Goal: Task Accomplishment & Management: Manage account settings

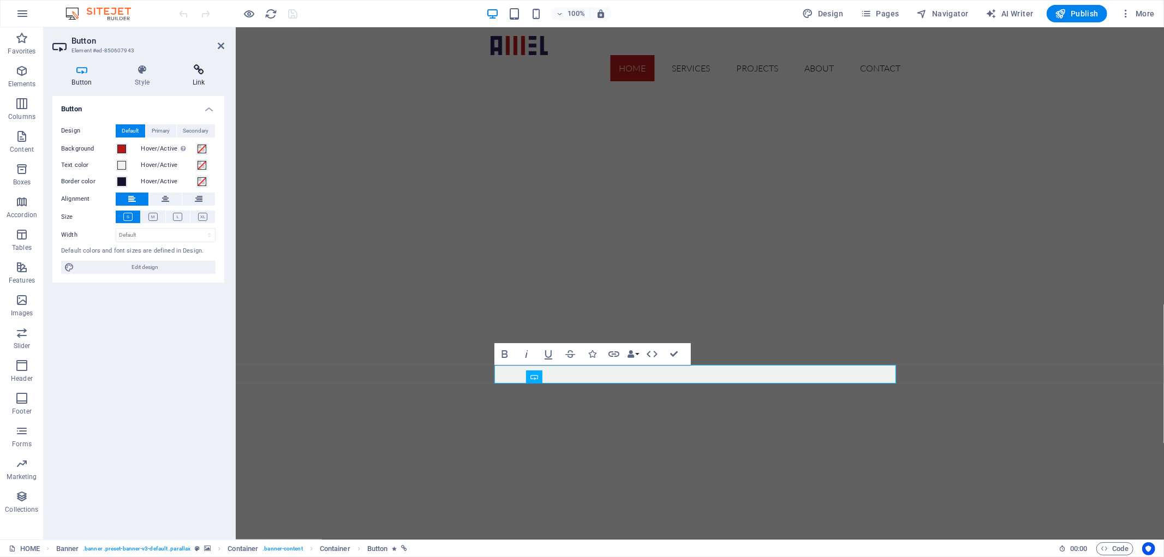
click at [197, 73] on icon at bounding box center [198, 69] width 51 height 11
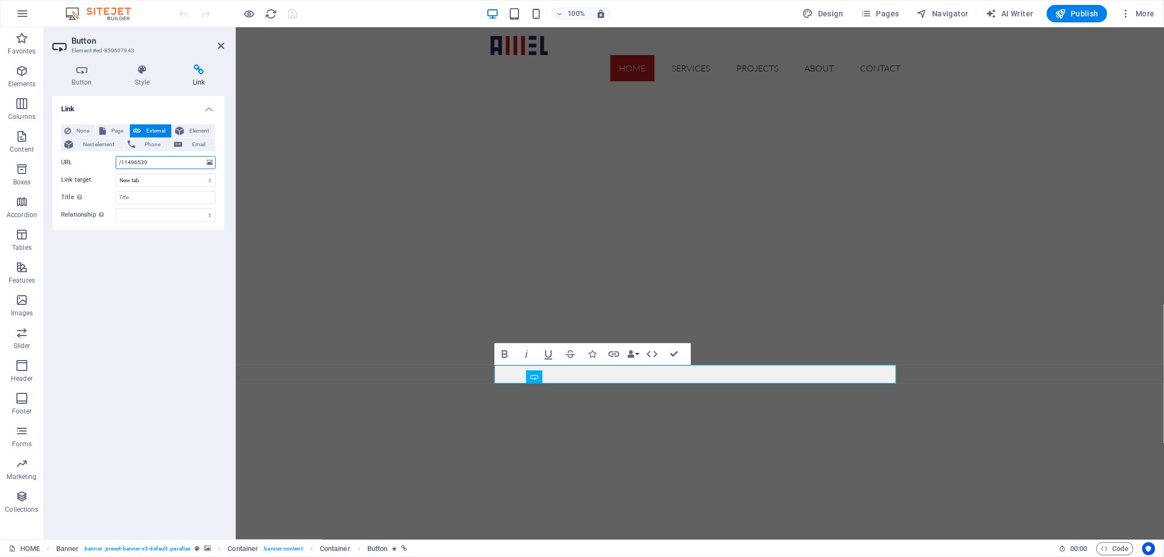
click at [182, 165] on input "/11496539" at bounding box center [166, 162] width 100 height 13
click at [204, 178] on select "New tab Same tab Overlay" at bounding box center [166, 179] width 100 height 13
click at [202, 194] on input "Title Additional link description, should not be the same as the link text. The…" at bounding box center [166, 197] width 100 height 13
click at [120, 128] on span "Page" at bounding box center [117, 130] width 17 height 13
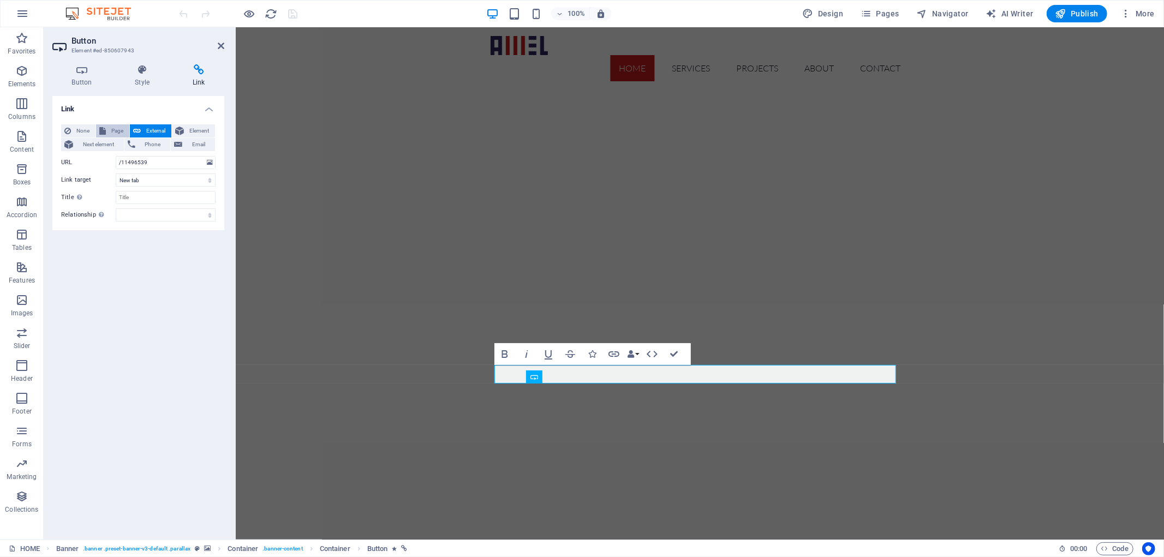
select select
click at [208, 164] on select "HOME ABOUT Services PROJECT Contact" at bounding box center [166, 162] width 100 height 13
select select "4"
click at [116, 156] on select "HOME ABOUT Services PROJECT Contact" at bounding box center [166, 162] width 100 height 13
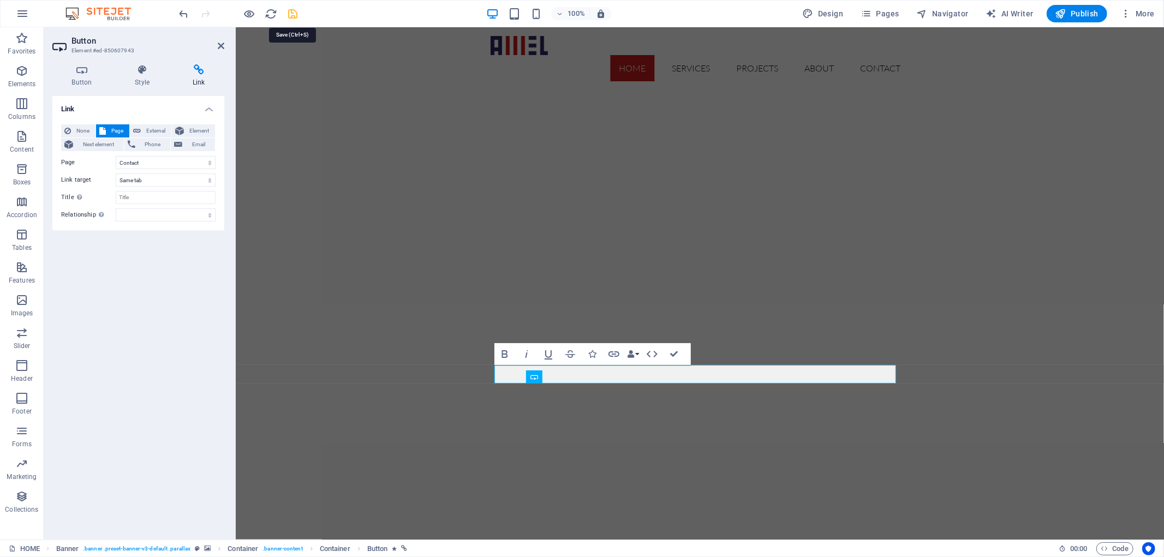
click at [293, 14] on icon "save" at bounding box center [293, 14] width 13 height 13
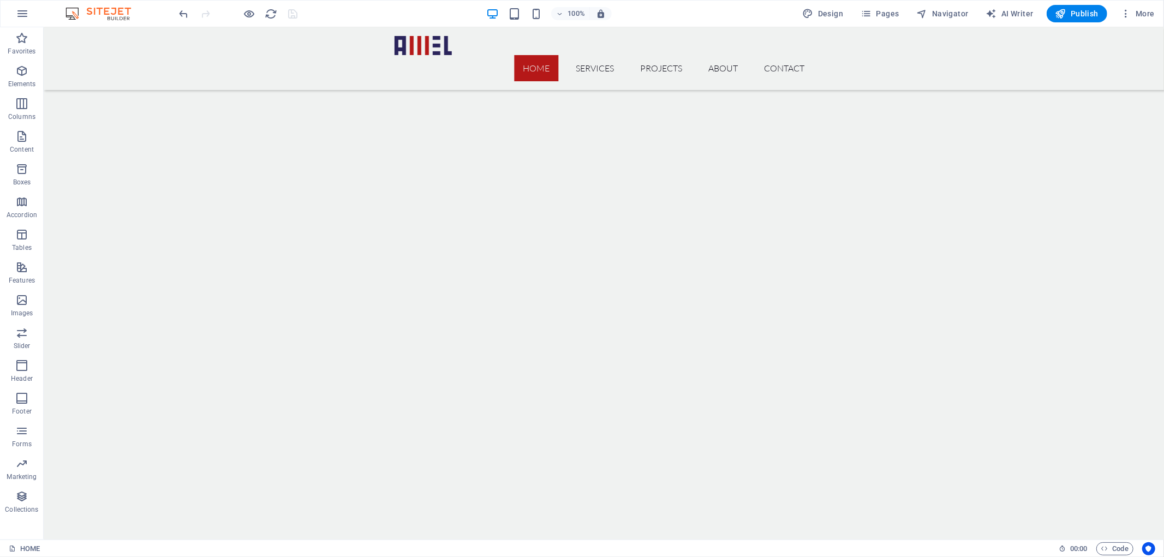
drag, startPoint x: 848, startPoint y: 215, endPoint x: 842, endPoint y: 297, distance: 82.6
drag, startPoint x: 851, startPoint y: 350, endPoint x: 843, endPoint y: 243, distance: 107.7
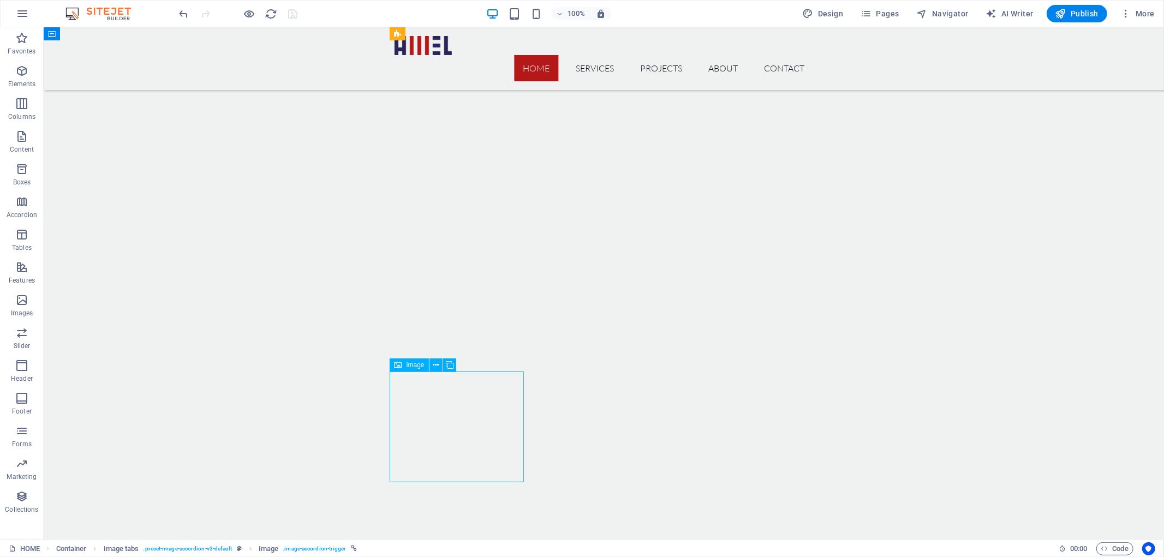
select select "px"
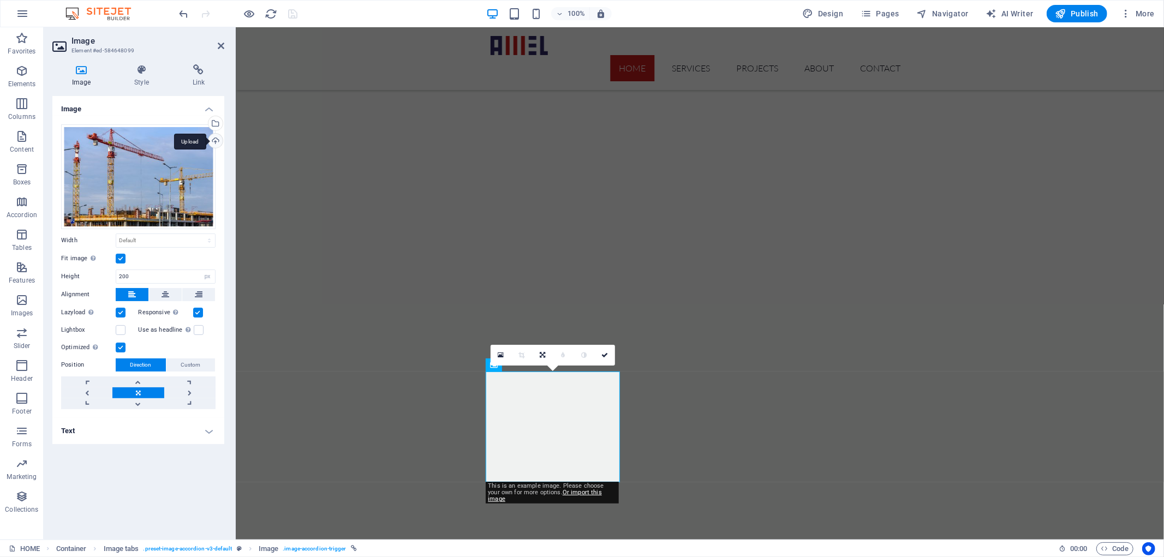
click at [213, 142] on div "Upload" at bounding box center [214, 142] width 16 height 16
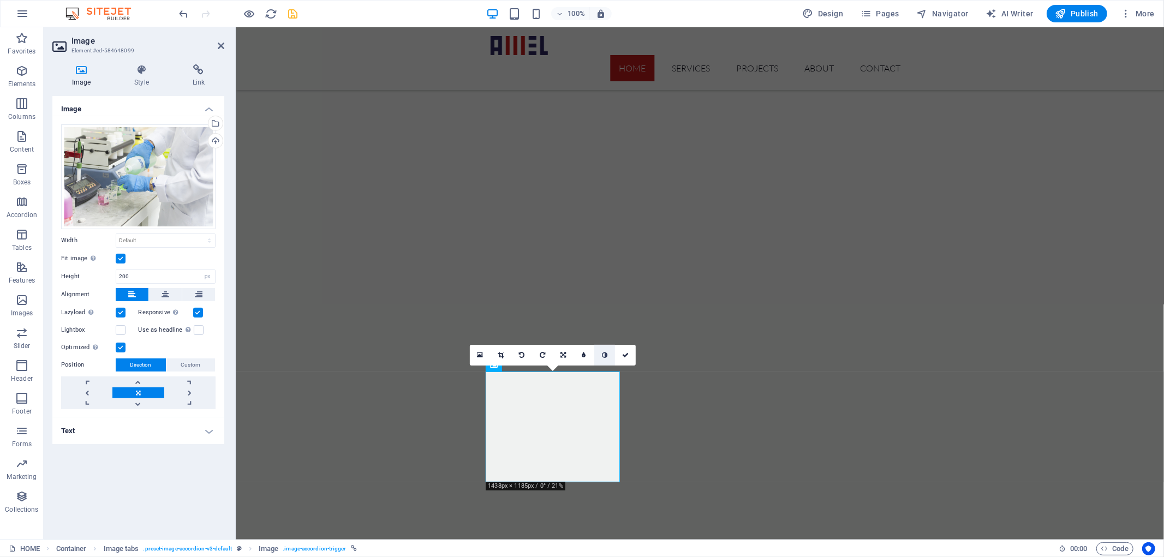
click at [606, 350] on link at bounding box center [604, 355] width 21 height 21
click at [606, 355] on icon at bounding box center [604, 355] width 5 height 7
click at [624, 355] on icon at bounding box center [625, 355] width 7 height 7
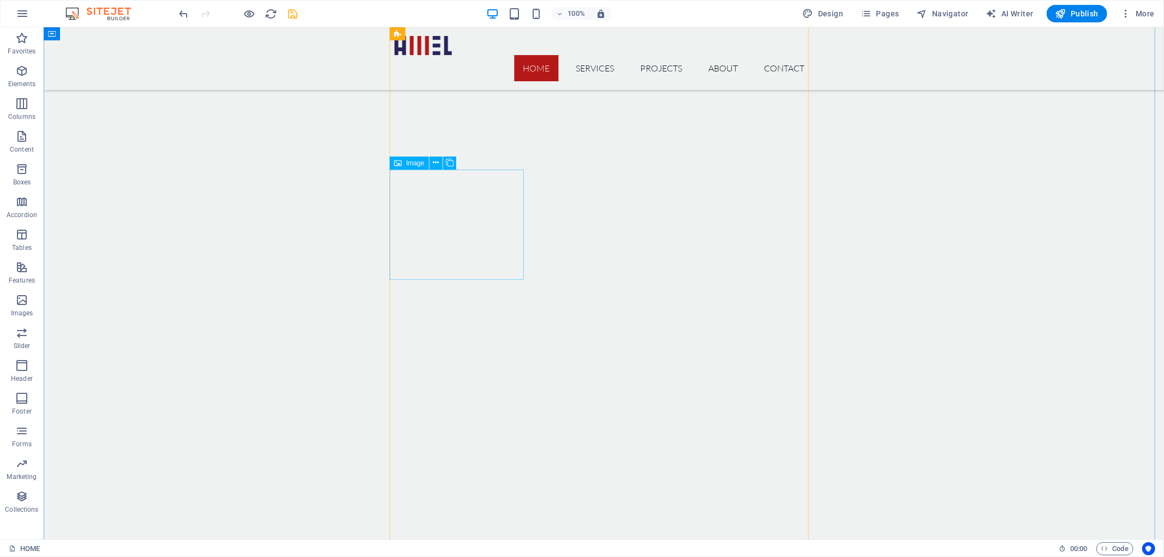
scroll to position [2116, 0]
select select "px"
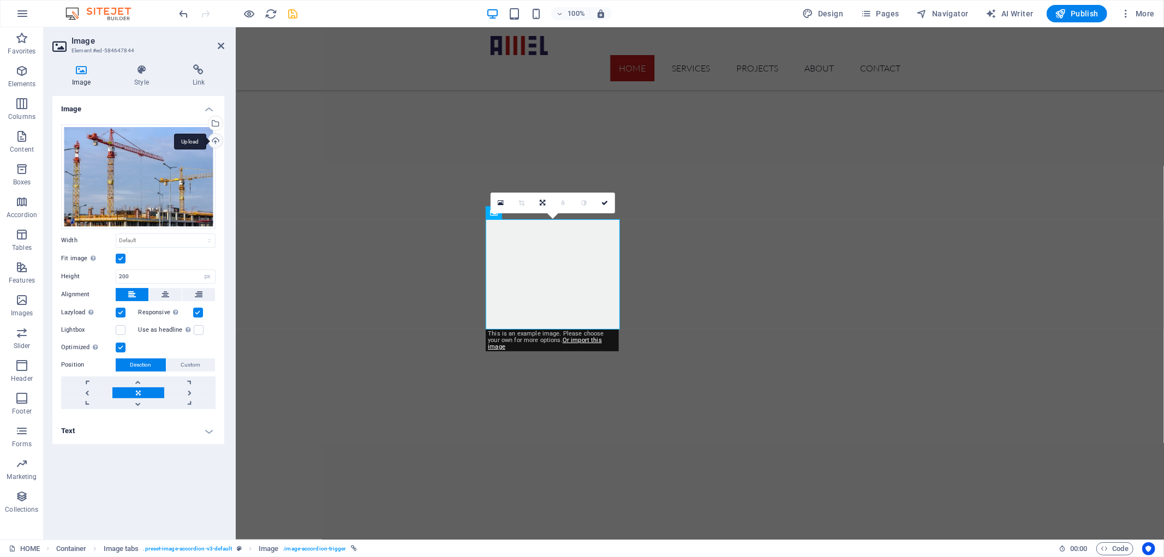
click at [214, 141] on div "Upload" at bounding box center [214, 142] width 16 height 16
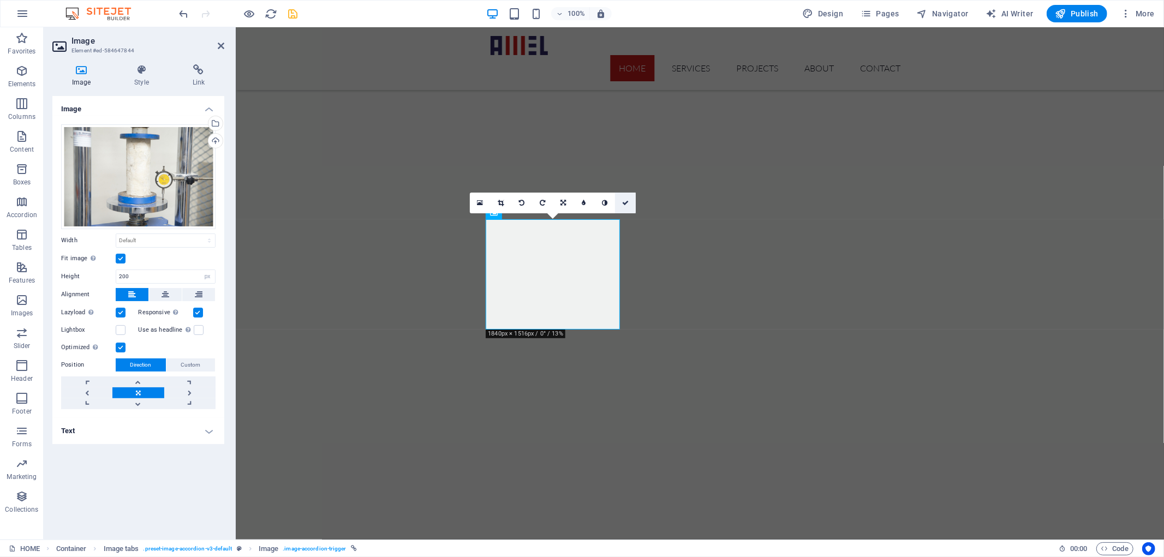
click at [628, 202] on link at bounding box center [625, 203] width 21 height 21
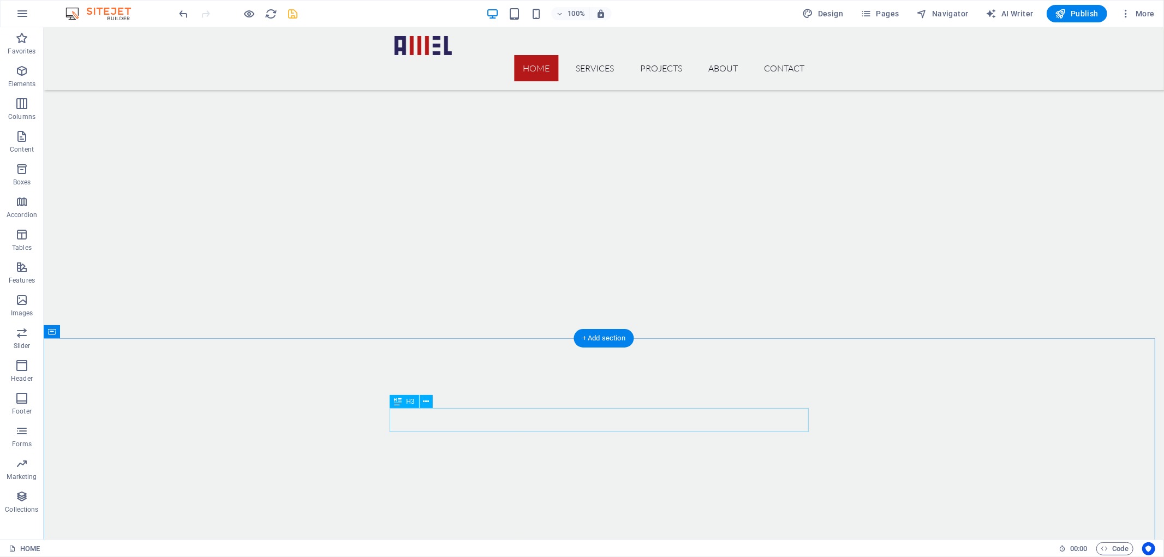
drag, startPoint x: 732, startPoint y: 303, endPoint x: 728, endPoint y: 409, distance: 105.9
drag, startPoint x: 713, startPoint y: 481, endPoint x: 692, endPoint y: 348, distance: 135.2
drag, startPoint x: 644, startPoint y: 344, endPoint x: 640, endPoint y: 269, distance: 75.4
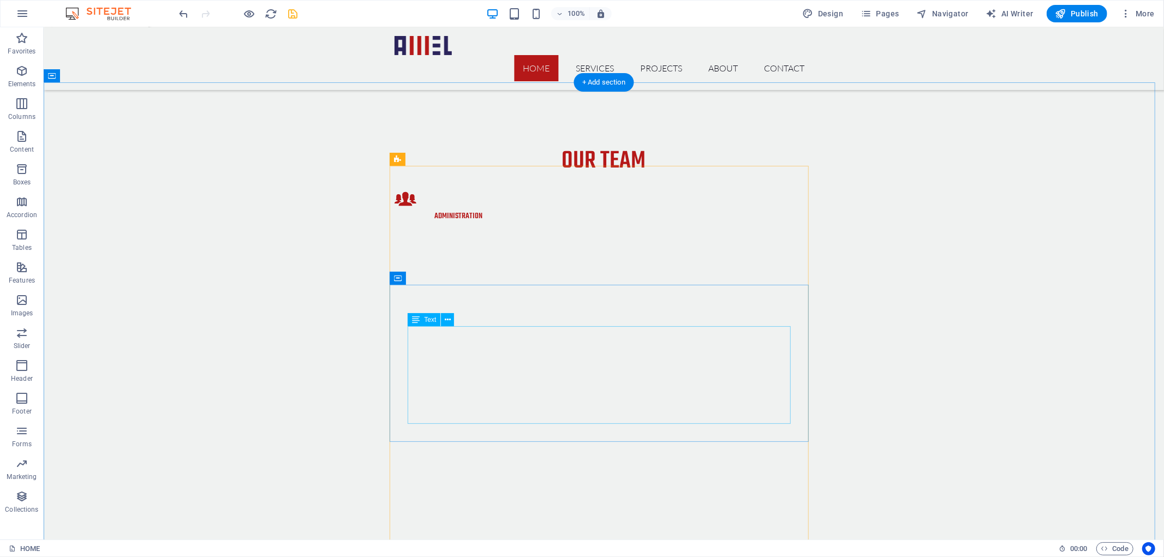
scroll to position [1476, 0]
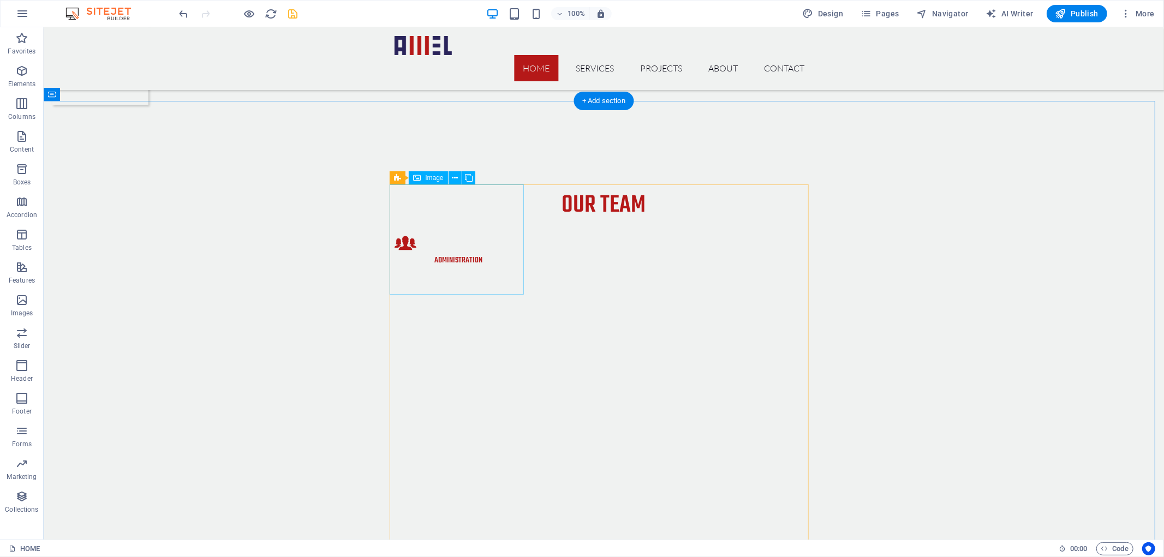
select select "px"
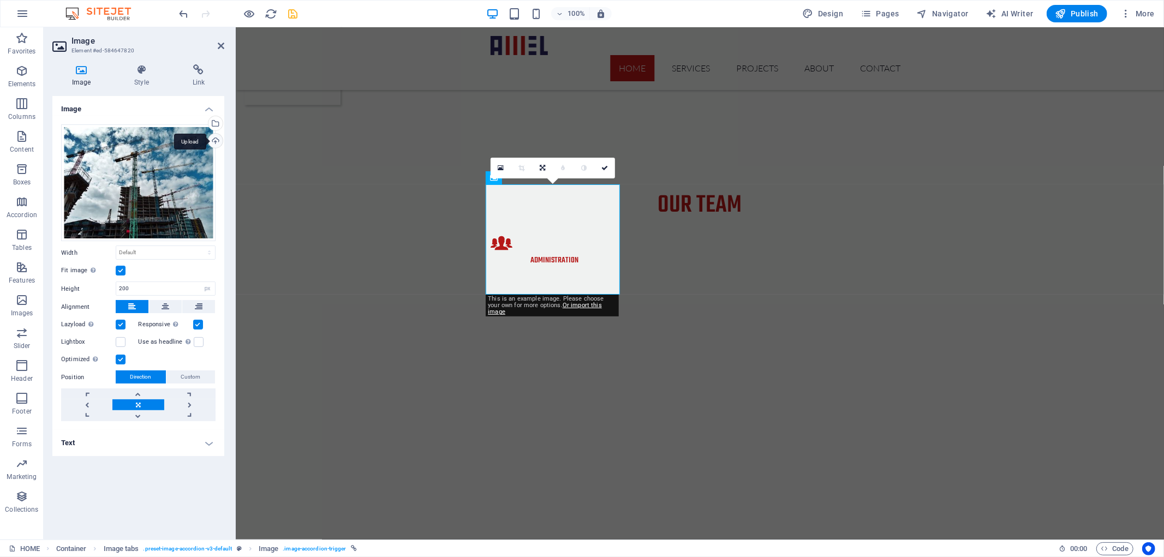
click at [214, 135] on div "Upload" at bounding box center [214, 142] width 16 height 16
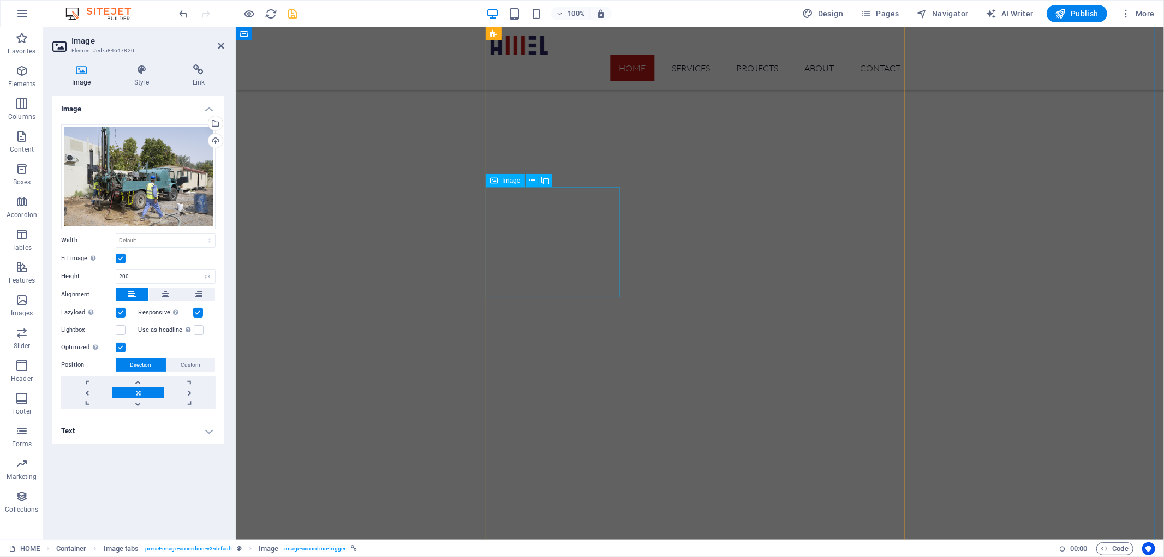
scroll to position [1759, 0]
select select "px"
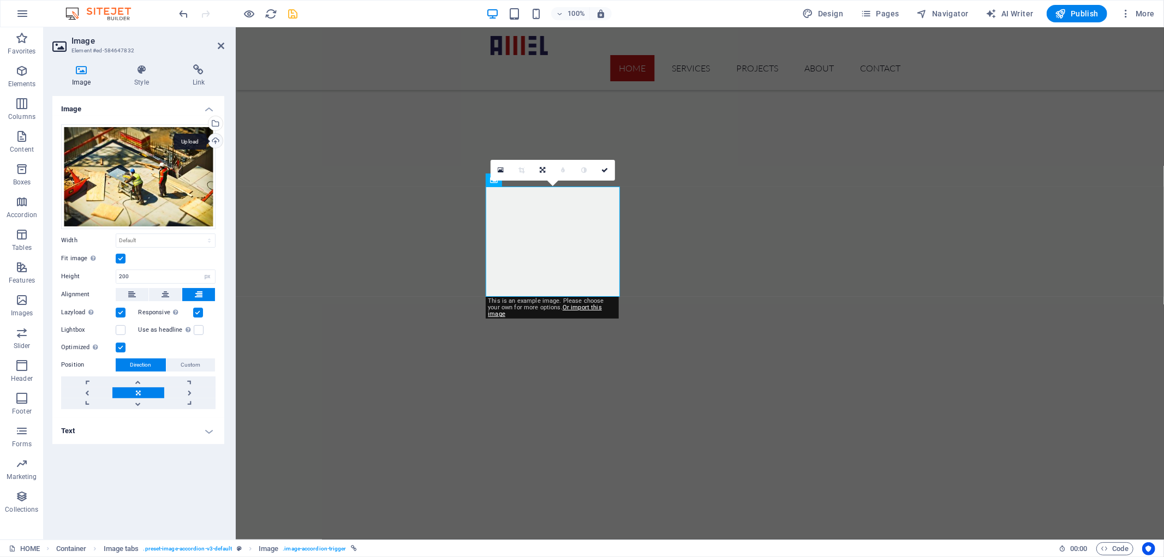
click at [210, 139] on div "Upload" at bounding box center [214, 142] width 16 height 16
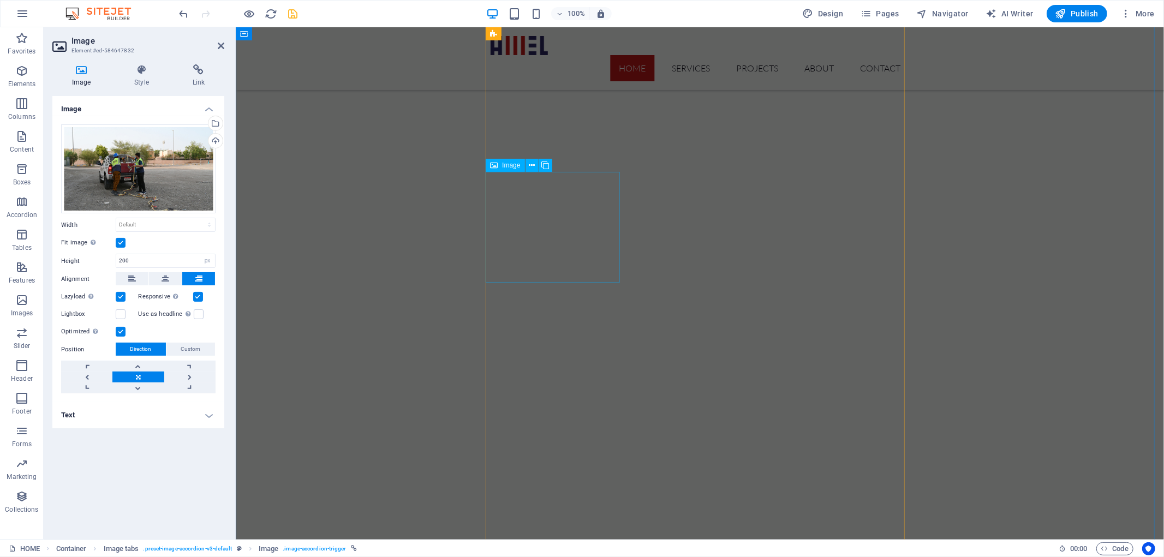
scroll to position [2163, 0]
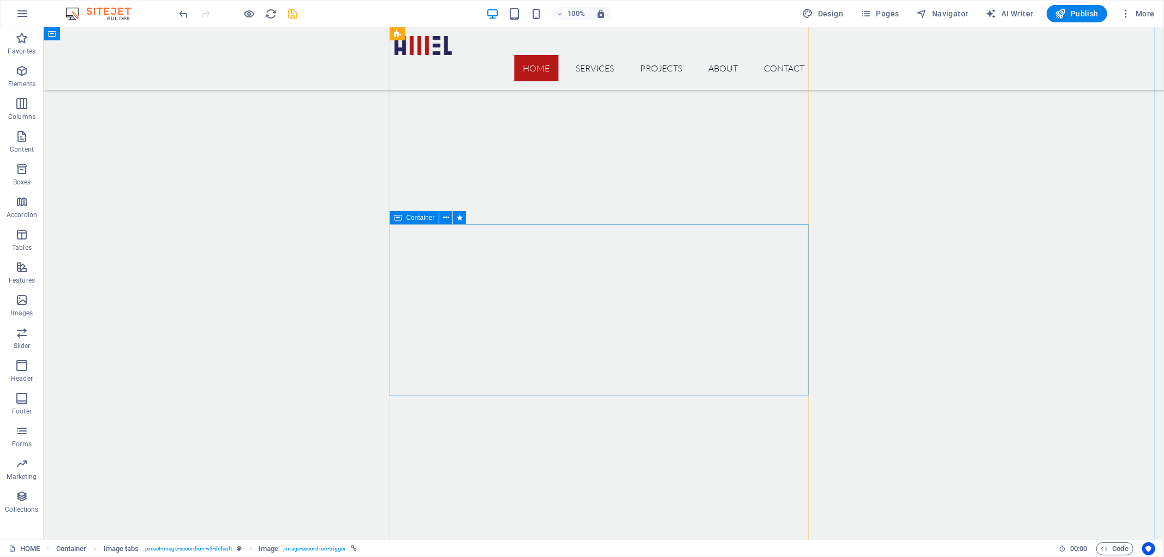
scroll to position [2588, 0]
select select "px"
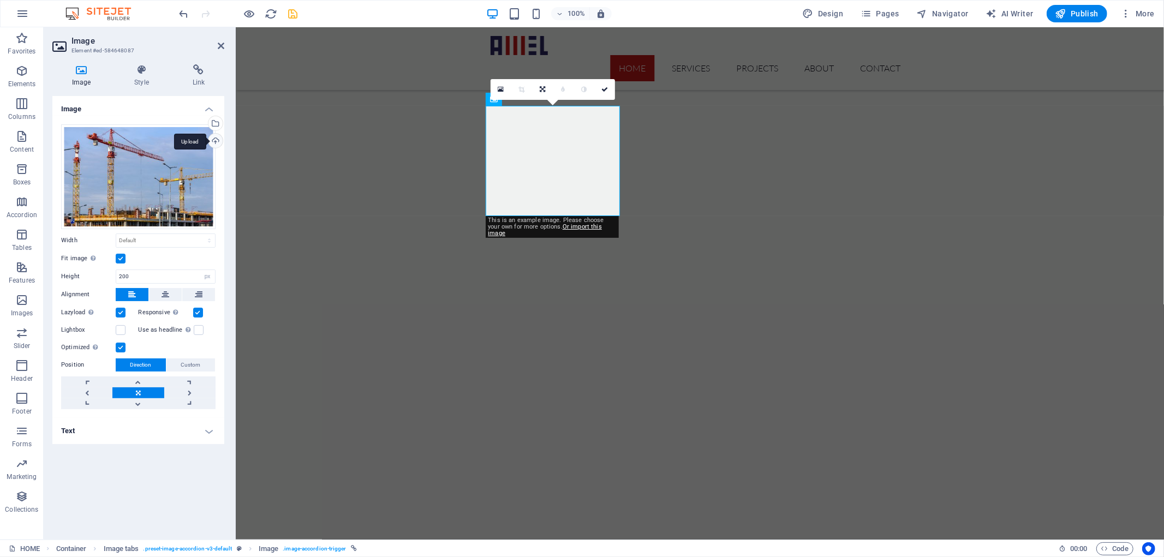
click at [215, 141] on div "Upload" at bounding box center [214, 142] width 16 height 16
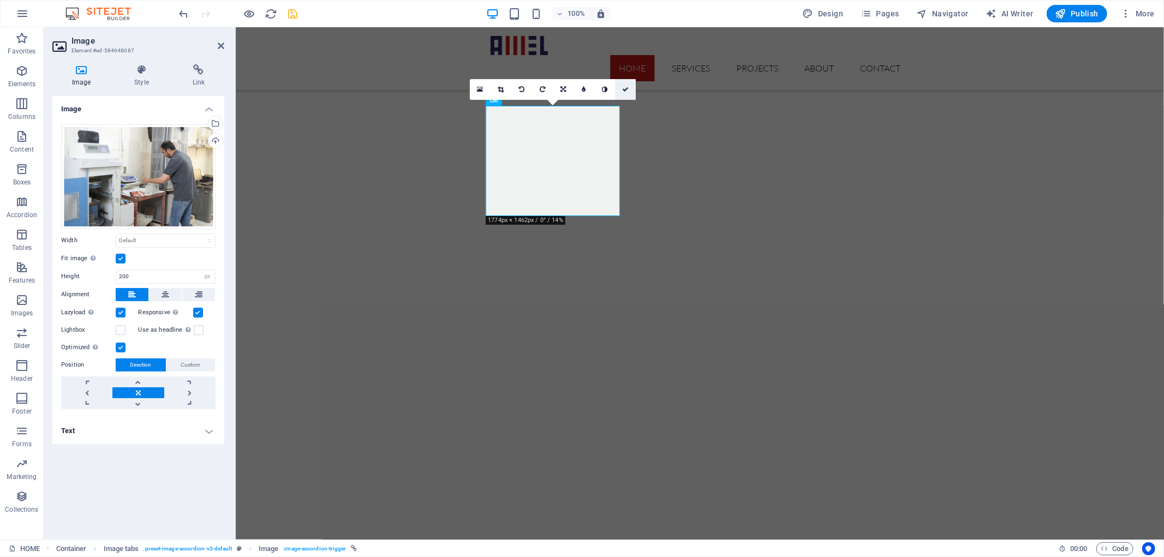
click at [628, 91] on icon at bounding box center [625, 89] width 7 height 7
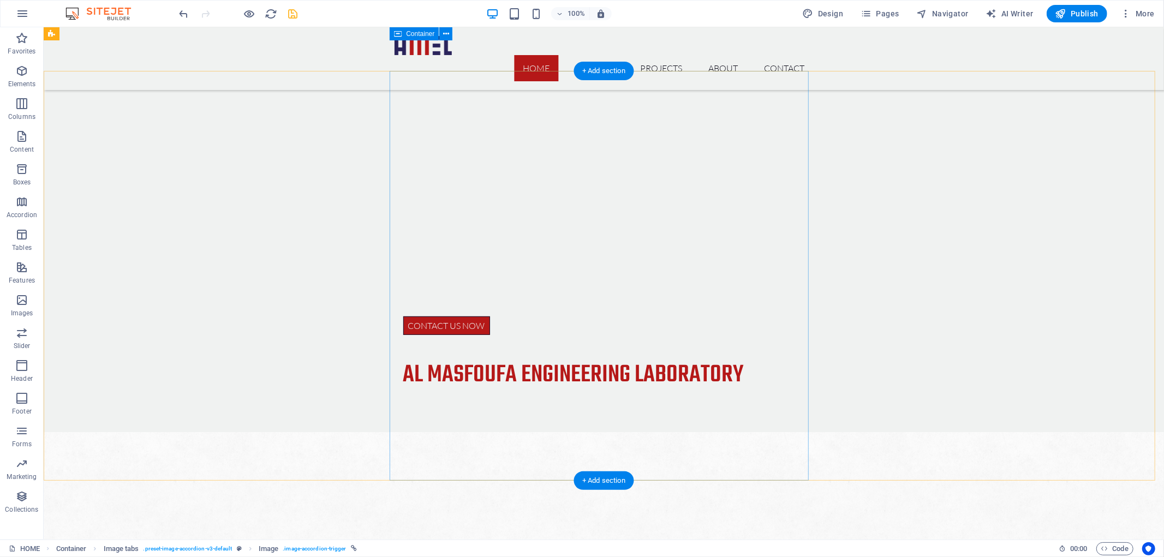
scroll to position [0, 0]
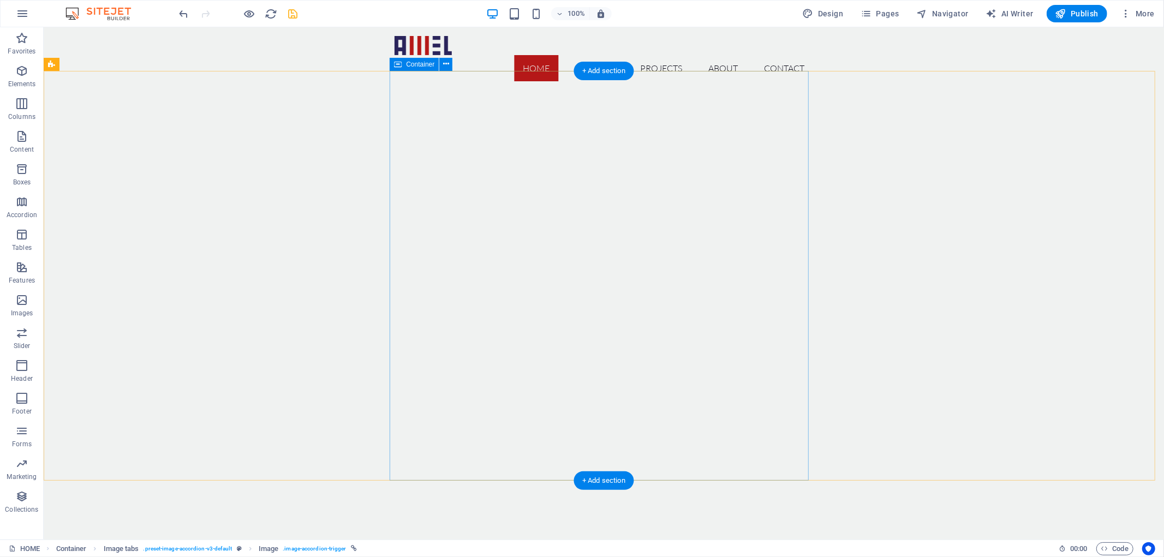
drag, startPoint x: 616, startPoint y: 374, endPoint x: 585, endPoint y: 229, distance: 148.4
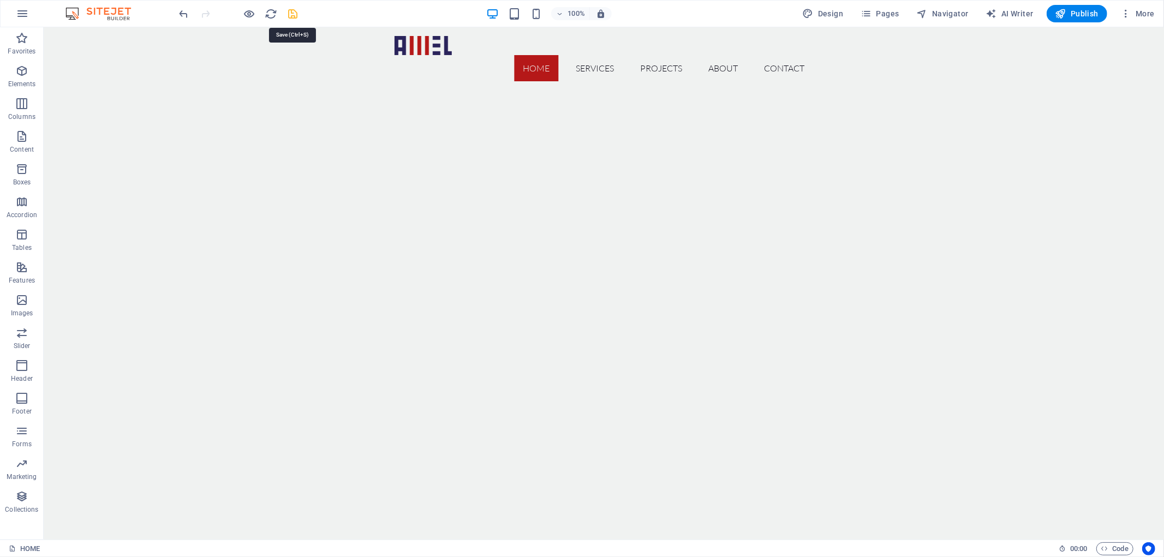
click at [297, 13] on icon "save" at bounding box center [293, 14] width 13 height 13
click at [255, 14] on span "button" at bounding box center [249, 14] width 13 height 13
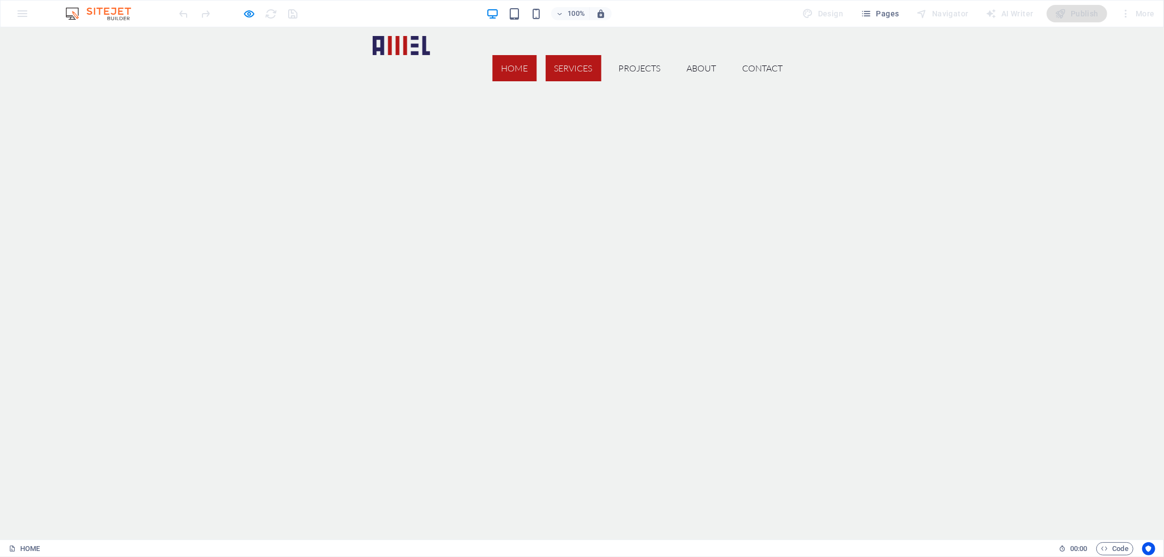
click at [572, 55] on link "Services" at bounding box center [574, 68] width 56 height 26
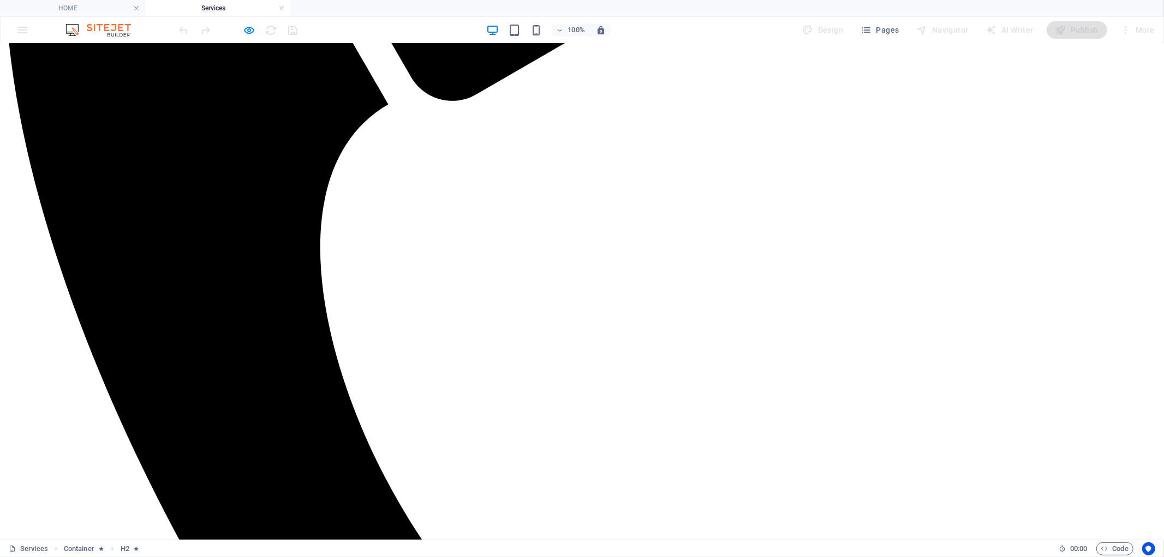
scroll to position [713, 0]
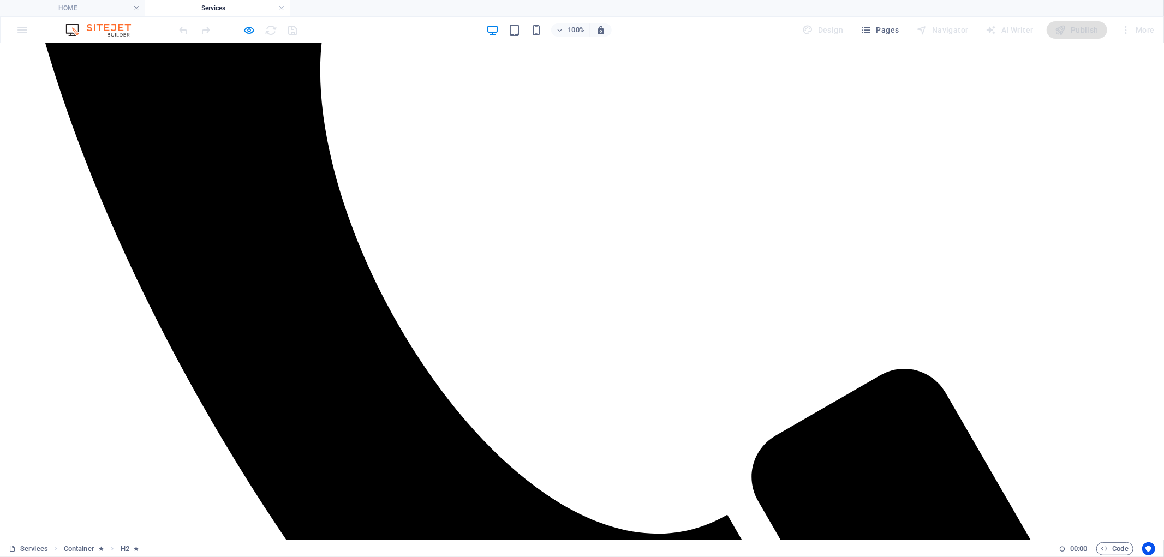
drag, startPoint x: 585, startPoint y: 243, endPoint x: 612, endPoint y: 327, distance: 88.3
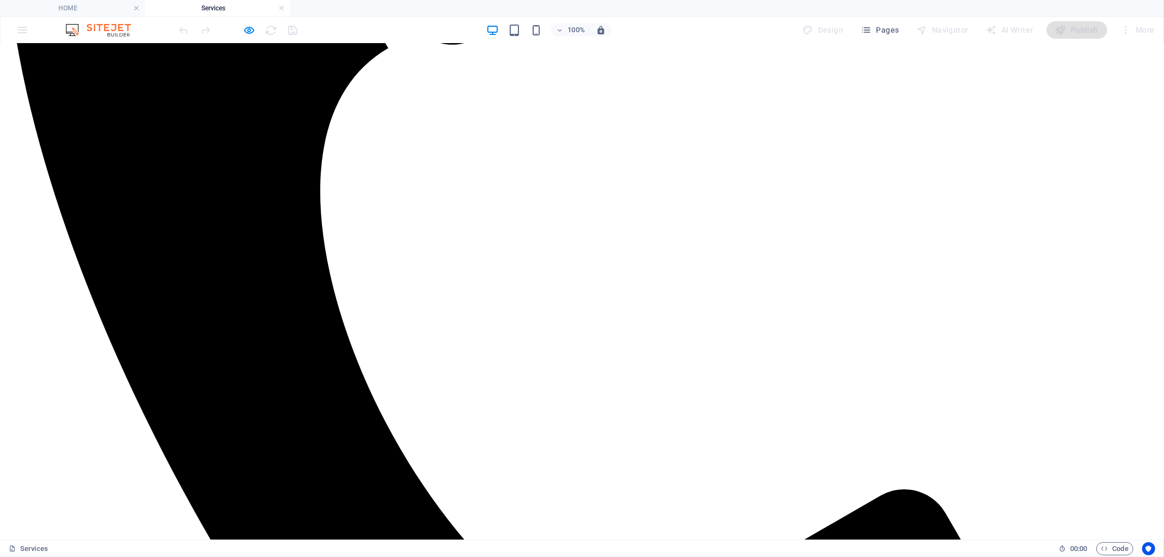
scroll to position [592, 0]
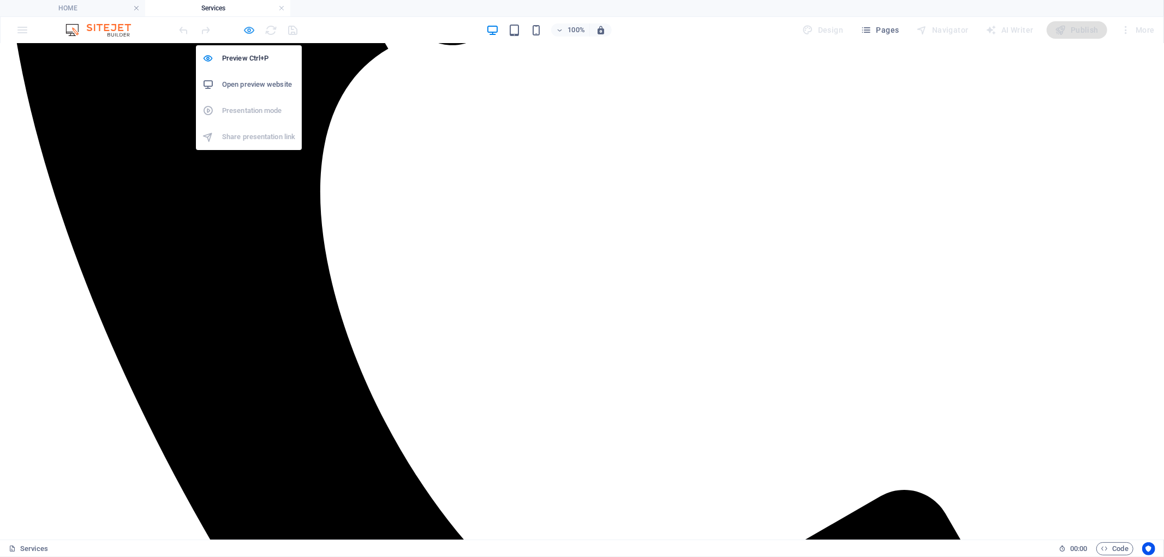
click at [243, 30] on icon "button" at bounding box center [249, 30] width 13 height 13
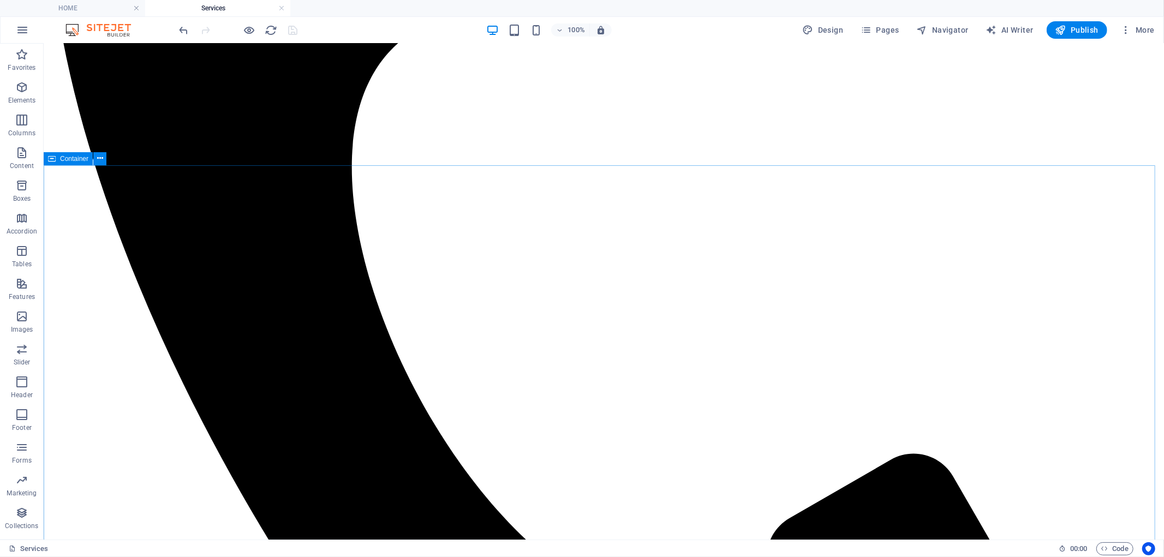
click at [67, 159] on span "Container" at bounding box center [74, 158] width 28 height 7
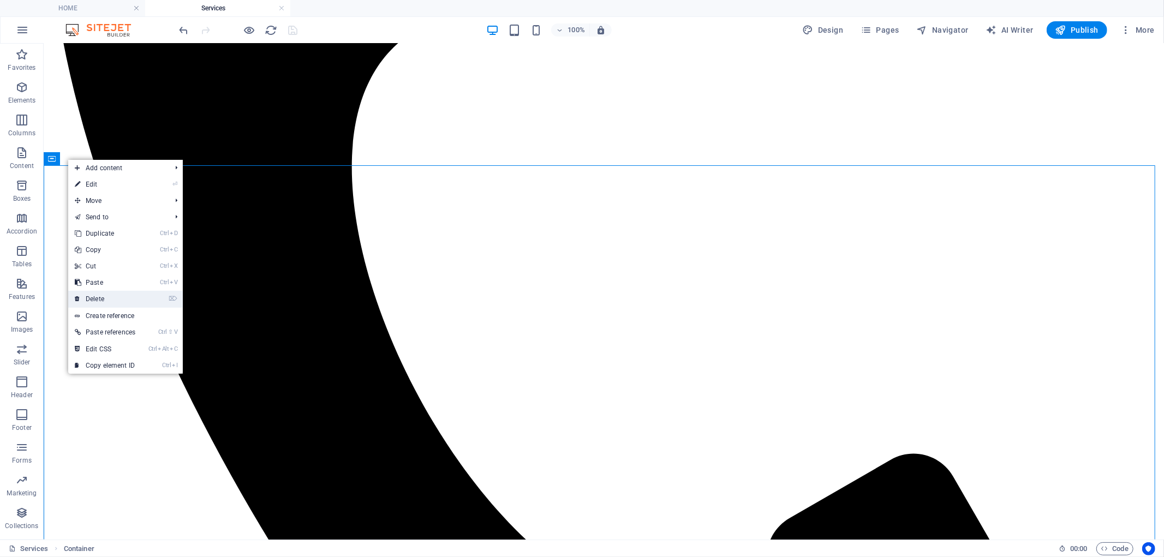
click at [128, 298] on link "⌦ Delete" at bounding box center [105, 299] width 74 height 16
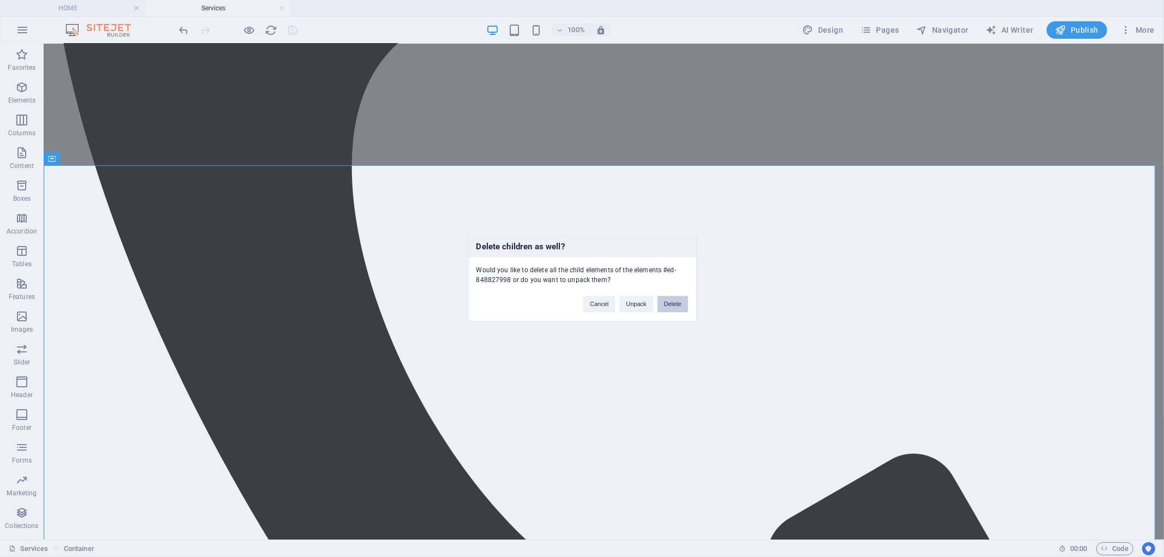
click at [661, 307] on button "Delete" at bounding box center [672, 304] width 31 height 16
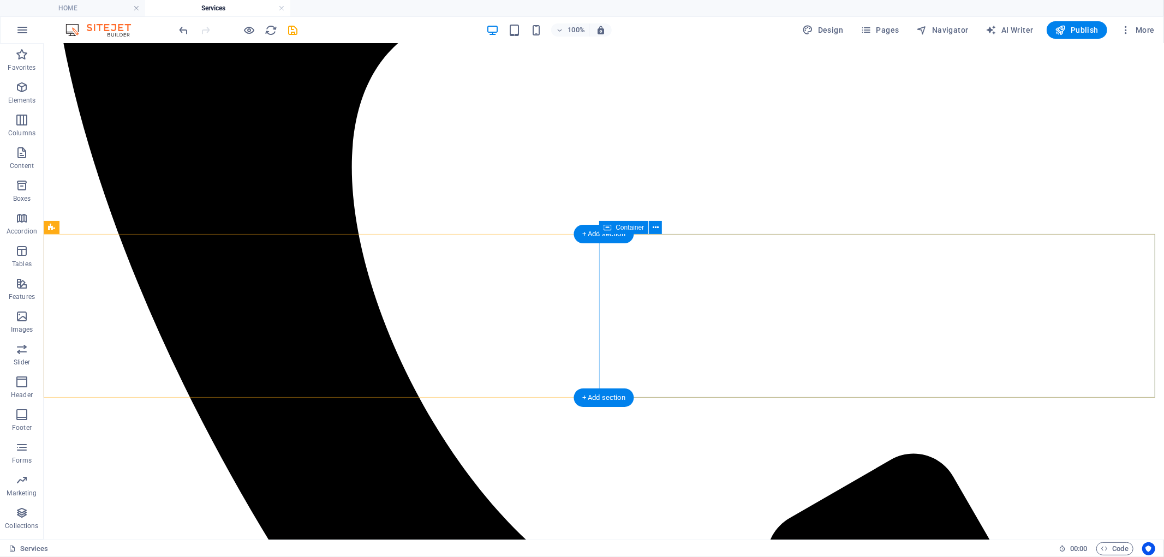
scroll to position [359, 0]
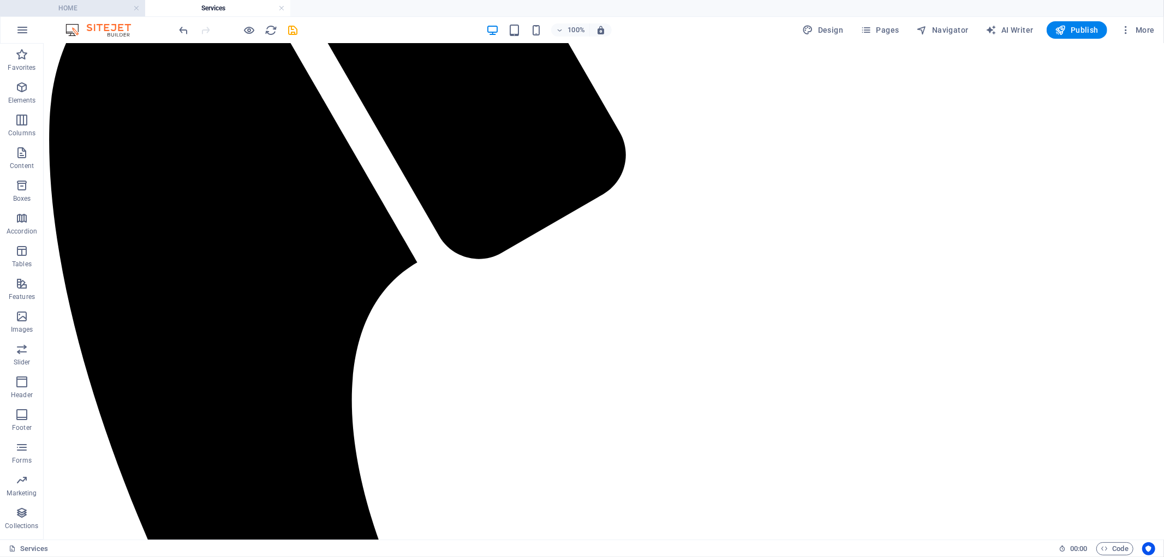
click at [92, 3] on h4 "HOME" at bounding box center [72, 8] width 145 height 12
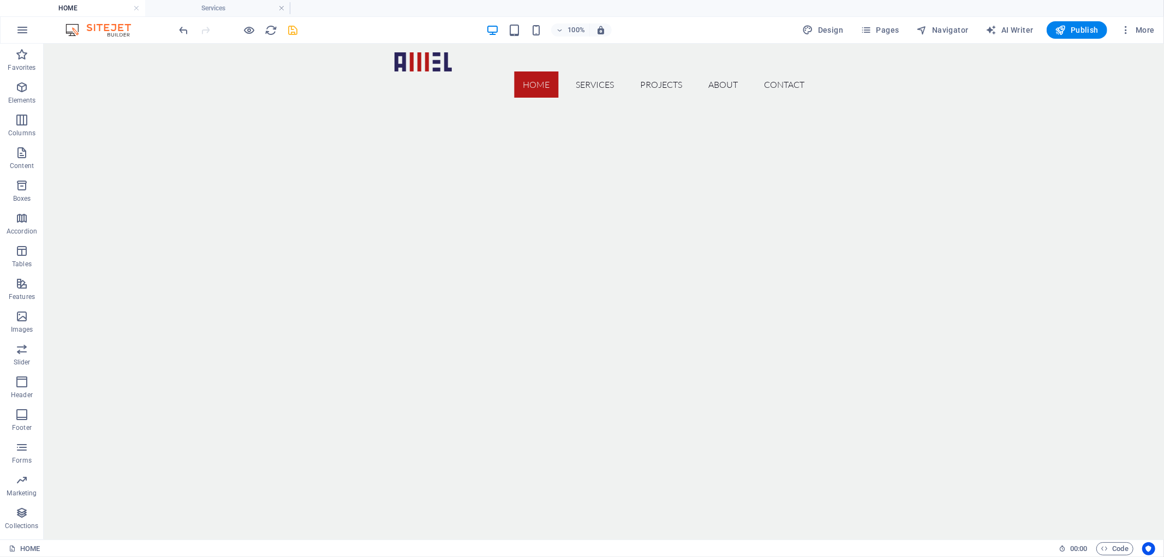
scroll to position [0, 0]
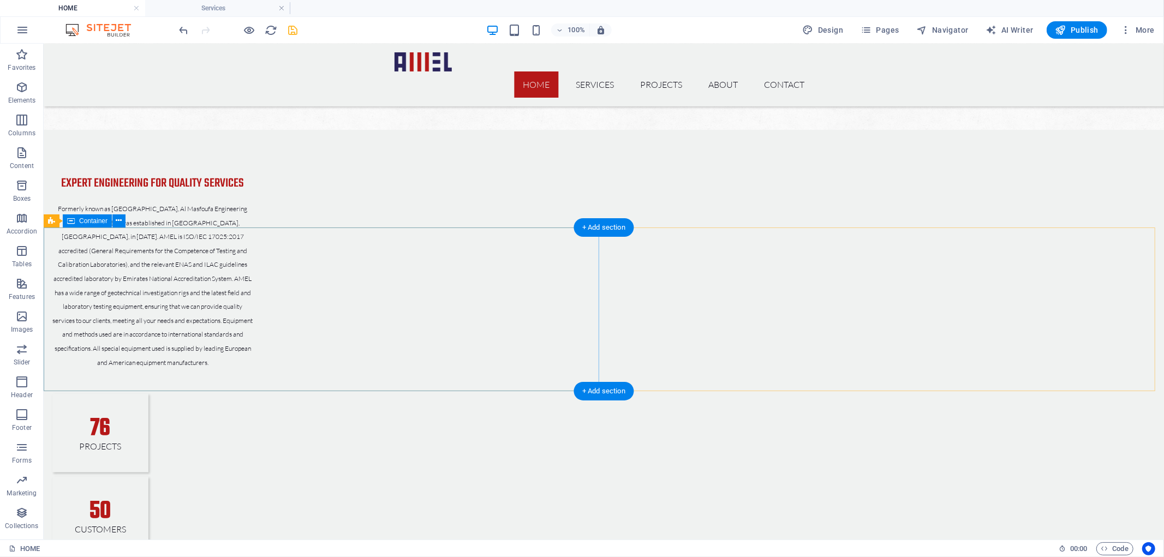
drag, startPoint x: 396, startPoint y: 281, endPoint x: 398, endPoint y: 356, distance: 75.3
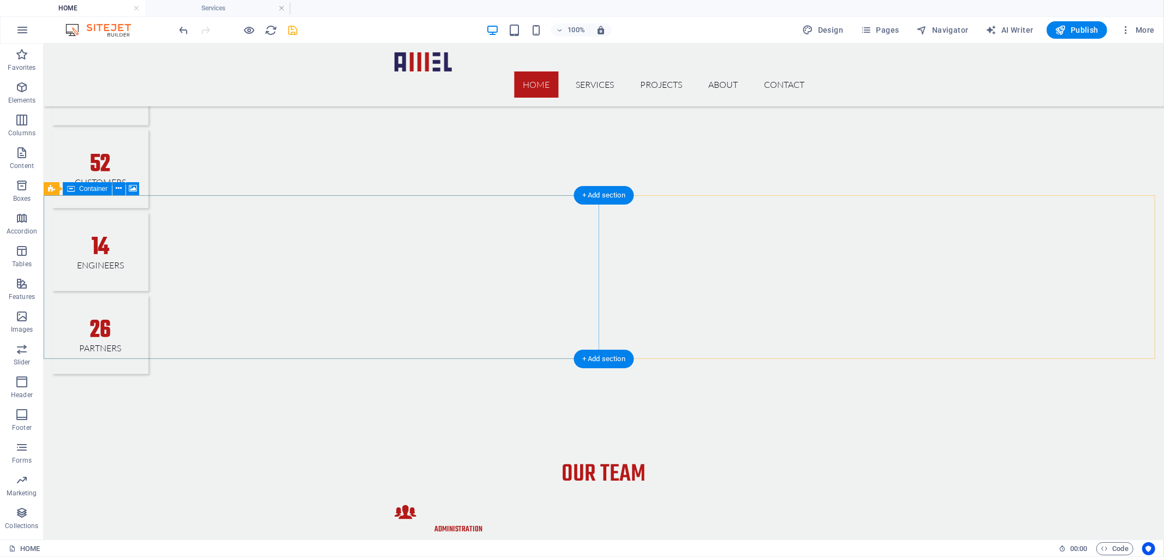
scroll to position [1350, 0]
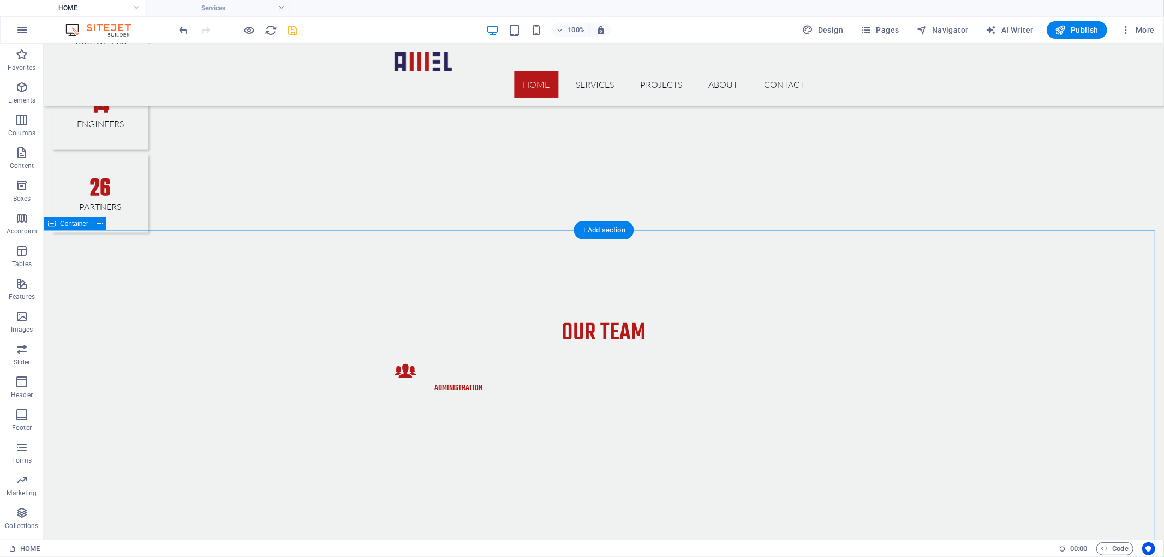
click at [67, 220] on span "Container" at bounding box center [74, 223] width 28 height 7
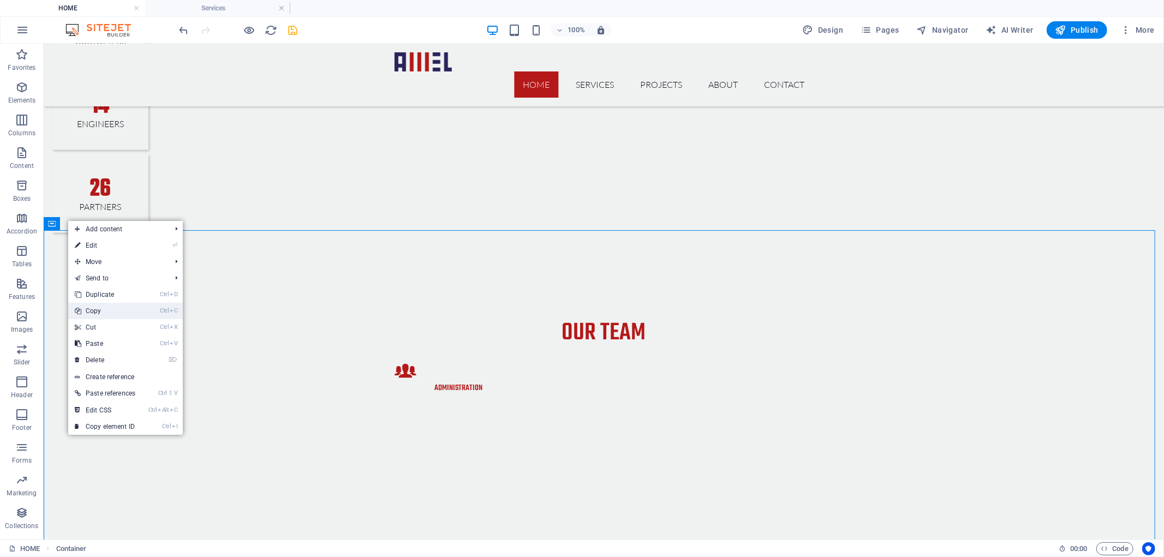
click at [115, 304] on link "Ctrl C Copy" at bounding box center [105, 311] width 74 height 16
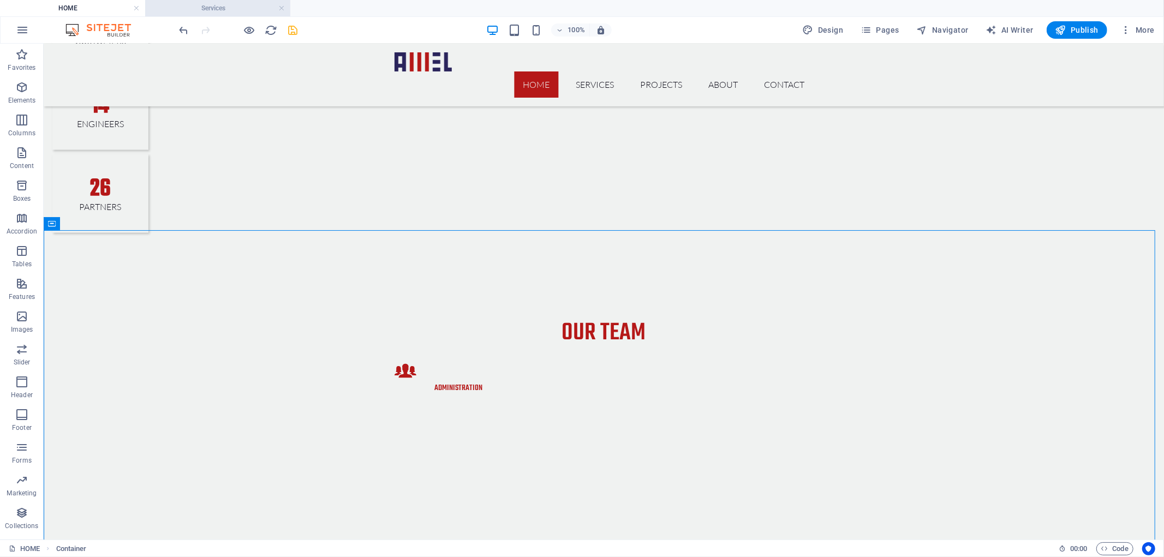
click at [216, 3] on h4 "Services" at bounding box center [217, 8] width 145 height 12
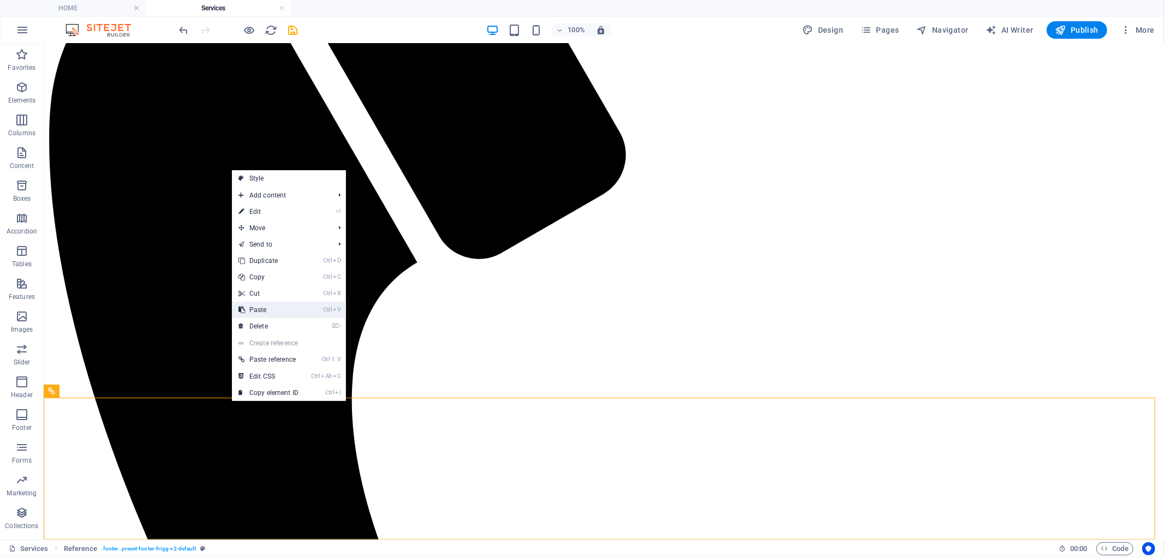
click at [285, 309] on link "Ctrl V Paste" at bounding box center [268, 310] width 73 height 16
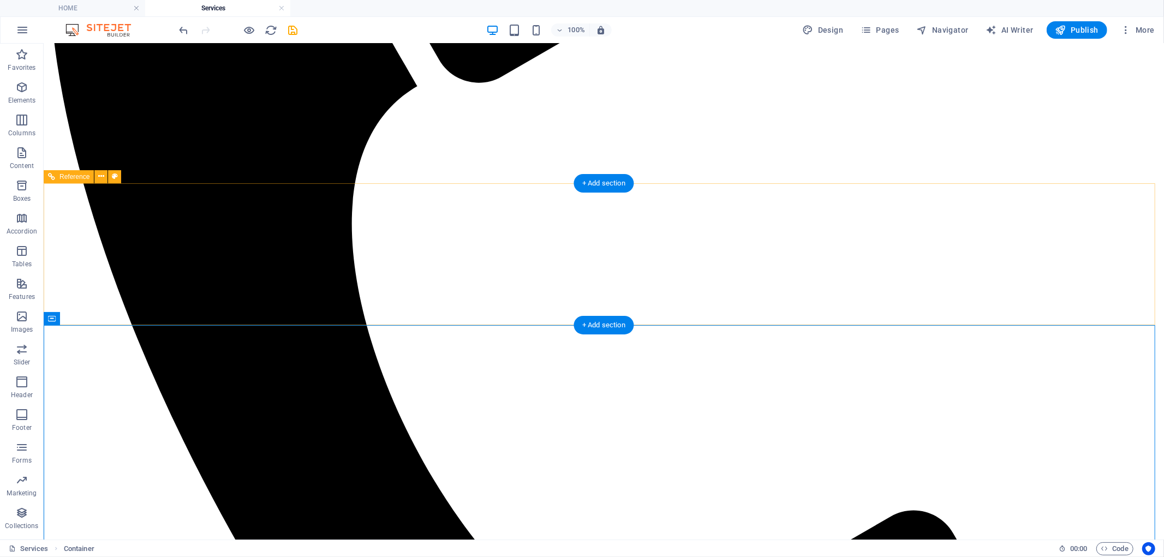
scroll to position [533, 0]
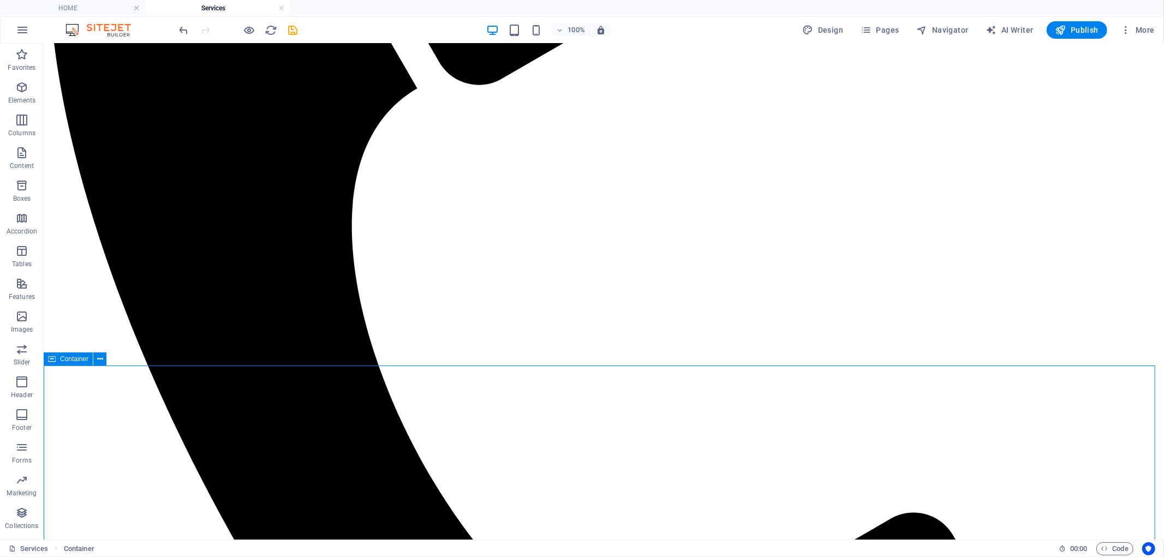
click at [70, 360] on span "Container" at bounding box center [74, 359] width 28 height 7
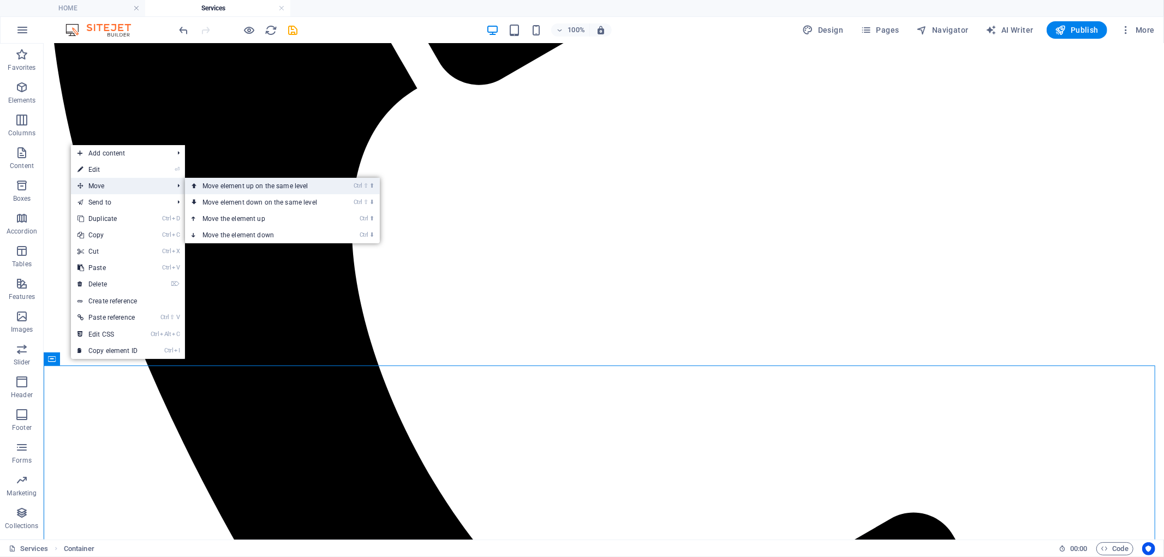
click at [225, 181] on link "Ctrl ⇧ ⬆ Move element up on the same level" at bounding box center [262, 186] width 154 height 16
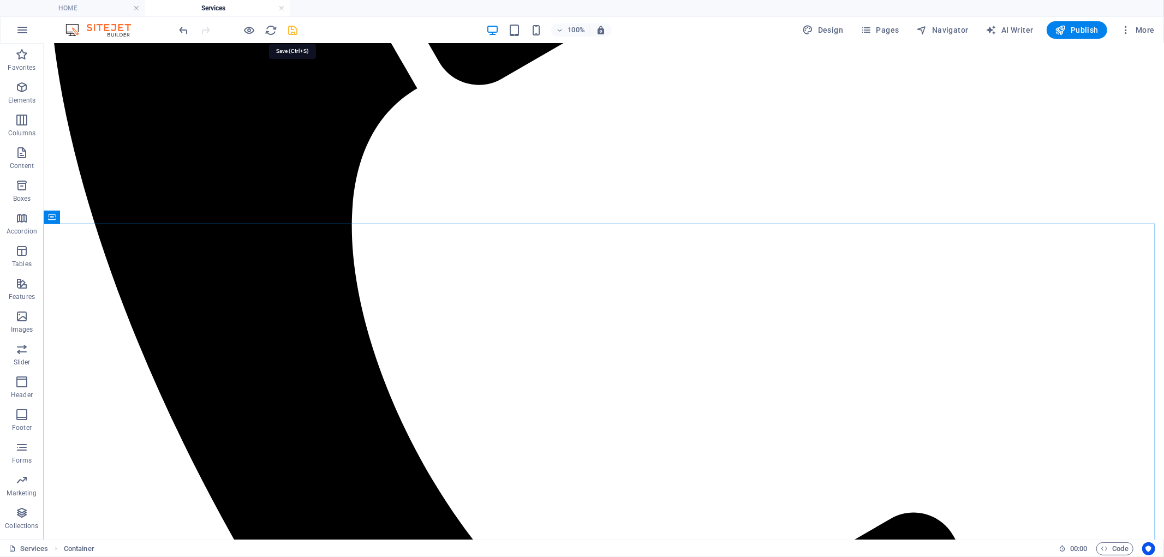
click at [292, 29] on icon "save" at bounding box center [293, 30] width 13 height 13
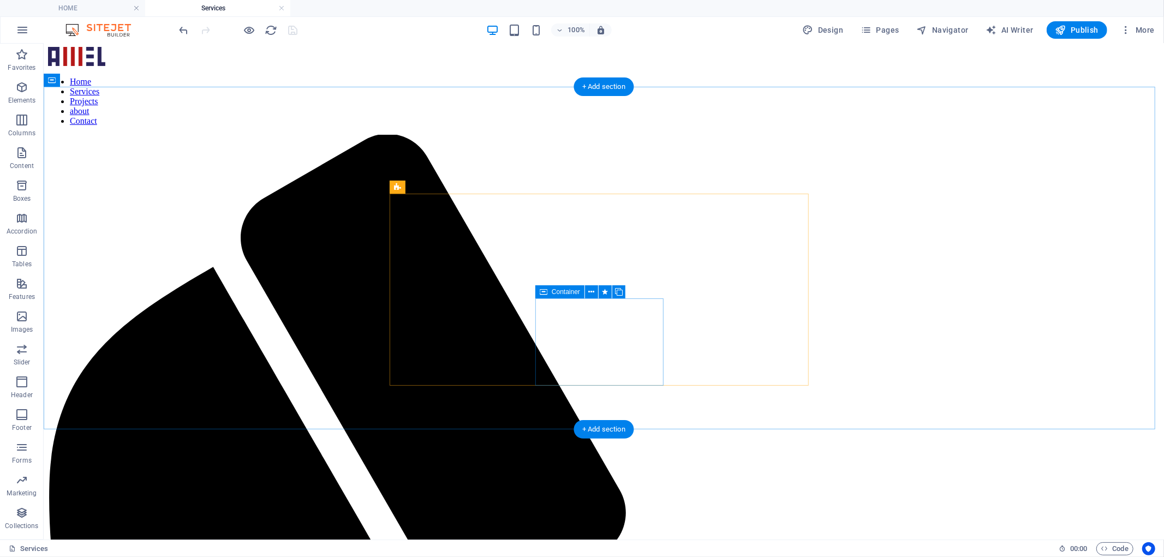
scroll to position [0, 0]
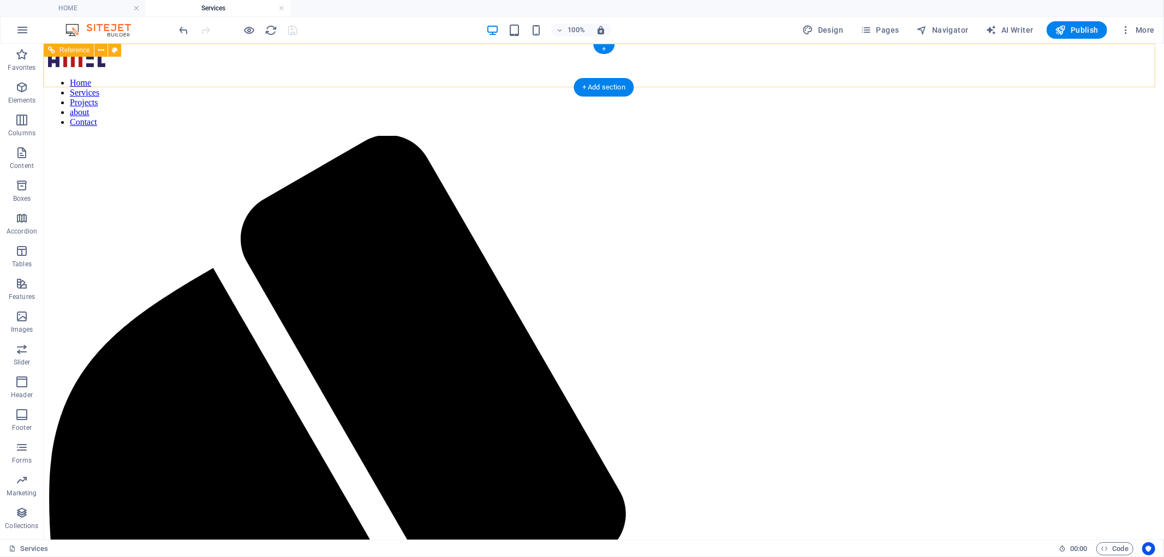
click at [658, 77] on nav "Home Services Projects about Contact" at bounding box center [602, 101] width 1111 height 49
click at [248, 40] on div "100% Design Pages Navigator AI Writer Publish More" at bounding box center [582, 30] width 1163 height 26
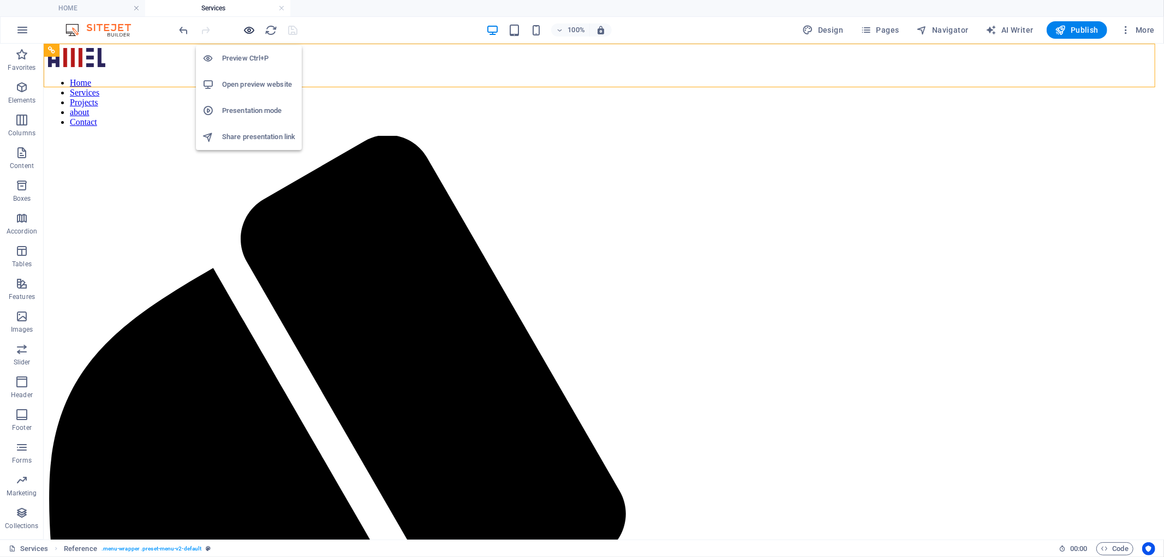
click at [246, 29] on icon "button" at bounding box center [249, 30] width 13 height 13
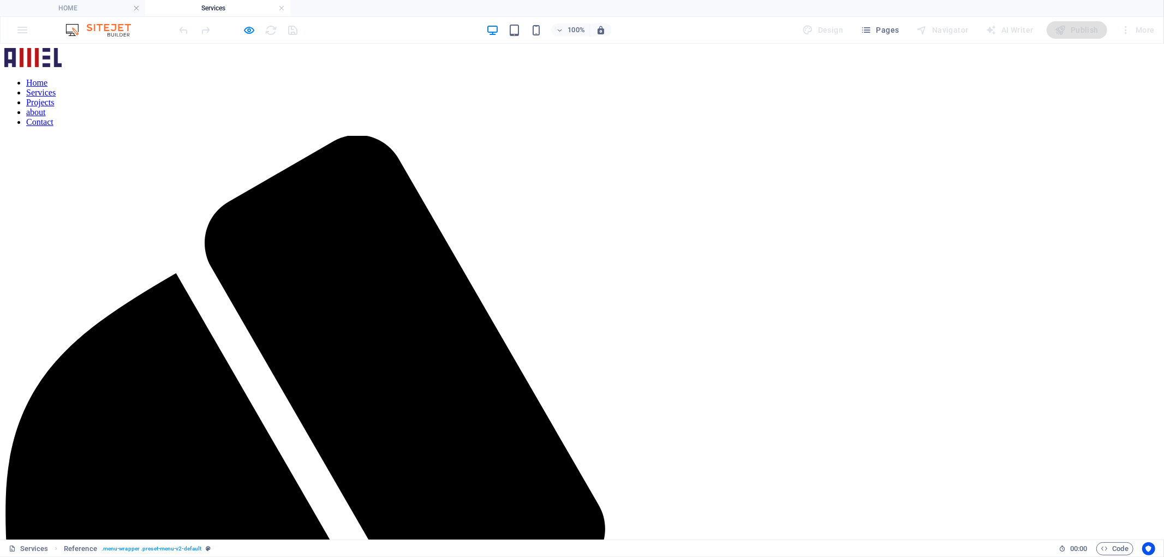
click at [55, 97] on link "Projects" at bounding box center [40, 101] width 28 height 9
click at [244, 28] on icon "button" at bounding box center [249, 30] width 13 height 13
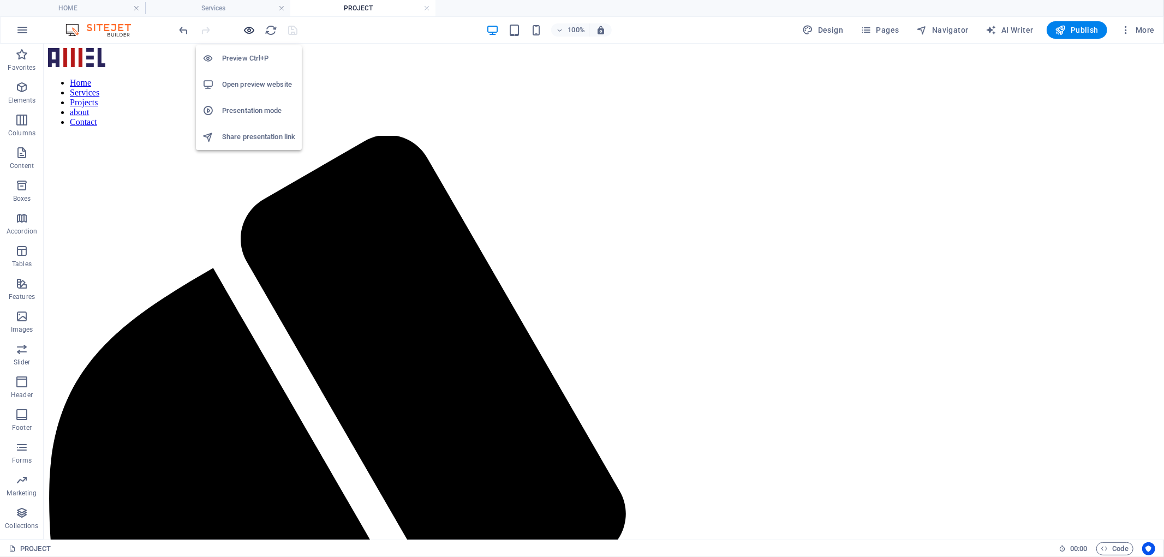
click at [244, 28] on icon "button" at bounding box center [249, 30] width 13 height 13
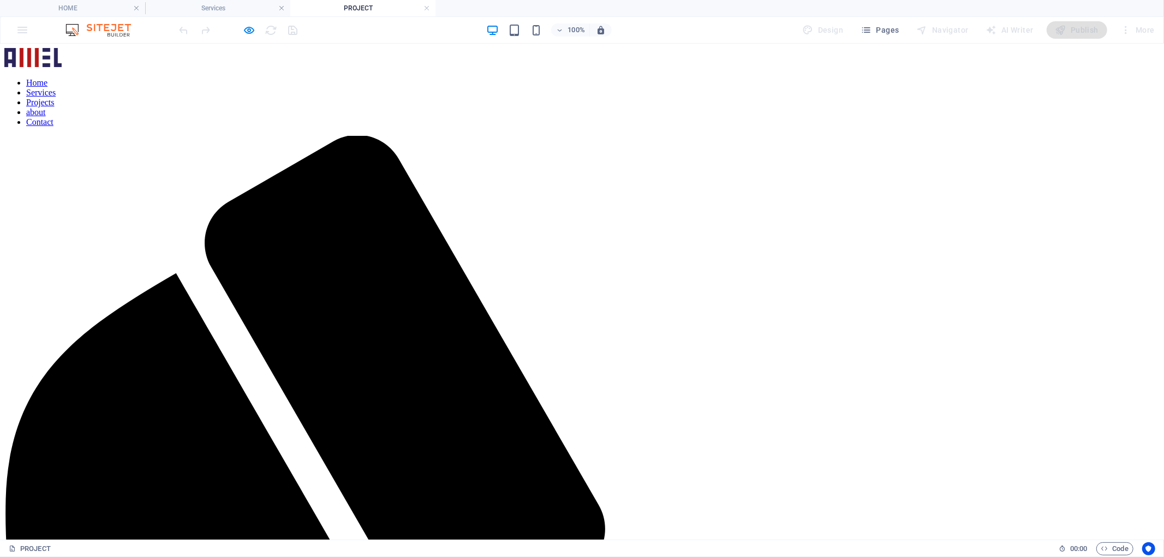
scroll to position [20, 0]
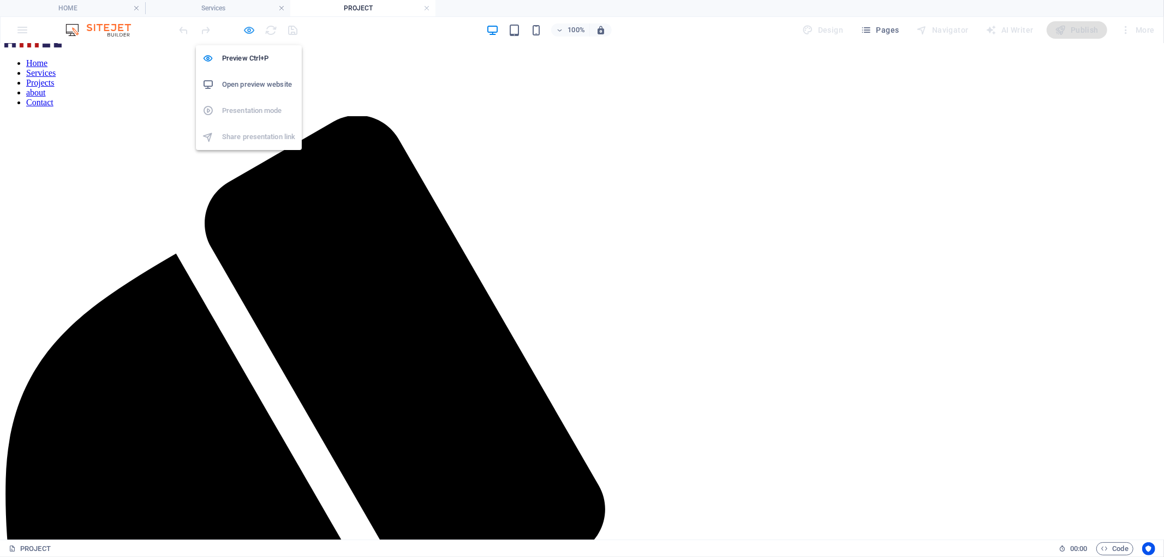
click at [249, 30] on icon "button" at bounding box center [249, 30] width 13 height 13
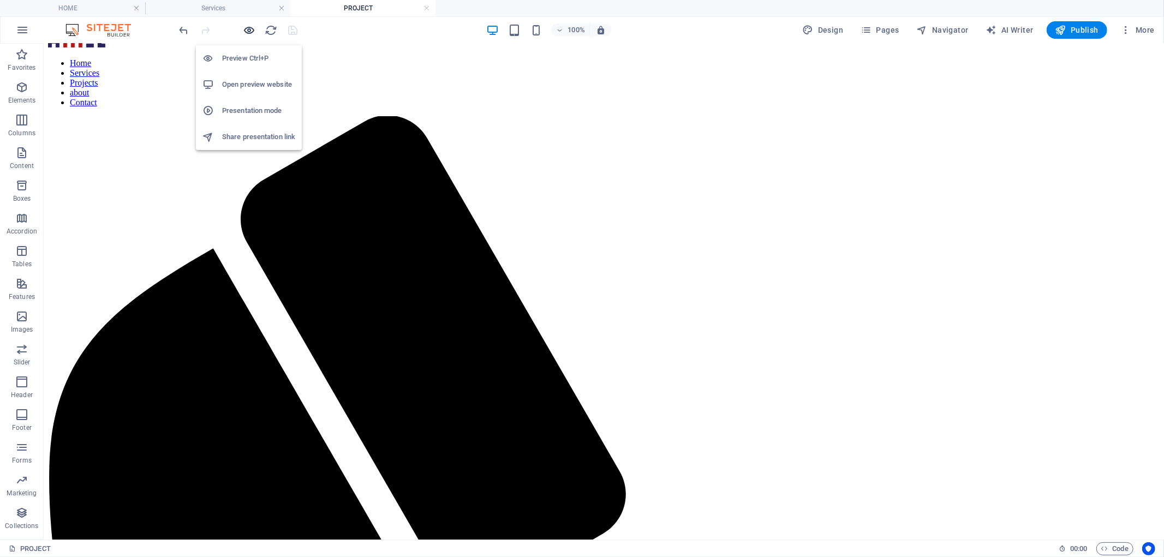
click at [249, 30] on icon "button" at bounding box center [249, 30] width 13 height 13
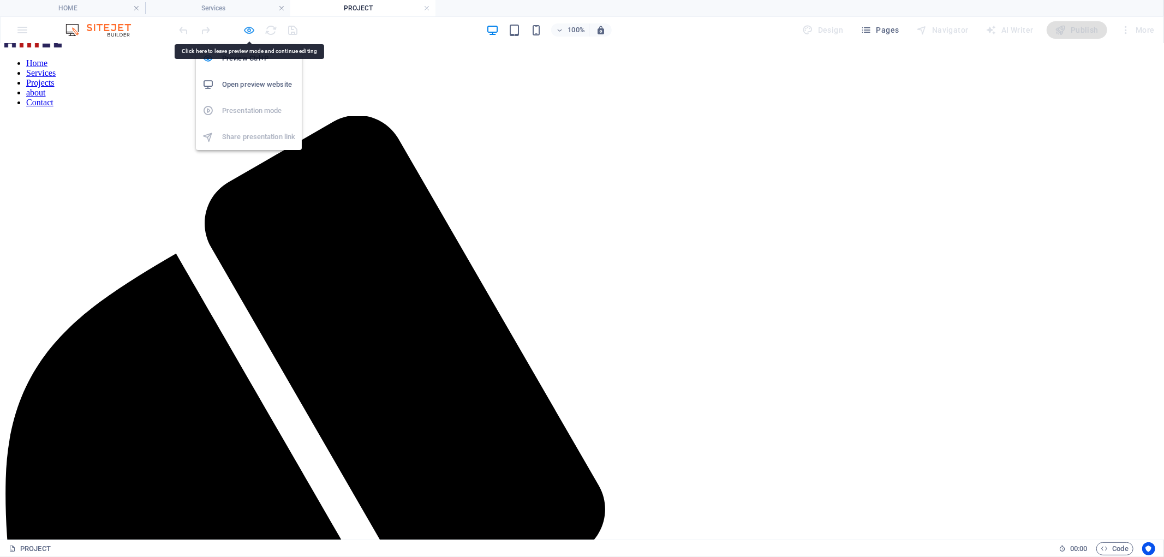
click at [250, 27] on icon "button" at bounding box center [249, 30] width 13 height 13
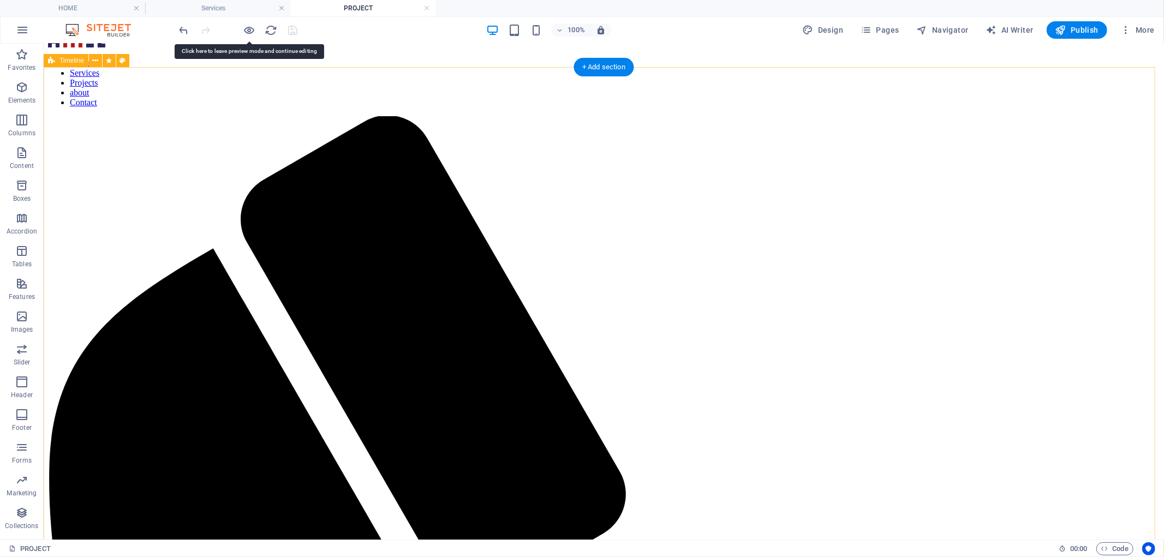
select select "rem"
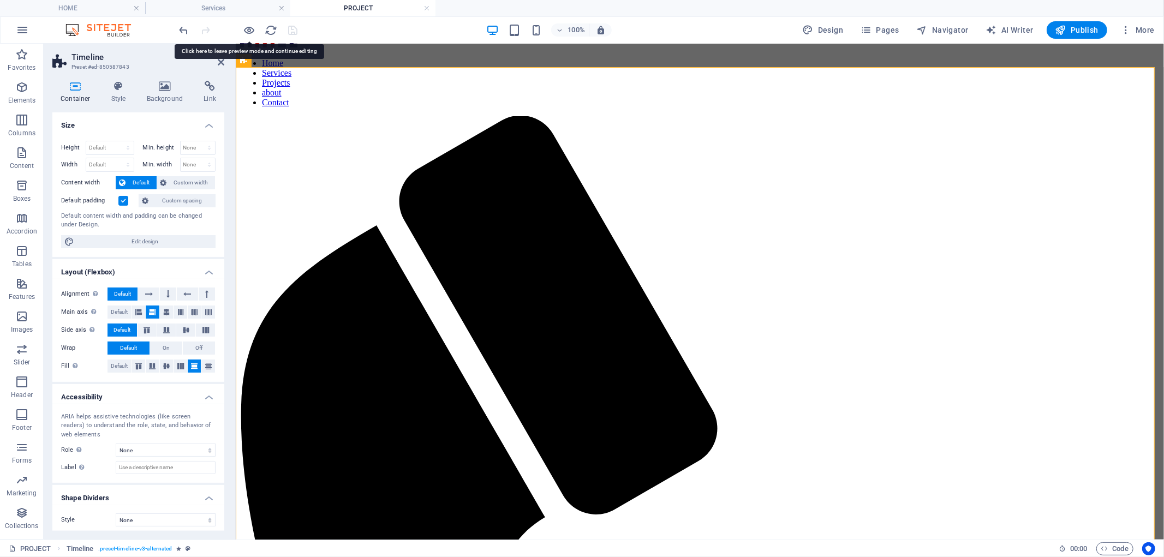
scroll to position [4, 0]
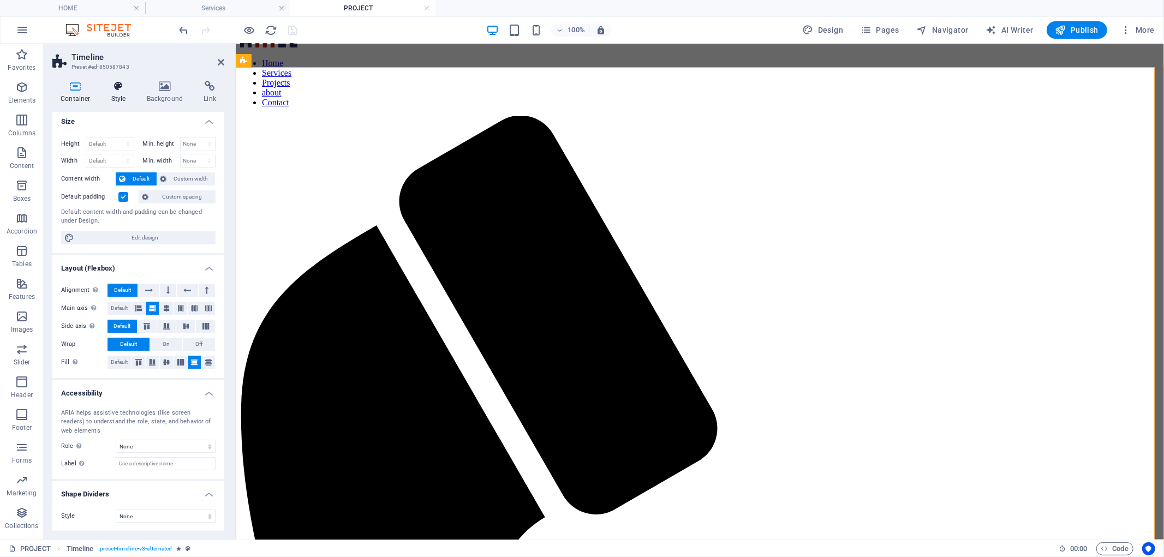
click at [113, 90] on icon at bounding box center [118, 86] width 31 height 11
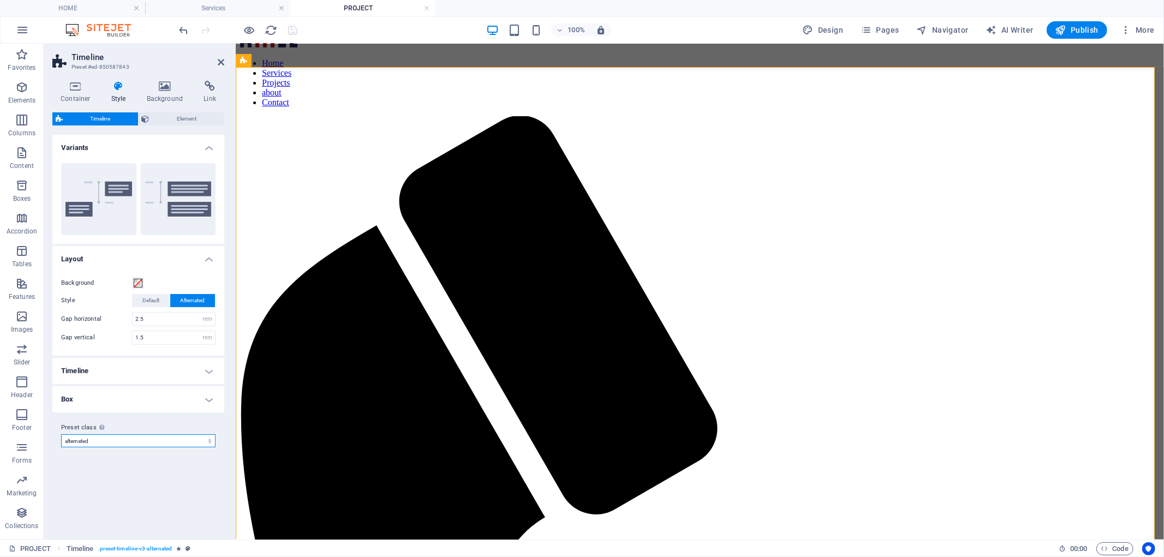
click at [154, 439] on select "alternated 12 Add preset class" at bounding box center [138, 440] width 154 height 13
click at [61, 434] on select "alternated 12 Add preset class" at bounding box center [138, 440] width 154 height 13
select select "preset-timeline-v3-12"
click at [287, 32] on icon "save" at bounding box center [293, 30] width 13 height 13
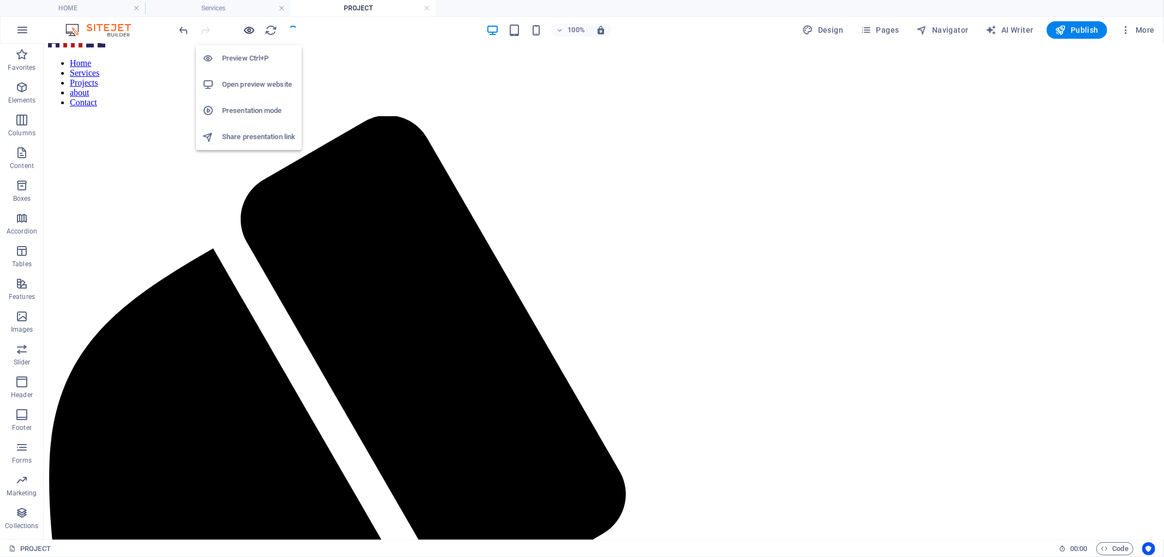
click at [246, 34] on icon "button" at bounding box center [249, 30] width 13 height 13
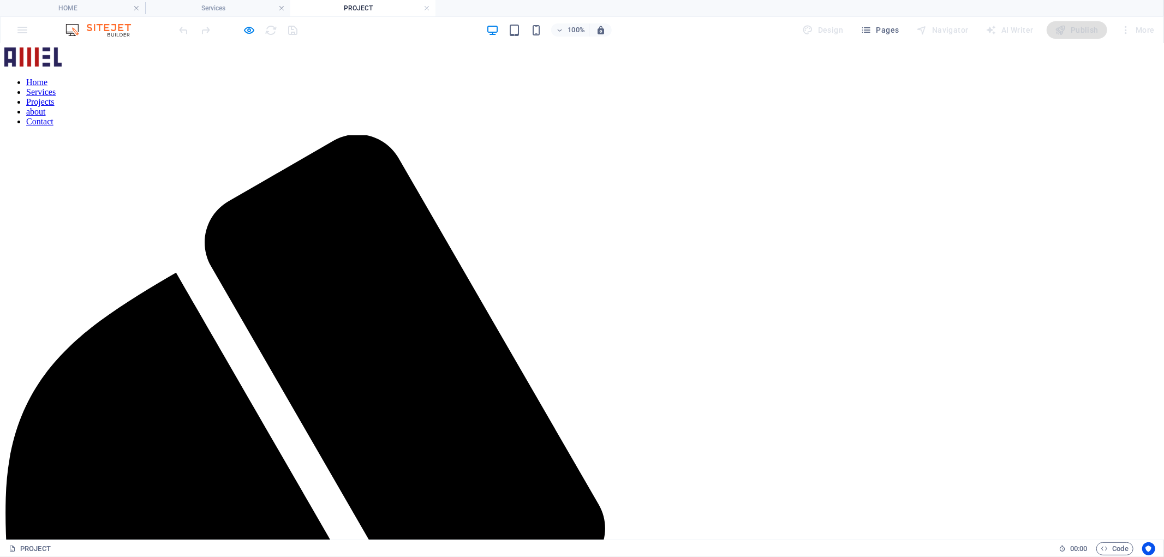
scroll to position [0, 0]
copy p "adipiscing"
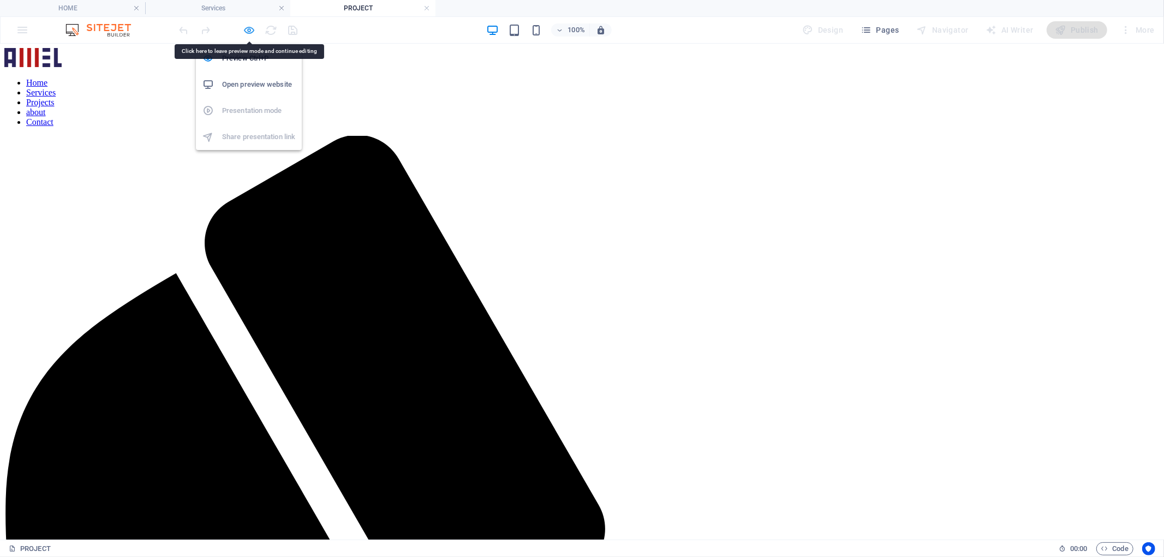
click at [249, 30] on icon "button" at bounding box center [249, 30] width 13 height 13
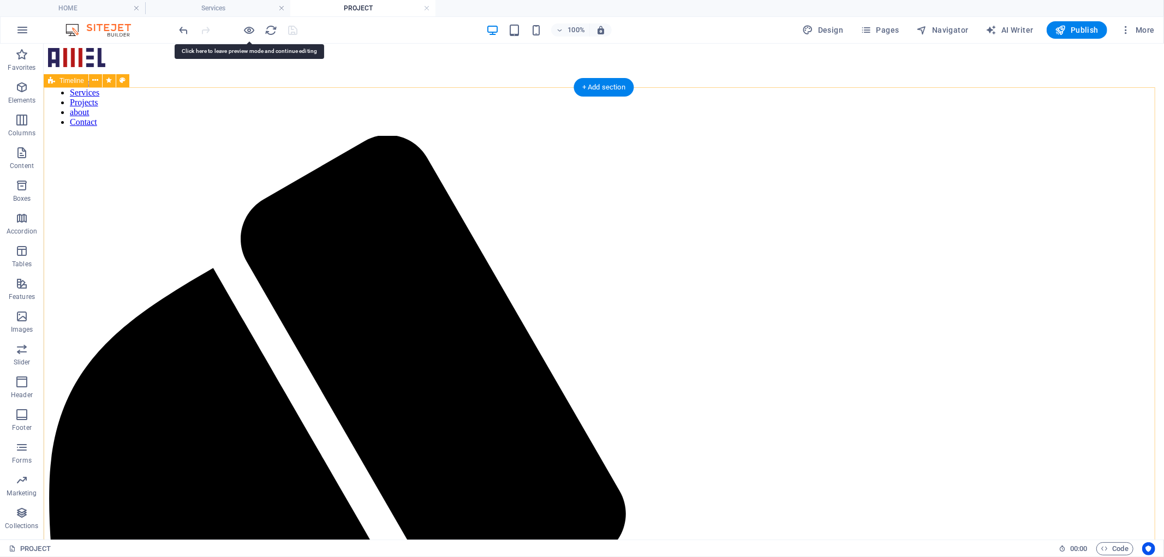
select select "rem"
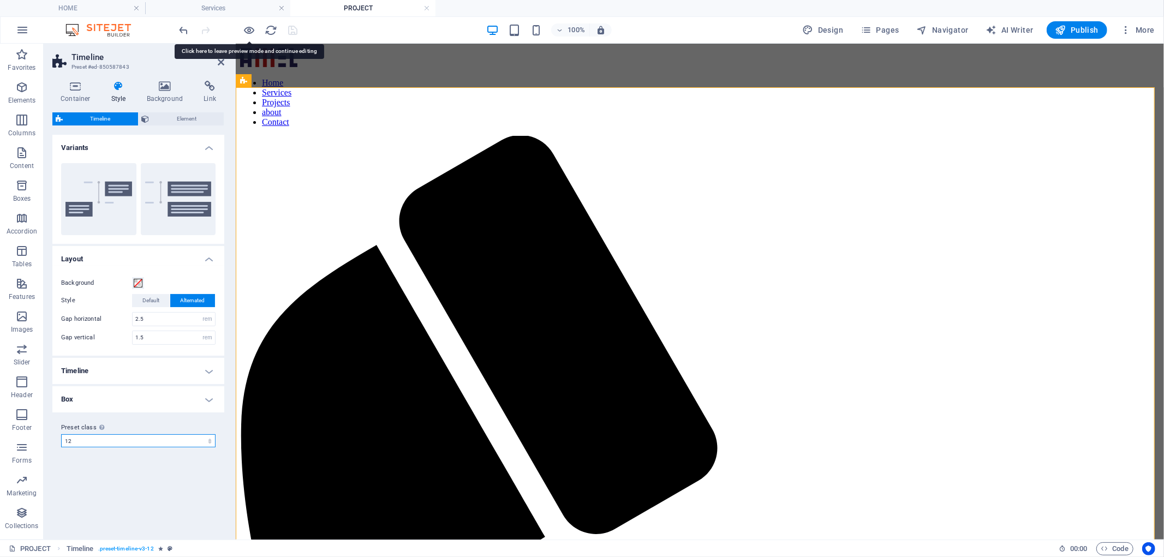
click at [124, 444] on select "alternated 12 Add preset class" at bounding box center [138, 440] width 154 height 13
select select "preset-timeline-v3-alternated"
click at [61, 434] on select "alternated 12 Add preset class" at bounding box center [138, 440] width 154 height 13
click at [157, 129] on div "Timeline Element Layout How this element expands within the layout (Flexbox). S…" at bounding box center [138, 321] width 172 height 418
click at [159, 123] on span "Element" at bounding box center [187, 118] width 68 height 13
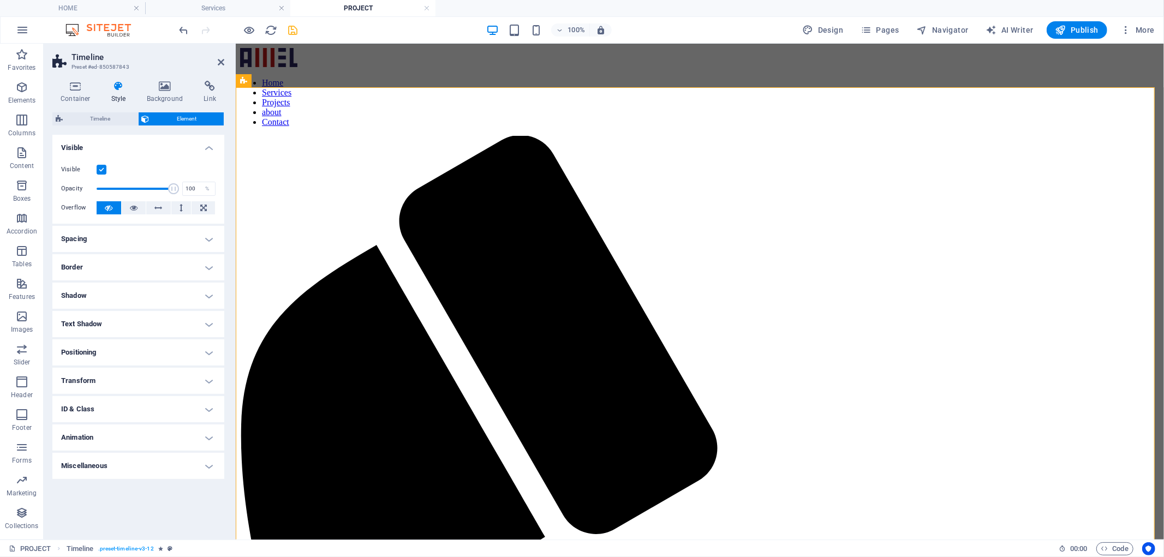
click at [128, 465] on h4 "Miscellaneous" at bounding box center [138, 466] width 172 height 26
click at [127, 438] on h4 "Animation" at bounding box center [138, 437] width 172 height 26
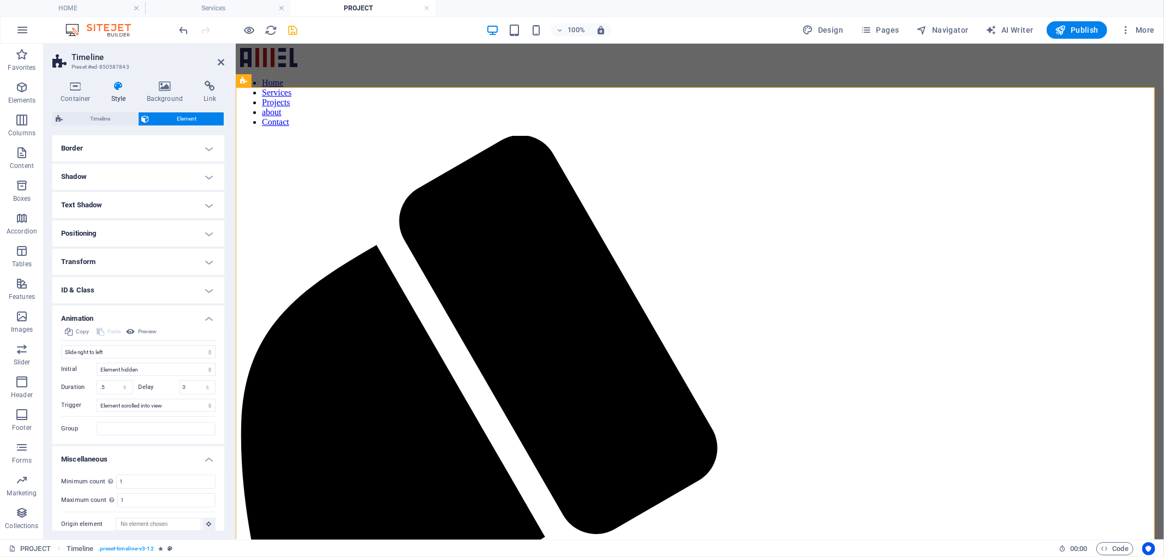
scroll to position [128, 0]
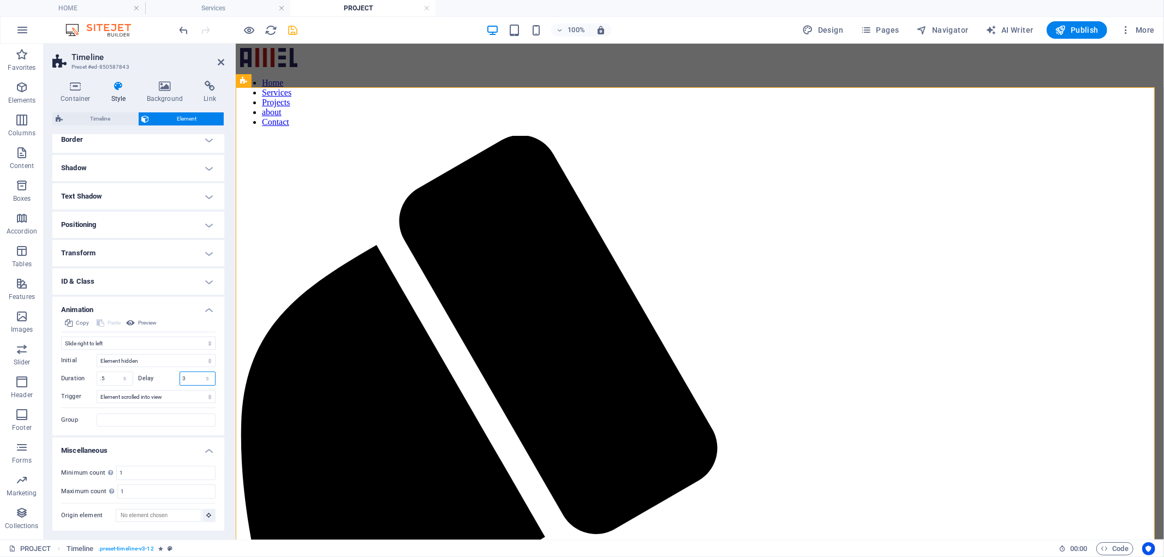
click at [188, 380] on input "0" at bounding box center [197, 378] width 35 height 13
drag, startPoint x: 111, startPoint y: 379, endPoint x: 97, endPoint y: 378, distance: 14.8
click at [97, 378] on input ".5" at bounding box center [114, 378] width 35 height 13
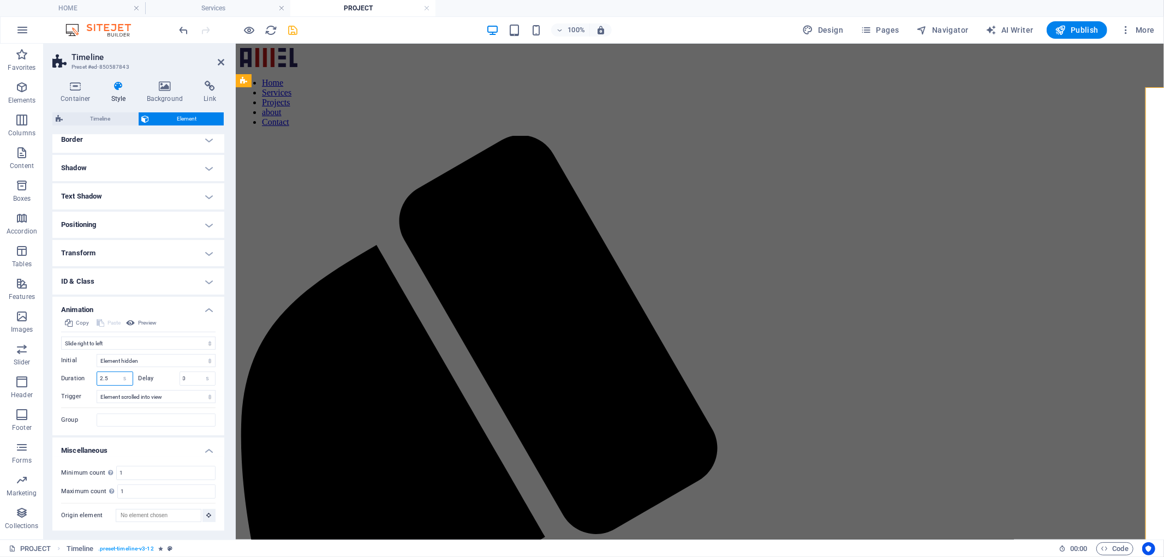
click at [104, 380] on input "2.5" at bounding box center [114, 378] width 35 height 13
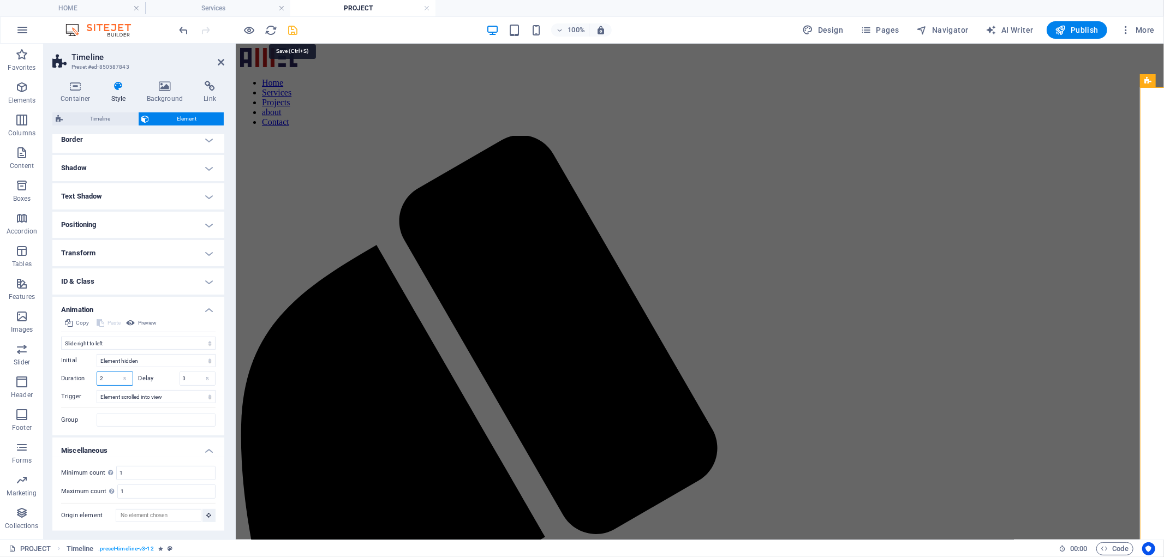
type input "2"
click at [294, 28] on icon "save" at bounding box center [293, 30] width 13 height 13
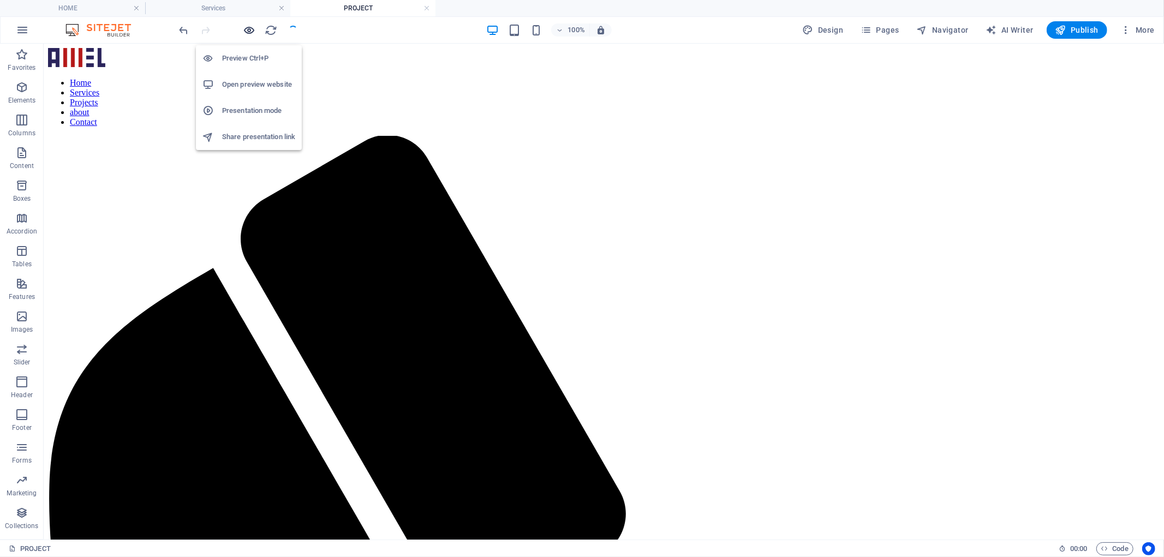
click at [243, 29] on icon "button" at bounding box center [249, 30] width 13 height 13
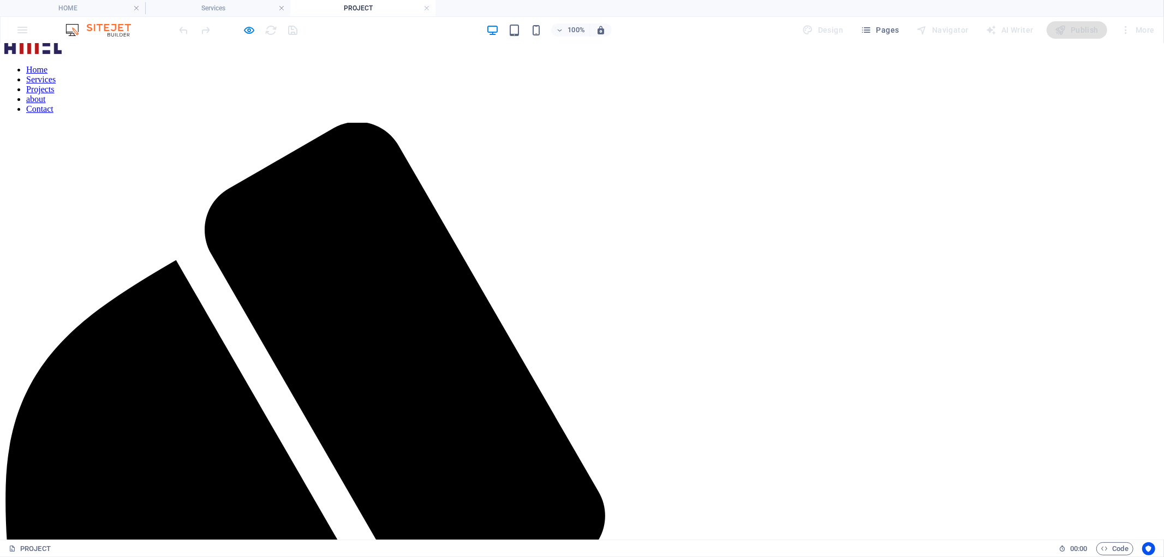
scroll to position [0, 0]
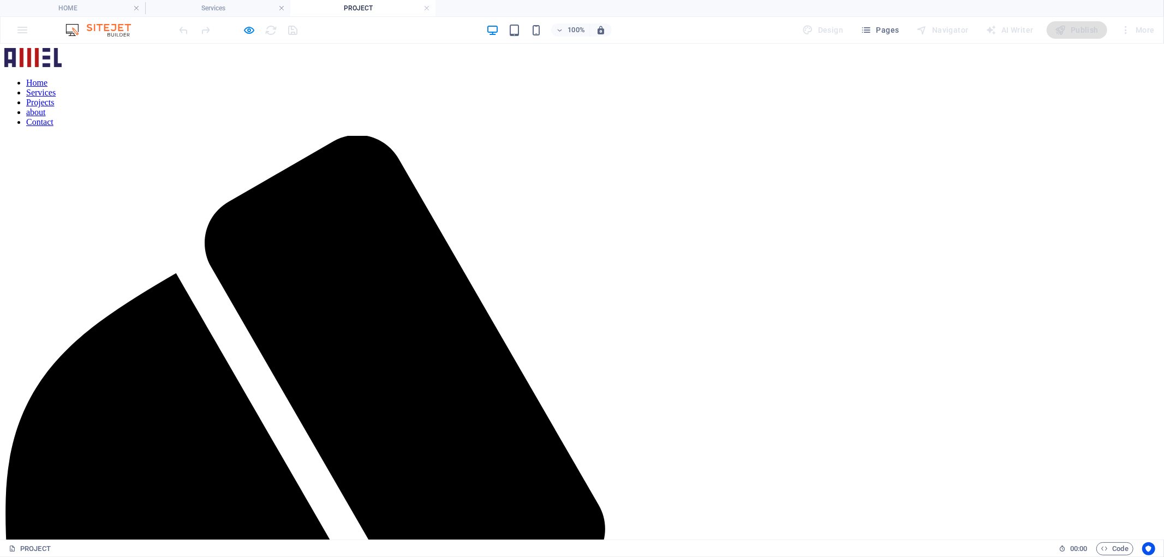
click at [248, 28] on icon "button" at bounding box center [249, 30] width 13 height 13
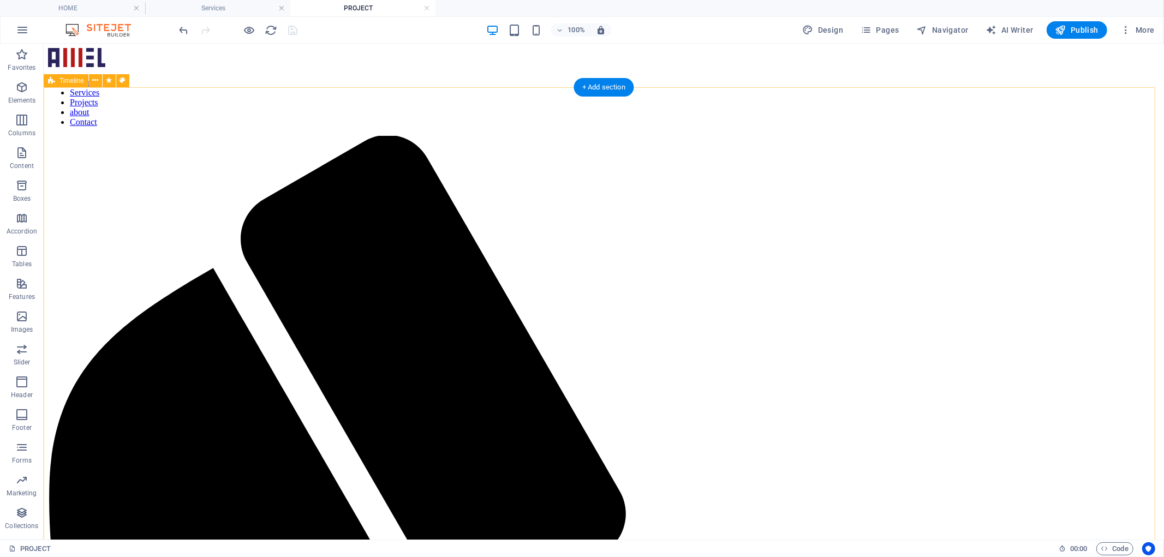
select select "move-right-to-left"
select select "s"
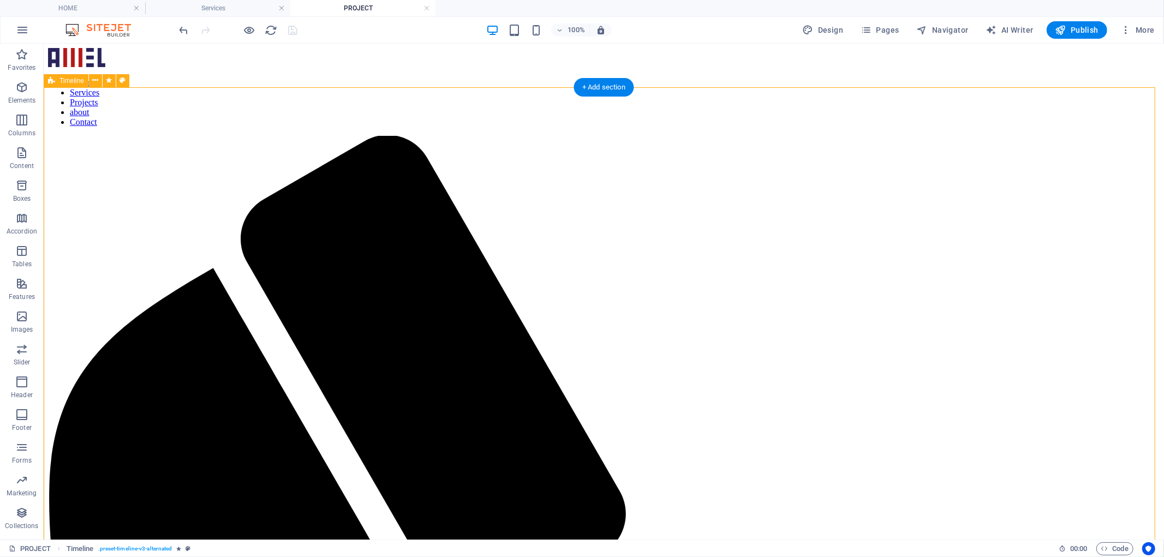
select select "scroll"
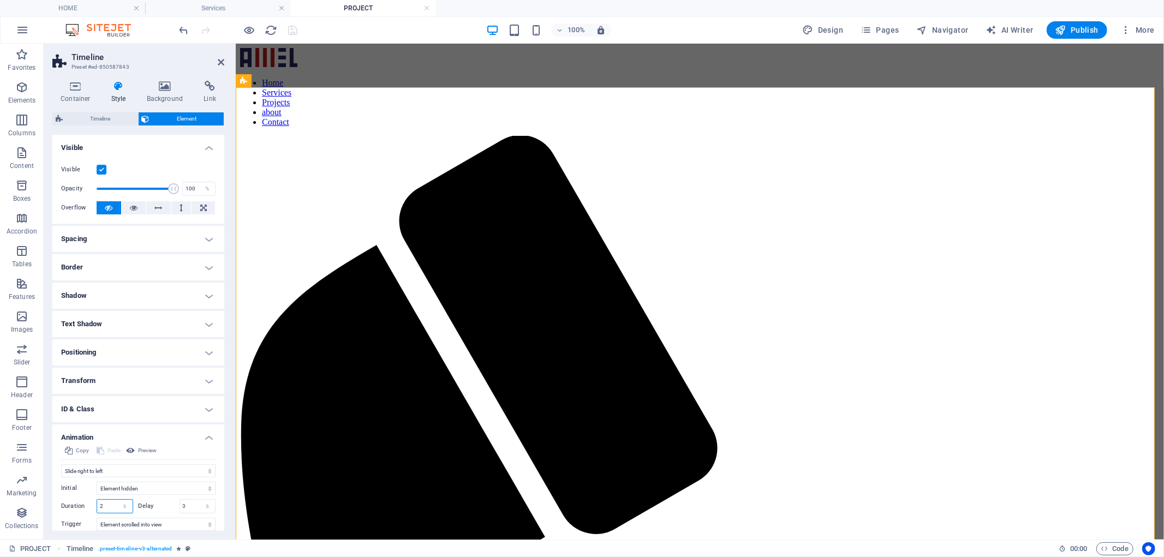
drag, startPoint x: 112, startPoint y: 507, endPoint x: 95, endPoint y: 506, distance: 17.5
click at [95, 506] on div "Duration 2 s ms" at bounding box center [97, 506] width 72 height 14
type input "1.5"
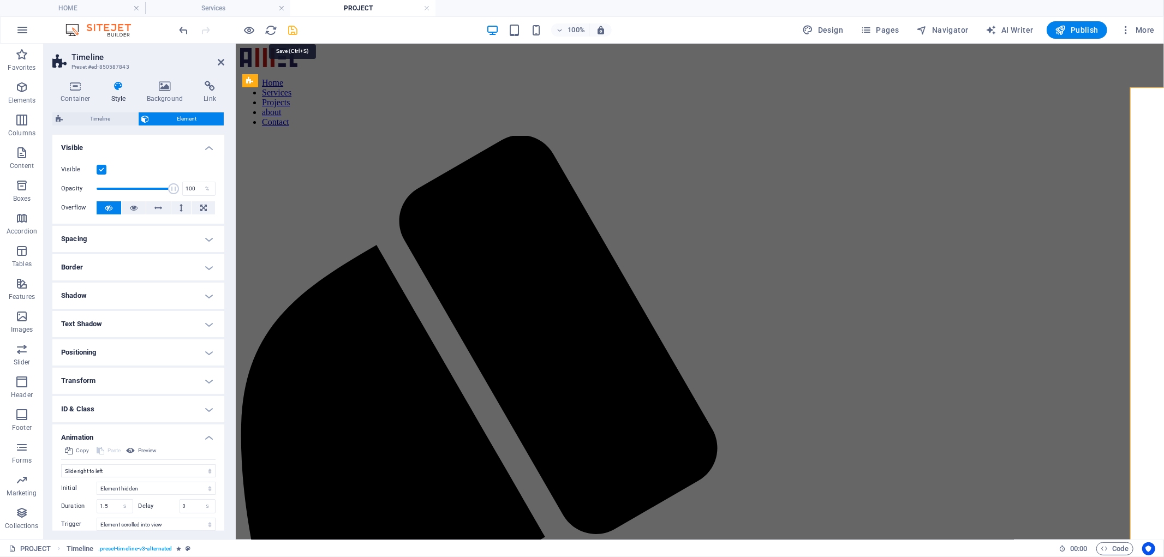
click at [291, 35] on icon "save" at bounding box center [293, 30] width 13 height 13
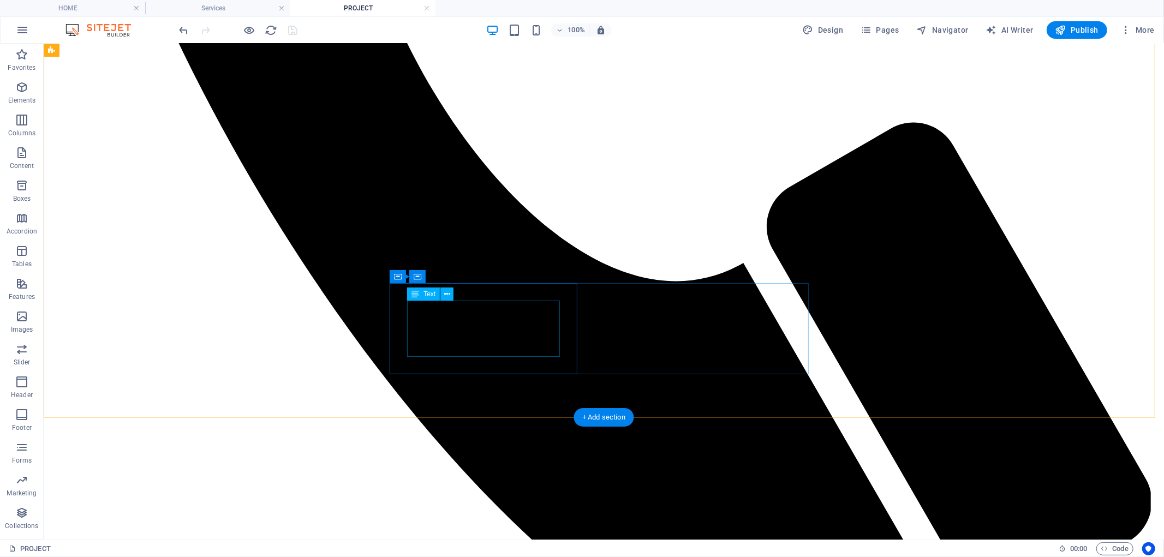
drag, startPoint x: 444, startPoint y: 230, endPoint x: 445, endPoint y: 320, distance: 90.6
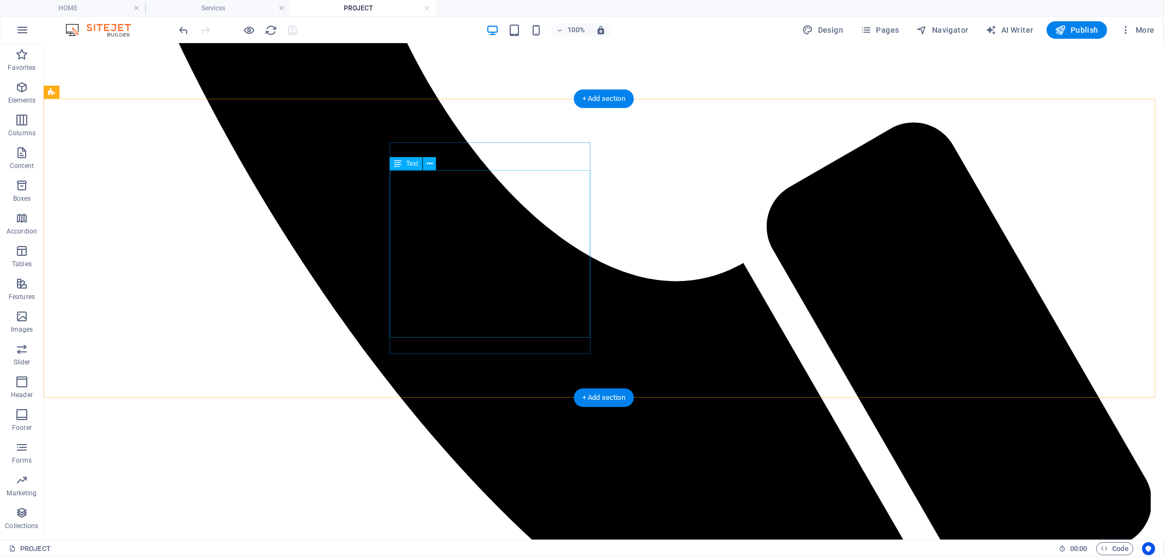
scroll to position [929, 0]
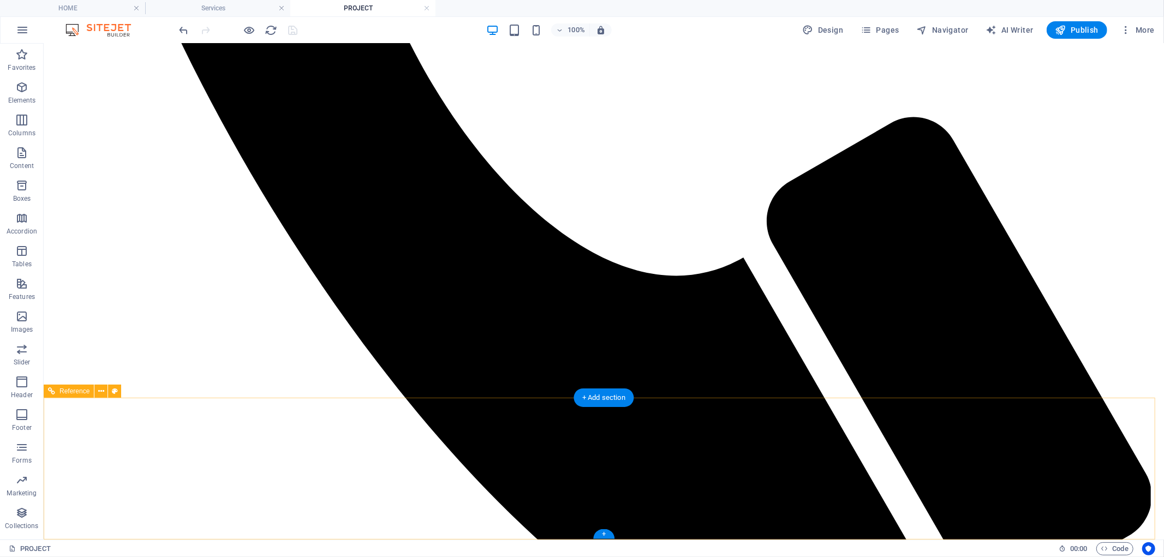
drag, startPoint x: 570, startPoint y: 268, endPoint x: 571, endPoint y: 407, distance: 139.1
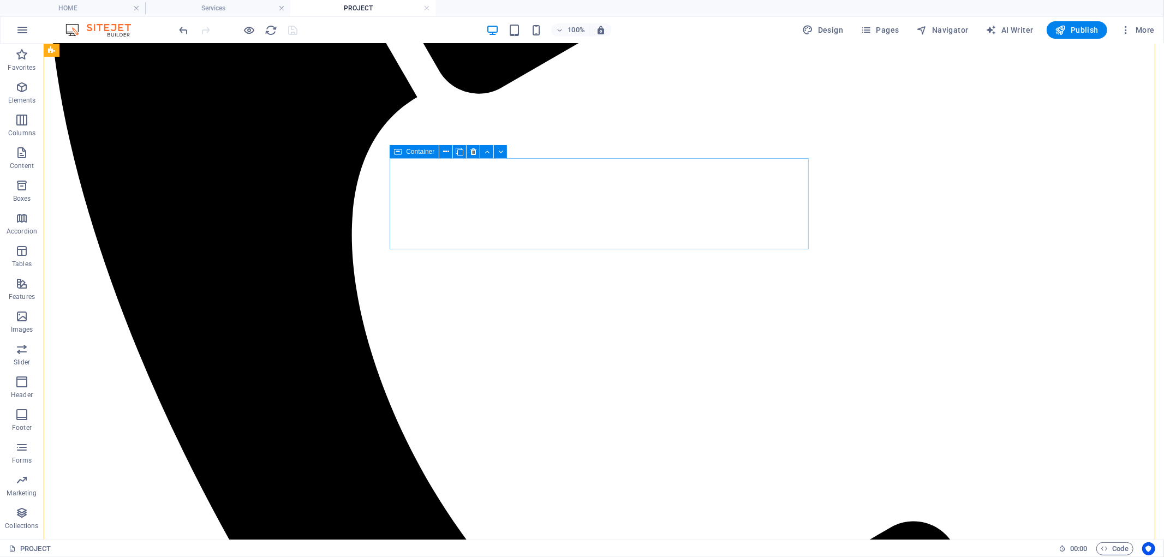
scroll to position [0, 0]
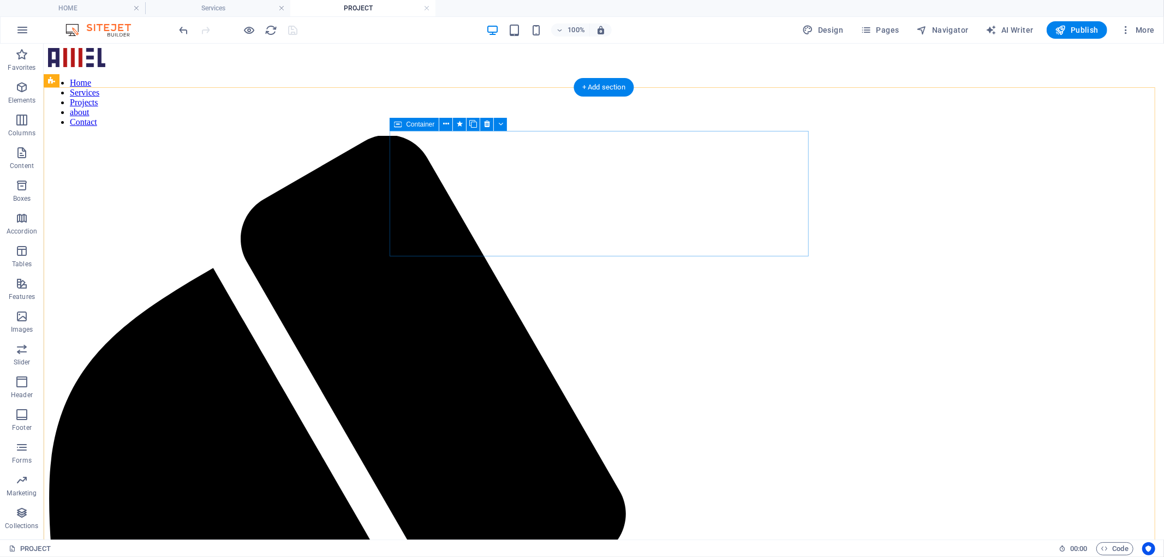
drag, startPoint x: 567, startPoint y: 400, endPoint x: 524, endPoint y: 192, distance: 212.4
click at [601, 77] on nav "Home Services Projects about Contact" at bounding box center [602, 101] width 1111 height 49
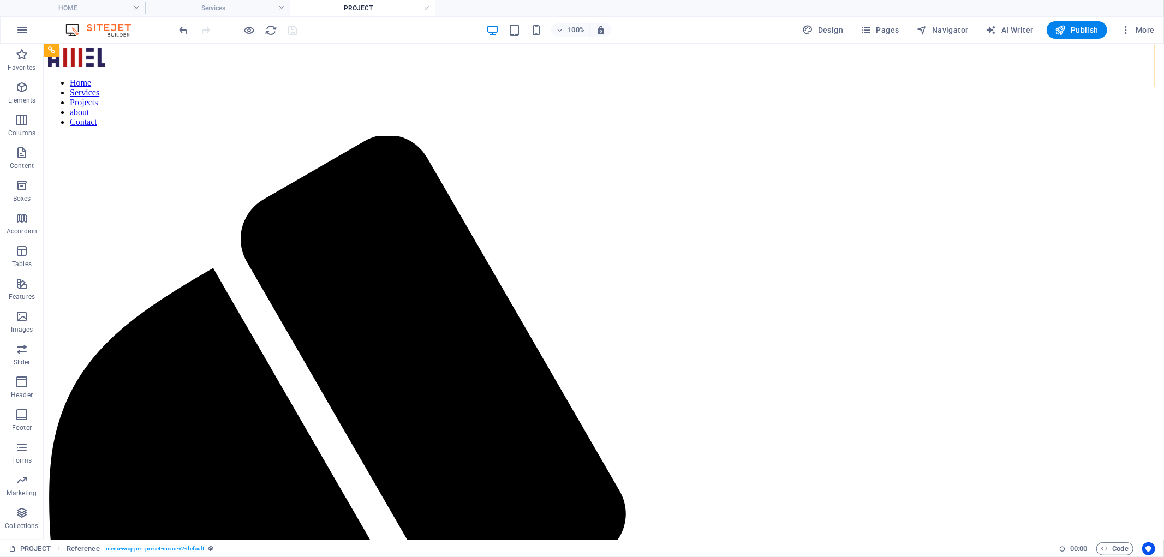
click at [242, 16] on header "100% Design Pages Navigator AI Writer Publish More" at bounding box center [582, 29] width 1164 height 27
click at [246, 9] on h4 "Services" at bounding box center [217, 8] width 145 height 12
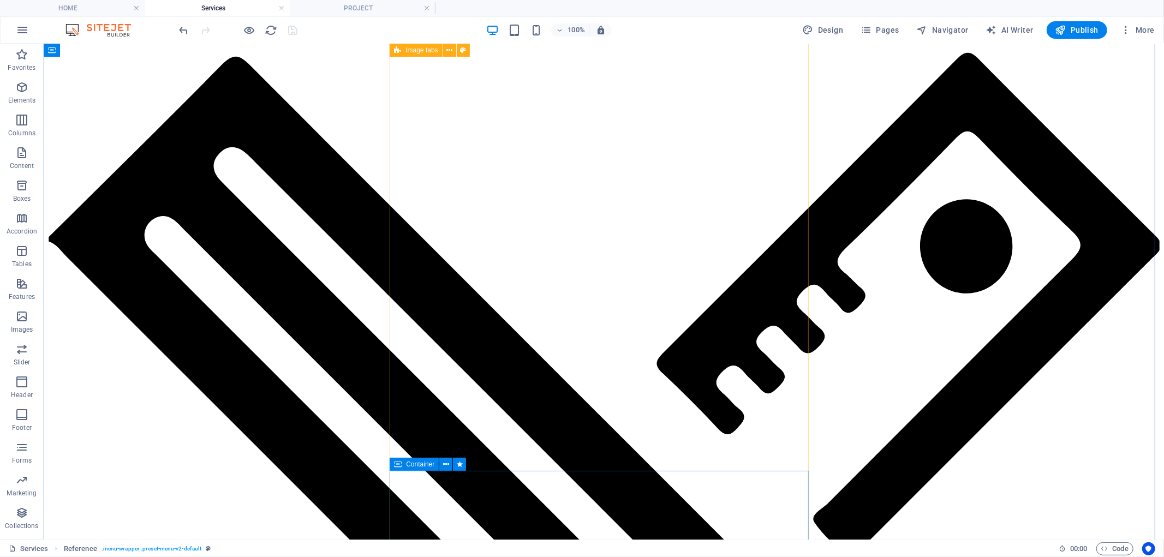
scroll to position [2069, 0]
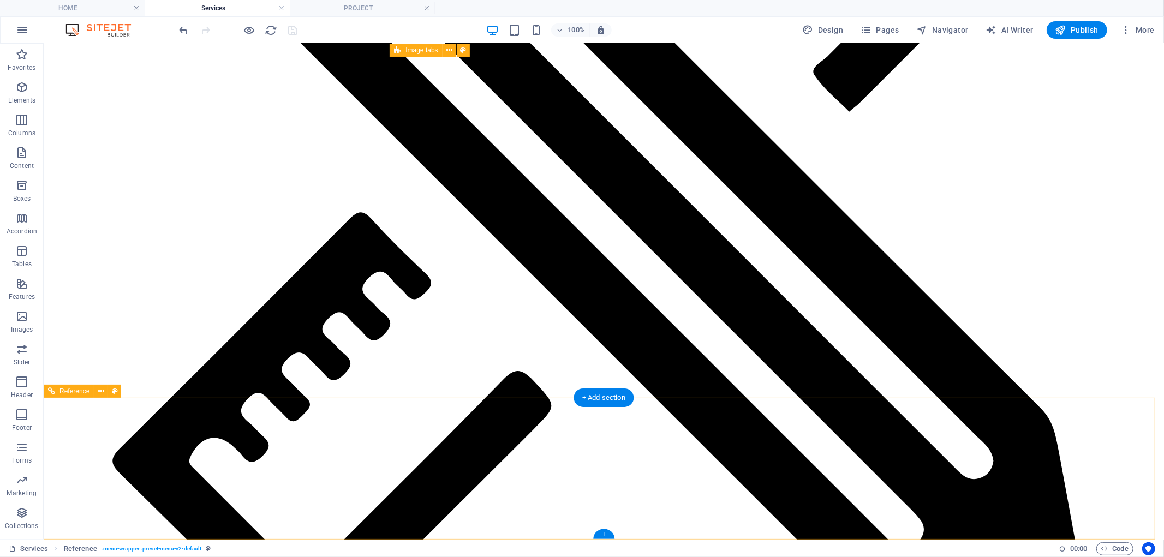
drag, startPoint x: 606, startPoint y: 372, endPoint x: 595, endPoint y: 483, distance: 112.3
drag, startPoint x: 603, startPoint y: 492, endPoint x: 624, endPoint y: 260, distance: 233.3
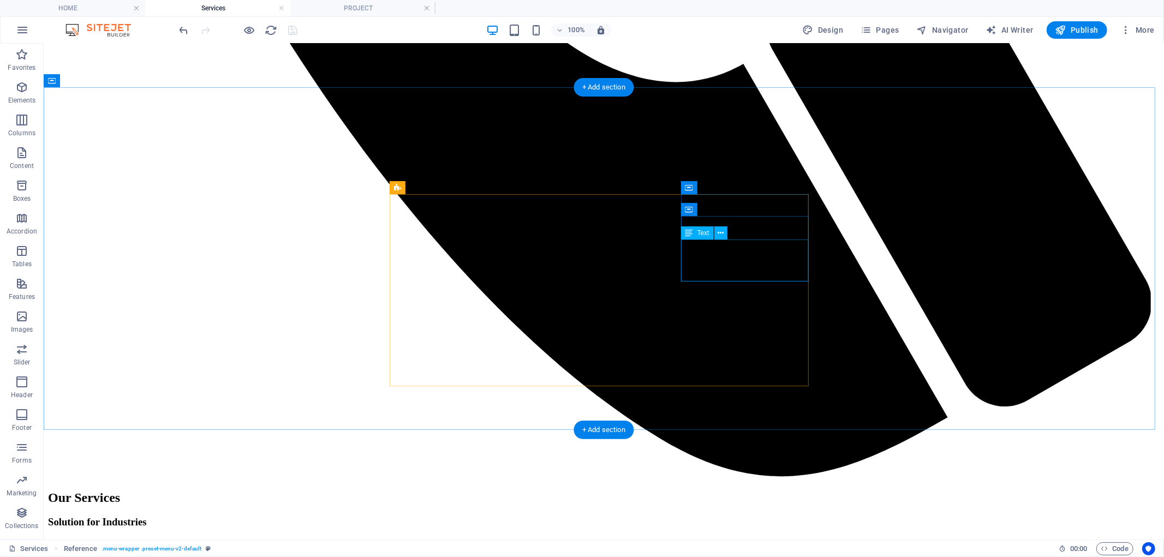
scroll to position [0, 0]
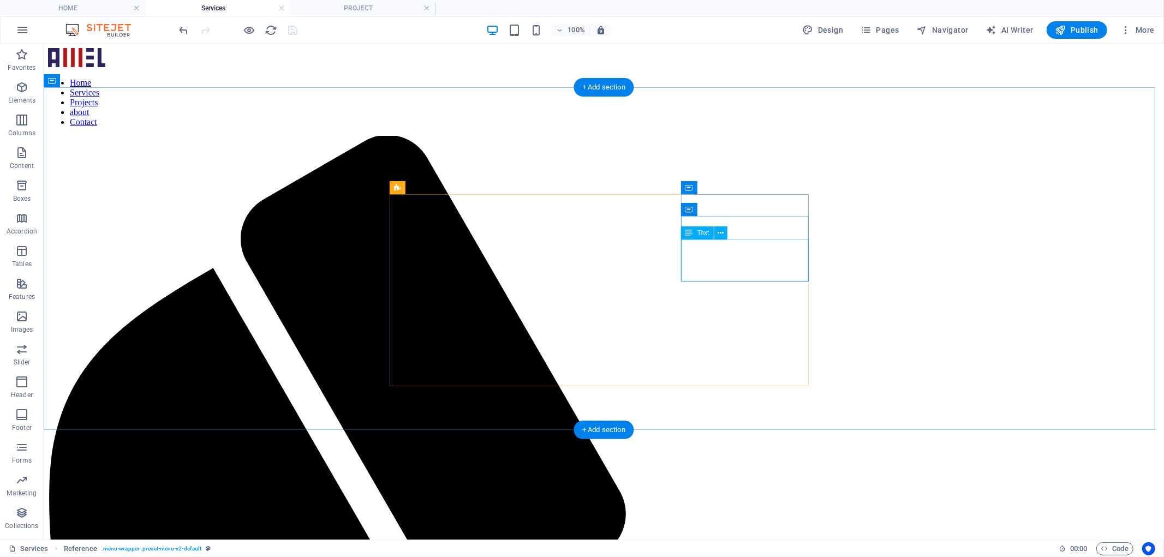
drag, startPoint x: 826, startPoint y: 440, endPoint x: 802, endPoint y: 271, distance: 170.8
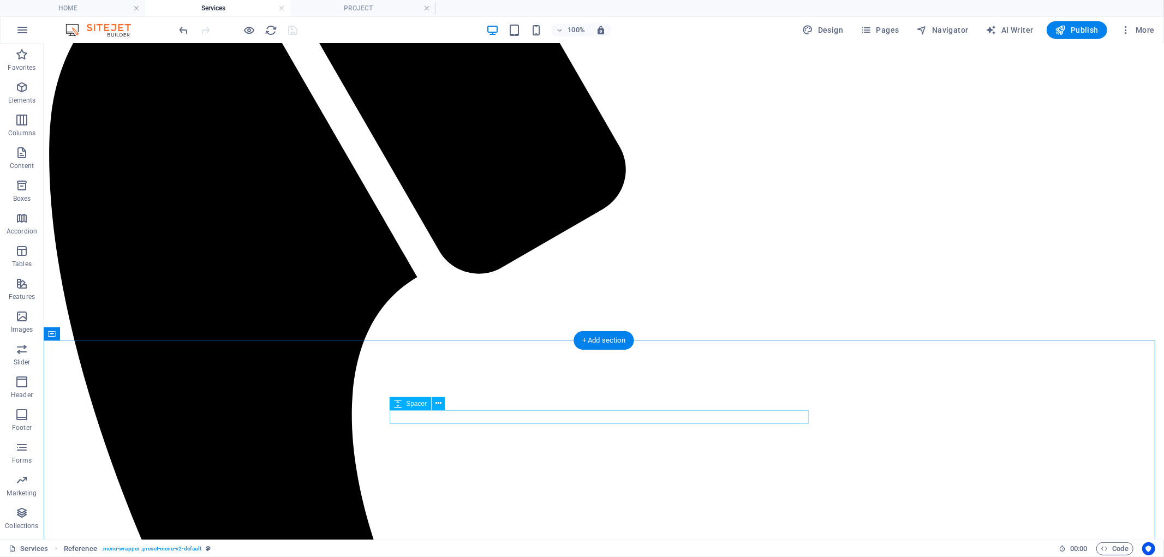
scroll to position [1105, 0]
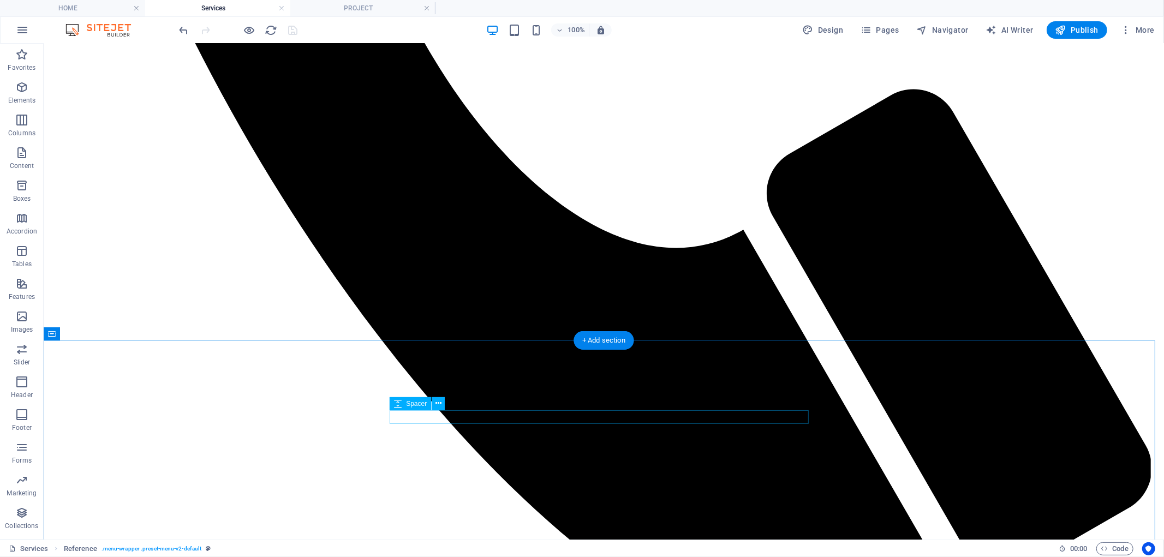
drag, startPoint x: 801, startPoint y: 274, endPoint x: 804, endPoint y: 412, distance: 138.1
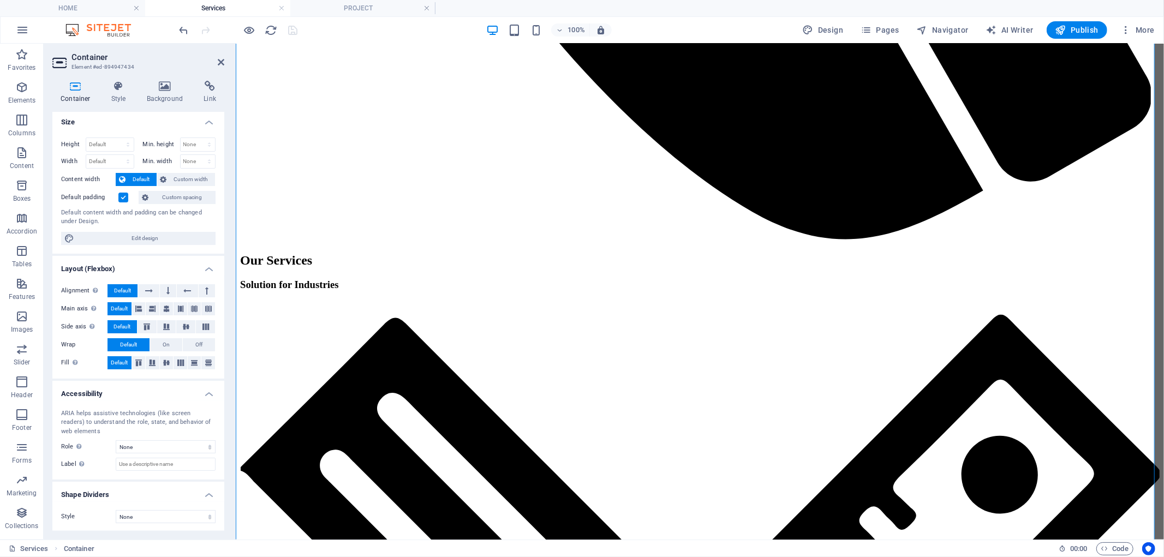
scroll to position [4, 0]
click at [111, 83] on icon at bounding box center [118, 86] width 31 height 11
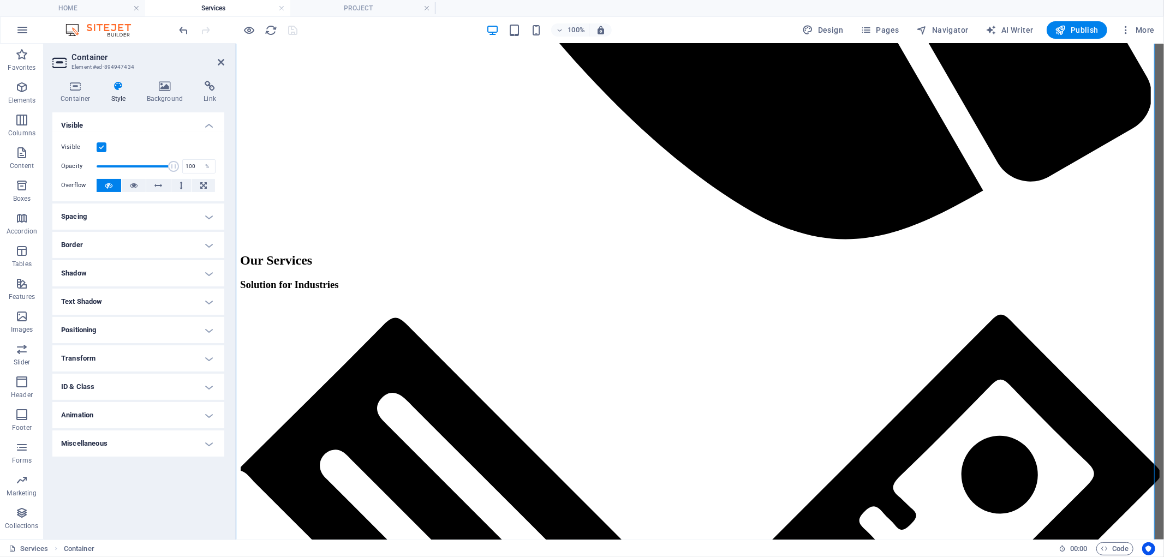
click at [101, 444] on h4 "Miscellaneous" at bounding box center [138, 443] width 172 height 26
click at [112, 415] on h4 "Animation" at bounding box center [138, 415] width 172 height 26
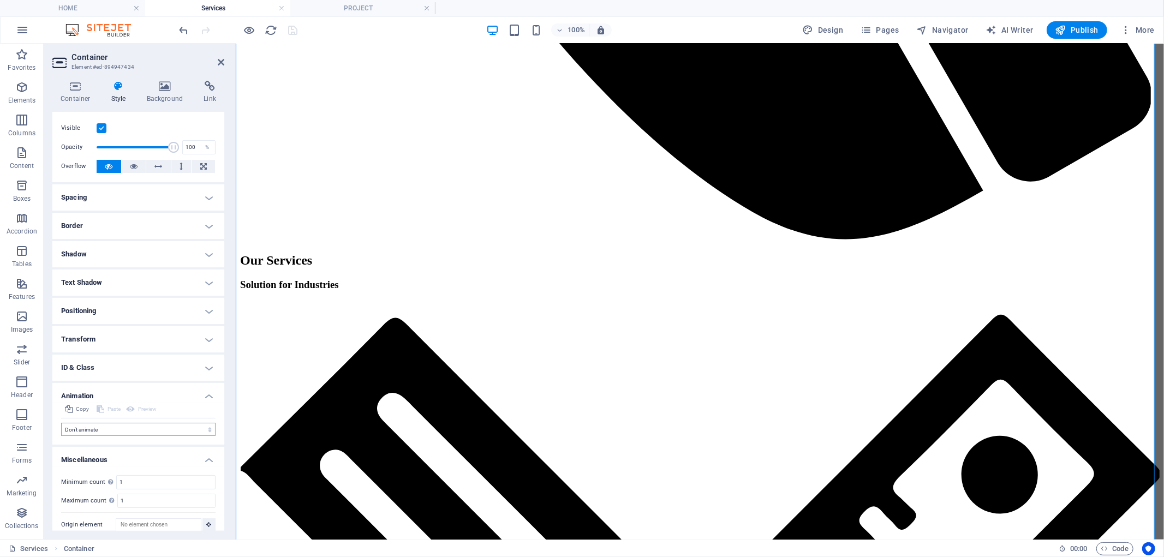
scroll to position [28, 0]
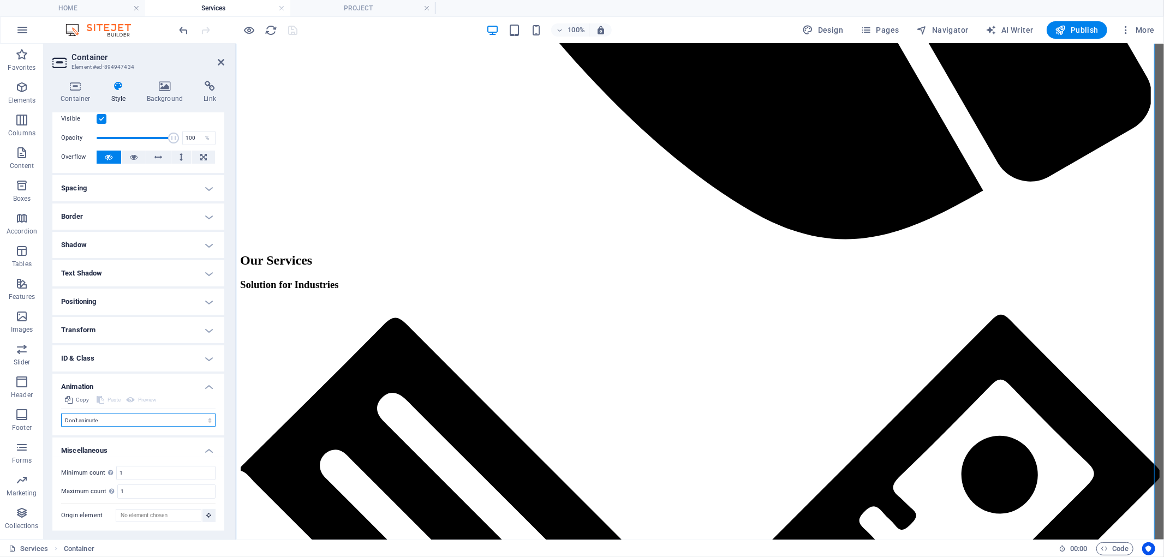
click at [168, 417] on select "Don't animate Show / Hide Slide up/down Zoom in/out Slide left to right Slide r…" at bounding box center [138, 420] width 154 height 13
select select "shrink"
click at [61, 414] on select "Don't animate Show / Hide Slide up/down Zoom in/out Slide left to right Slide r…" at bounding box center [138, 420] width 154 height 13
select select "scroll"
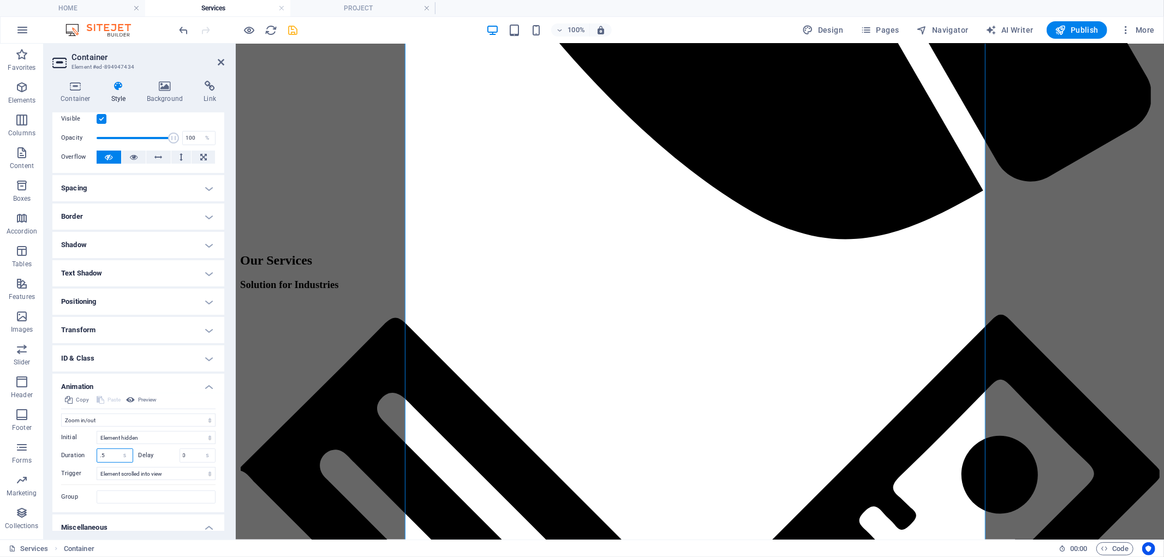
drag, startPoint x: 111, startPoint y: 457, endPoint x: 82, endPoint y: 456, distance: 28.4
click at [82, 456] on div "Duration .5 s ms" at bounding box center [97, 455] width 72 height 14
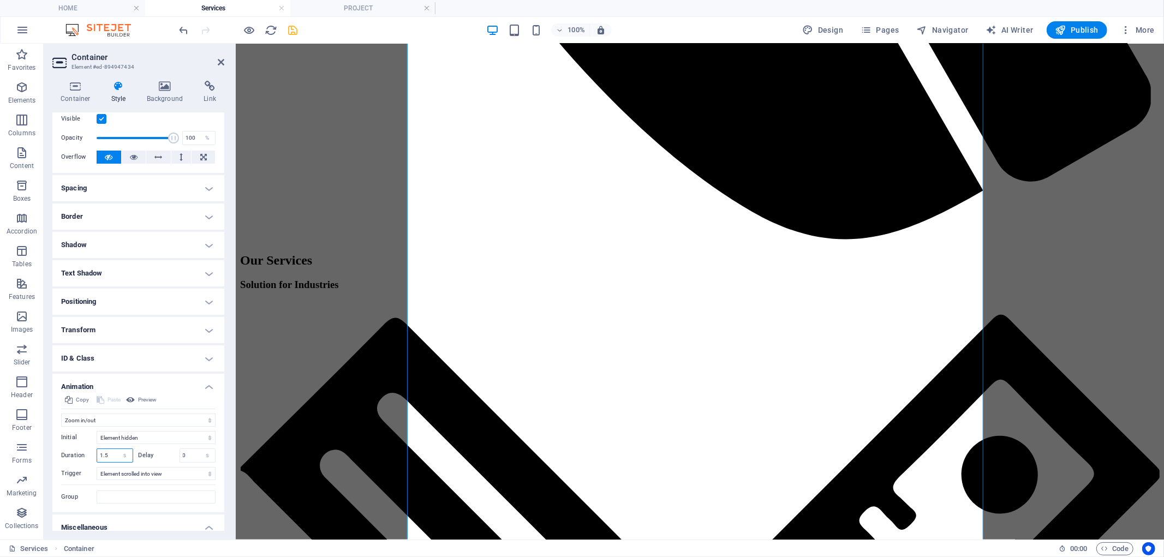
drag, startPoint x: 110, startPoint y: 456, endPoint x: 104, endPoint y: 457, distance: 6.2
click at [104, 457] on input "1.5" at bounding box center [114, 455] width 35 height 13
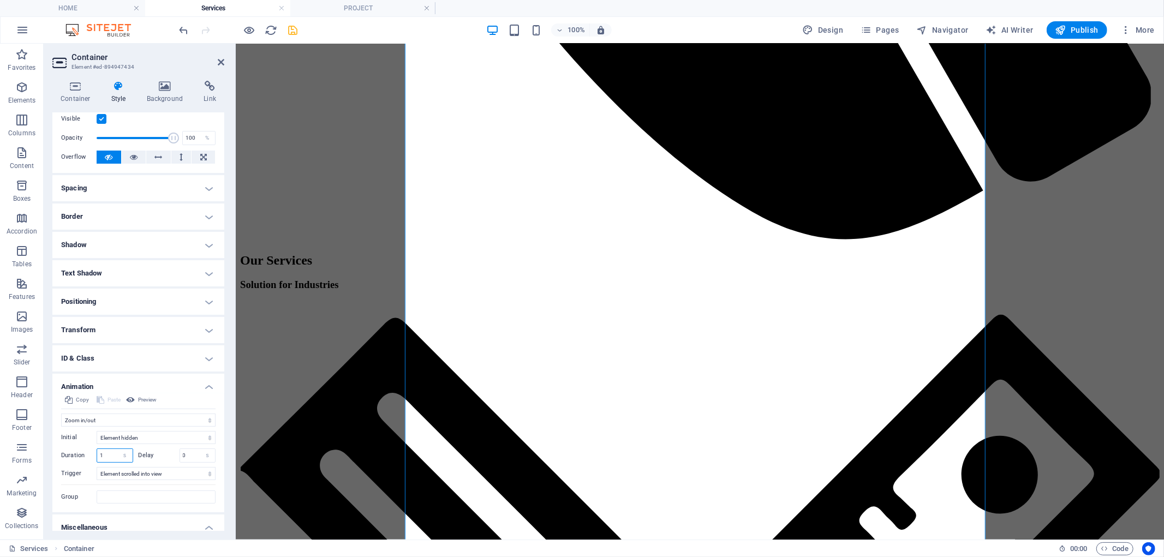
type input "1"
click at [295, 31] on icon "save" at bounding box center [293, 30] width 13 height 13
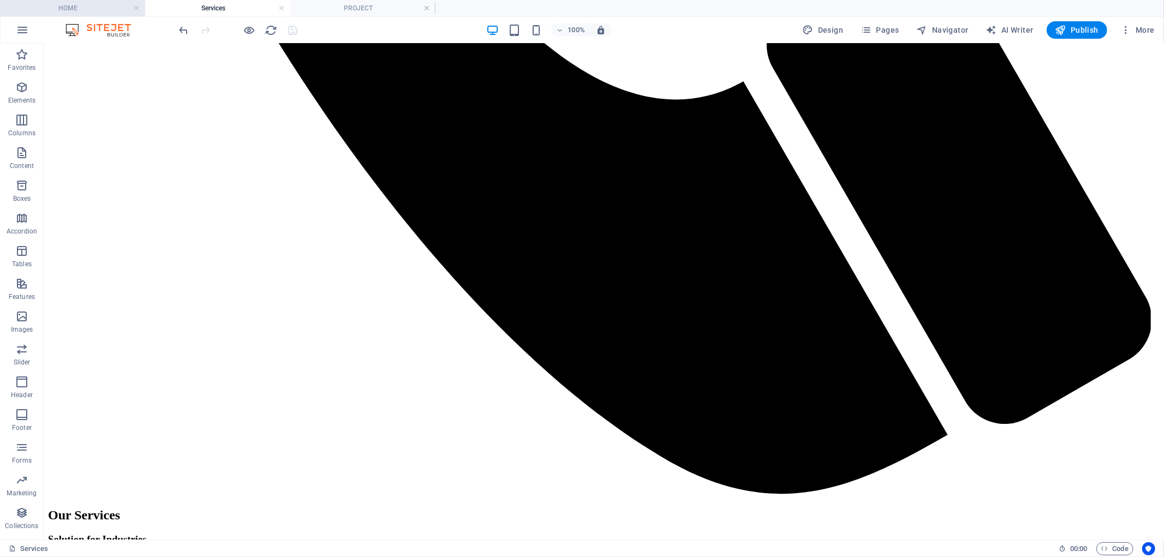
click at [94, 12] on h4 "HOME" at bounding box center [72, 8] width 145 height 12
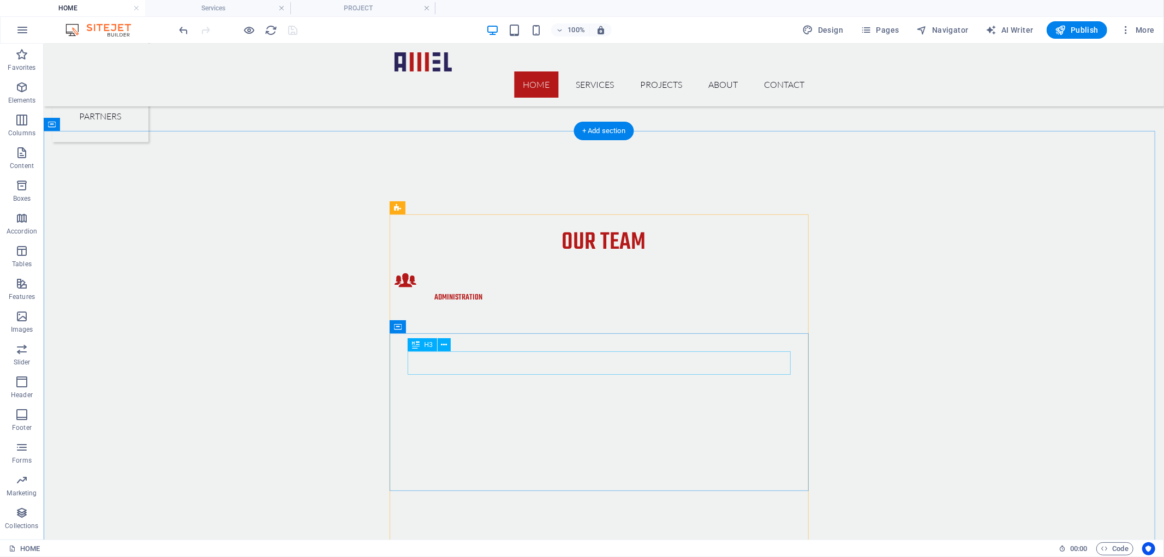
scroll to position [1452, 0]
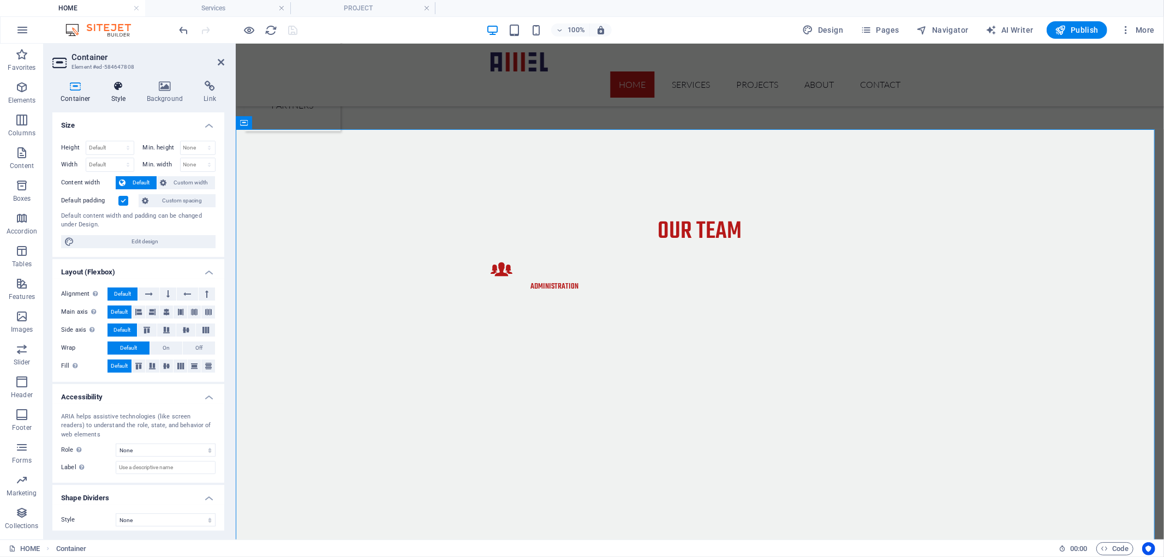
click at [120, 93] on h4 "Style" at bounding box center [120, 92] width 35 height 23
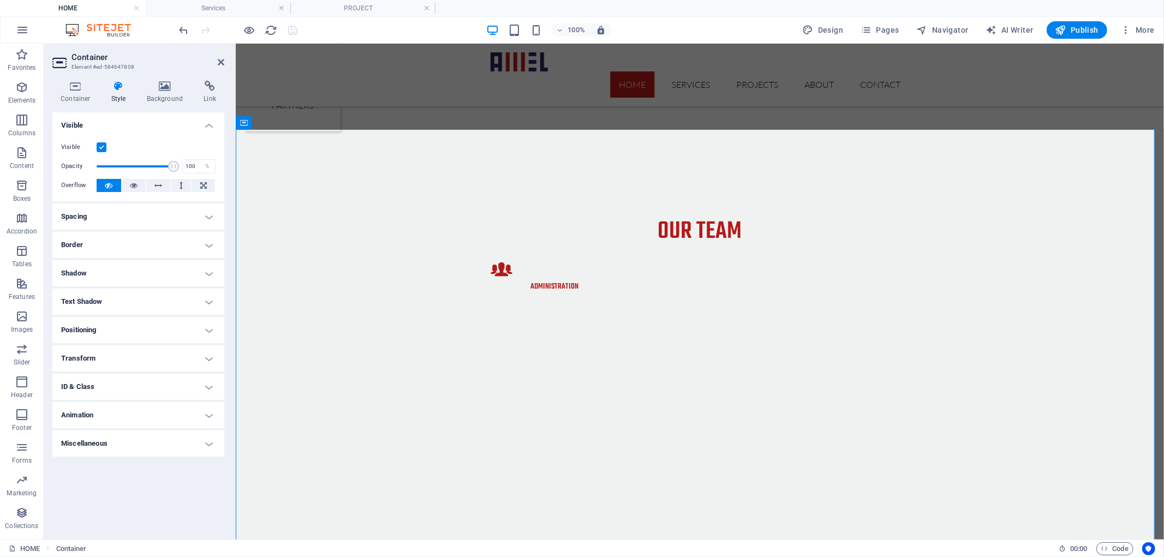
click at [124, 411] on h4 "Animation" at bounding box center [138, 415] width 172 height 26
click at [98, 448] on select "Don't animate Show / Hide Slide up/down Zoom in/out Slide left to right Slide r…" at bounding box center [138, 448] width 154 height 13
select select "shrink"
click at [61, 442] on select "Don't animate Show / Hide Slide up/down Zoom in/out Slide left to right Slide r…" at bounding box center [138, 448] width 154 height 13
select select "scroll"
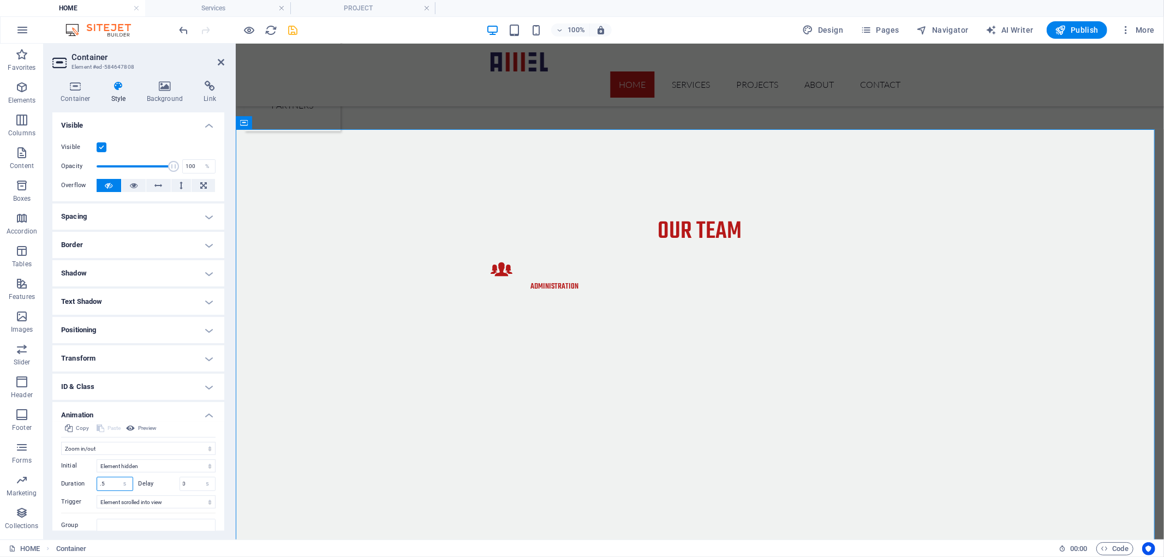
drag, startPoint x: 105, startPoint y: 483, endPoint x: 67, endPoint y: 480, distance: 38.3
click at [67, 480] on div "Duration .5 s ms" at bounding box center [97, 484] width 72 height 14
type input "1"
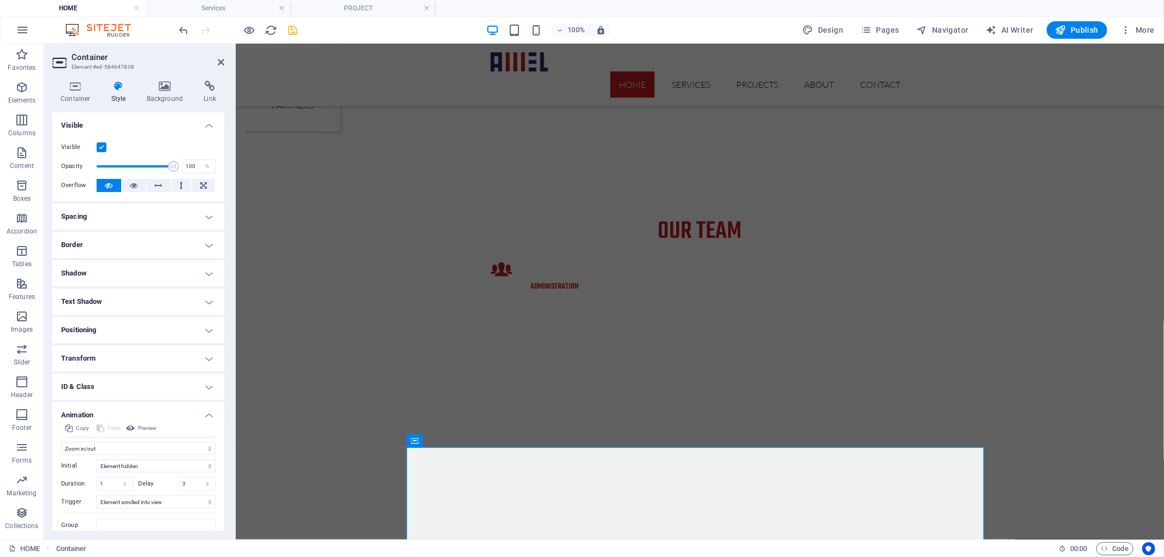
click at [291, 31] on icon "save" at bounding box center [293, 30] width 13 height 13
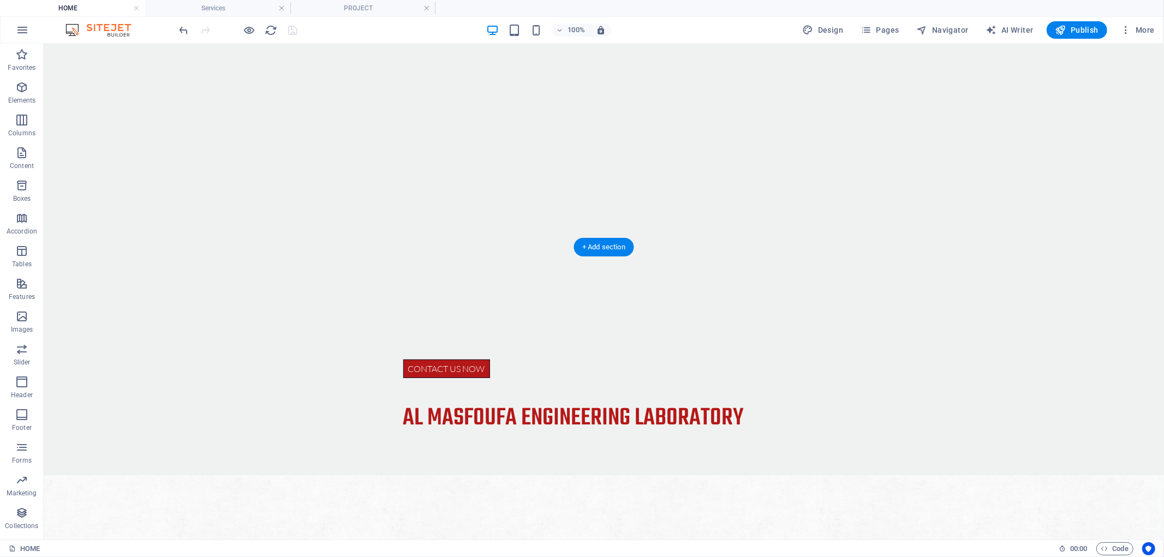
scroll to position [0, 0]
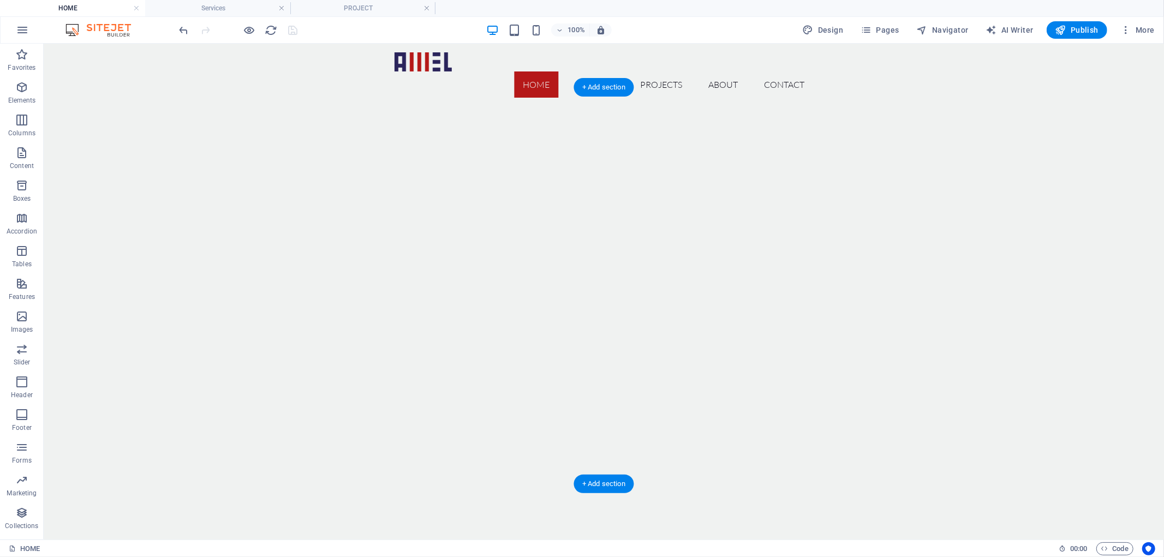
drag, startPoint x: 318, startPoint y: 333, endPoint x: 285, endPoint y: 187, distance: 149.7
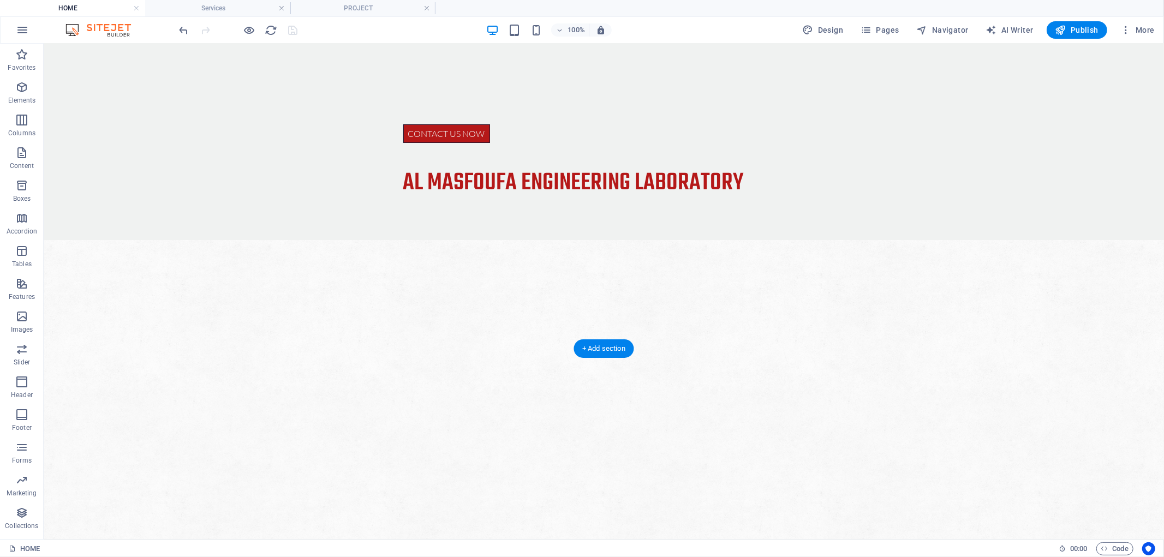
drag, startPoint x: 340, startPoint y: 177, endPoint x: 338, endPoint y: 265, distance: 87.9
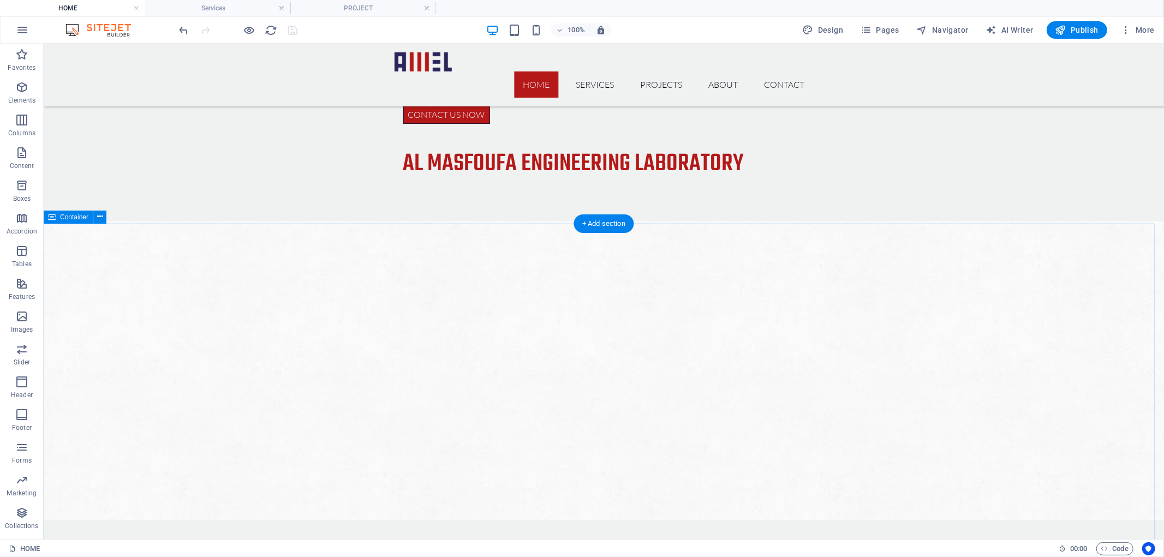
scroll to position [559, 0]
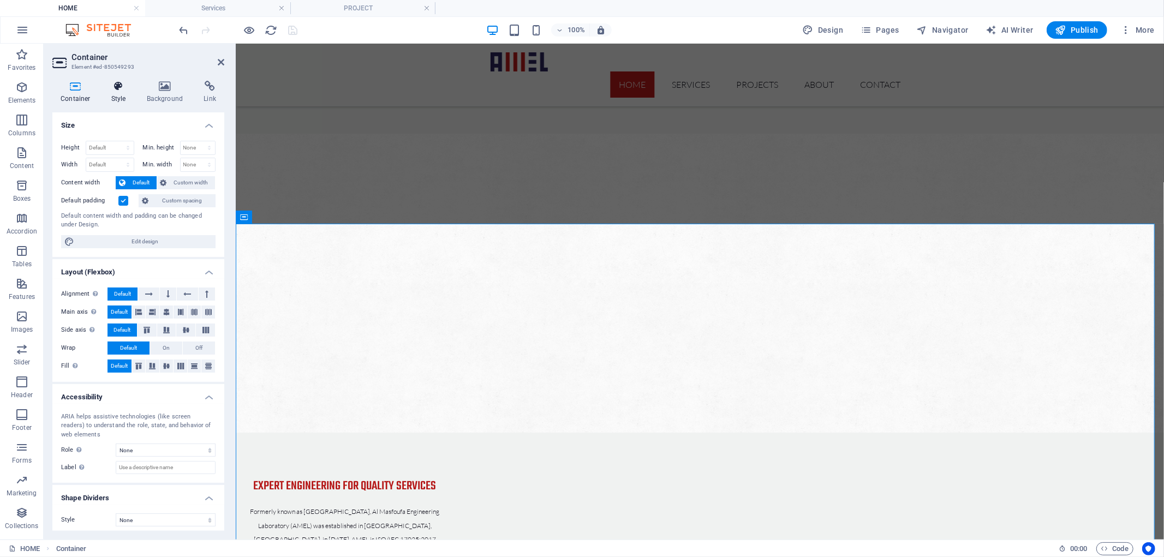
click at [123, 82] on icon at bounding box center [118, 86] width 31 height 11
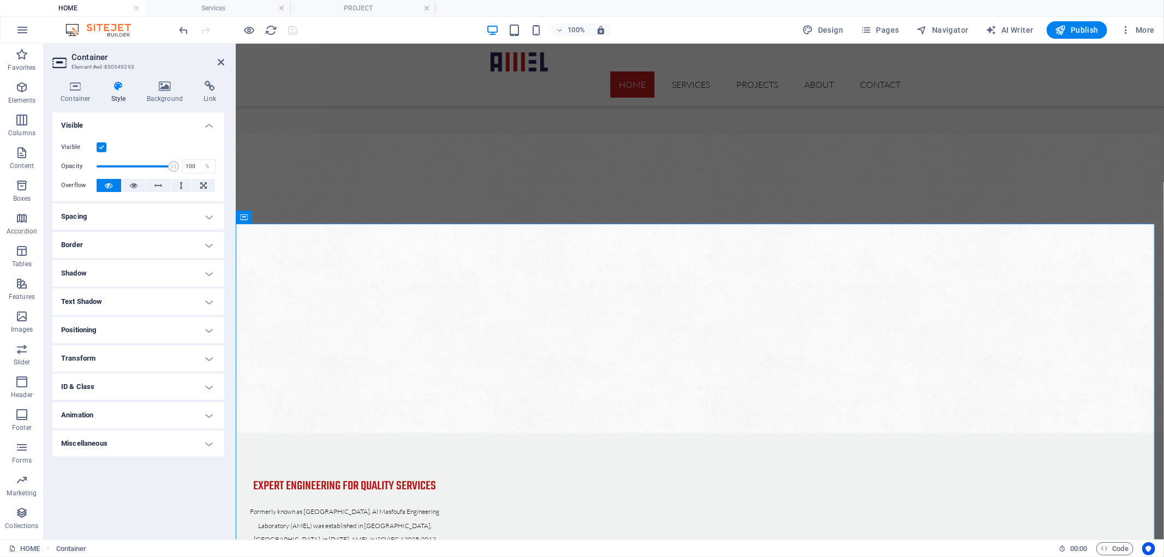
click at [143, 421] on h4 "Animation" at bounding box center [138, 415] width 172 height 26
click at [154, 442] on select "Don't animate Show / Hide Slide up/down Zoom in/out Slide left to right Slide r…" at bounding box center [138, 448] width 154 height 13
select select "move-left-to-right"
click at [61, 442] on select "Don't animate Show / Hide Slide up/down Zoom in/out Slide left to right Slide r…" at bounding box center [138, 448] width 154 height 13
select select "scroll"
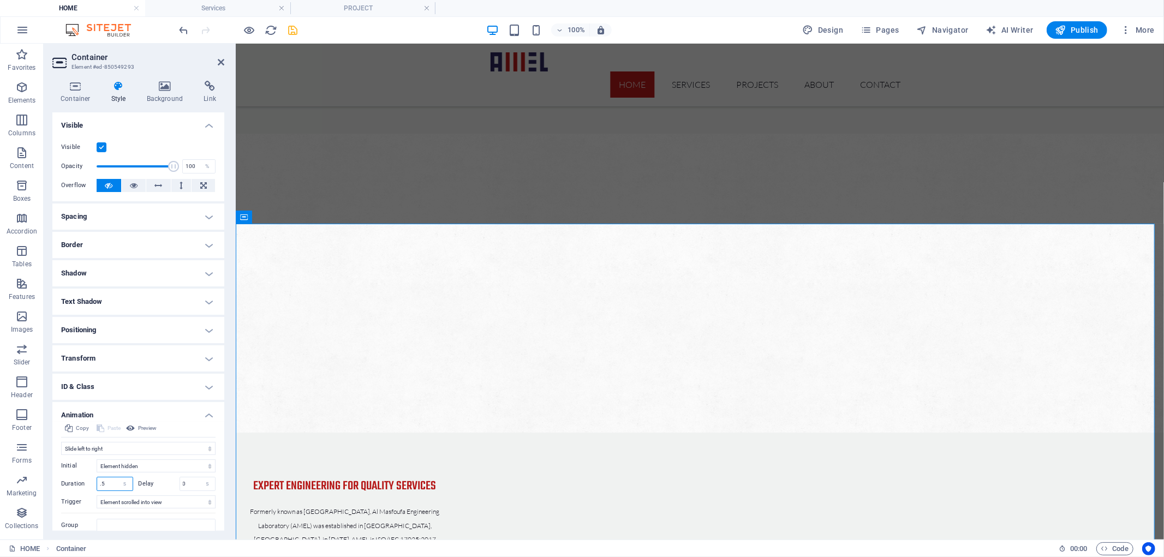
drag, startPoint x: 110, startPoint y: 480, endPoint x: 77, endPoint y: 478, distance: 32.8
click at [77, 478] on div "Duration .5 s ms" at bounding box center [97, 484] width 72 height 14
type input "1.5"
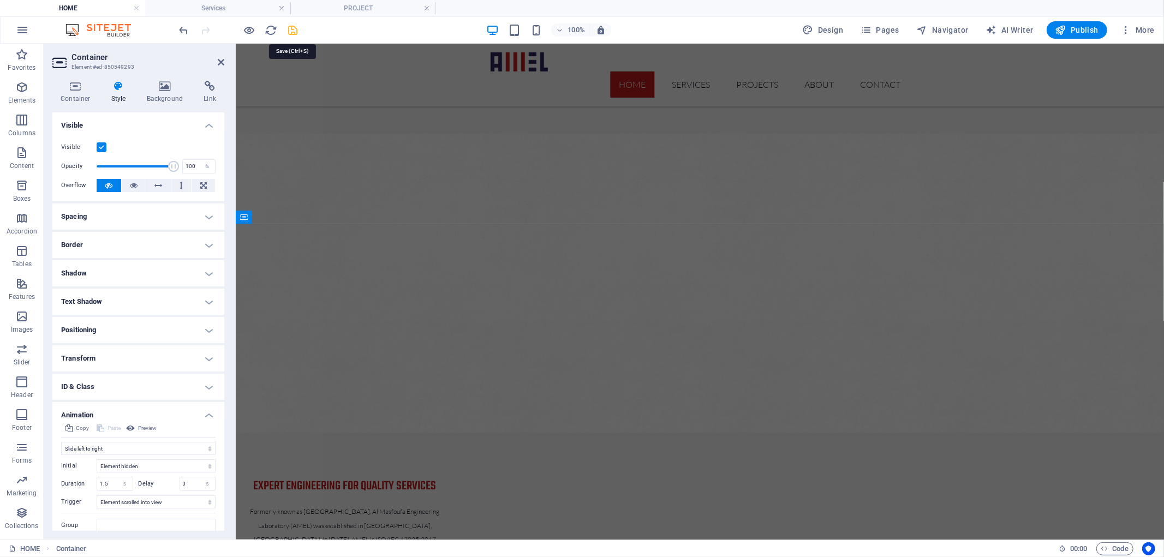
click at [291, 32] on icon "save" at bounding box center [293, 30] width 13 height 13
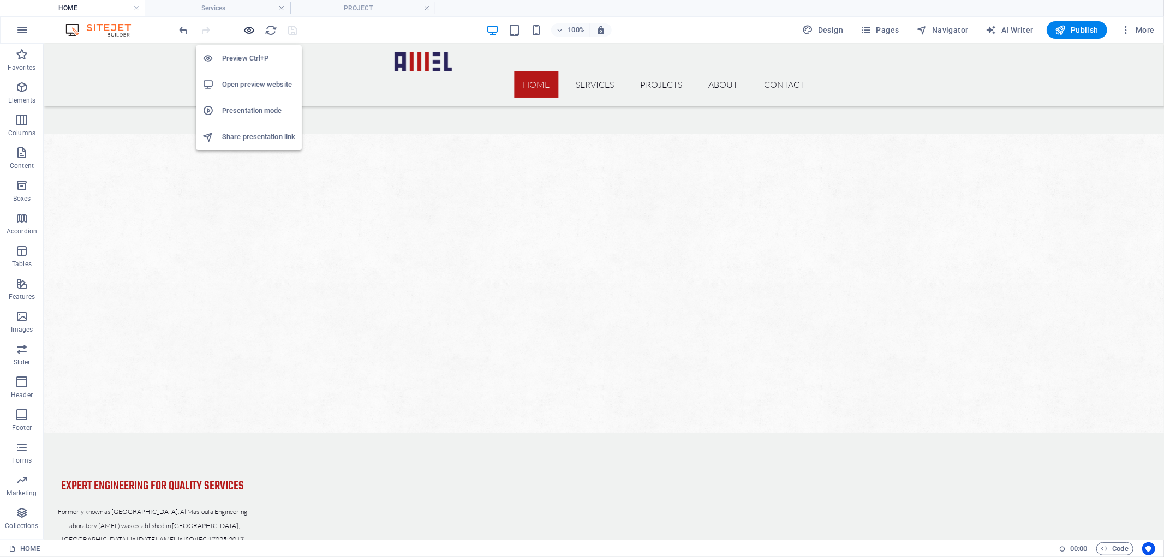
click at [249, 28] on icon "button" at bounding box center [249, 30] width 13 height 13
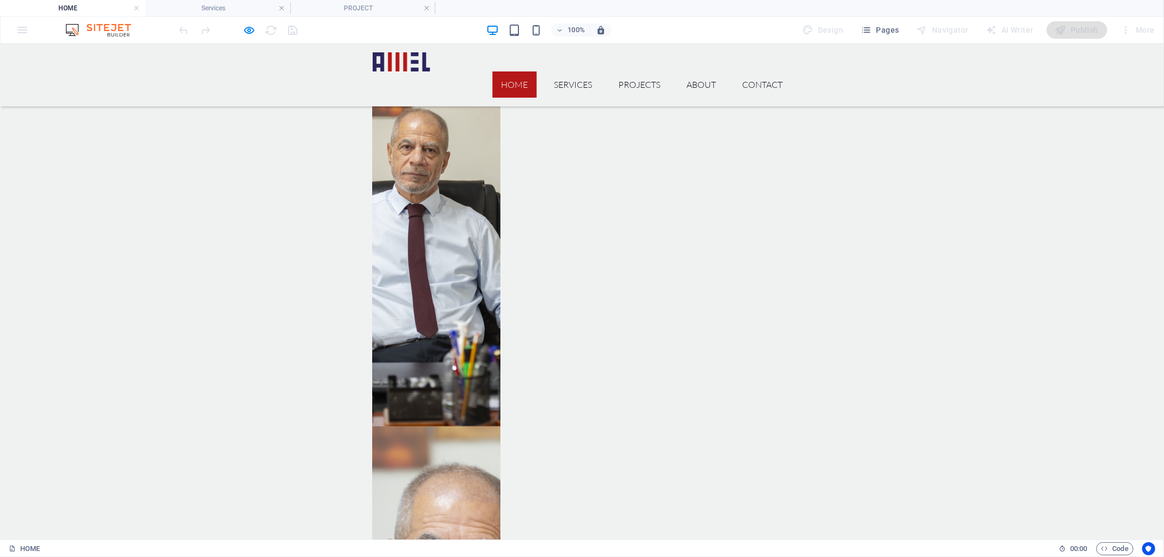
drag, startPoint x: 711, startPoint y: 222, endPoint x: 689, endPoint y: 326, distance: 106.6
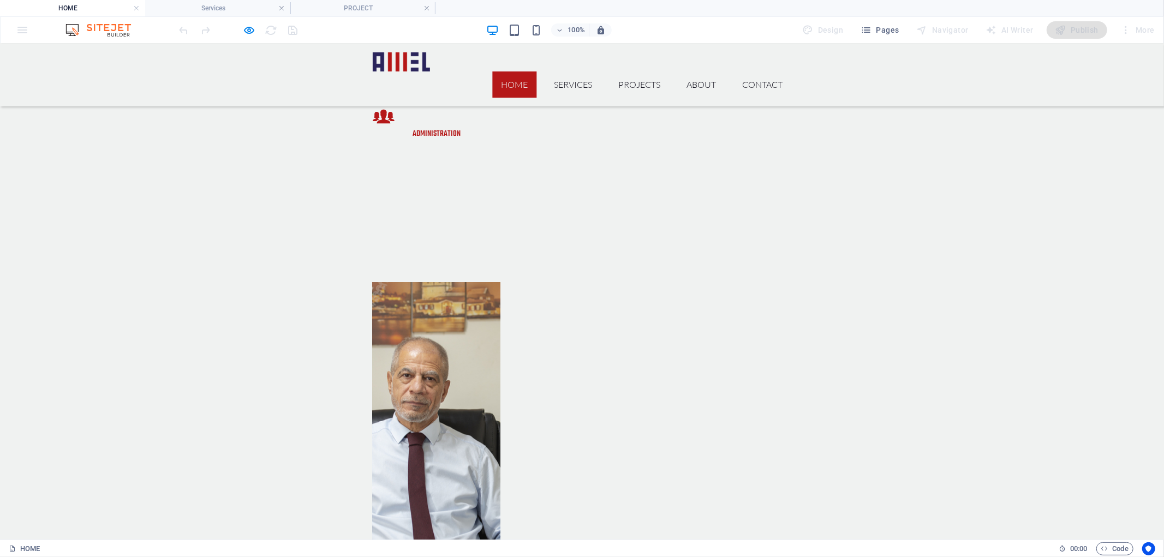
drag, startPoint x: 751, startPoint y: 390, endPoint x: 740, endPoint y: 329, distance: 61.5
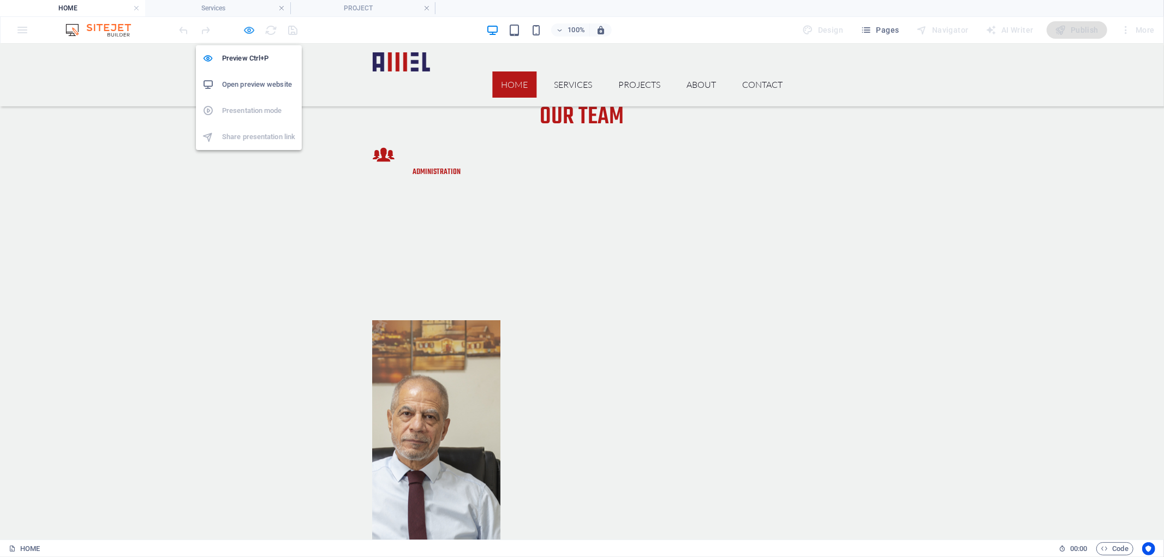
click at [248, 29] on icon "button" at bounding box center [249, 30] width 13 height 13
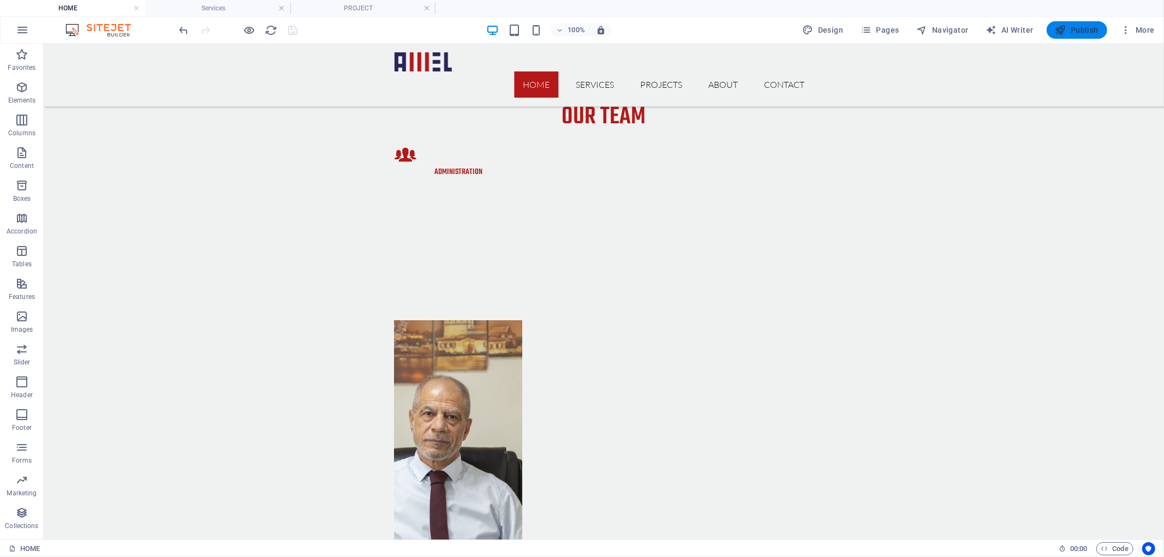
click at [1080, 32] on span "Publish" at bounding box center [1076, 30] width 43 height 11
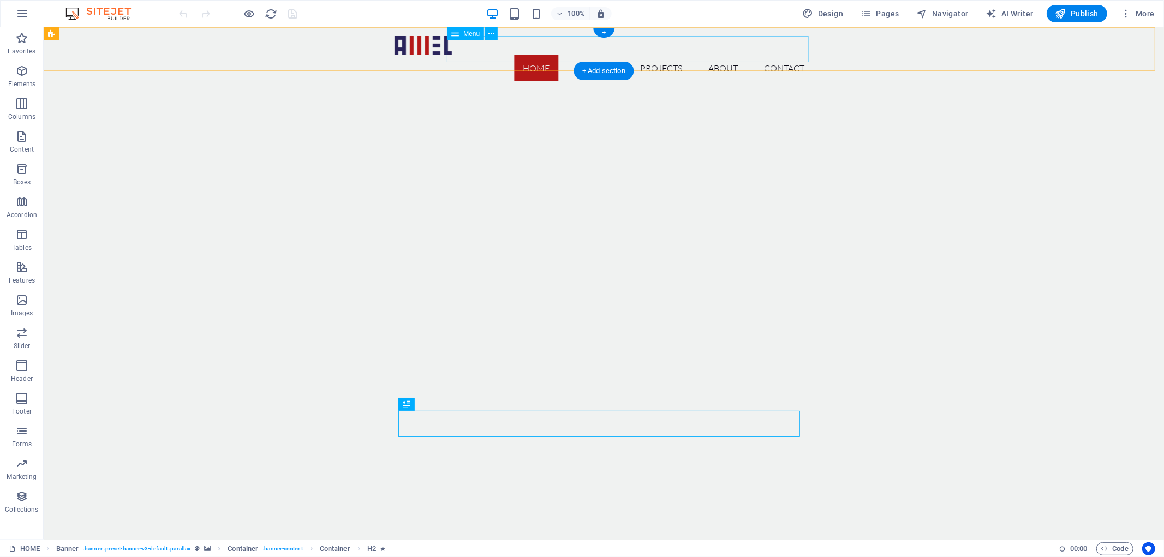
click at [495, 55] on nav "Home Services Projects about Contact" at bounding box center [603, 68] width 419 height 26
select select
select select "2"
select select
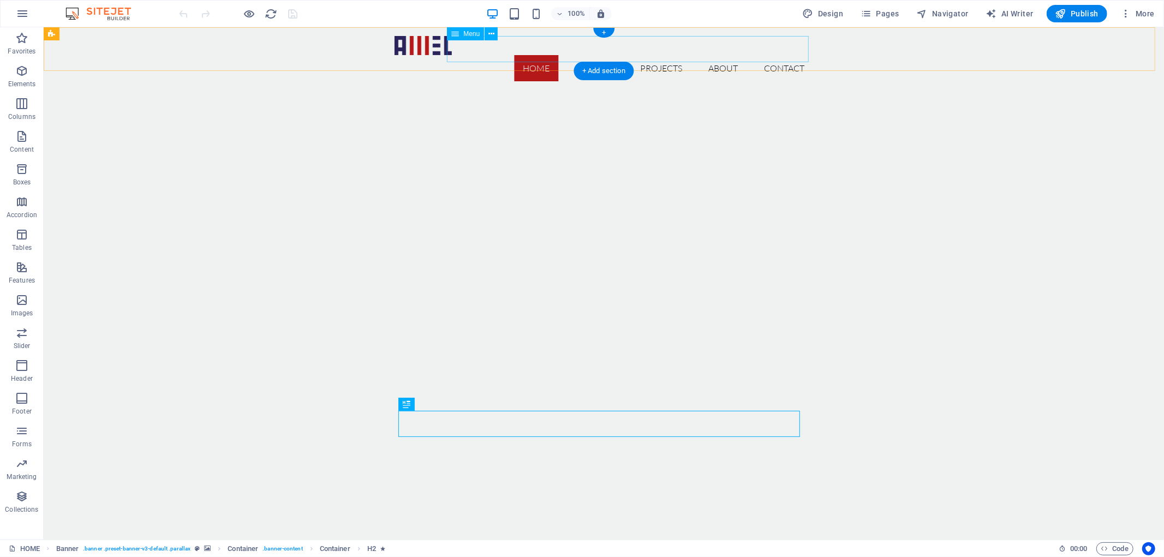
select select "3"
select select
select select "1"
select select
select select "4"
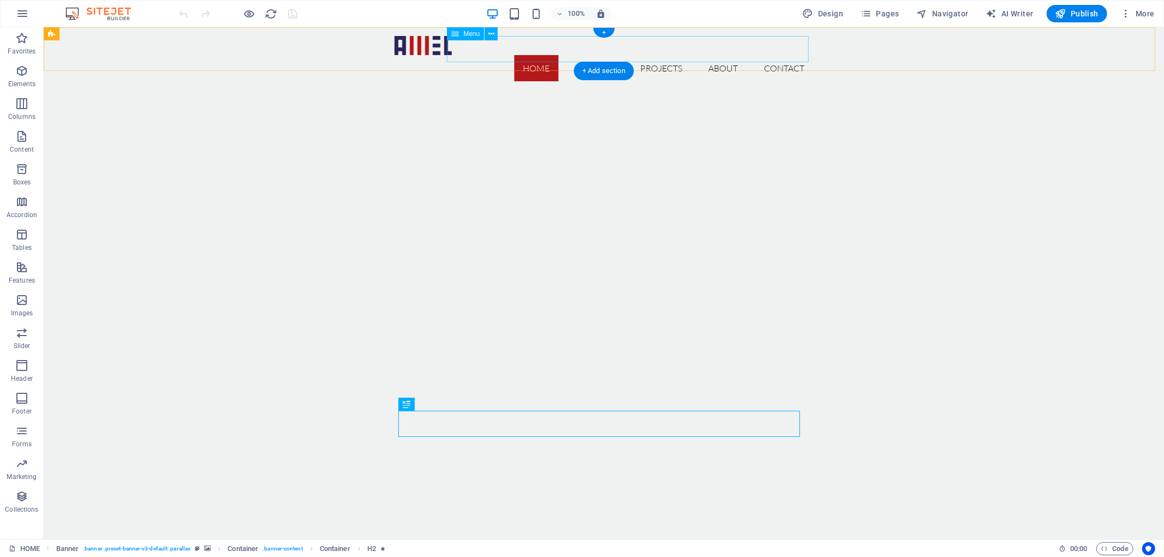
select select
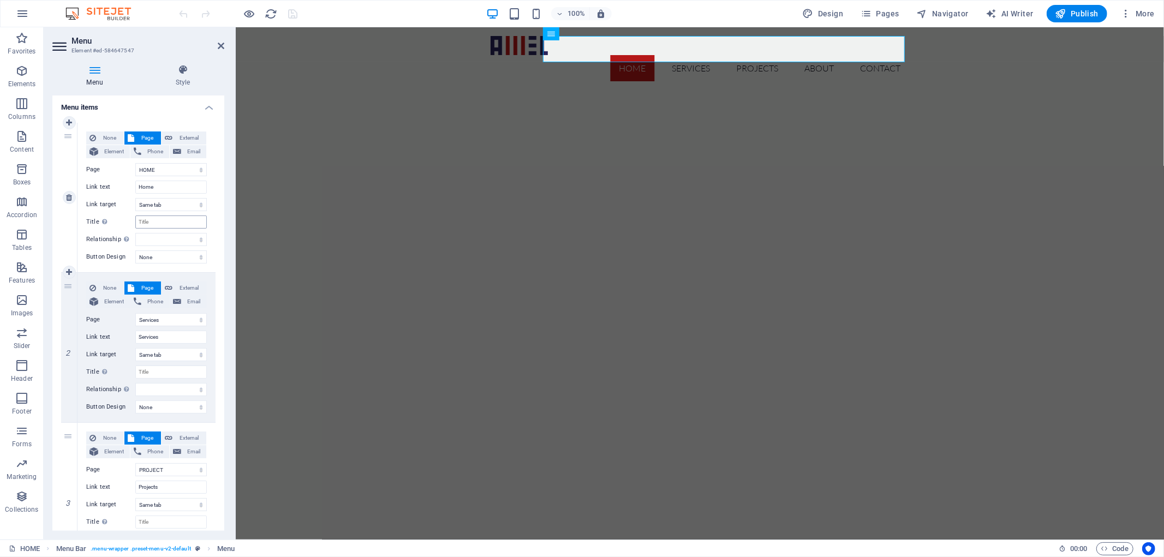
scroll to position [101, 0]
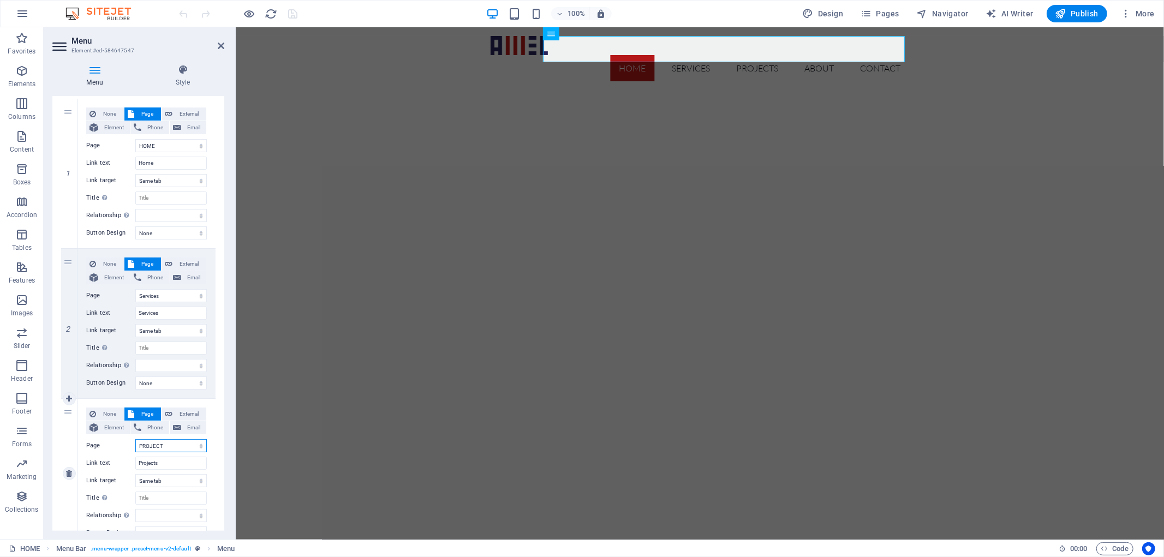
click at [166, 436] on div "None Page External Element Phone Email Page HOME ABOUT Services PROJECT Contact…" at bounding box center [146, 465] width 121 height 115
click at [215, 439] on div "1 None Page External Element Phone Email Page HOME ABOUT Services PROJECT Conta…" at bounding box center [138, 473] width 172 height 767
drag, startPoint x: 171, startPoint y: 460, endPoint x: 77, endPoint y: 460, distance: 94.4
click at [77, 460] on div "None Page External Element Phone Email Page HOME ABOUT Services PROJECT Contact…" at bounding box center [146, 473] width 138 height 149
type input "PR"
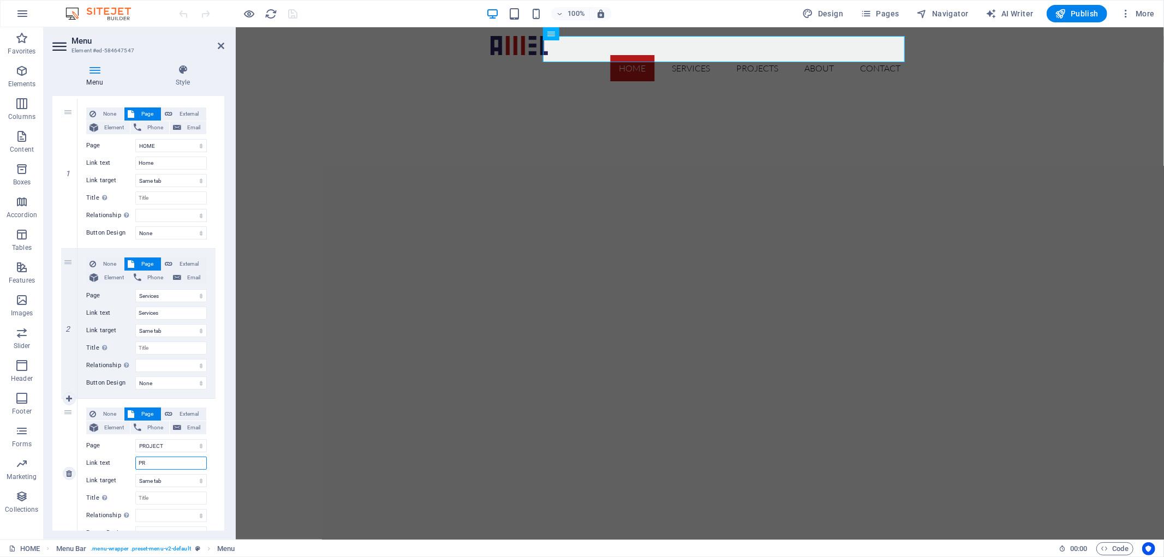
select select
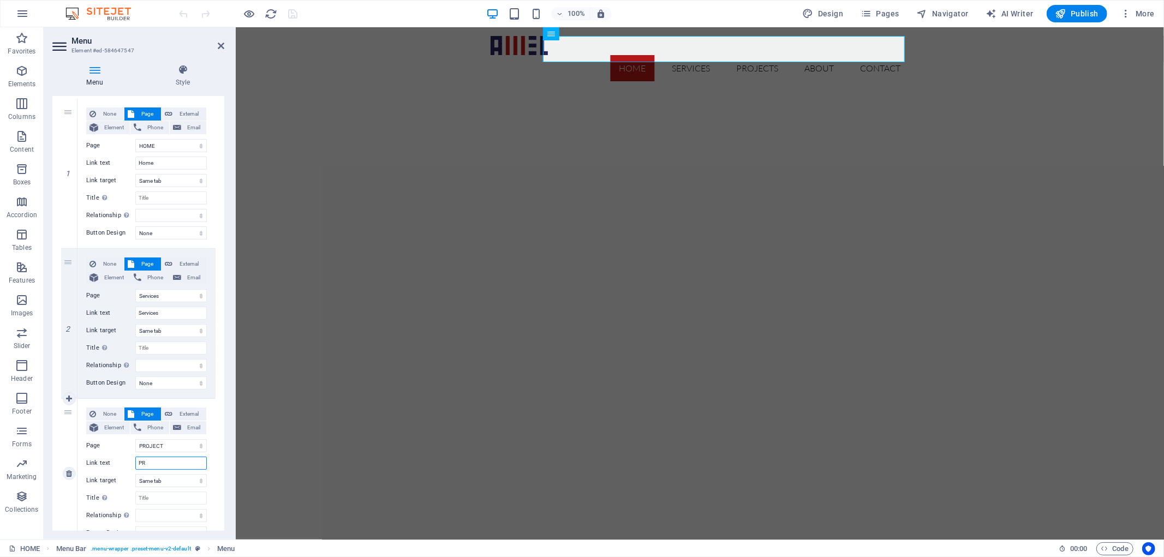
type input "PRO"
select select
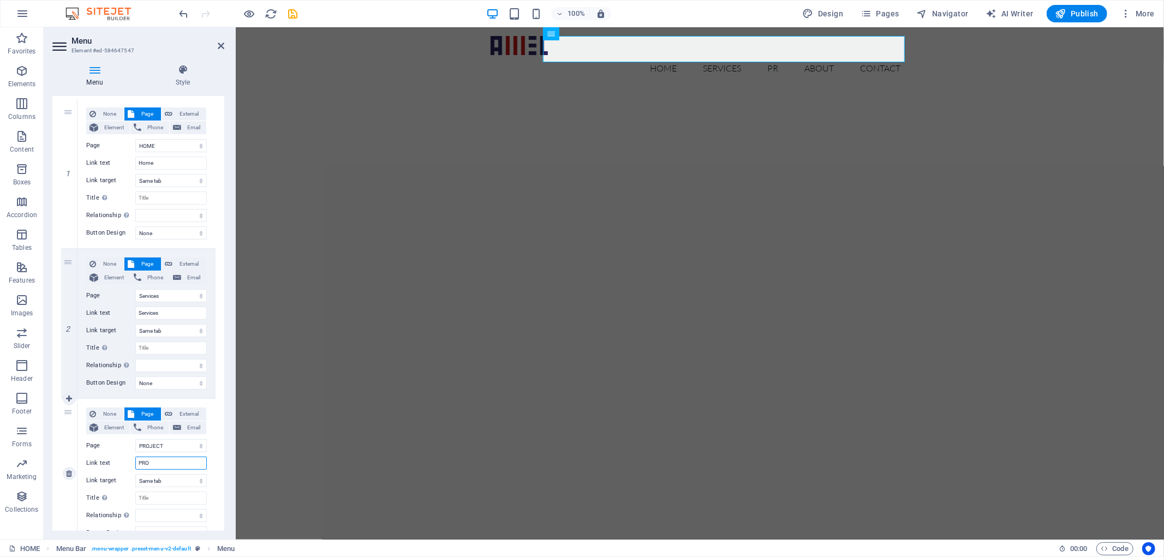
select select
type input "PROJE"
select select
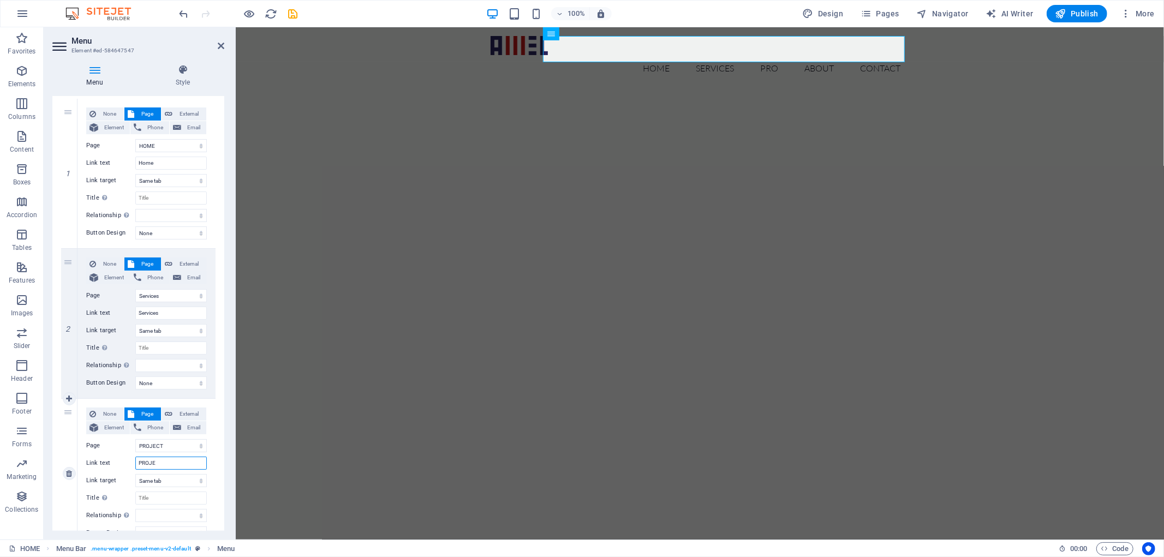
select select
type input "PROJECT"
select select
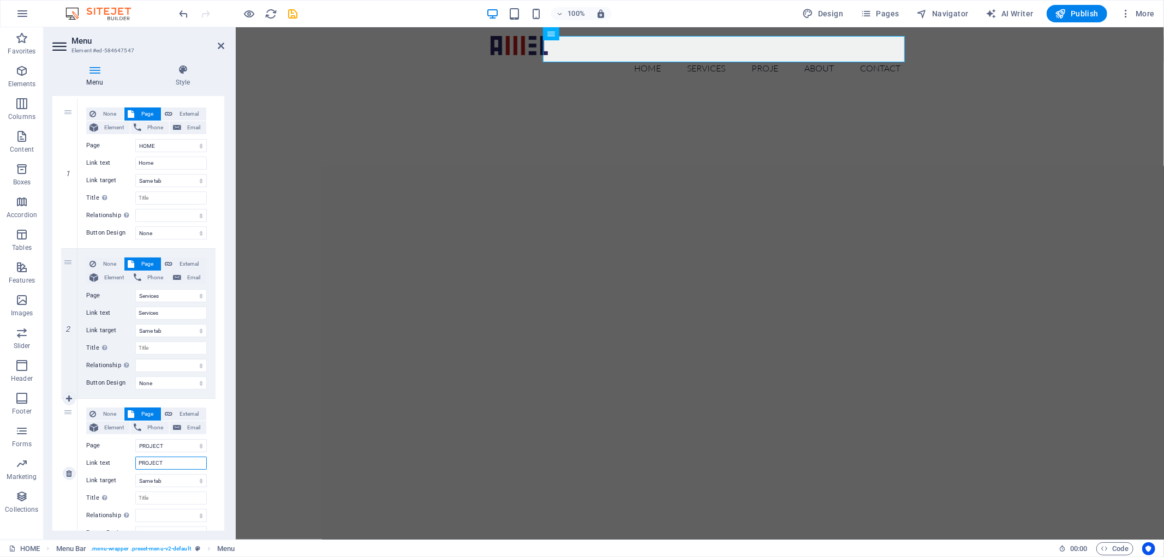
select select
click at [153, 465] on input "PROJECT" at bounding box center [170, 463] width 71 height 13
type input "PROJECT"
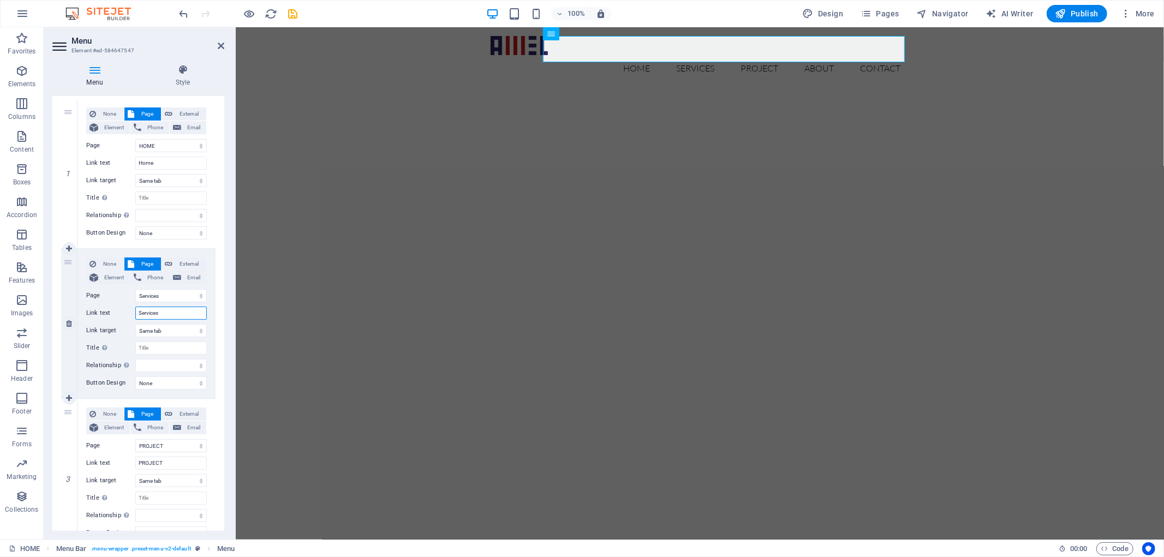
drag, startPoint x: 176, startPoint y: 313, endPoint x: 110, endPoint y: 310, distance: 66.1
click at [110, 310] on div "Link text Services" at bounding box center [146, 313] width 121 height 13
type input "SER"
select select
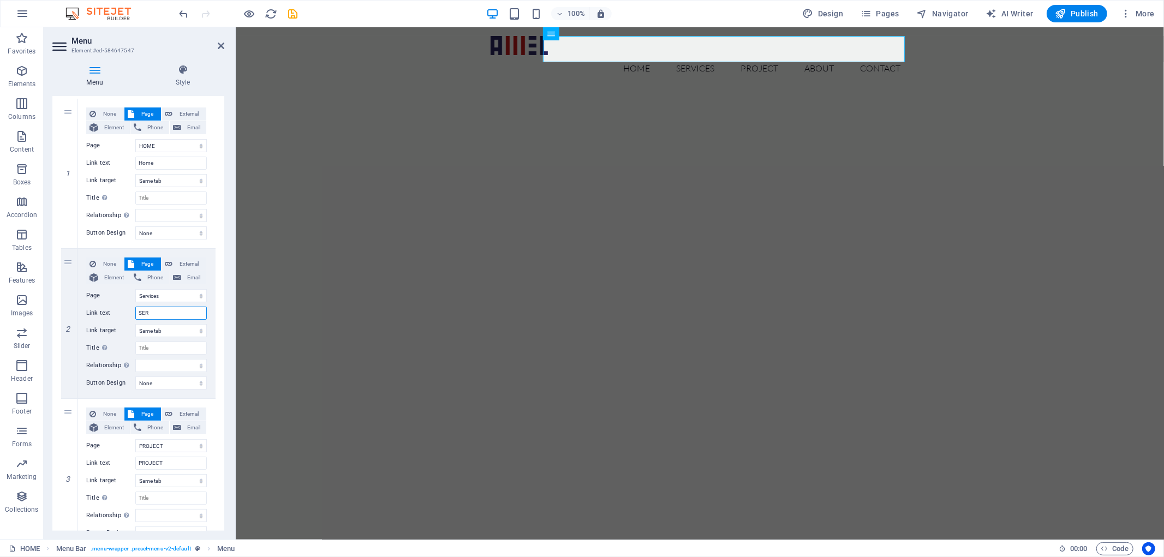
select select
type input "SERVI"
select select
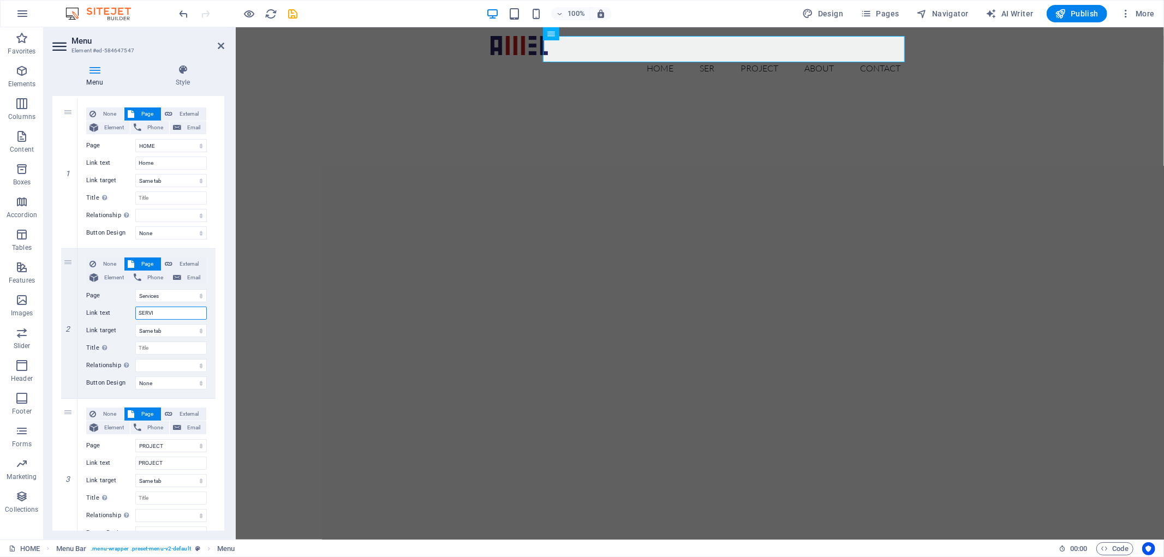
select select
type input "SERVICES"
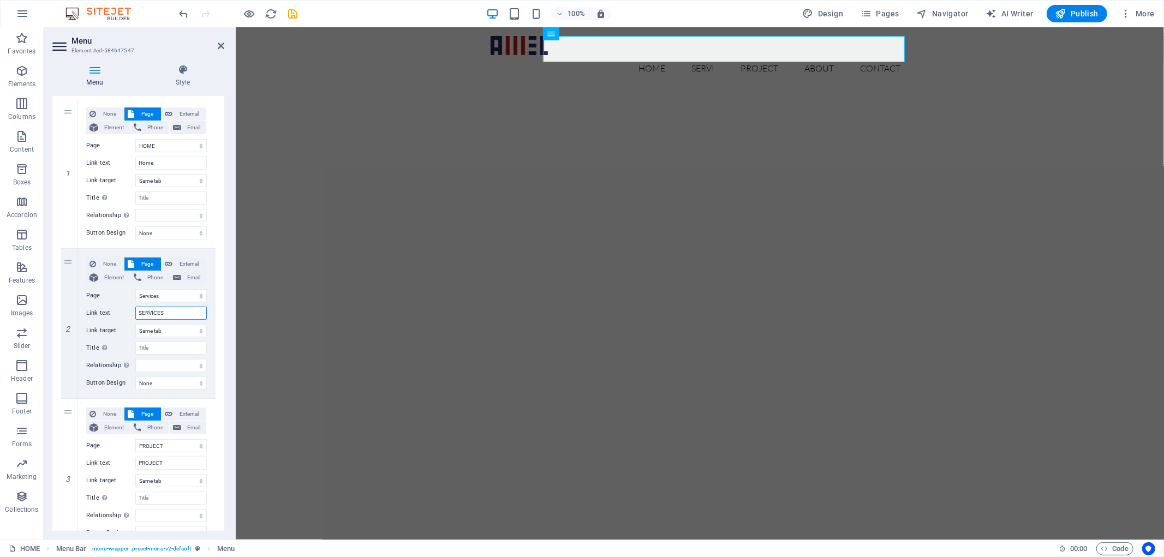
select select
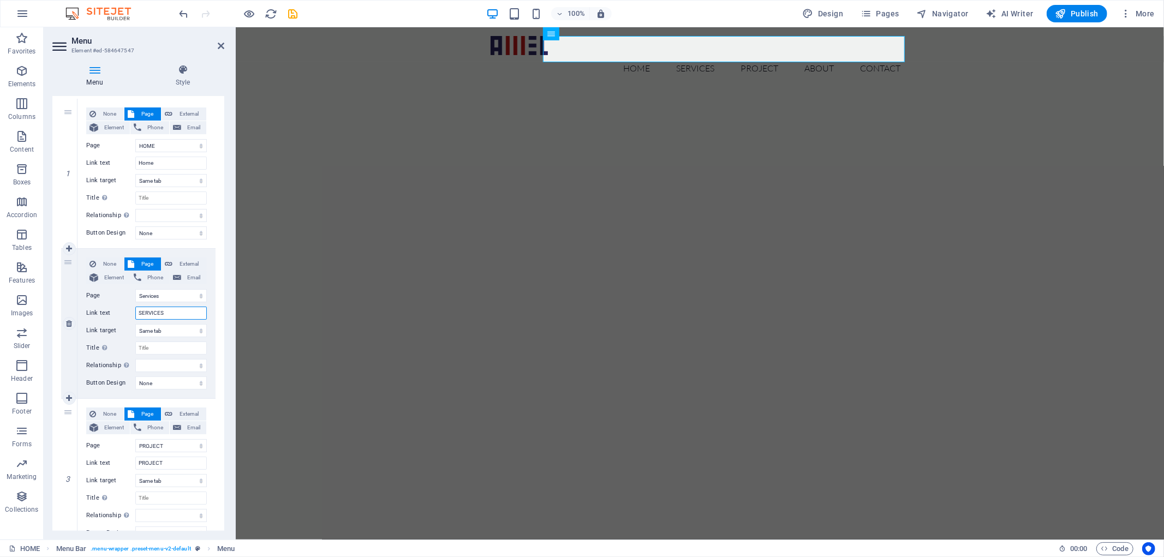
click at [148, 313] on input "SERVICES" at bounding box center [170, 313] width 71 height 13
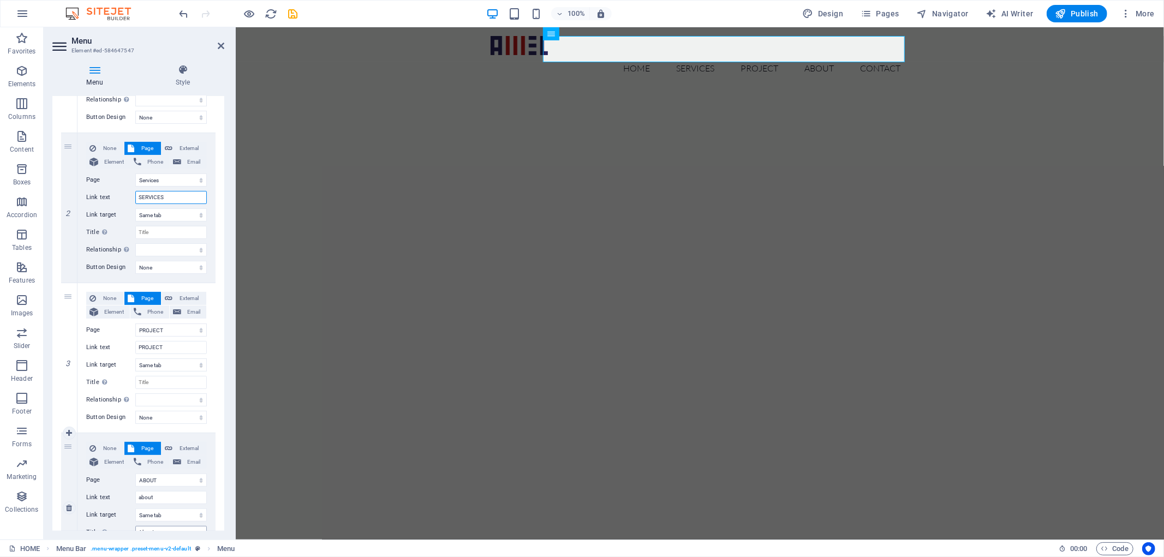
scroll to position [303, 0]
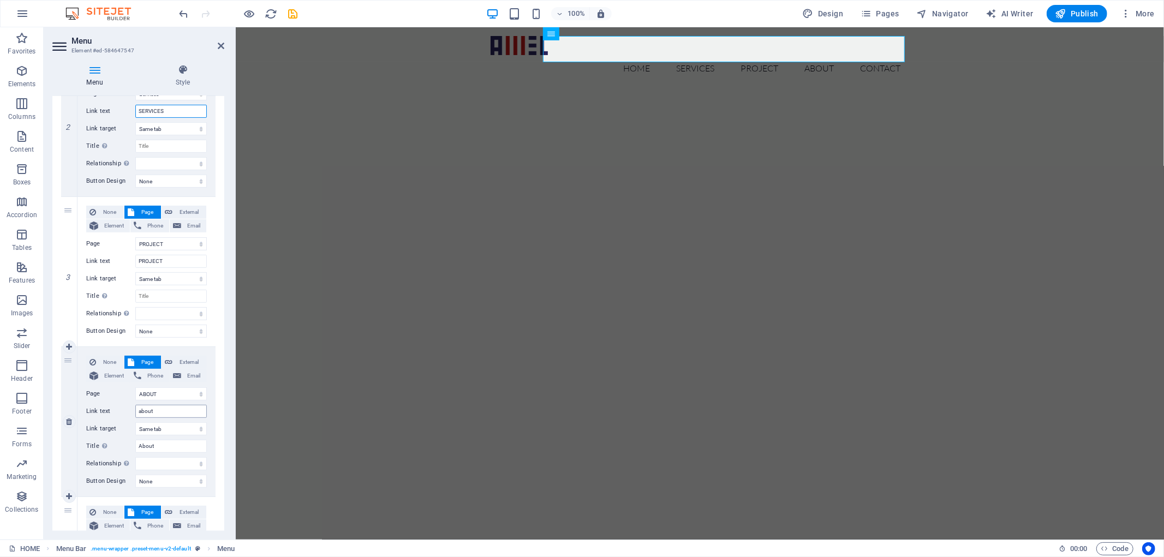
type input "SERVICES"
drag, startPoint x: 168, startPoint y: 407, endPoint x: 73, endPoint y: 405, distance: 95.5
click at [73, 405] on div "4 None Page External Element Phone Email Page HOME ABOUT Services PROJECT Conta…" at bounding box center [138, 422] width 154 height 150
type input "ABU"
select select
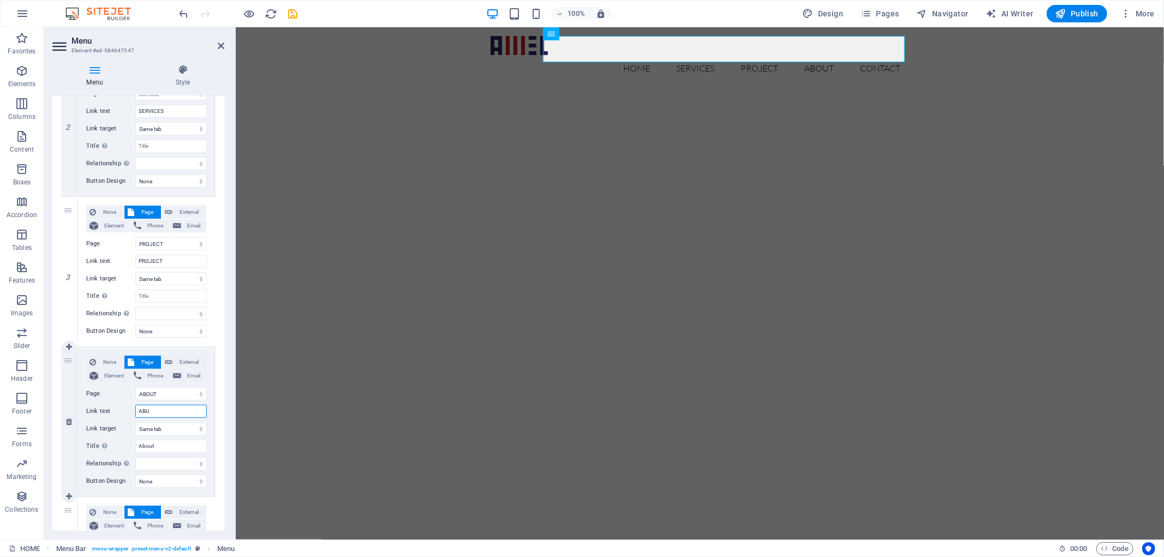
select select
type input "AB"
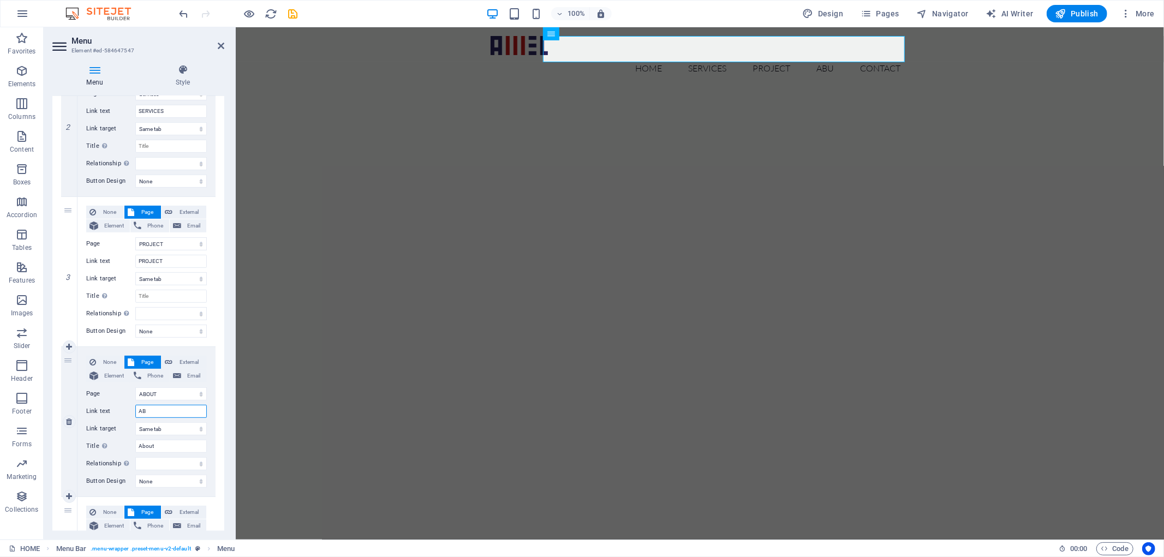
select select
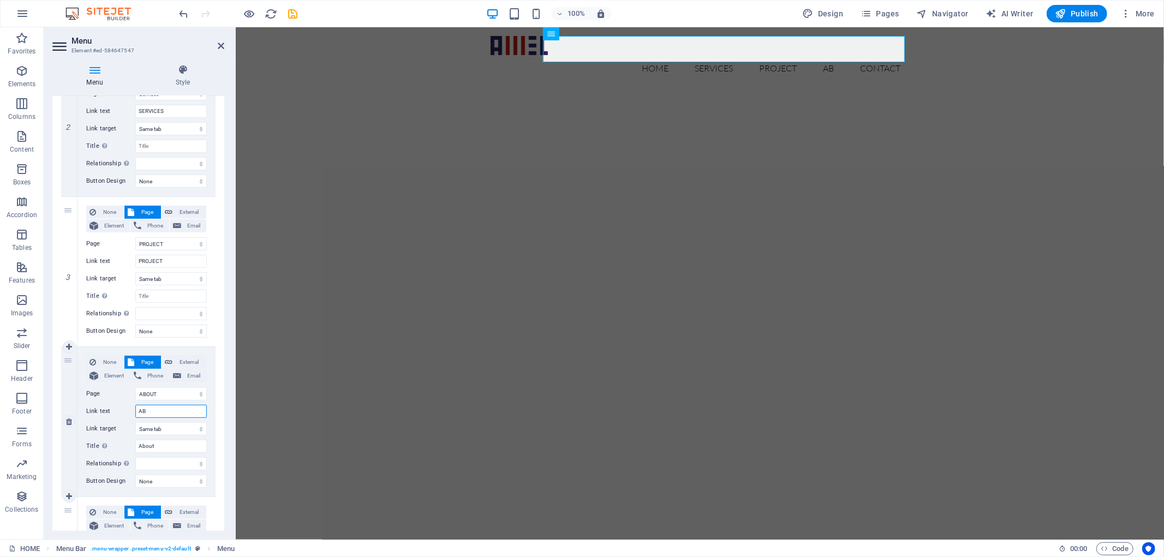
type input "ABO"
select select
type input "ABOU"
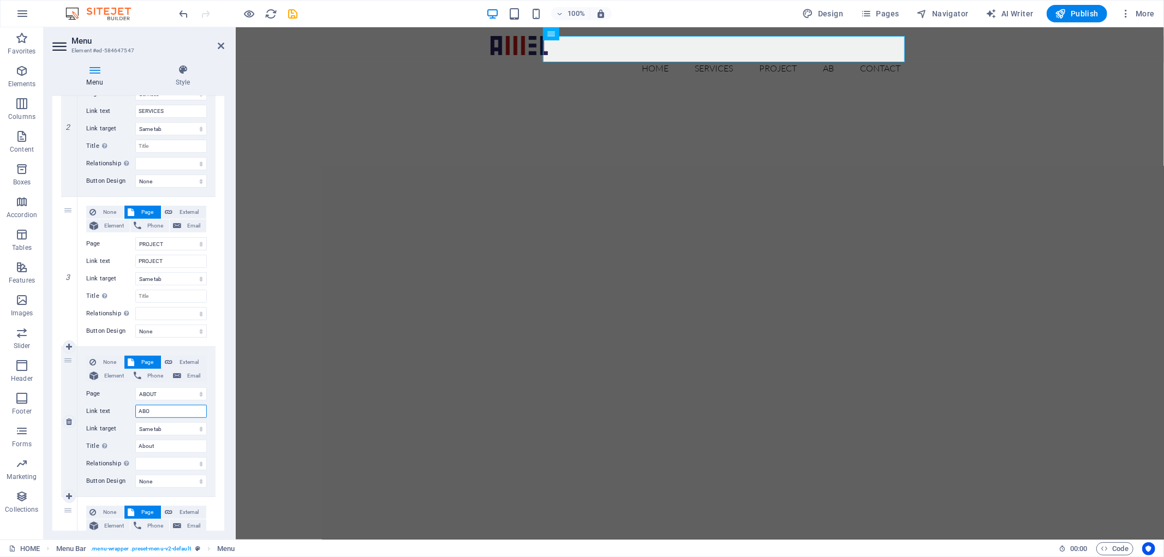
select select
type input "ABOUT"
select select
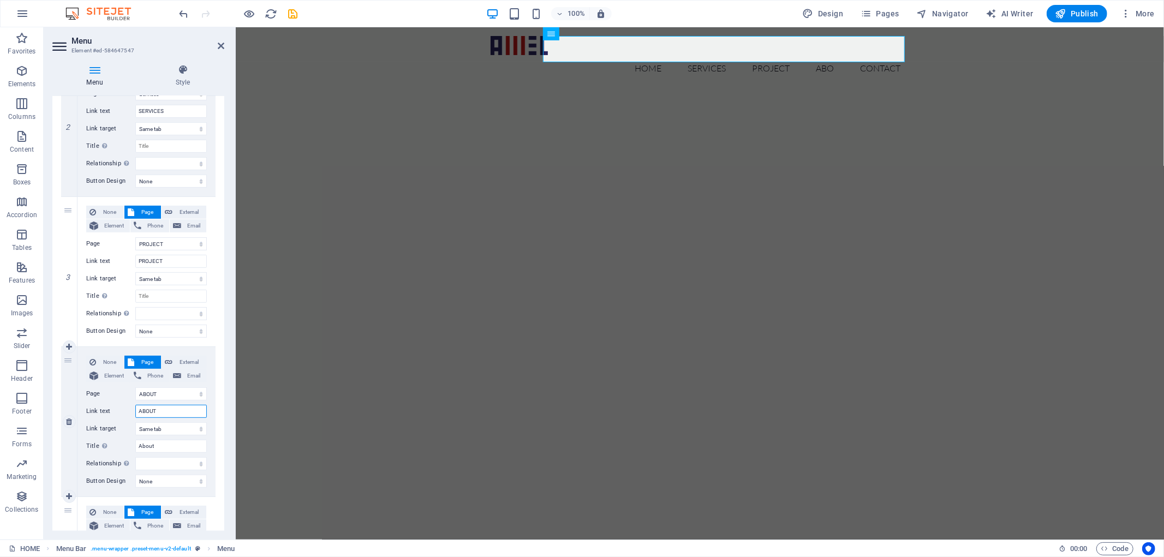
select select
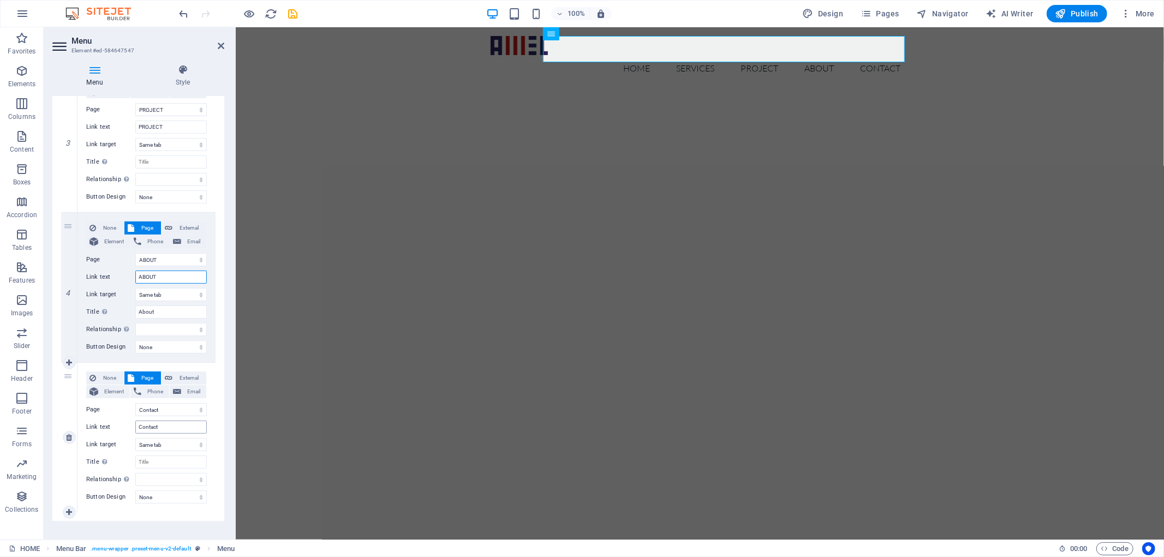
scroll to position [448, 0]
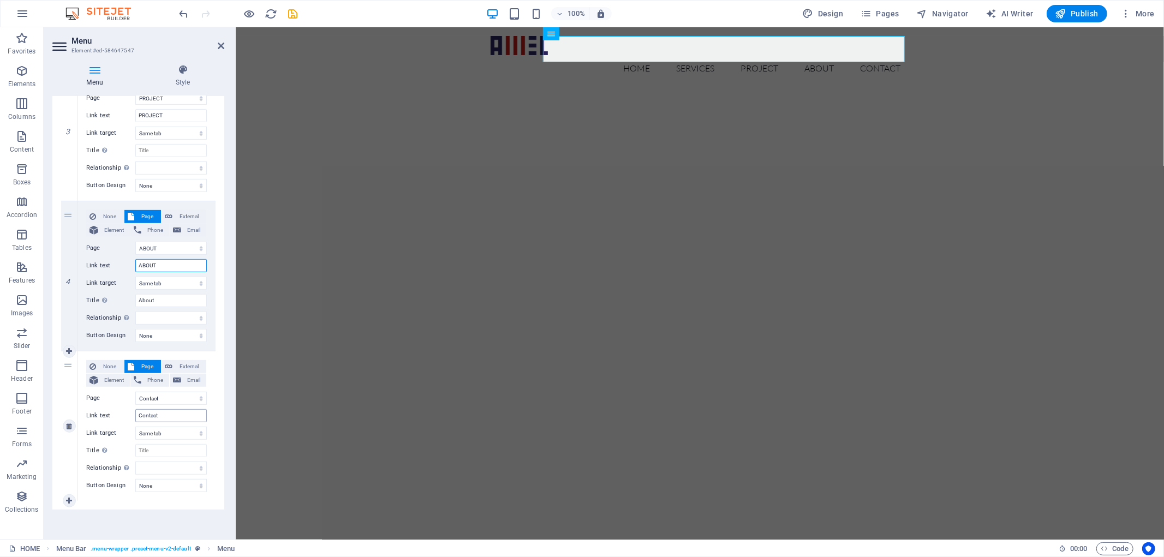
type input "ABOUT"
drag, startPoint x: 165, startPoint y: 414, endPoint x: 117, endPoint y: 416, distance: 48.1
click at [117, 416] on div "Link text Contact" at bounding box center [146, 415] width 121 height 13
type input "CONTA"
select select
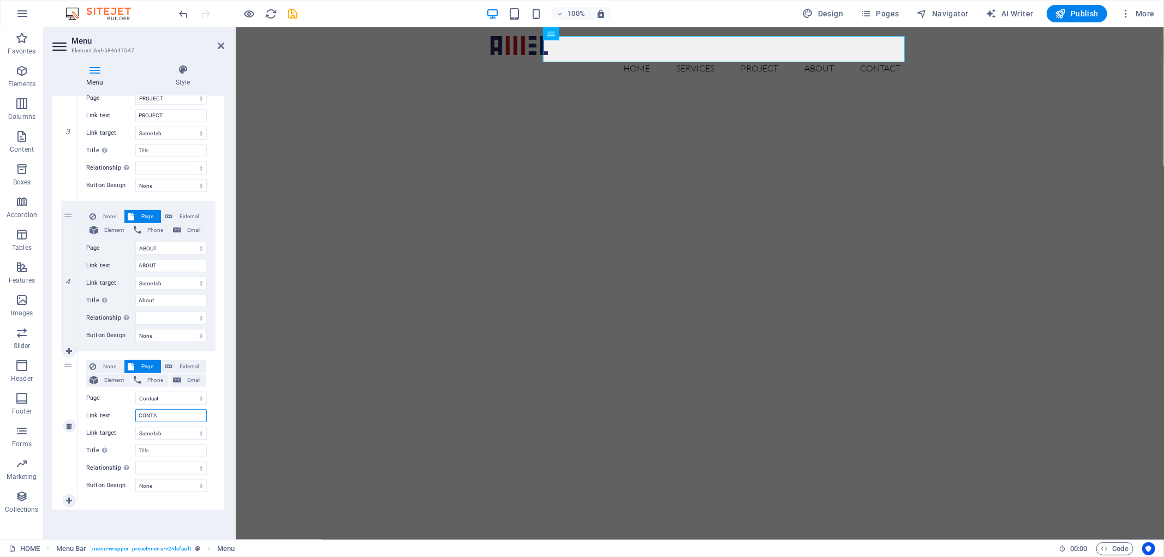
select select
type input "CONTACT"
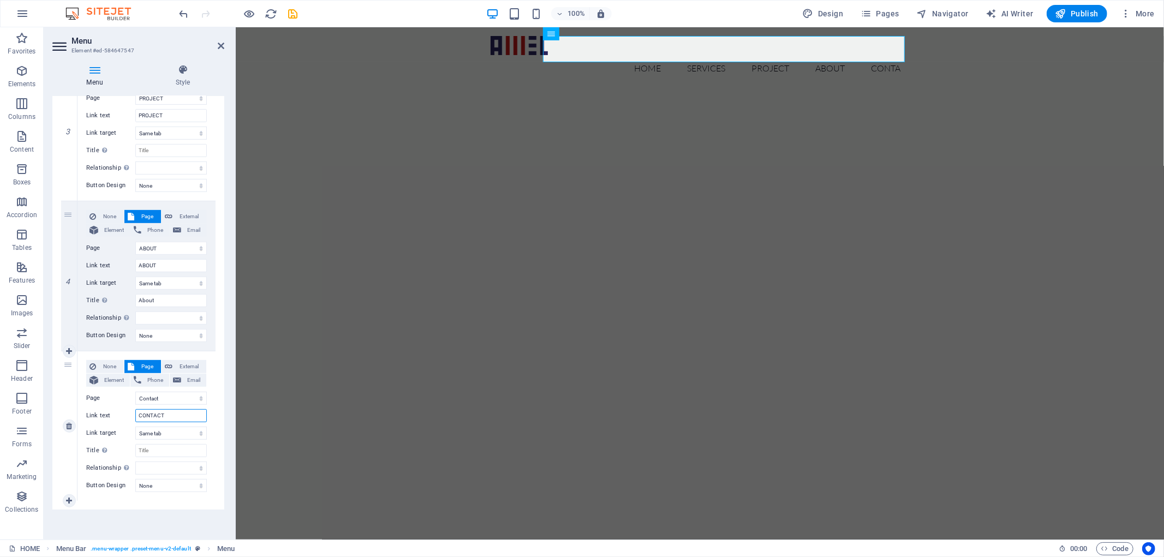
select select
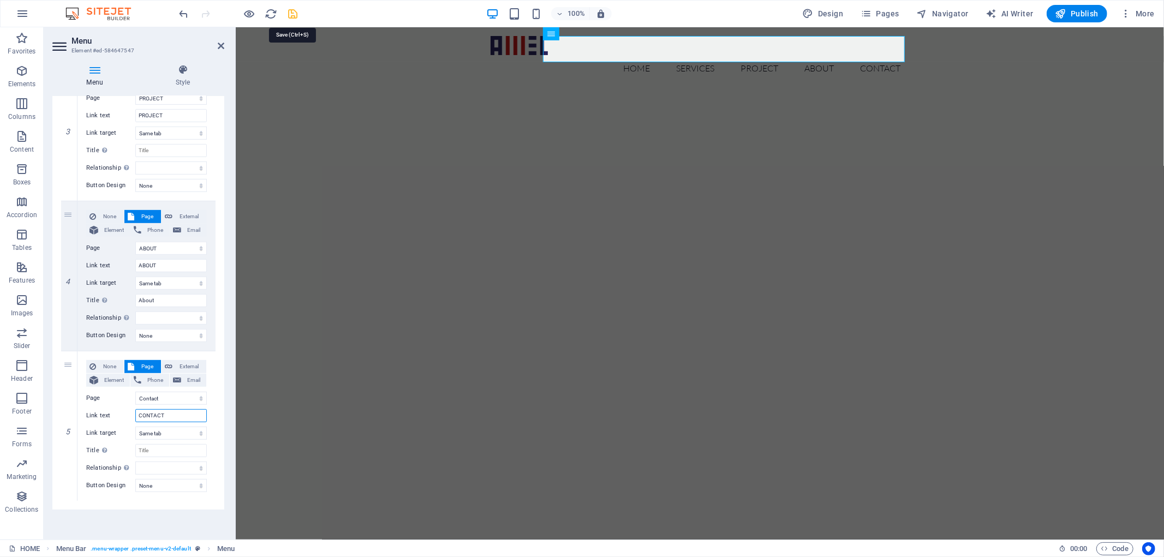
type input "CONTACT"
click at [291, 17] on icon "save" at bounding box center [293, 14] width 13 height 13
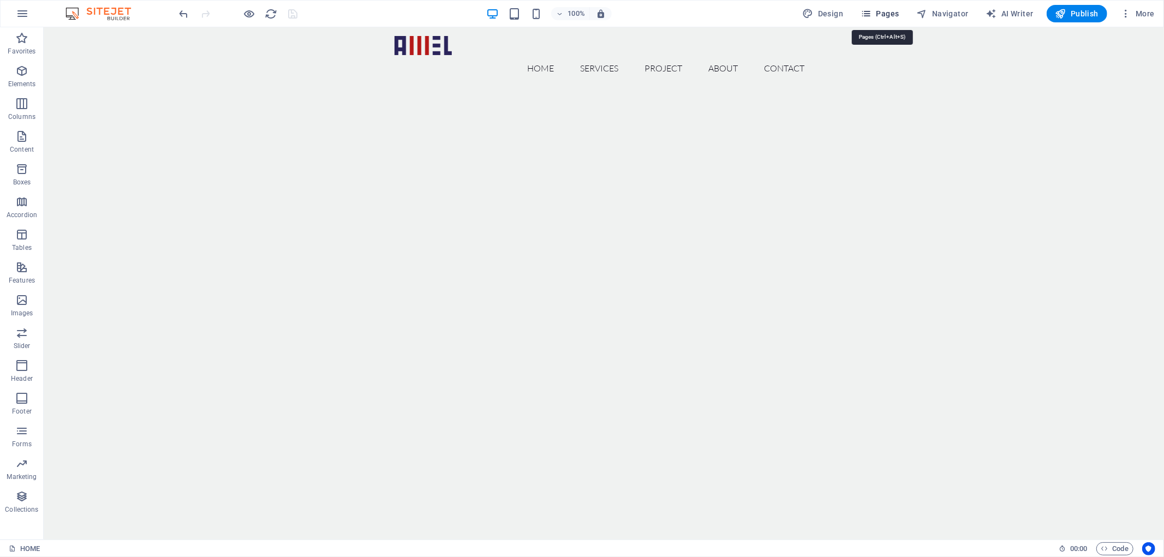
click at [881, 9] on span "Pages" at bounding box center [879, 13] width 38 height 11
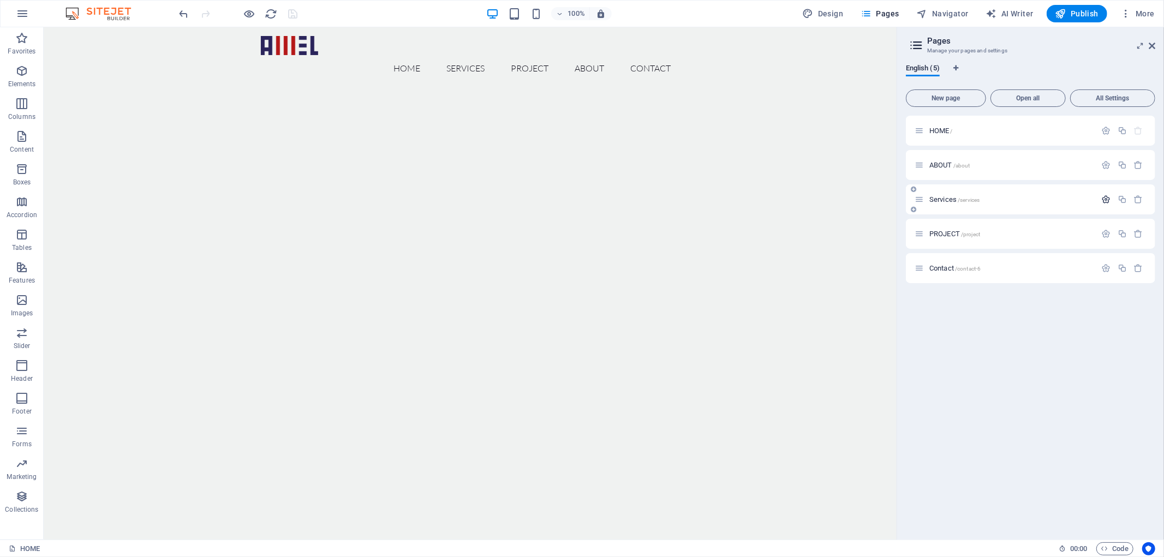
click at [1109, 197] on icon "button" at bounding box center [1106, 199] width 9 height 9
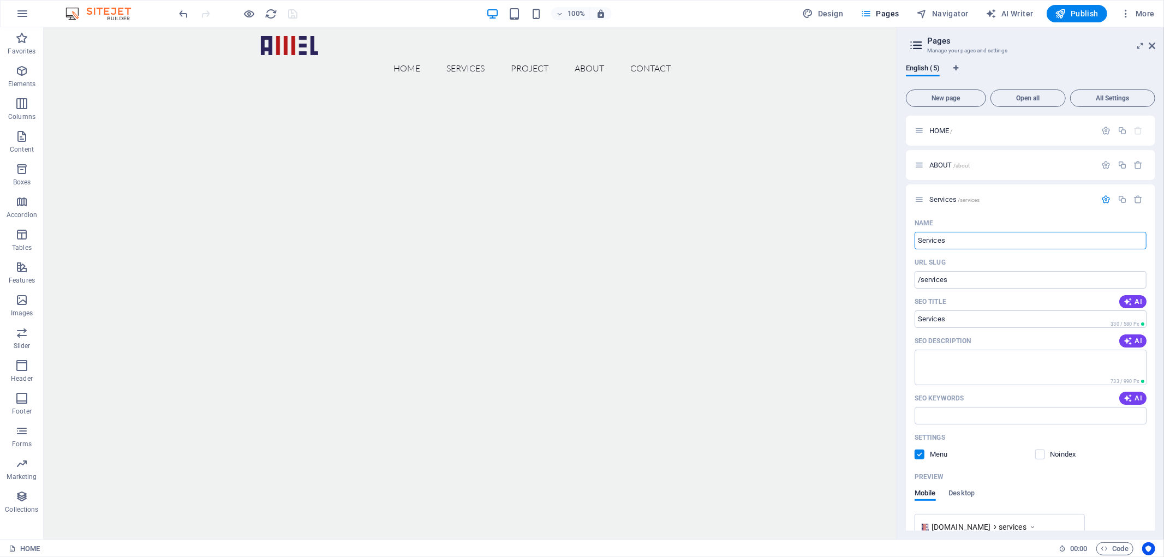
drag, startPoint x: 1023, startPoint y: 265, endPoint x: 824, endPoint y: 238, distance: 201.0
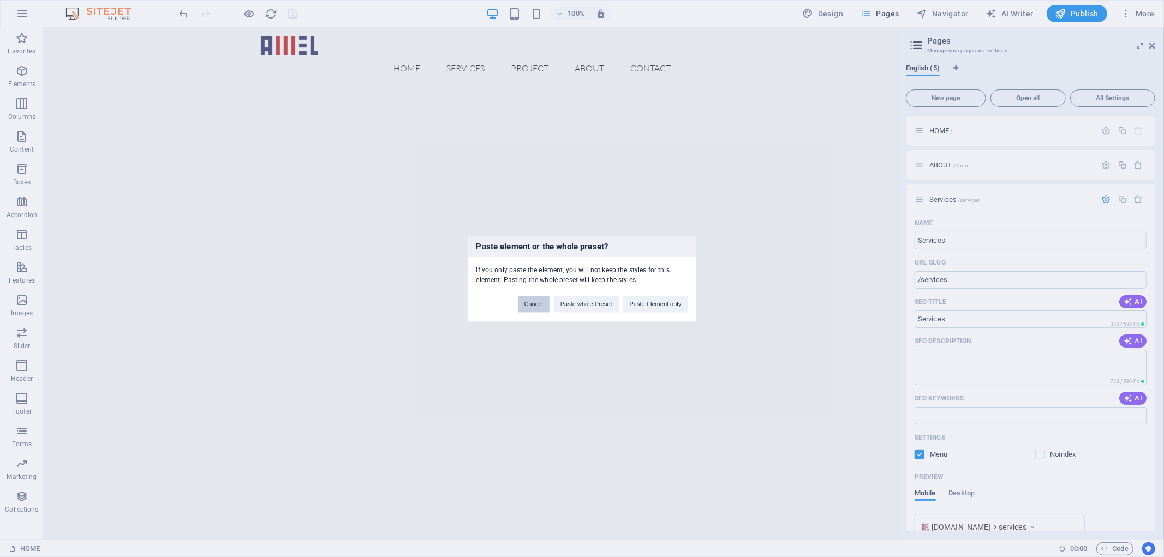
click at [522, 306] on button "Cancel" at bounding box center [534, 304] width 32 height 16
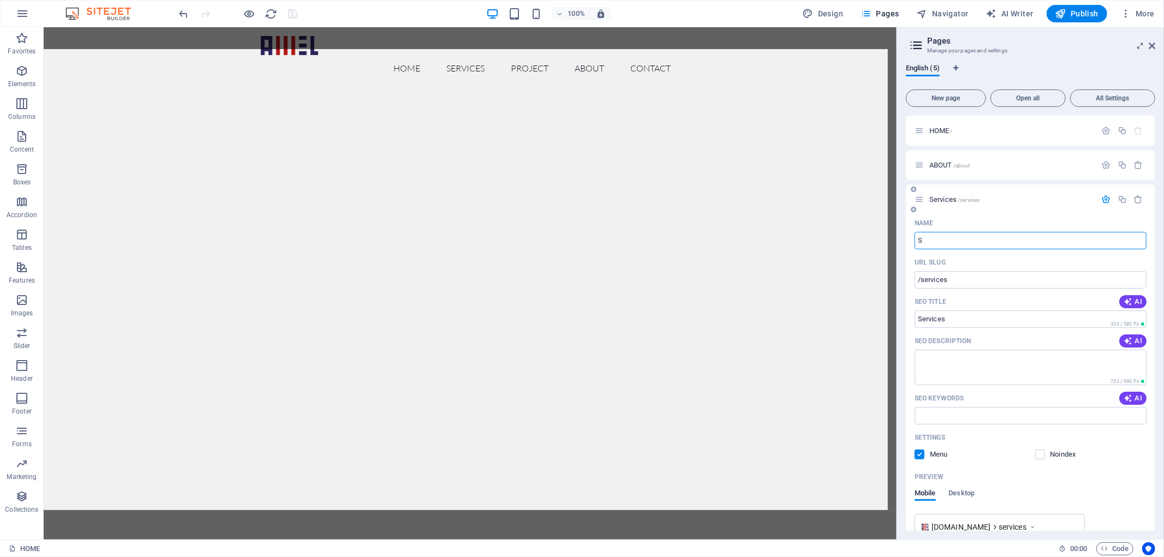
type input "SE"
type input "/s"
type input "S"
type input "SE"
type input "/se"
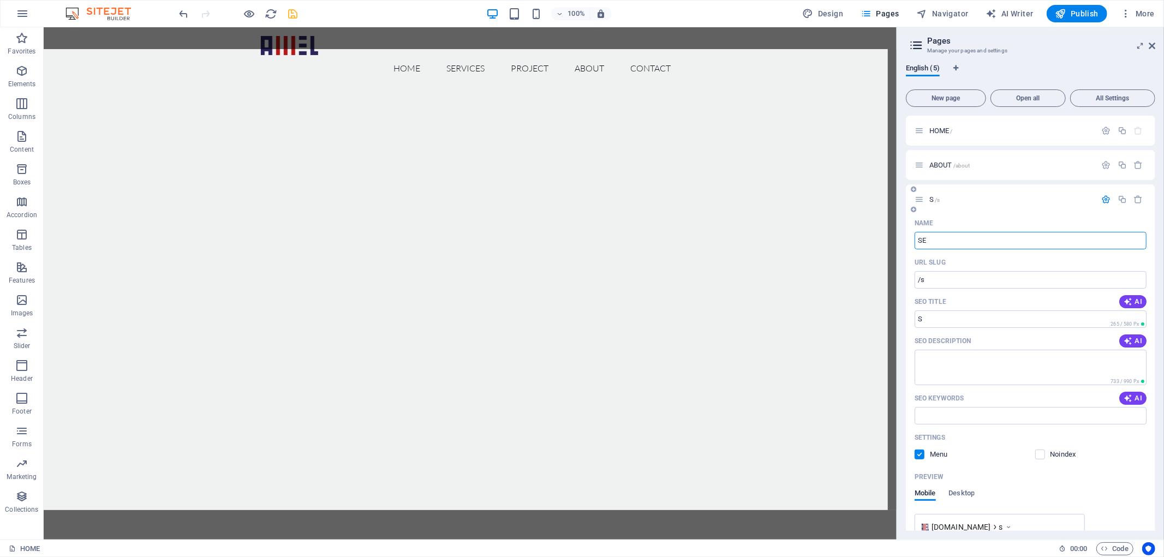
type input "SE"
type input "SER"
type input "/ser"
type input "SER"
type input "SERVI"
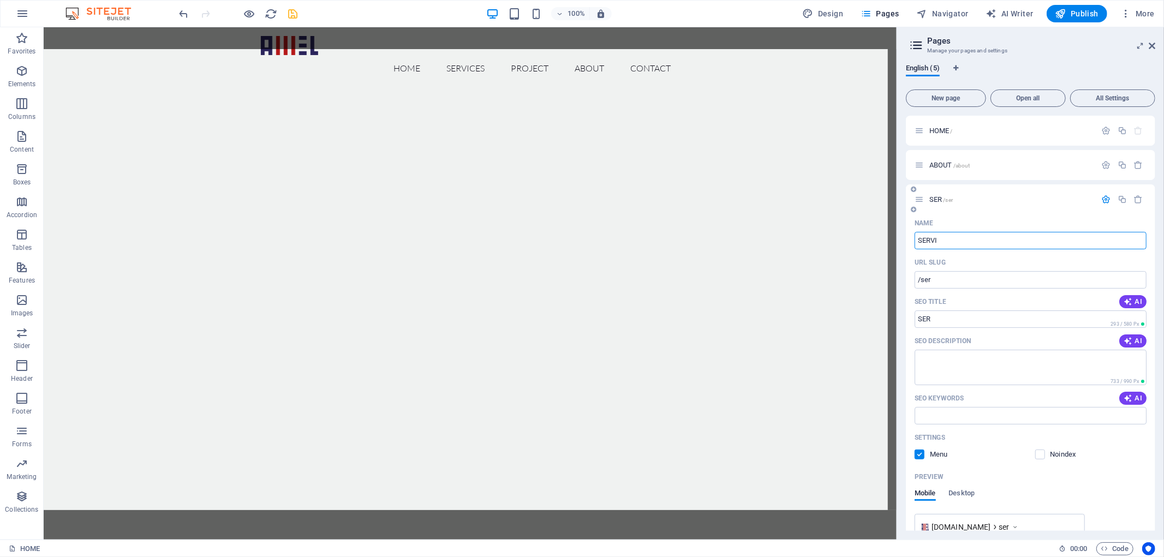
type input "/servi"
type input "SERVI"
type input "SERVICES"
type input "/services"
type input "SERVICES"
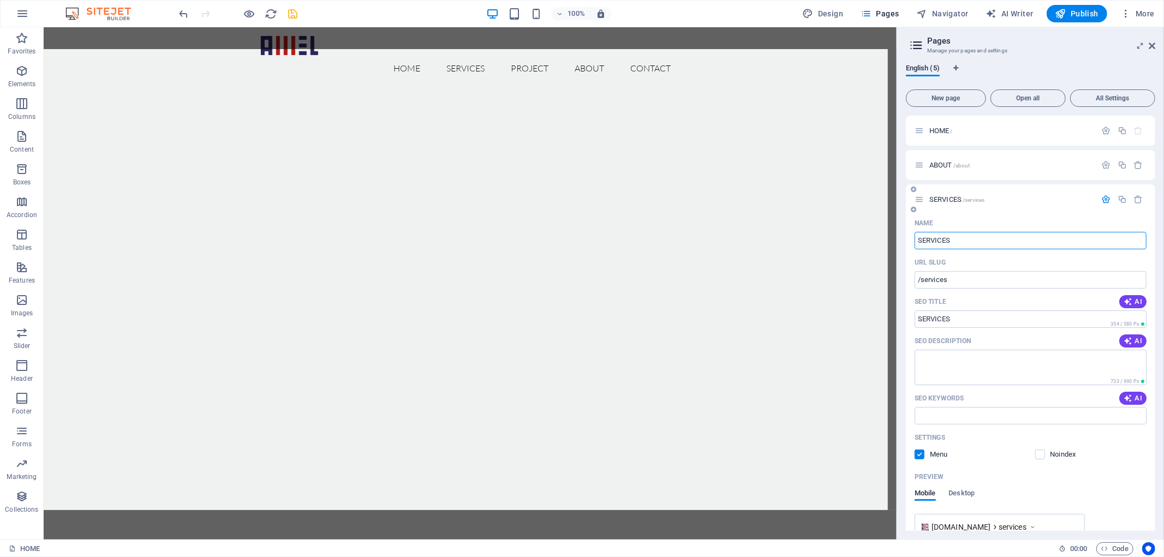
type input "SERVICES"
click at [926, 199] on div "SERVICES /services" at bounding box center [1011, 199] width 170 height 7
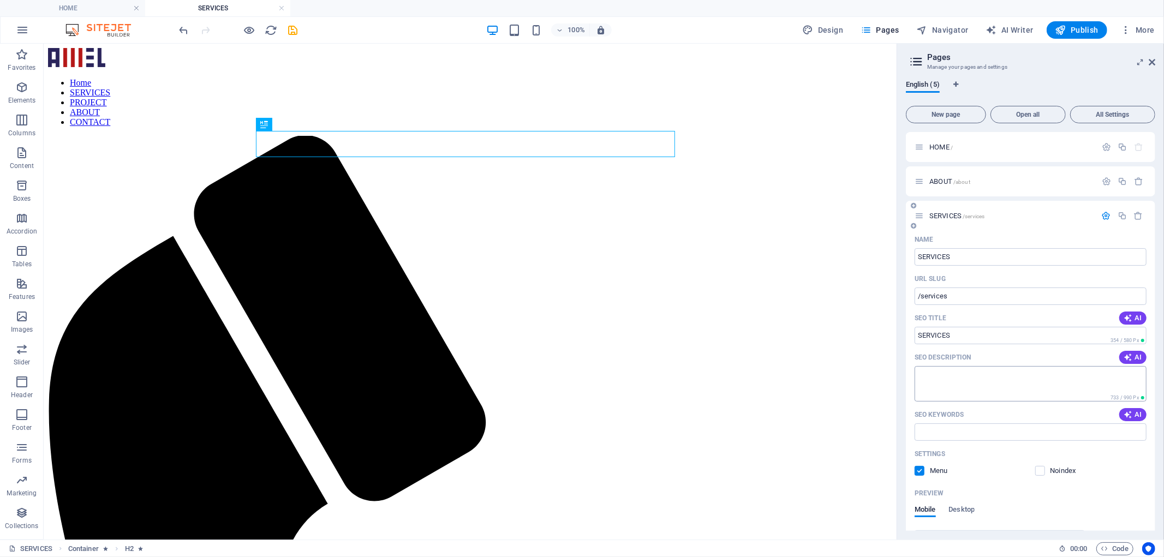
scroll to position [0, 0]
click at [1102, 217] on icon "button" at bounding box center [1106, 215] width 9 height 9
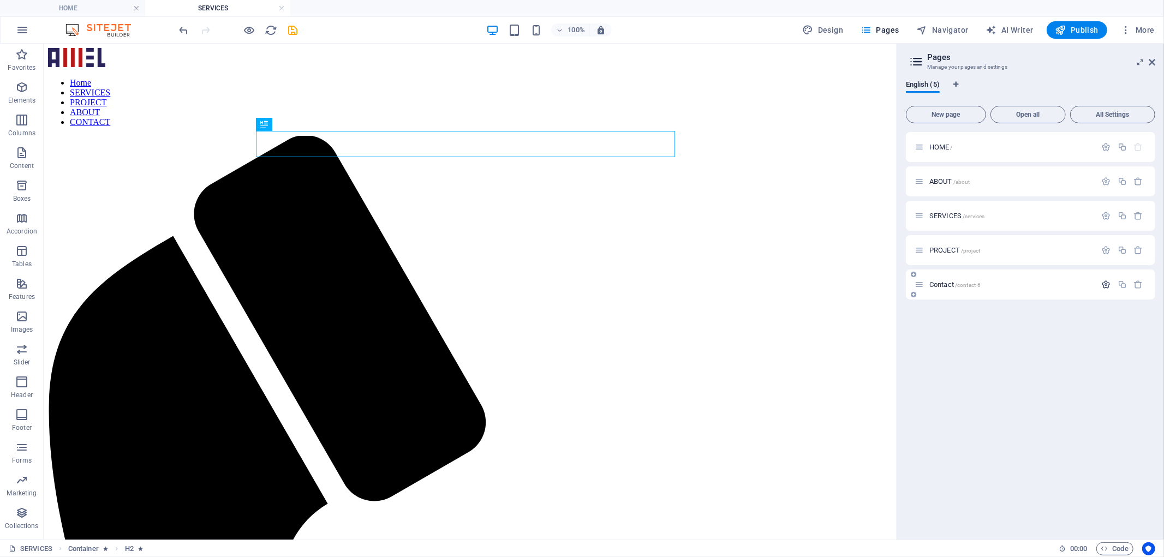
click at [1105, 285] on icon "button" at bounding box center [1106, 284] width 9 height 9
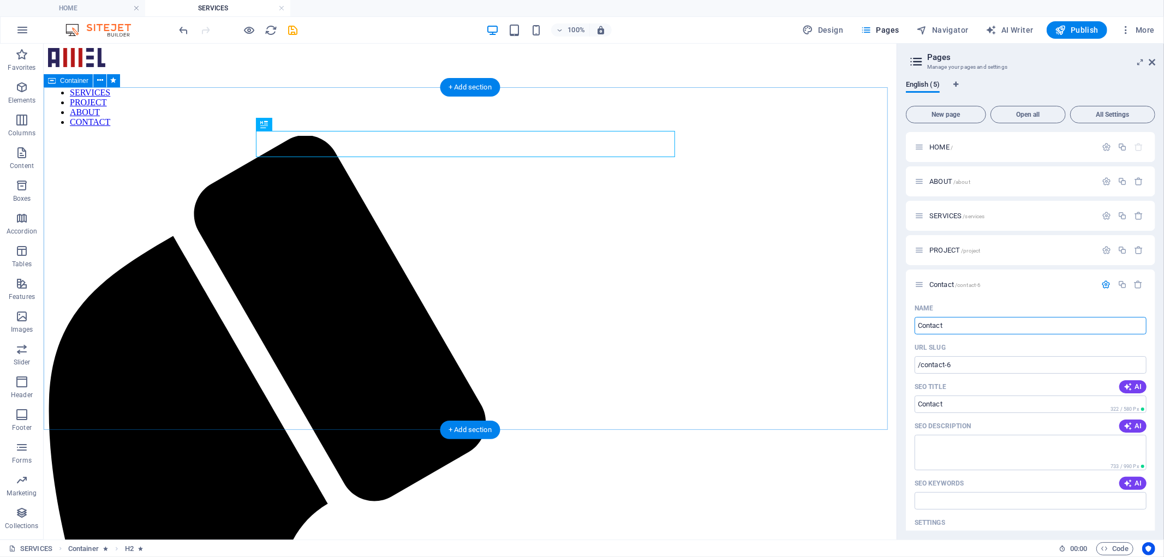
drag, startPoint x: 1001, startPoint y: 372, endPoint x: 751, endPoint y: 318, distance: 256.2
click at [963, 329] on input "Contact" at bounding box center [1030, 325] width 232 height 17
type input "CO"
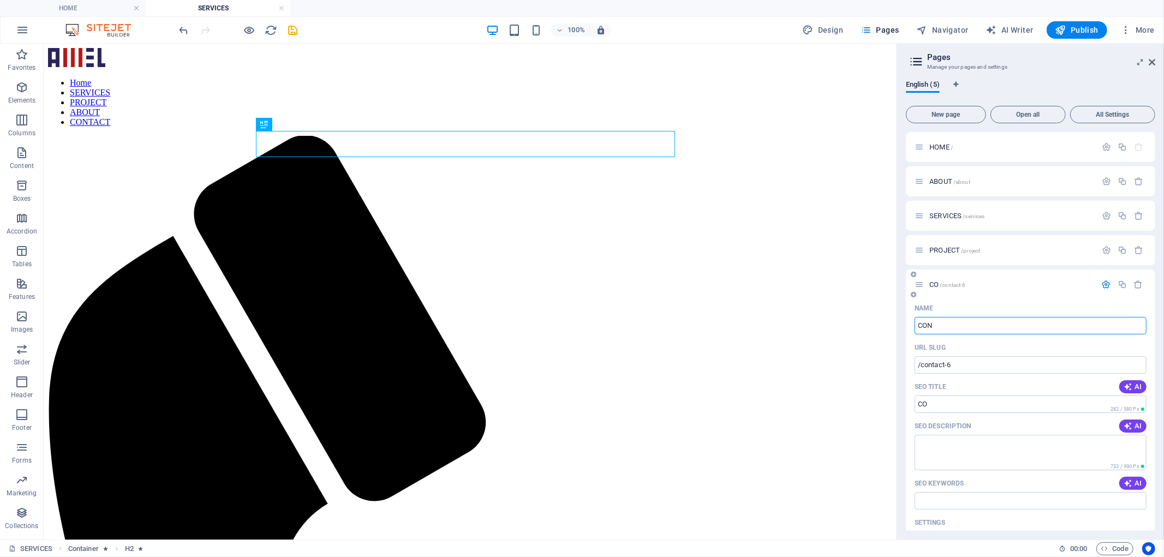
type input "CON"
type input "CONT"
type input "CONTA"
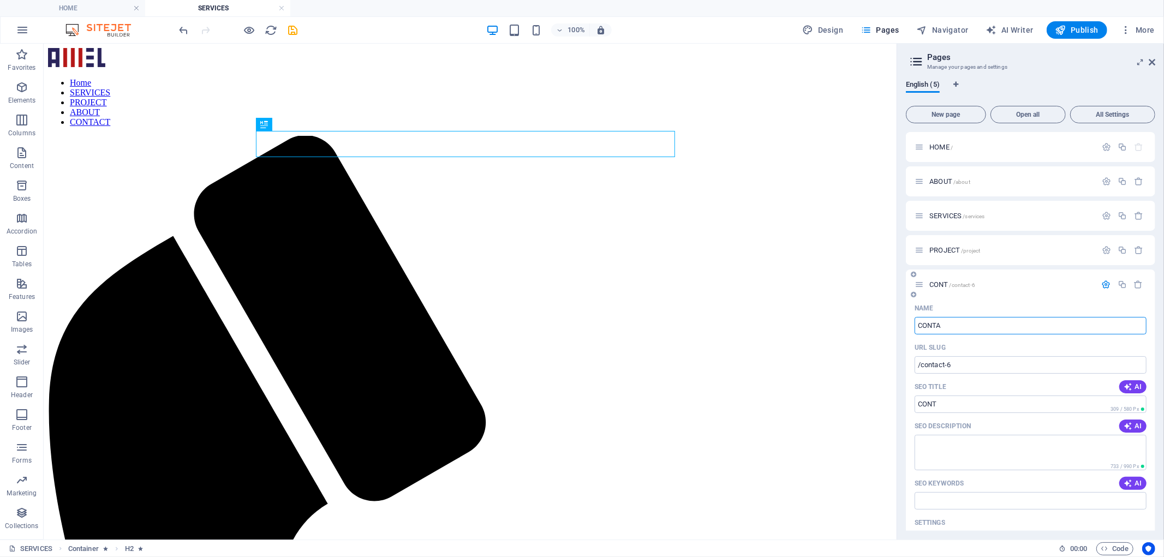
type input "CONTA"
type input "CONTACT"
drag, startPoint x: 953, startPoint y: 366, endPoint x: 922, endPoint y: 368, distance: 30.6
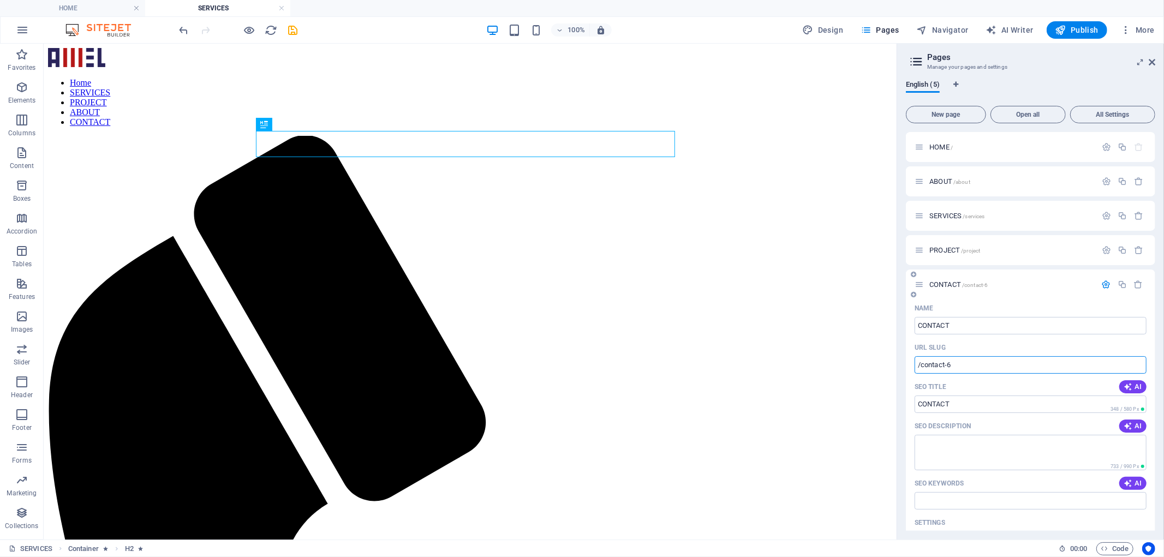
click at [922, 368] on input "/contact-6" at bounding box center [1030, 364] width 232 height 17
type input "/CONTACT"
click at [1105, 286] on icon "button" at bounding box center [1106, 284] width 9 height 9
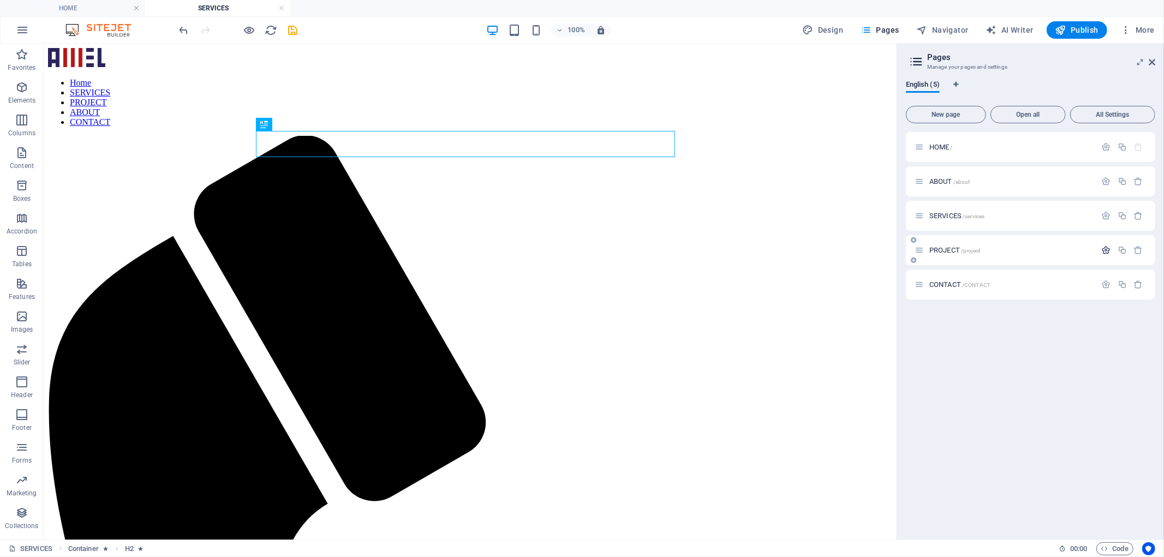
click at [1100, 249] on button "button" at bounding box center [1106, 250] width 16 height 9
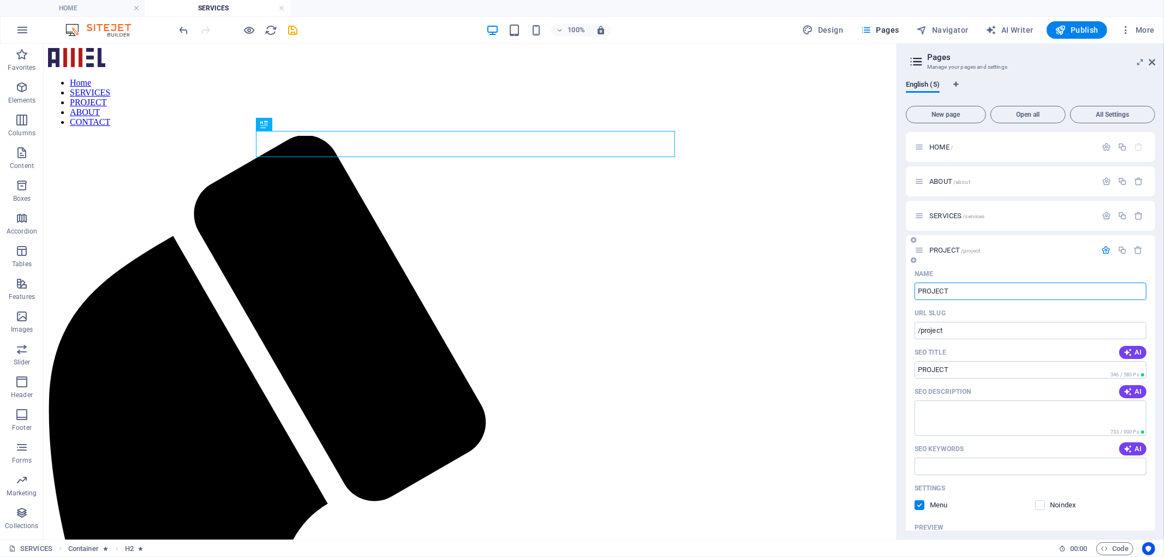
click at [1103, 243] on div "PROJECT /project" at bounding box center [1030, 250] width 249 height 30
click at [1103, 247] on icon "button" at bounding box center [1106, 250] width 9 height 9
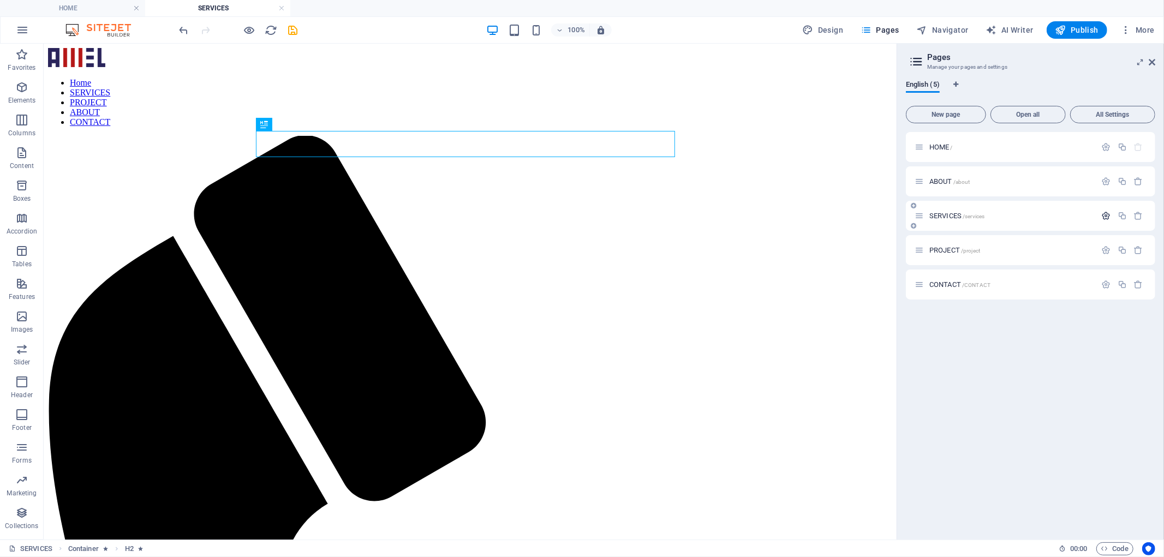
click at [1103, 214] on icon "button" at bounding box center [1106, 215] width 9 height 9
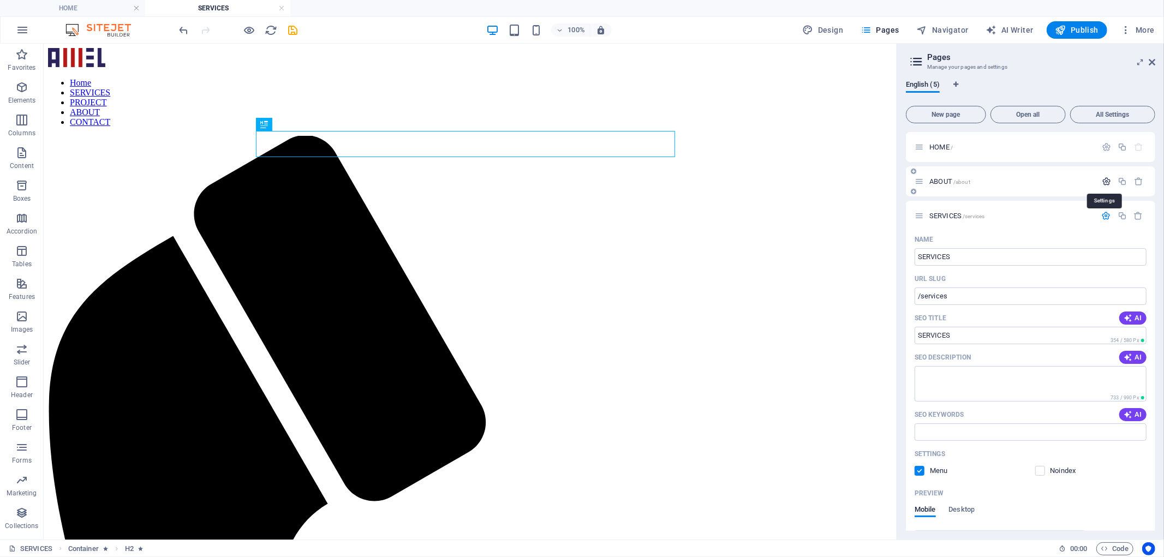
click at [1102, 182] on icon "button" at bounding box center [1106, 181] width 9 height 9
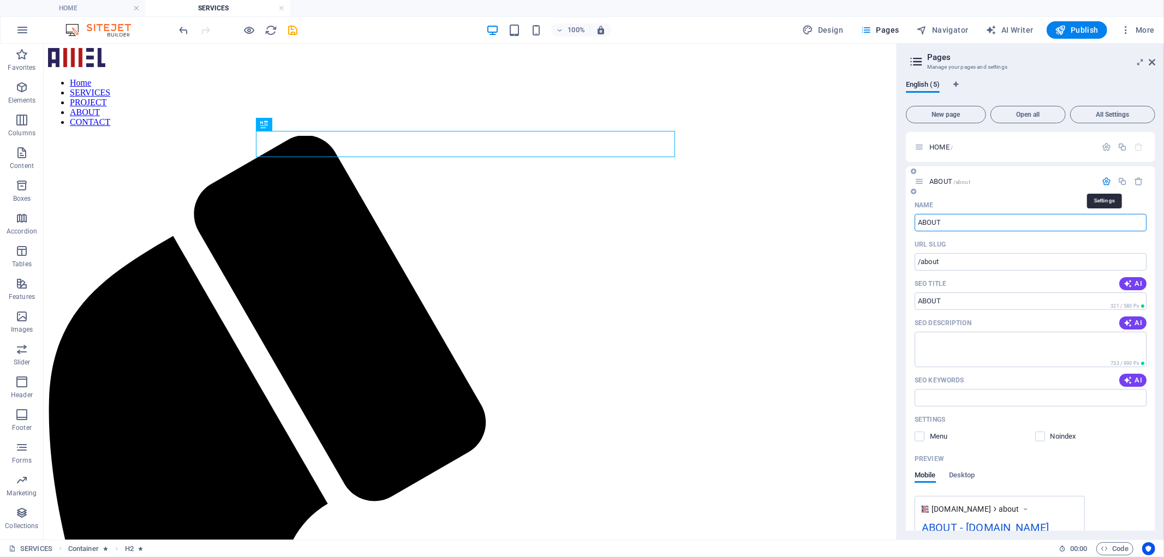
click at [1102, 182] on icon "button" at bounding box center [1106, 181] width 9 height 9
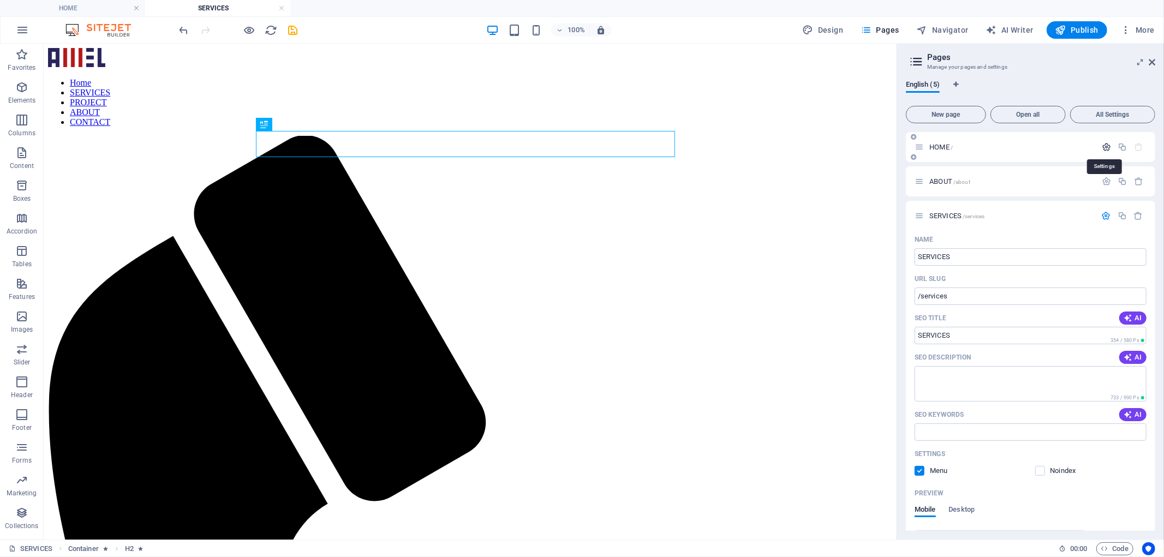
click at [1103, 148] on icon "button" at bounding box center [1106, 146] width 9 height 9
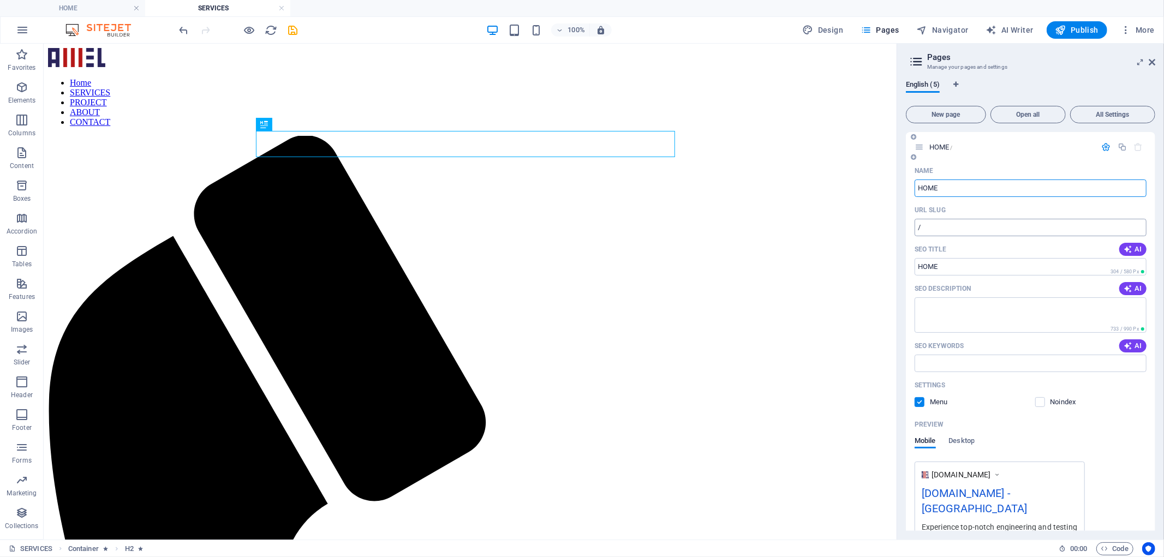
drag, startPoint x: 991, startPoint y: 221, endPoint x: 991, endPoint y: 226, distance: 5.5
click at [991, 221] on input "/" at bounding box center [1030, 227] width 232 height 17
click at [1104, 145] on icon "button" at bounding box center [1106, 146] width 9 height 9
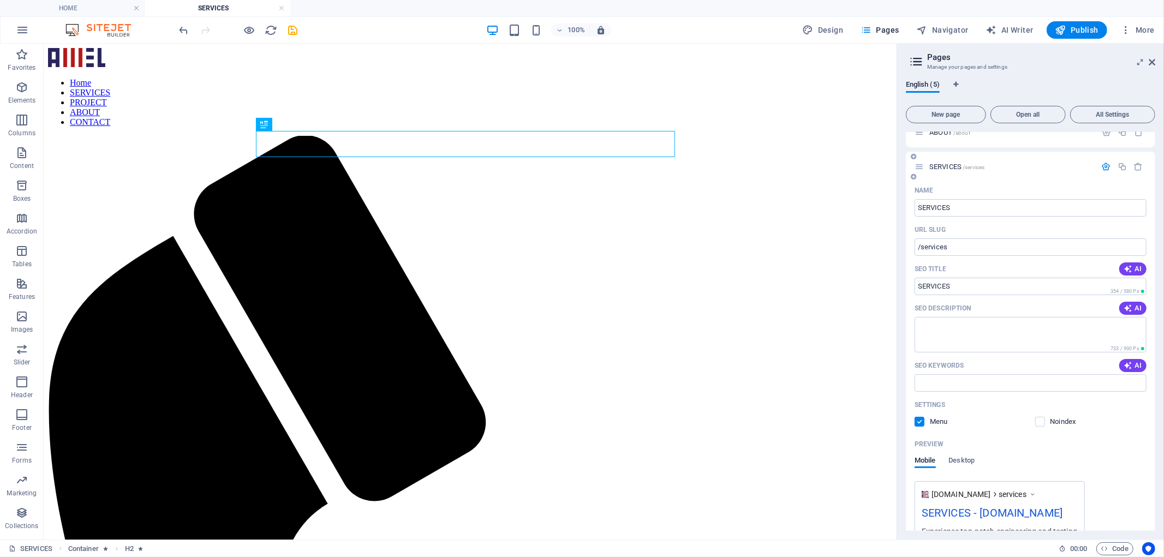
scroll to position [40, 0]
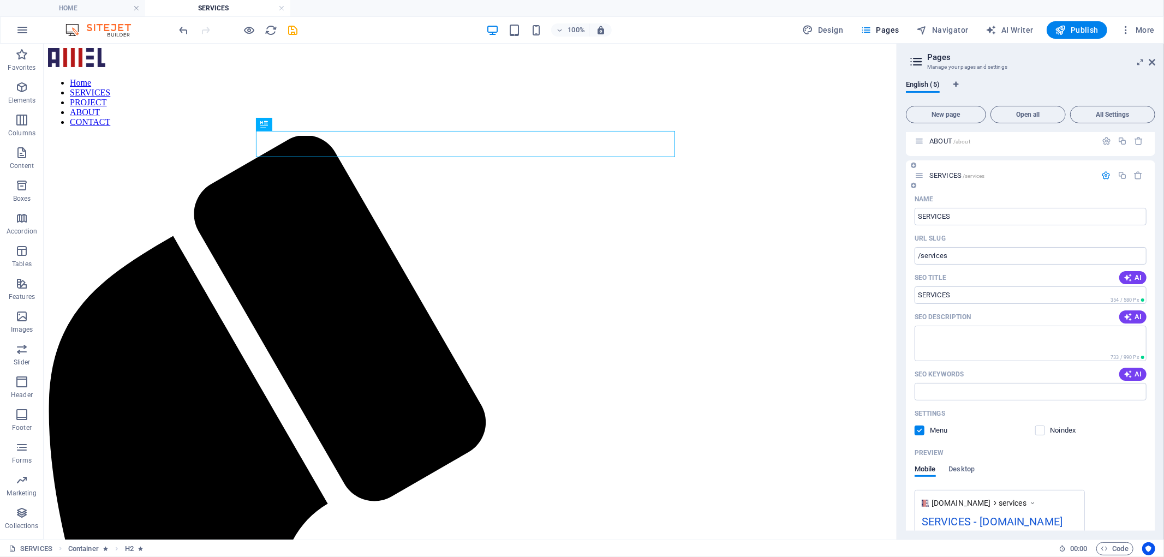
click at [1102, 173] on icon "button" at bounding box center [1106, 175] width 9 height 9
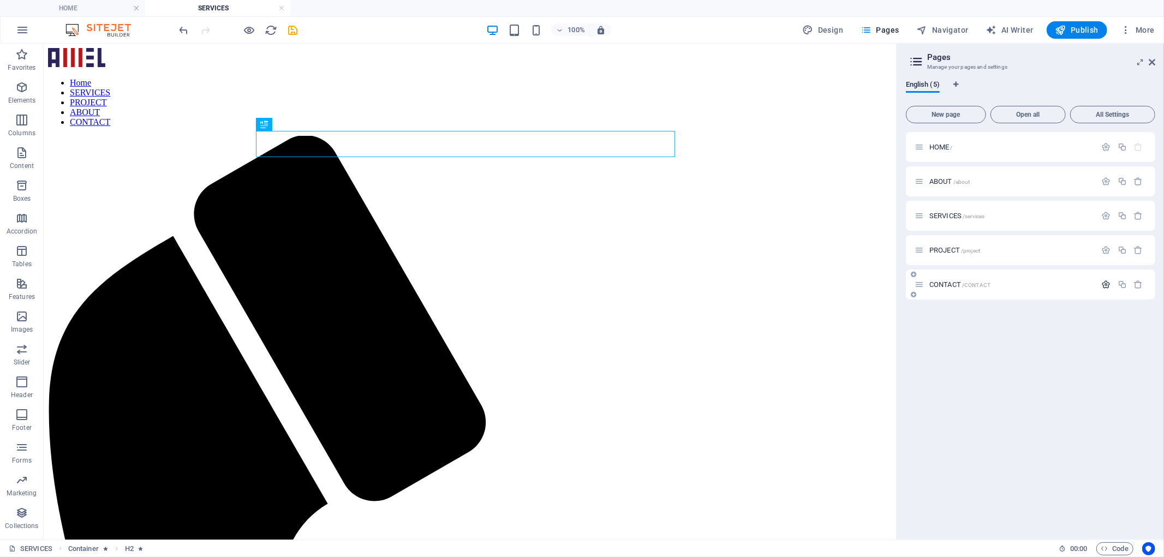
click at [1104, 288] on icon "button" at bounding box center [1106, 284] width 9 height 9
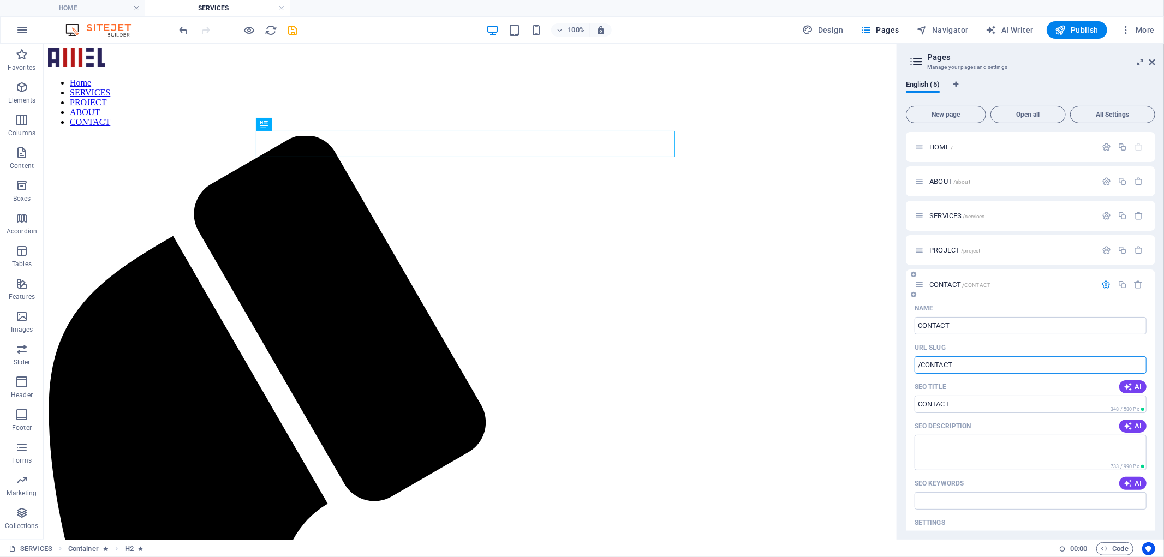
drag, startPoint x: 926, startPoint y: 366, endPoint x: 983, endPoint y: 363, distance: 56.3
click at [983, 363] on input "/CONTACT" at bounding box center [1030, 364] width 232 height 17
type input "/Contact"
click at [993, 307] on div "Name" at bounding box center [1030, 308] width 232 height 17
click at [297, 24] on icon "save" at bounding box center [293, 30] width 13 height 13
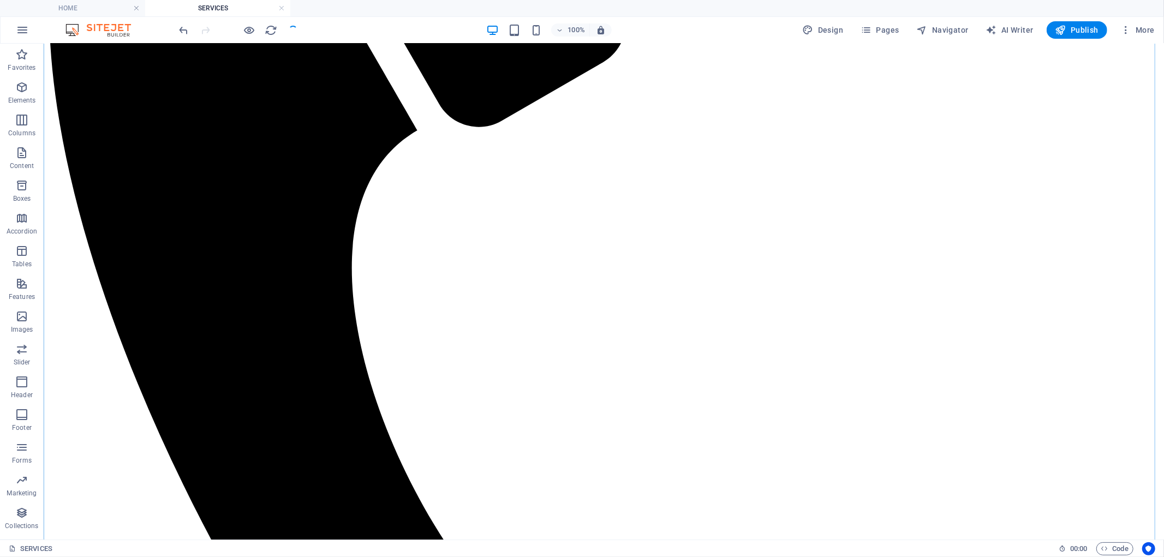
scroll to position [2069, 0]
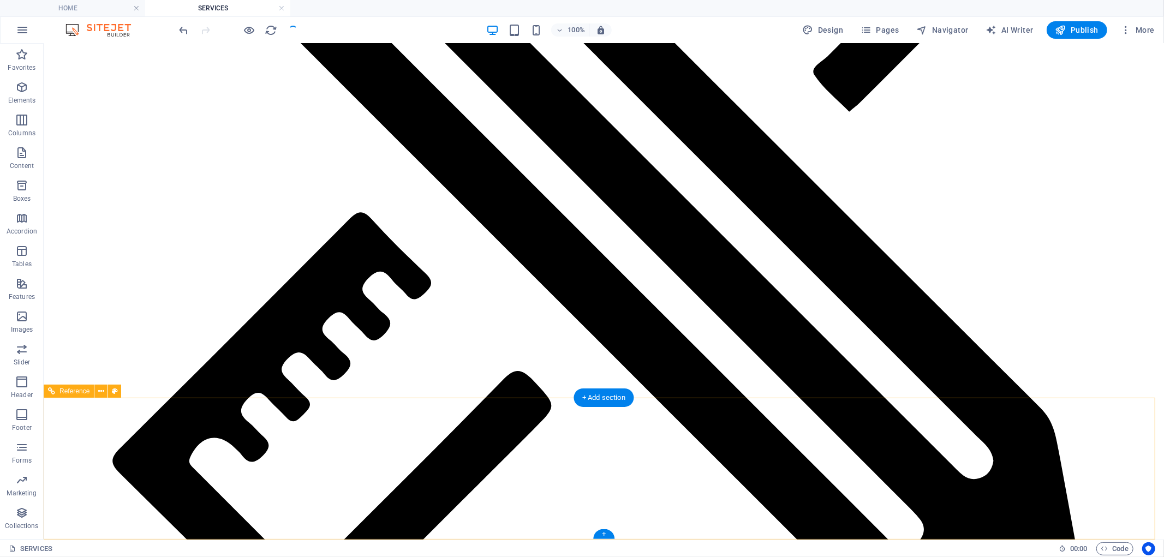
drag, startPoint x: 938, startPoint y: 175, endPoint x: 927, endPoint y: 426, distance: 251.7
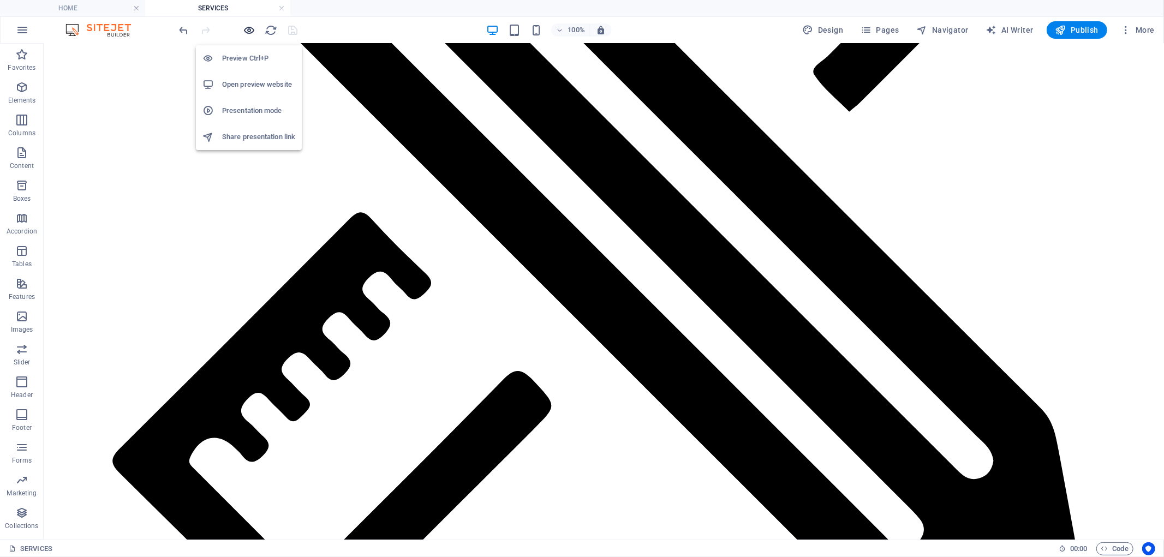
click at [248, 29] on icon "button" at bounding box center [249, 30] width 13 height 13
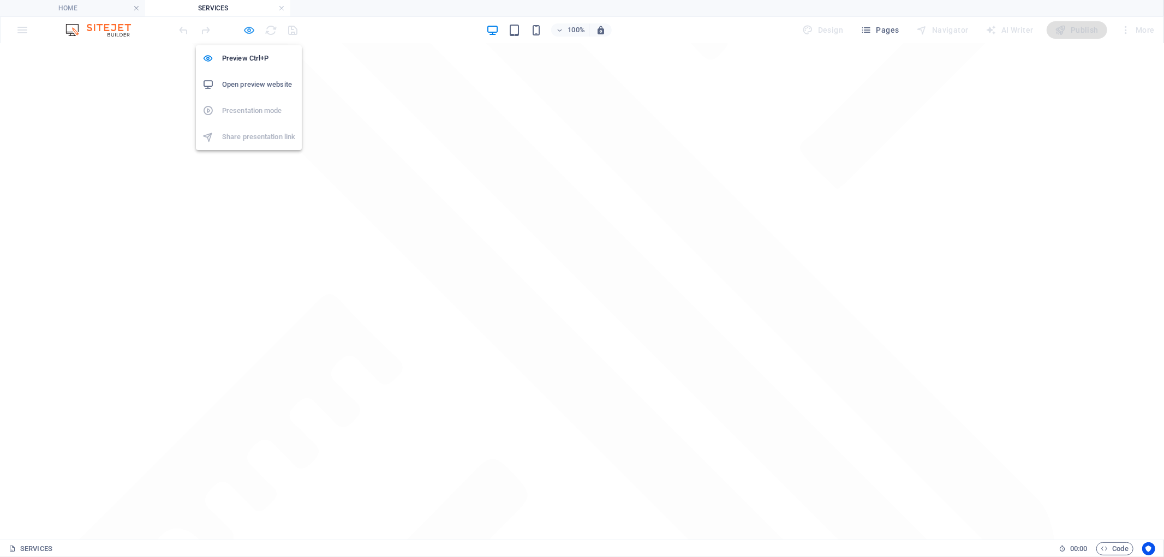
scroll to position [713, 0]
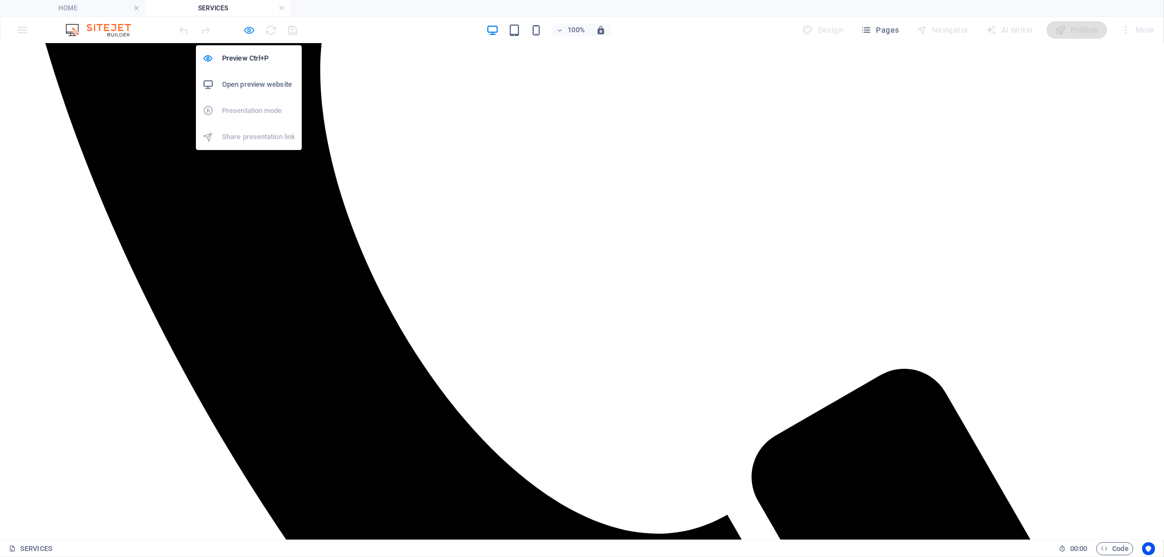
click at [248, 29] on icon "button" at bounding box center [249, 30] width 13 height 13
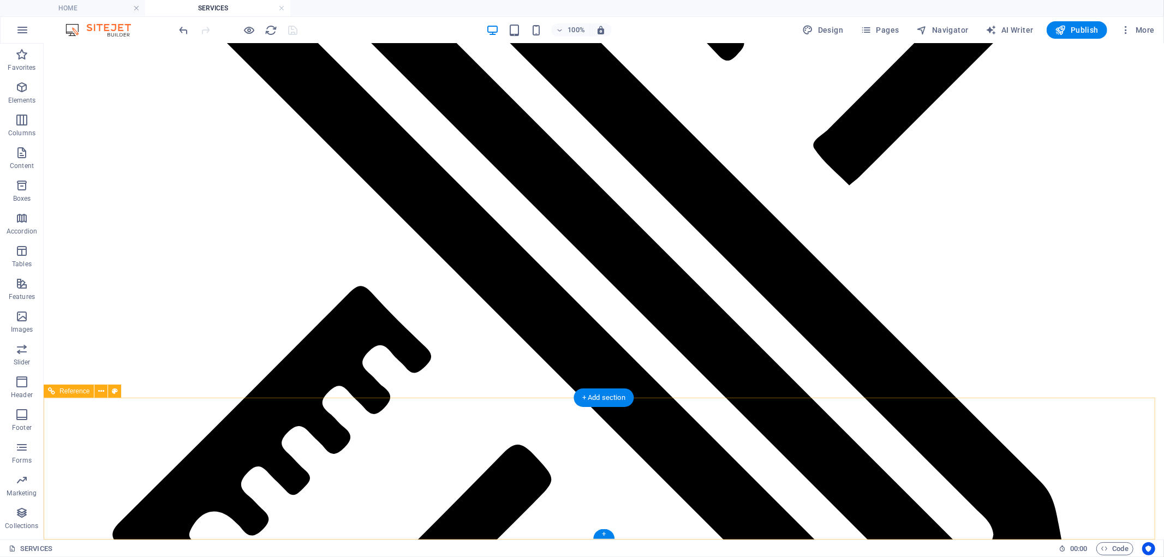
scroll to position [2069, 0]
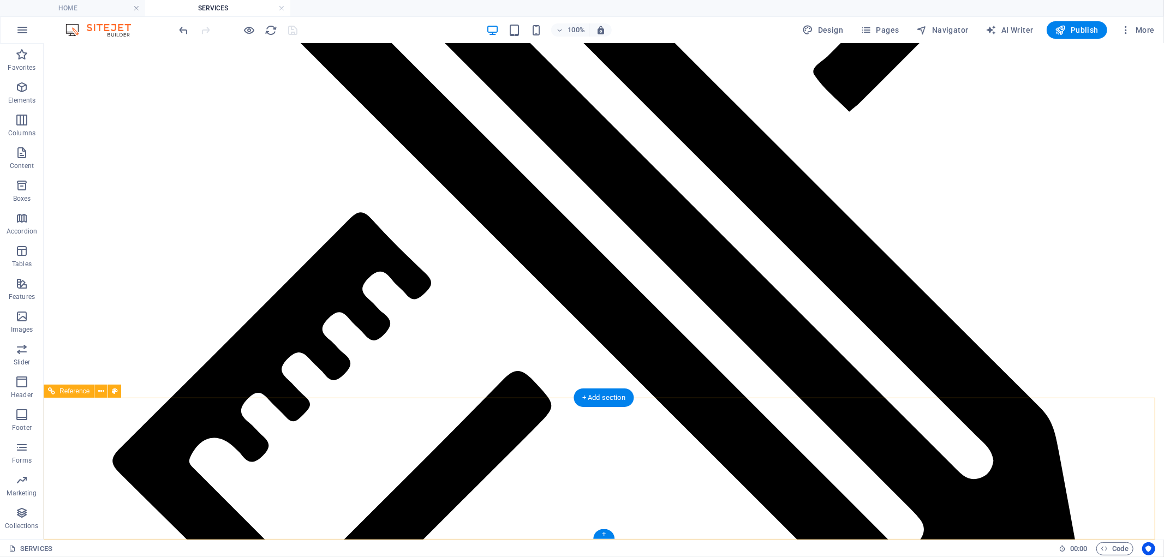
drag, startPoint x: 678, startPoint y: 167, endPoint x: 672, endPoint y: 409, distance: 242.3
click at [274, 30] on icon "reload" at bounding box center [271, 30] width 13 height 13
drag, startPoint x: 647, startPoint y: 126, endPoint x: 625, endPoint y: 355, distance: 230.2
click at [1072, 34] on span "Publish" at bounding box center [1076, 30] width 43 height 11
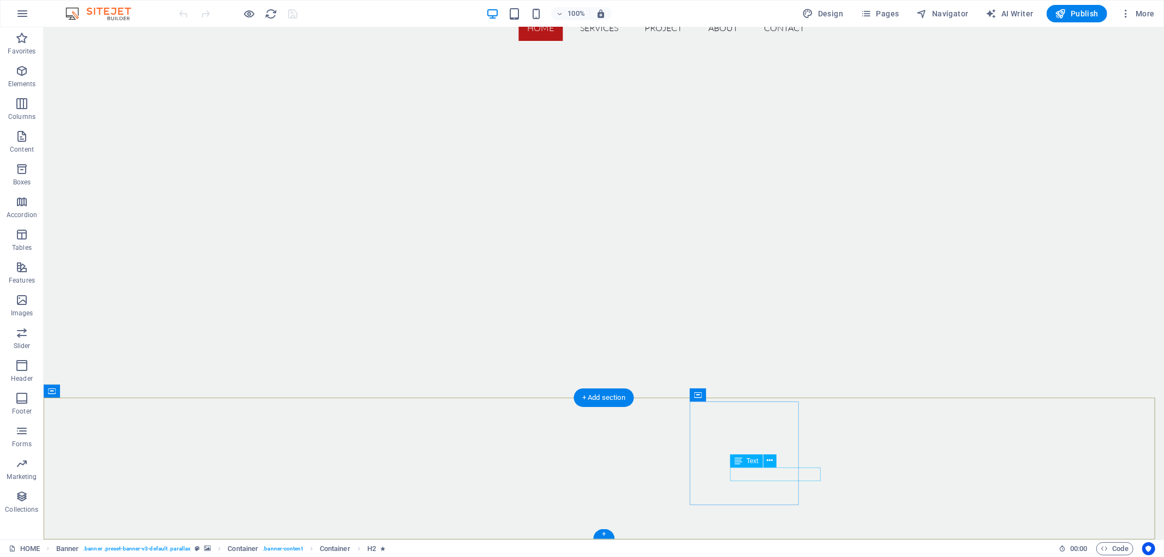
scroll to position [3276, 0]
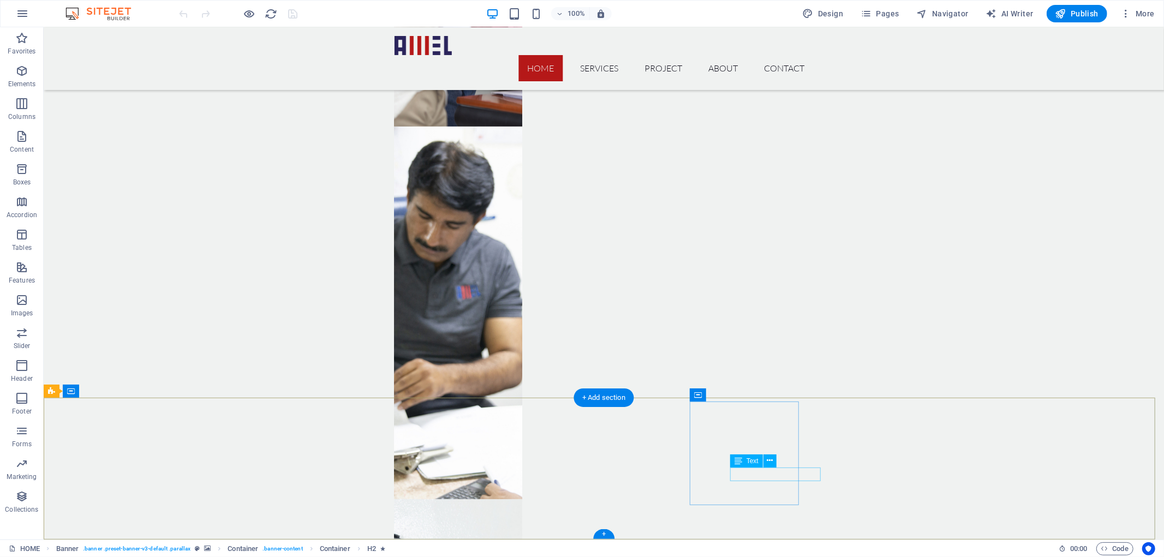
drag, startPoint x: 797, startPoint y: 167, endPoint x: 776, endPoint y: 473, distance: 306.8
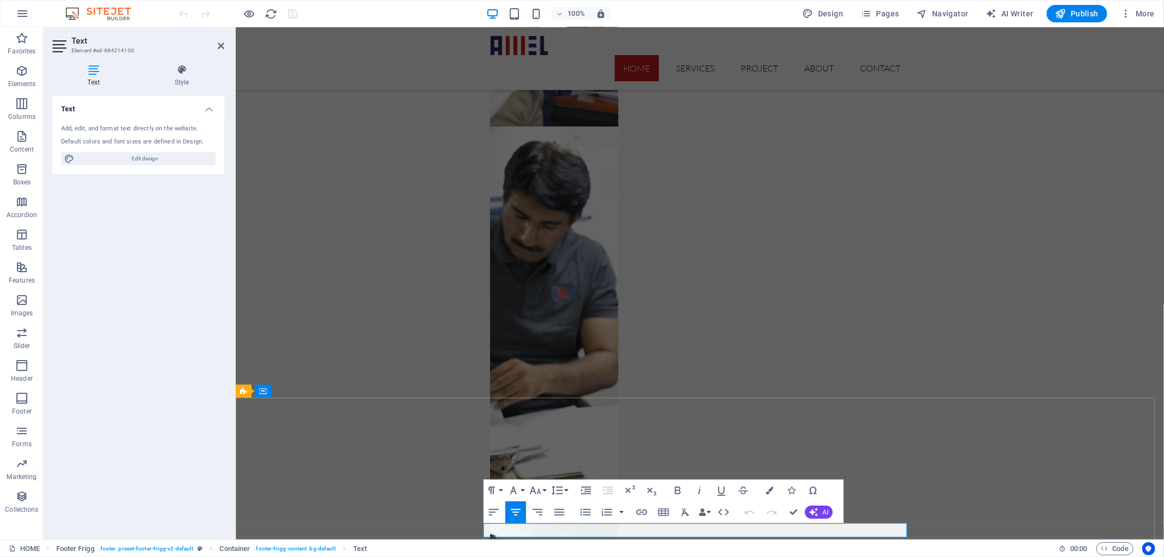
copy span "محفوظه"
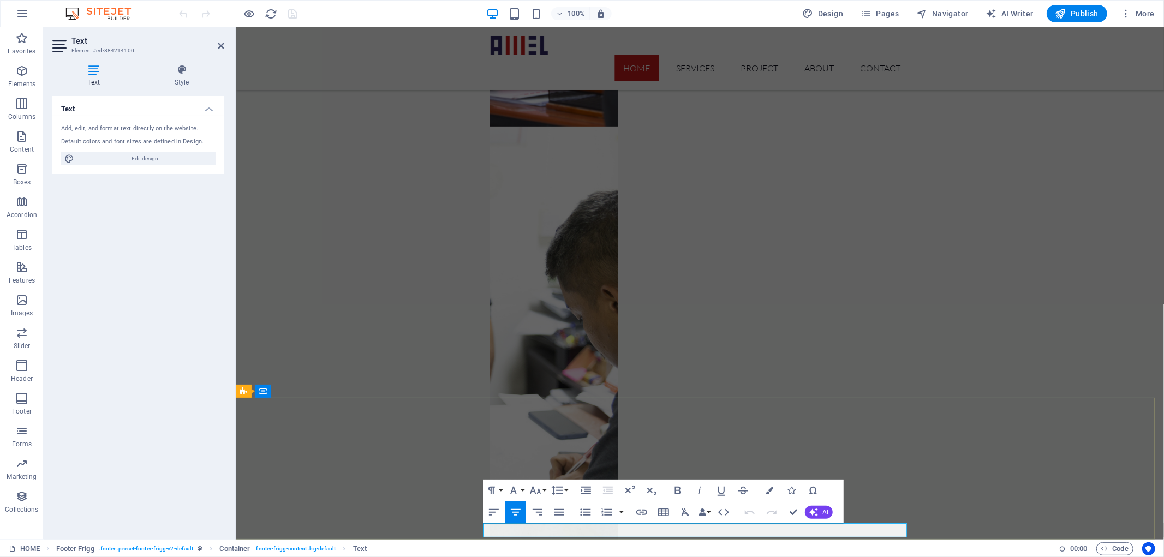
copy span "جميع الحقوق محفوظه © 2025"
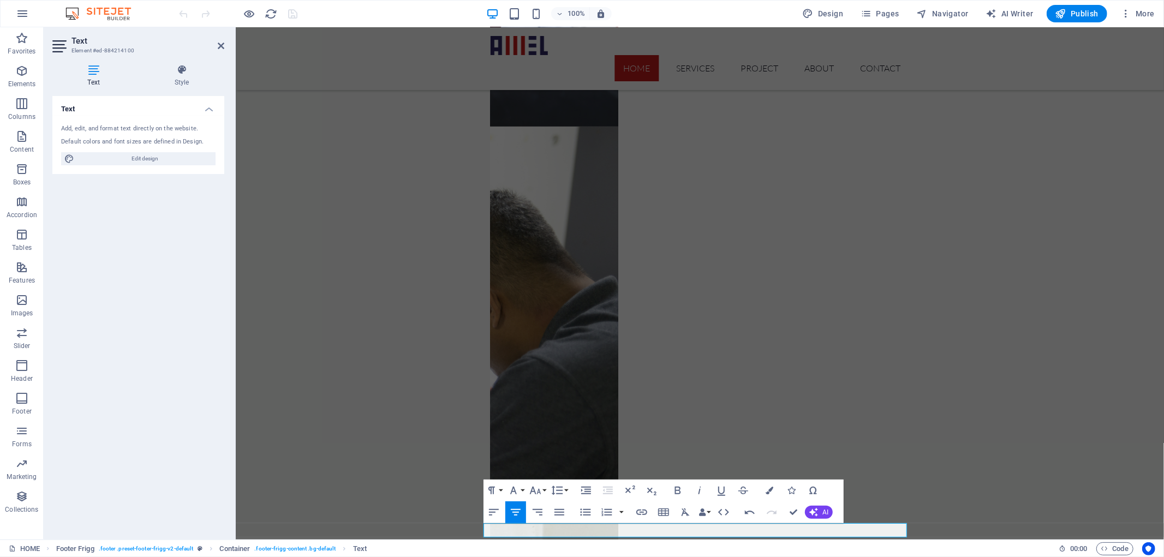
scroll to position [0, 3]
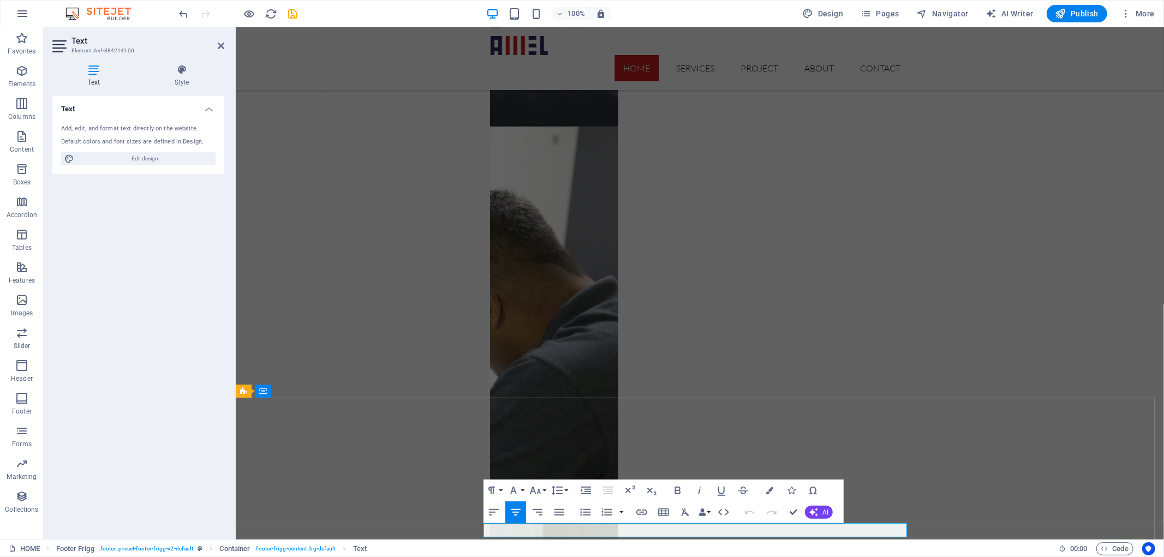
copy p "reserved"
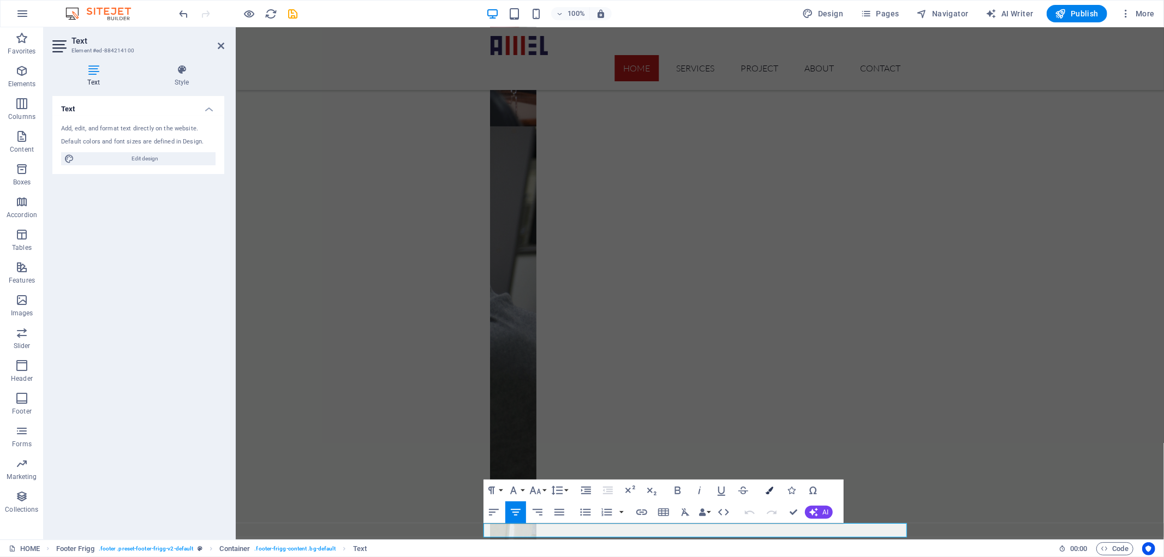
click at [768, 487] on icon "button" at bounding box center [769, 491] width 8 height 8
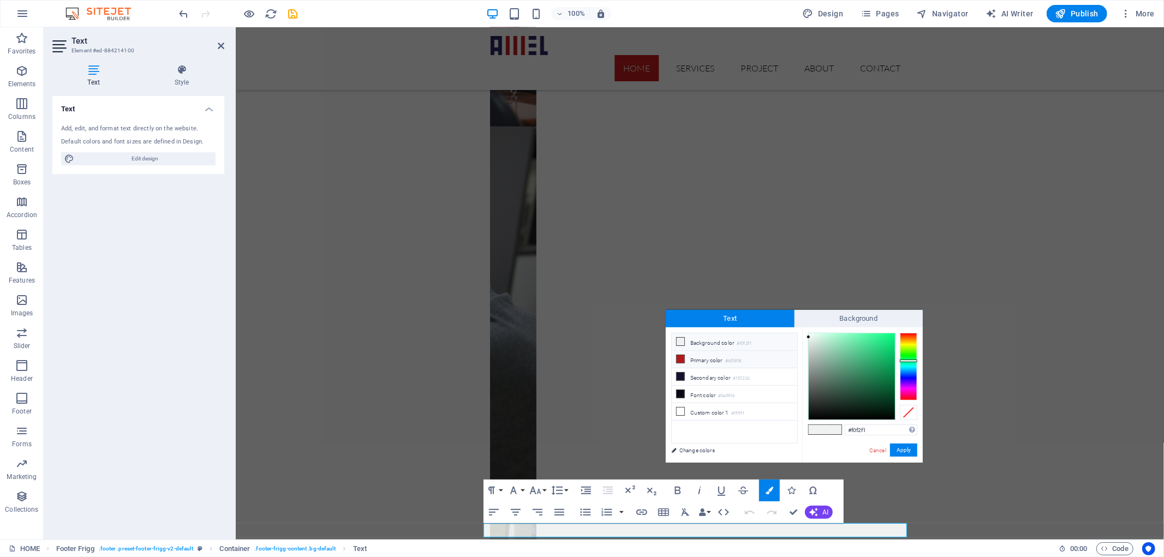
click at [699, 361] on li "Primary color #b51818" at bounding box center [734, 359] width 125 height 17
type input "#b51818"
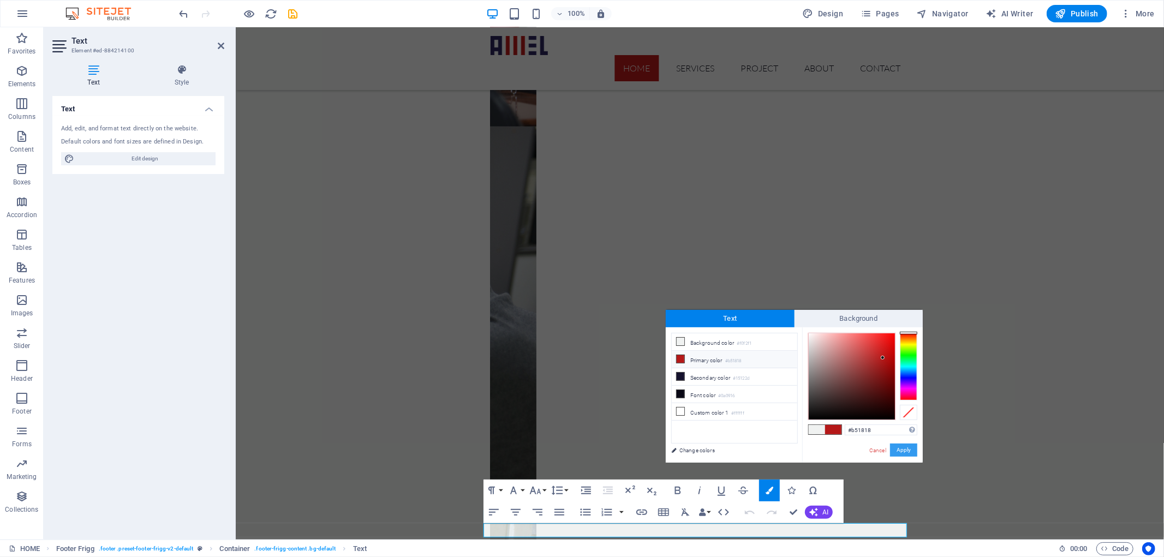
click at [906, 451] on button "Apply" at bounding box center [903, 450] width 27 height 13
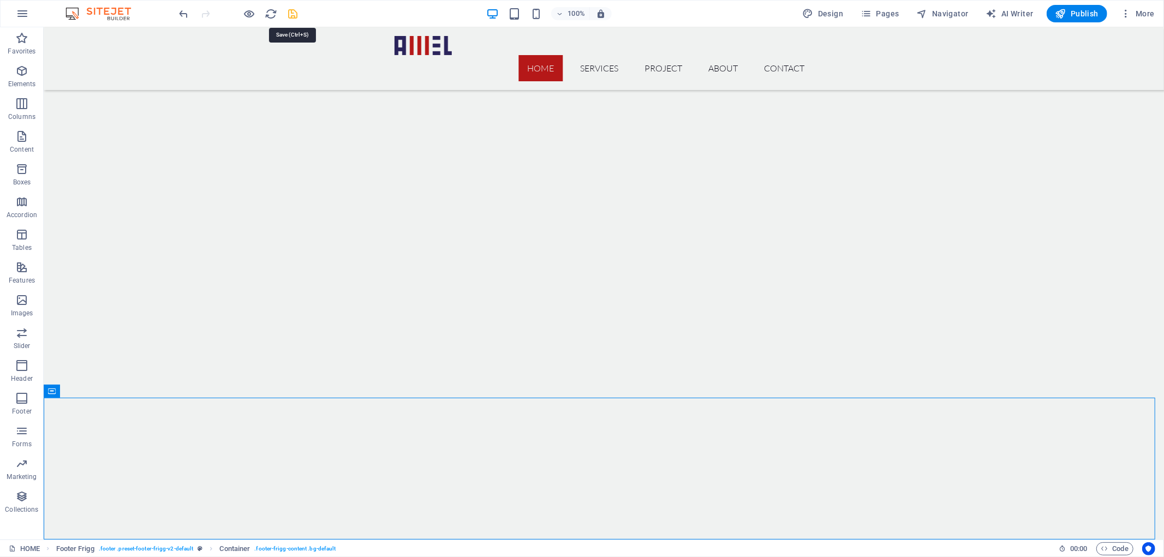
click at [294, 12] on icon "save" at bounding box center [293, 14] width 13 height 13
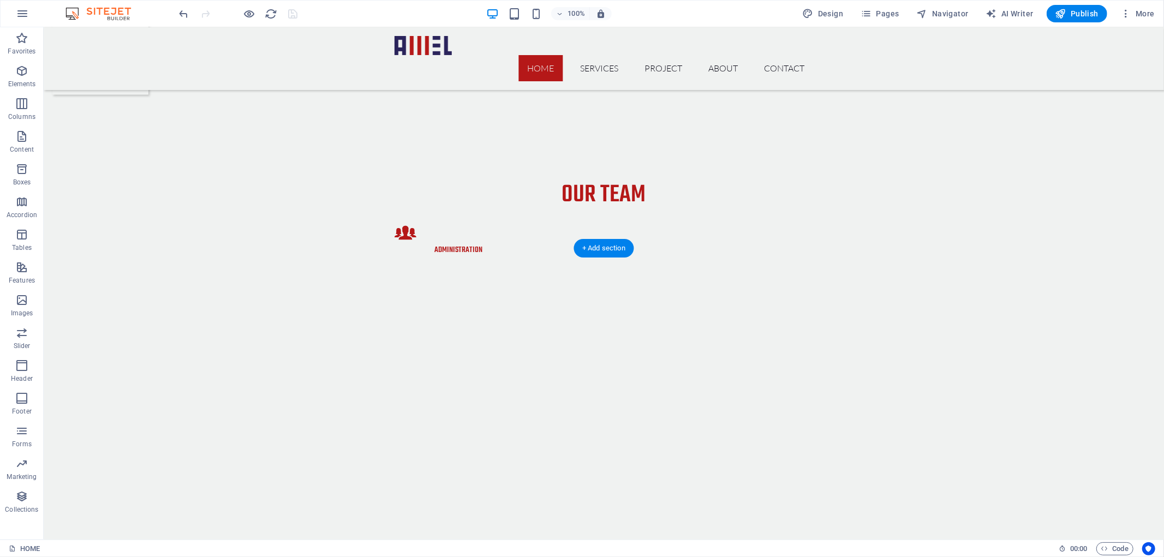
scroll to position [0, 0]
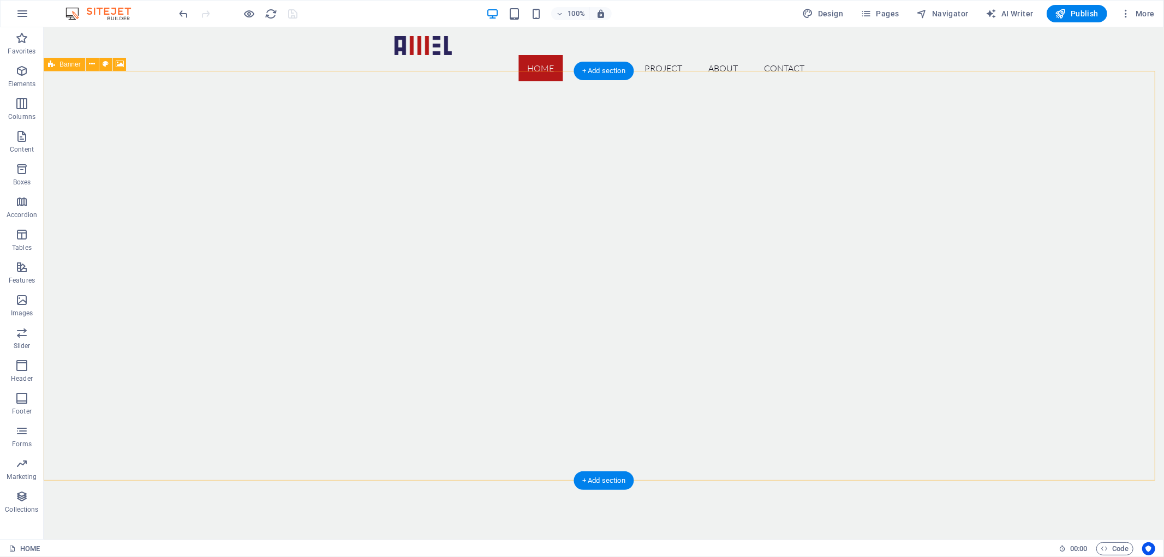
drag, startPoint x: 953, startPoint y: 282, endPoint x: 966, endPoint y: 103, distance: 179.4
click at [1130, 10] on icon "button" at bounding box center [1125, 13] width 11 height 11
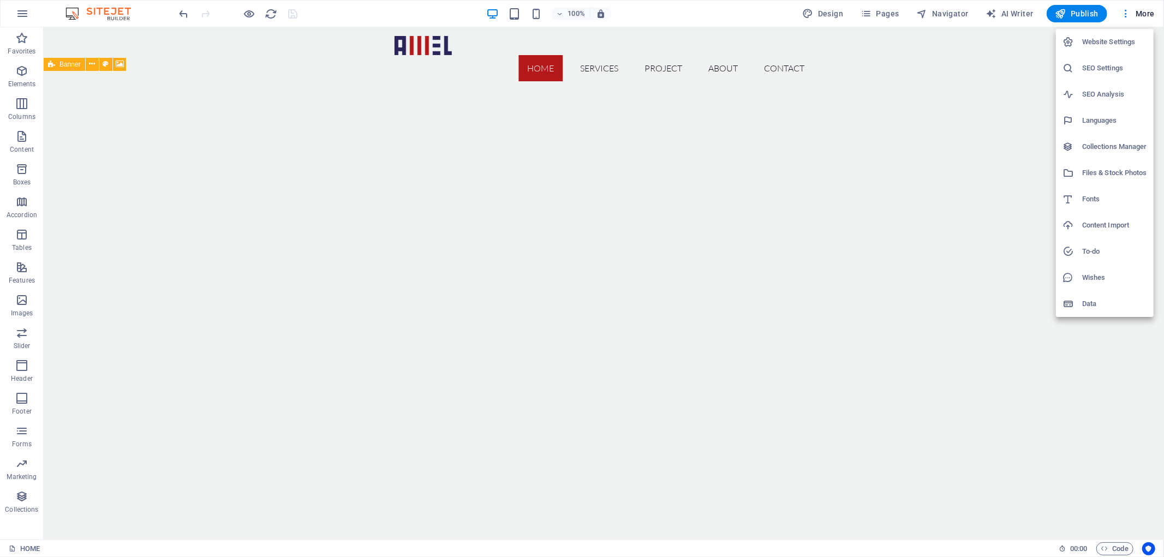
click at [1098, 114] on h6 "Languages" at bounding box center [1114, 120] width 65 height 13
select select "41"
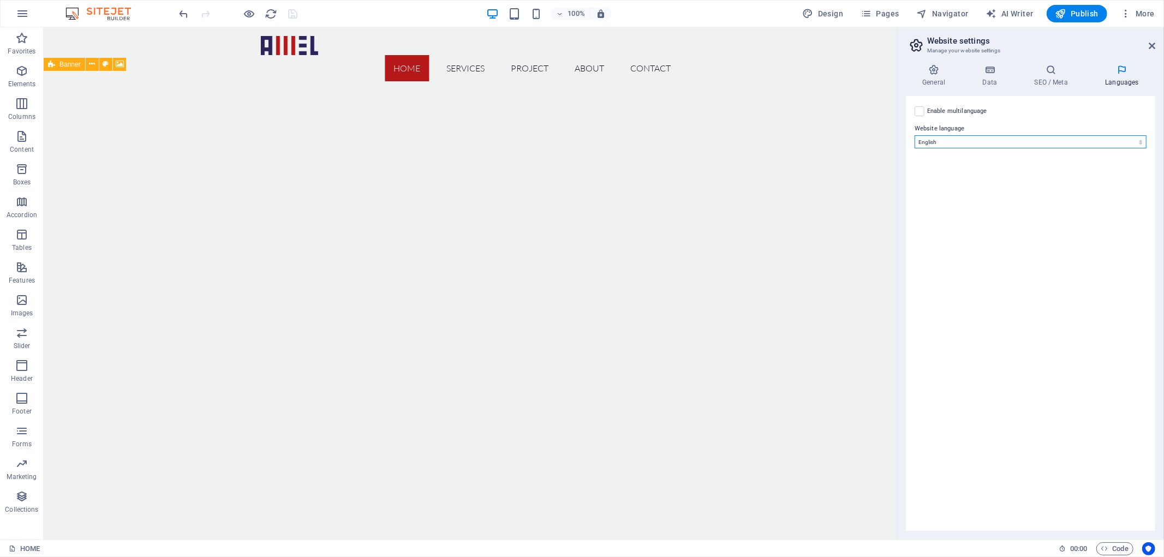
click at [1121, 144] on select "Abkhazian Afar Afrikaans Akan Albanian Amharic Arabic Aragonese Armenian Assame…" at bounding box center [1030, 141] width 232 height 13
click at [920, 112] on label at bounding box center [919, 111] width 10 height 10
click at [0, 0] on input "Enable multilanguage To disable multilanguage delete all languages until only o…" at bounding box center [0, 0] width 0 height 0
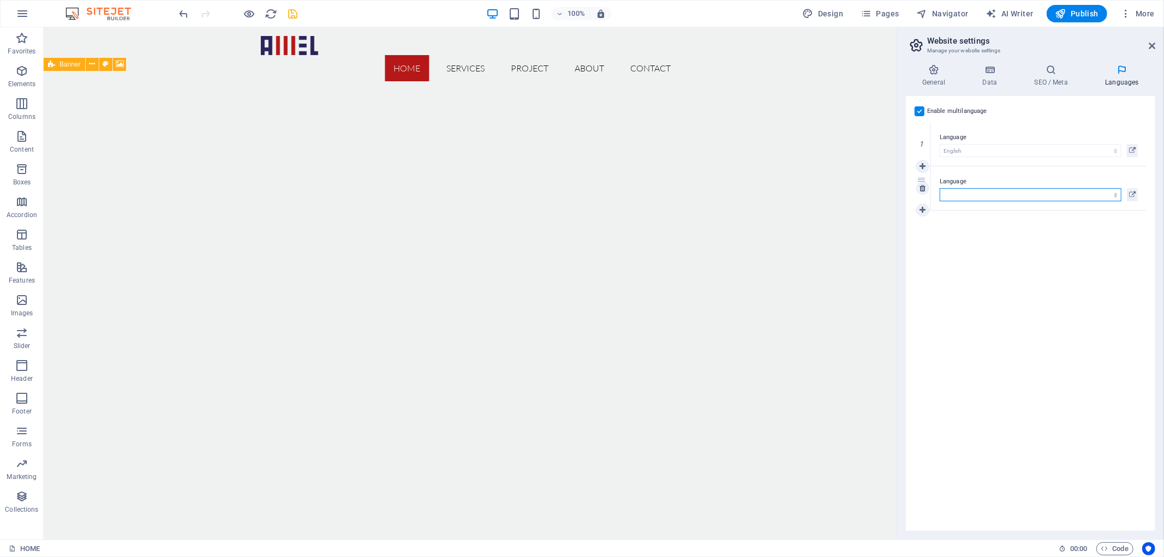
click at [1113, 197] on select "Abkhazian Afar Afrikaans Akan Albanian Amharic Arabic Aragonese Armenian Assame…" at bounding box center [1030, 194] width 182 height 13
select select "6"
click at [939, 188] on select "Abkhazian Afar Afrikaans Akan Albanian Amharic Arabic Aragonese Armenian Assame…" at bounding box center [1030, 194] width 182 height 13
click at [288, 11] on icon "save" at bounding box center [293, 14] width 13 height 13
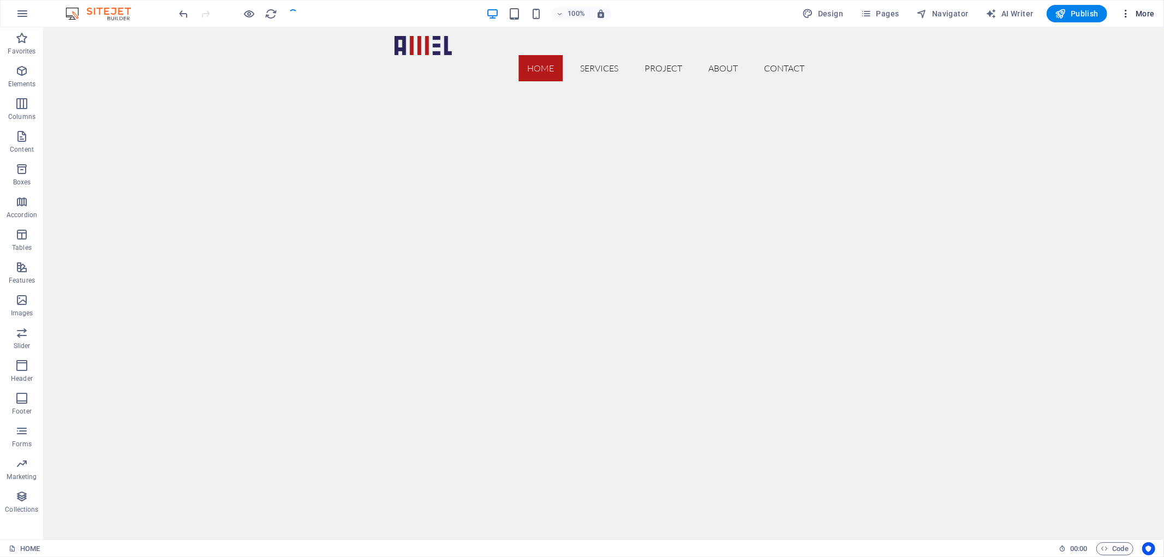
click at [1133, 12] on span "More" at bounding box center [1137, 13] width 34 height 11
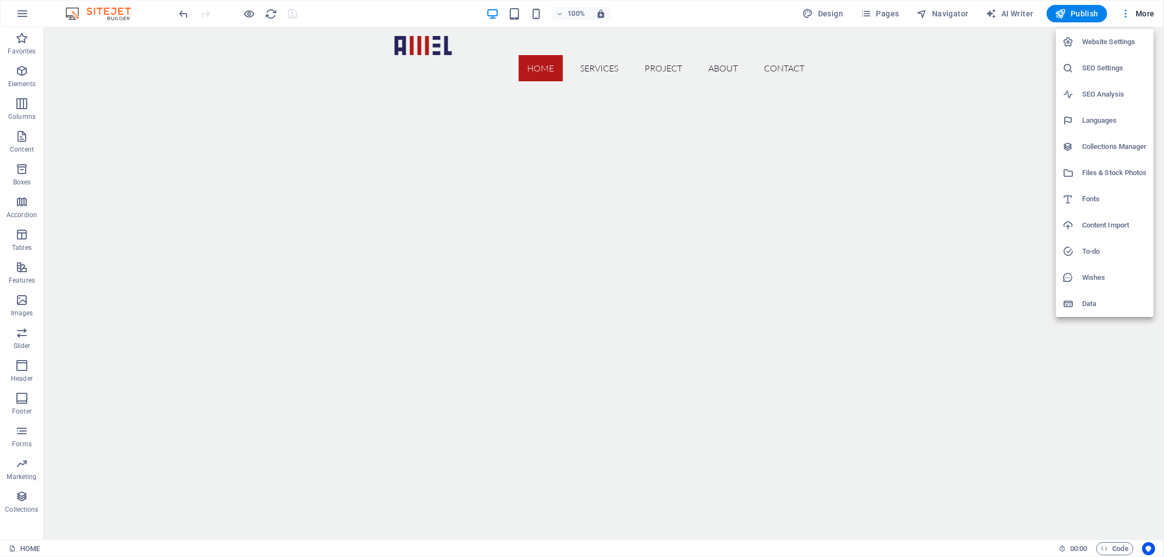
click at [1100, 118] on h6 "Languages" at bounding box center [1114, 120] width 65 height 13
select select "41"
select select "6"
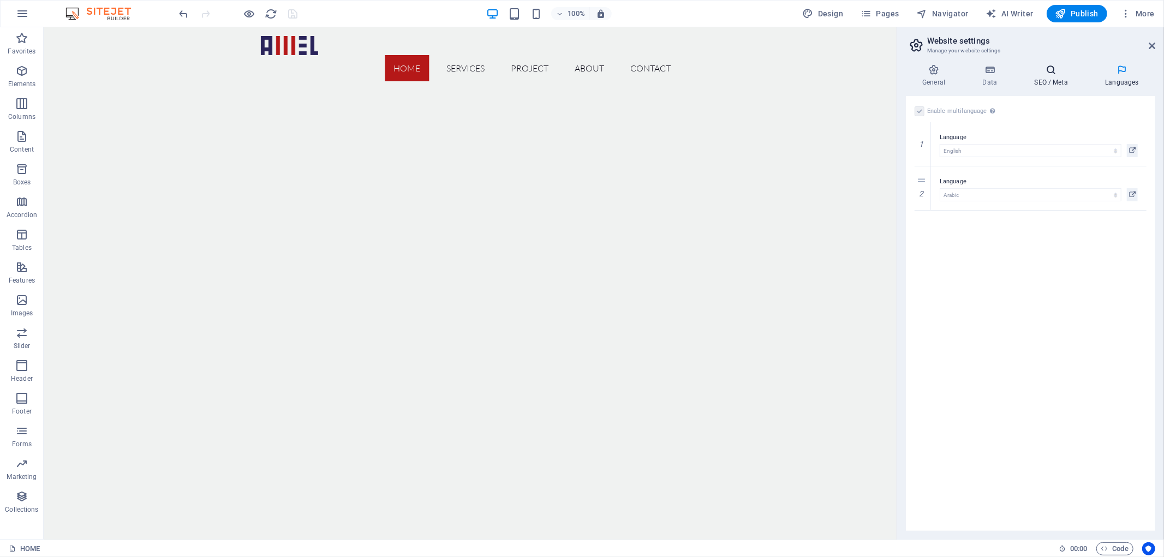
click at [1055, 75] on h4 "SEO / Meta" at bounding box center [1052, 75] width 71 height 23
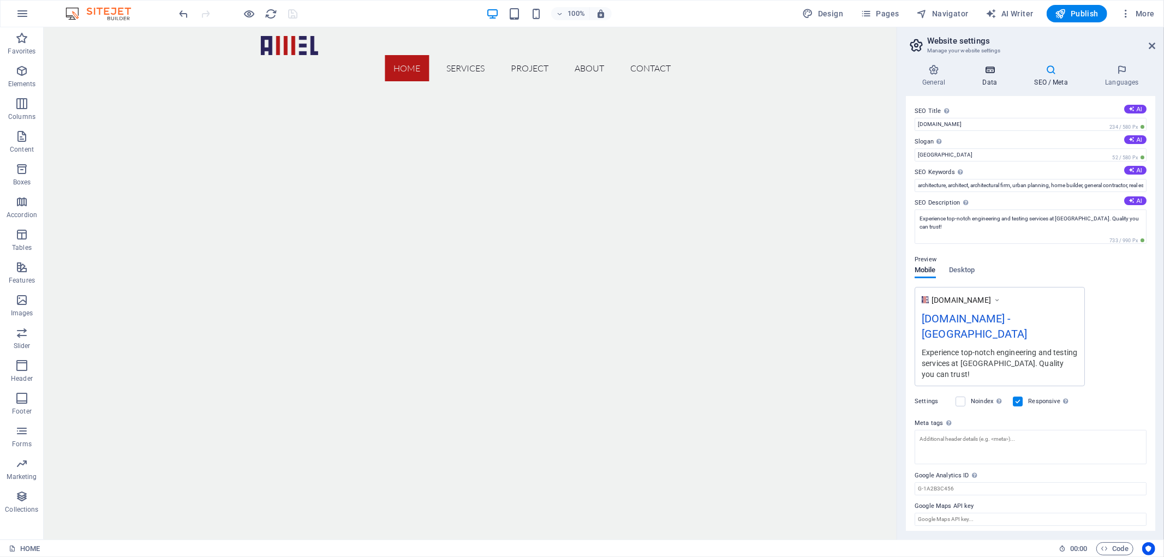
click at [990, 71] on icon at bounding box center [989, 69] width 47 height 11
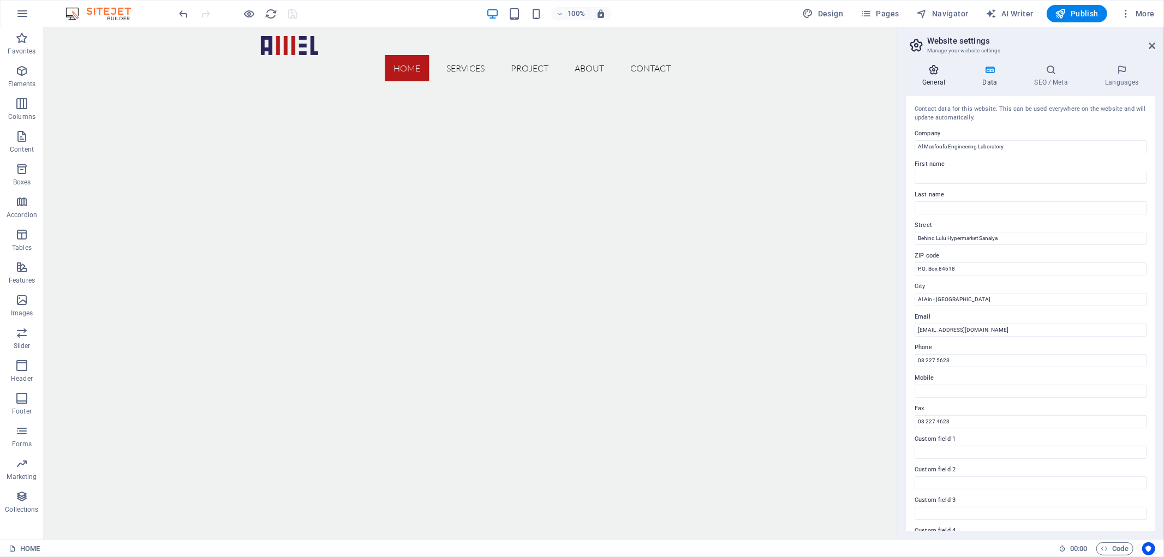
click at [936, 71] on icon at bounding box center [934, 69] width 56 height 11
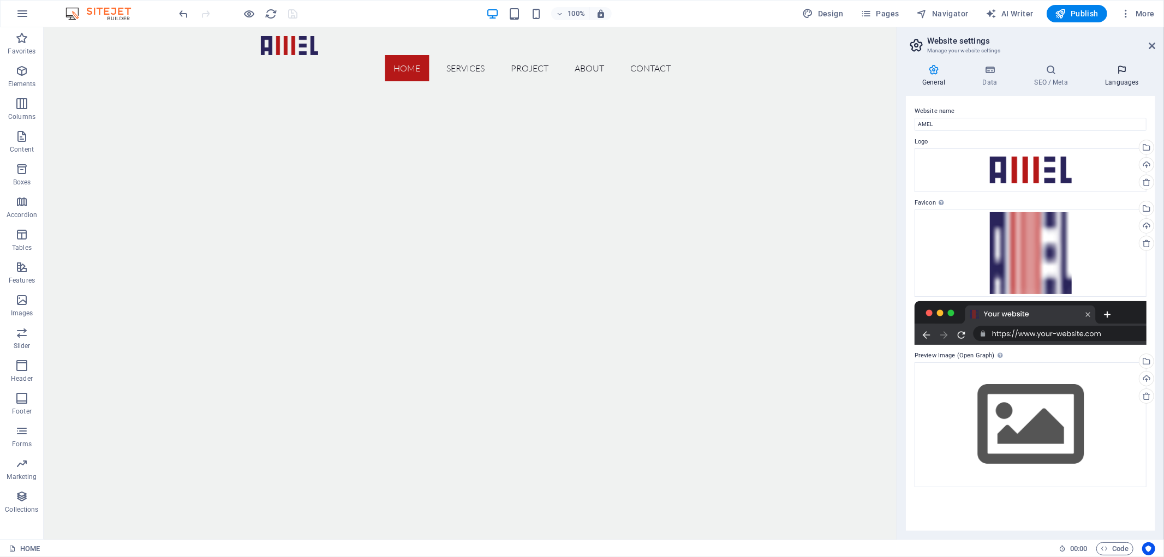
click at [1116, 67] on icon at bounding box center [1121, 69] width 67 height 11
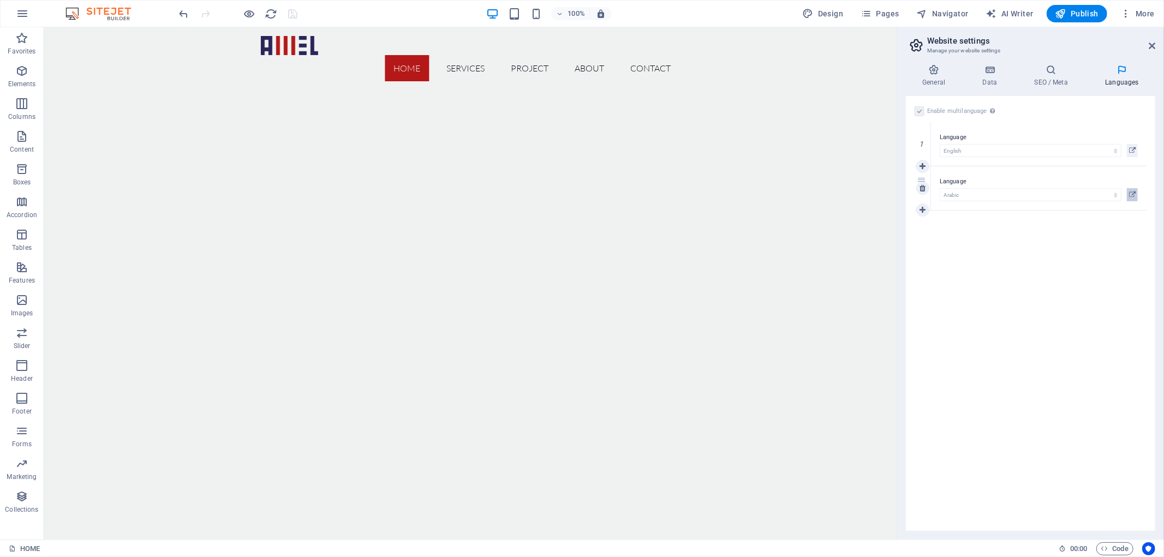
click at [1133, 196] on icon at bounding box center [1132, 194] width 7 height 13
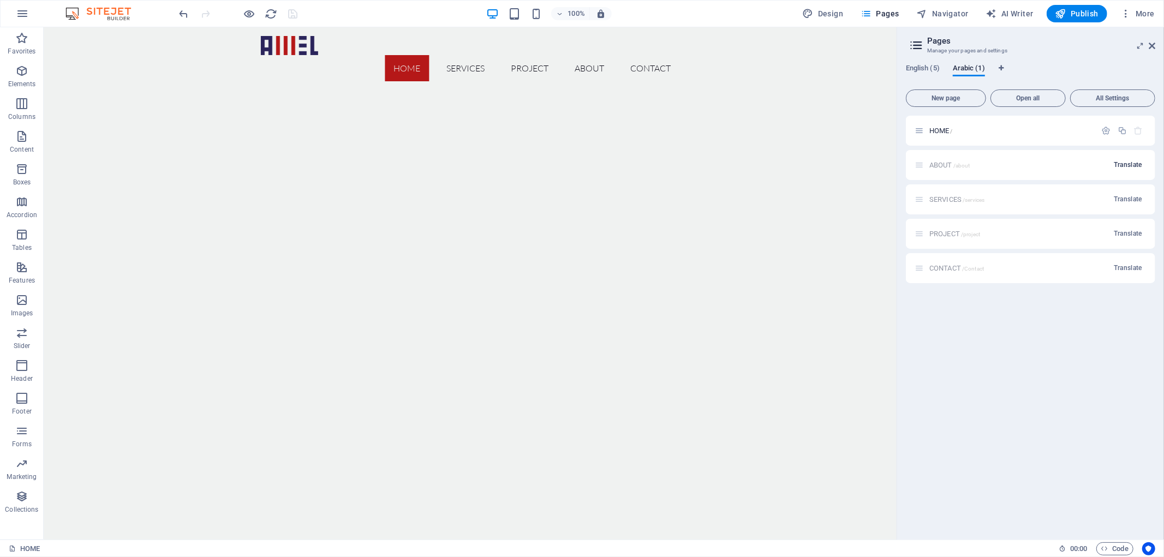
click at [1126, 157] on button "Translate" at bounding box center [1127, 164] width 37 height 17
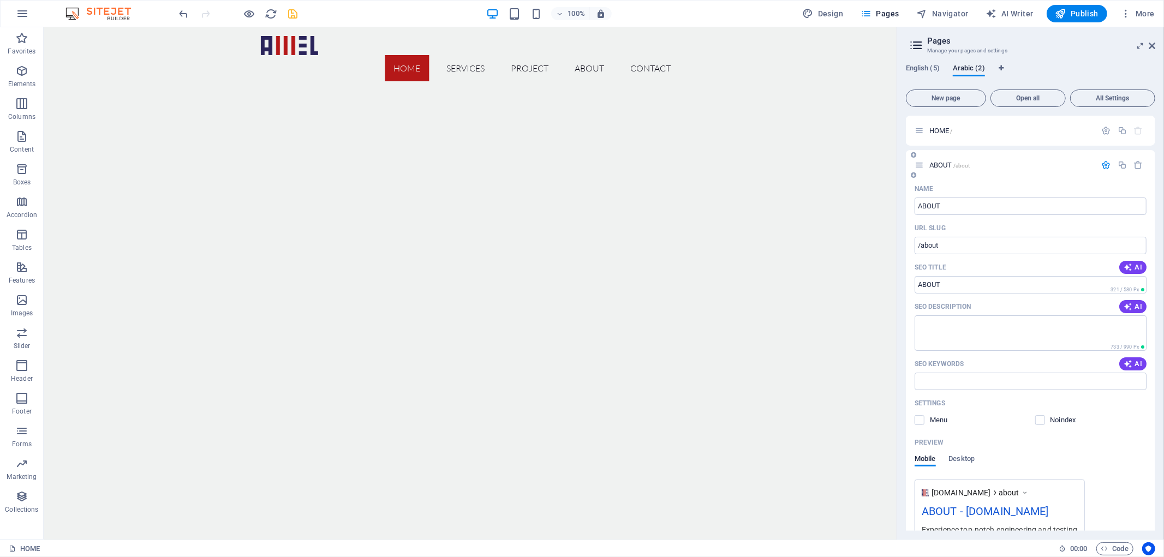
click at [1105, 166] on icon "button" at bounding box center [1106, 164] width 9 height 9
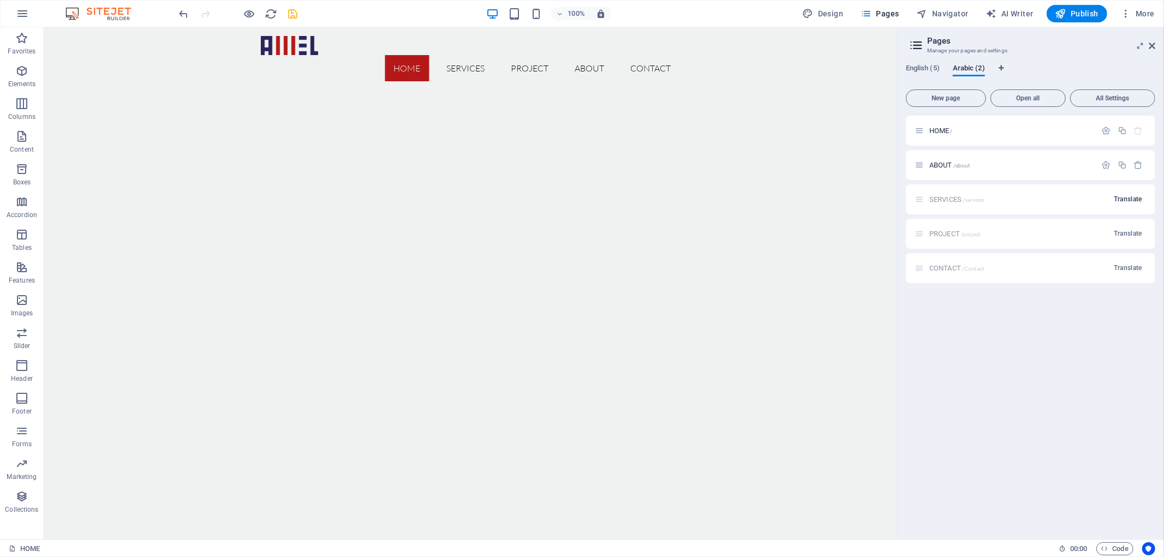
click at [1117, 195] on span "Translate" at bounding box center [1128, 199] width 28 height 9
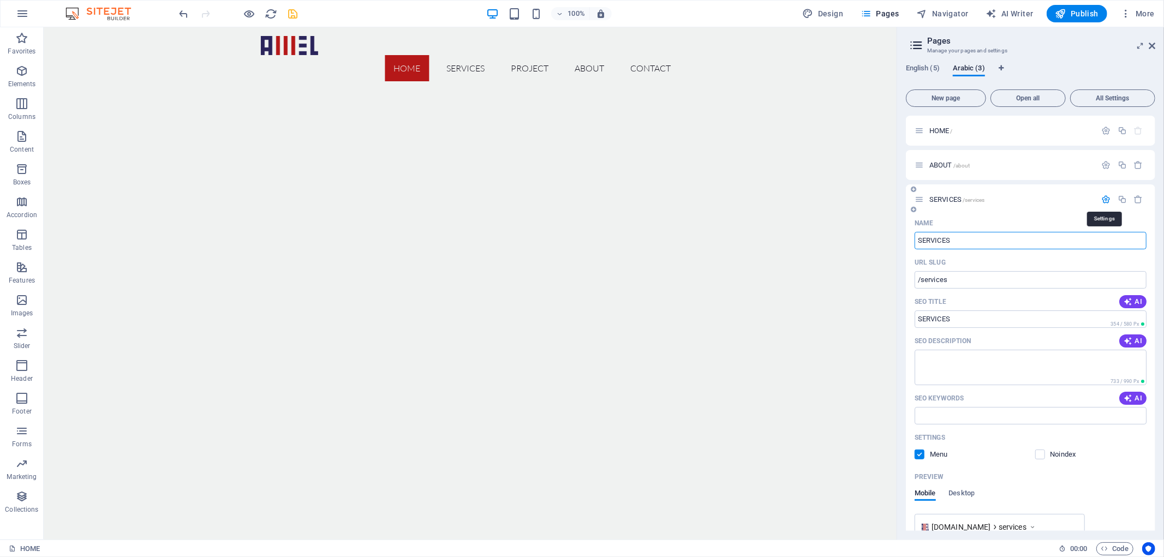
click at [1103, 200] on icon "button" at bounding box center [1106, 199] width 9 height 9
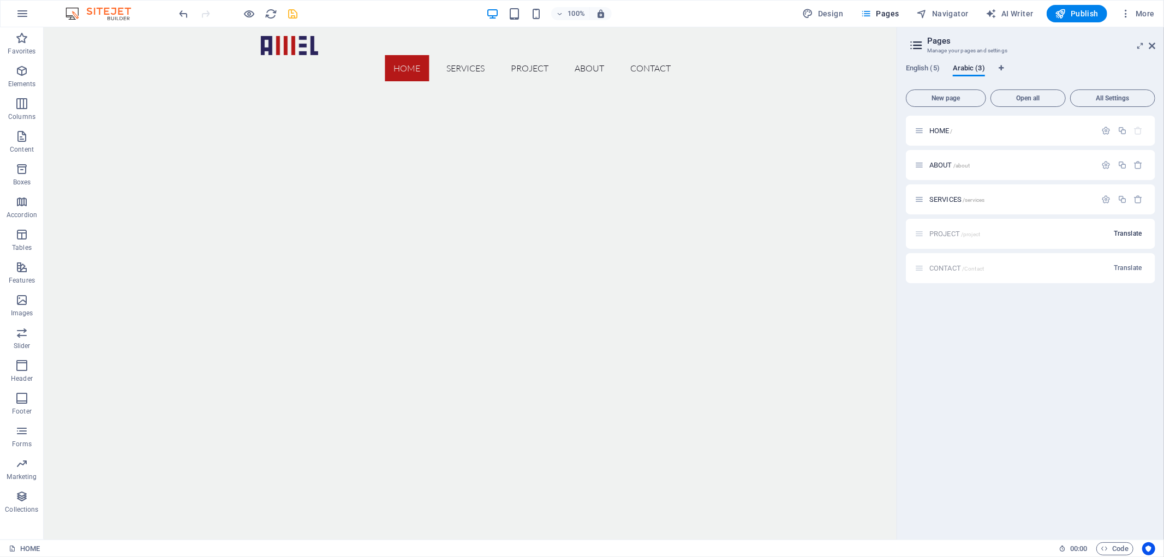
click at [1124, 230] on span "Translate" at bounding box center [1128, 233] width 28 height 9
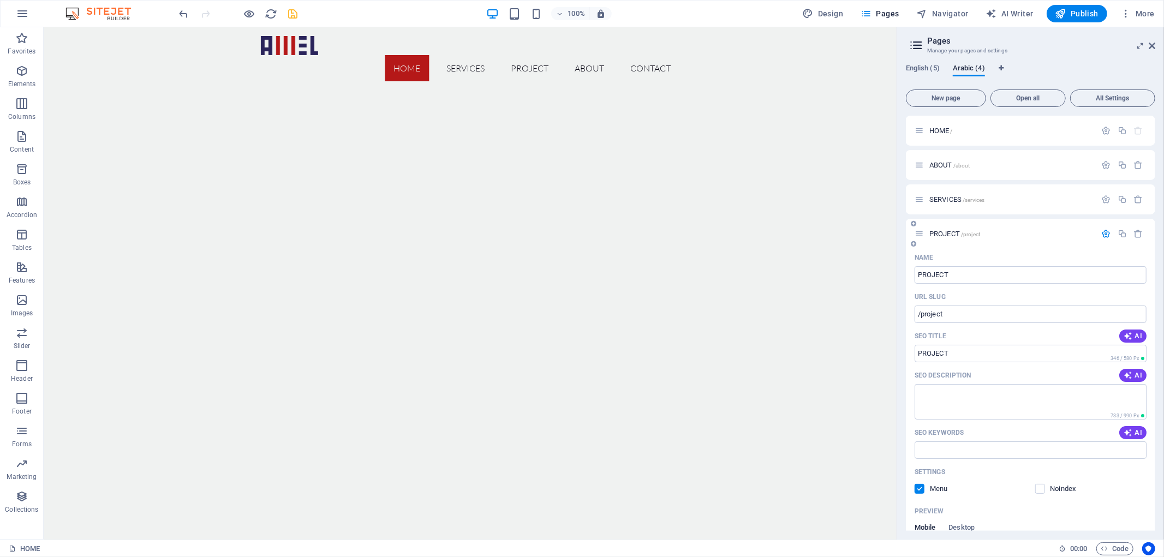
click at [1099, 232] on button "button" at bounding box center [1106, 233] width 16 height 9
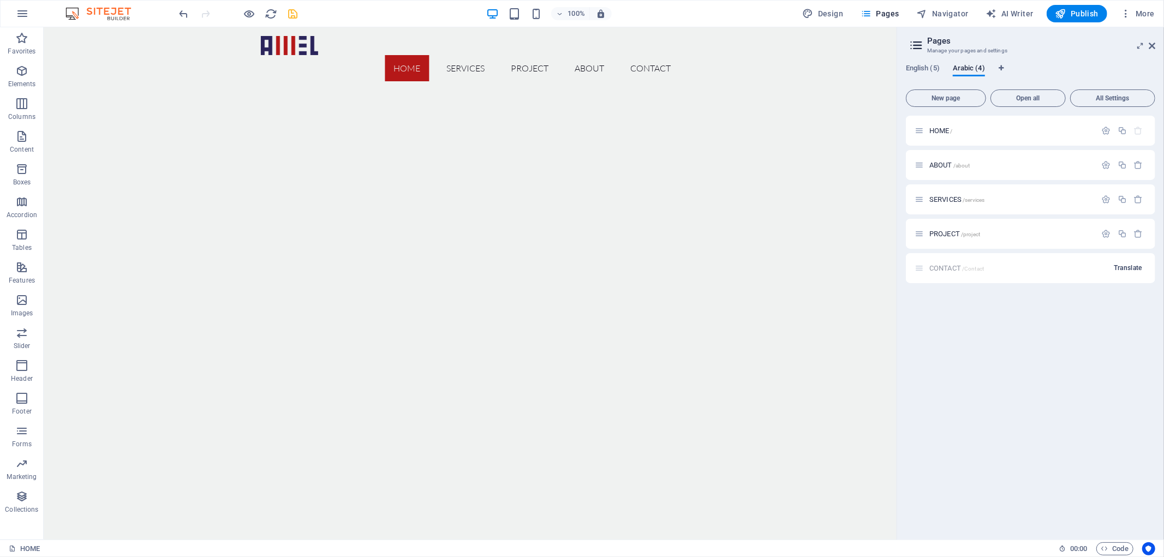
click at [1119, 264] on span "Translate" at bounding box center [1128, 268] width 28 height 9
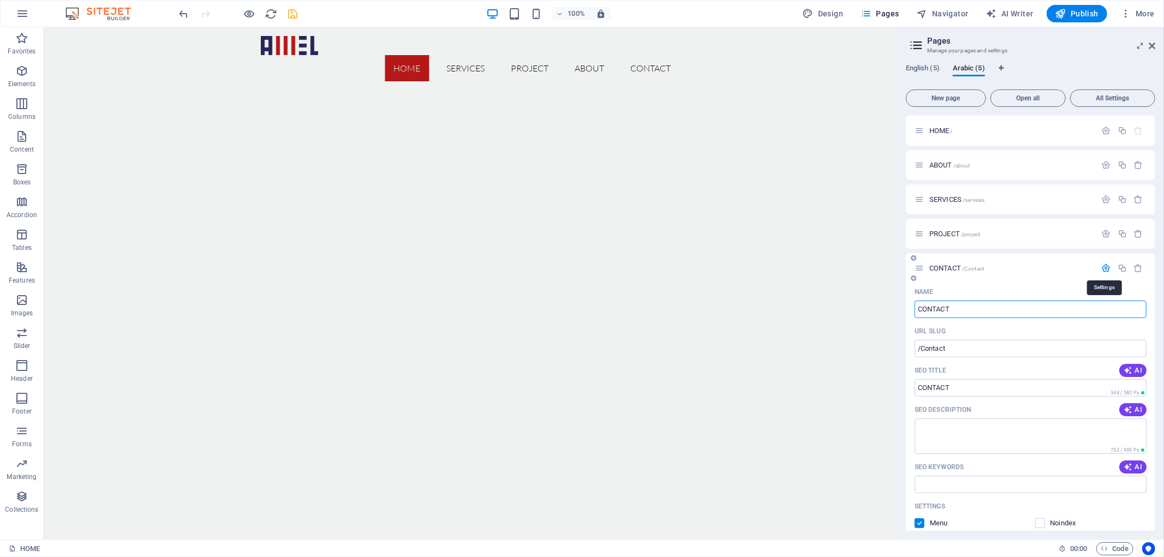
click at [1102, 267] on icon "button" at bounding box center [1106, 268] width 9 height 9
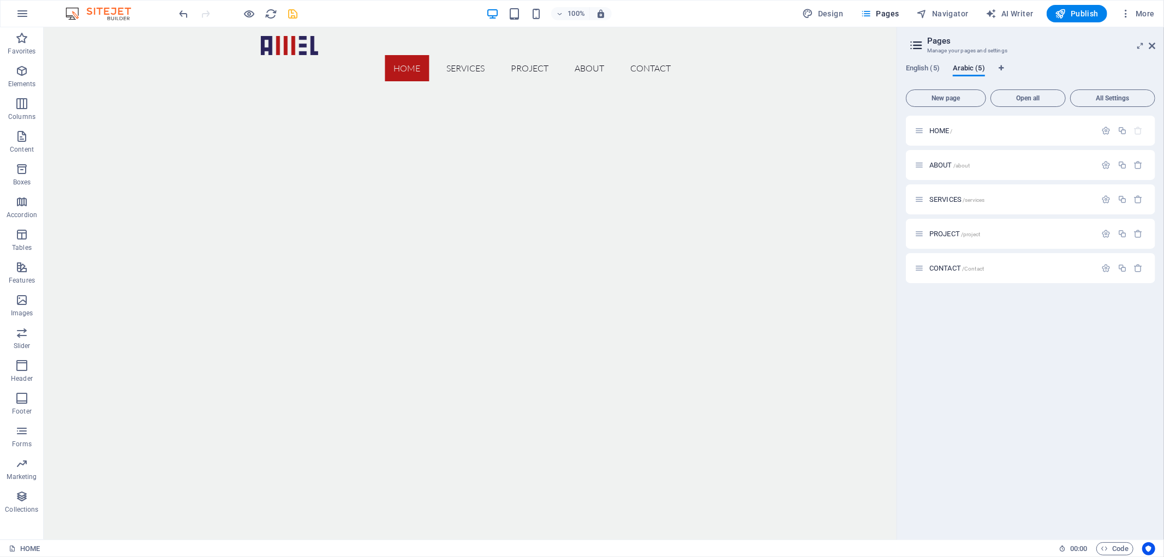
click at [917, 62] on div "English (5) Arabic (5) New page Open all All Settings HOME / ABOUT /about SERVI…" at bounding box center [1030, 298] width 267 height 484
click at [920, 69] on span "English (5)" at bounding box center [923, 69] width 34 height 15
click at [967, 64] on span "Arabic (5)" at bounding box center [969, 69] width 32 height 15
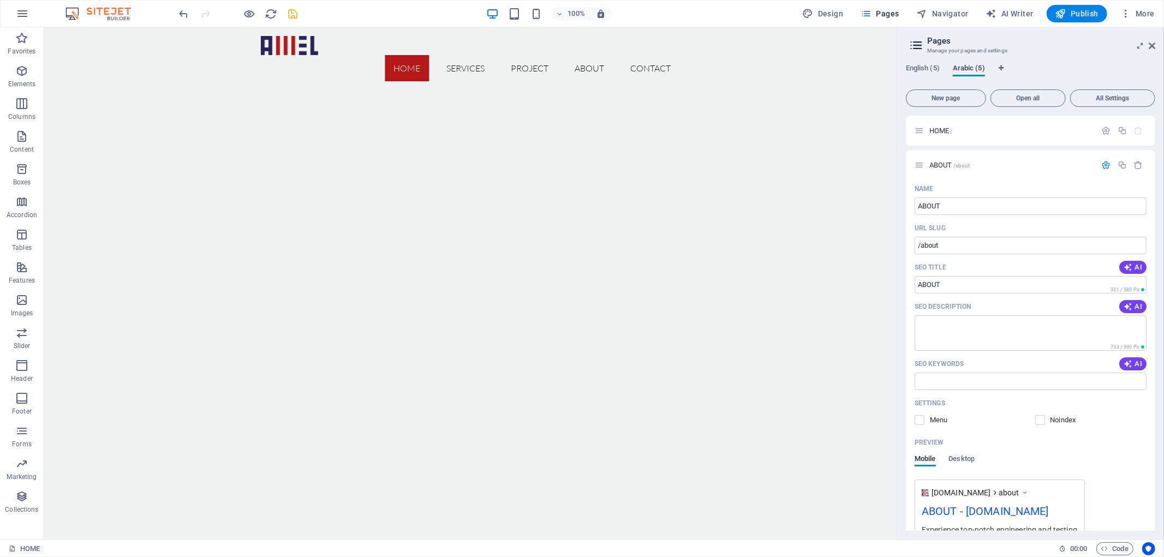
scroll to position [1317, 0]
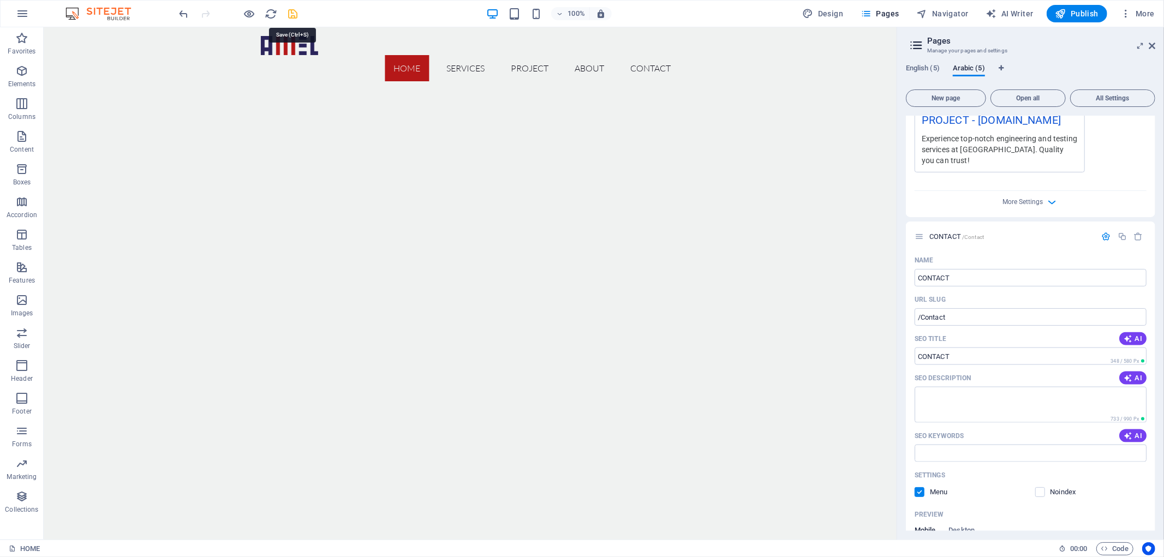
click at [292, 8] on icon "save" at bounding box center [293, 14] width 13 height 13
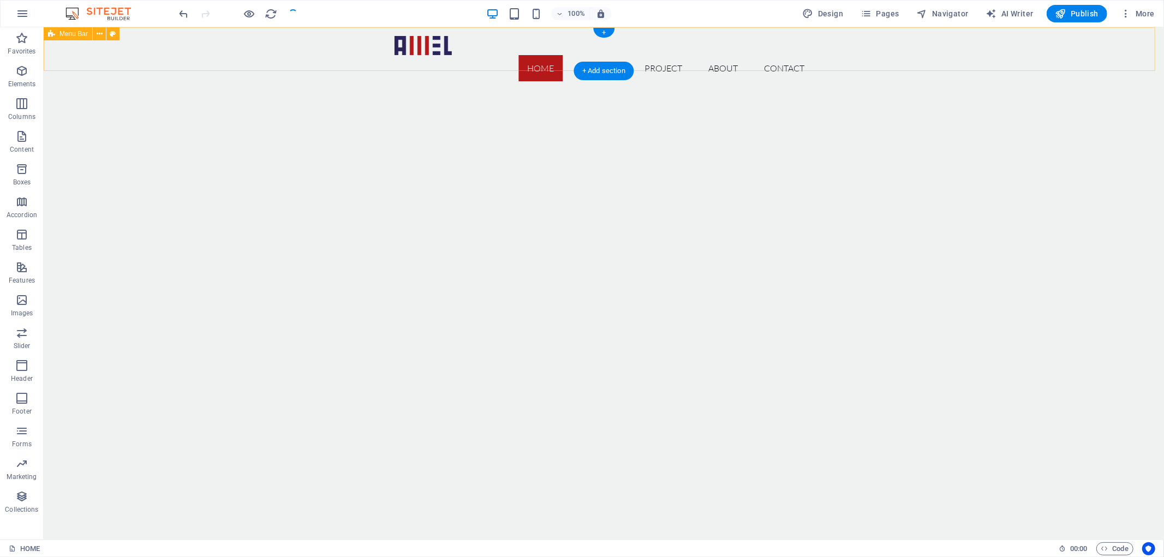
click at [982, 41] on div "Home SERVICES PROJECT ABOUT CONTACT" at bounding box center [603, 58] width 1120 height 63
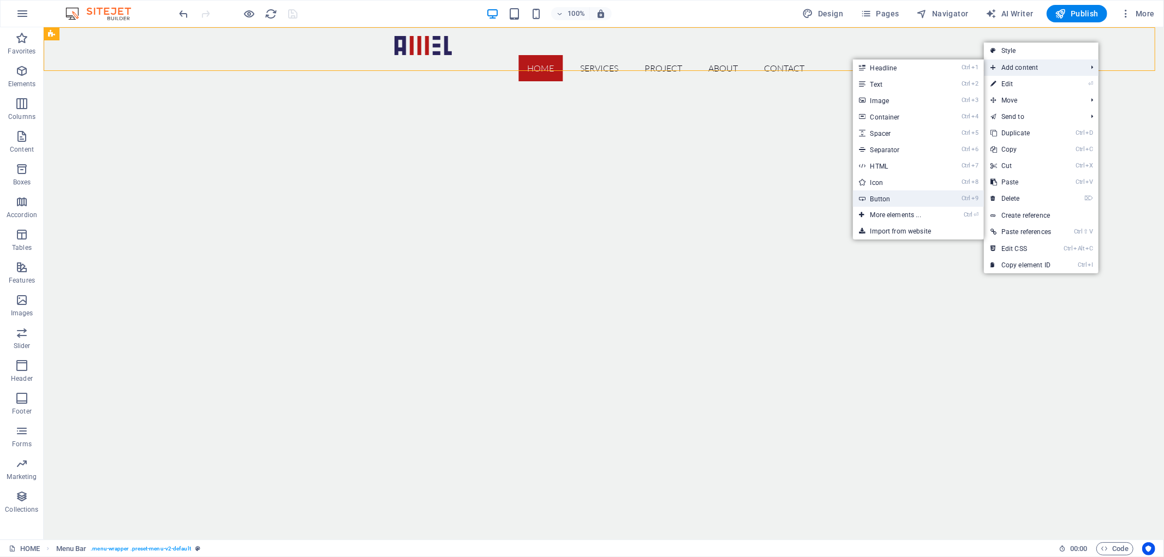
click at [897, 195] on link "Ctrl 9 Button" at bounding box center [898, 198] width 90 height 16
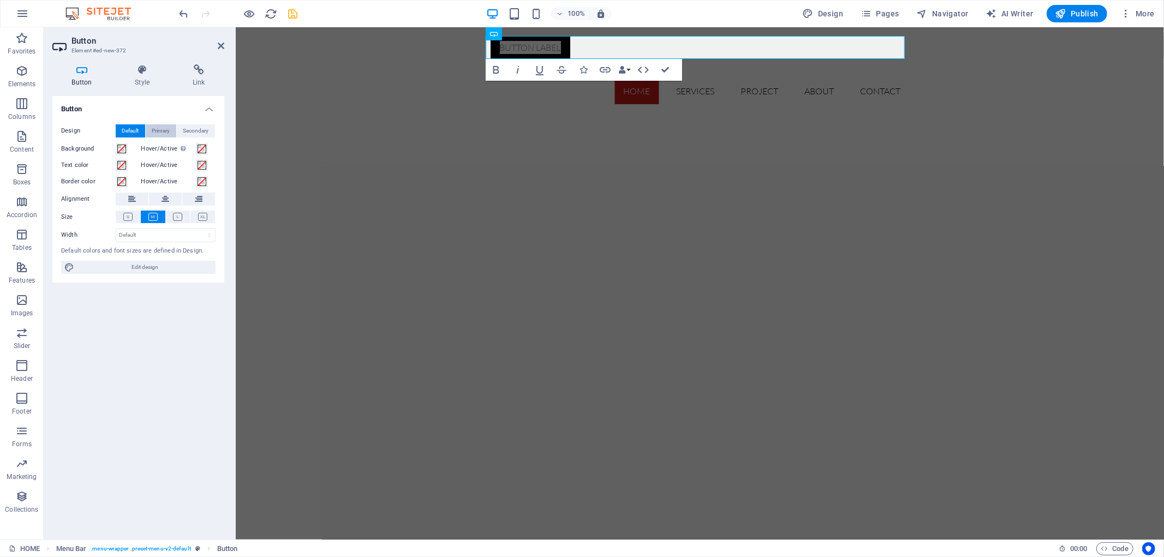
click at [164, 129] on span "Primary" at bounding box center [161, 130] width 18 height 13
click at [194, 124] on span "Secondary" at bounding box center [196, 130] width 26 height 13
click at [137, 129] on span "Default" at bounding box center [130, 130] width 17 height 13
drag, startPoint x: 146, startPoint y: 234, endPoint x: 147, endPoint y: 239, distance: 5.6
click at [148, 237] on select "Default px rem % em vh vw" at bounding box center [165, 235] width 99 height 13
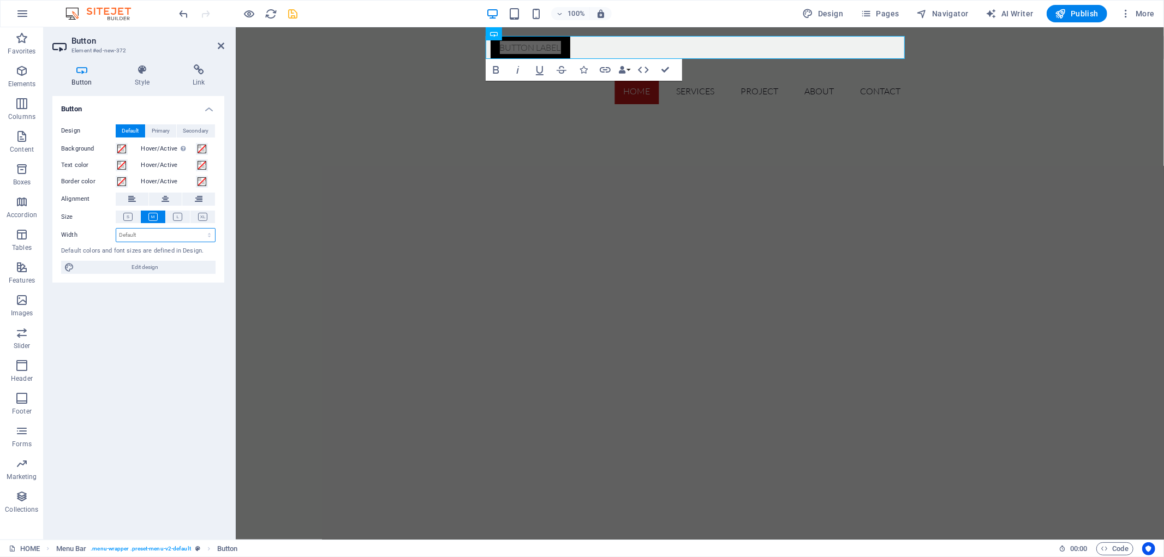
click at [152, 229] on select "Default px rem % em vh vw" at bounding box center [165, 235] width 99 height 13
click at [140, 75] on icon at bounding box center [142, 69] width 53 height 11
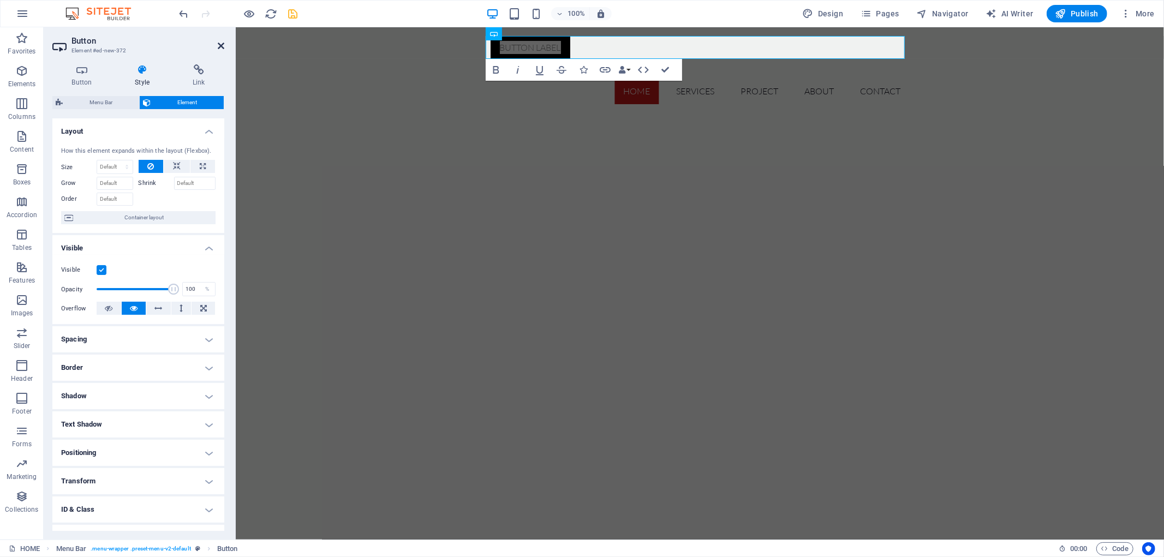
click at [218, 46] on icon at bounding box center [221, 45] width 7 height 9
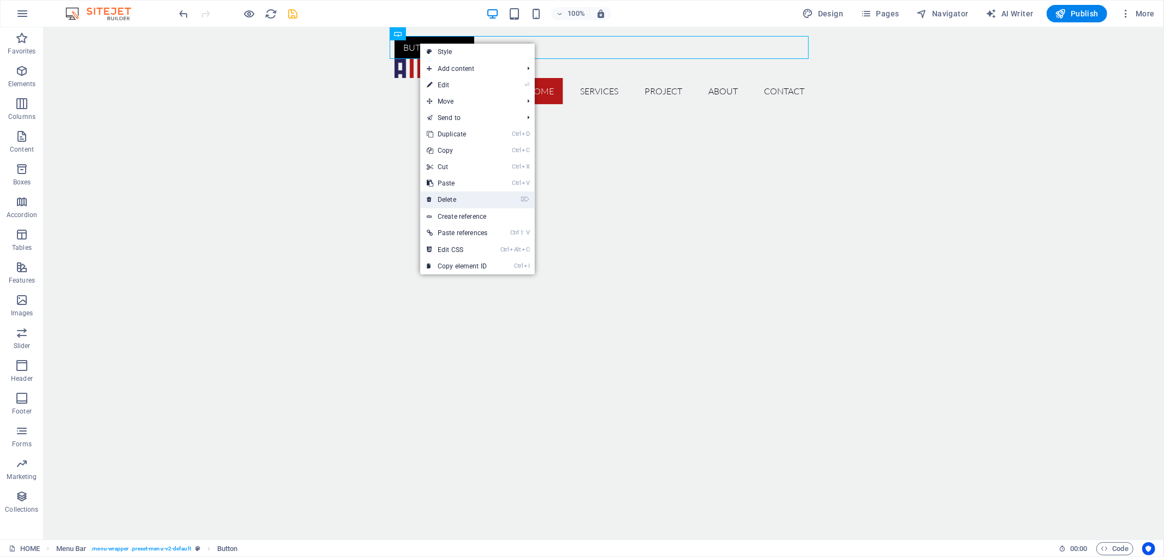
click at [462, 200] on link "⌦ Delete" at bounding box center [457, 199] width 74 height 16
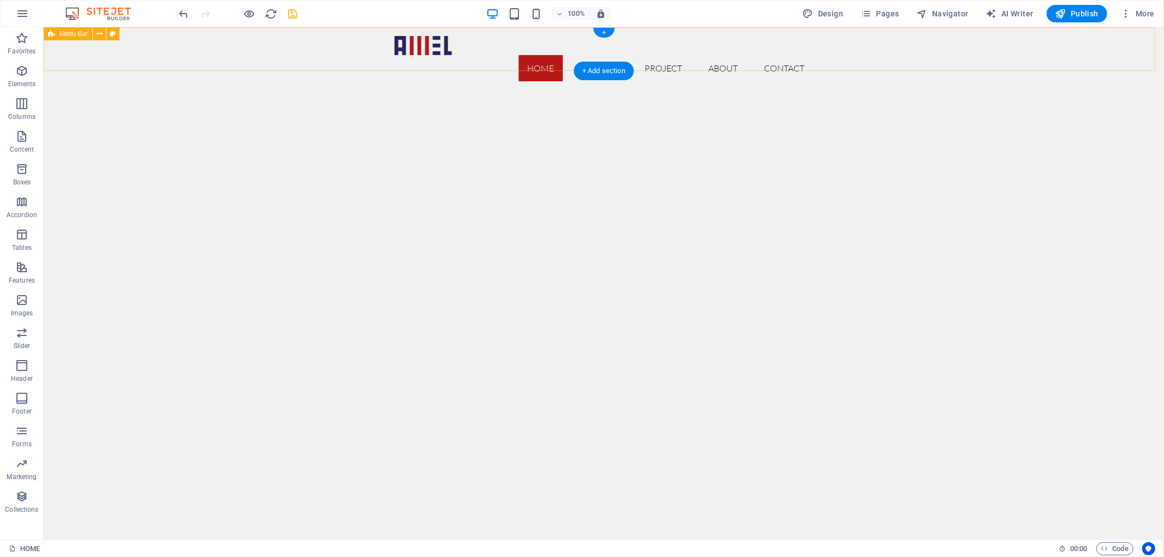
click at [891, 36] on div "Home SERVICES PROJECT ABOUT CONTACT" at bounding box center [603, 58] width 1120 height 63
click at [1125, 14] on icon "button" at bounding box center [1125, 13] width 11 height 11
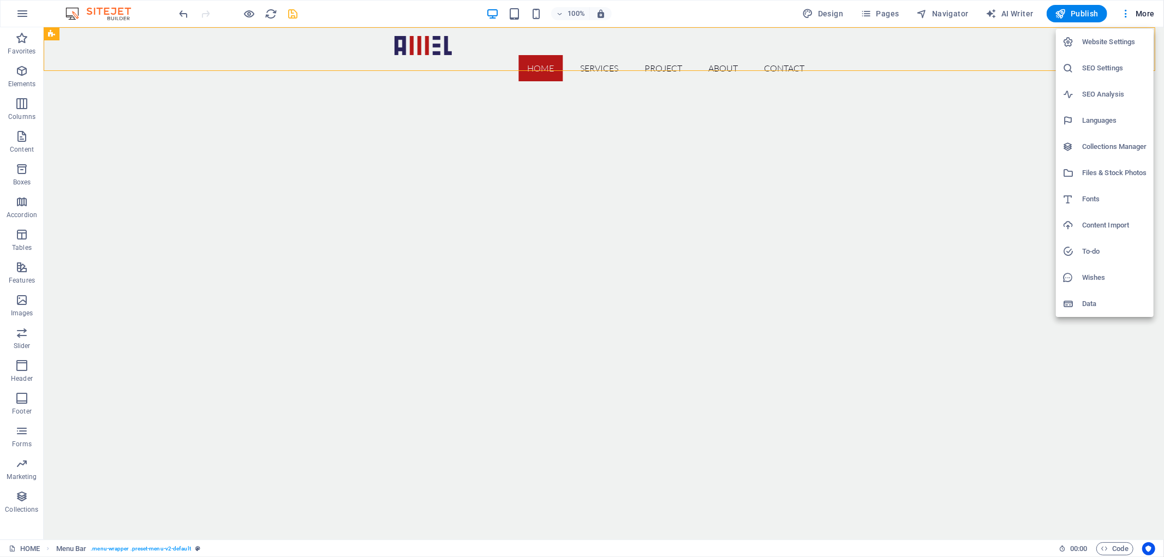
click at [1099, 114] on h6 "Languages" at bounding box center [1114, 120] width 65 height 13
select select "41"
select select "6"
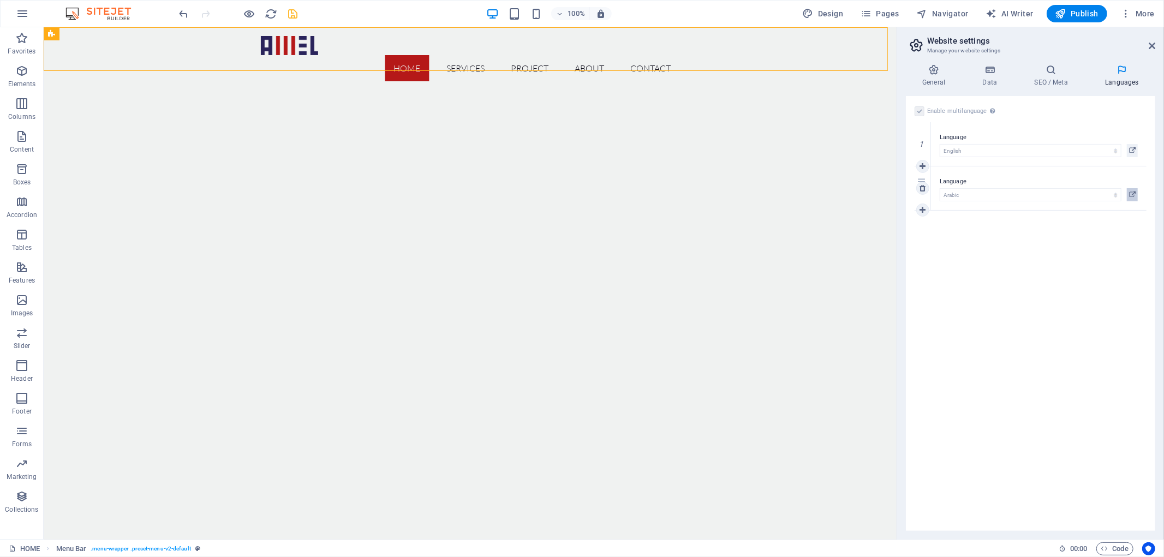
click at [1132, 199] on icon at bounding box center [1132, 194] width 7 height 13
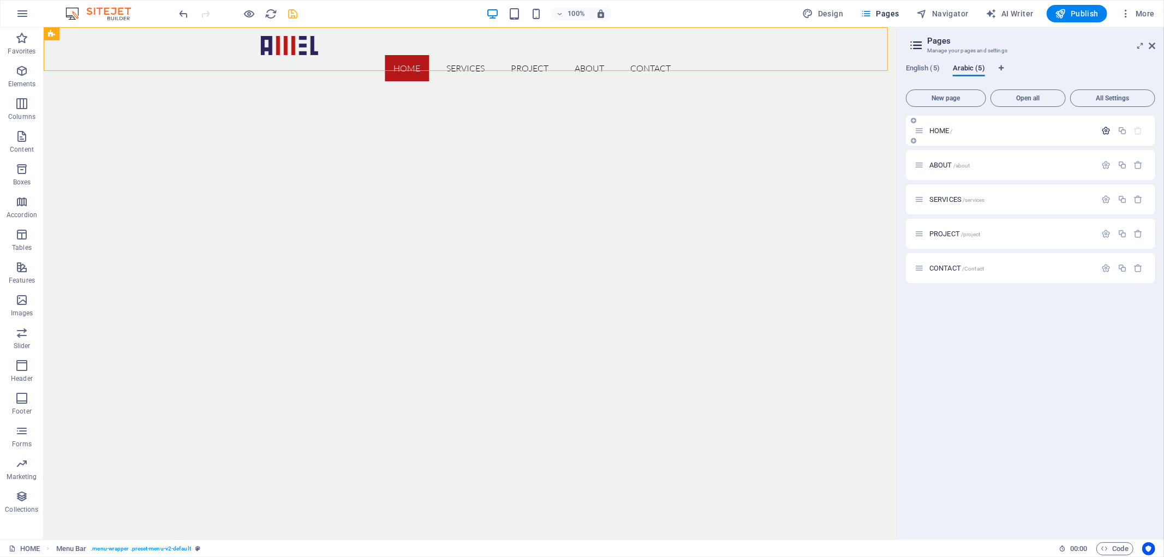
click at [1108, 133] on icon "button" at bounding box center [1106, 130] width 9 height 9
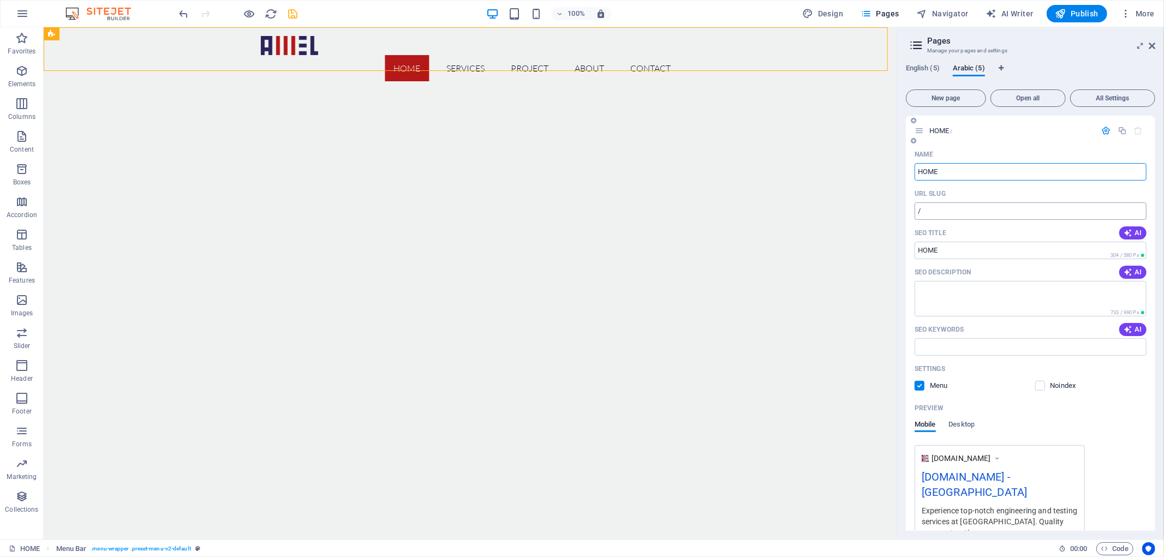
click at [1005, 212] on input "/" at bounding box center [1030, 210] width 232 height 17
type input "/ar"
click at [1104, 133] on icon "button" at bounding box center [1106, 130] width 9 height 9
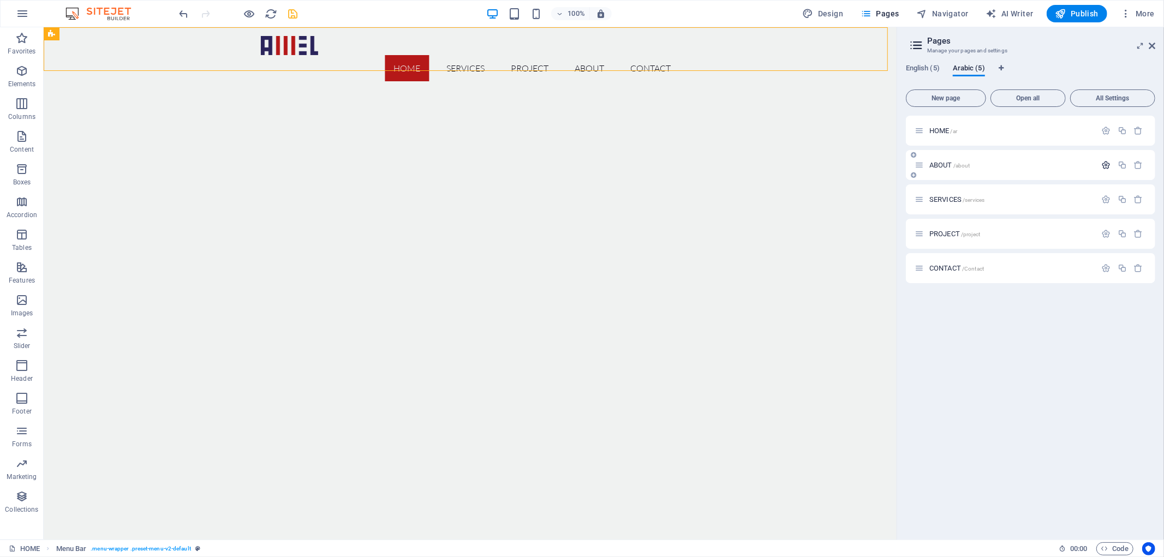
click at [1104, 163] on icon "button" at bounding box center [1106, 164] width 9 height 9
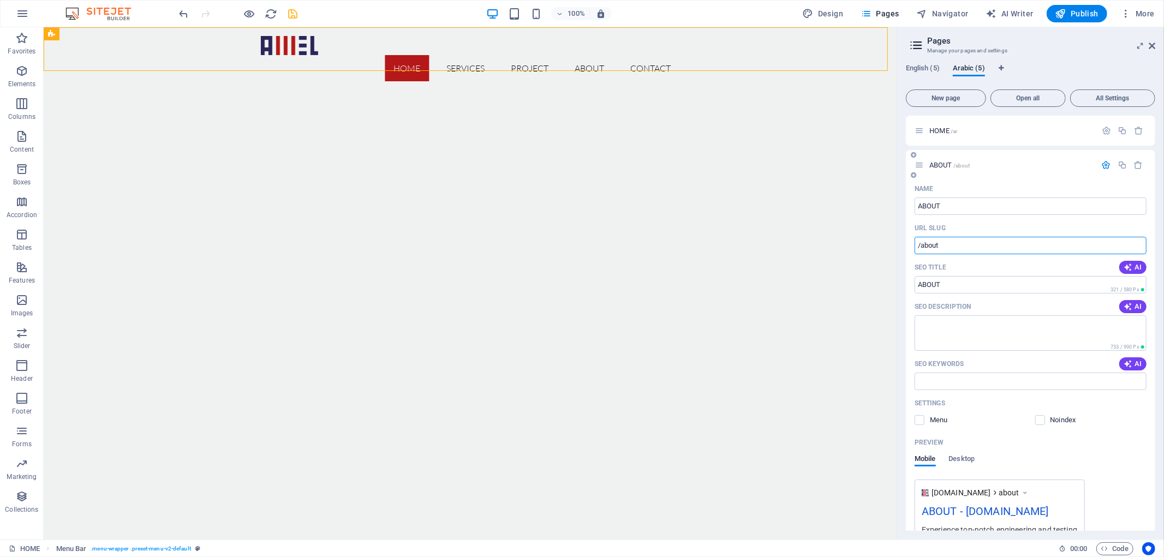
click at [946, 249] on input "/about" at bounding box center [1030, 245] width 232 height 17
type input "/about-ar"
click at [1102, 162] on icon "button" at bounding box center [1106, 164] width 9 height 9
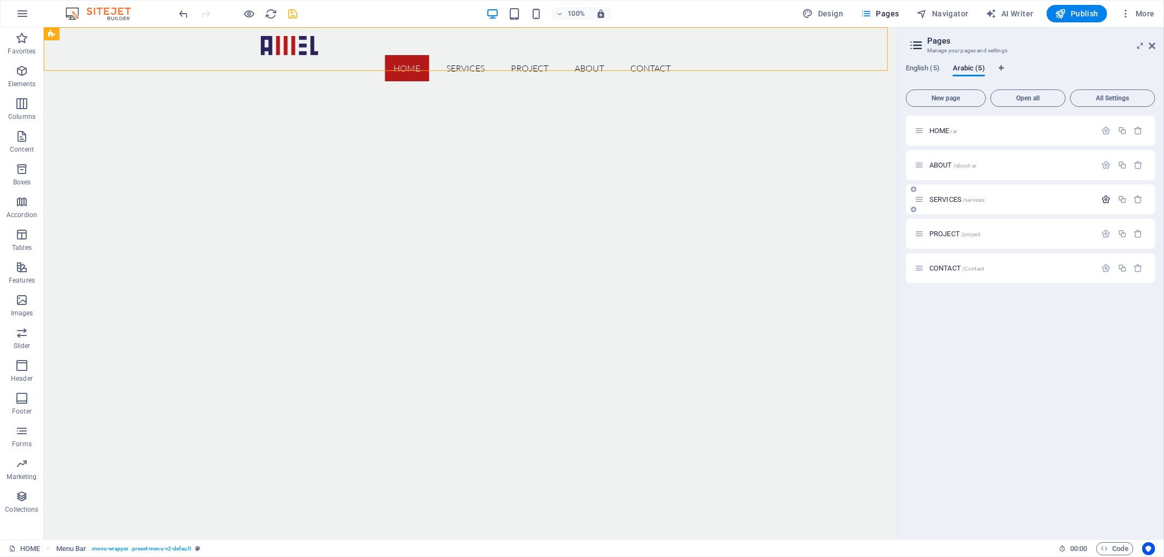
click at [1105, 199] on icon "button" at bounding box center [1106, 199] width 9 height 9
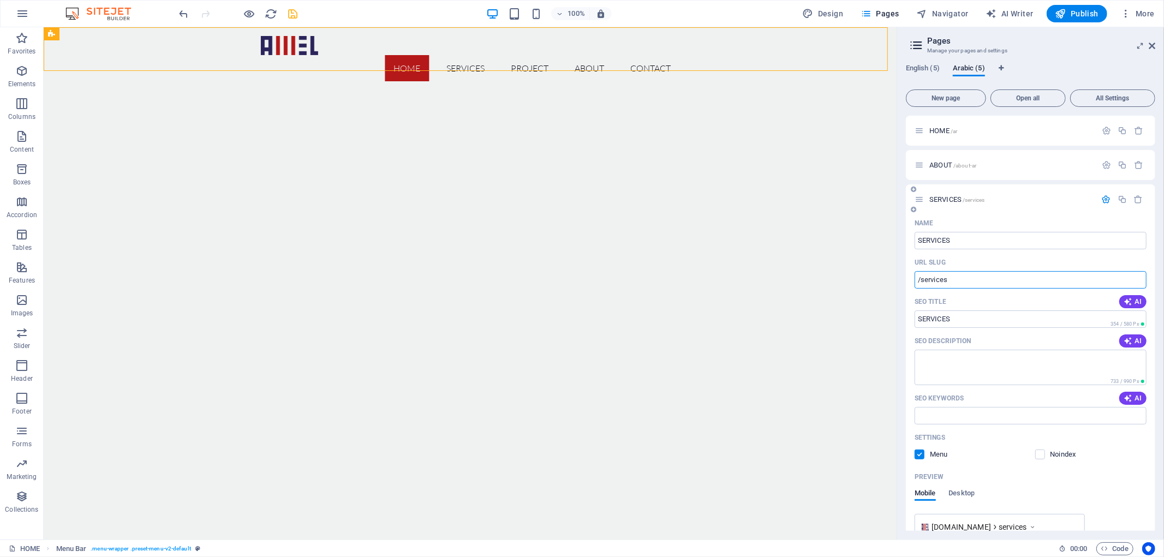
click at [985, 285] on input "/services" at bounding box center [1030, 279] width 232 height 17
drag, startPoint x: 947, startPoint y: 278, endPoint x: 959, endPoint y: 279, distance: 11.5
click at [959, 279] on input "/services-ar" at bounding box center [1030, 279] width 232 height 17
type input "/services-ar"
click at [1105, 200] on icon "button" at bounding box center [1106, 199] width 9 height 9
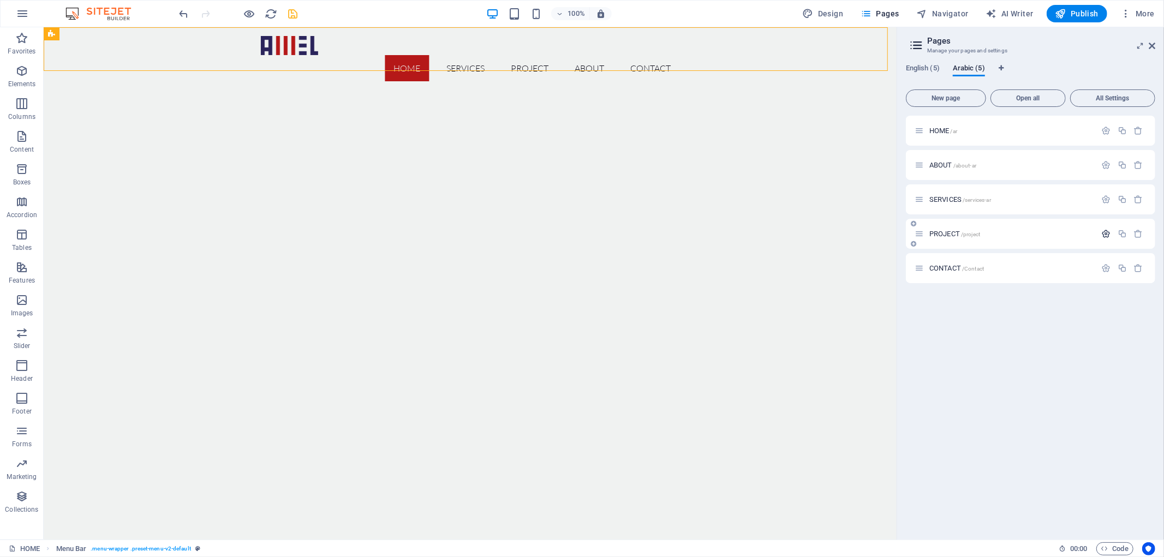
click at [1106, 237] on icon "button" at bounding box center [1106, 233] width 9 height 9
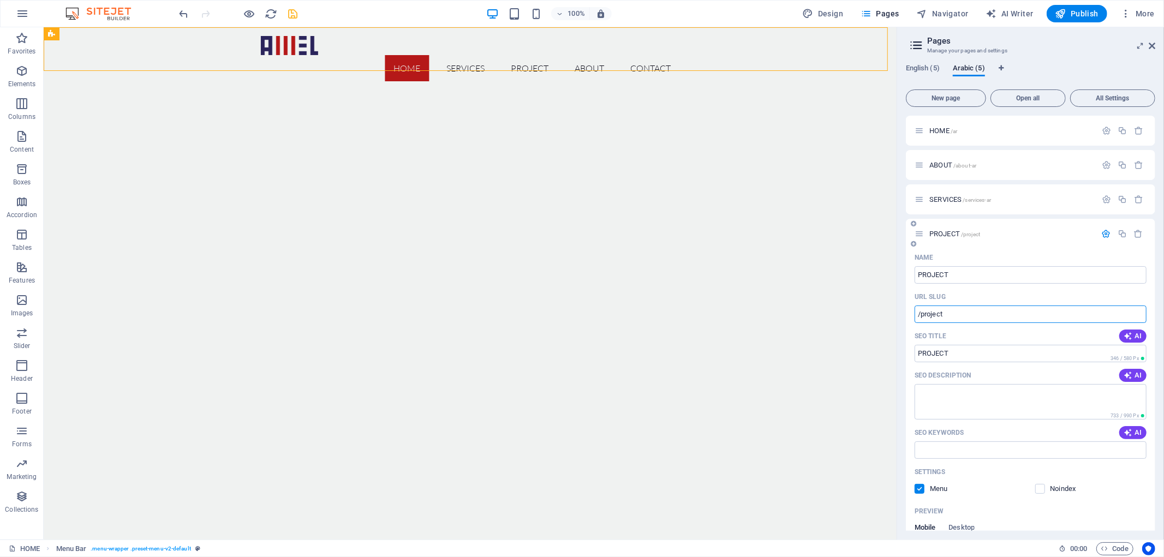
click at [974, 313] on input "/project" at bounding box center [1030, 314] width 232 height 17
paste input "-ar"
type input "/project-ar"
click at [1102, 235] on icon "button" at bounding box center [1106, 233] width 9 height 9
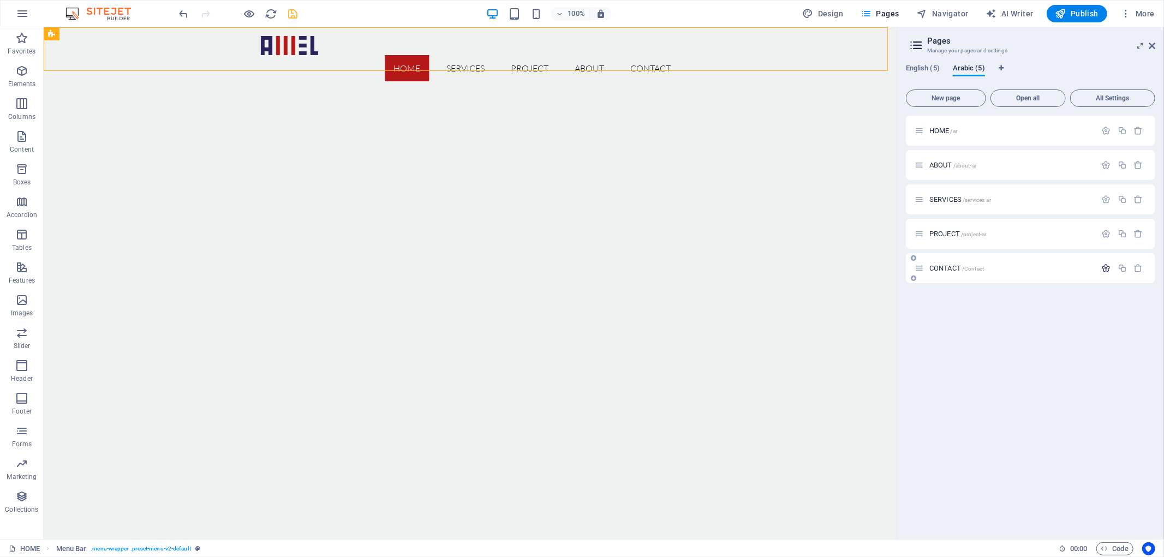
click at [1103, 265] on icon "button" at bounding box center [1106, 268] width 9 height 9
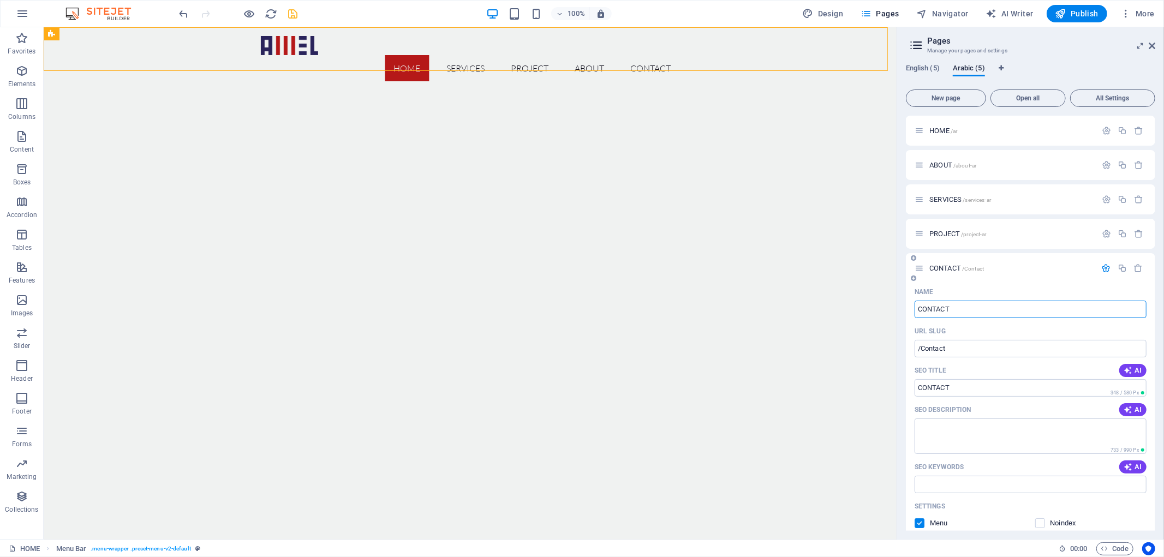
click at [996, 358] on div "Name CONTACT ​ URL SLUG /Contact ​ SEO Title AI CONTACT ​ 348 / 580 Px SEO Desc…" at bounding box center [1030, 497] width 249 height 428
click at [996, 350] on input "/Contact" at bounding box center [1030, 348] width 232 height 17
paste input "-ar"
type input "/Contact-ar"
click at [1102, 270] on icon "button" at bounding box center [1106, 268] width 9 height 9
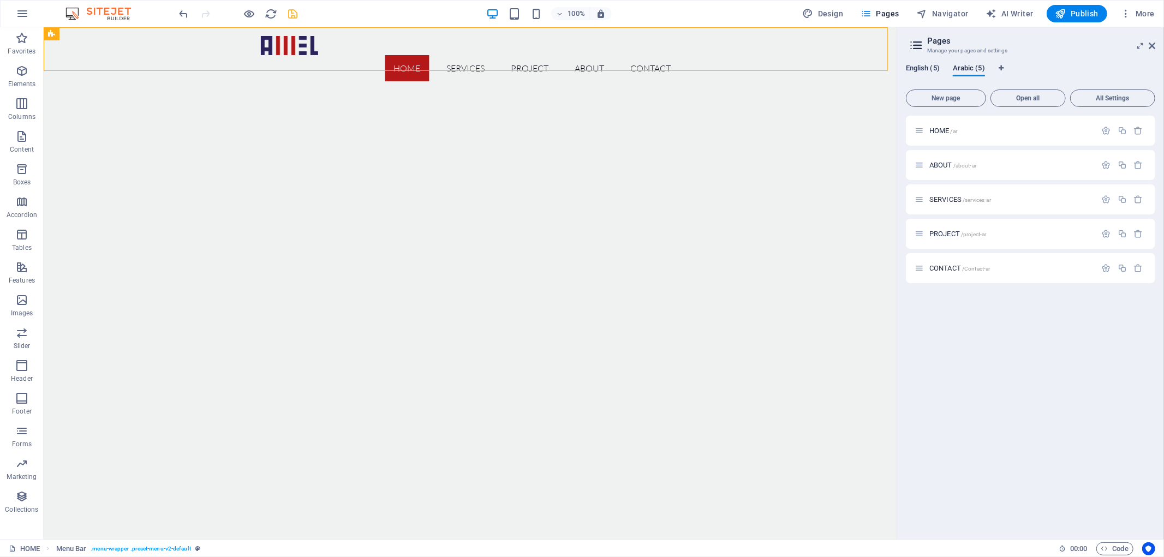
click at [919, 70] on span "English (5)" at bounding box center [923, 69] width 34 height 15
click at [1108, 132] on icon "button" at bounding box center [1106, 130] width 9 height 9
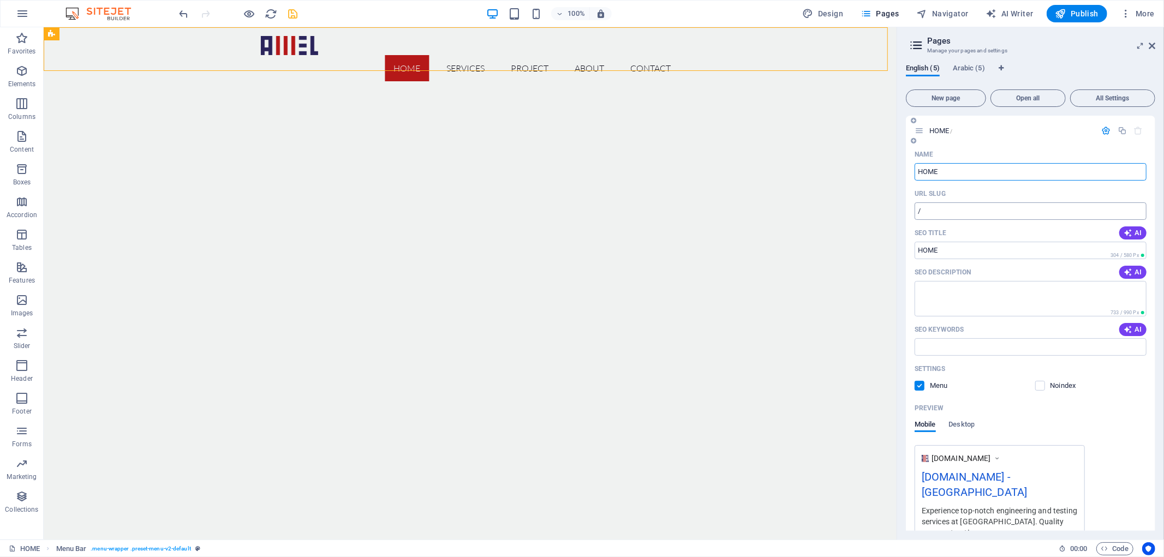
click at [982, 209] on input "/" at bounding box center [1030, 210] width 232 height 17
drag, startPoint x: 919, startPoint y: 214, endPoint x: 941, endPoint y: 211, distance: 21.5
click at [941, 211] on input "/-us" at bounding box center [1030, 210] width 232 height 17
type input "/-us"
click at [1103, 134] on icon "button" at bounding box center [1106, 130] width 9 height 9
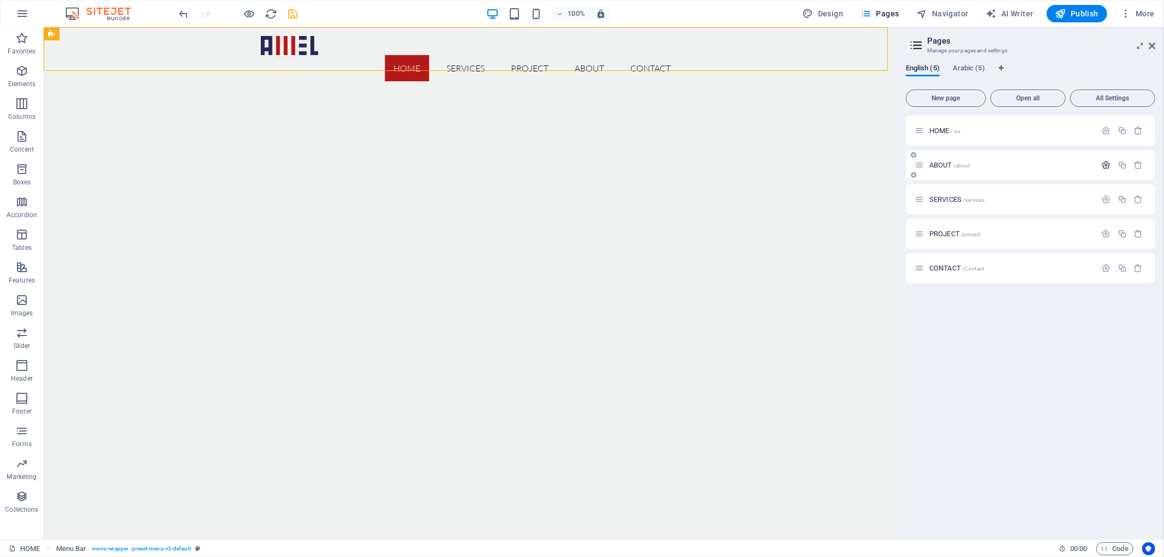
click at [1105, 160] on icon "button" at bounding box center [1106, 164] width 9 height 9
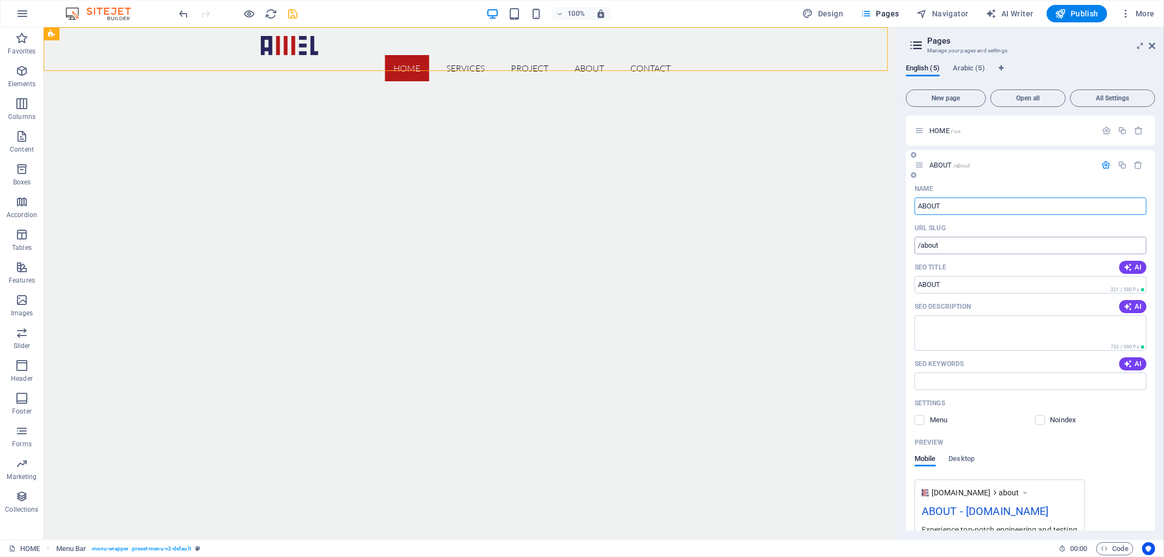
click at [989, 249] on input "/about" at bounding box center [1030, 245] width 232 height 17
paste input "-us"
type input "/about-us"
click at [1106, 163] on icon "button" at bounding box center [1106, 164] width 9 height 9
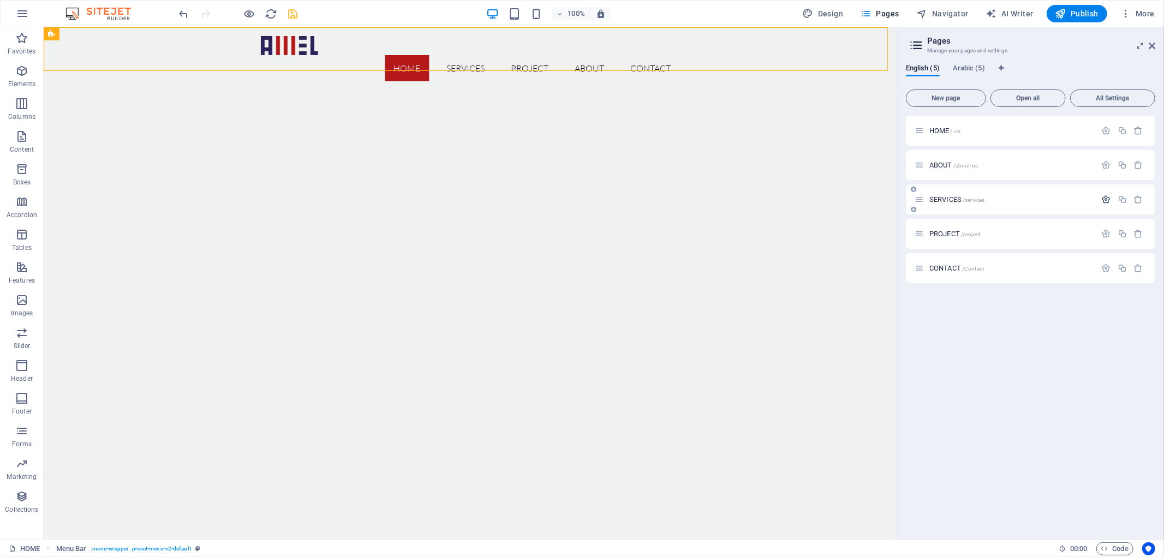
click at [1104, 202] on icon "button" at bounding box center [1106, 199] width 9 height 9
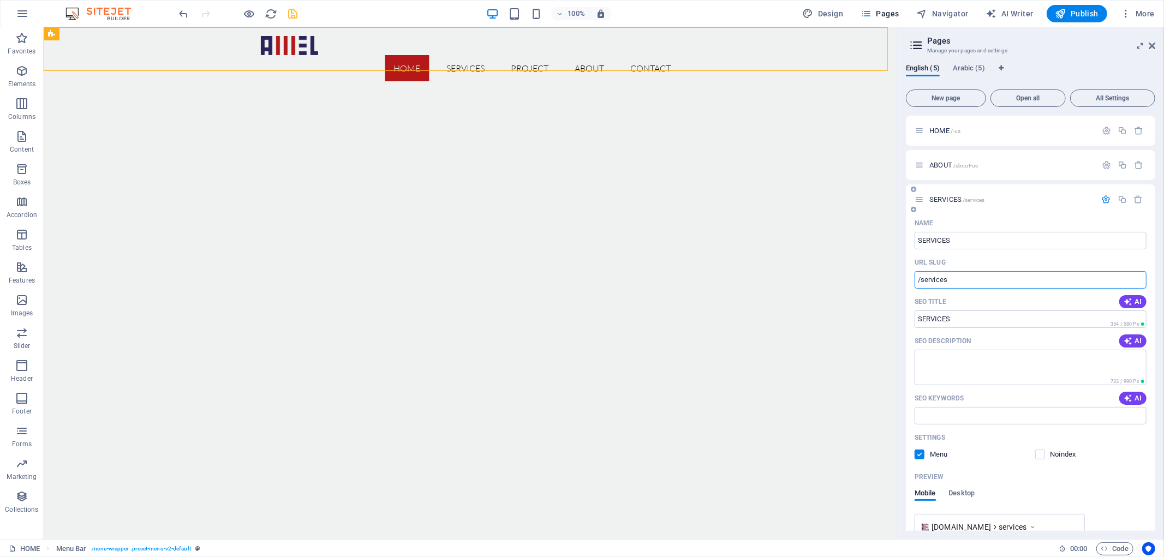
click at [995, 282] on input "/services" at bounding box center [1030, 279] width 232 height 17
paste input "-us"
type input "/services-us"
click at [1105, 199] on icon "button" at bounding box center [1106, 199] width 9 height 9
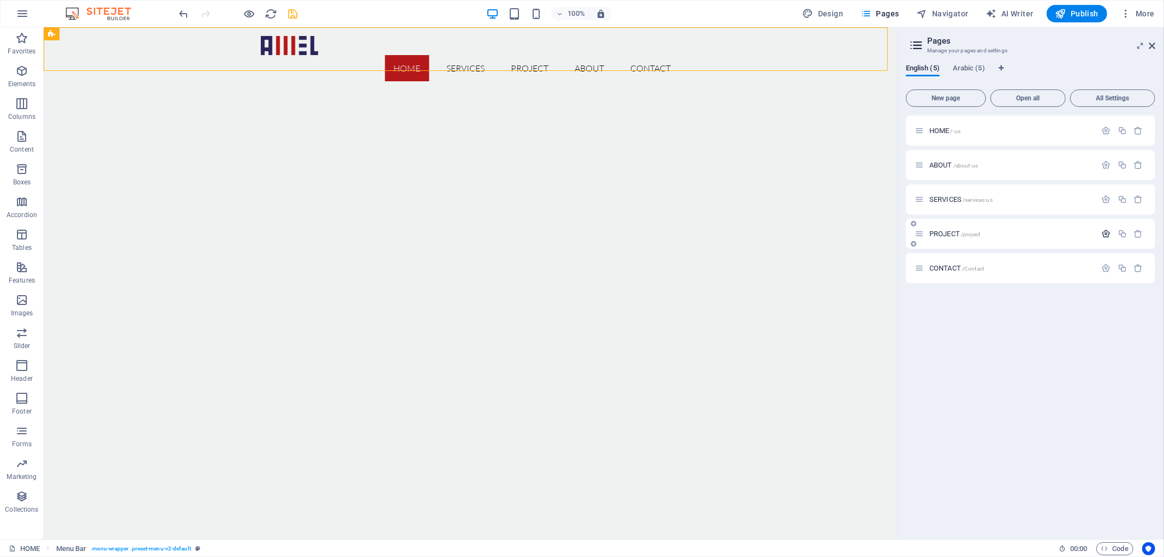
click at [1104, 232] on icon "button" at bounding box center [1106, 233] width 9 height 9
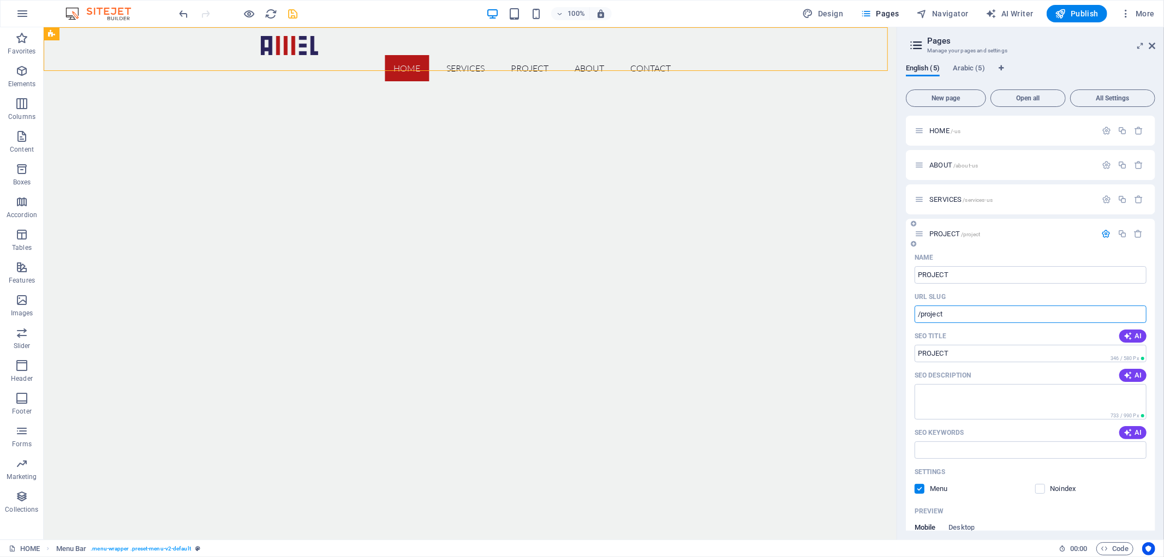
click at [995, 311] on input "/project" at bounding box center [1030, 314] width 232 height 17
paste input "-us"
type input "/project-us"
click at [1106, 233] on icon "button" at bounding box center [1106, 233] width 9 height 9
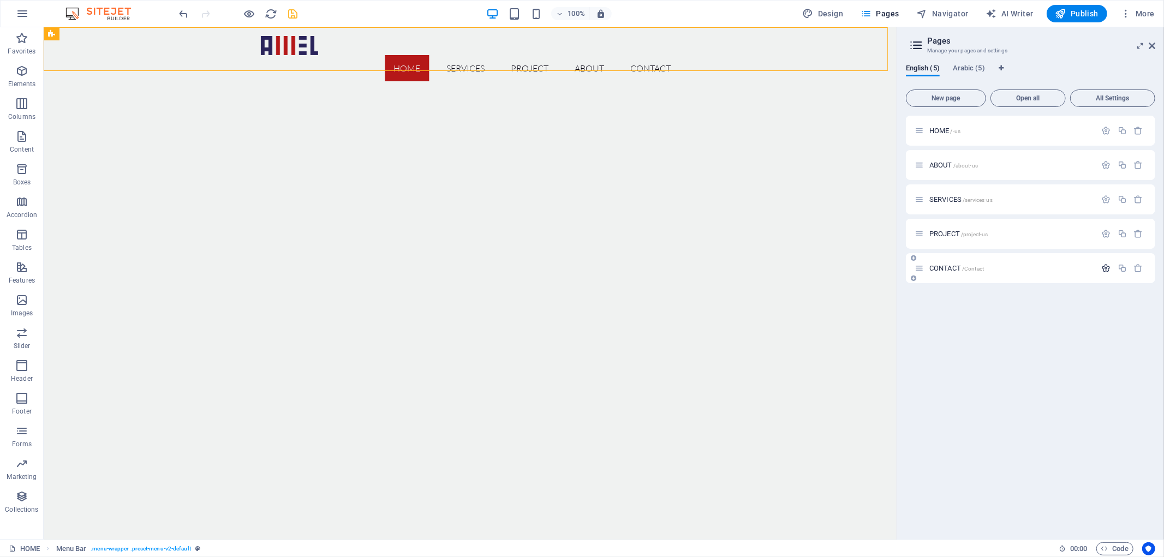
click at [1105, 266] on icon "button" at bounding box center [1106, 268] width 9 height 9
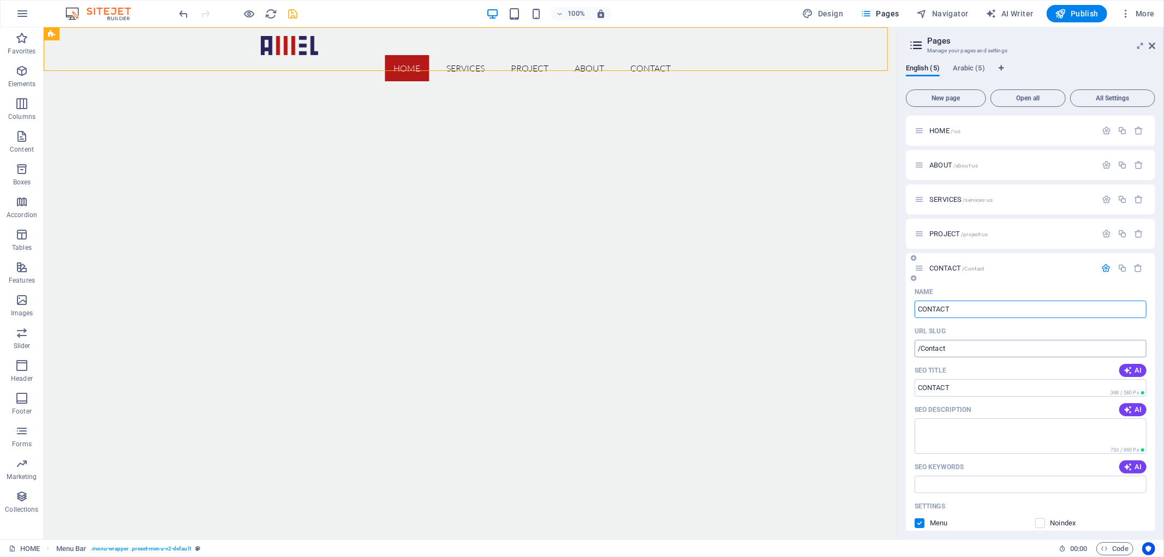
click at [995, 348] on input "/Contact" at bounding box center [1030, 348] width 232 height 17
paste input "-us"
type input "/Contact-us"
click at [1109, 268] on icon "button" at bounding box center [1106, 268] width 9 height 9
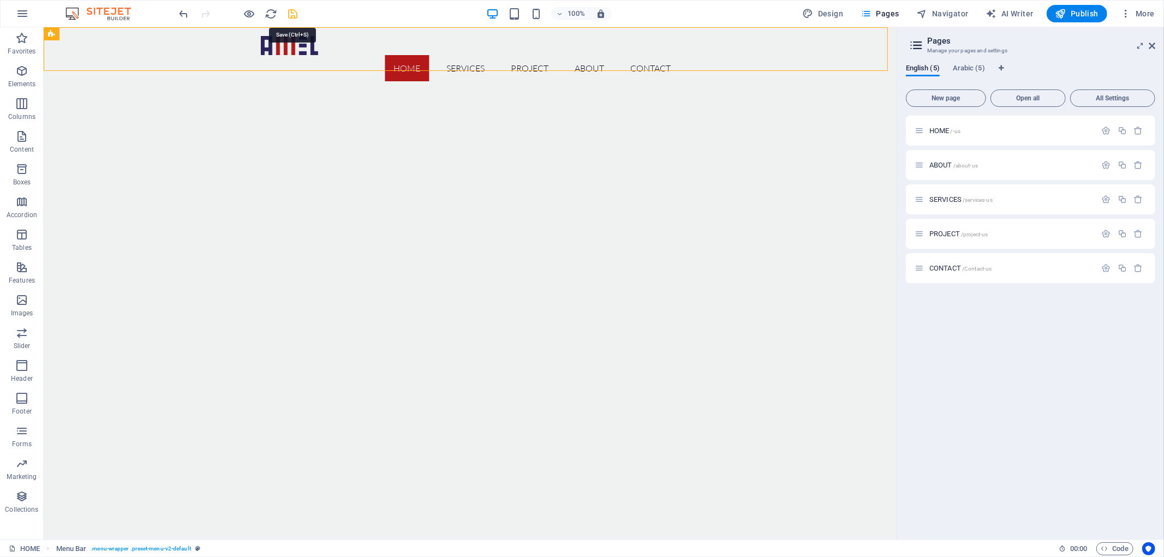
click at [297, 17] on icon "save" at bounding box center [293, 14] width 13 height 13
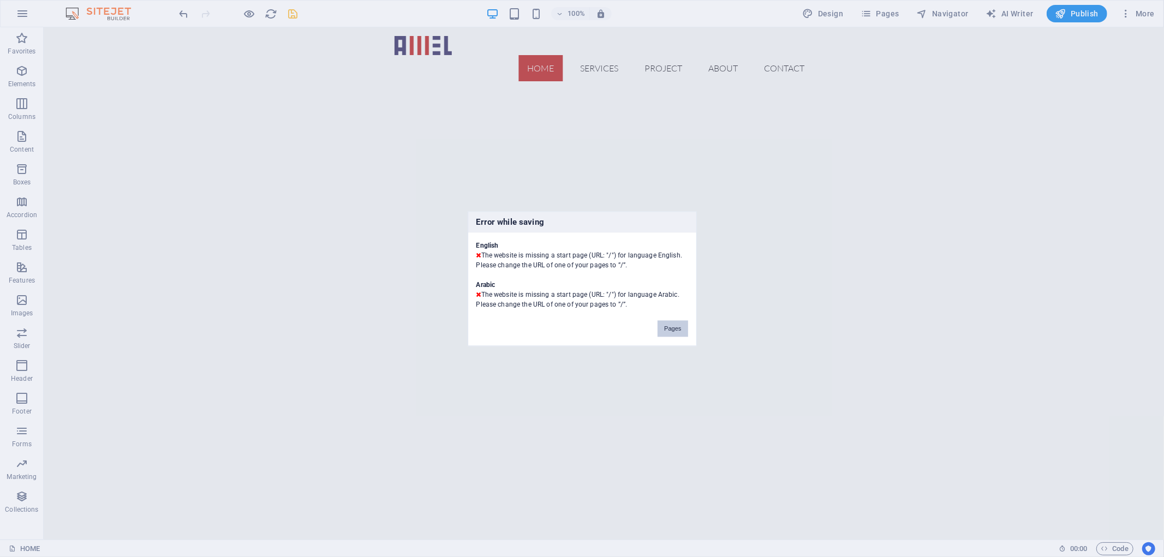
click at [672, 328] on button "Pages" at bounding box center [672, 328] width 30 height 16
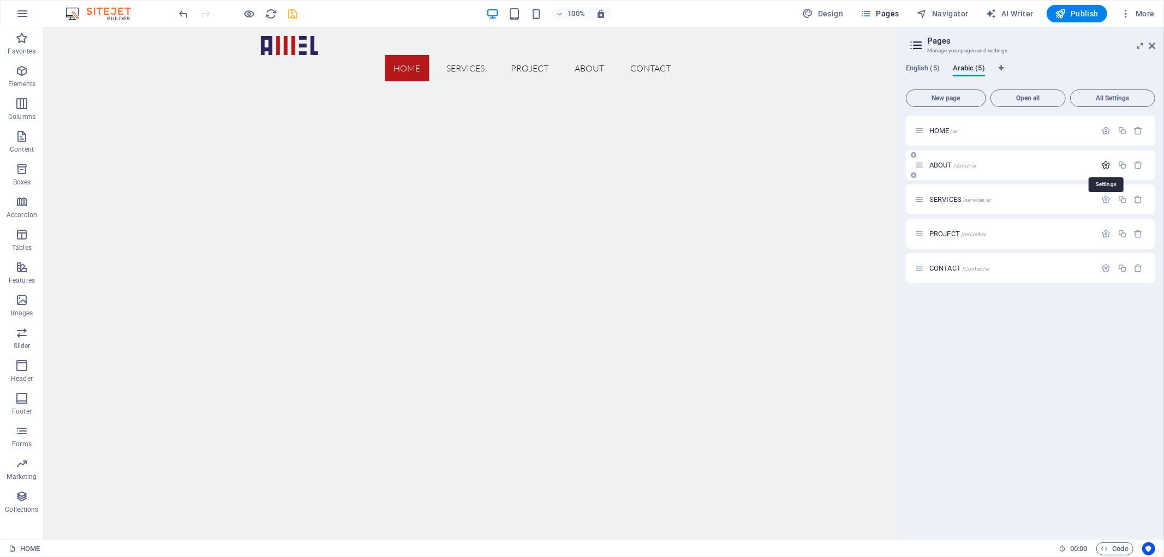
click at [1105, 165] on icon "button" at bounding box center [1106, 164] width 9 height 9
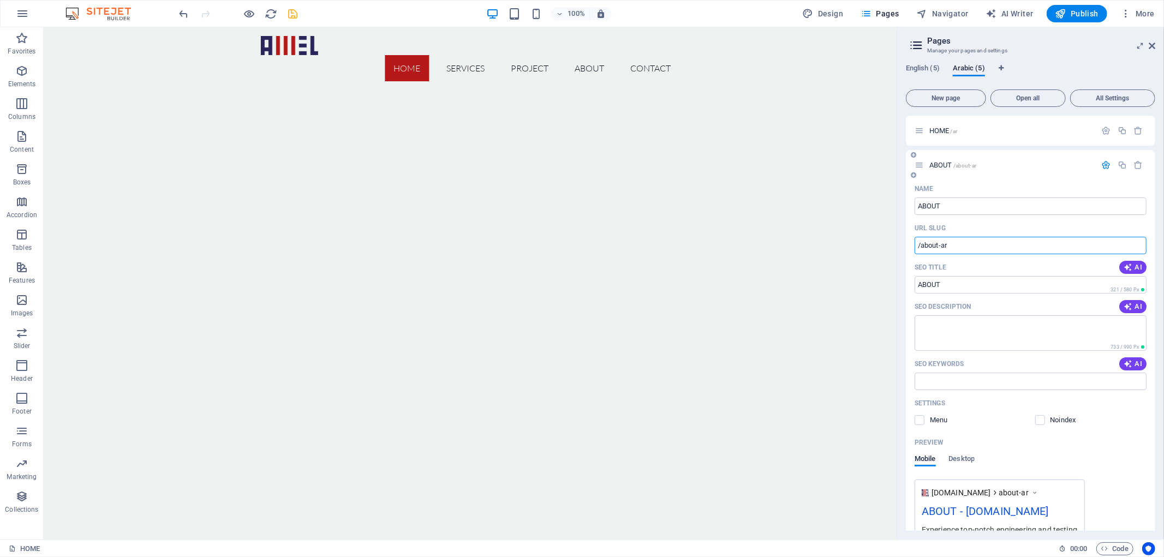
click at [942, 248] on input "/about-ar" at bounding box center [1030, 245] width 232 height 17
type input "/about/ar"
click at [1105, 129] on icon "button" at bounding box center [1106, 130] width 9 height 9
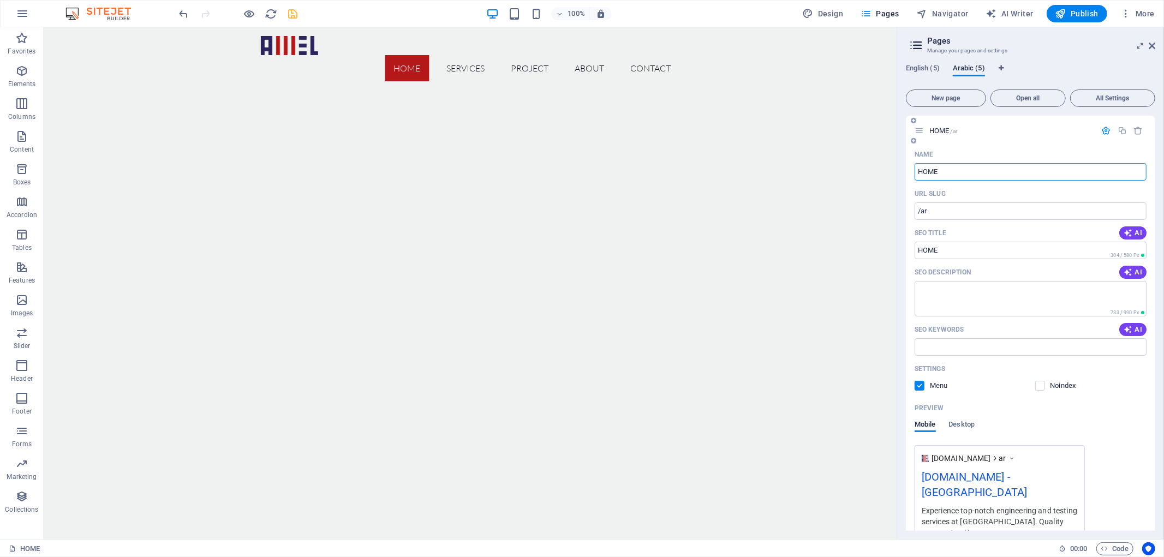
click at [1109, 129] on icon "button" at bounding box center [1106, 130] width 9 height 9
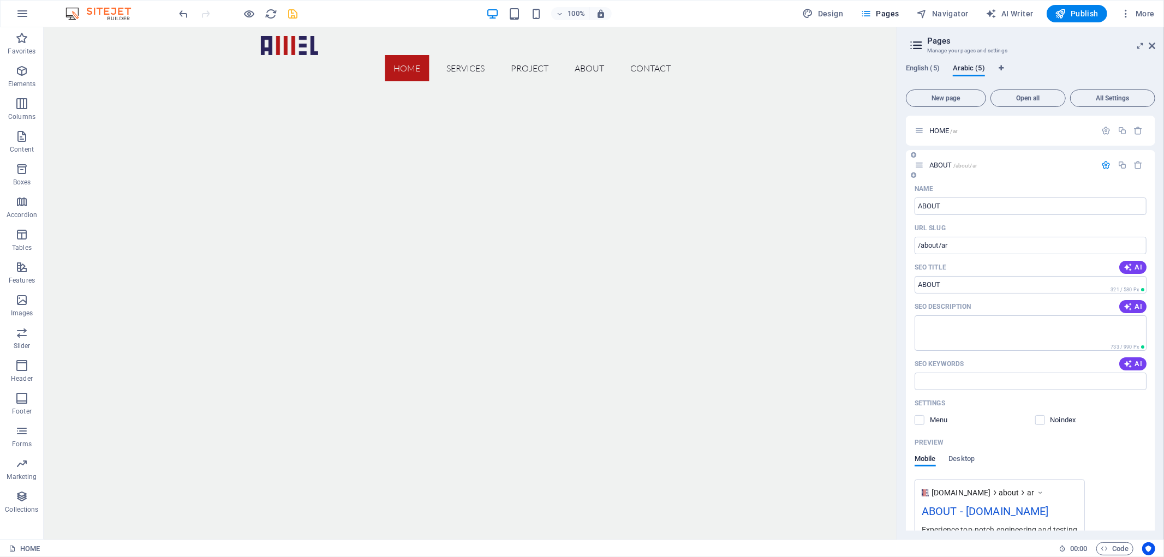
click at [1102, 165] on icon "button" at bounding box center [1106, 164] width 9 height 9
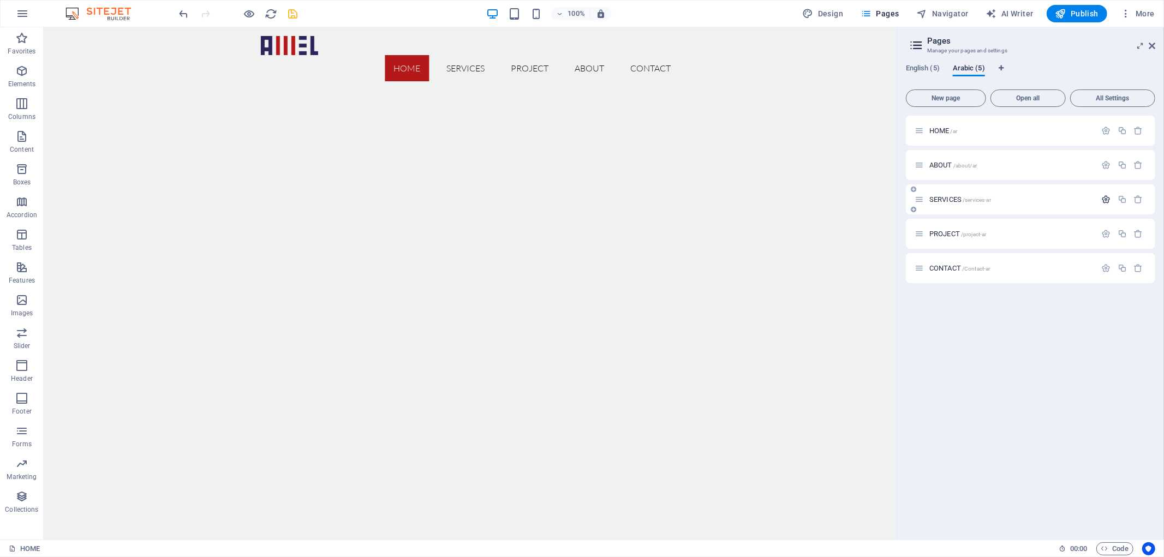
click at [1104, 200] on icon "button" at bounding box center [1106, 199] width 9 height 9
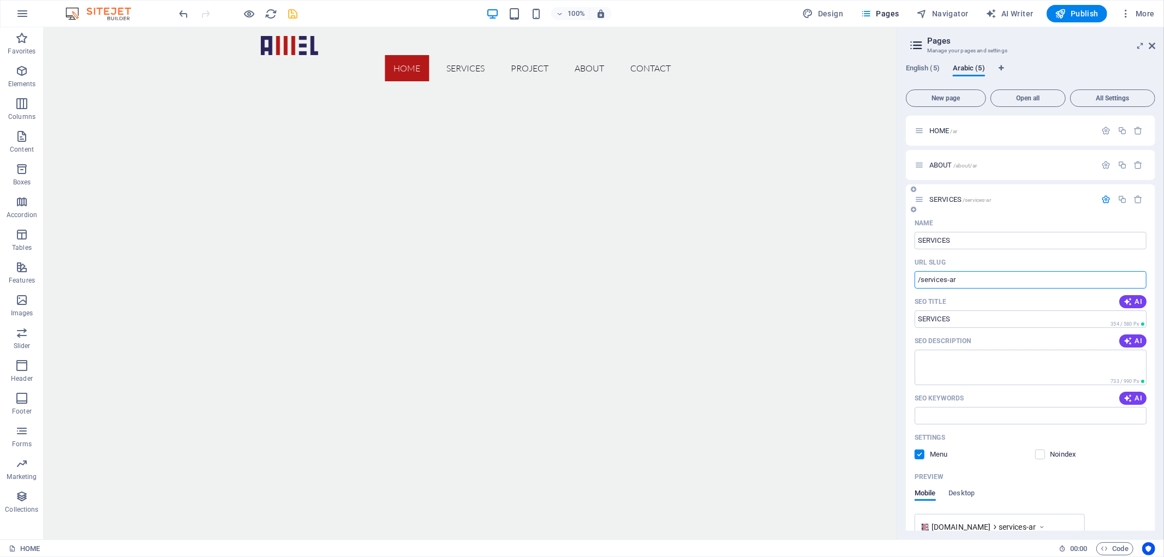
click at [950, 282] on input "/services-ar" at bounding box center [1030, 279] width 232 height 17
type input "/services/ar"
click at [1103, 198] on icon "button" at bounding box center [1106, 199] width 9 height 9
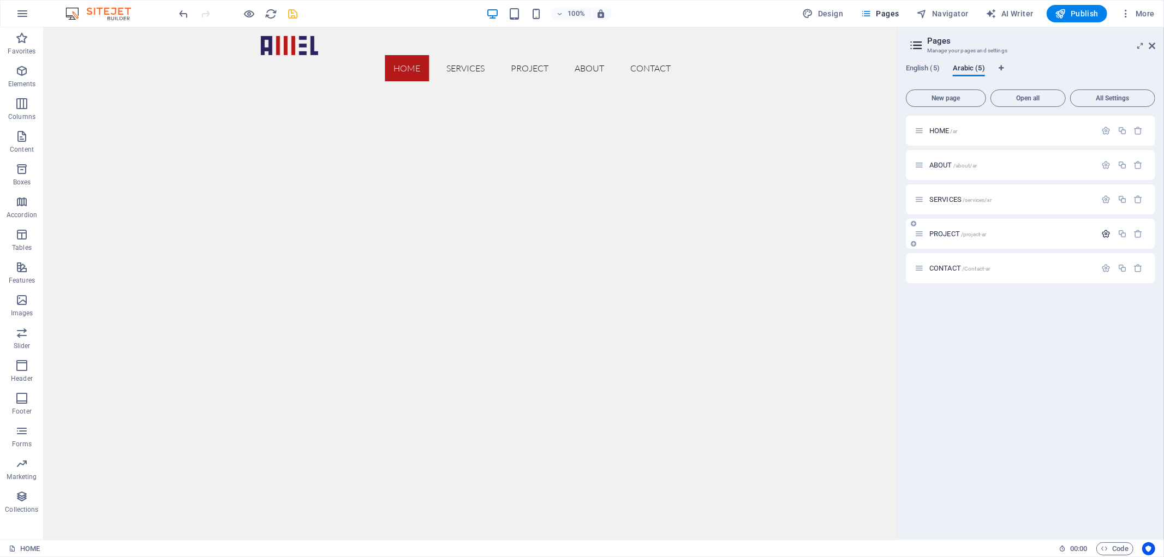
click at [1108, 232] on icon "button" at bounding box center [1106, 233] width 9 height 9
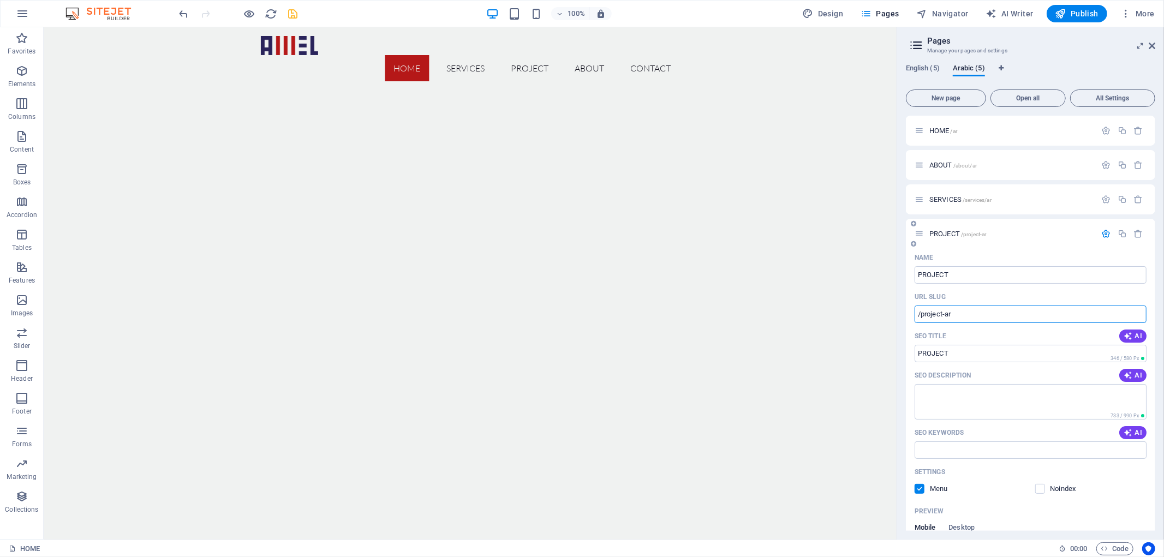
click at [945, 314] on input "/project-ar" at bounding box center [1030, 314] width 232 height 17
click at [943, 314] on input "/project-ar" at bounding box center [1030, 314] width 232 height 17
type input "/project/ar"
click at [1102, 233] on icon "button" at bounding box center [1106, 233] width 9 height 9
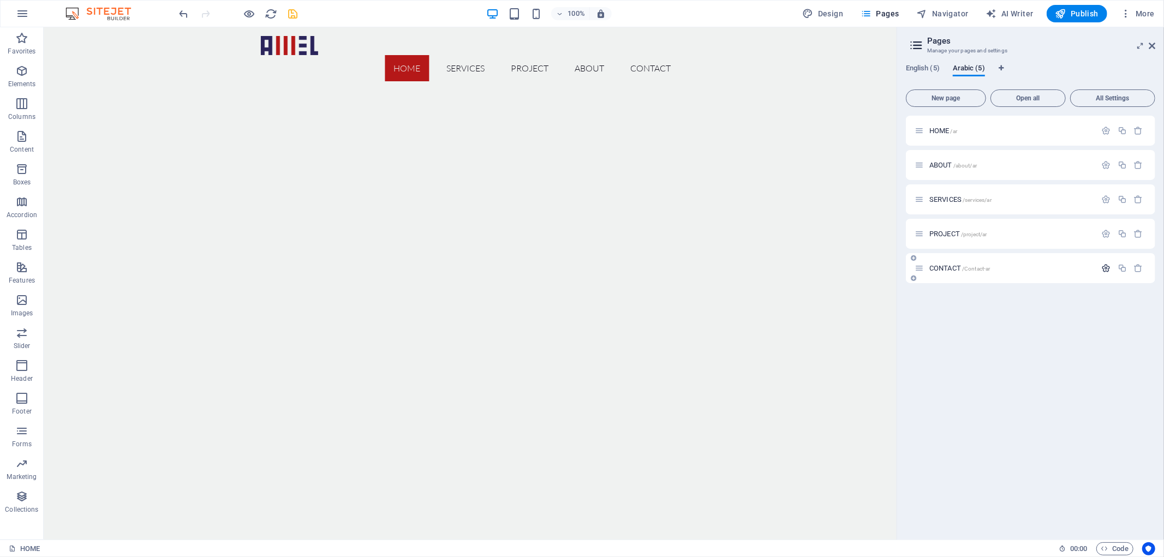
click at [1105, 268] on icon "button" at bounding box center [1106, 268] width 9 height 9
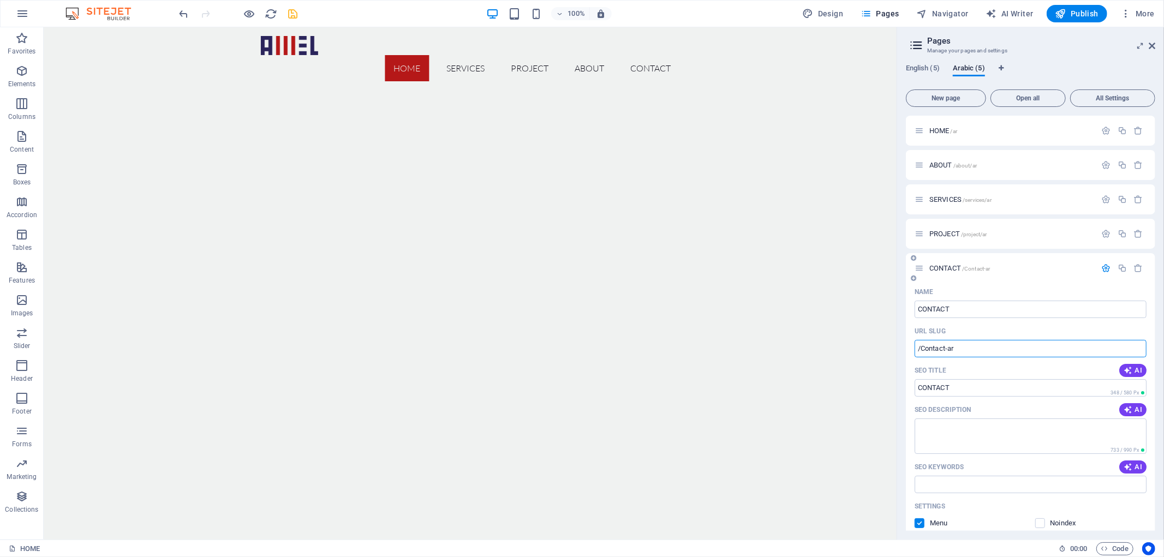
click at [945, 351] on input "/Contact-ar" at bounding box center [1030, 348] width 232 height 17
type input "/Contact/ar"
click at [1102, 270] on icon "button" at bounding box center [1106, 268] width 9 height 9
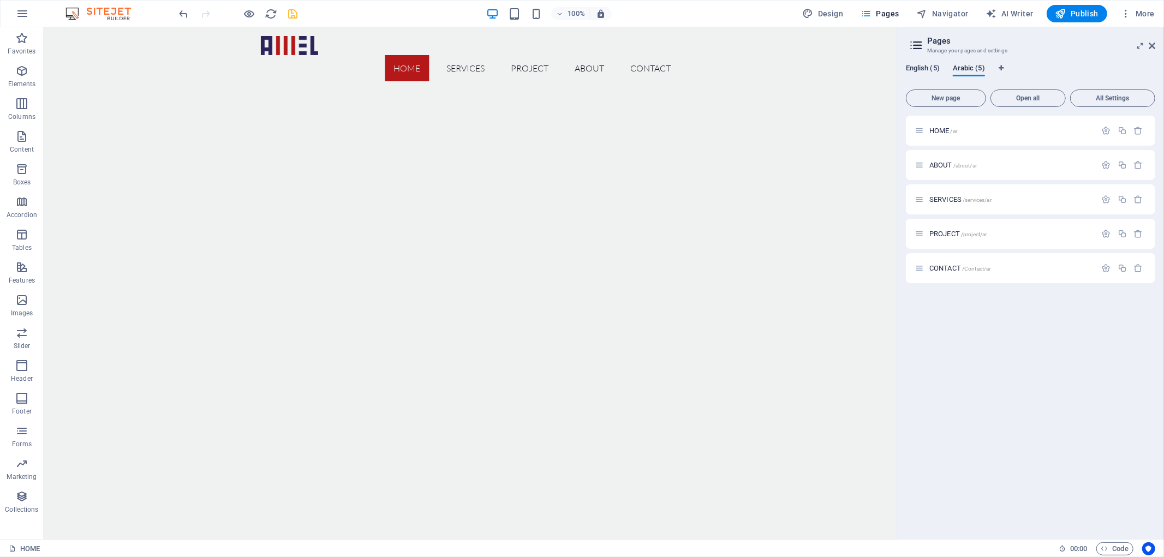
click at [917, 68] on span "English (5)" at bounding box center [923, 69] width 34 height 15
click at [1109, 165] on icon "button" at bounding box center [1106, 164] width 9 height 9
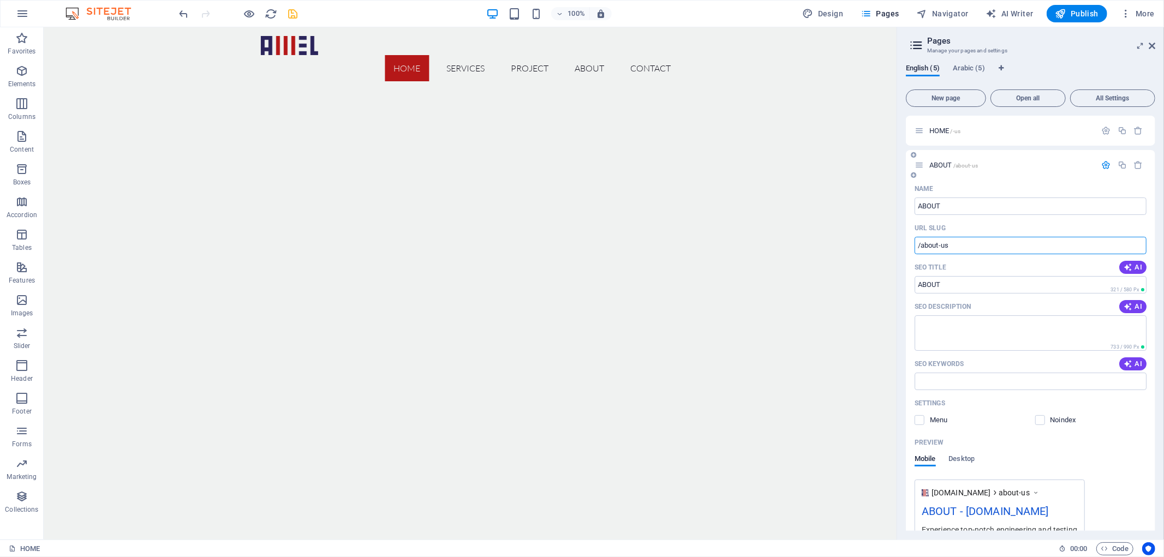
click at [942, 247] on input "/about-us" at bounding box center [1030, 245] width 232 height 17
type input "/about/us"
click at [1104, 161] on icon "button" at bounding box center [1106, 164] width 9 height 9
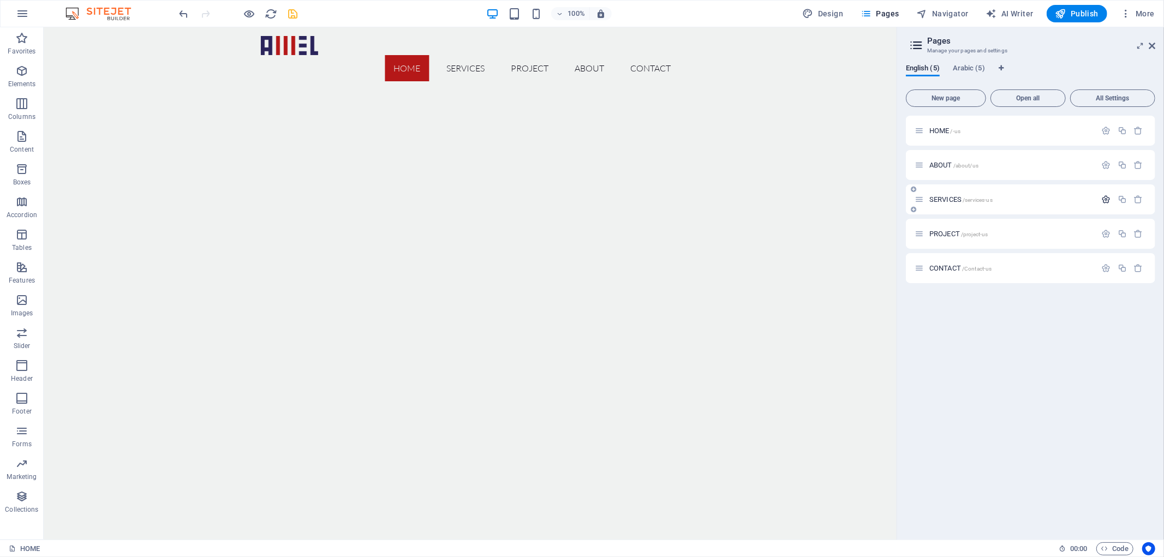
click at [1108, 196] on icon "button" at bounding box center [1106, 199] width 9 height 9
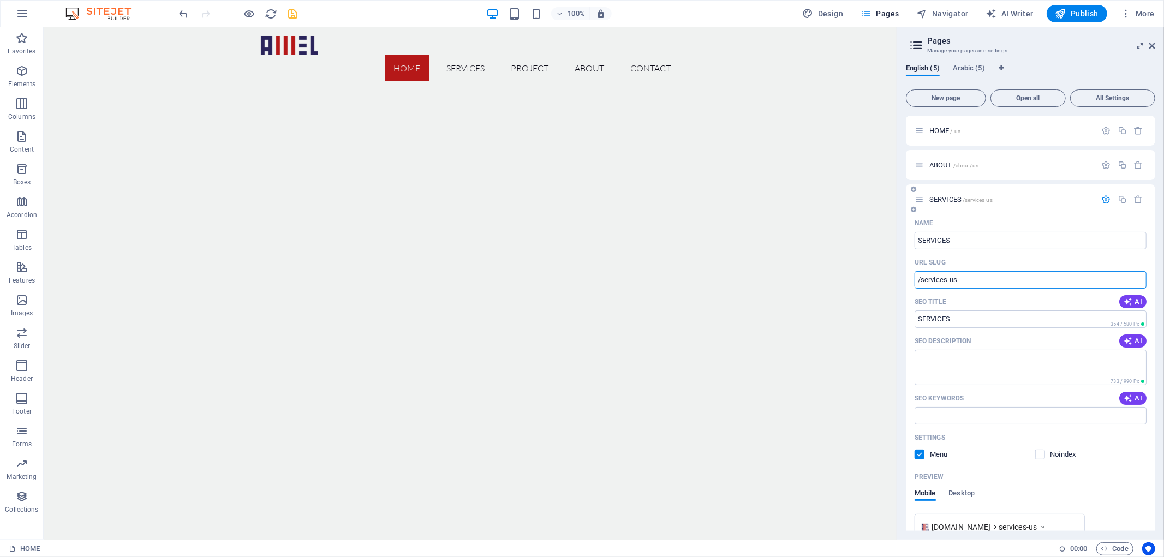
click at [949, 279] on input "/services-us" at bounding box center [1030, 279] width 232 height 17
type input "/services/us"
click at [1106, 197] on icon "button" at bounding box center [1106, 199] width 9 height 9
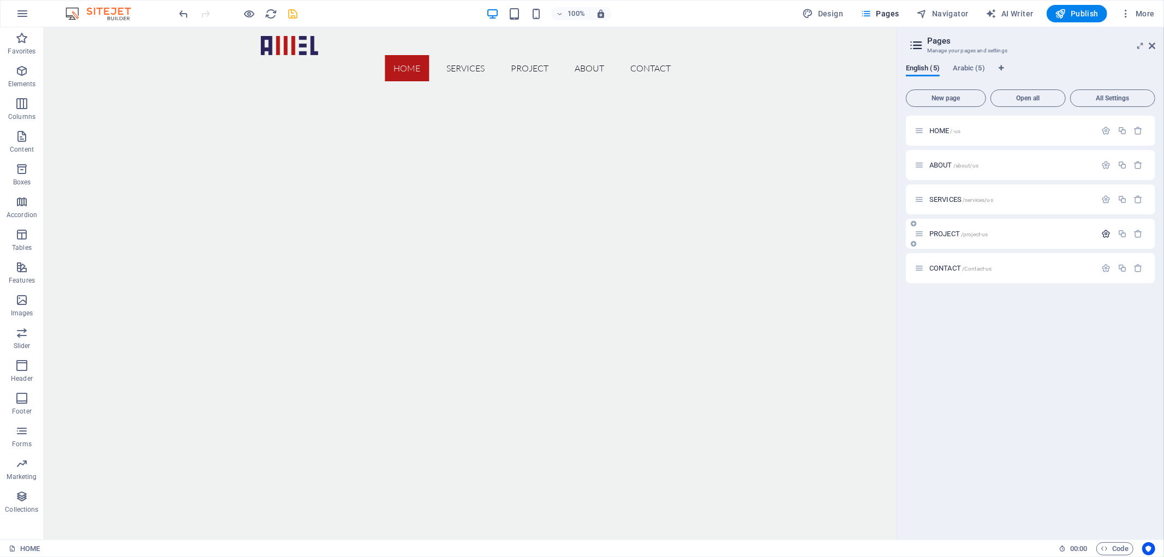
click at [1102, 235] on icon "button" at bounding box center [1106, 233] width 9 height 9
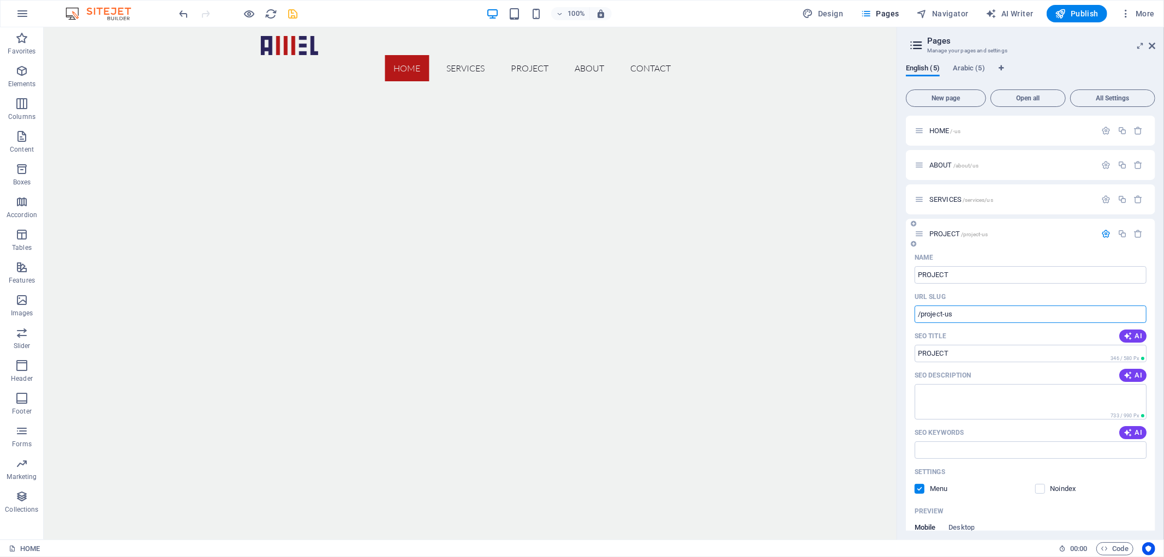
click at [945, 314] on input "/project-us" at bounding box center [1030, 314] width 232 height 17
type input "/project/us"
click at [1109, 234] on icon "button" at bounding box center [1106, 233] width 9 height 9
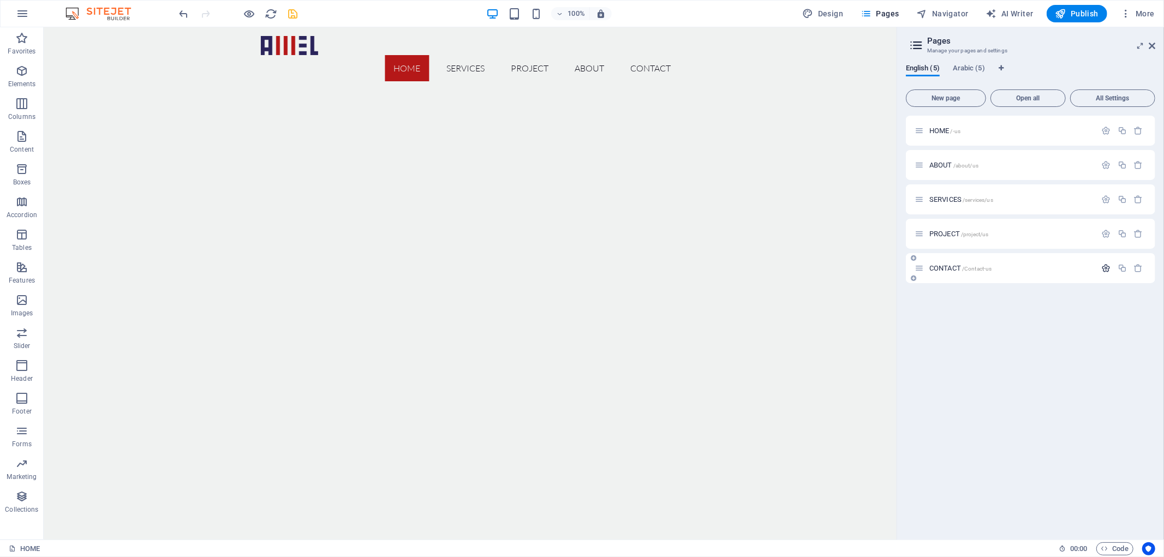
click at [1108, 265] on icon "button" at bounding box center [1106, 268] width 9 height 9
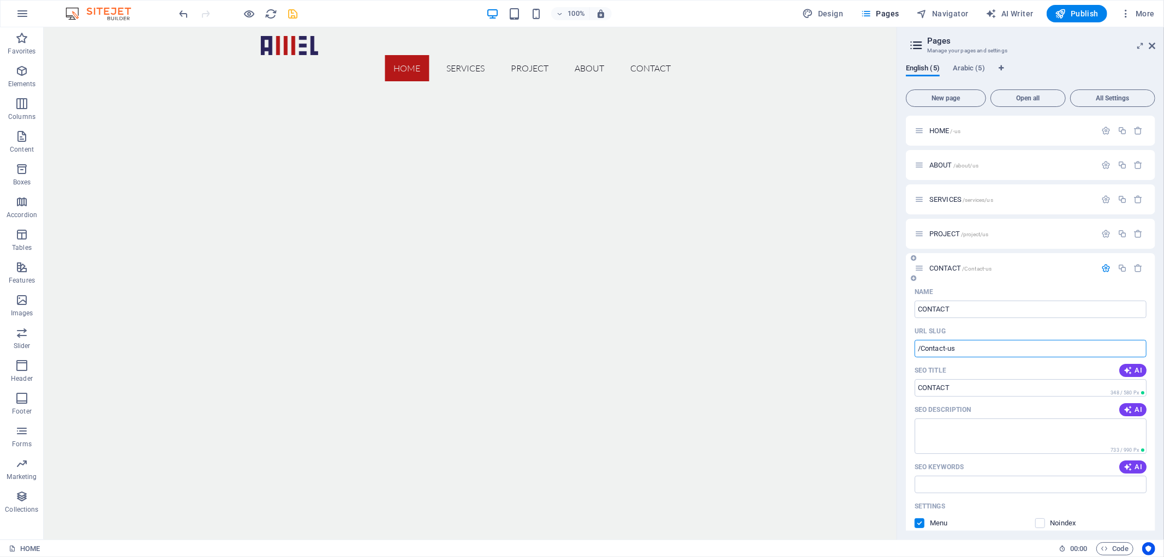
click at [946, 347] on input "/Contact-us" at bounding box center [1030, 348] width 232 height 17
type input "/Contact/us"
click at [285, 11] on div at bounding box center [238, 13] width 122 height 17
click at [294, 11] on icon "save" at bounding box center [293, 14] width 13 height 13
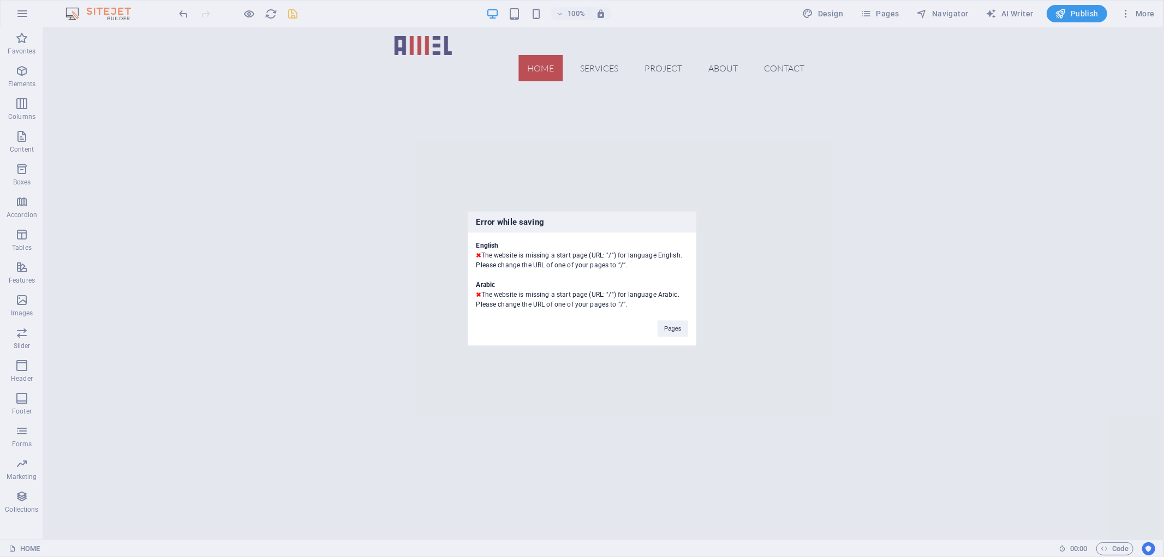
copy div "The website is missing a start page (URL: "/") for language English. Please cha…"
drag, startPoint x: 478, startPoint y: 253, endPoint x: 633, endPoint y: 309, distance: 165.0
click at [633, 309] on div "Error while saving English The website is missing a start page (URL: "/") for l…" at bounding box center [582, 278] width 229 height 135
drag, startPoint x: 475, startPoint y: 246, endPoint x: 634, endPoint y: 308, distance: 170.3
click at [633, 308] on div "English The website is missing a start page (URL: "/") for language English. Pl…" at bounding box center [582, 270] width 228 height 77
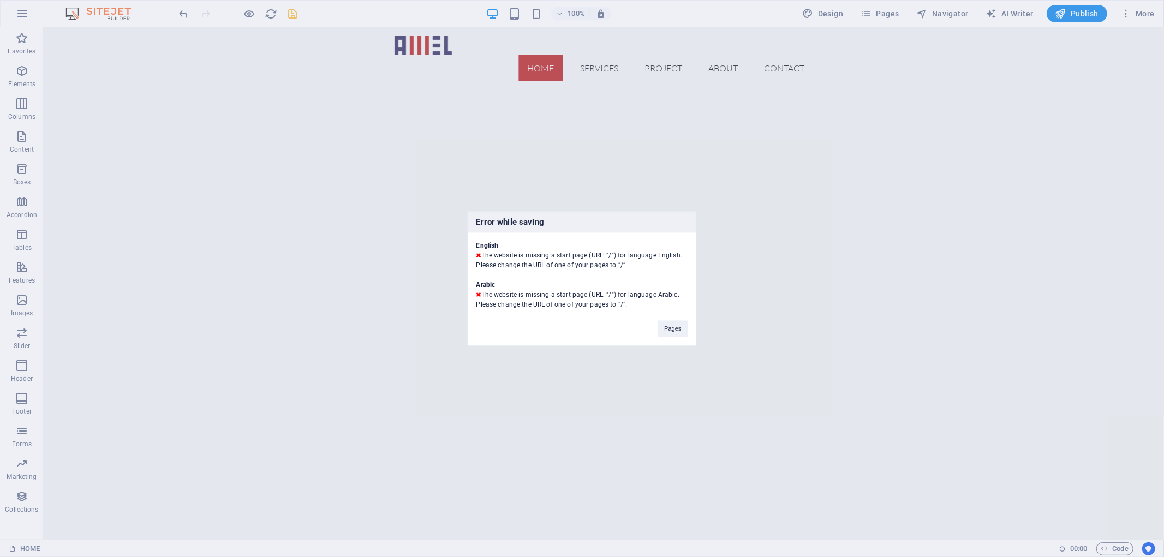
copy div "English The website is missing a start page (URL: "/") for language English. Pl…"
click at [680, 328] on button "Pages" at bounding box center [672, 328] width 30 height 16
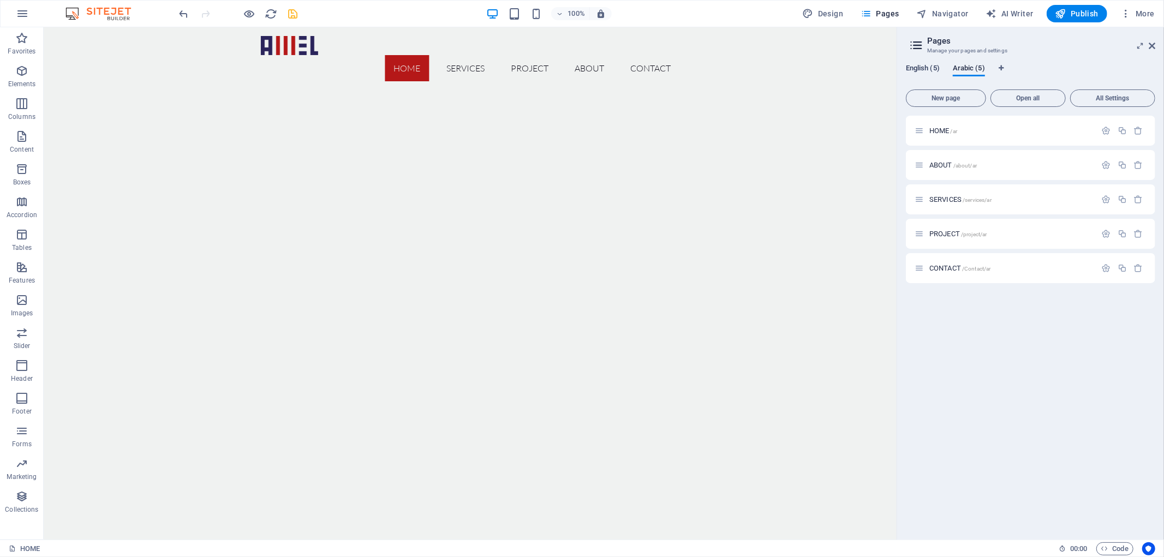
click at [929, 70] on span "English (5)" at bounding box center [923, 69] width 34 height 15
click at [1106, 130] on icon "button" at bounding box center [1106, 130] width 9 height 9
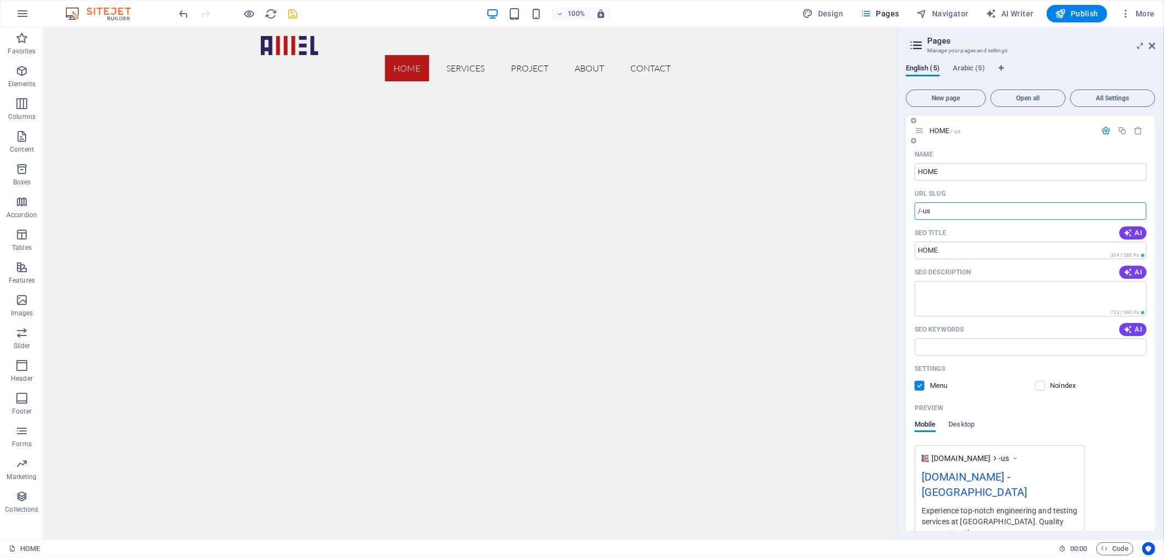
drag, startPoint x: 937, startPoint y: 206, endPoint x: 920, endPoint y: 209, distance: 17.8
click at [920, 209] on input "/-us" at bounding box center [1030, 210] width 232 height 17
type input "/"
click at [291, 11] on icon "save" at bounding box center [293, 14] width 13 height 13
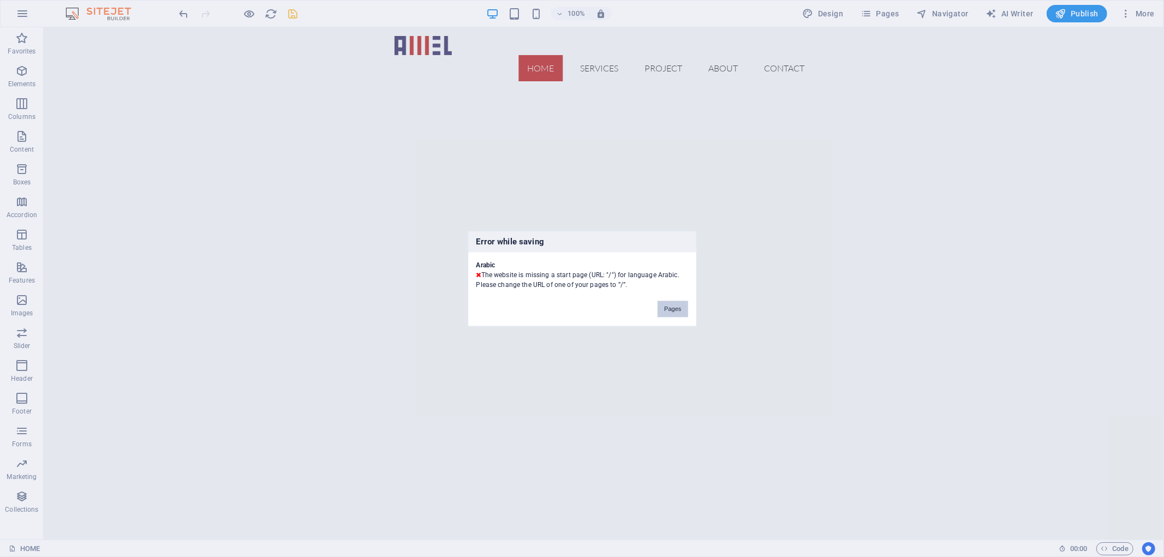
click at [678, 308] on button "Pages" at bounding box center [672, 309] width 30 height 16
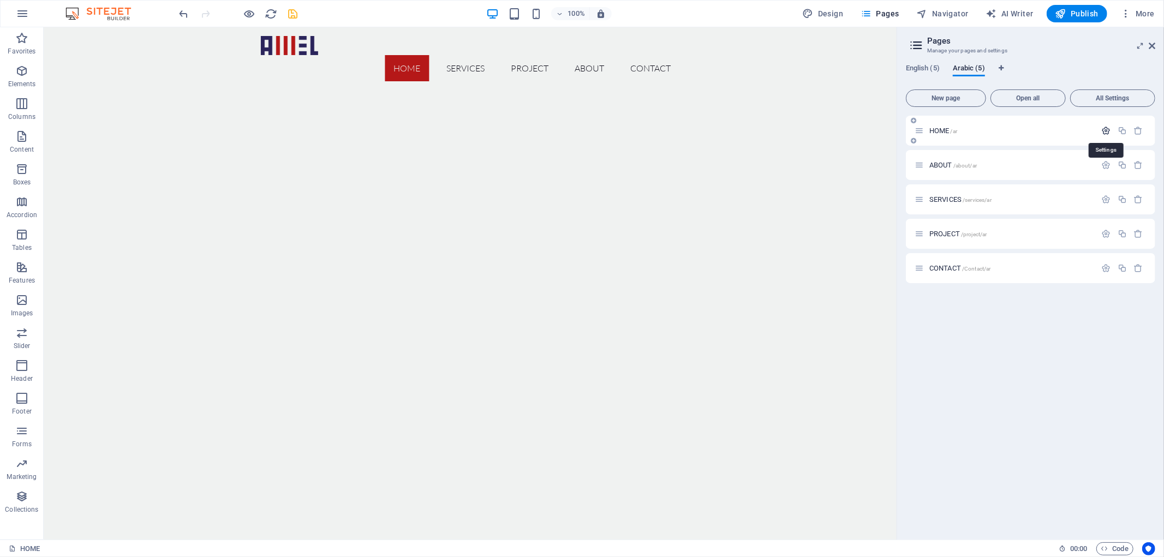
click at [1103, 129] on icon "button" at bounding box center [1106, 130] width 9 height 9
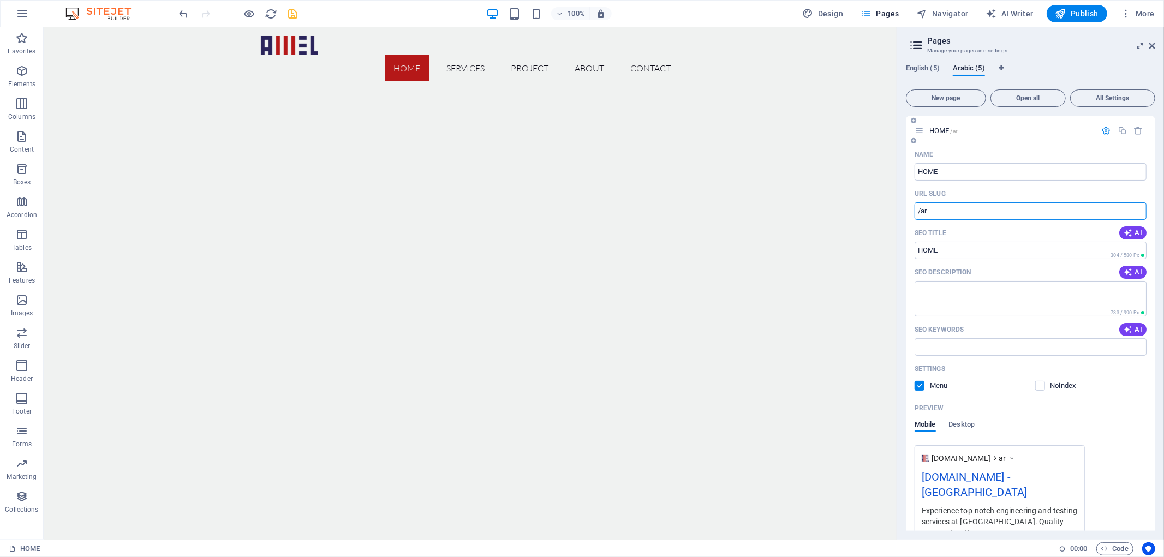
drag, startPoint x: 923, startPoint y: 214, endPoint x: 940, endPoint y: 209, distance: 17.6
click at [940, 209] on input "/ar" at bounding box center [1030, 210] width 232 height 17
type input "/"
click at [291, 14] on icon "save" at bounding box center [293, 14] width 13 height 13
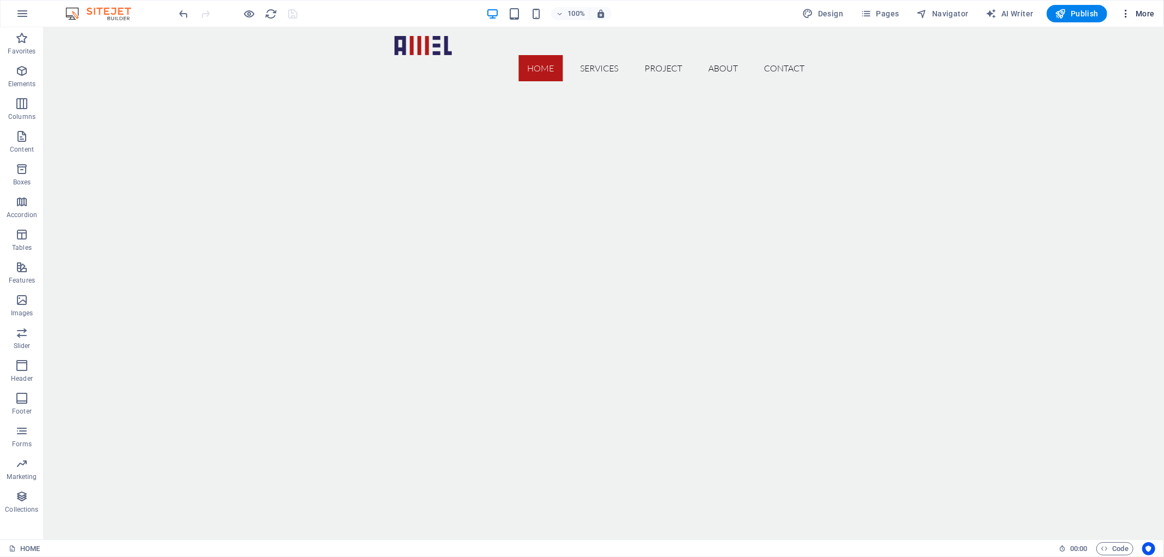
click at [1134, 14] on span "More" at bounding box center [1137, 13] width 34 height 11
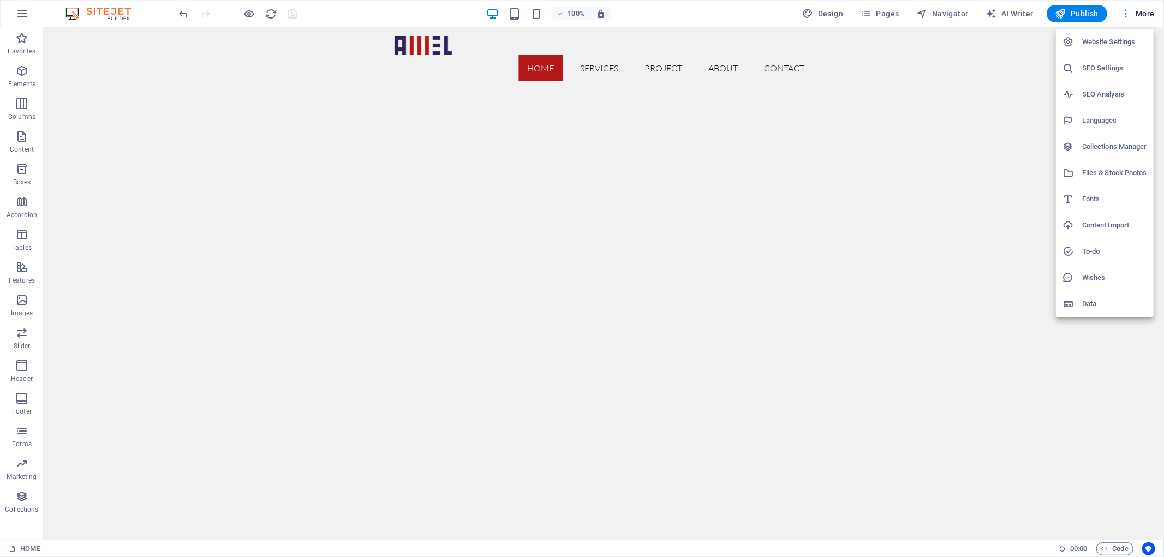
click at [1098, 120] on h6 "Languages" at bounding box center [1114, 120] width 65 height 13
select select "41"
select select "6"
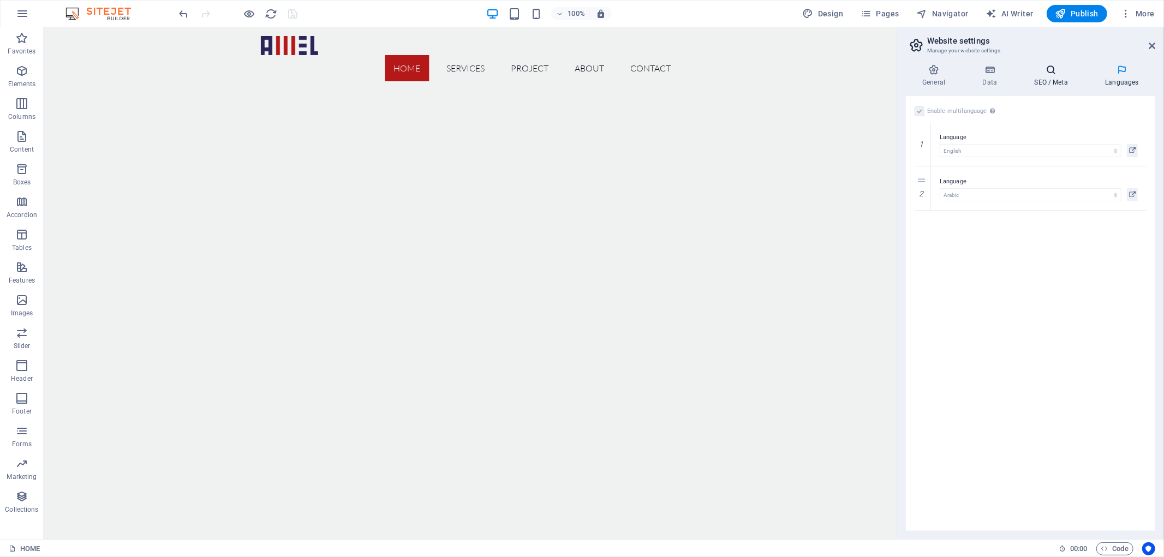
click at [1049, 74] on icon at bounding box center [1050, 69] width 67 height 11
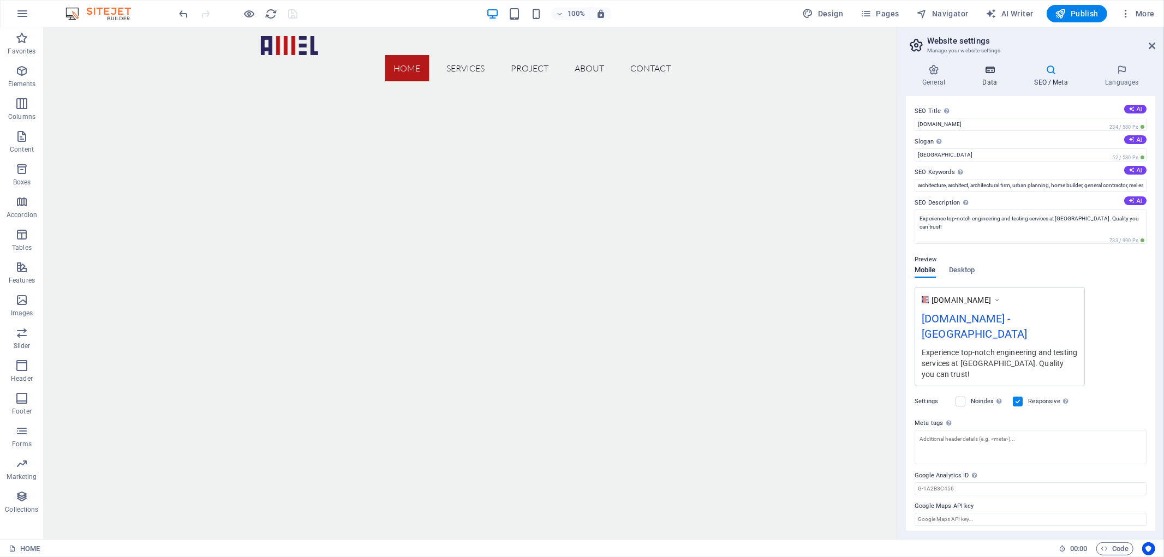
click at [990, 77] on h4 "Data" at bounding box center [992, 75] width 52 height 23
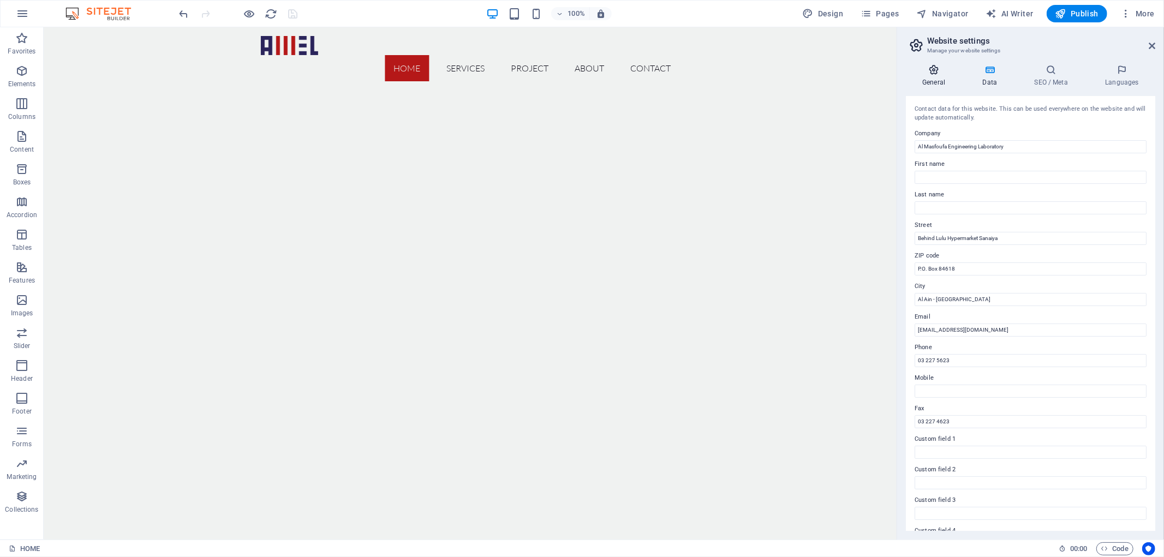
click at [933, 75] on h4 "General" at bounding box center [936, 75] width 60 height 23
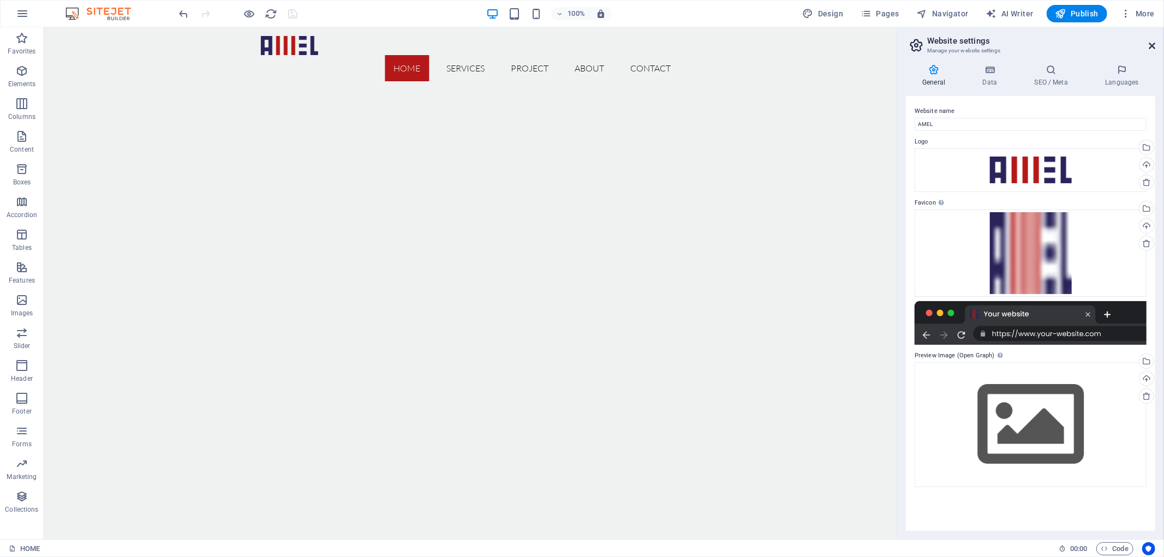
click at [1151, 46] on icon at bounding box center [1151, 45] width 7 height 9
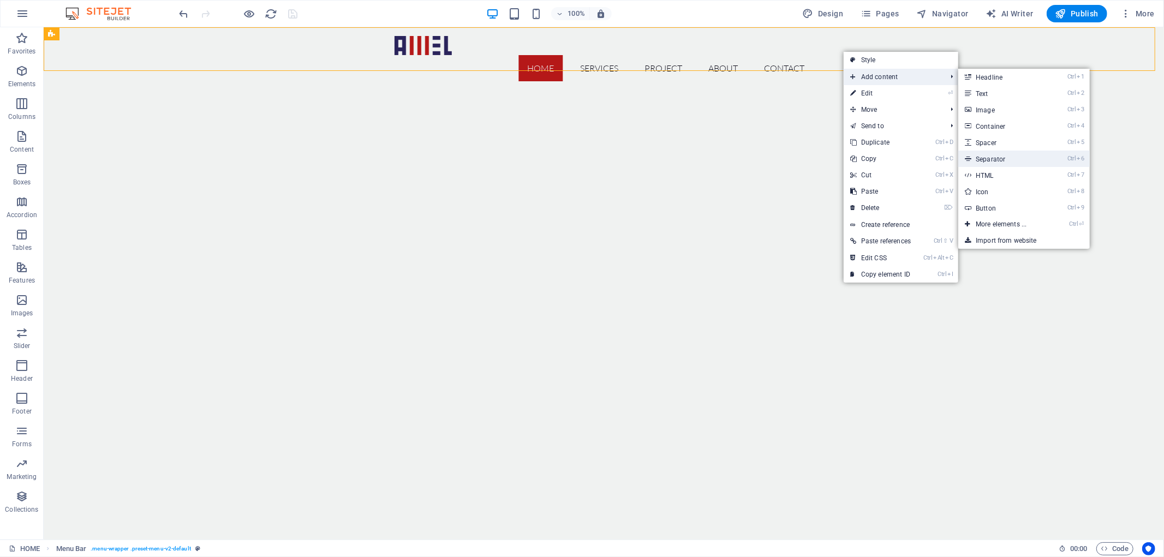
click at [999, 154] on link "Ctrl 6 Separator" at bounding box center [1003, 159] width 90 height 16
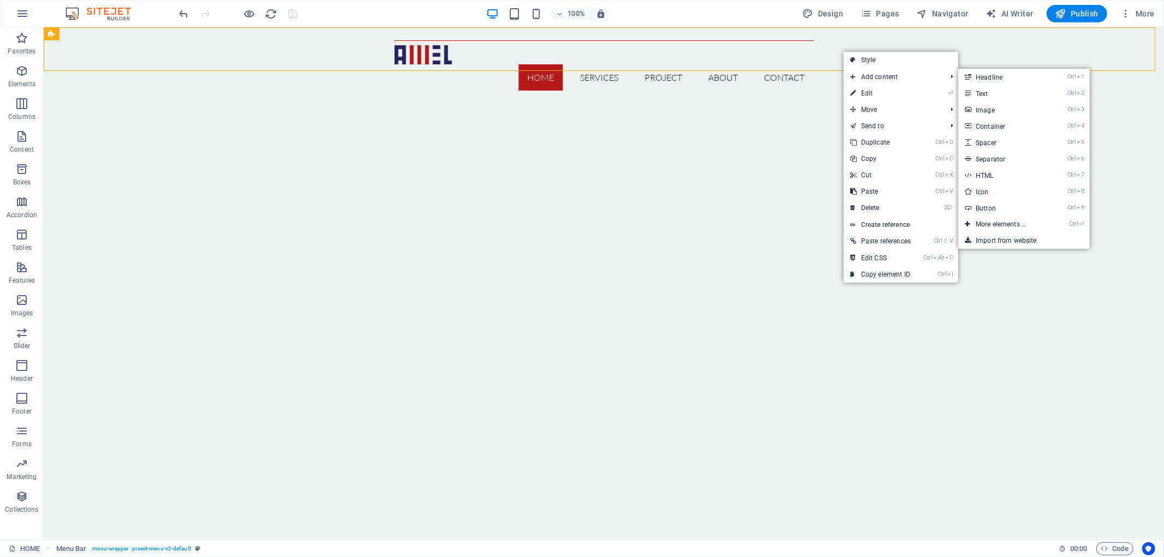
select select "%"
select select "px"
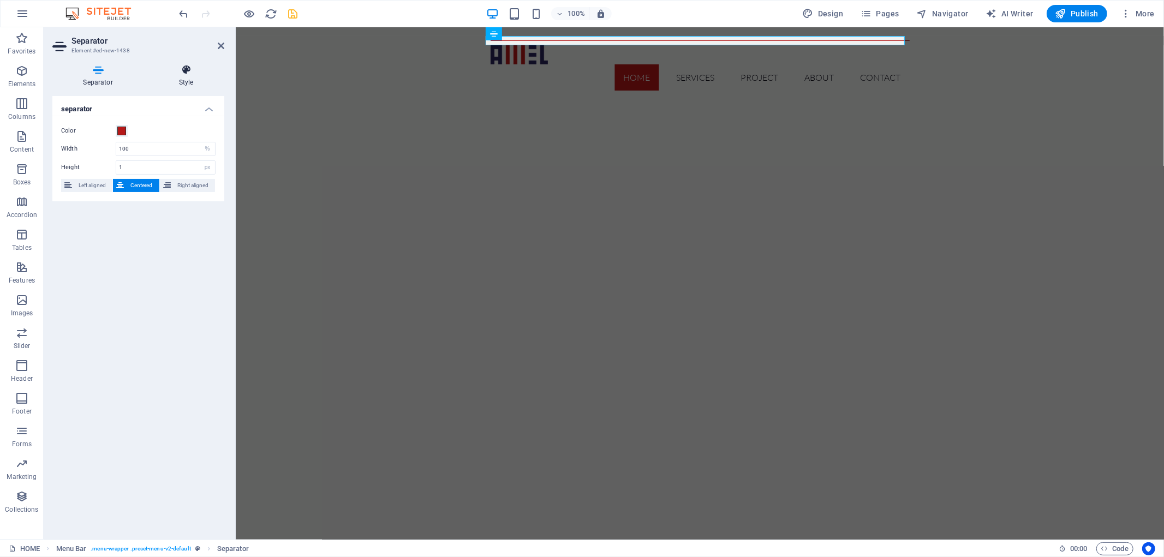
click at [185, 75] on icon at bounding box center [186, 69] width 76 height 11
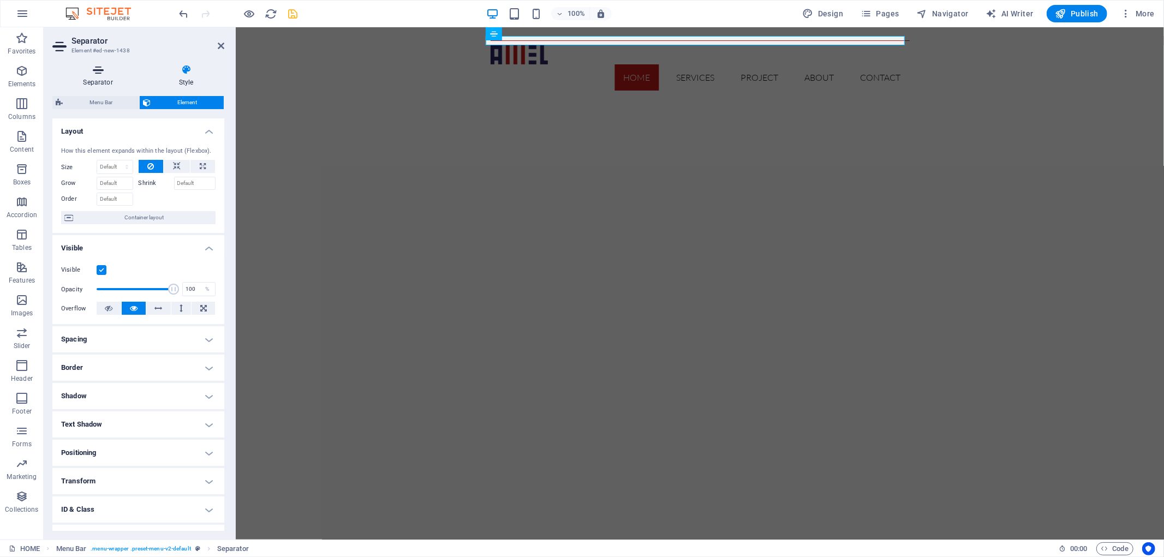
click at [96, 73] on icon at bounding box center [97, 69] width 91 height 11
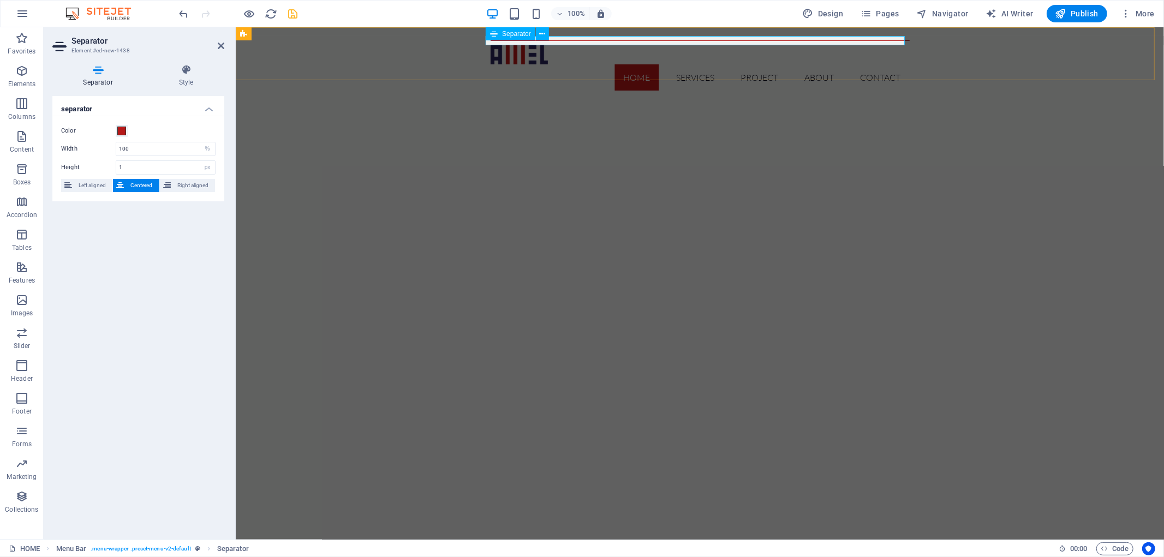
click at [559, 40] on div at bounding box center [699, 40] width 419 height 1
click at [224, 45] on icon at bounding box center [221, 45] width 7 height 9
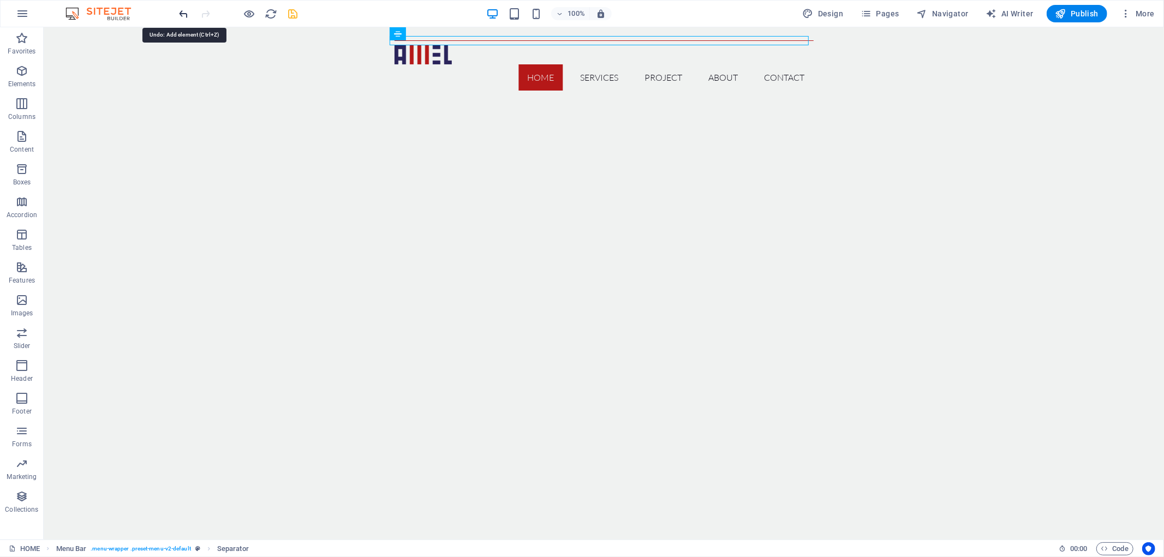
click at [187, 14] on icon "undo" at bounding box center [184, 14] width 13 height 13
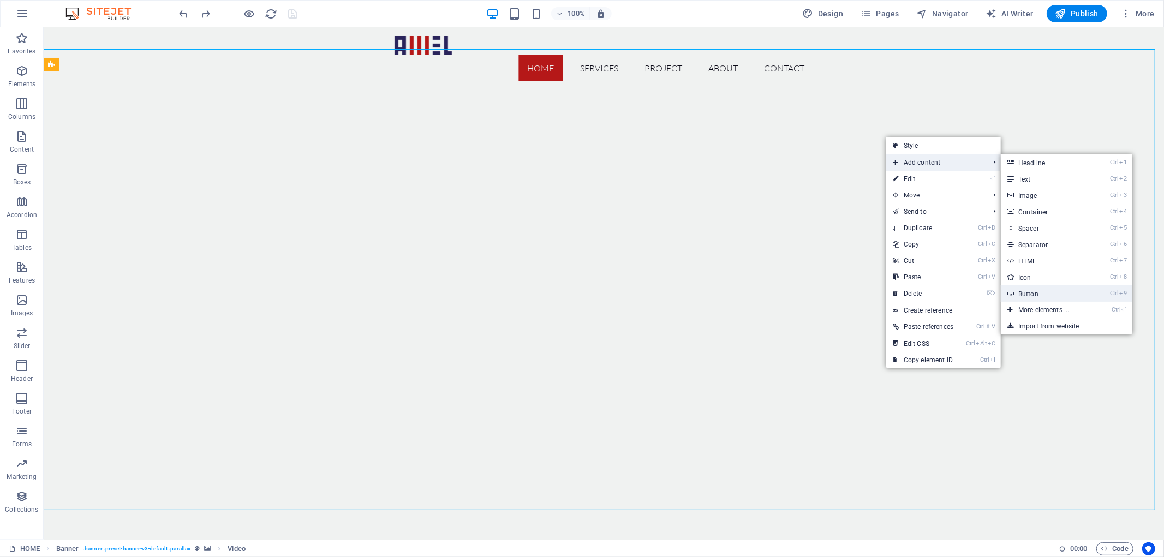
click at [1041, 295] on link "Ctrl 9 Button" at bounding box center [1046, 293] width 90 height 16
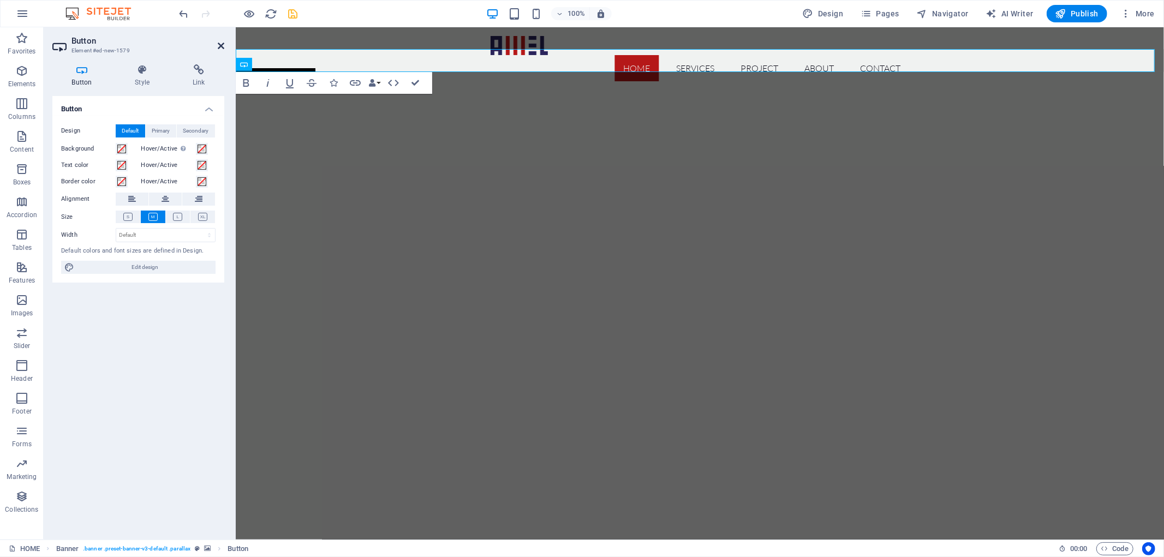
click at [219, 41] on icon at bounding box center [221, 45] width 7 height 9
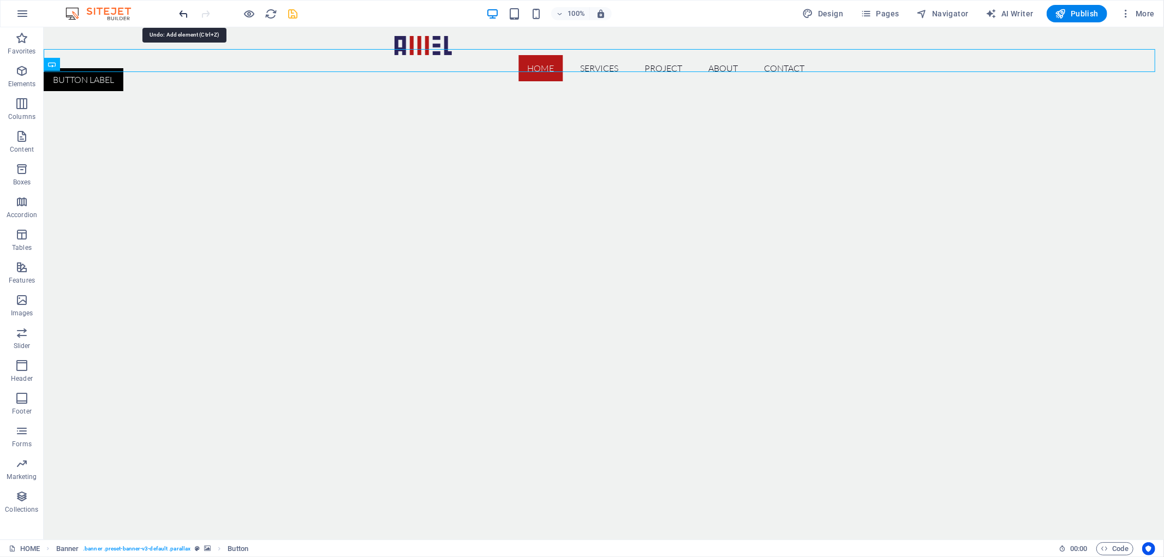
click at [182, 12] on icon "undo" at bounding box center [184, 14] width 13 height 13
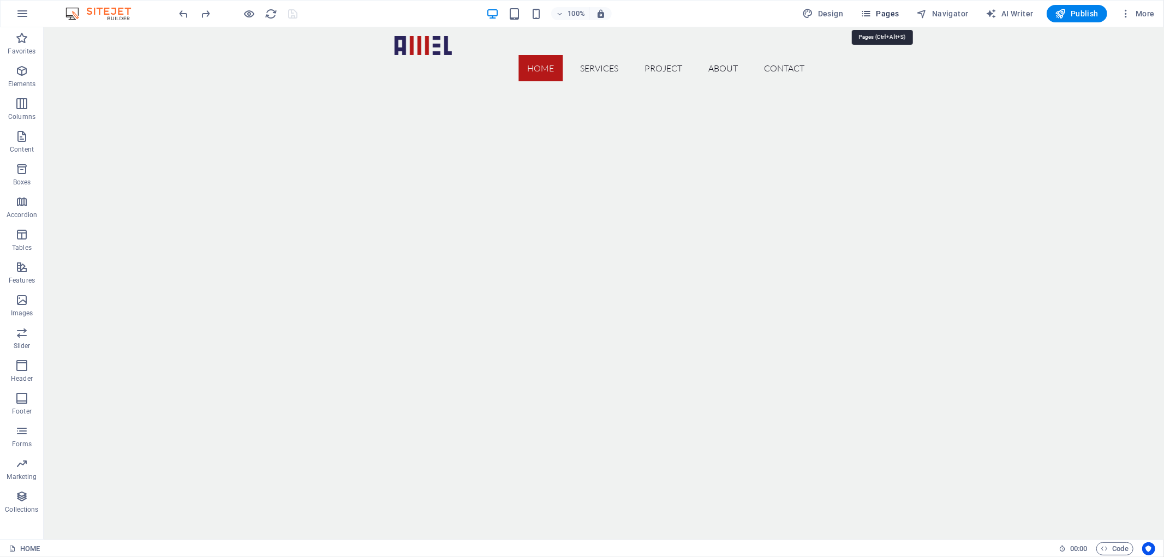
click at [883, 18] on span "Pages" at bounding box center [879, 13] width 38 height 11
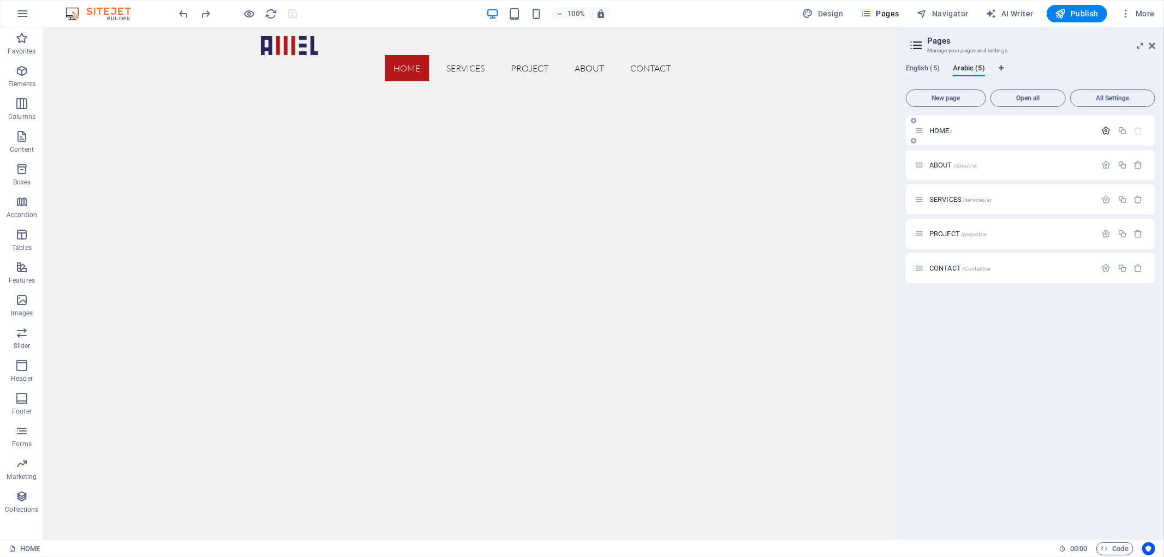
click at [1106, 134] on icon "button" at bounding box center [1106, 130] width 9 height 9
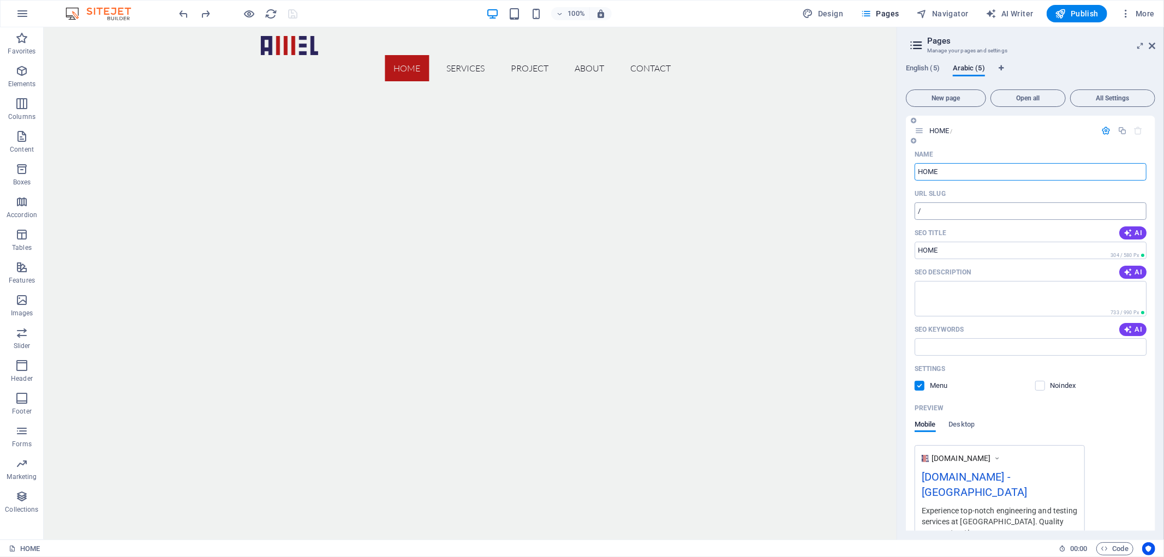
click at [918, 213] on input "/" at bounding box center [1030, 210] width 232 height 17
drag, startPoint x: 917, startPoint y: 211, endPoint x: 919, endPoint y: 217, distance: 6.6
click at [917, 211] on input "/" at bounding box center [1030, 210] width 232 height 17
type input "ar/"
click at [926, 68] on span "English (5)" at bounding box center [923, 69] width 34 height 15
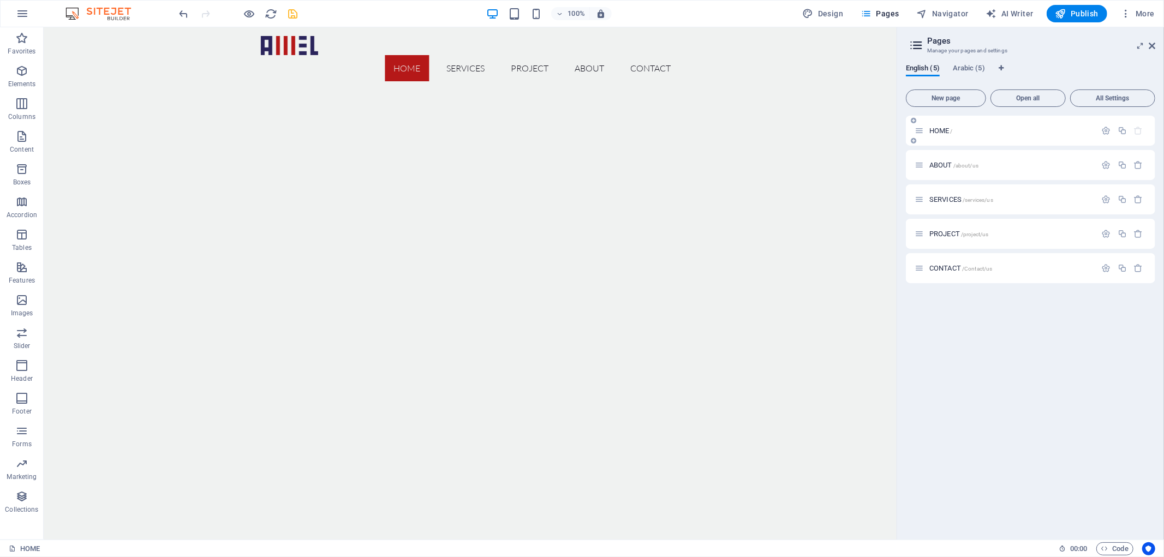
click at [962, 126] on div "HOME /" at bounding box center [1005, 130] width 182 height 13
click at [959, 135] on div "HOME /" at bounding box center [1005, 130] width 182 height 13
click at [944, 125] on div "HOME /" at bounding box center [1005, 130] width 182 height 13
click at [945, 129] on span "HOME /" at bounding box center [940, 131] width 23 height 8
click at [1105, 131] on icon "button" at bounding box center [1106, 130] width 9 height 9
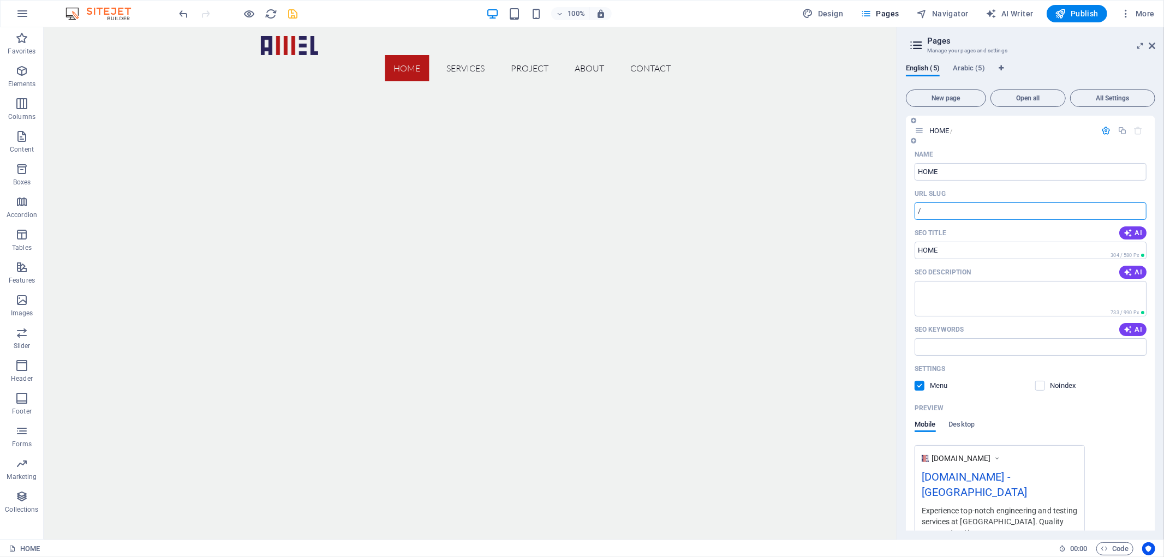
click at [915, 212] on input "/" at bounding box center [1030, 210] width 232 height 17
type input "us/"
click at [296, 13] on icon "save" at bounding box center [293, 14] width 13 height 13
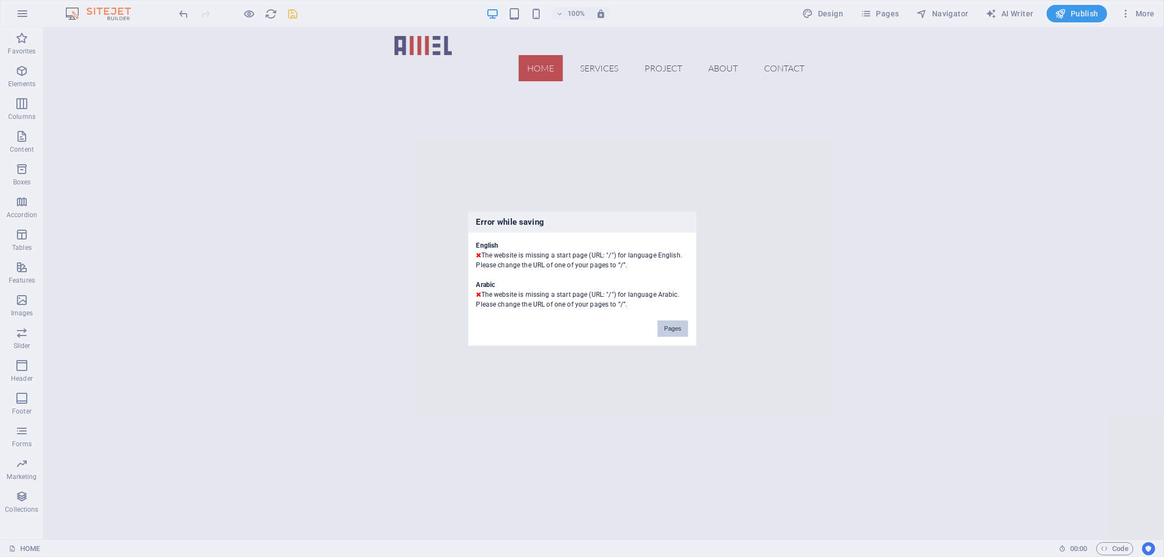
click at [667, 334] on button "Pages" at bounding box center [672, 328] width 30 height 16
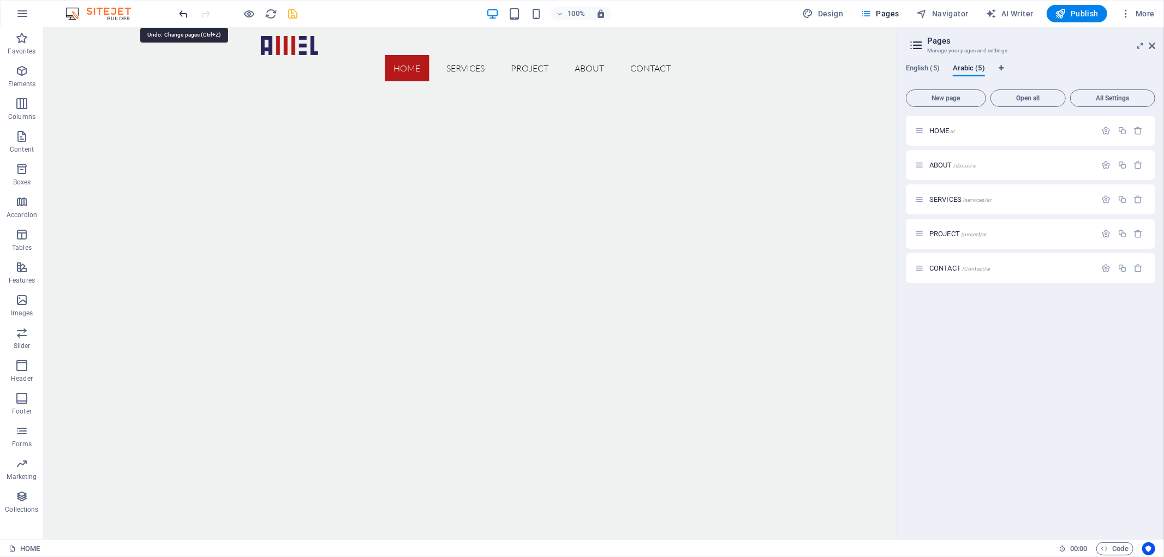
click at [186, 19] on icon "undo" at bounding box center [184, 14] width 13 height 13
click at [946, 134] on span "HOME ar" at bounding box center [942, 131] width 26 height 8
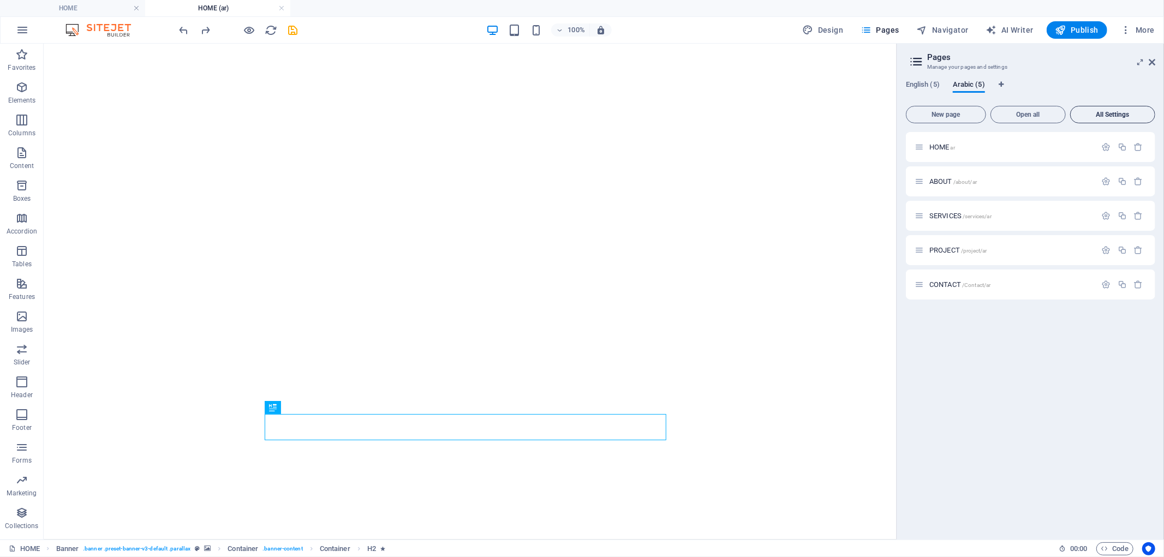
click at [1106, 122] on button "All Settings" at bounding box center [1112, 114] width 85 height 17
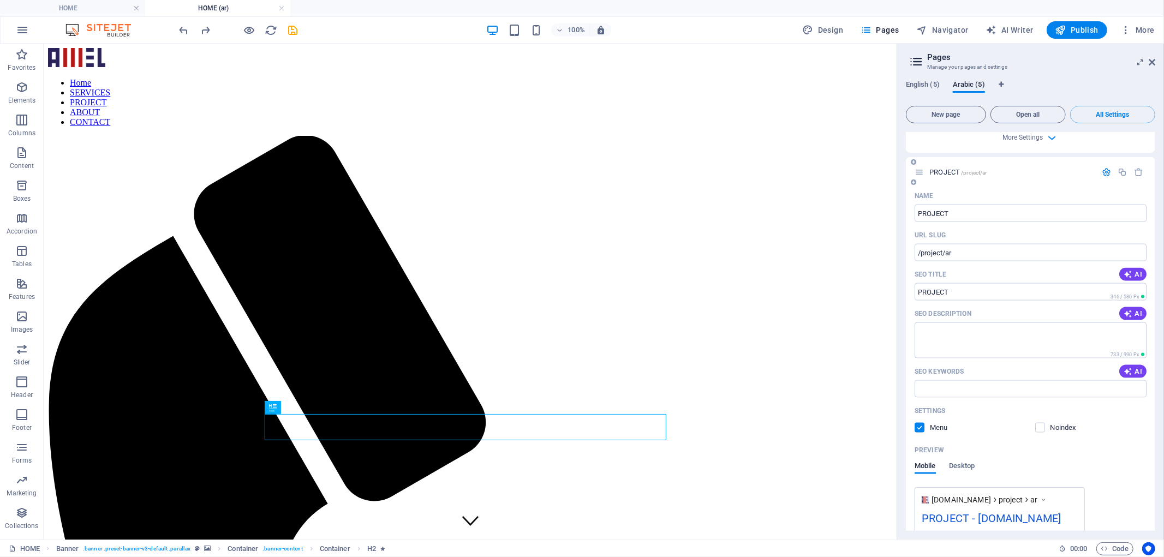
scroll to position [1344, 0]
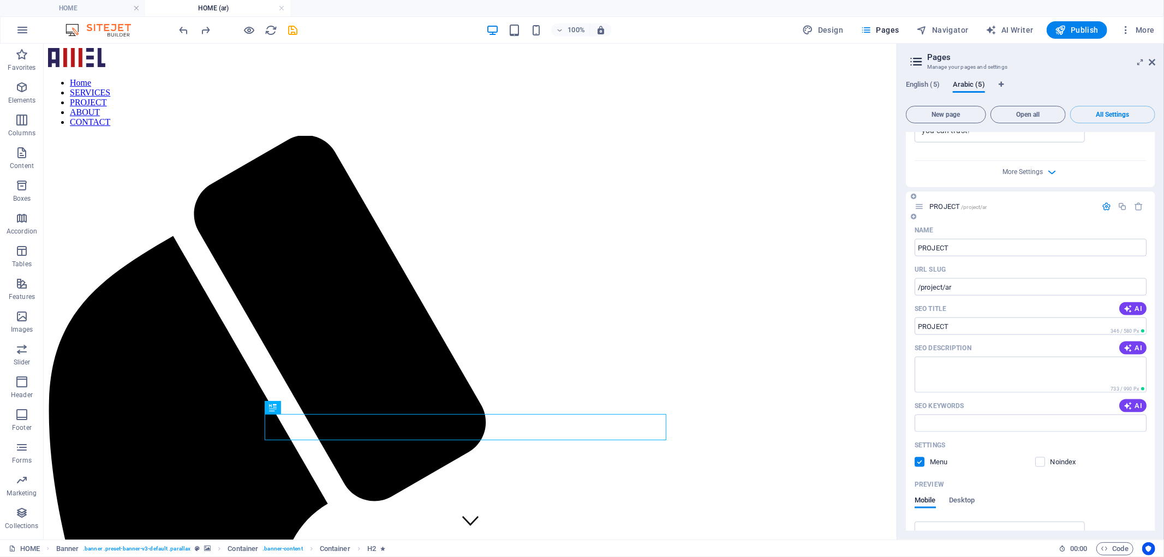
click at [1105, 211] on icon "button" at bounding box center [1106, 206] width 9 height 9
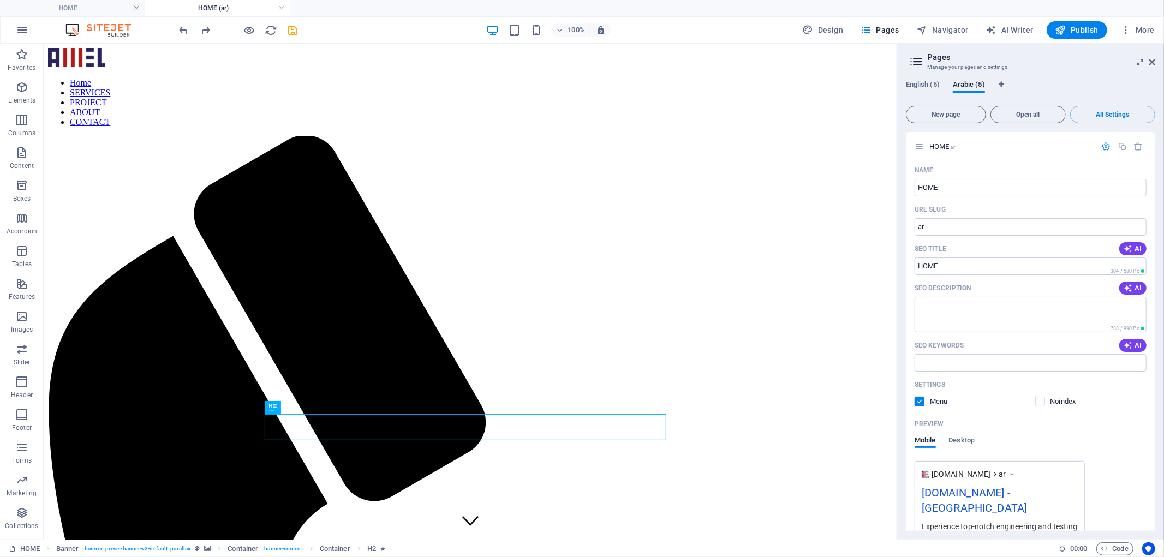
scroll to position [0, 0]
drag, startPoint x: 930, startPoint y: 231, endPoint x: 907, endPoint y: 232, distance: 22.9
click at [907, 232] on div "Name HOME ​ URL SLUG ar ​ SEO Title AI ​ 304 / 580 Px SEO Description AI ​ 733 …" at bounding box center [1030, 384] width 249 height 444
type input "/"
click at [924, 88] on span "English (5)" at bounding box center [923, 85] width 34 height 15
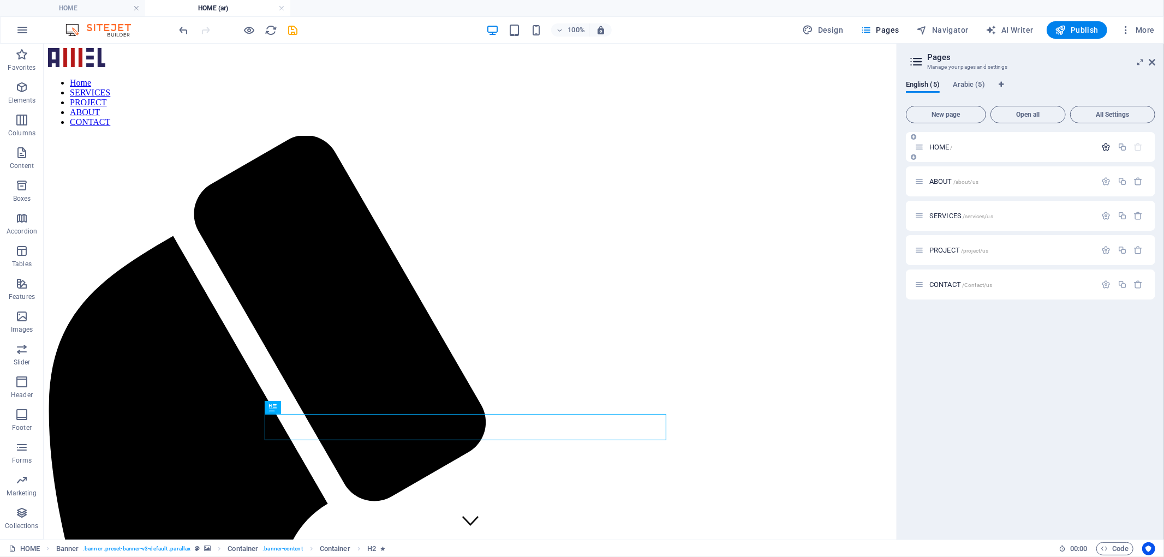
click at [1102, 146] on icon "button" at bounding box center [1106, 146] width 9 height 9
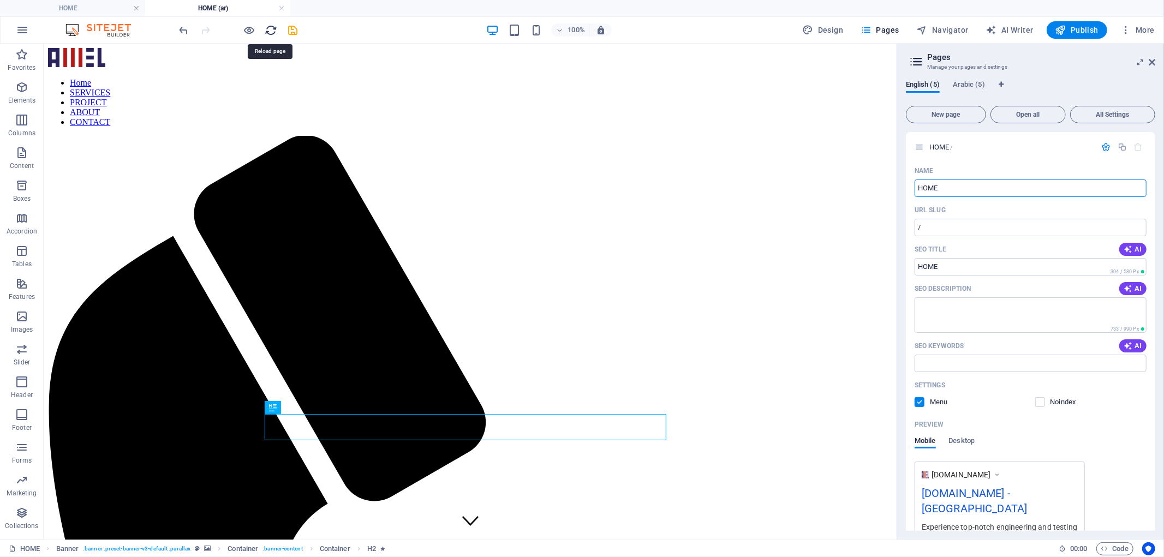
click at [269, 30] on icon "reload" at bounding box center [271, 30] width 13 height 13
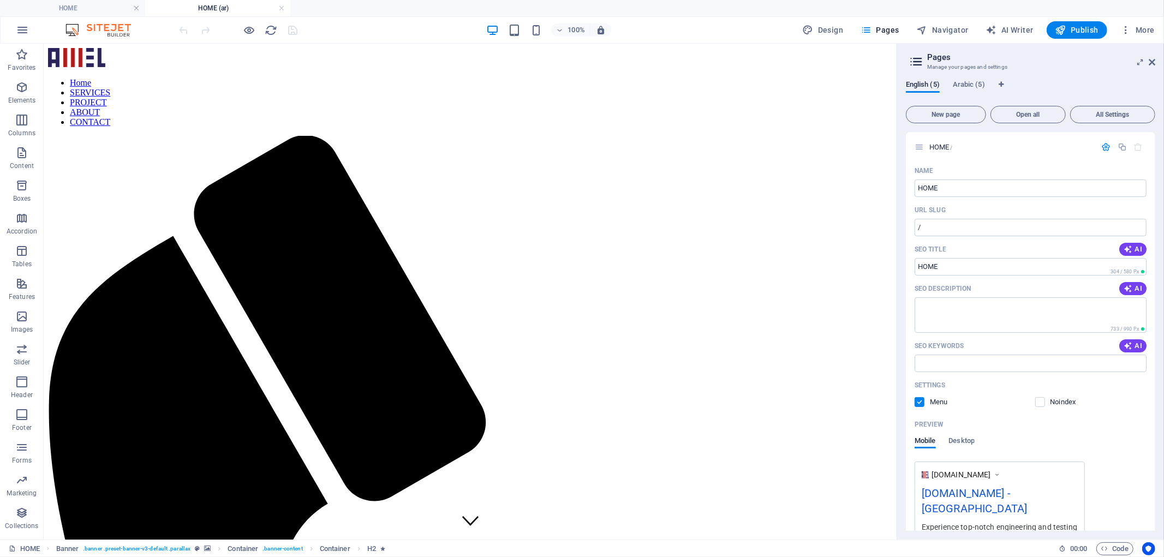
click at [971, 79] on div "English (5) Arabic (5) New page Open all All Settings HOME / Name HOME ​ URL SL…" at bounding box center [1030, 306] width 267 height 468
click at [975, 81] on span "Arabic (5)" at bounding box center [969, 85] width 32 height 15
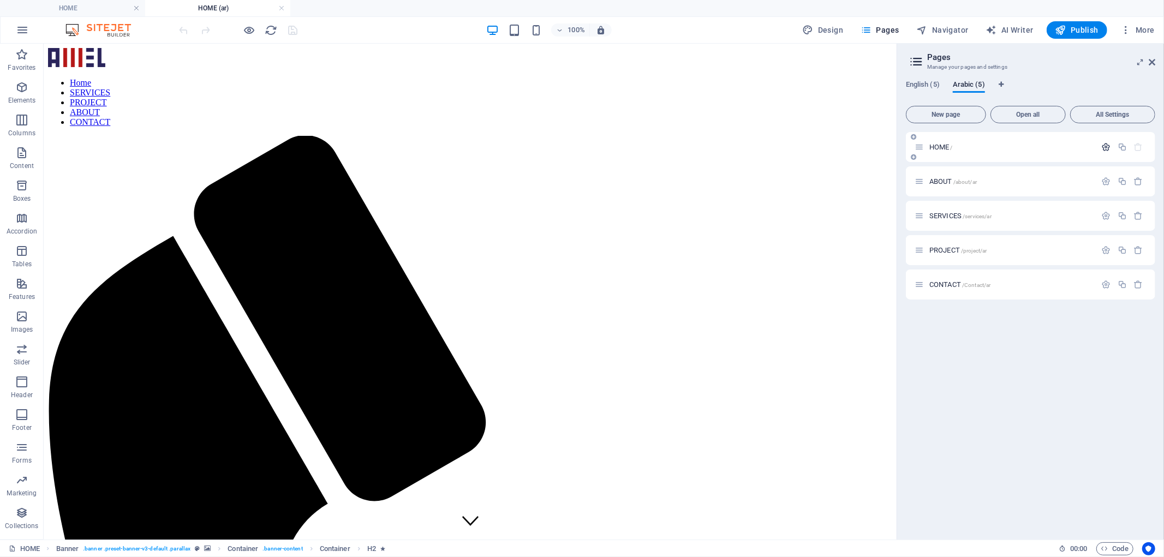
click at [1103, 149] on icon "button" at bounding box center [1106, 146] width 9 height 9
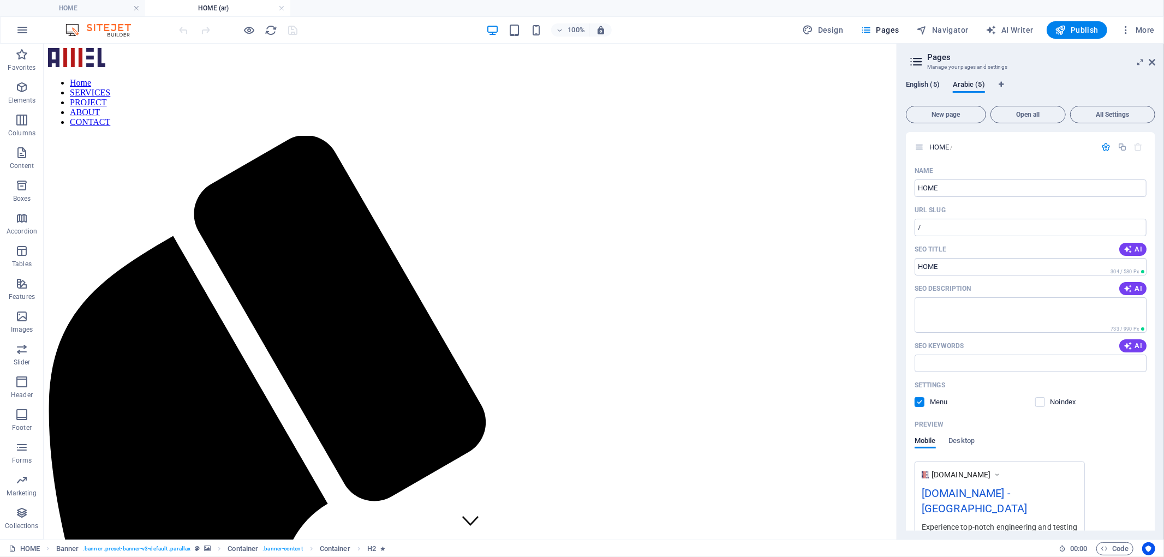
click at [914, 81] on span "English (5)" at bounding box center [923, 85] width 34 height 15
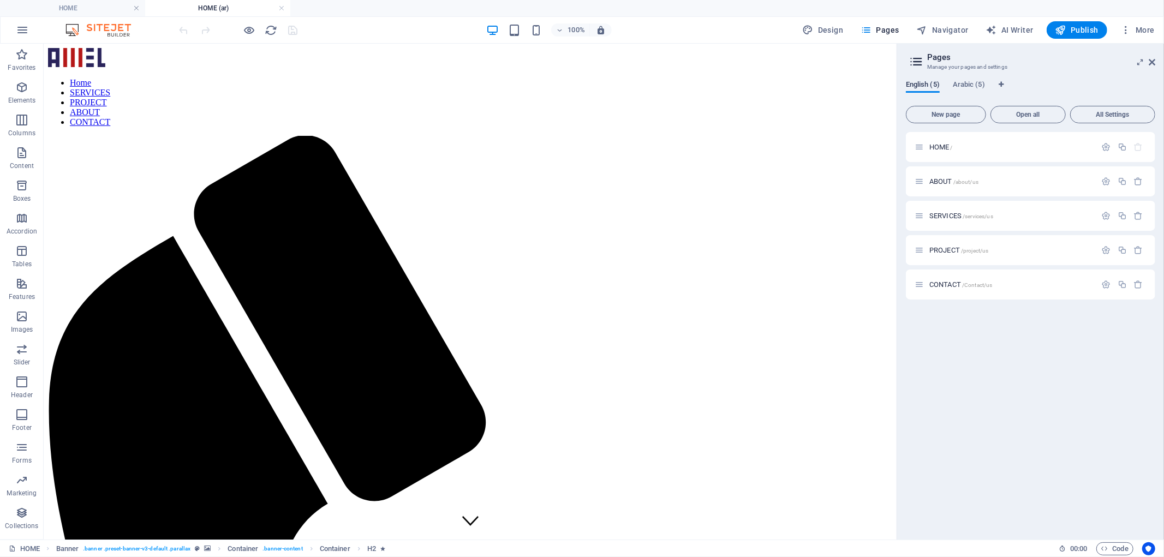
click at [914, 81] on span "English (5)" at bounding box center [923, 85] width 34 height 15
click at [959, 82] on span "Arabic (5)" at bounding box center [969, 85] width 32 height 15
click at [924, 83] on span "English (5)" at bounding box center [923, 85] width 34 height 15
click at [968, 87] on span "Arabic (5)" at bounding box center [969, 85] width 32 height 15
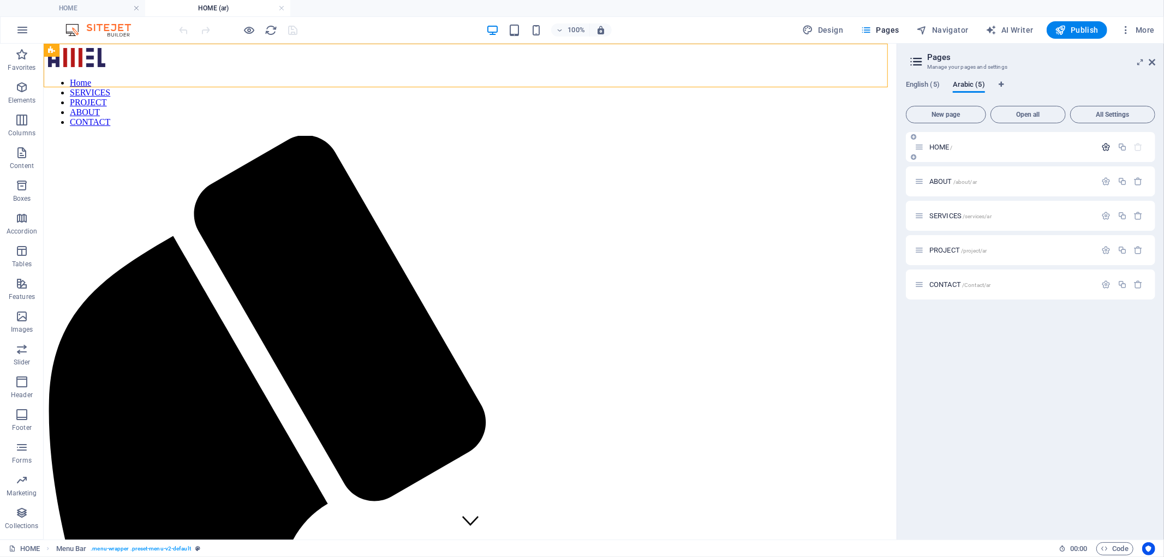
click at [1110, 151] on icon "button" at bounding box center [1106, 146] width 9 height 9
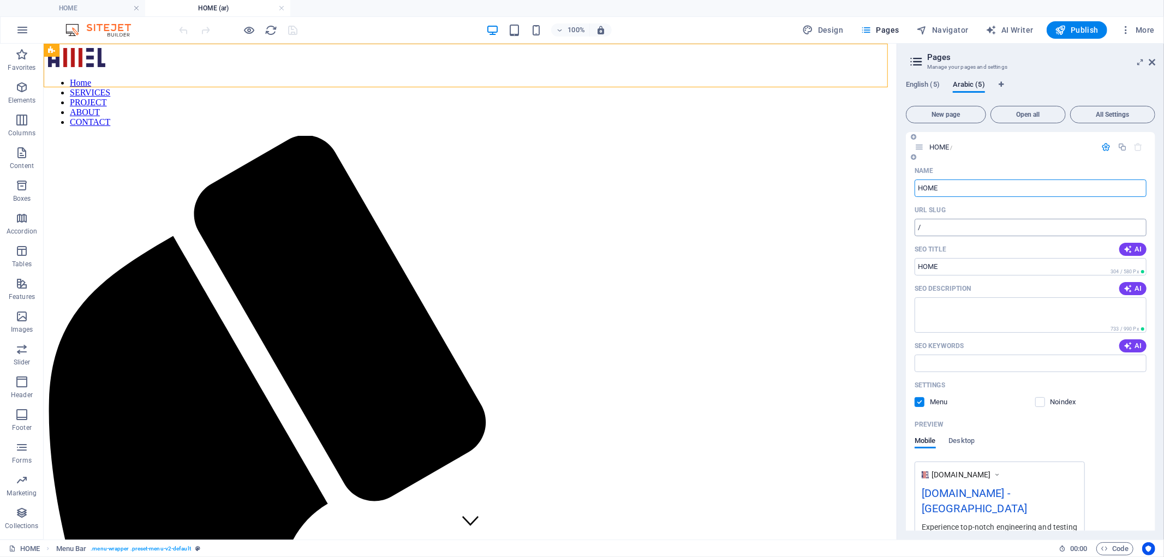
click at [963, 235] on input "/" at bounding box center [1030, 227] width 232 height 17
type input "/ar"
click at [293, 34] on icon "save" at bounding box center [293, 30] width 13 height 13
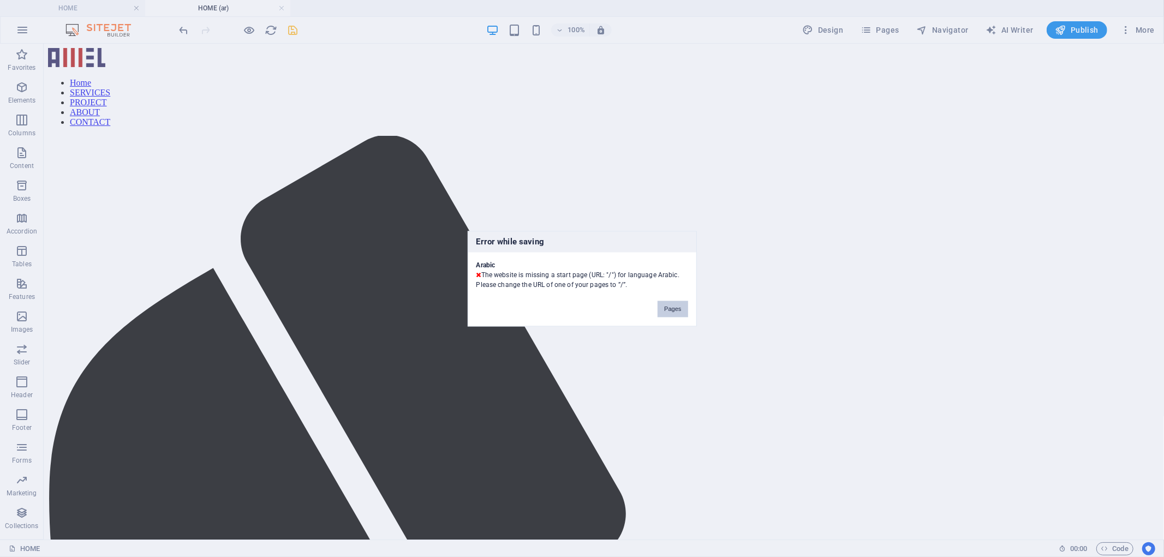
click at [667, 308] on button "Pages" at bounding box center [672, 309] width 30 height 16
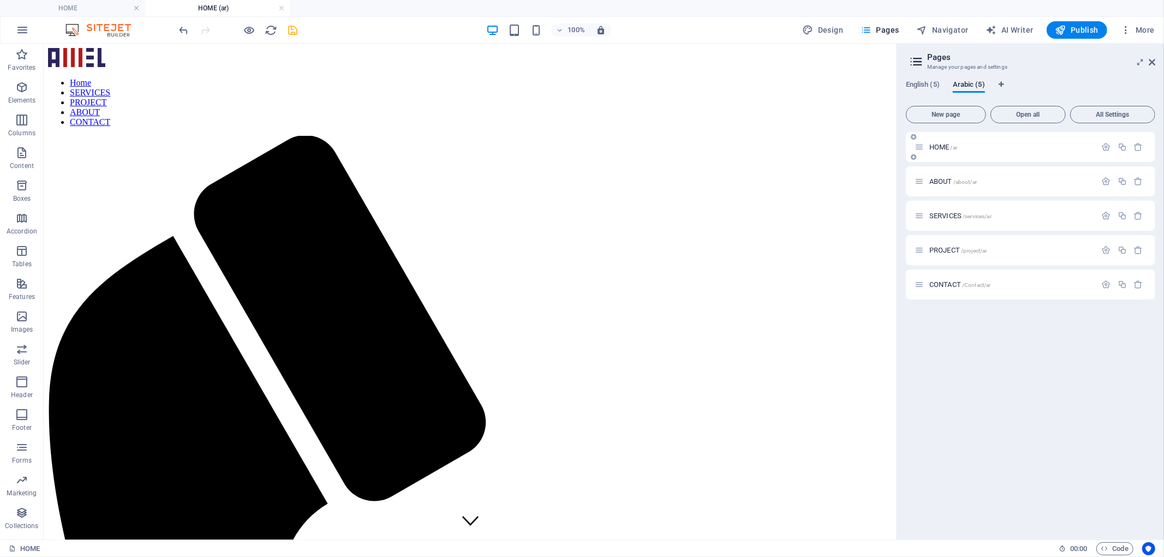
click at [1104, 152] on div at bounding box center [1122, 147] width 48 height 12
click at [1105, 146] on icon "button" at bounding box center [1106, 146] width 9 height 9
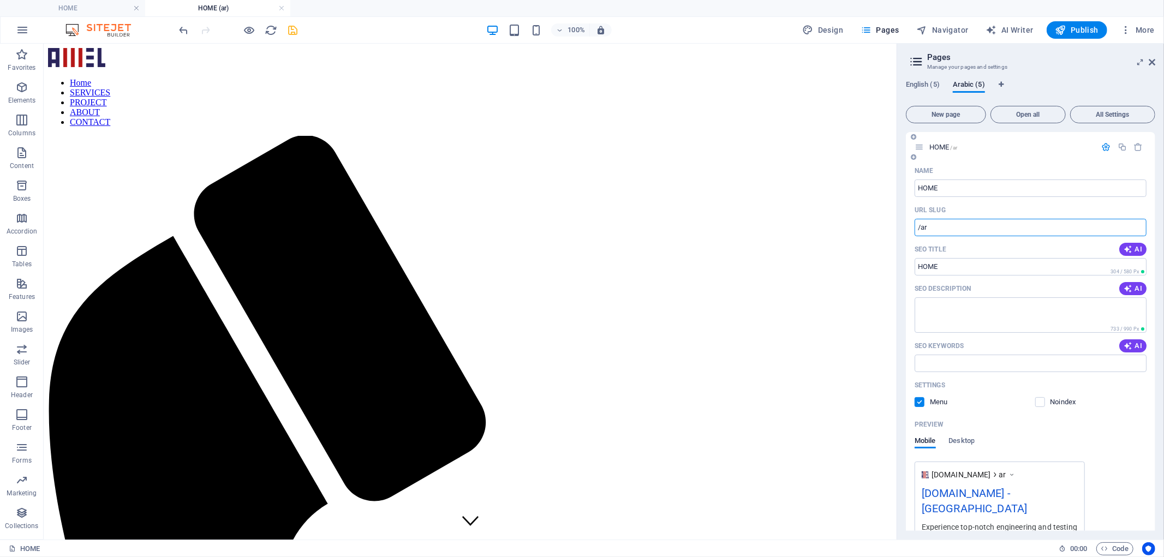
click at [941, 231] on input "/ar" at bounding box center [1030, 227] width 232 height 17
click at [918, 236] on input "/" at bounding box center [1030, 227] width 232 height 17
type input "ar/"
click at [287, 29] on icon "save" at bounding box center [293, 30] width 13 height 13
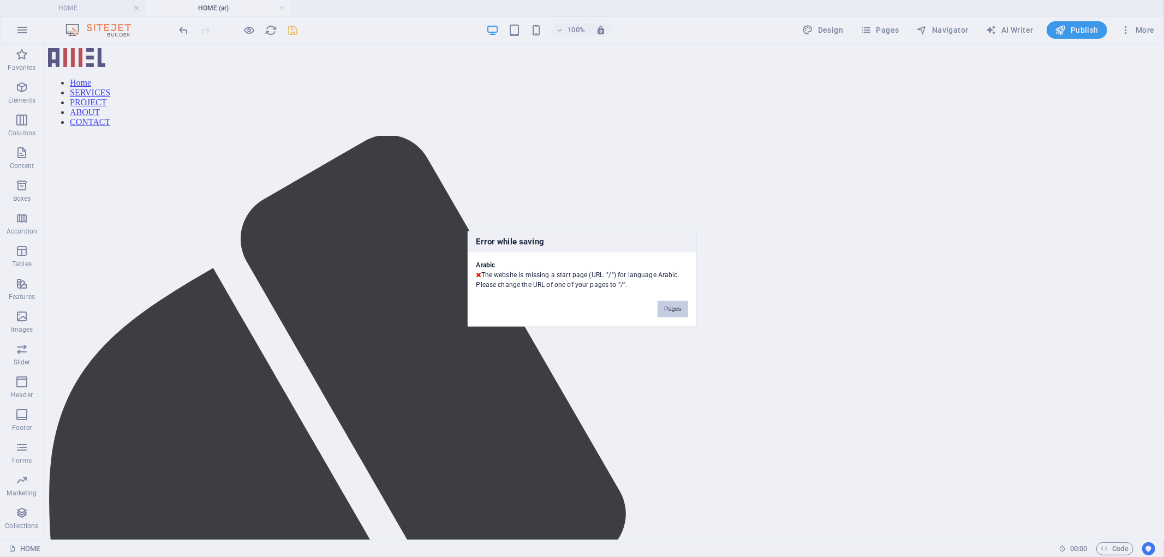
click at [668, 307] on button "Pages" at bounding box center [672, 309] width 30 height 16
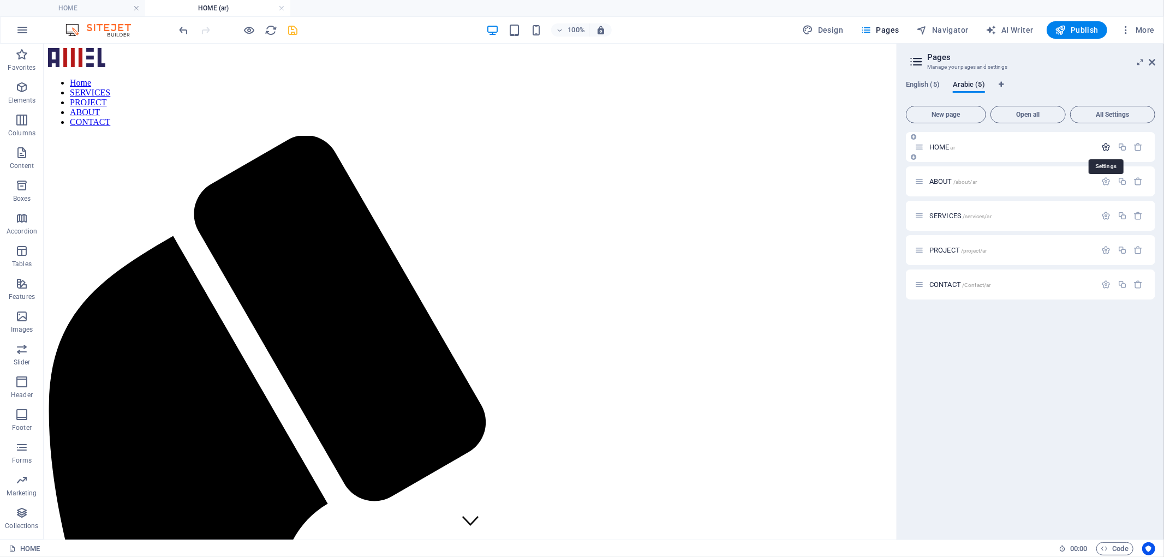
click at [1109, 144] on icon "button" at bounding box center [1106, 146] width 9 height 9
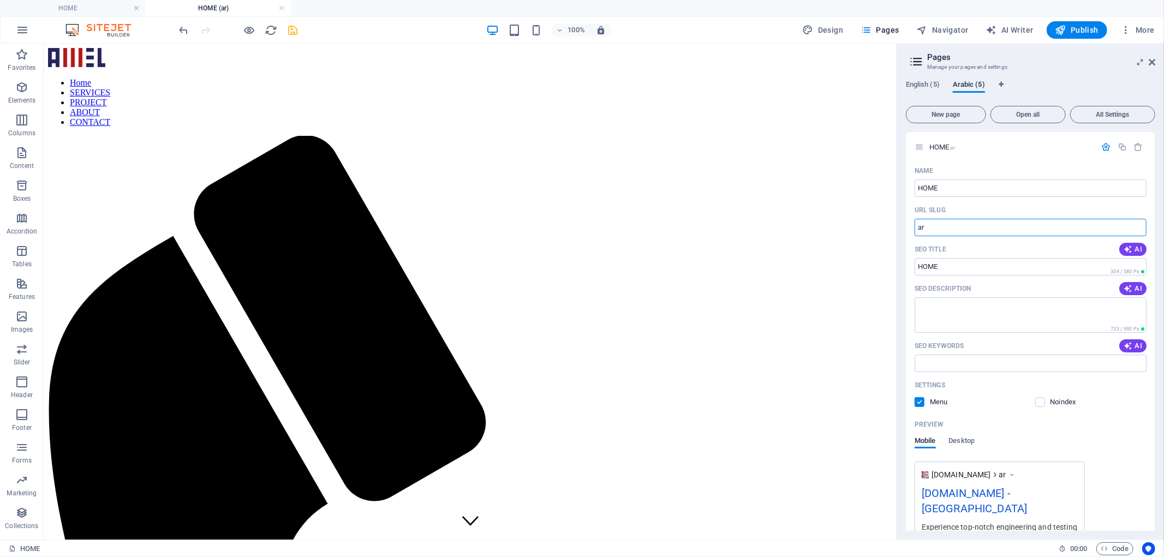
drag, startPoint x: 983, startPoint y: 271, endPoint x: 895, endPoint y: 226, distance: 98.1
type input "/"
click at [290, 27] on icon "save" at bounding box center [293, 30] width 13 height 13
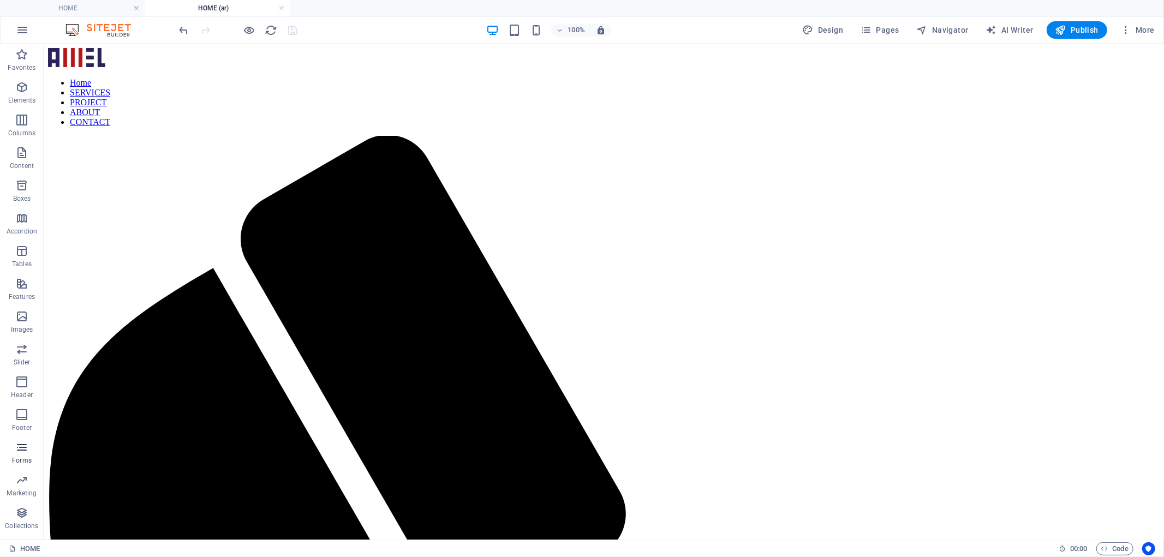
click at [23, 459] on p "Forms" at bounding box center [22, 460] width 20 height 9
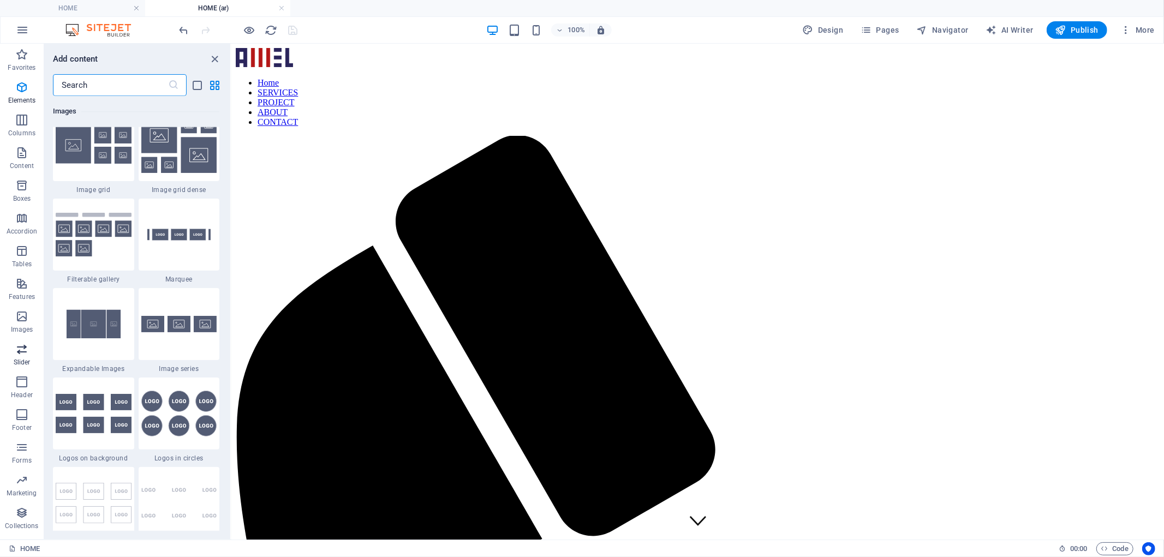
scroll to position [7964, 0]
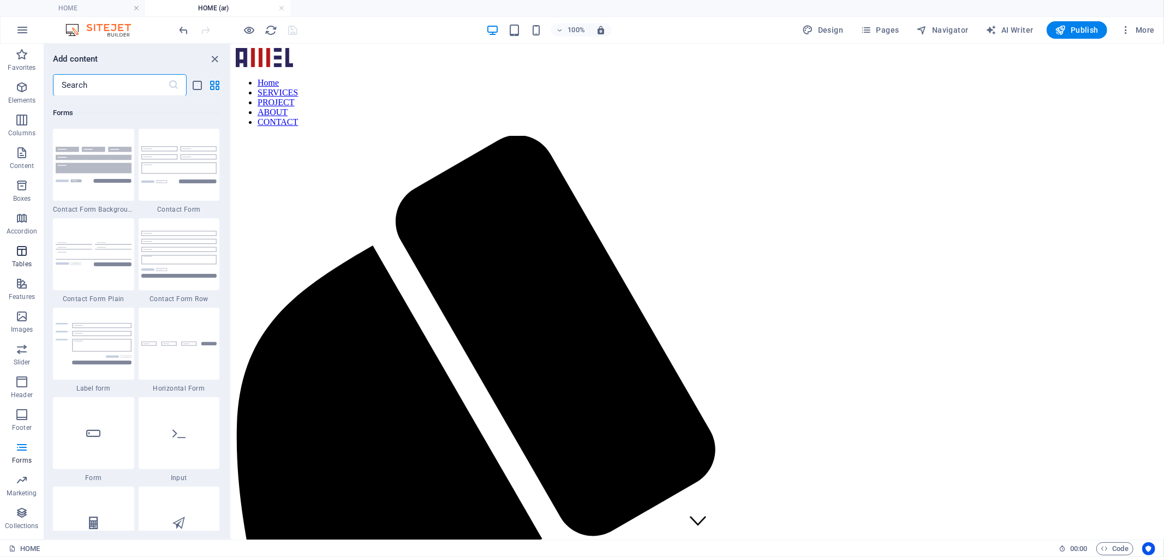
click at [18, 257] on icon "button" at bounding box center [21, 250] width 13 height 13
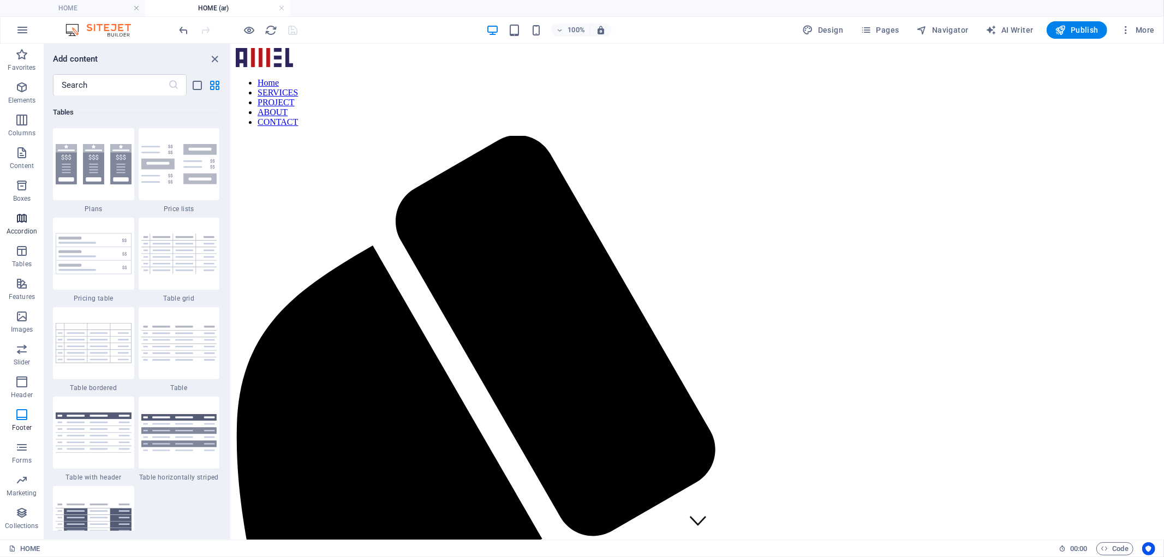
click at [22, 223] on icon "button" at bounding box center [21, 218] width 13 height 13
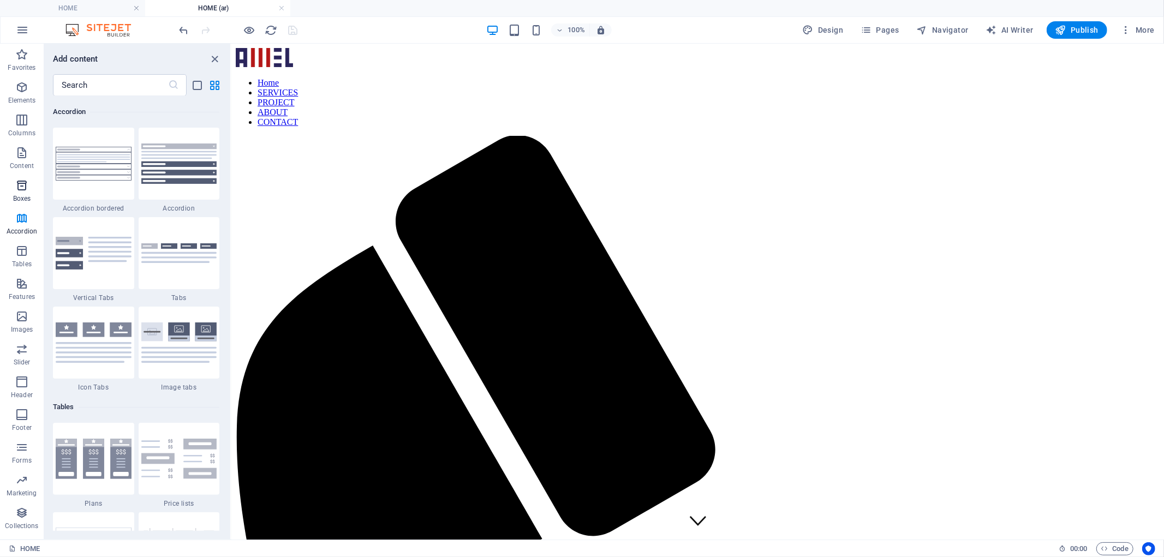
click at [28, 187] on icon "button" at bounding box center [21, 185] width 13 height 13
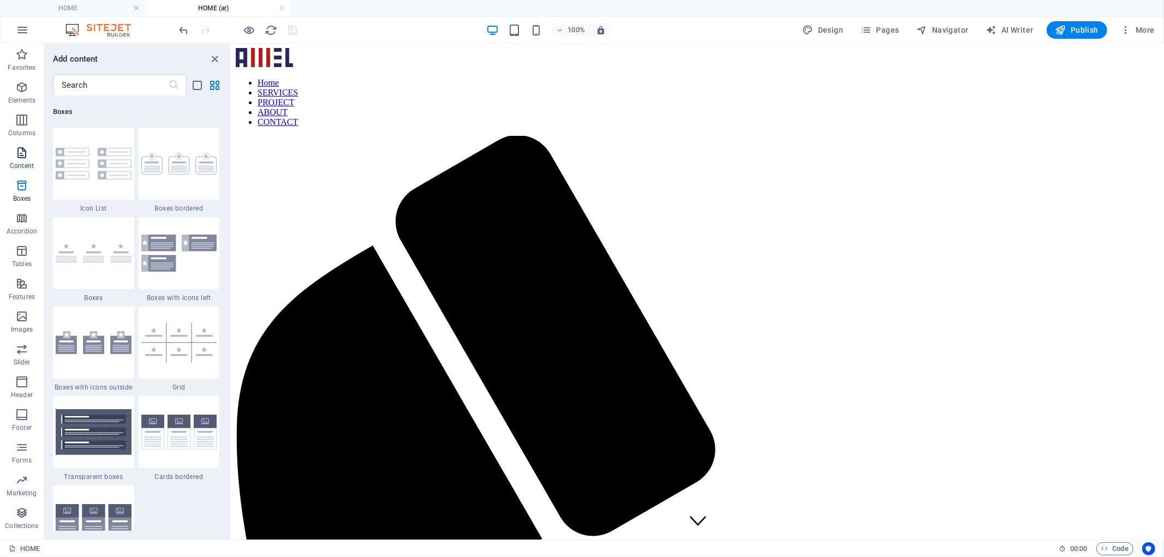
click at [28, 164] on p "Content" at bounding box center [22, 165] width 24 height 9
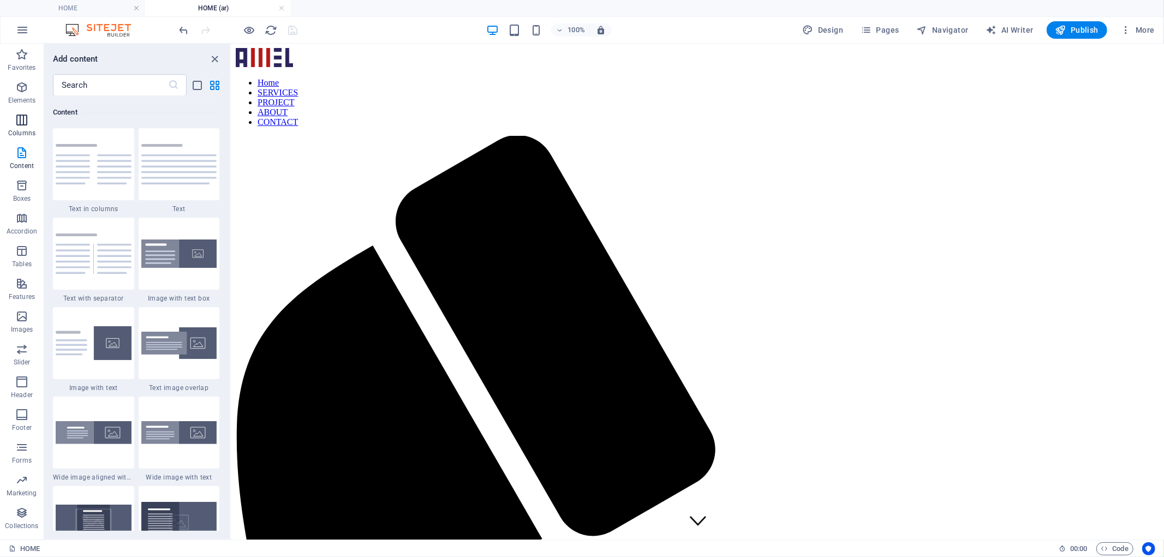
click at [20, 118] on icon "button" at bounding box center [21, 119] width 13 height 13
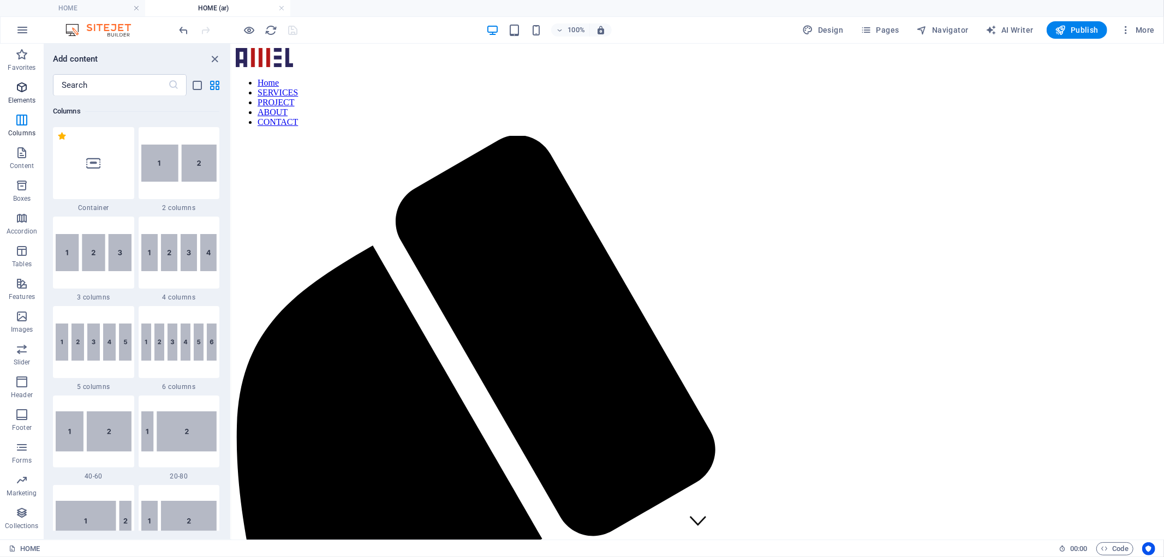
click at [19, 92] on icon "button" at bounding box center [21, 87] width 13 height 13
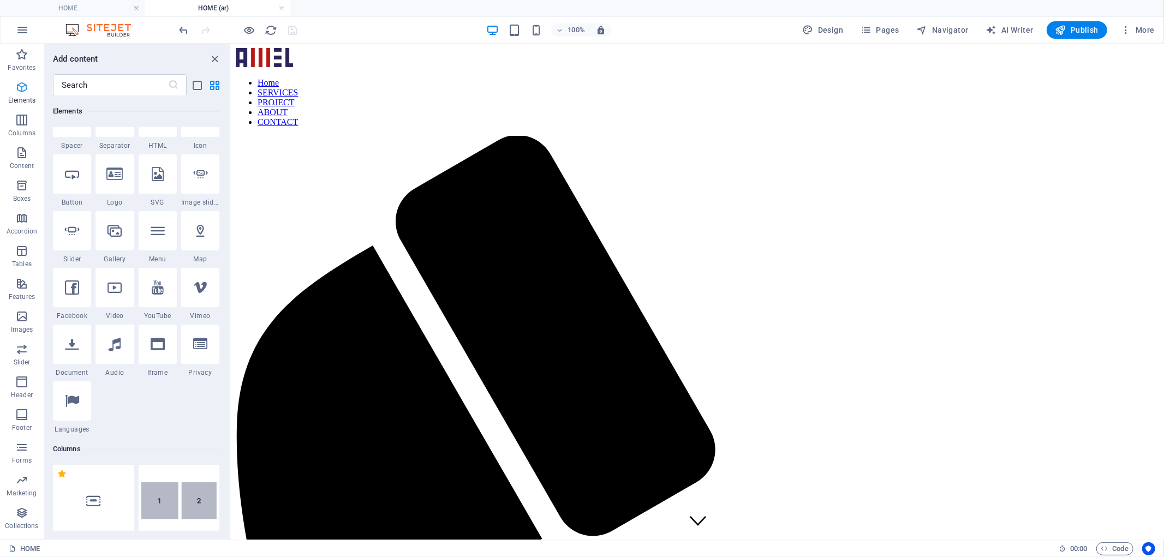
scroll to position [116, 0]
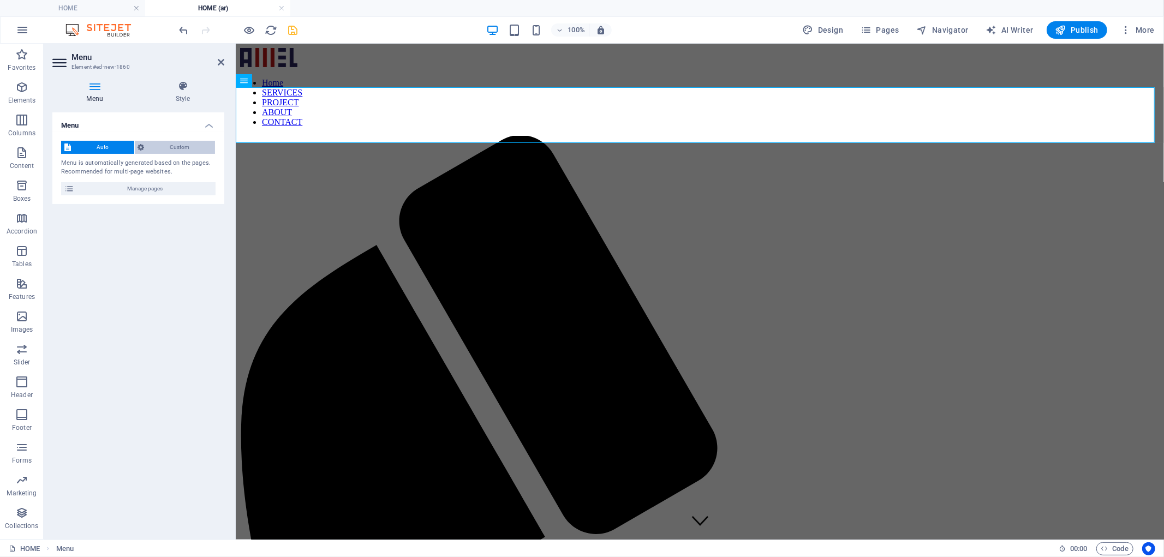
click at [154, 146] on span "Custom" at bounding box center [180, 147] width 64 height 13
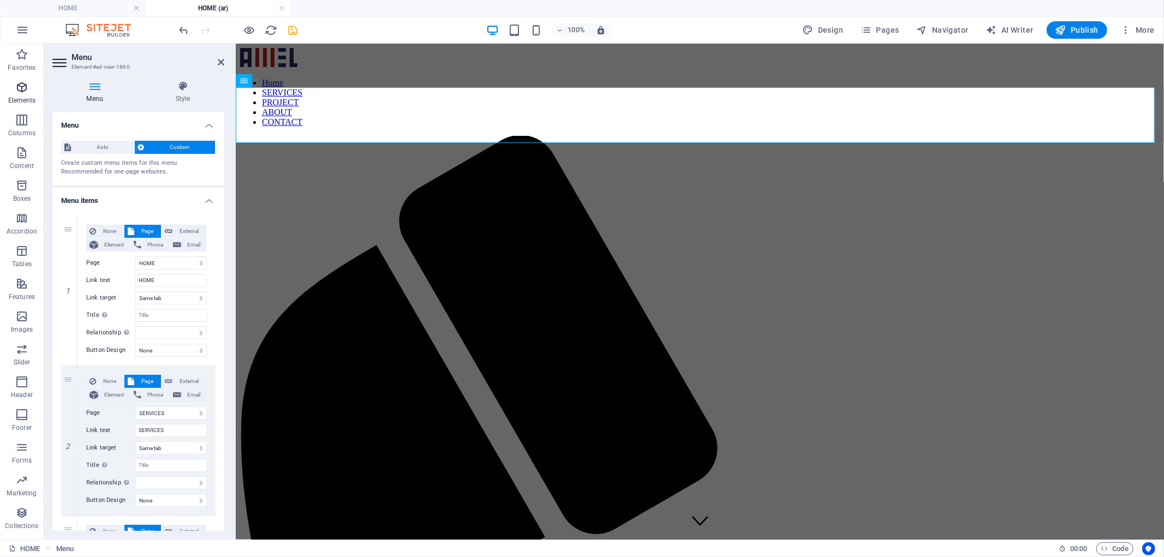
click at [17, 94] on span "Elements" at bounding box center [22, 94] width 44 height 26
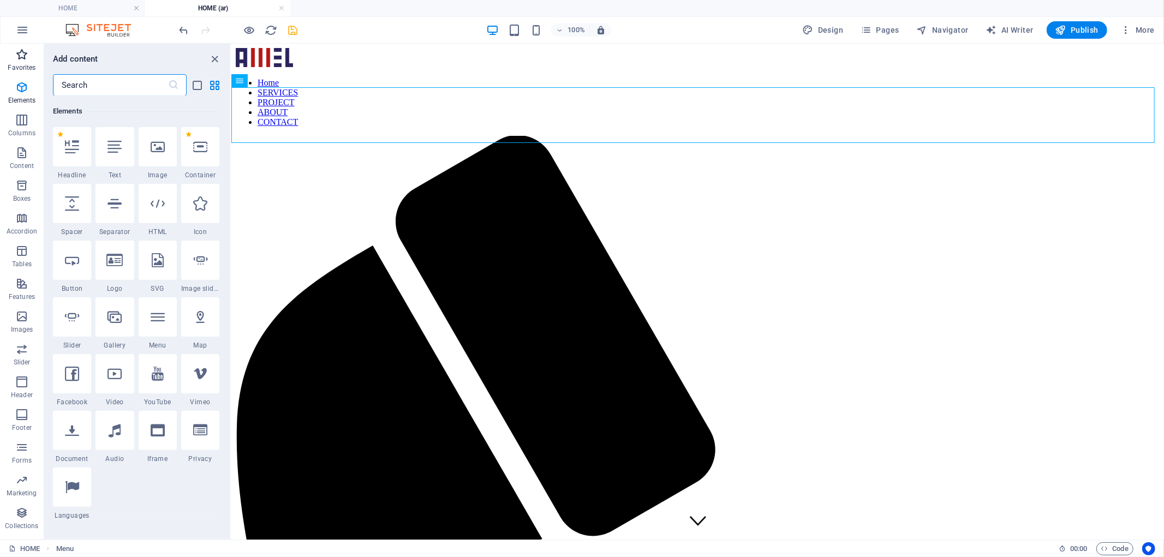
click at [28, 62] on span "Favorites" at bounding box center [22, 61] width 44 height 26
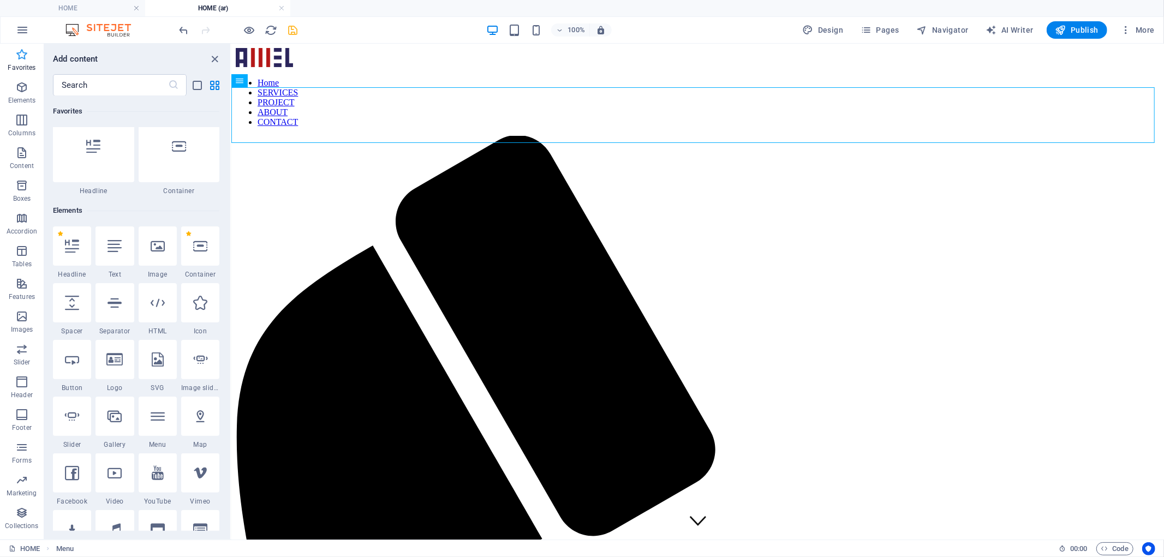
scroll to position [0, 0]
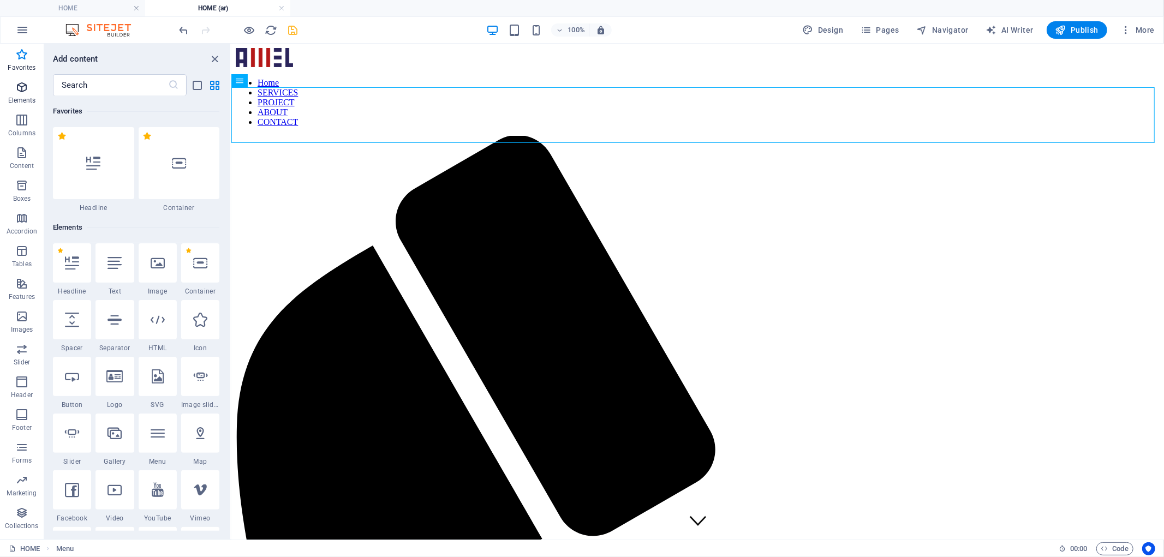
click at [30, 95] on span "Elements" at bounding box center [22, 94] width 44 height 26
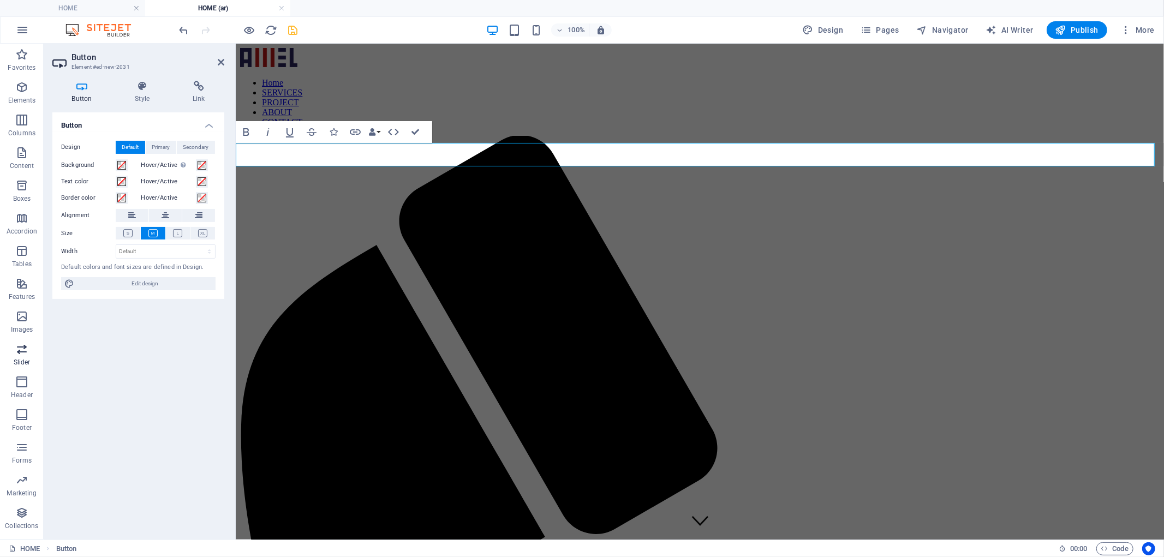
click at [18, 355] on icon "button" at bounding box center [21, 349] width 13 height 13
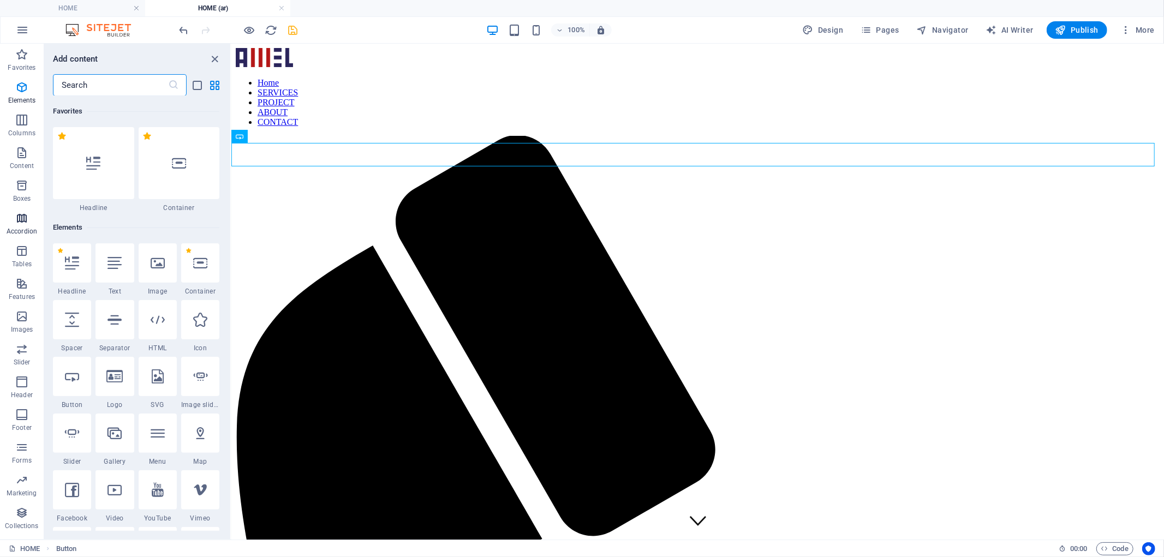
scroll to position [6184, 0]
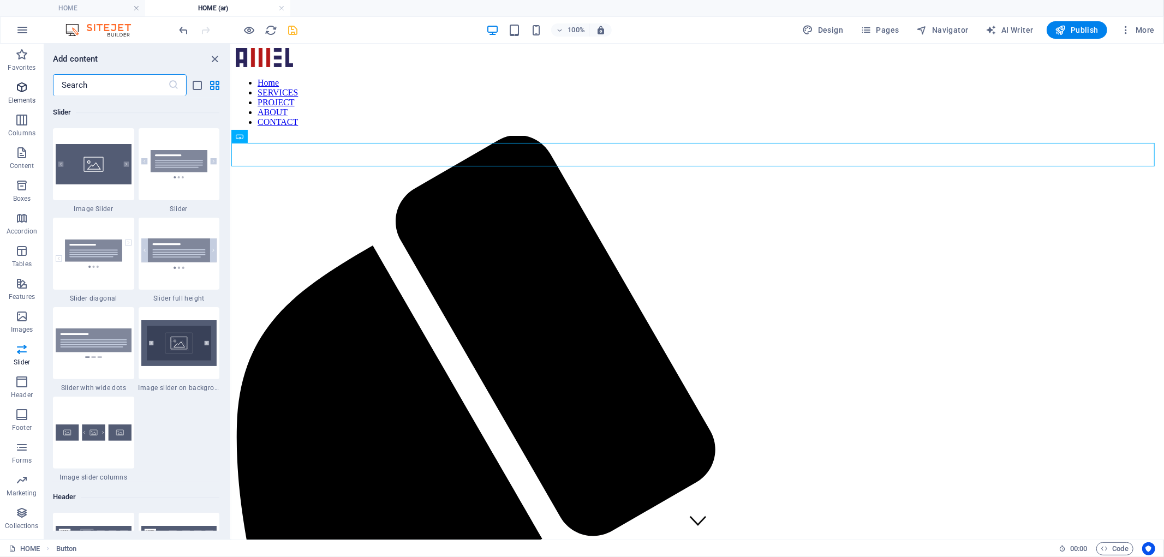
click at [22, 83] on icon "button" at bounding box center [21, 87] width 13 height 13
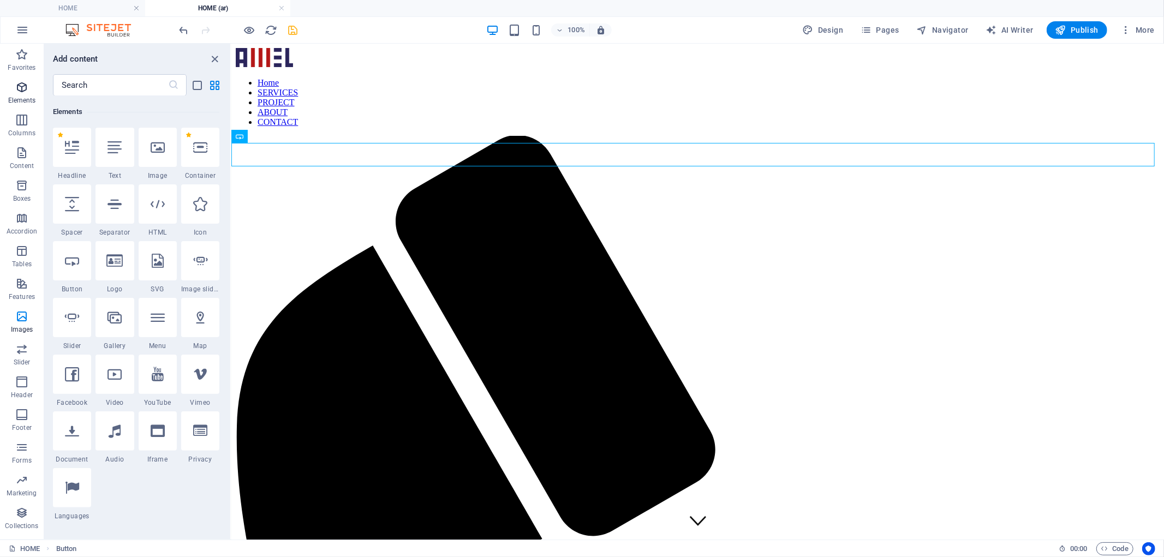
scroll to position [116, 0]
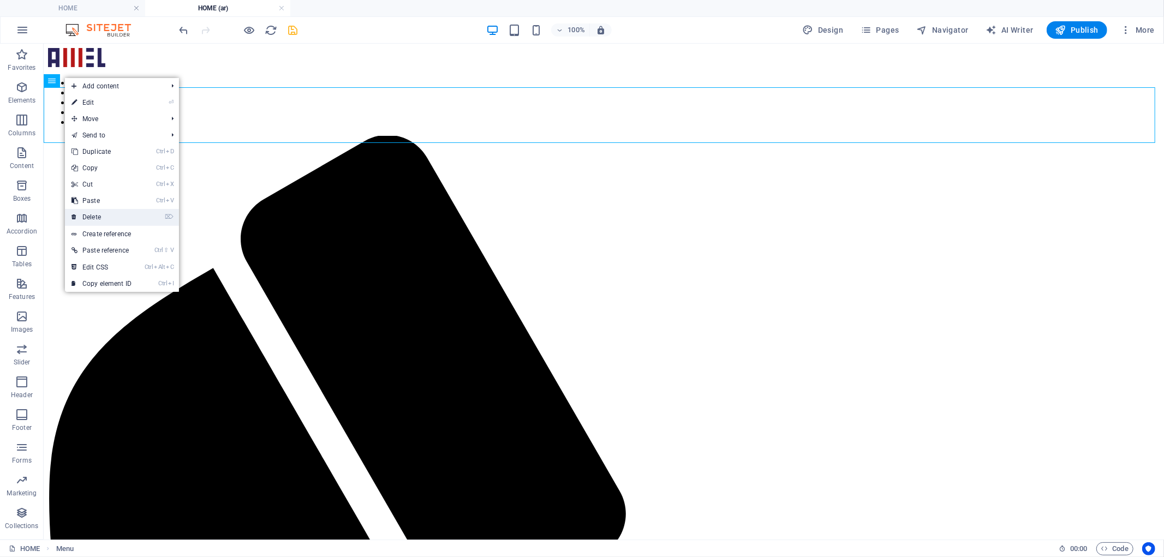
click at [100, 216] on link "⌦ Delete" at bounding box center [101, 217] width 73 height 16
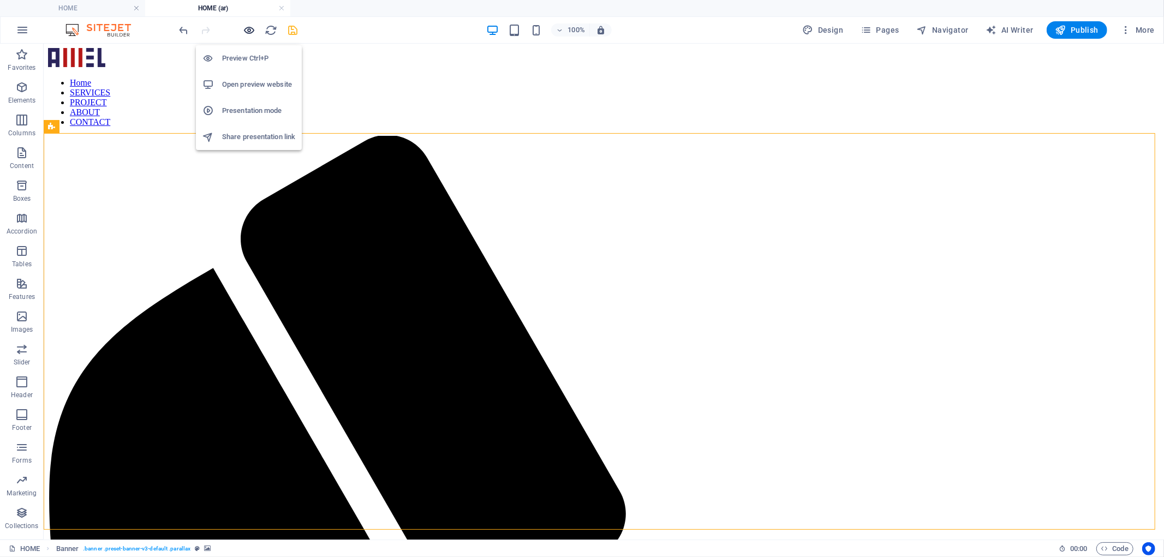
click at [253, 29] on icon "button" at bounding box center [249, 30] width 13 height 13
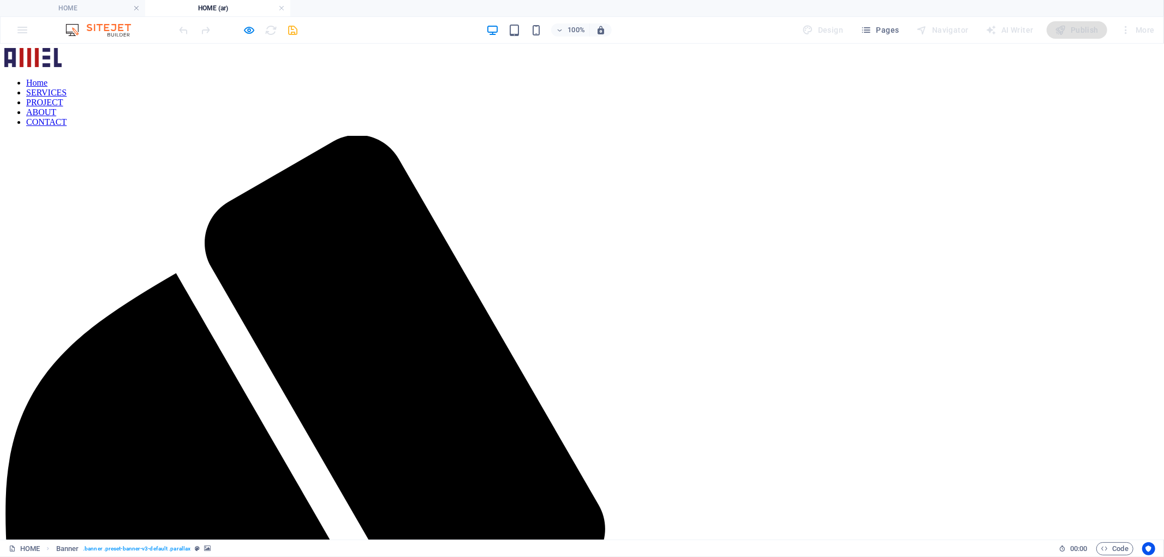
click at [248, 26] on icon "button" at bounding box center [249, 30] width 13 height 13
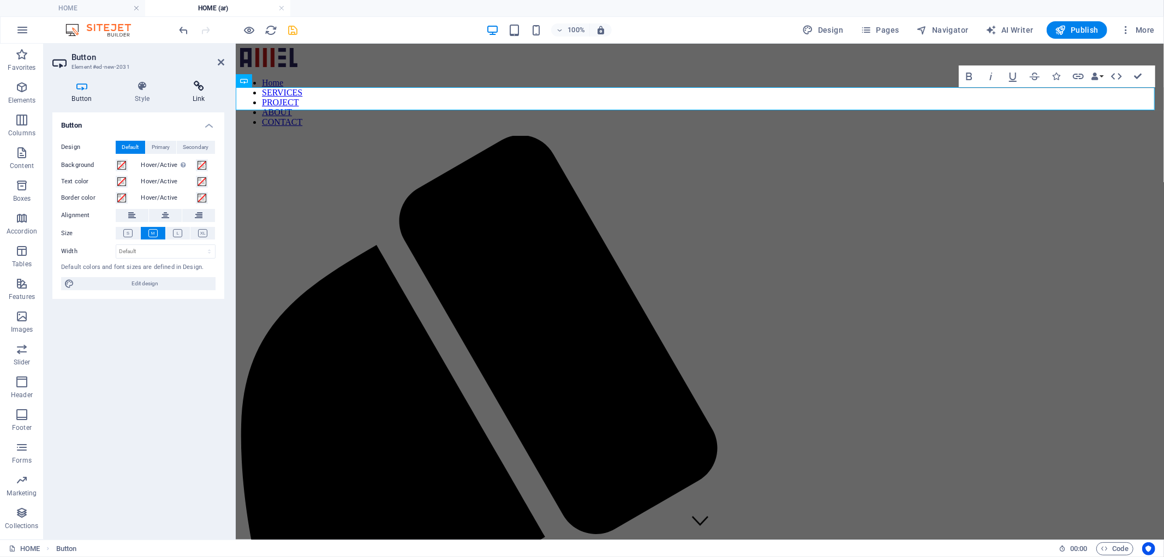
click at [199, 96] on h4 "Link" at bounding box center [198, 92] width 51 height 23
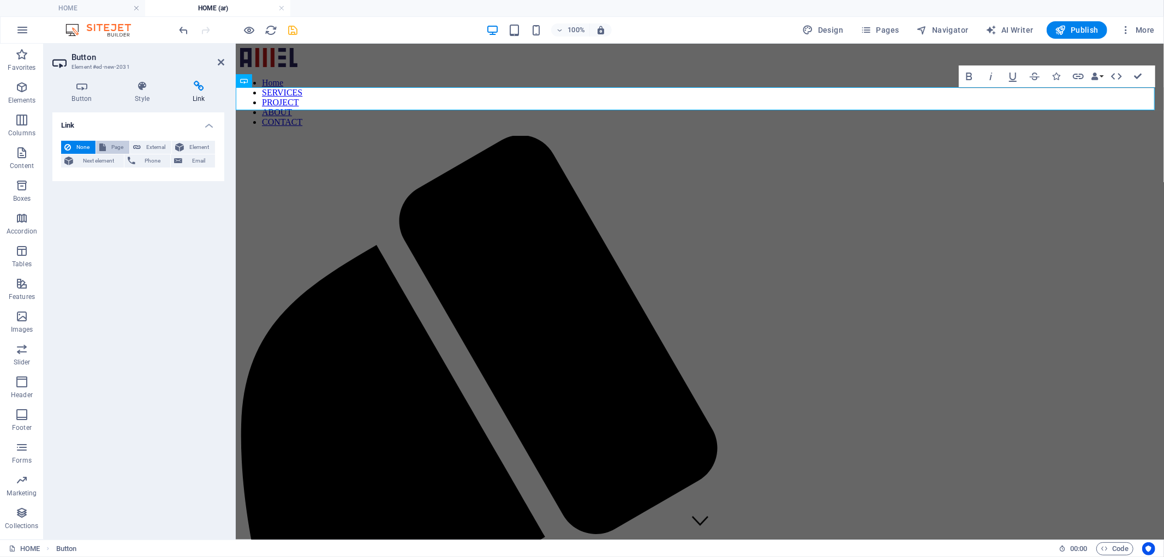
click at [122, 146] on span "Page" at bounding box center [117, 147] width 17 height 13
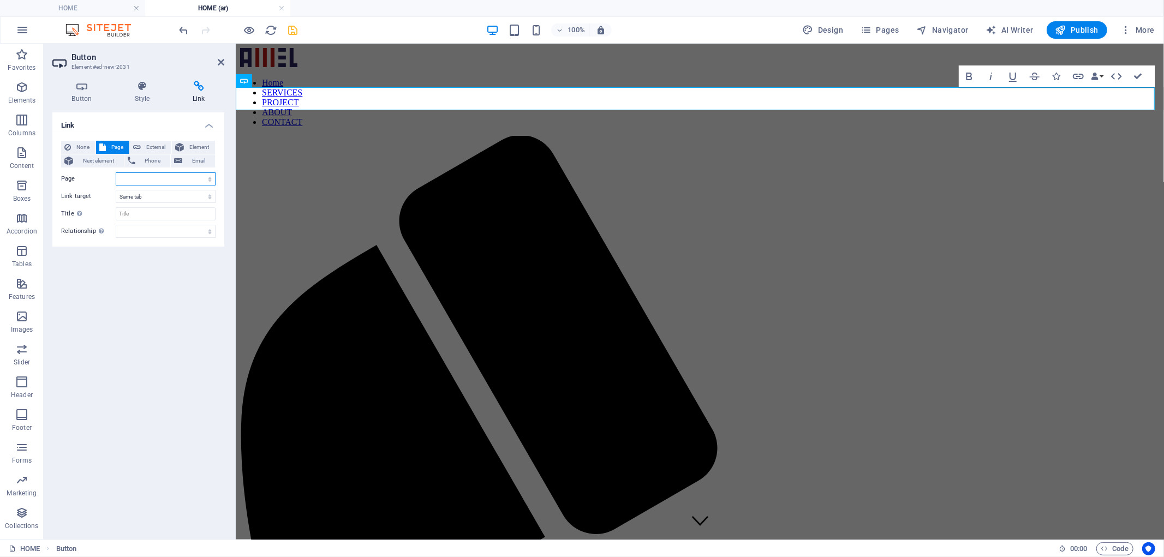
click at [206, 177] on select "HOME ABOUT SERVICES PROJECT CONTACT HOME ABOUT SERVICES PROJECT CONTACT" at bounding box center [166, 178] width 100 height 13
select select "5"
click at [116, 172] on select "HOME ABOUT SERVICES PROJECT CONTACT HOME ABOUT SERVICES PROJECT CONTACT" at bounding box center [166, 178] width 100 height 13
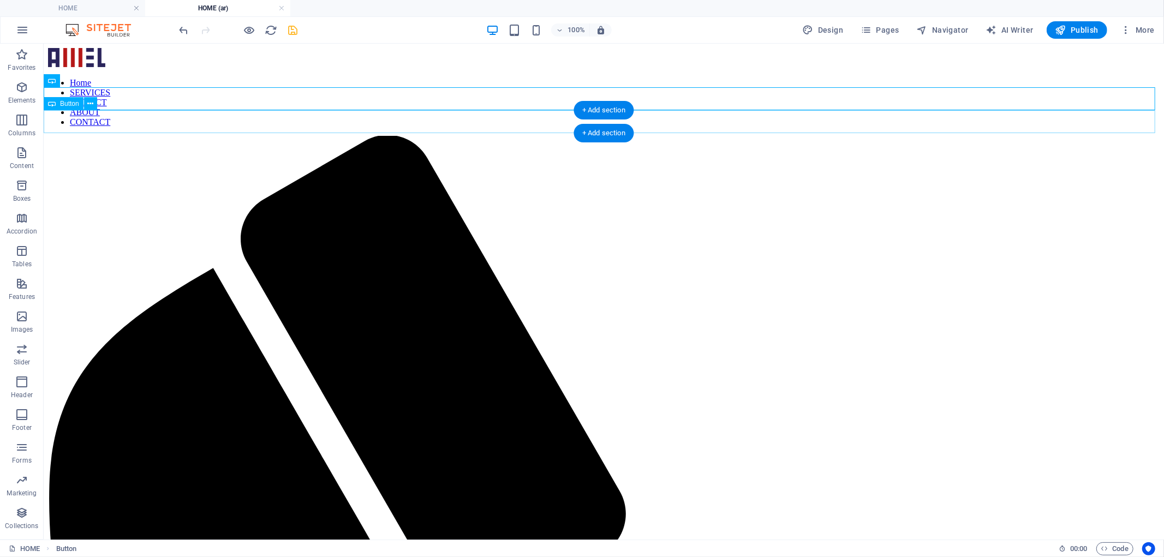
select select
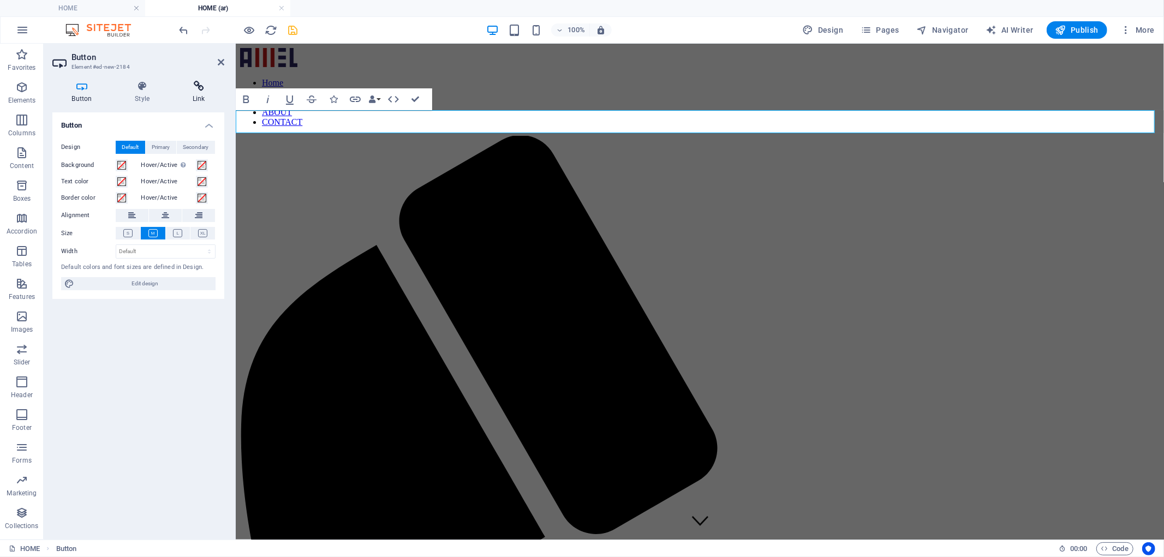
click at [198, 87] on icon at bounding box center [198, 86] width 51 height 11
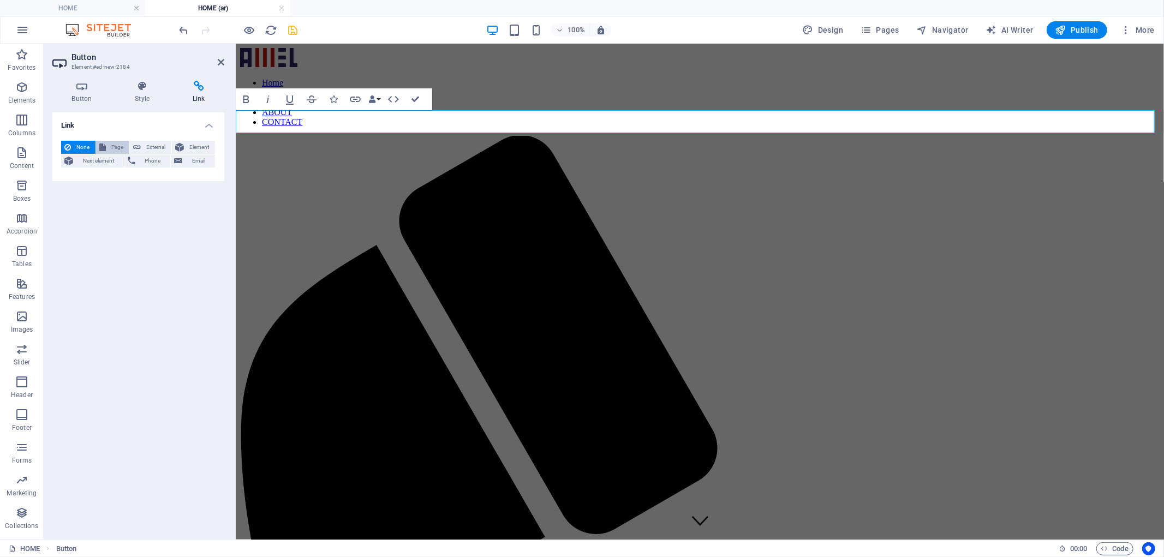
click at [113, 145] on span "Page" at bounding box center [117, 147] width 17 height 13
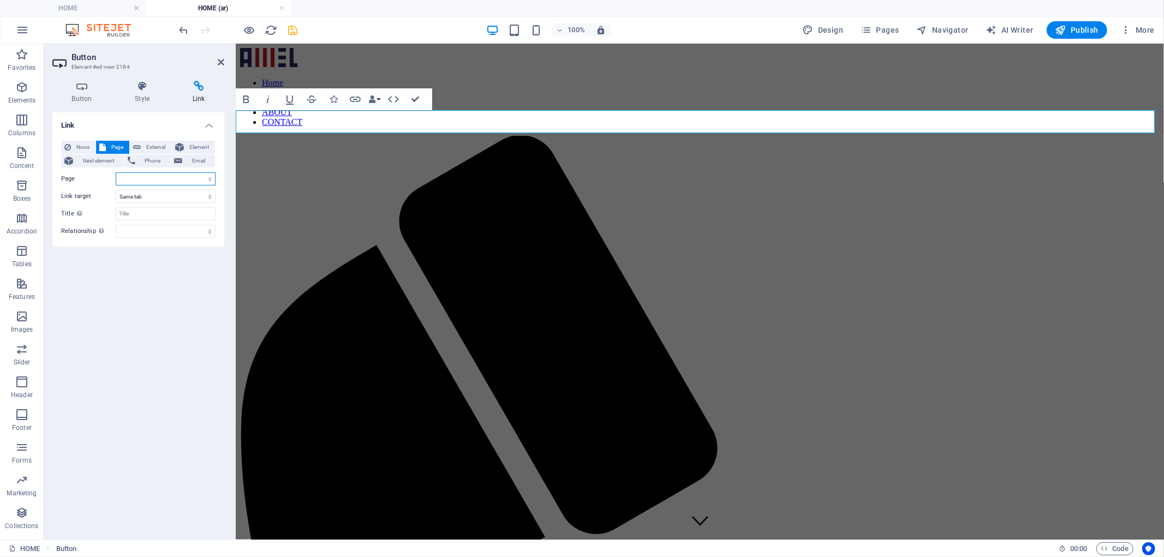
click at [168, 177] on select "HOME ABOUT SERVICES PROJECT CONTACT HOME ABOUT SERVICES PROJECT CONTACT" at bounding box center [166, 178] width 100 height 13
select select "0"
click at [116, 172] on select "HOME ABOUT SERVICES PROJECT CONTACT HOME ABOUT SERVICES PROJECT CONTACT" at bounding box center [166, 178] width 100 height 13
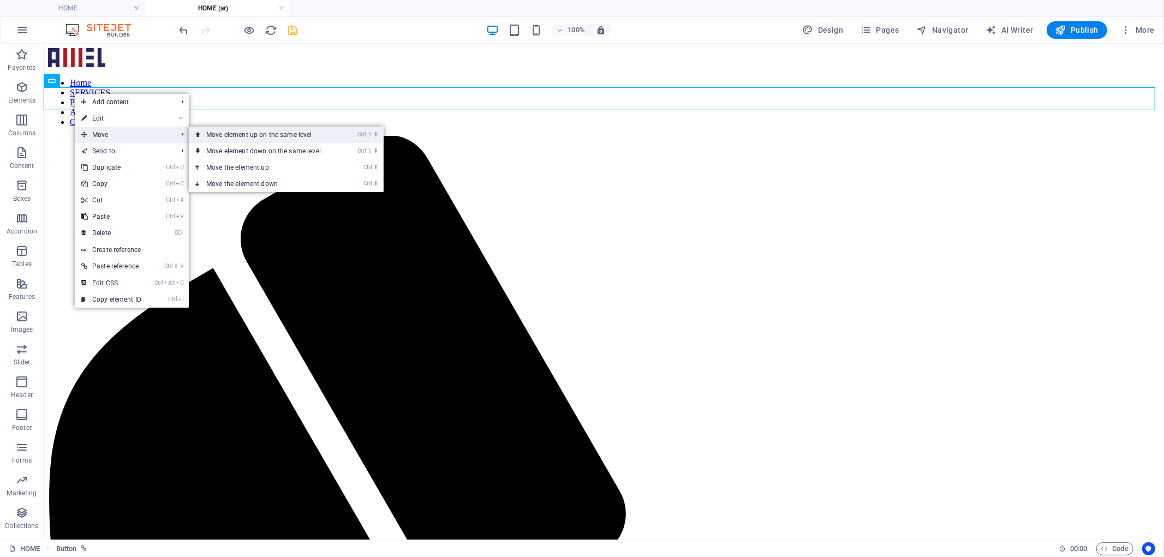
click at [219, 139] on link "Ctrl ⇧ ⬆ Move element up on the same level" at bounding box center [266, 135] width 154 height 16
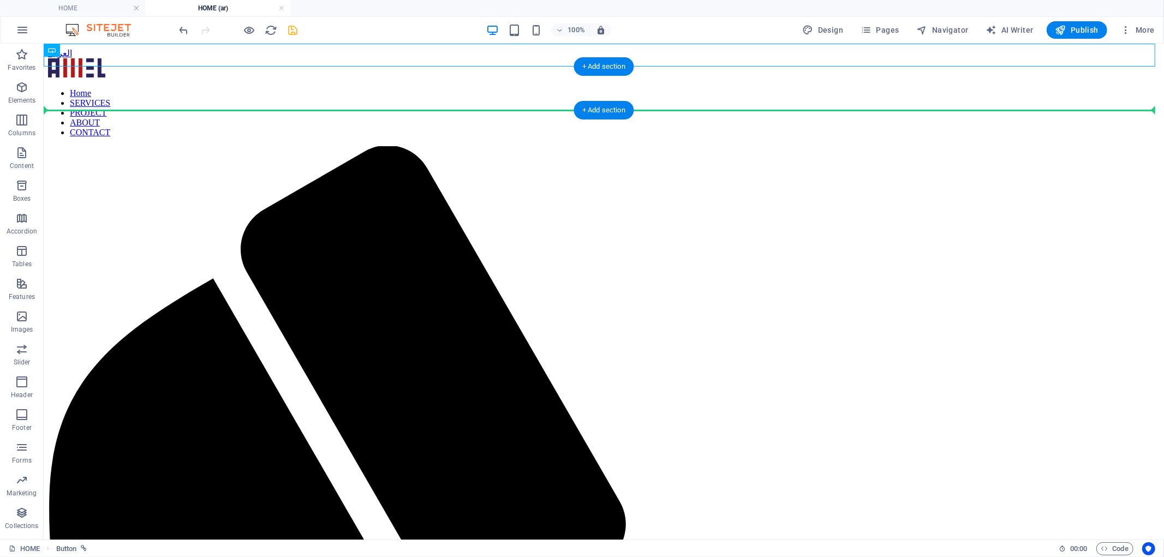
drag, startPoint x: 109, startPoint y: 98, endPoint x: 872, endPoint y: 91, distance: 763.8
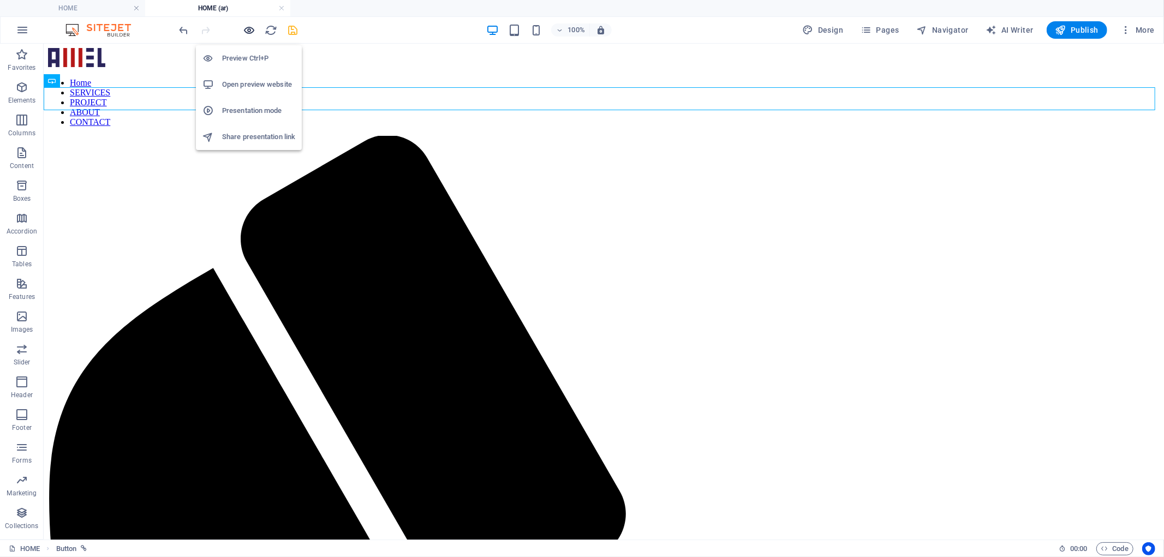
click at [246, 26] on icon "button" at bounding box center [249, 30] width 13 height 13
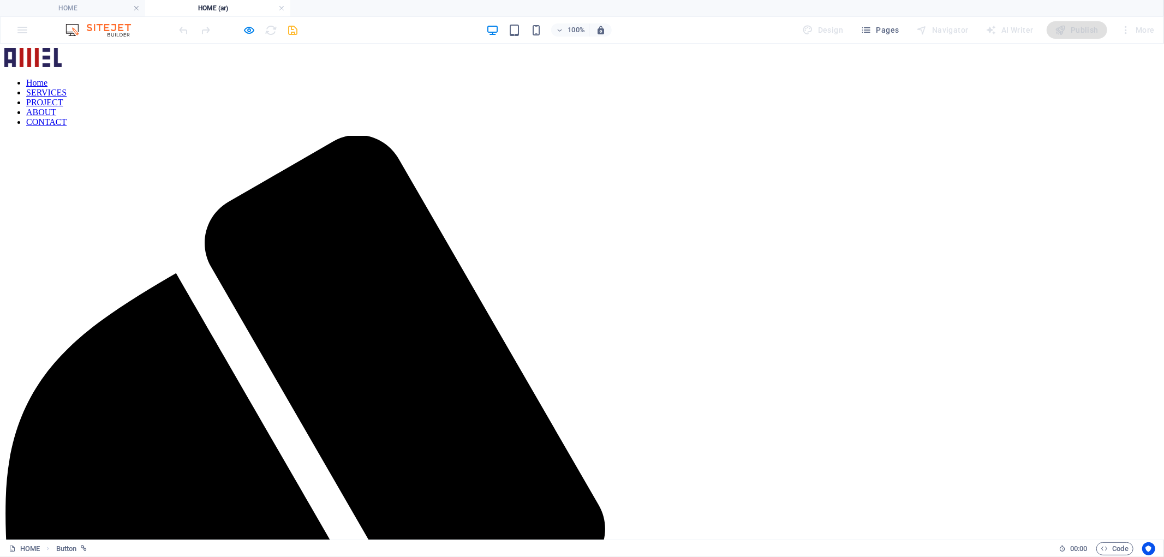
click at [239, 33] on div at bounding box center [238, 29] width 122 height 17
click at [242, 31] on div at bounding box center [238, 29] width 122 height 17
click at [246, 31] on icon "button" at bounding box center [249, 30] width 13 height 13
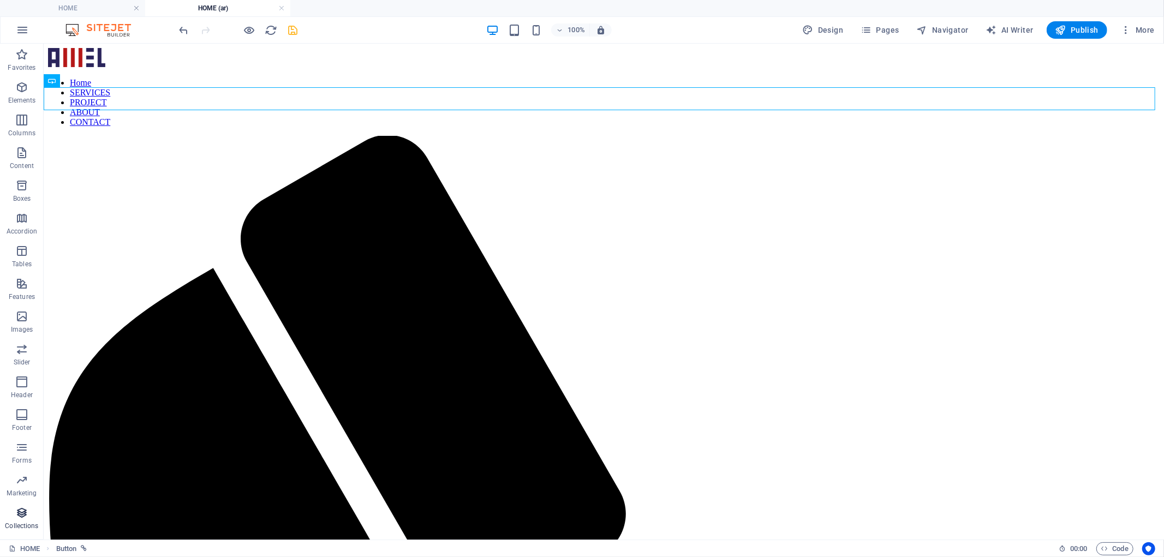
click at [28, 513] on icon "button" at bounding box center [21, 512] width 13 height 13
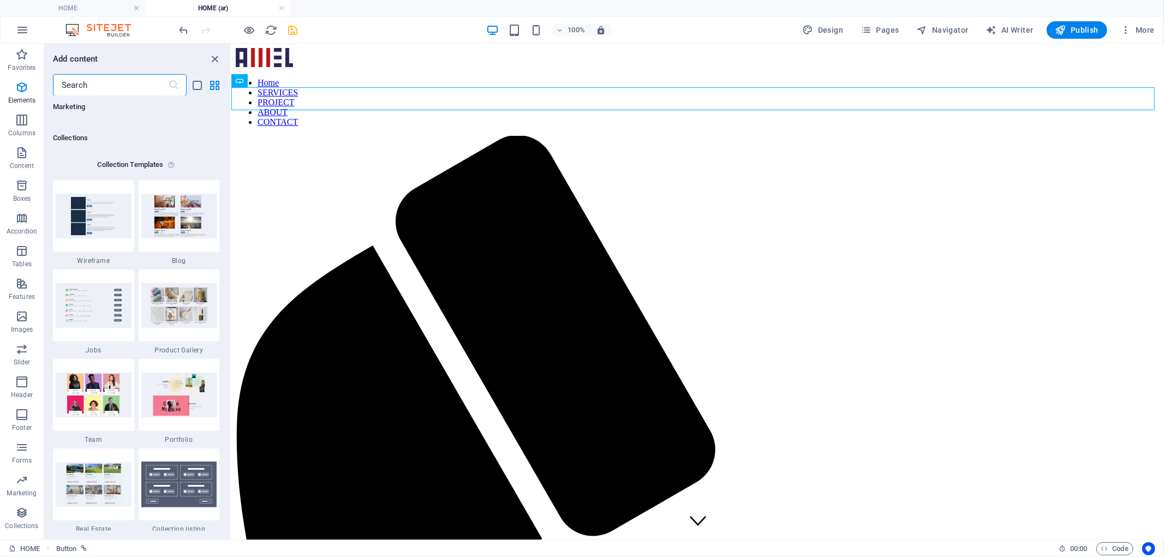
scroll to position [9986, 0]
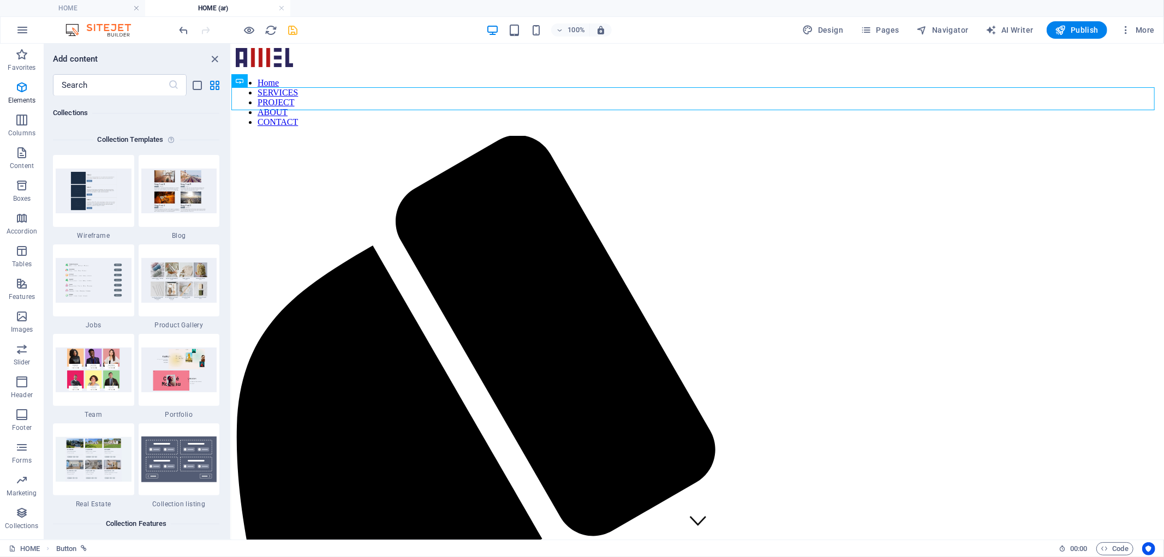
click at [111, 544] on div "HOME Button" at bounding box center [529, 548] width 1041 height 13
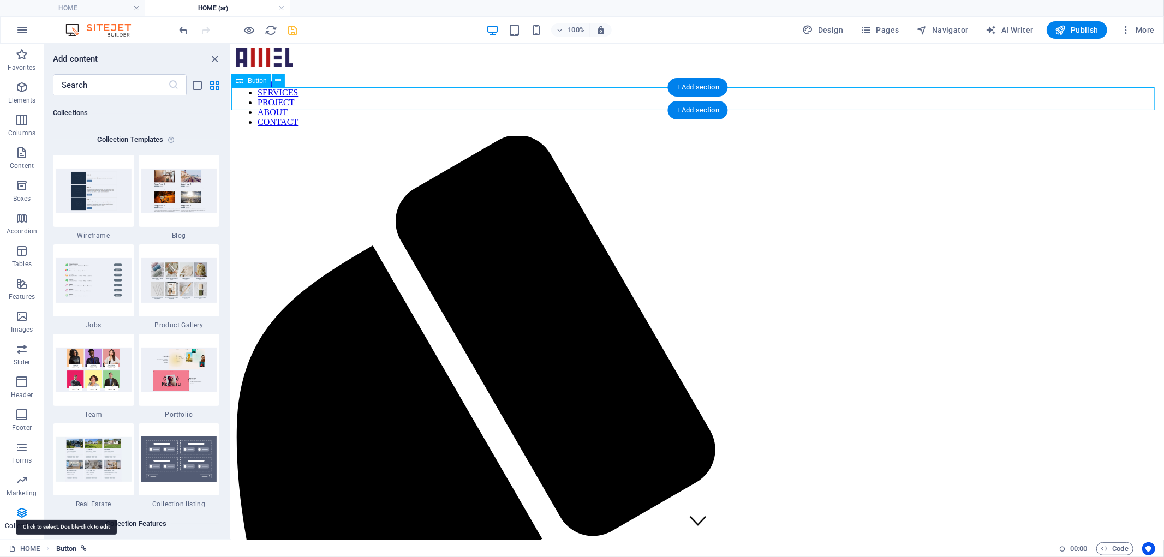
click at [74, 548] on span "Button" at bounding box center [66, 548] width 21 height 13
click at [82, 546] on icon "breadcrumb" at bounding box center [84, 549] width 6 height 6
select select "5"
select select
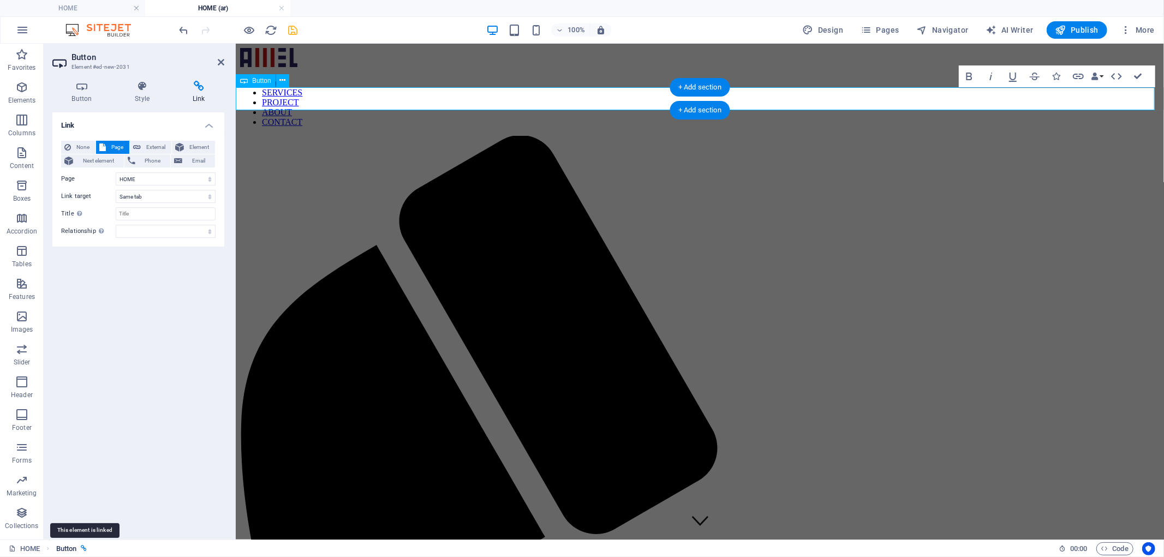
click at [82, 546] on icon "breadcrumb" at bounding box center [84, 549] width 6 height 6
click at [1108, 542] on span "Code" at bounding box center [1114, 548] width 27 height 13
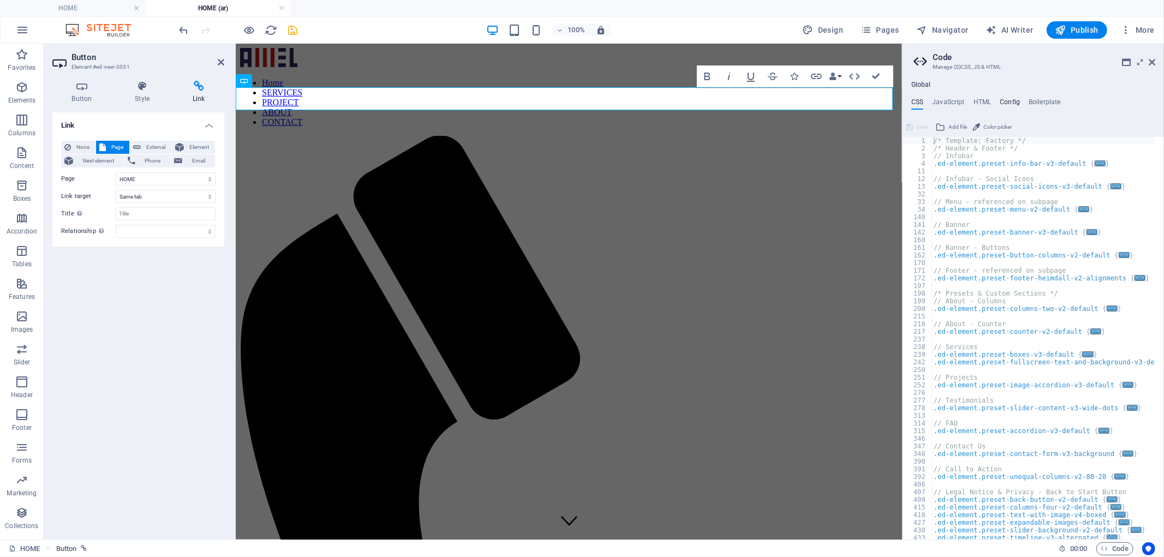
click at [1015, 101] on h4 "Config" at bounding box center [1009, 104] width 20 height 12
type textarea "$color-background: #f0f2f1;"
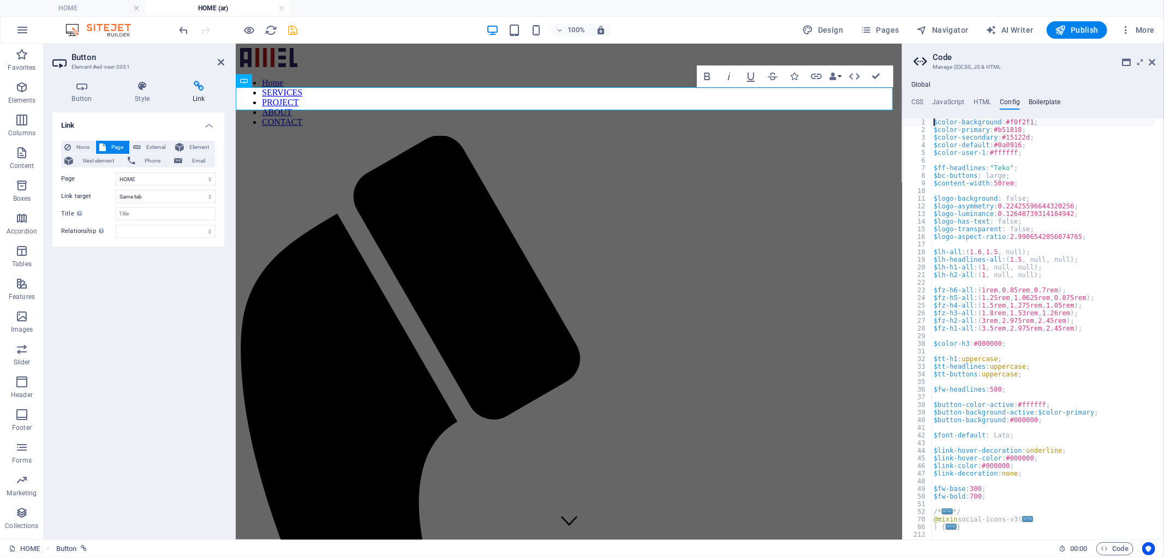
click at [1040, 101] on h4 "Boilerplate" at bounding box center [1044, 104] width 32 height 12
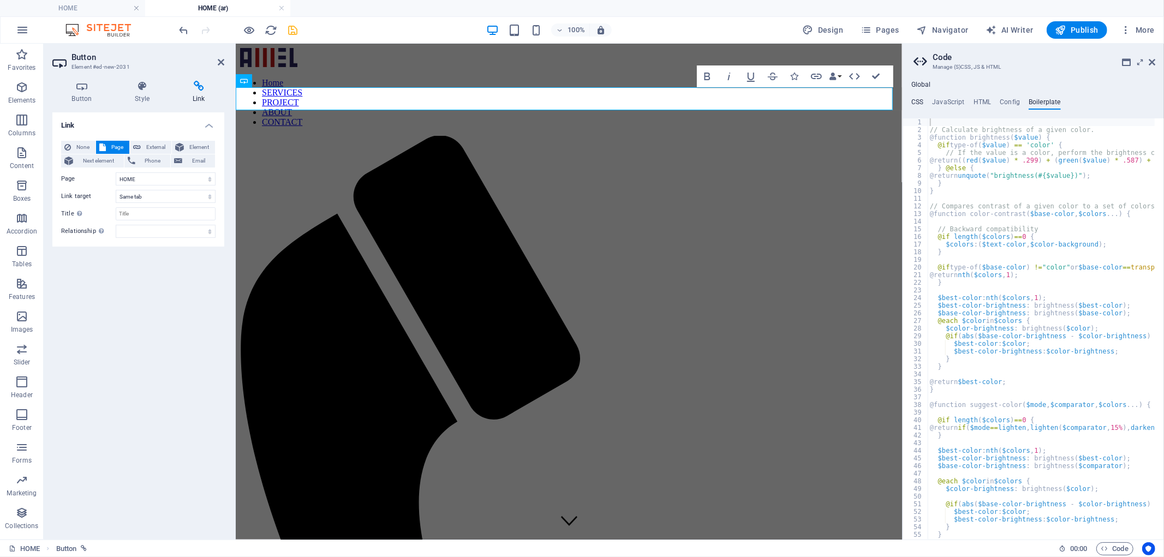
click at [917, 103] on h4 "CSS" at bounding box center [917, 104] width 12 height 12
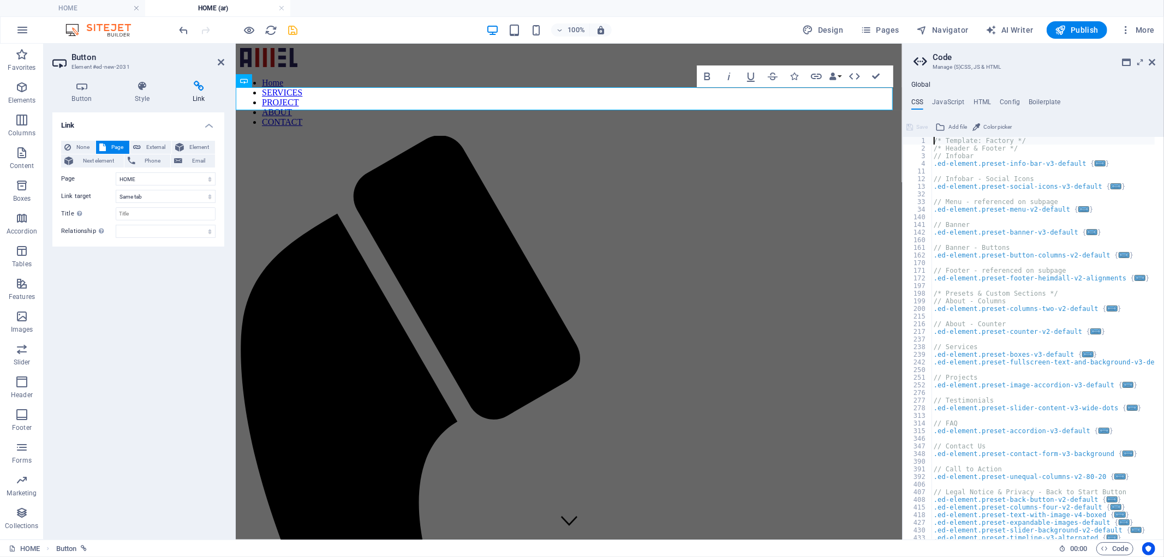
click at [950, 67] on h3 "Manage (S)CSS, JS & HTML" at bounding box center [1032, 67] width 201 height 10
click at [1122, 63] on icon at bounding box center [1126, 62] width 9 height 9
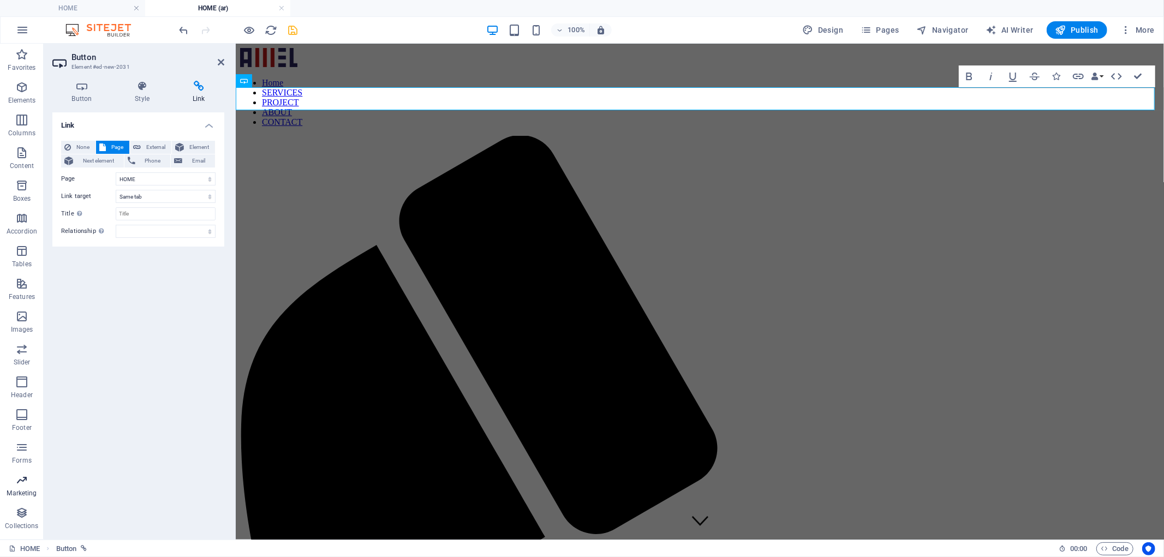
click at [20, 481] on icon "button" at bounding box center [21, 480] width 13 height 13
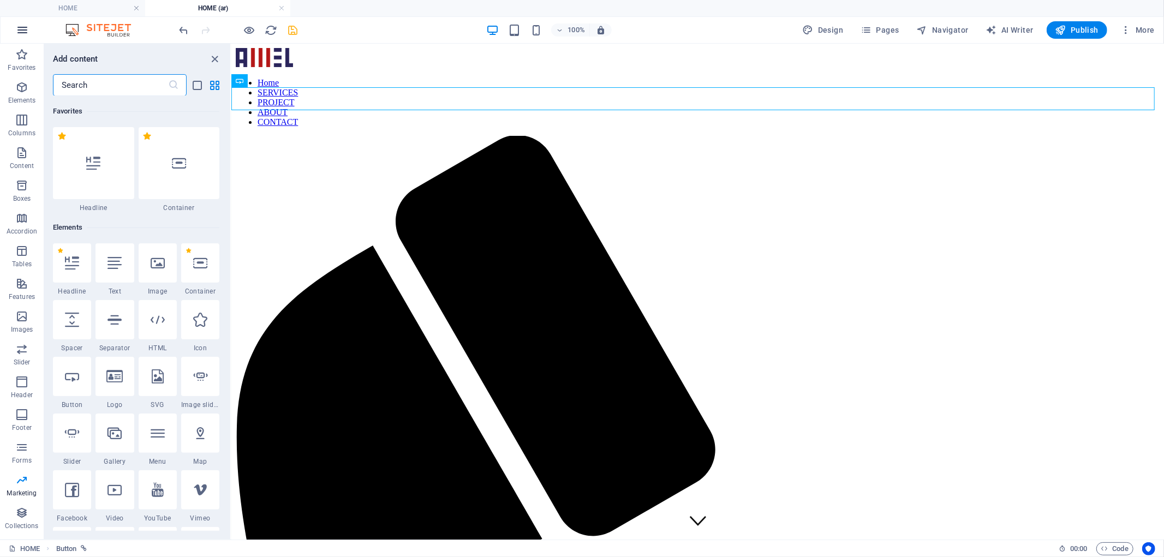
click at [16, 26] on icon "button" at bounding box center [22, 29] width 13 height 13
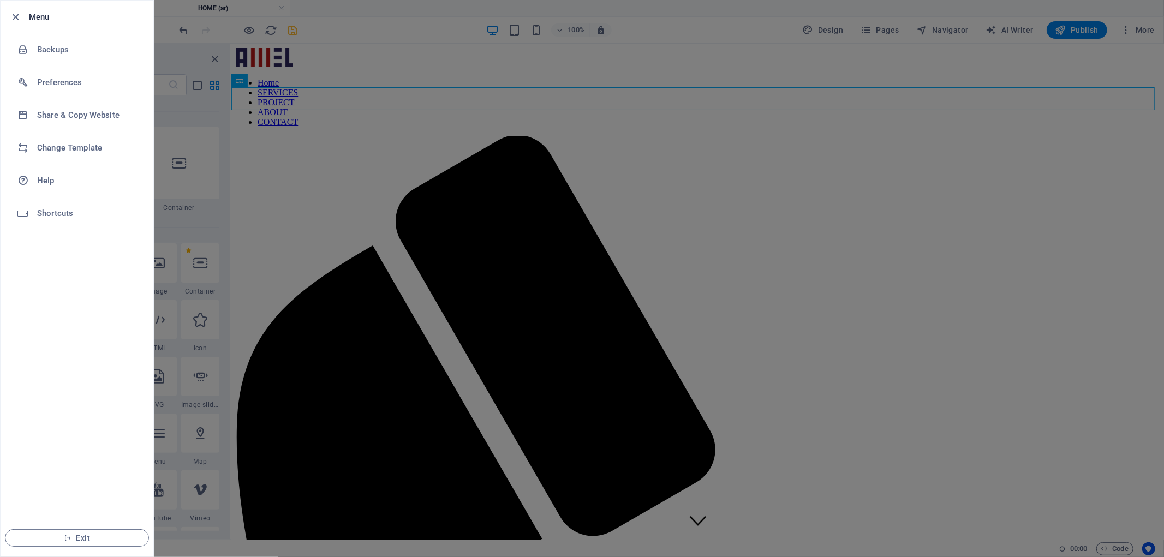
scroll to position [2512, 0]
click at [225, 46] on div at bounding box center [582, 278] width 1164 height 557
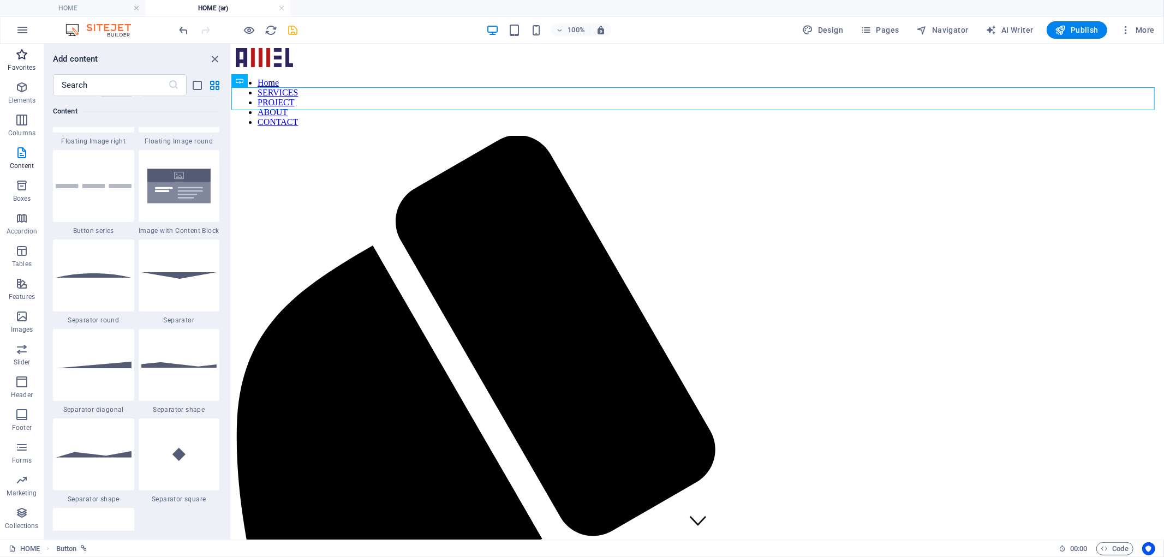
click at [16, 64] on p "Favorites" at bounding box center [22, 67] width 28 height 9
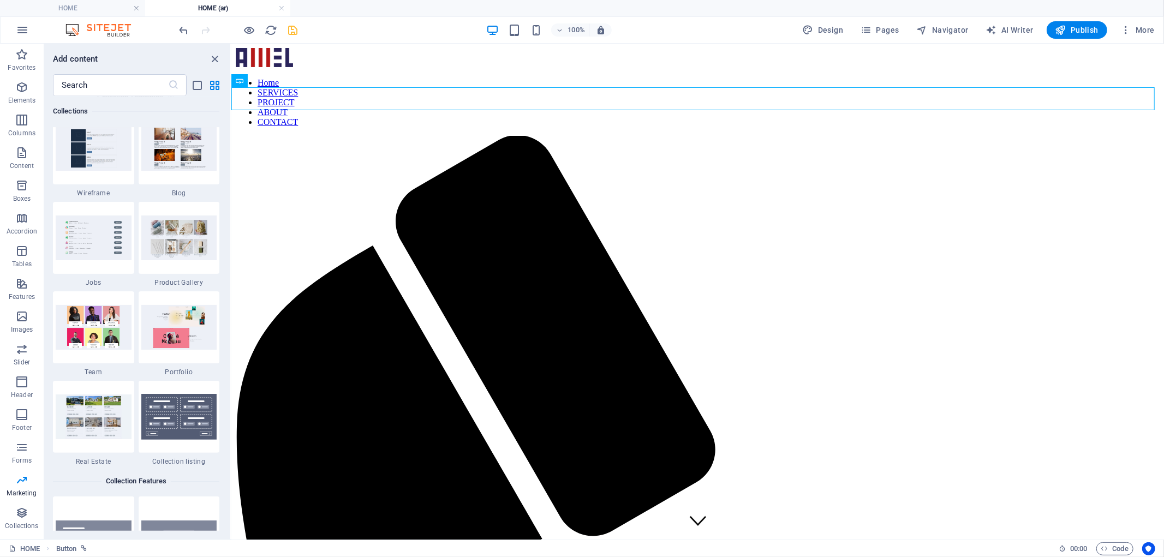
scroll to position [10470, 0]
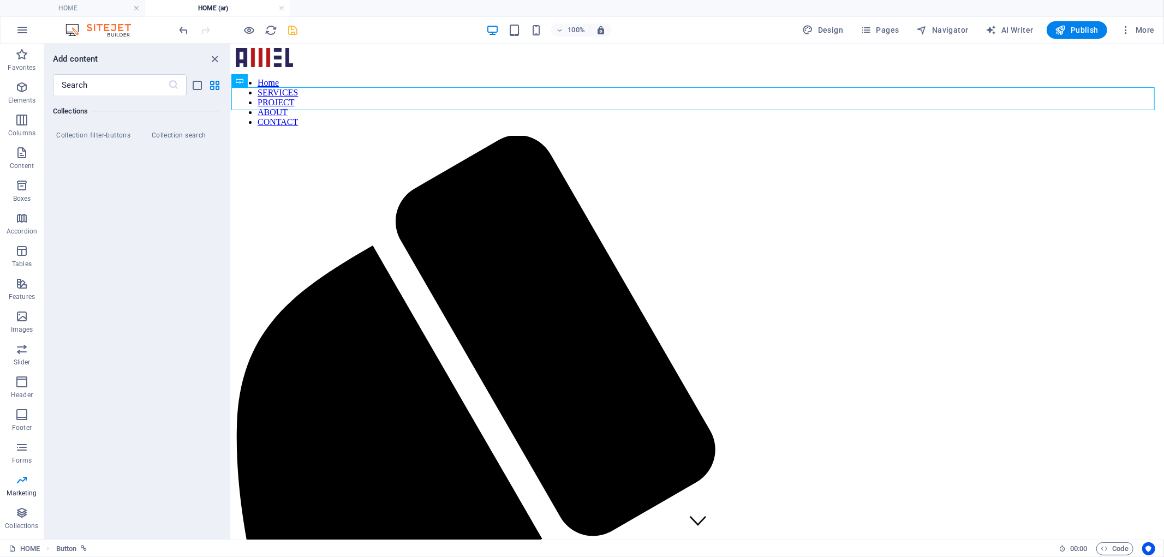
drag, startPoint x: 152, startPoint y: 221, endPoint x: 155, endPoint y: 352, distance: 131.0
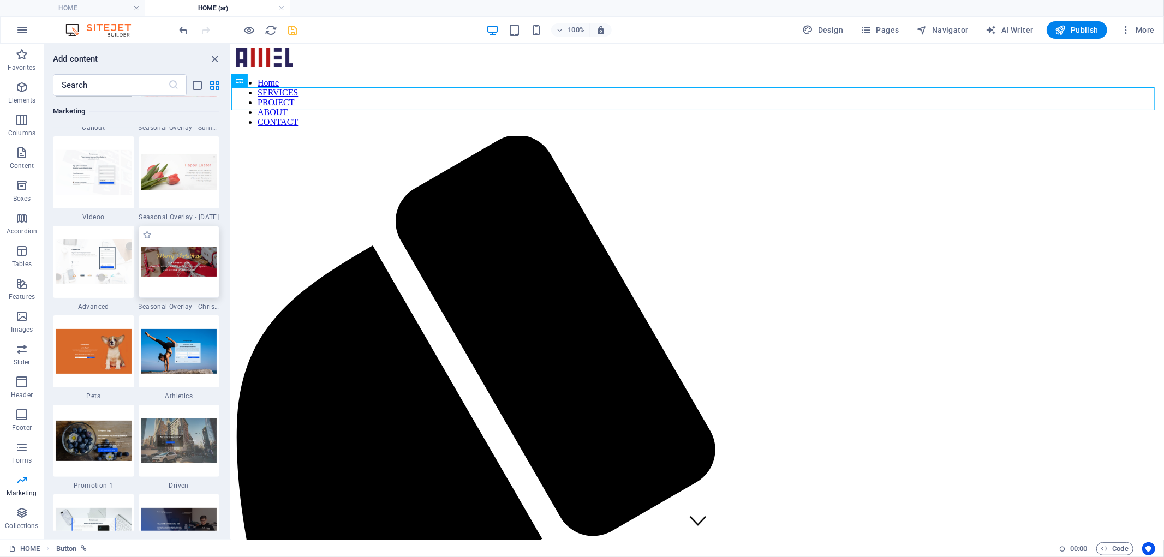
scroll to position [9136, 0]
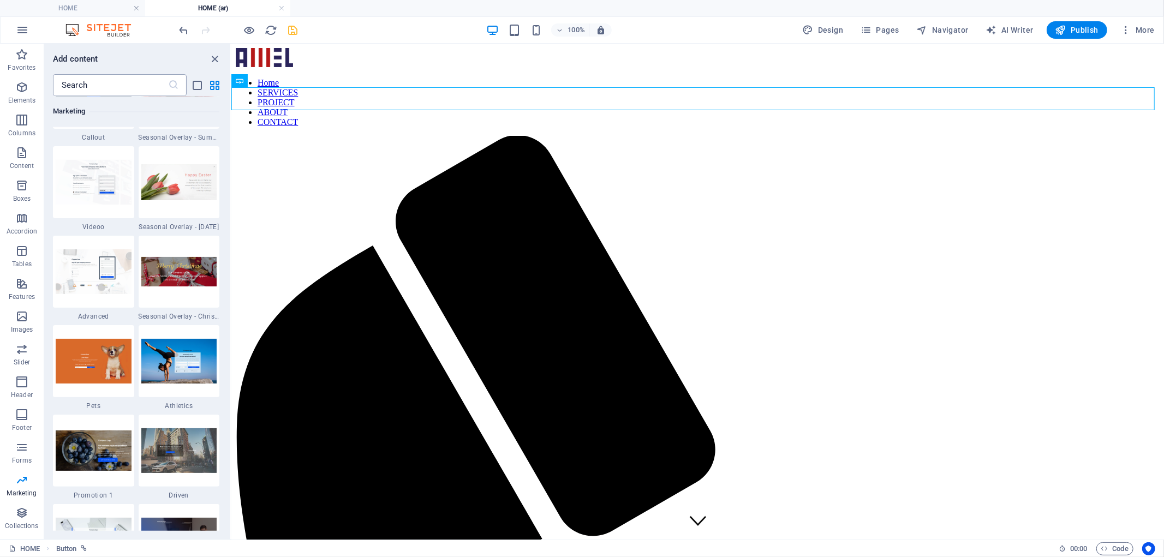
click at [148, 83] on input "text" at bounding box center [110, 85] width 115 height 22
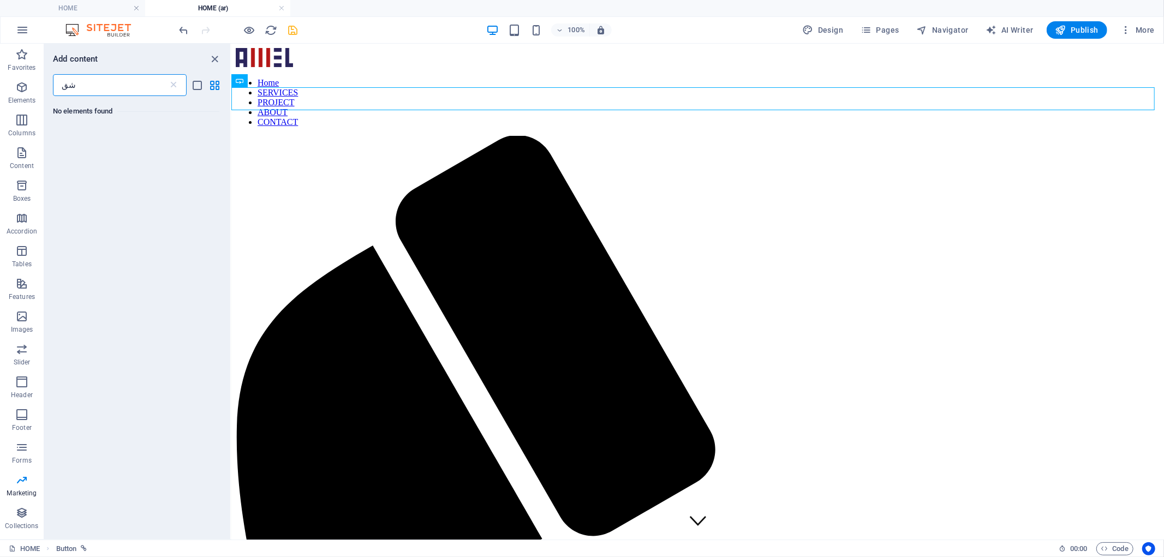
type input "ش"
click at [69, 80] on input "arbic" at bounding box center [110, 85] width 115 height 22
click at [109, 85] on input "arabic" at bounding box center [110, 85] width 115 height 22
click at [107, 85] on input "Arabic" at bounding box center [110, 85] width 115 height 22
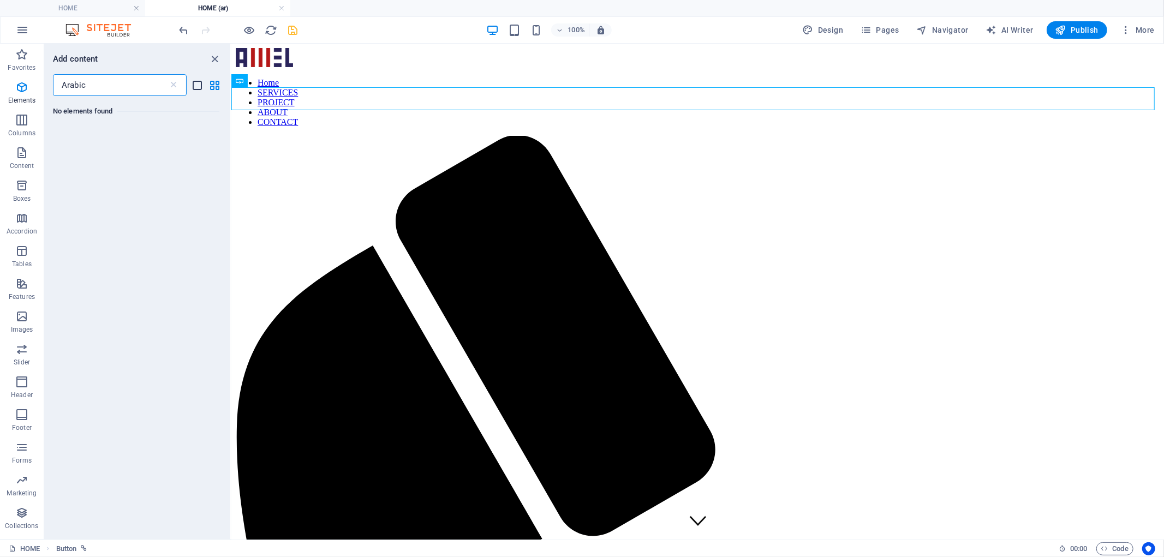
type input "Arabic"
click at [193, 83] on icon "list-view" at bounding box center [197, 85] width 13 height 13
click at [197, 86] on icon "list-view" at bounding box center [197, 85] width 13 height 13
click at [209, 83] on icon "grid-view" at bounding box center [215, 85] width 13 height 13
click at [28, 97] on p "Elements" at bounding box center [22, 100] width 28 height 9
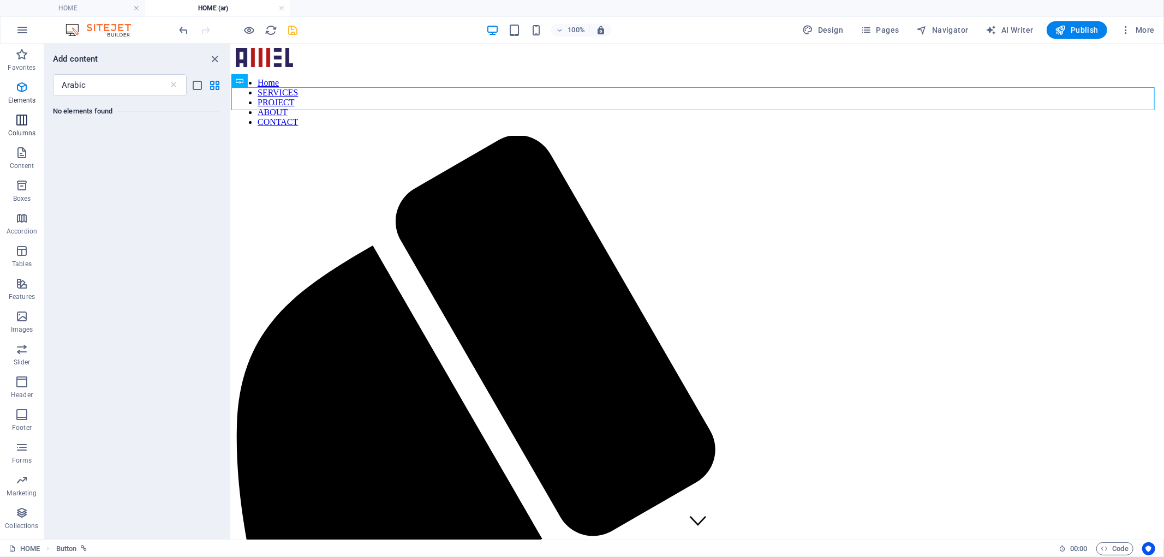
click at [35, 129] on span "Columns" at bounding box center [22, 126] width 44 height 26
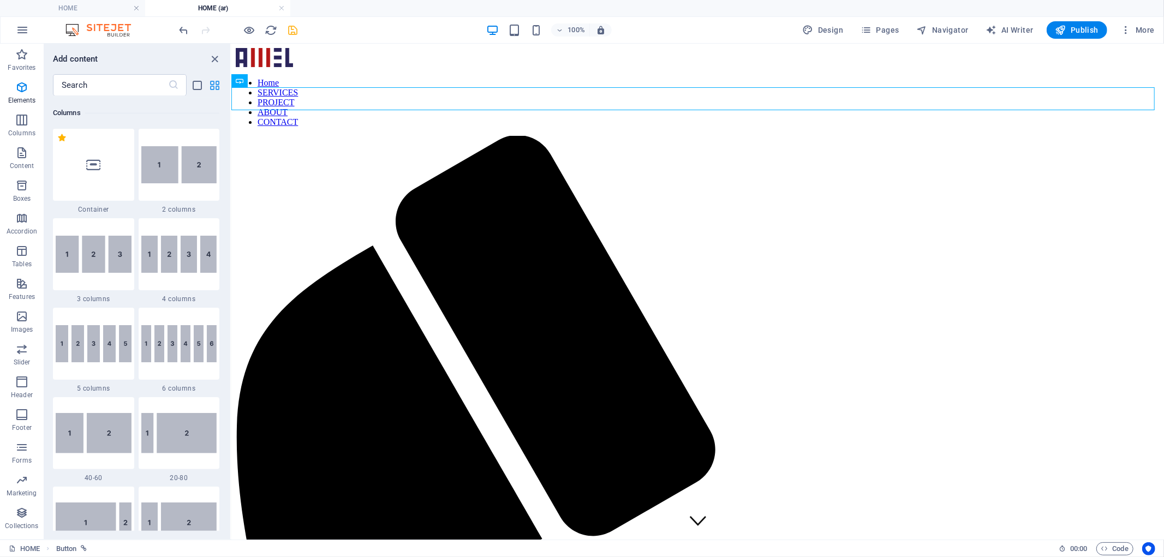
scroll to position [540, 0]
click at [199, 79] on icon "list-view" at bounding box center [197, 85] width 13 height 13
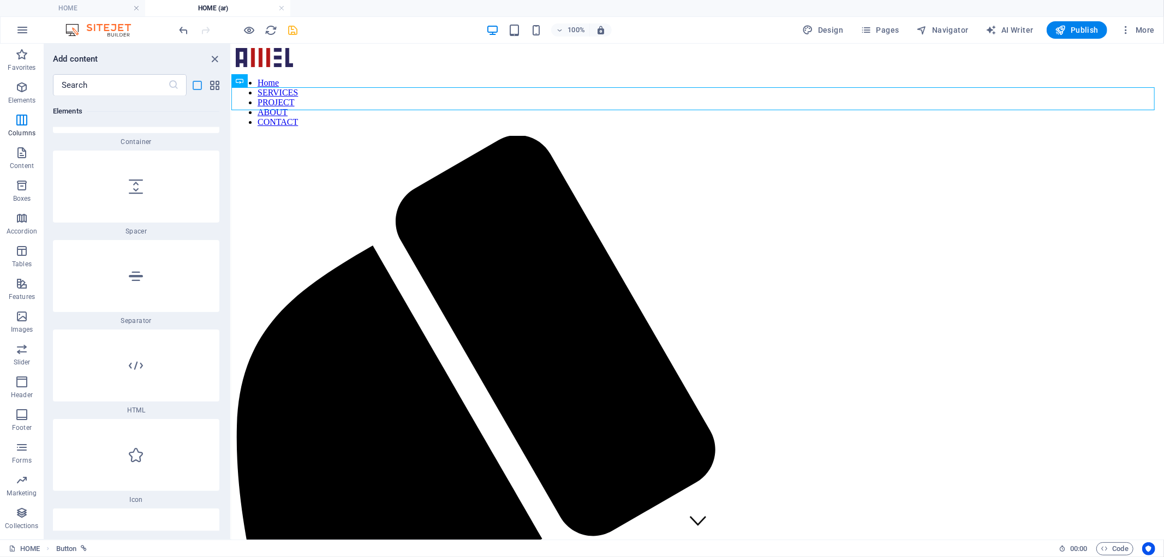
scroll to position [2469, 0]
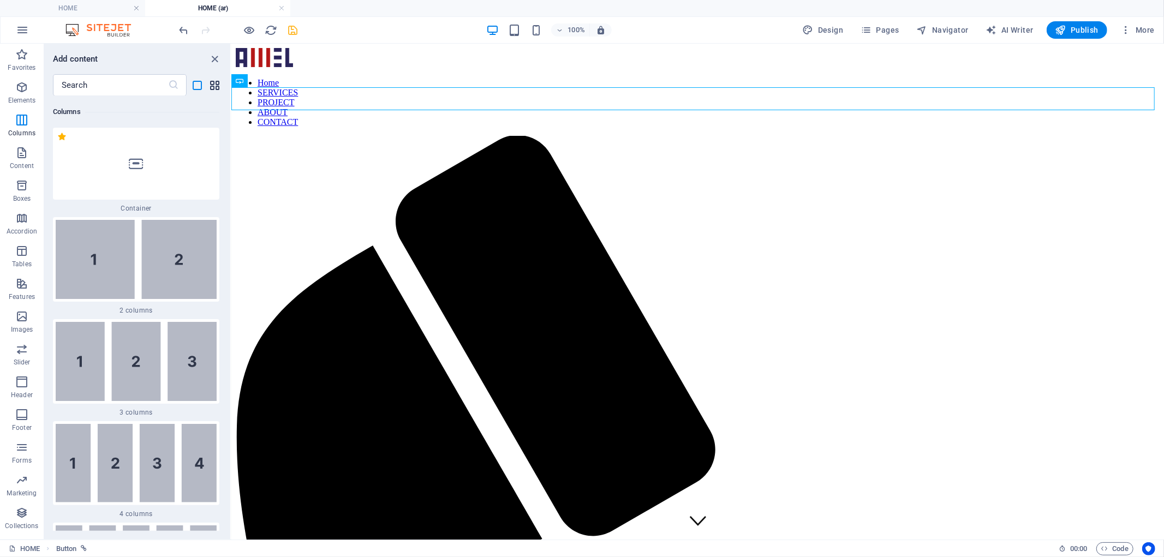
click at [208, 82] on span "grid-view" at bounding box center [214, 85] width 13 height 13
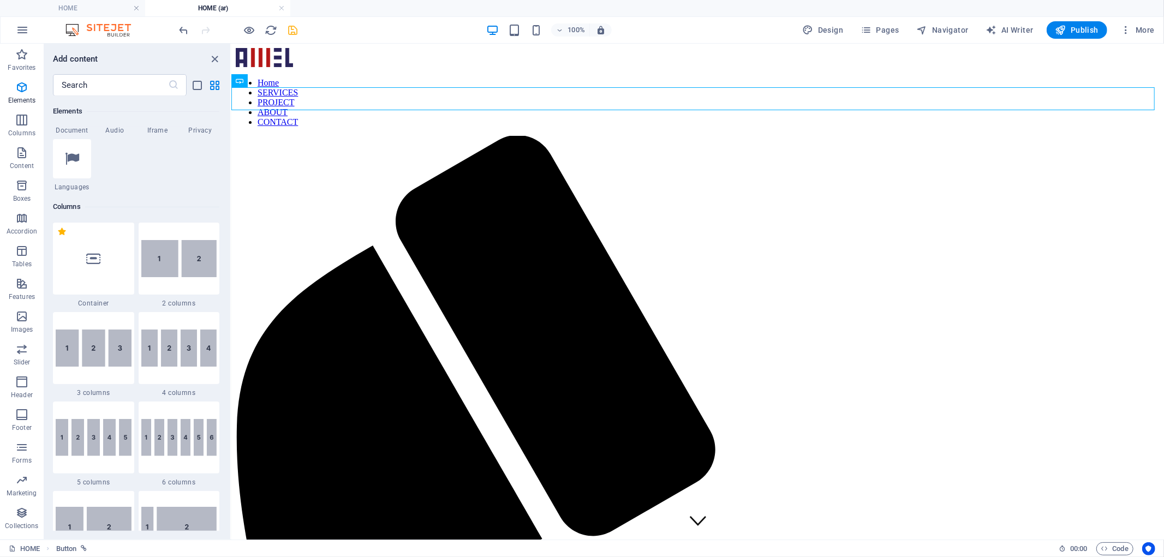
scroll to position [439, 0]
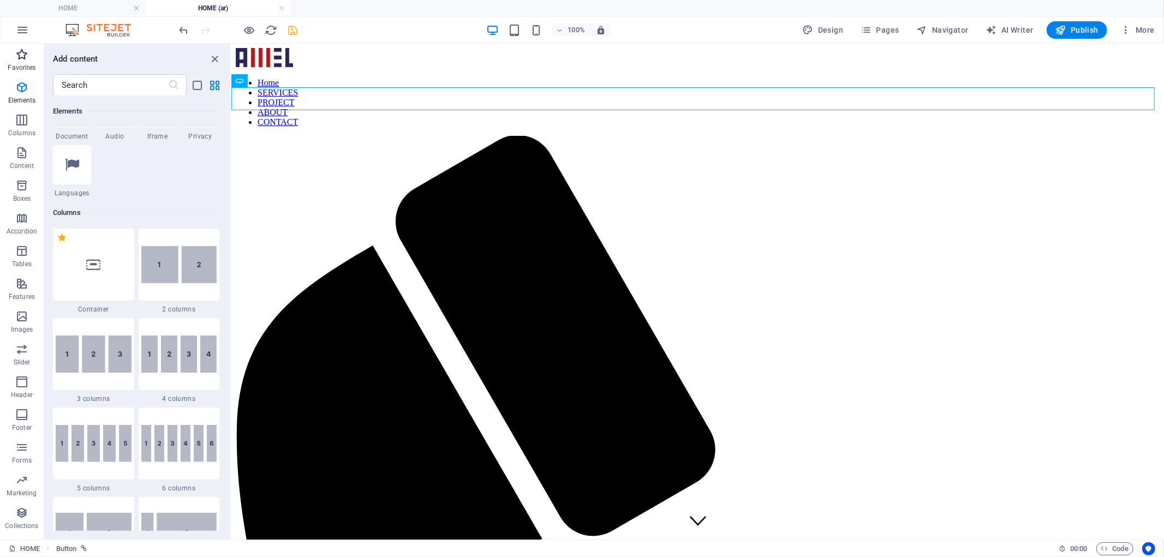
click at [20, 61] on icon "button" at bounding box center [21, 54] width 13 height 13
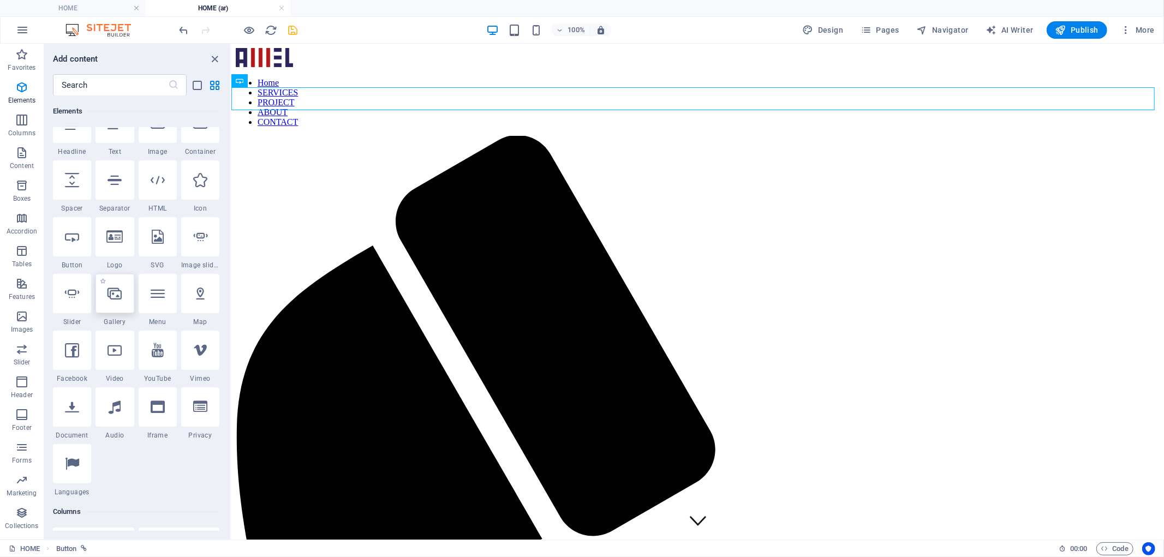
scroll to position [142, 0]
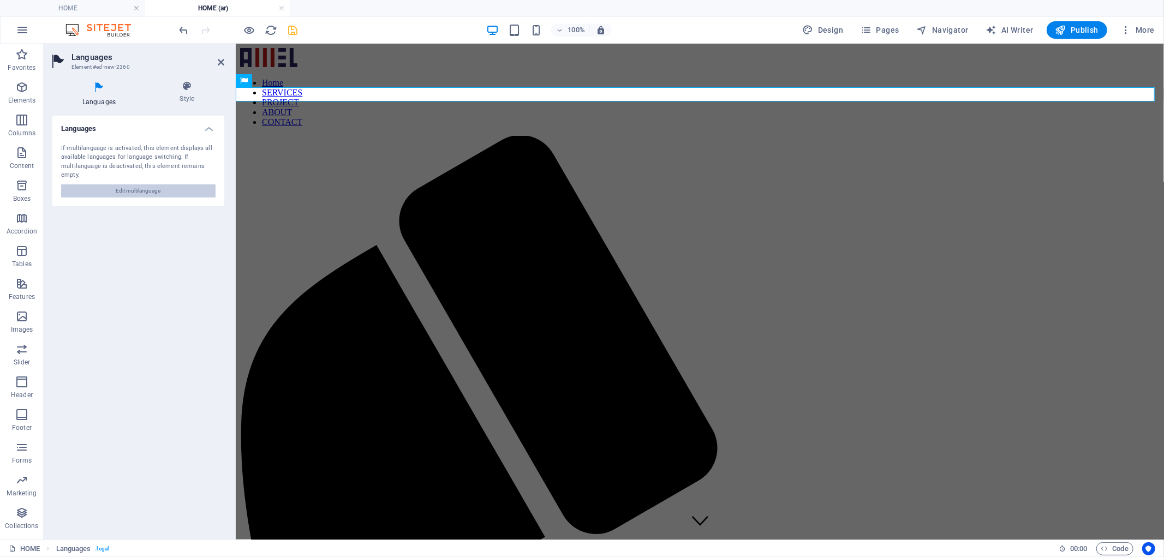
click at [140, 195] on span "Edit multilanguage" at bounding box center [138, 190] width 45 height 13
select select "41"
select select "6"
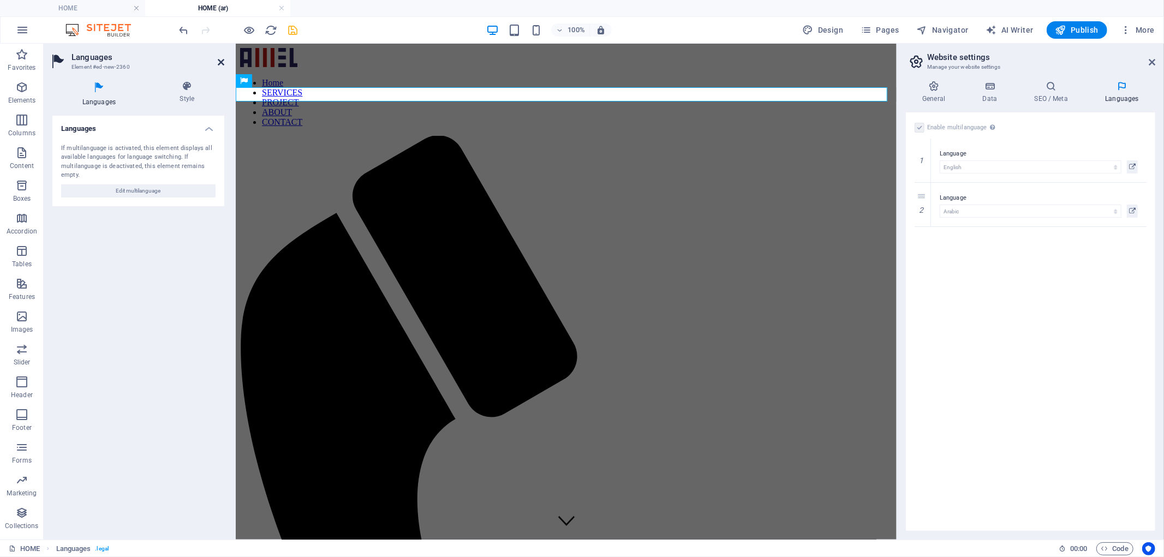
click at [220, 58] on icon at bounding box center [221, 62] width 7 height 9
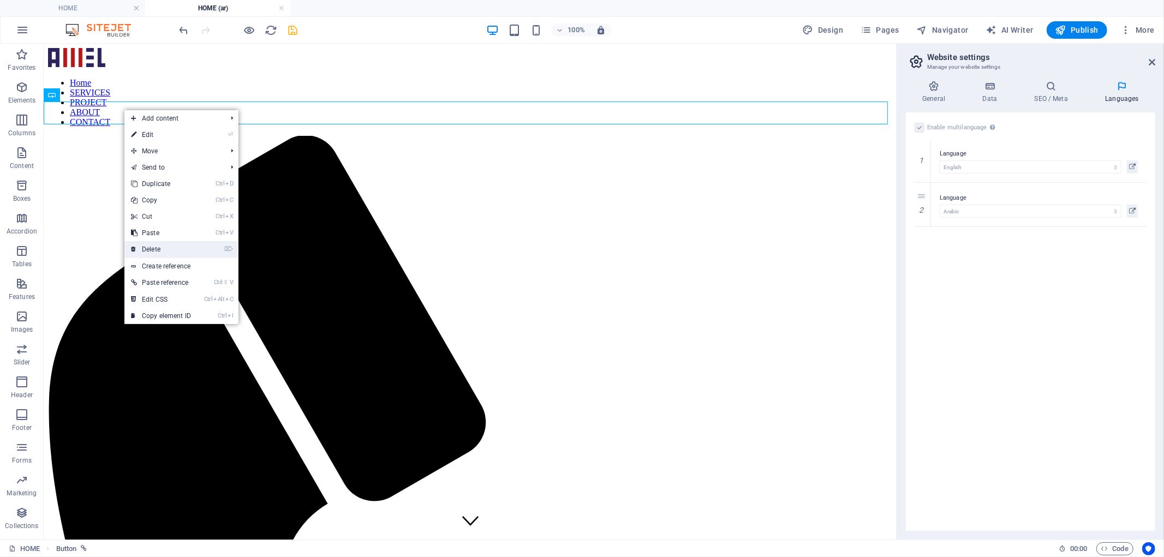
click at [178, 244] on link "⌦ Delete" at bounding box center [160, 249] width 73 height 16
click at [164, 243] on link "⌦ Delete" at bounding box center [150, 247] width 73 height 16
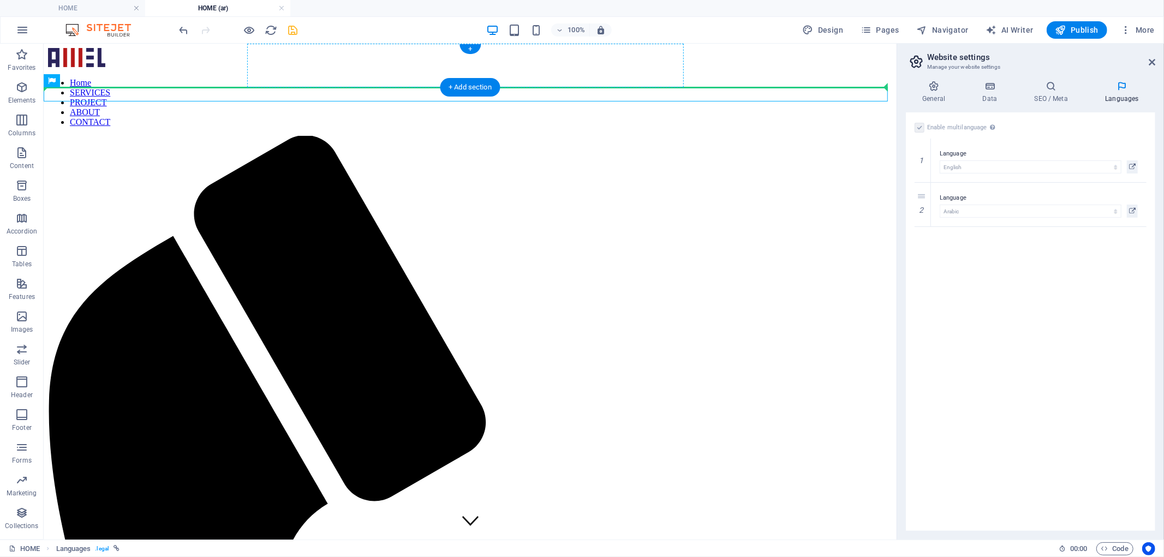
drag, startPoint x: 126, startPoint y: 121, endPoint x: 663, endPoint y: 65, distance: 539.7
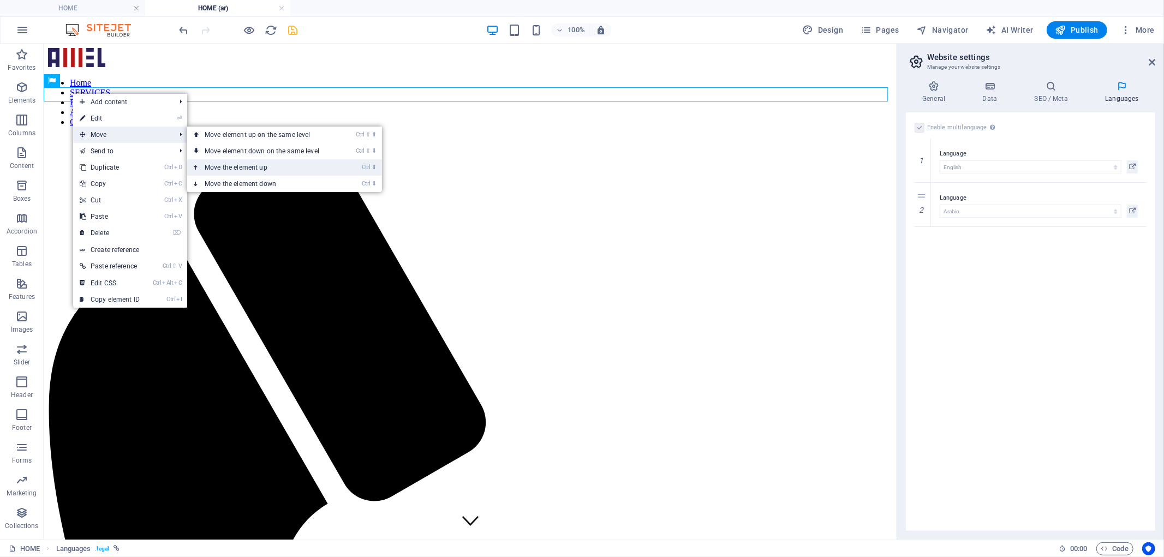
click at [208, 166] on link "Ctrl ⬆ Move the element up" at bounding box center [264, 167] width 154 height 16
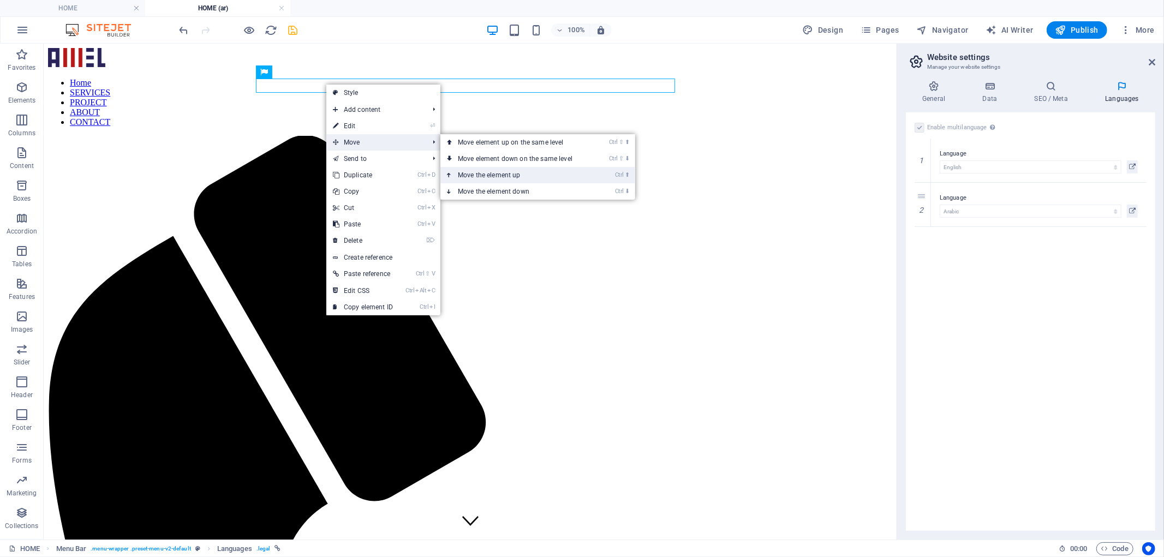
click at [464, 171] on link "Ctrl ⬆ Move the element up" at bounding box center [517, 175] width 154 height 16
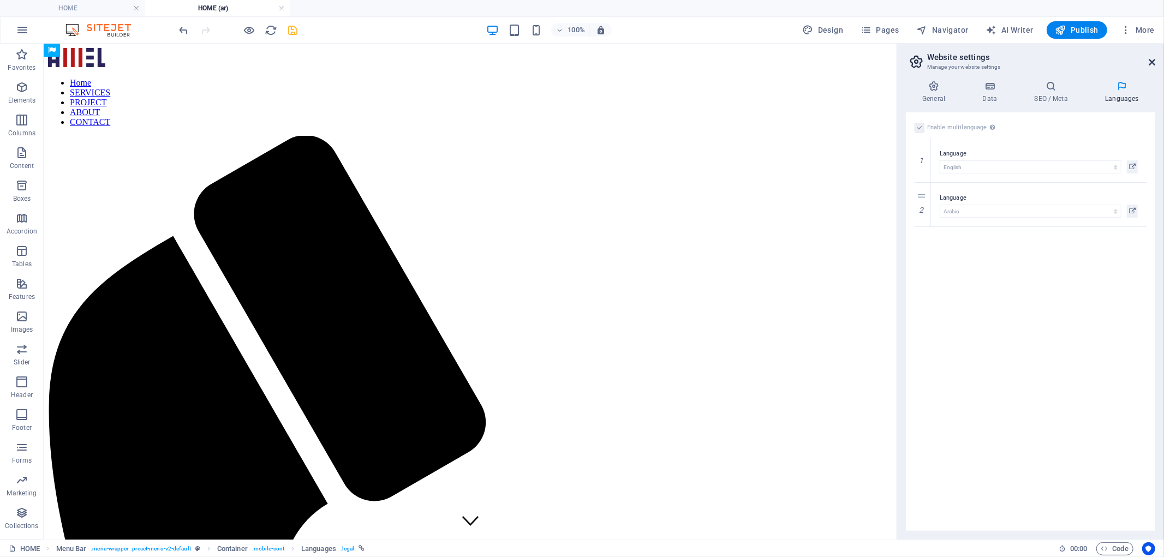
click at [1151, 62] on icon at bounding box center [1151, 62] width 7 height 9
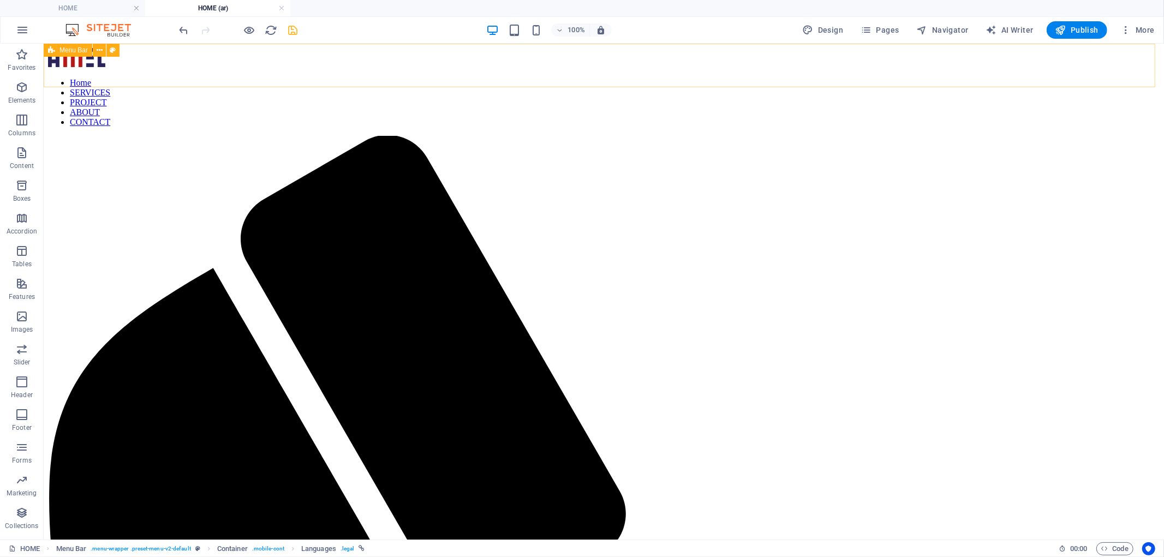
click at [55, 57] on div "Menu Bar" at bounding box center [85, 51] width 83 height 14
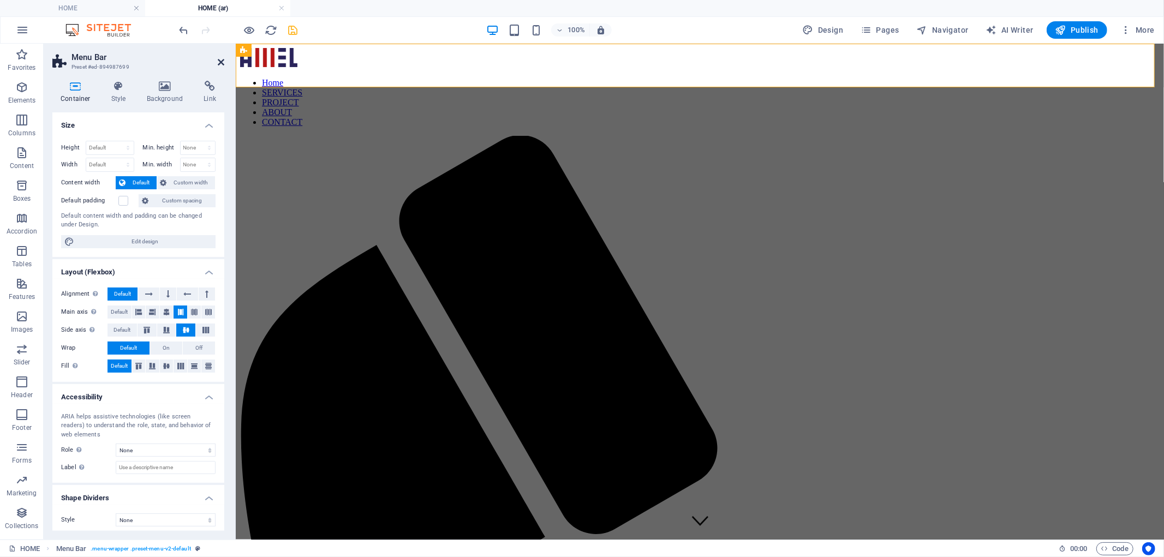
click at [219, 58] on icon at bounding box center [221, 62] width 7 height 9
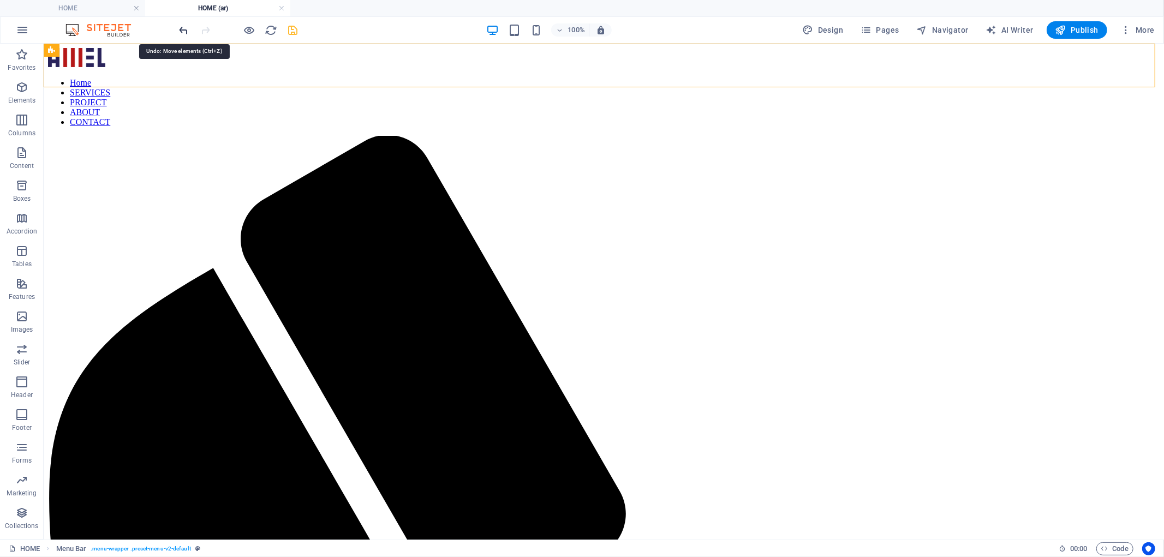
click at [182, 26] on icon "undo" at bounding box center [184, 30] width 13 height 13
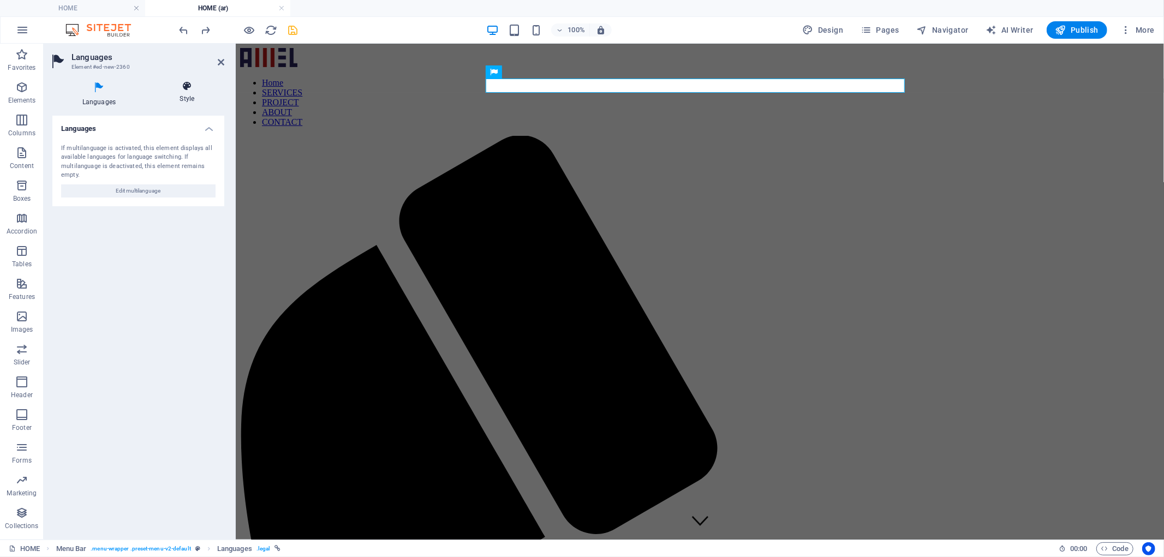
click at [193, 94] on h4 "Style" at bounding box center [187, 92] width 74 height 23
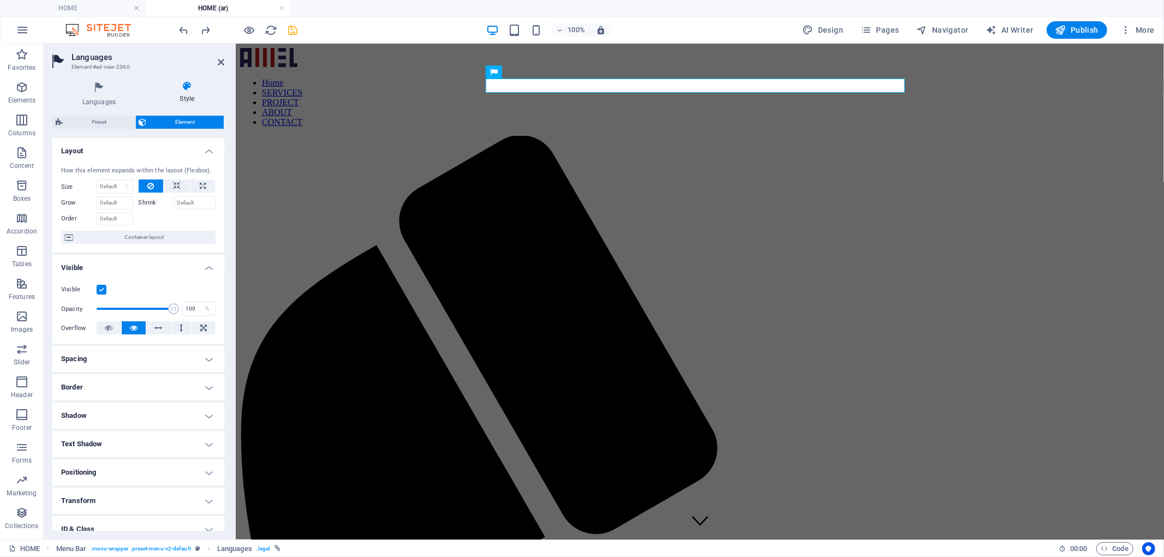
click at [160, 352] on h4 "Spacing" at bounding box center [138, 359] width 172 height 26
click at [130, 364] on h4 "Spacing" at bounding box center [138, 356] width 172 height 20
click at [117, 378] on h4 "Border" at bounding box center [138, 387] width 172 height 26
click at [210, 411] on button at bounding box center [205, 409] width 20 height 13
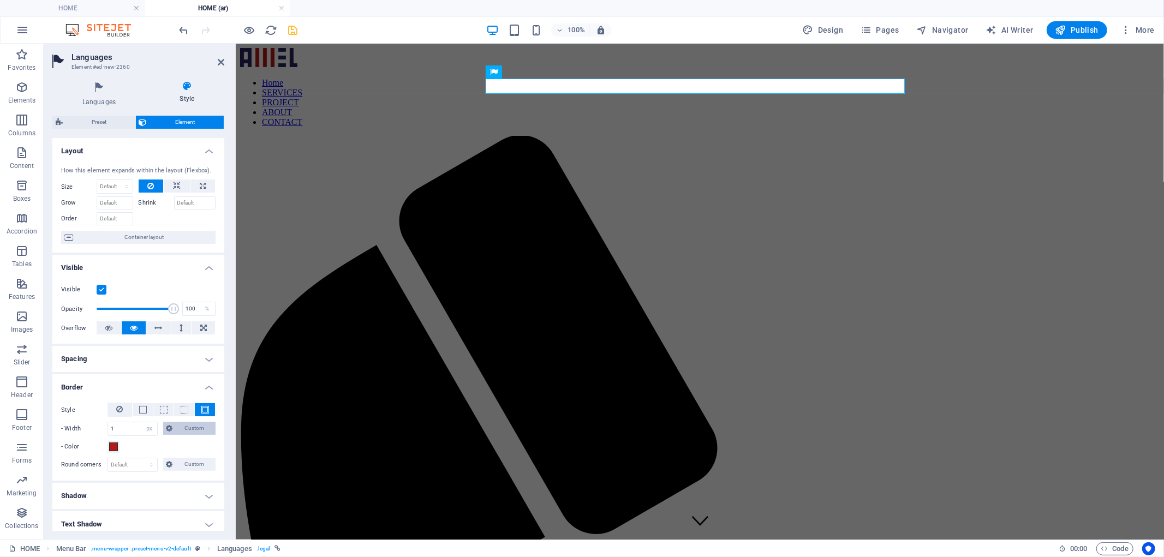
click at [171, 432] on icon at bounding box center [169, 428] width 7 height 13
click at [170, 457] on icon at bounding box center [172, 456] width 4 height 7
click at [173, 428] on button "Custom" at bounding box center [189, 428] width 53 height 13
click at [143, 458] on select "Default px rem % vh vw Custom" at bounding box center [132, 464] width 49 height 13
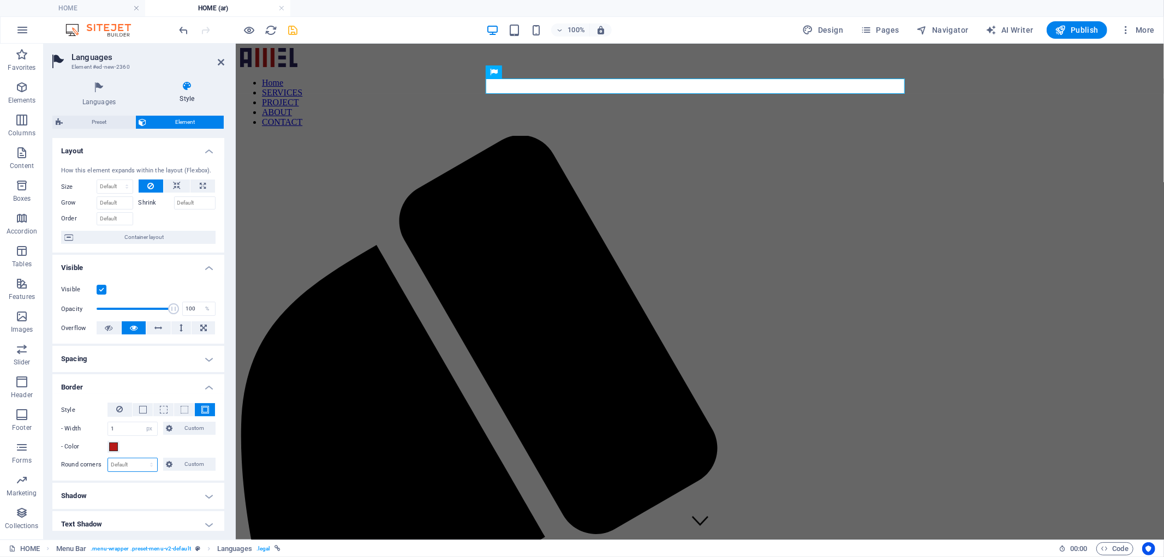
drag, startPoint x: 145, startPoint y: 471, endPoint x: 231, endPoint y: 56, distance: 424.0
click at [145, 471] on select "Default px rem % vh vw Custom" at bounding box center [132, 464] width 49 height 13
click at [293, 29] on icon "save" at bounding box center [293, 30] width 13 height 13
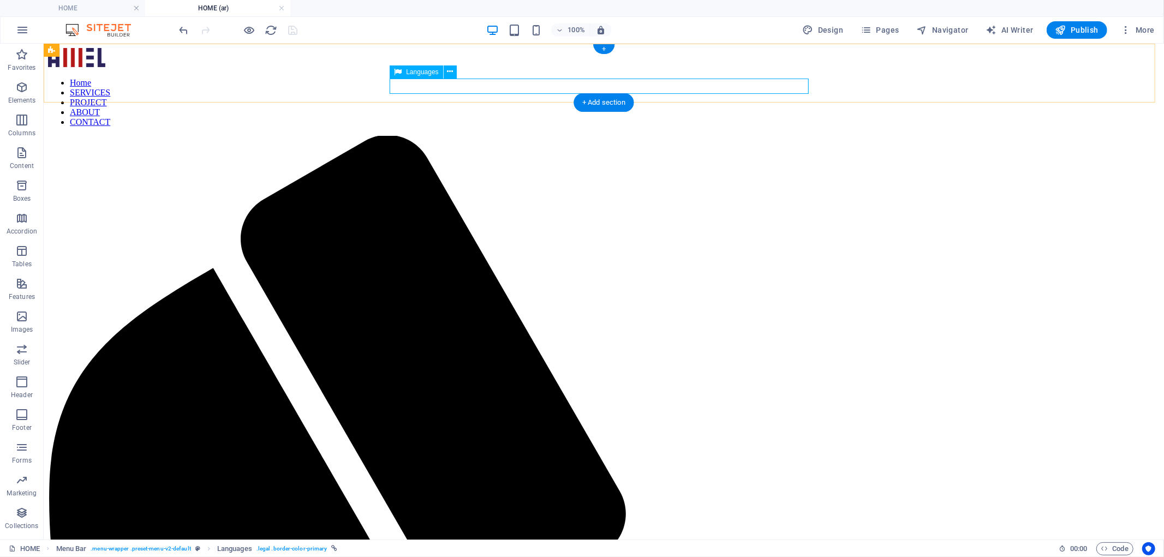
select select "px"
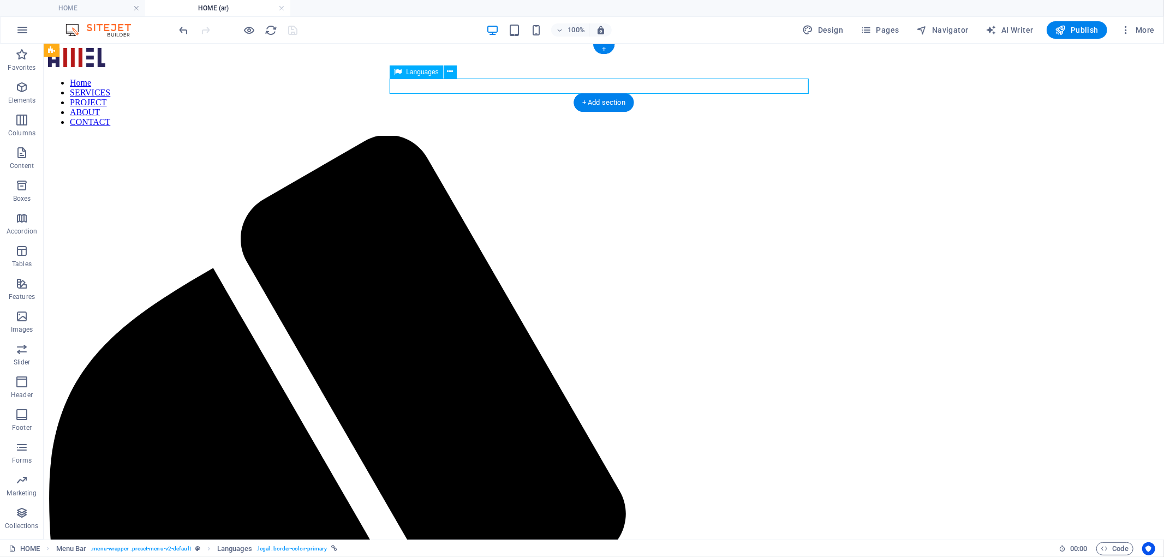
select select "px"
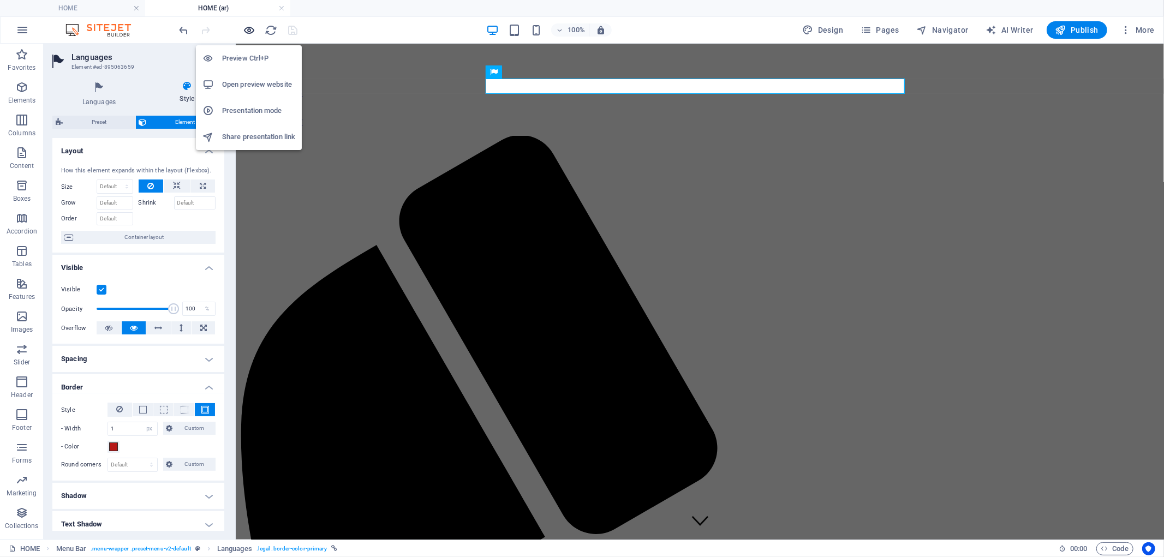
click at [247, 31] on icon "button" at bounding box center [249, 30] width 13 height 13
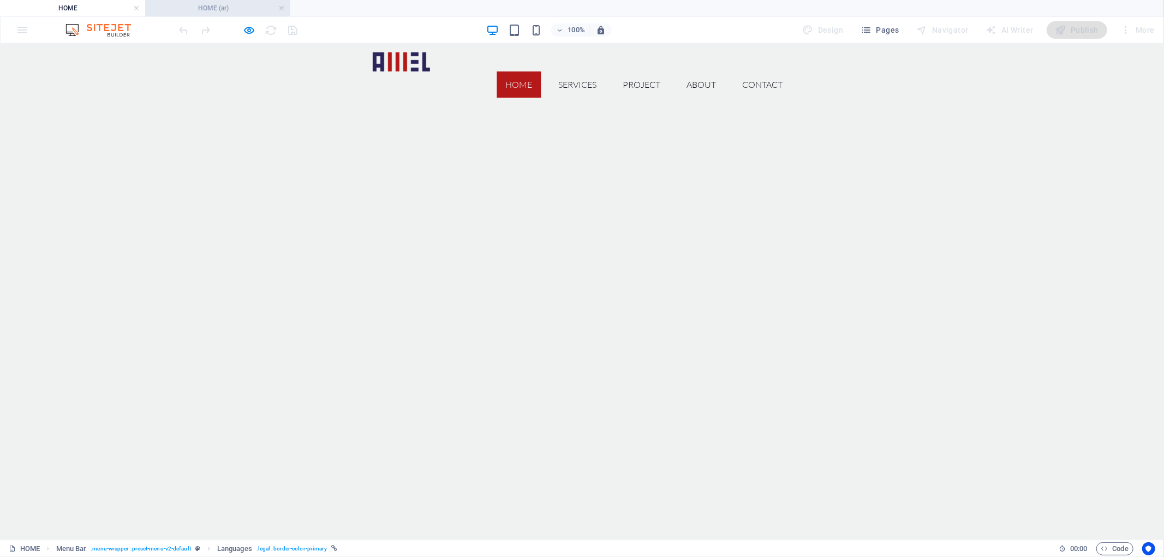
click at [176, 7] on h4 "HOME (ar)" at bounding box center [217, 8] width 145 height 12
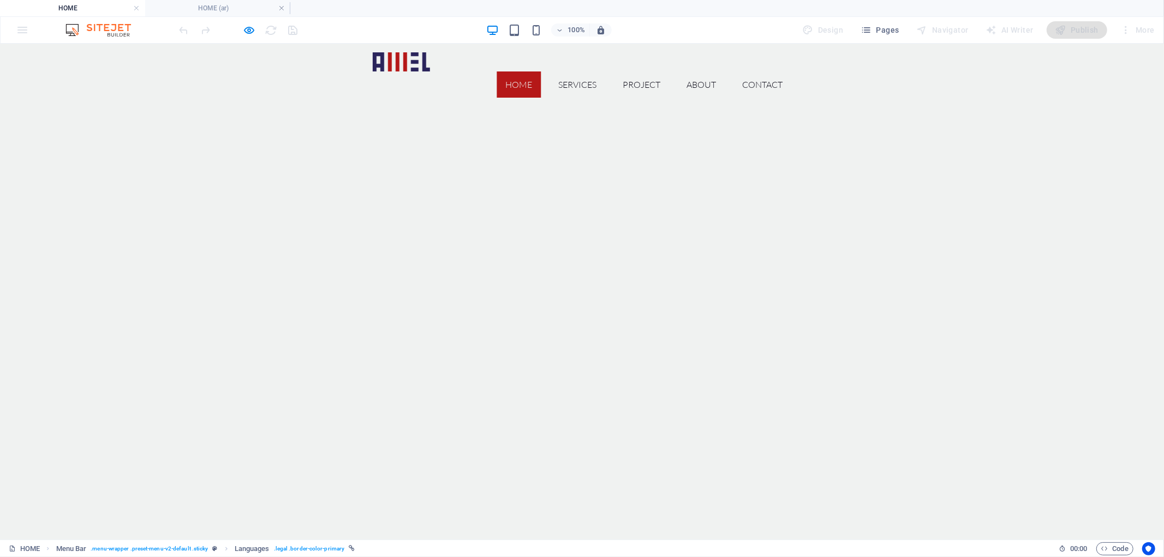
click at [83, 9] on h4 "HOME" at bounding box center [72, 8] width 145 height 12
click at [246, 25] on icon "button" at bounding box center [249, 30] width 13 height 13
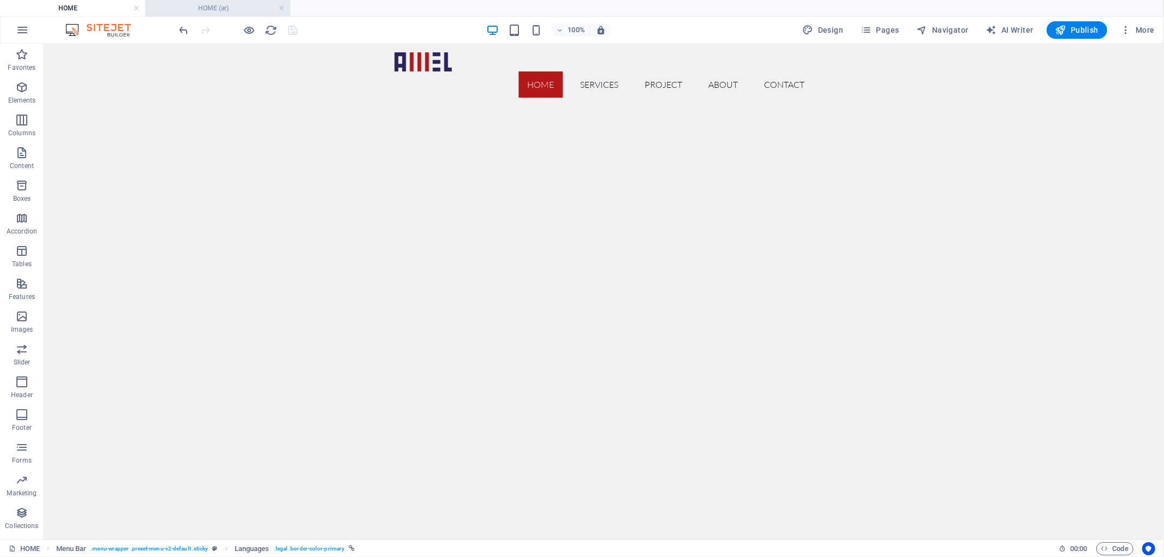
click at [210, 5] on h4 "HOME (ar)" at bounding box center [217, 8] width 145 height 12
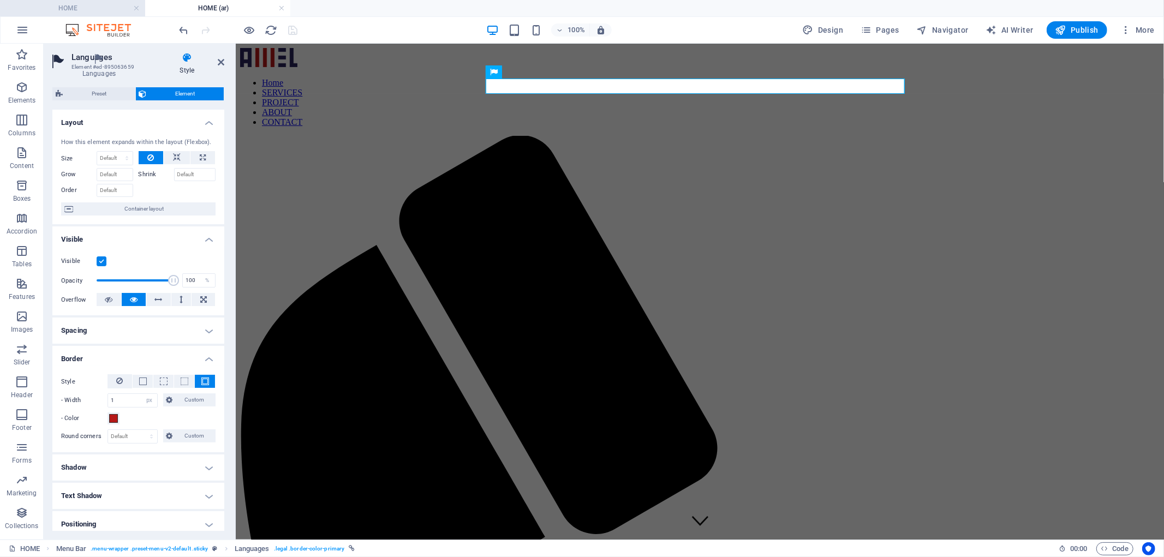
click at [63, 6] on h4 "HOME" at bounding box center [72, 8] width 145 height 12
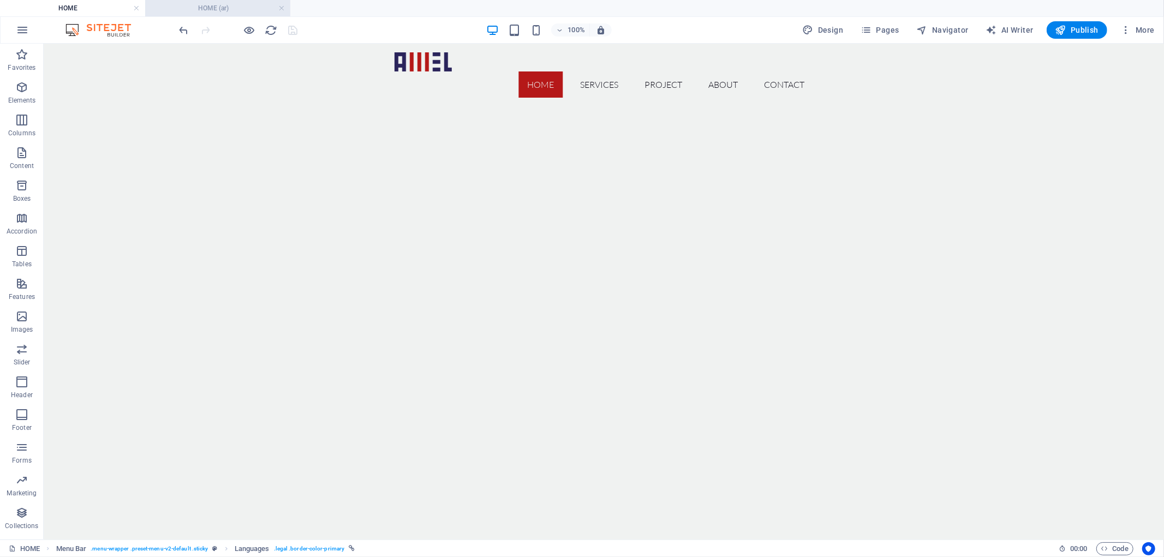
click at [227, 7] on h4 "HOME (ar)" at bounding box center [217, 8] width 145 height 12
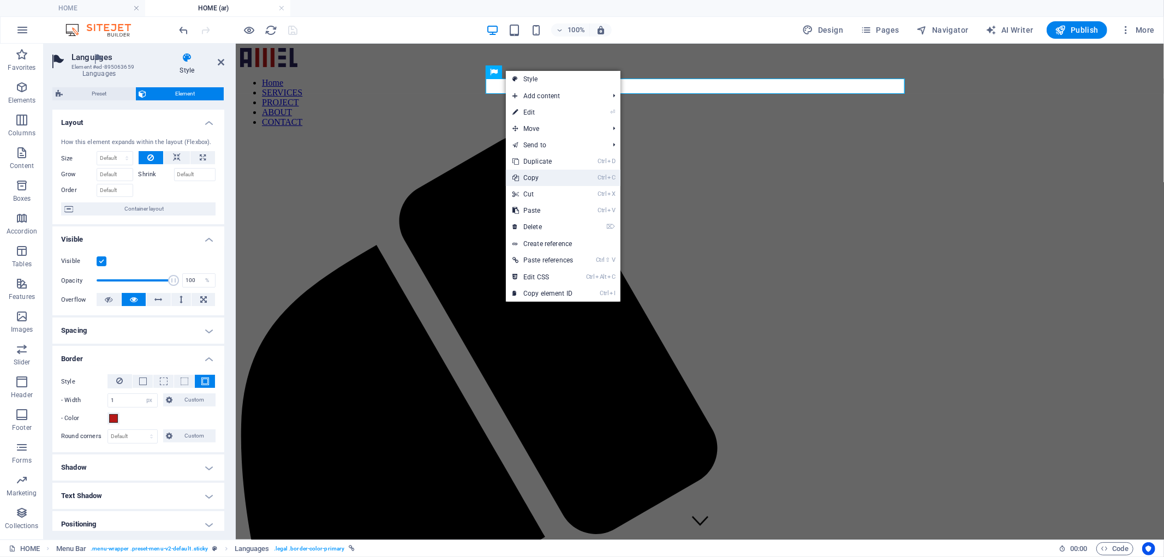
click at [525, 177] on link "Ctrl C Copy" at bounding box center [543, 178] width 74 height 16
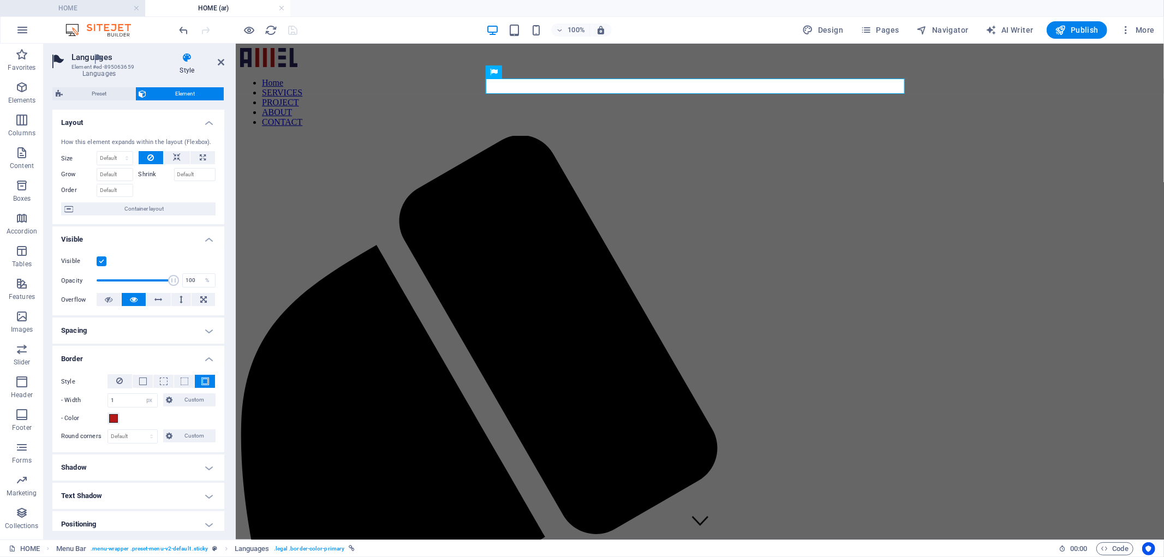
click at [89, 3] on h4 "HOME" at bounding box center [72, 8] width 145 height 12
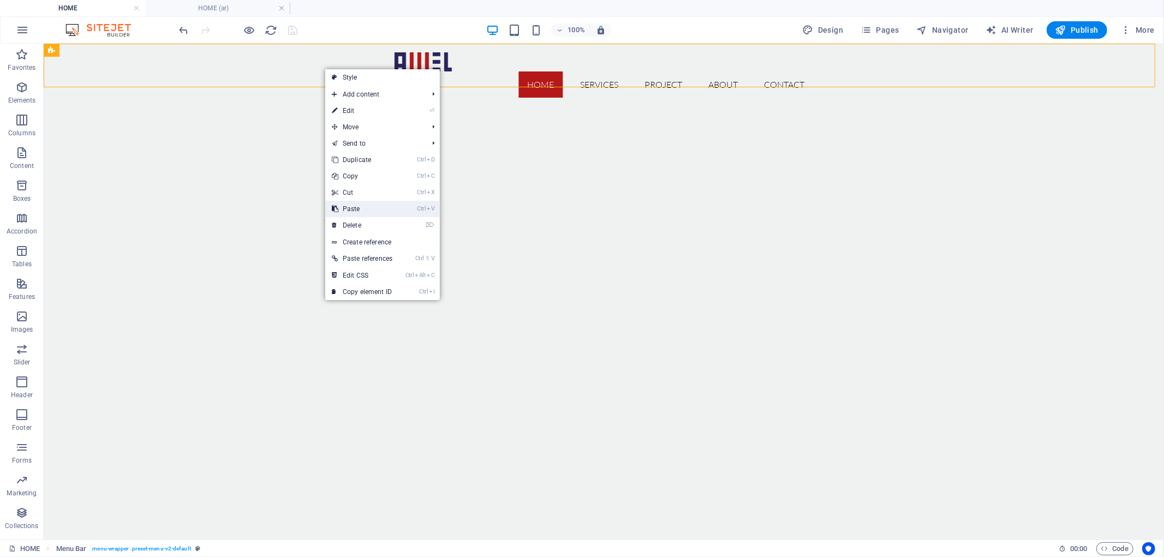
click at [357, 214] on link "Ctrl V Paste" at bounding box center [362, 209] width 74 height 16
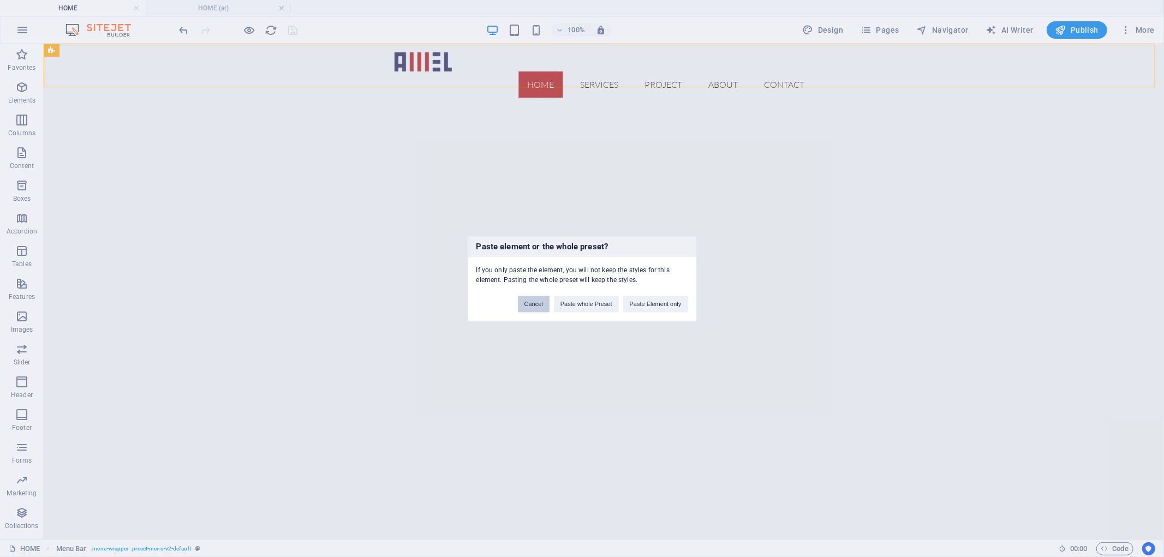
click at [536, 306] on button "Cancel" at bounding box center [534, 304] width 32 height 16
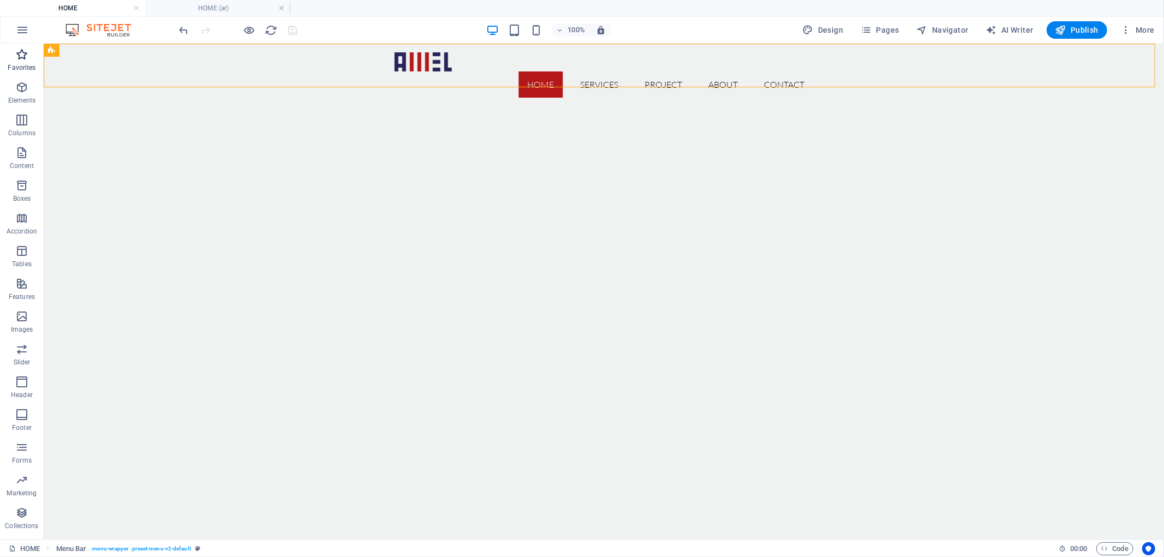
click at [19, 65] on p "Favorites" at bounding box center [22, 67] width 28 height 9
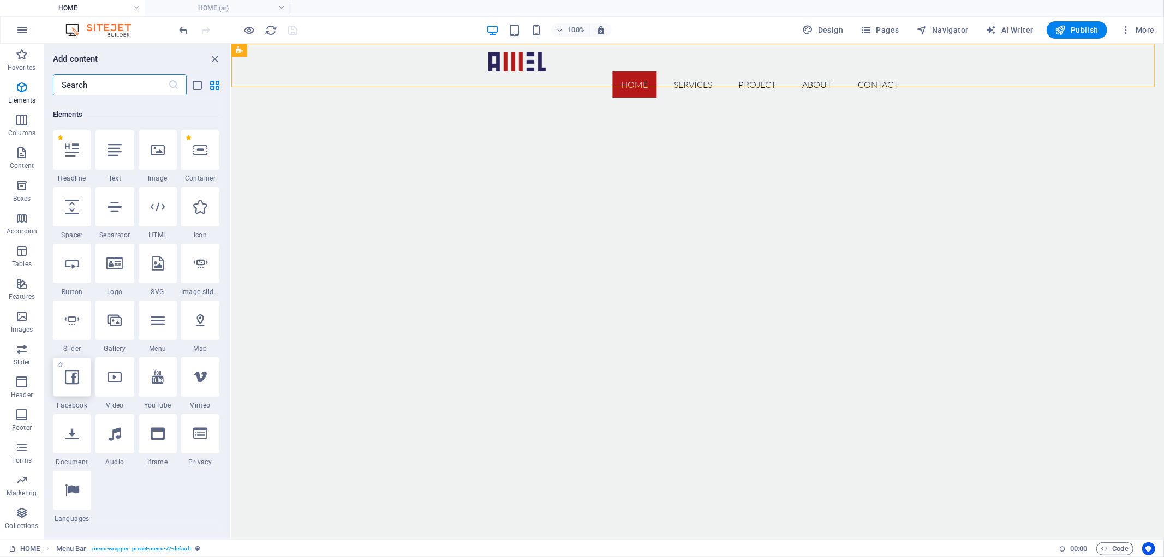
scroll to position [121, 0]
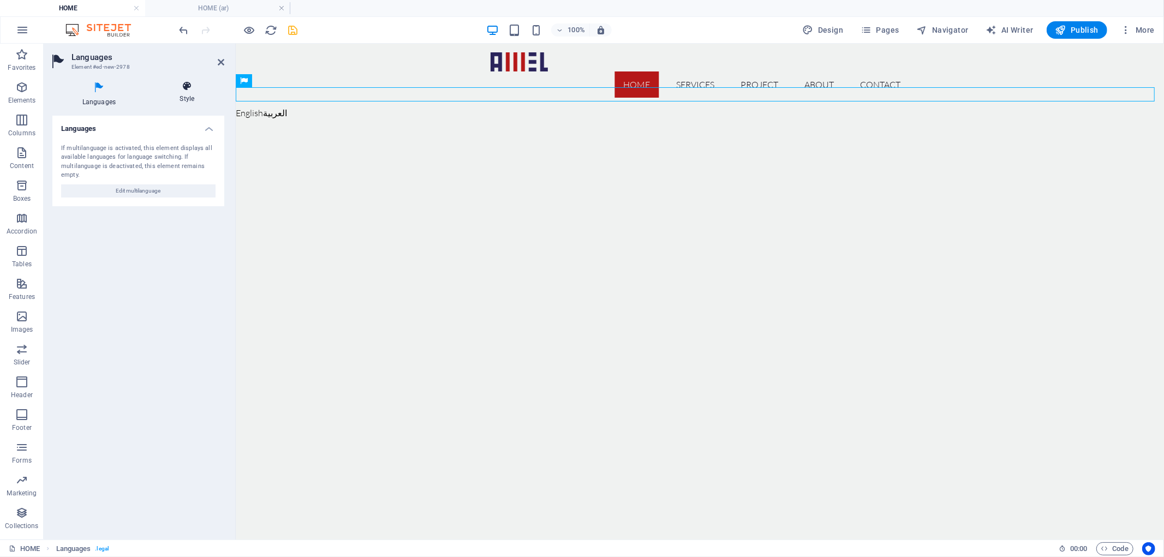
click at [189, 89] on icon at bounding box center [187, 86] width 74 height 11
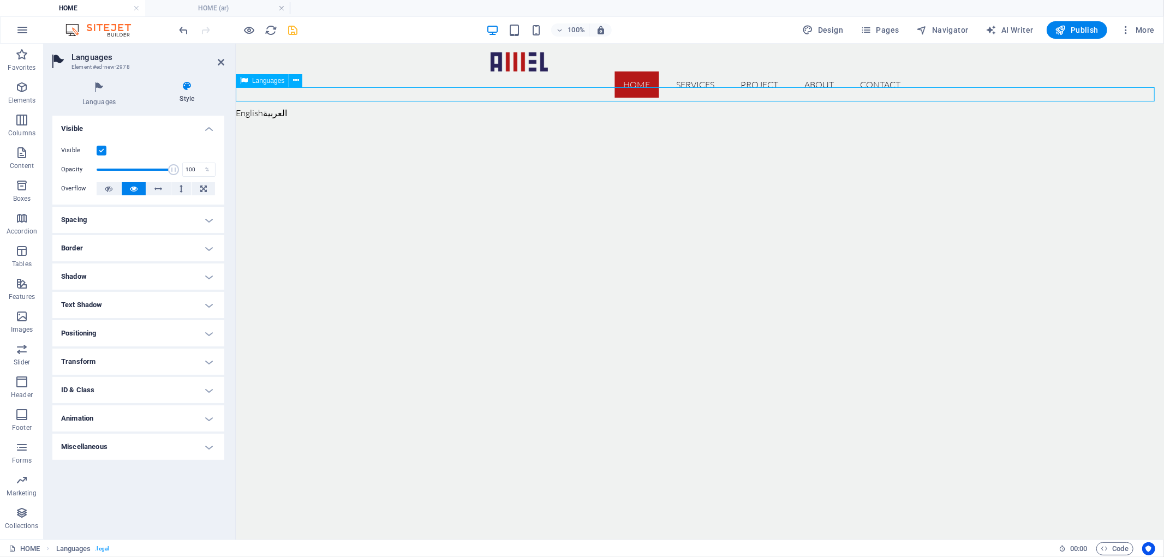
click at [247, 81] on icon at bounding box center [244, 80] width 8 height 13
click at [112, 89] on icon at bounding box center [98, 88] width 93 height 14
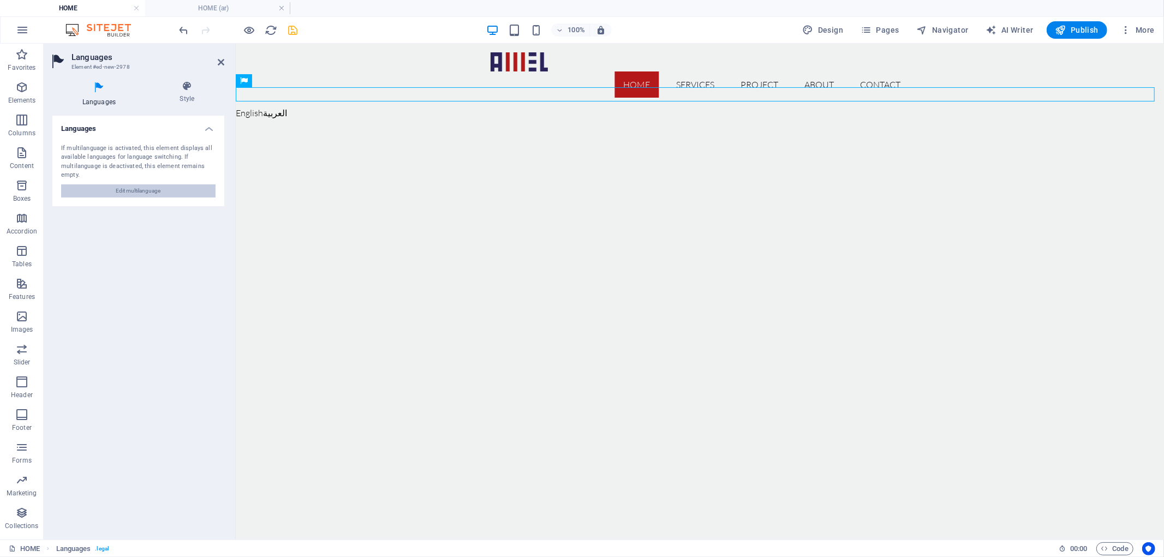
click at [145, 184] on span "Edit multilanguage" at bounding box center [138, 190] width 45 height 13
select select "41"
select select "6"
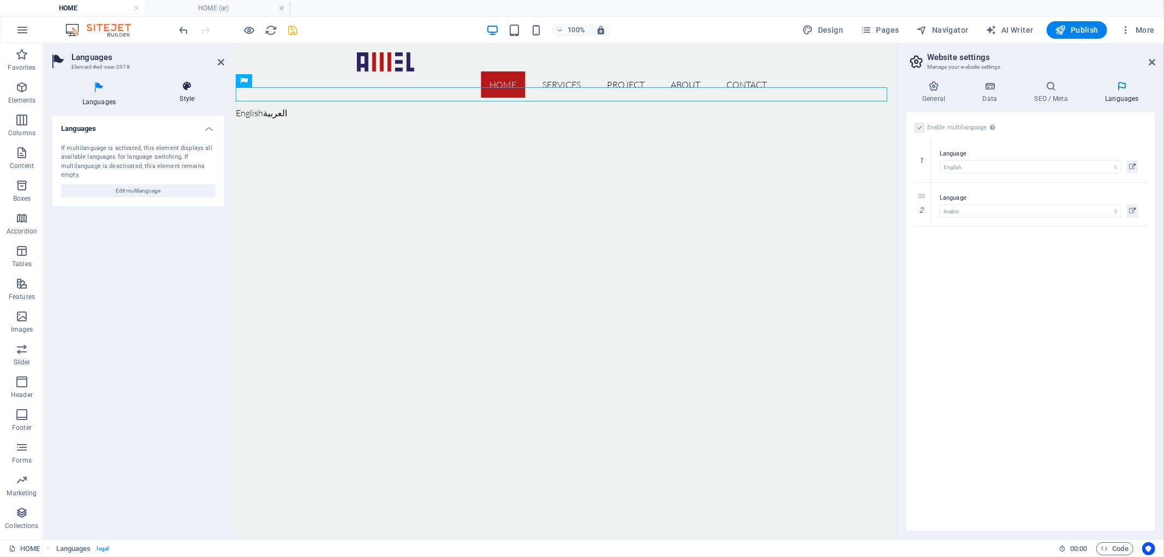
click at [182, 95] on h4 "Style" at bounding box center [187, 92] width 74 height 23
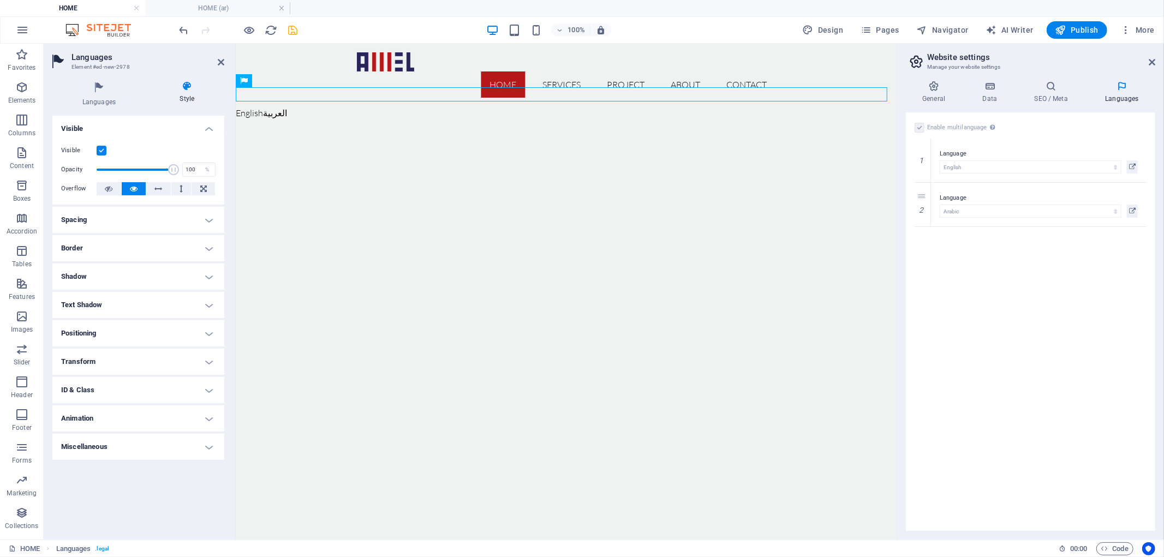
click at [127, 218] on h4 "Spacing" at bounding box center [138, 220] width 172 height 26
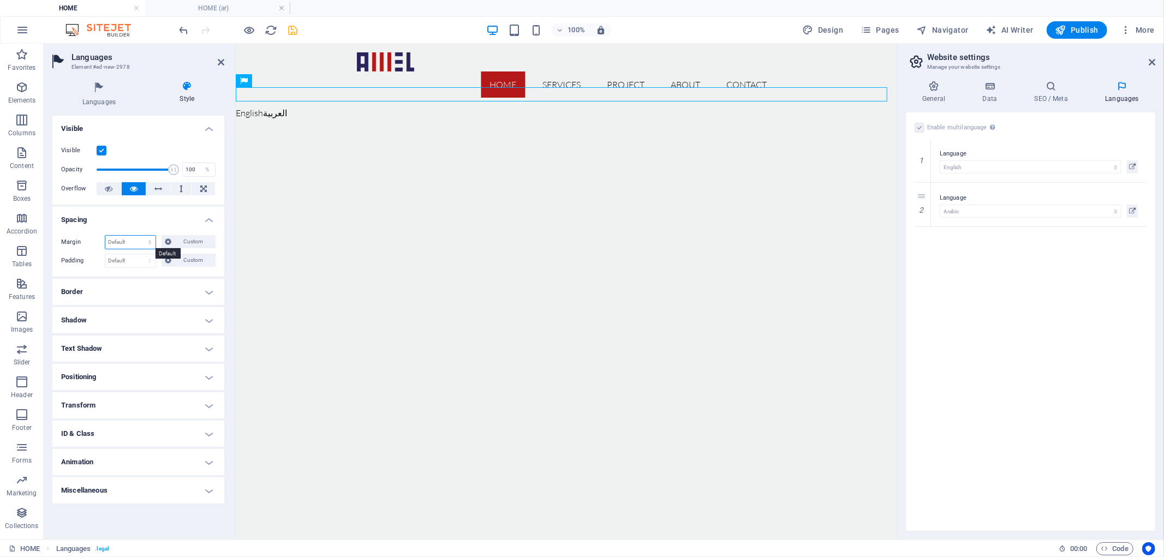
click at [121, 240] on select "Default auto px % rem vw vh Custom" at bounding box center [130, 242] width 50 height 13
click at [105, 236] on select "Default auto px % rem vw vh Custom" at bounding box center [130, 242] width 50 height 13
click at [182, 239] on span "Custom" at bounding box center [194, 241] width 38 height 13
select select "DISABLED_OPTION_VALUE"
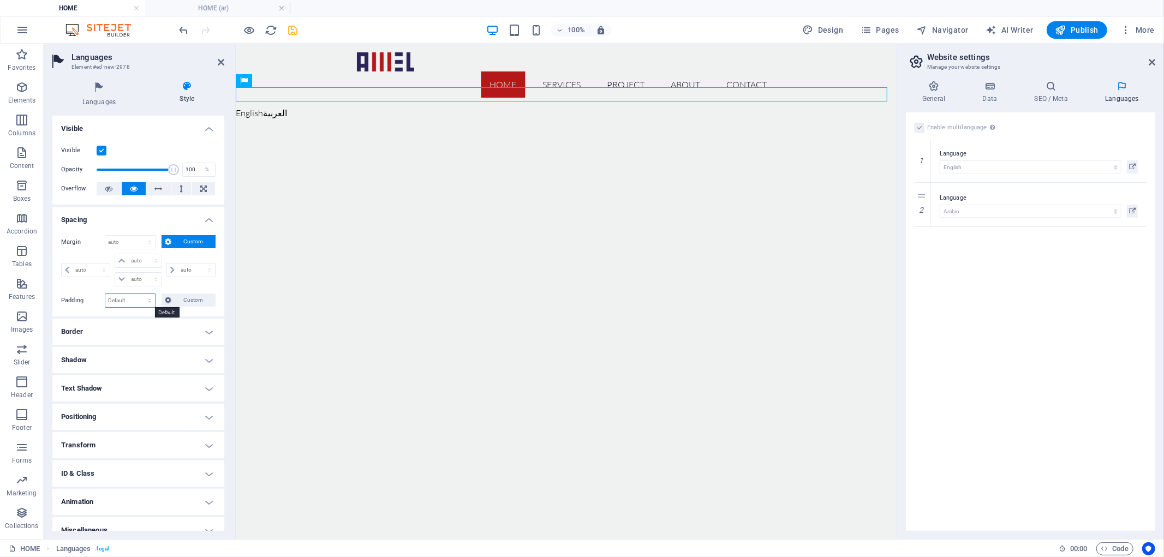
click at [132, 301] on select "Default px rem % vh vw Custom" at bounding box center [130, 300] width 50 height 13
click at [80, 326] on h4 "Border" at bounding box center [138, 332] width 172 height 26
click at [0, 0] on div "Style - Width 1 auto px rem % vh vw Custom Custom 1 auto px rem % vh vw 1 auto …" at bounding box center [0, 0] width 0 height 0
click at [206, 332] on h4 "Border" at bounding box center [138, 329] width 172 height 20
click at [200, 334] on h4 "Border" at bounding box center [138, 332] width 172 height 26
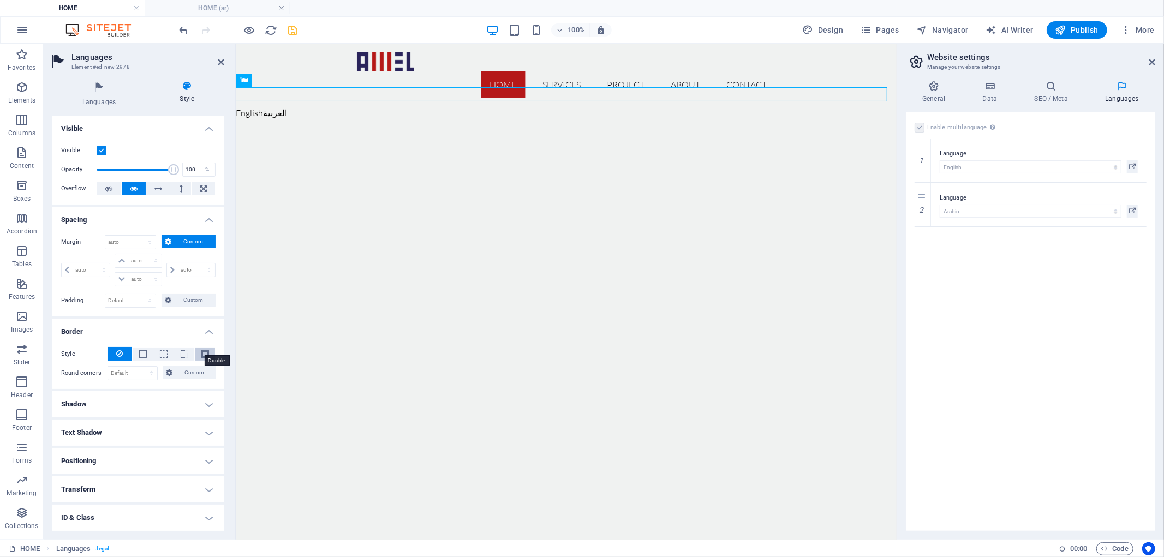
click at [202, 356] on span at bounding box center [205, 354] width 8 height 8
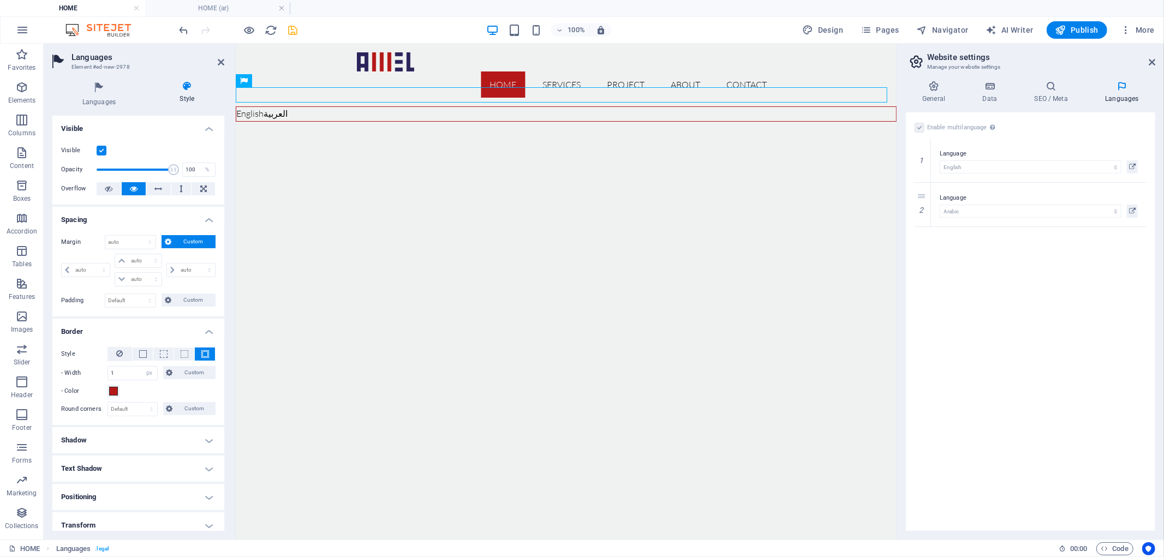
drag, startPoint x: 214, startPoint y: 327, endPoint x: 202, endPoint y: 330, distance: 12.7
click at [212, 327] on h4 "Border" at bounding box center [138, 329] width 172 height 20
click at [208, 354] on h4 "Shadow" at bounding box center [138, 360] width 172 height 26
click at [202, 356] on h4 "Shadow" at bounding box center [138, 357] width 172 height 20
click at [197, 382] on h4 "Text Shadow" at bounding box center [138, 388] width 172 height 26
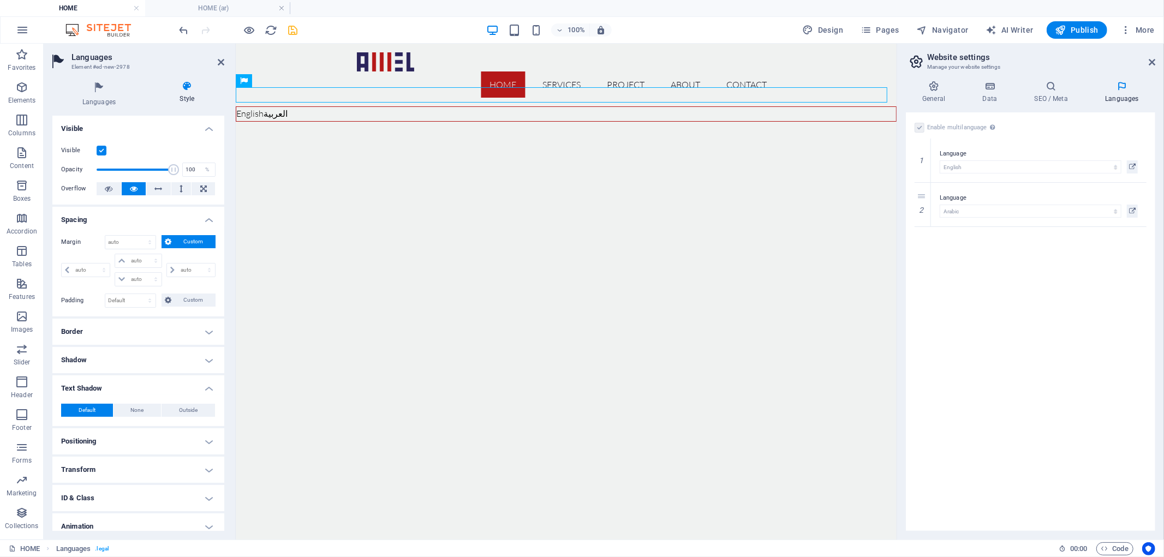
click at [204, 388] on h4 "Text Shadow" at bounding box center [138, 385] width 172 height 20
click at [198, 421] on h4 "Positioning" at bounding box center [138, 417] width 172 height 26
click at [206, 381] on h4 "Text Shadow" at bounding box center [138, 388] width 172 height 26
click at [152, 410] on button "None" at bounding box center [137, 410] width 48 height 13
click at [104, 411] on button "Default" at bounding box center [87, 410] width 52 height 13
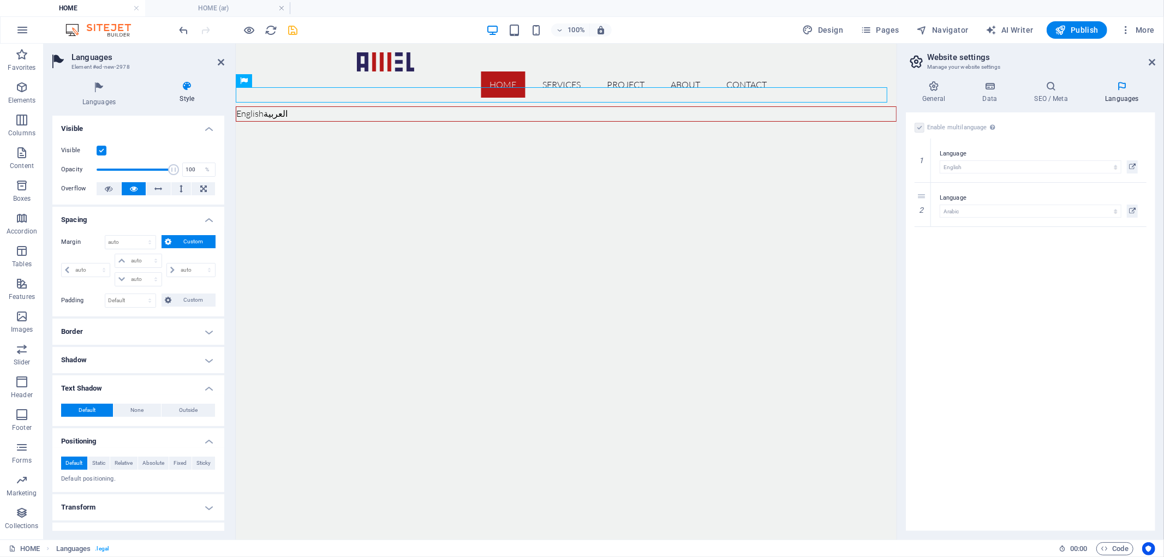
click at [211, 384] on h4 "Text Shadow" at bounding box center [138, 385] width 172 height 20
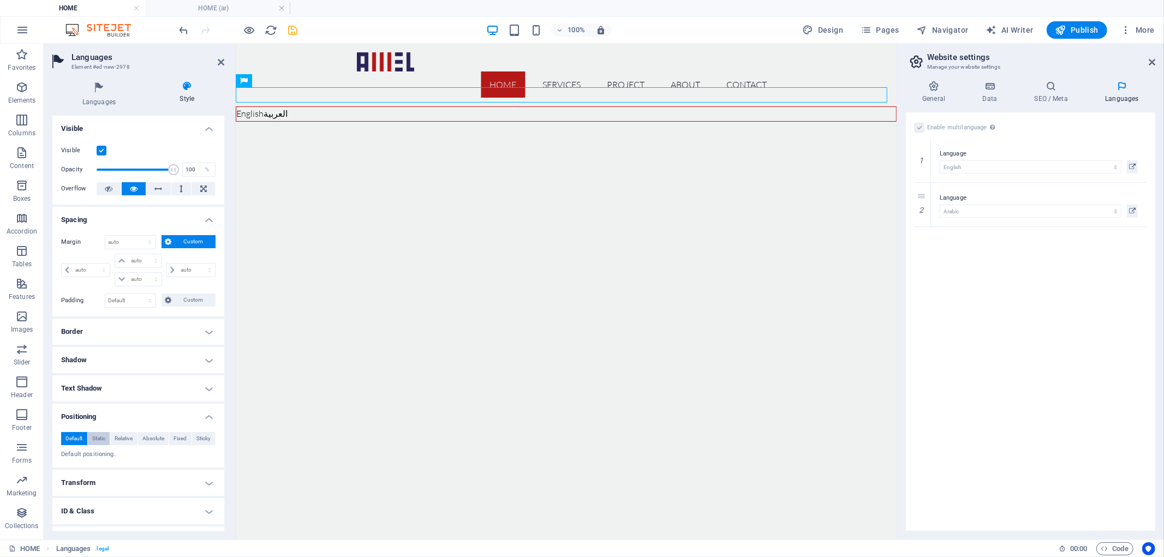
click at [94, 438] on span "Static" at bounding box center [98, 438] width 13 height 13
click at [152, 434] on span "Absolute" at bounding box center [153, 438] width 22 height 13
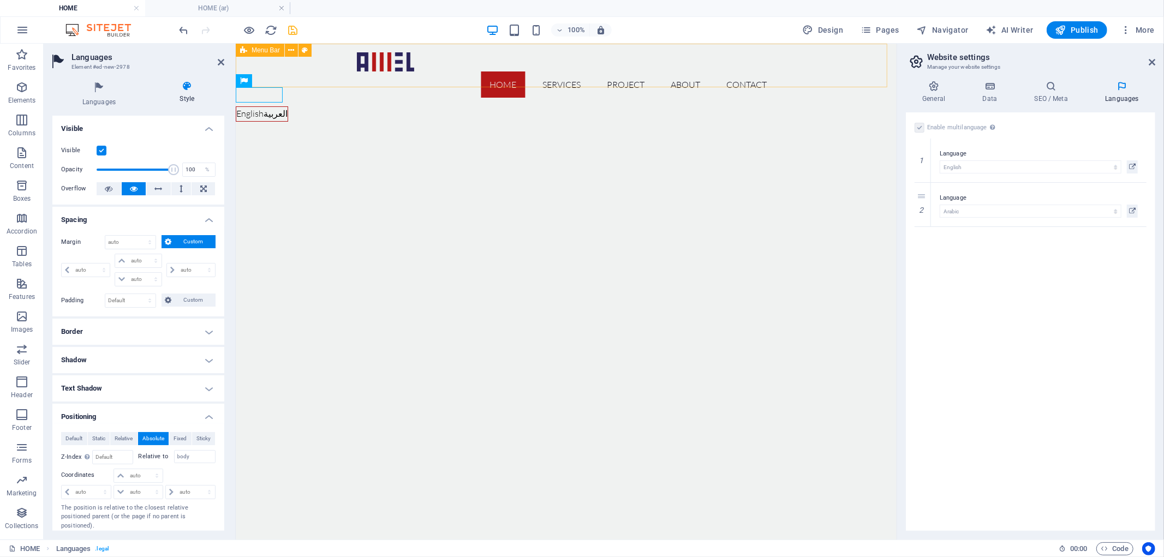
drag, startPoint x: 256, startPoint y: 94, endPoint x: 358, endPoint y: 79, distance: 103.2
click at [1153, 64] on icon at bounding box center [1151, 62] width 7 height 9
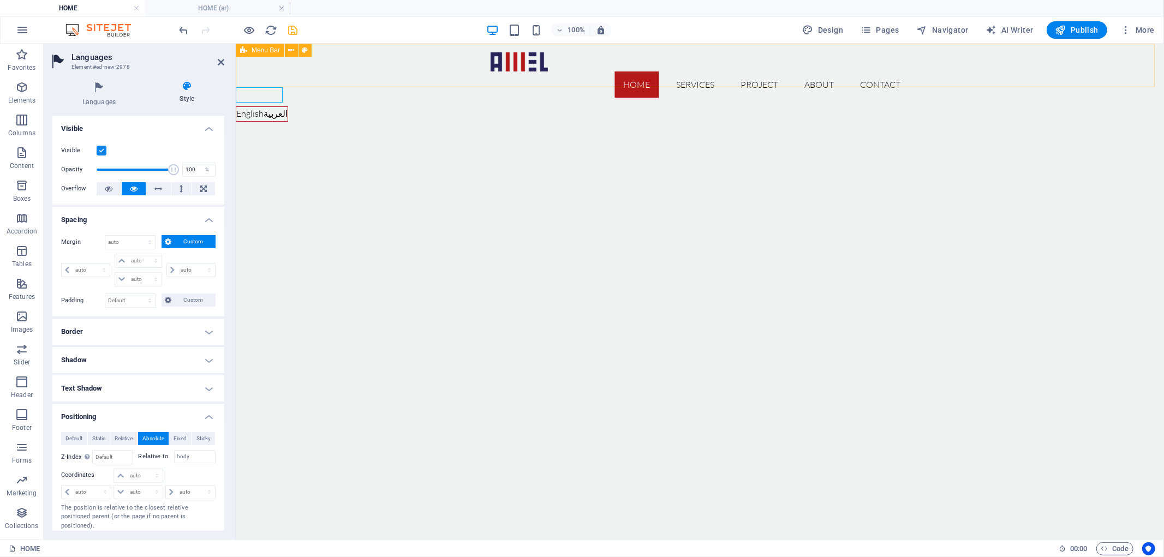
drag, startPoint x: 240, startPoint y: 89, endPoint x: 344, endPoint y: 74, distance: 104.7
click at [176, 439] on span "Fixed" at bounding box center [179, 438] width 13 height 13
click at [200, 439] on span "Sticky" at bounding box center [203, 438] width 14 height 13
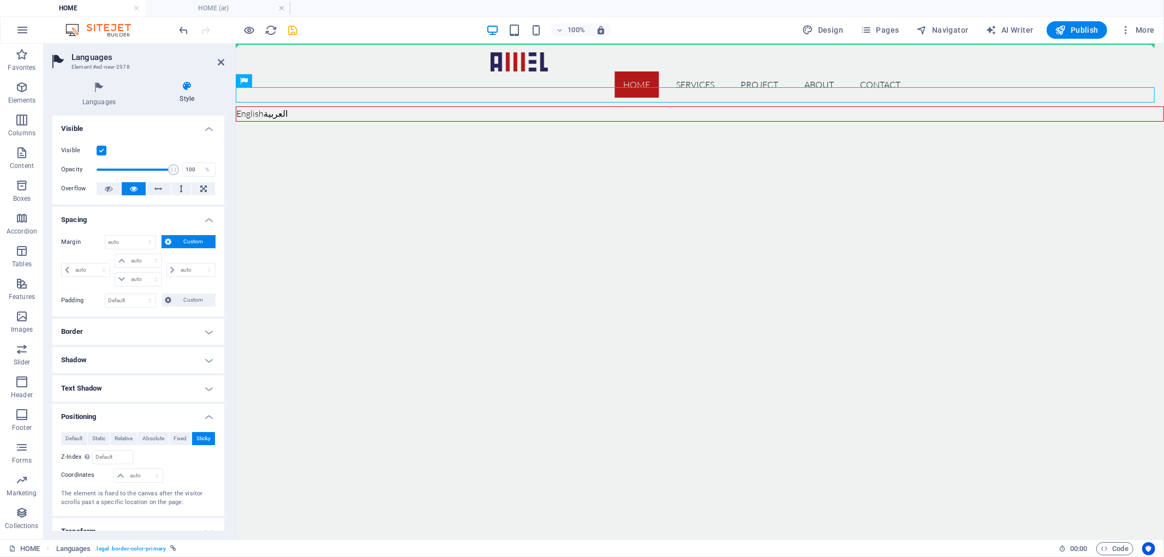
drag, startPoint x: 263, startPoint y: 92, endPoint x: 302, endPoint y: 47, distance: 59.2
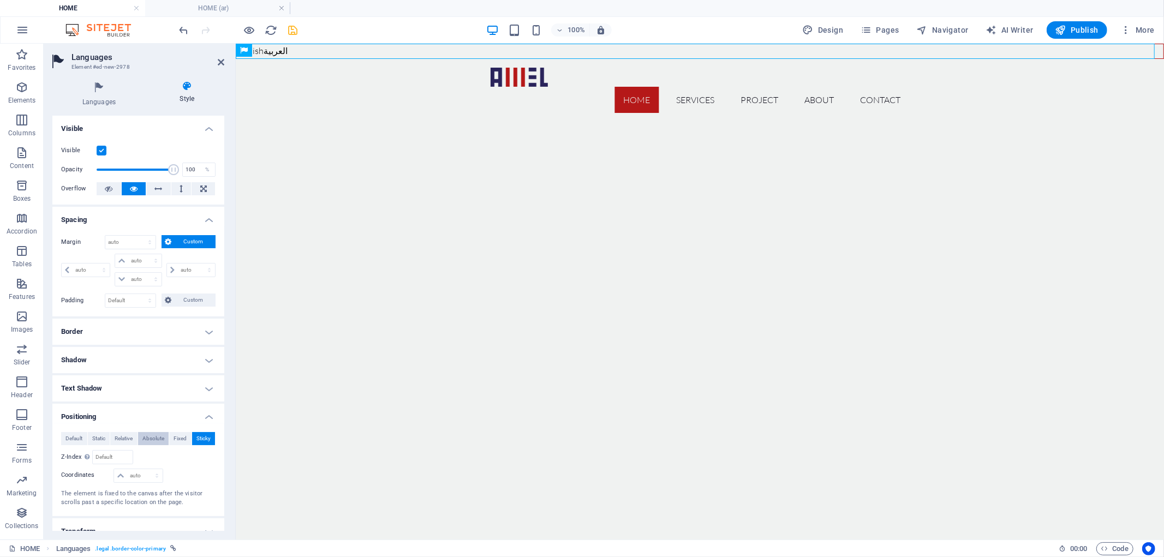
click at [148, 441] on span "Absolute" at bounding box center [153, 438] width 22 height 13
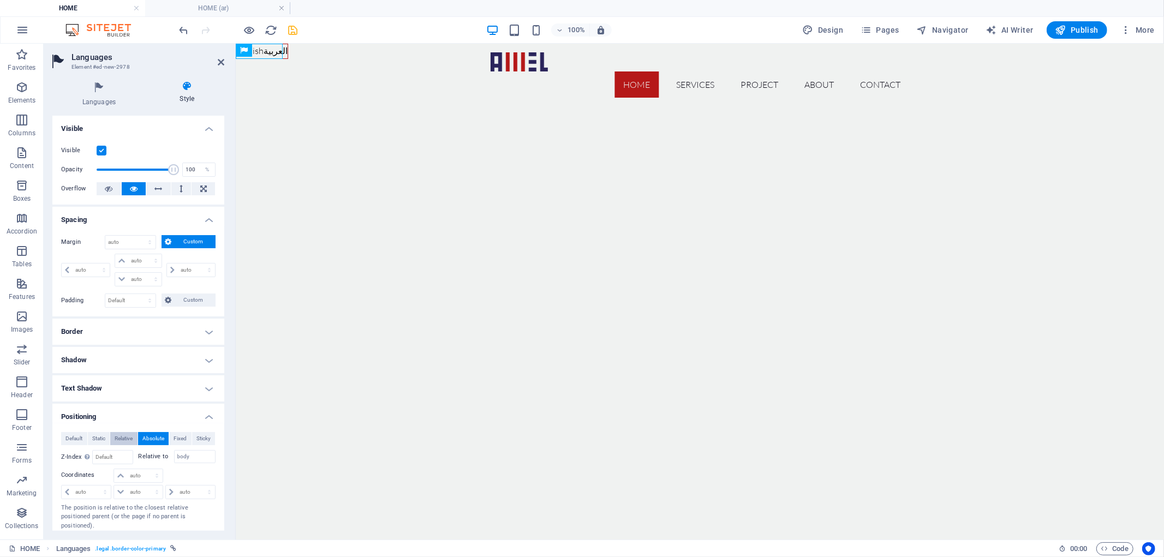
click at [118, 439] on span "Relative" at bounding box center [124, 438] width 18 height 13
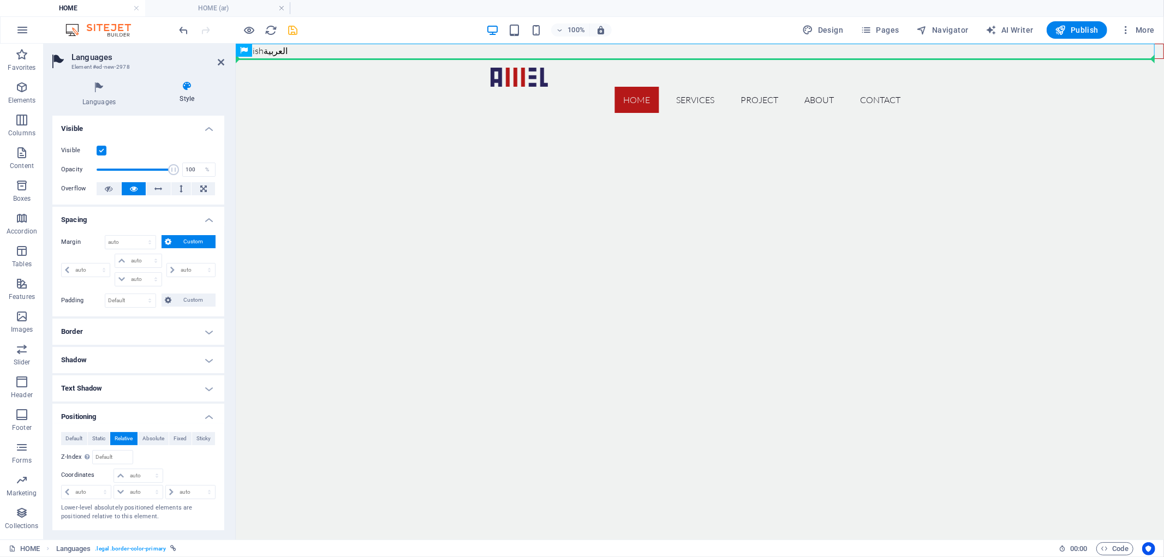
drag, startPoint x: 510, startPoint y: 93, endPoint x: 929, endPoint y: 79, distance: 419.2
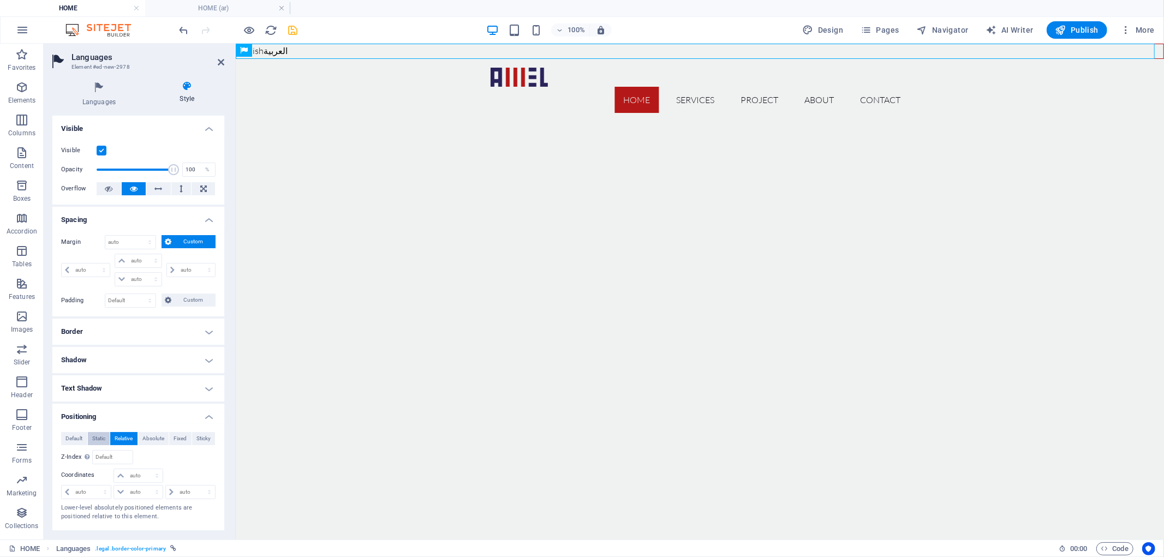
click at [93, 439] on span "Static" at bounding box center [98, 438] width 13 height 13
drag, startPoint x: 495, startPoint y: 95, endPoint x: 958, endPoint y: 74, distance: 463.2
click at [183, 436] on span "Fixed" at bounding box center [179, 438] width 13 height 13
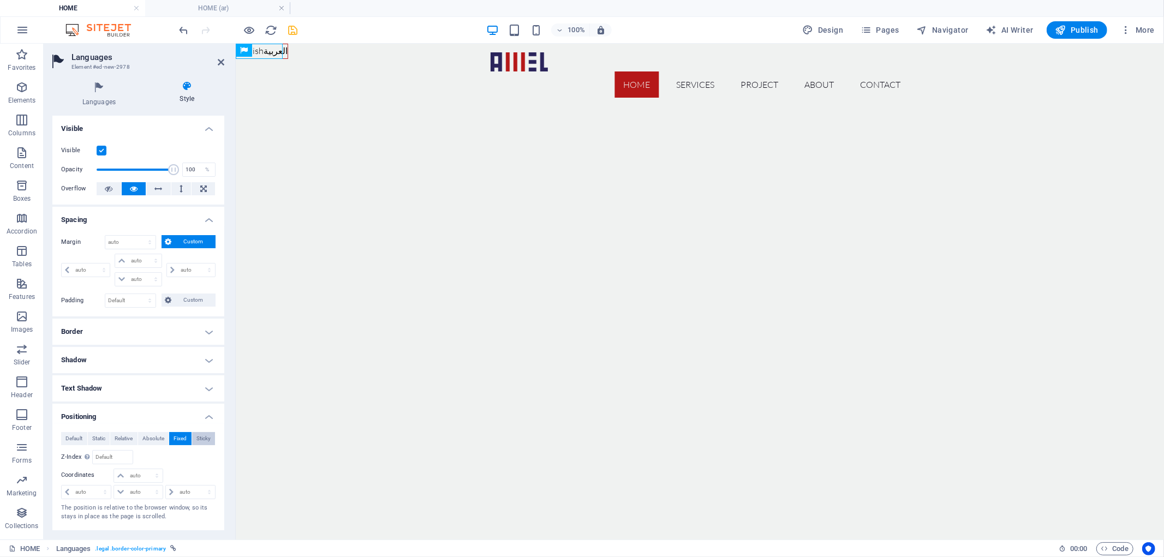
click at [199, 440] on span "Sticky" at bounding box center [203, 438] width 14 height 13
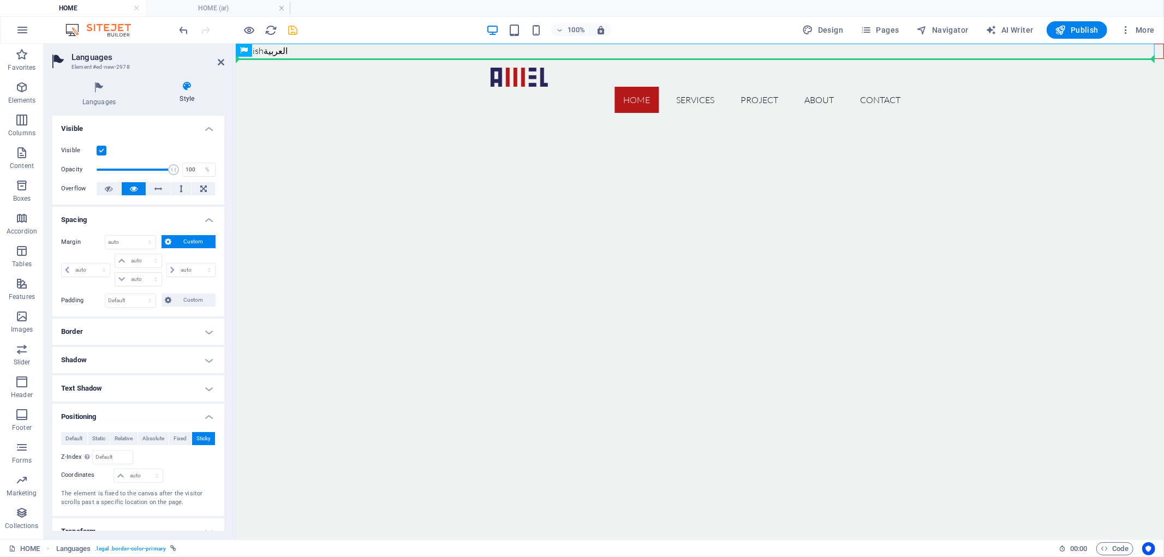
drag, startPoint x: 492, startPoint y: 88, endPoint x: 956, endPoint y: 77, distance: 464.4
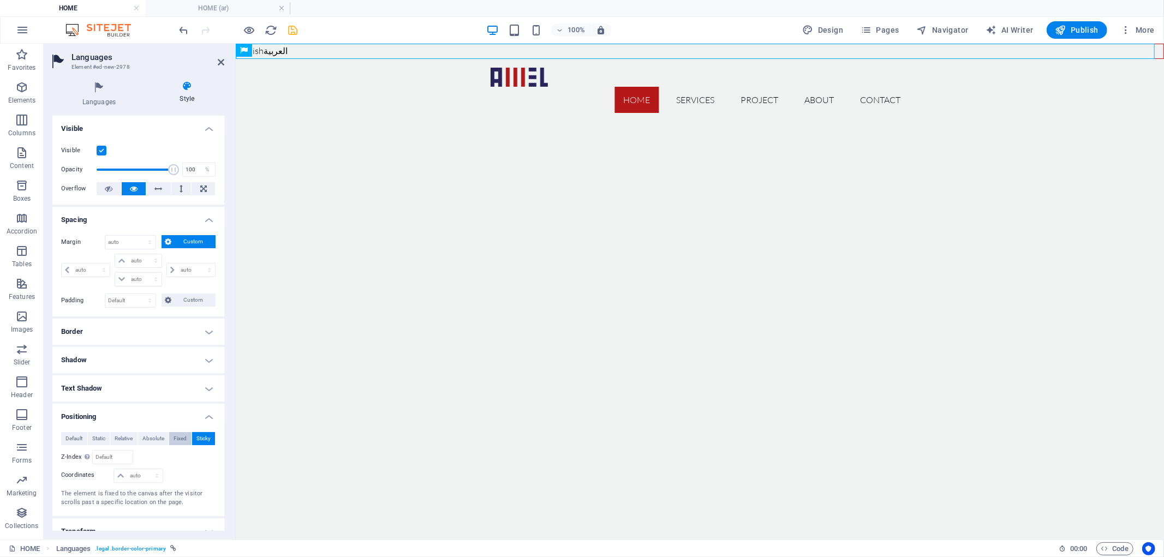
click at [176, 438] on span "Fixed" at bounding box center [179, 438] width 13 height 13
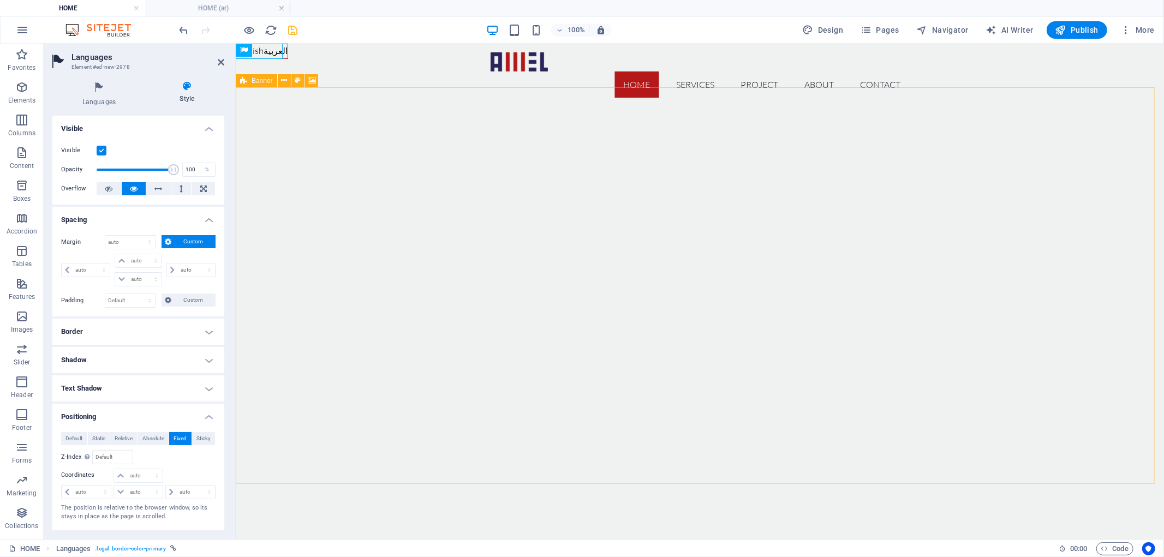
drag, startPoint x: 487, startPoint y: 99, endPoint x: 285, endPoint y: 104, distance: 202.5
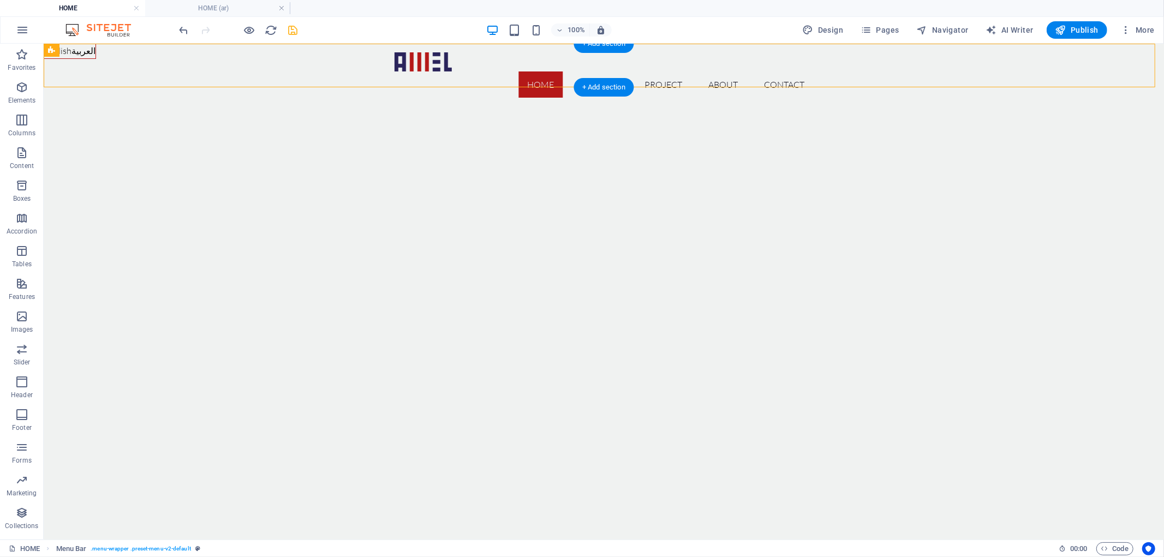
drag, startPoint x: 285, startPoint y: 95, endPoint x: 247, endPoint y: 52, distance: 58.0
click at [181, 28] on icon "undo" at bounding box center [184, 30] width 13 height 13
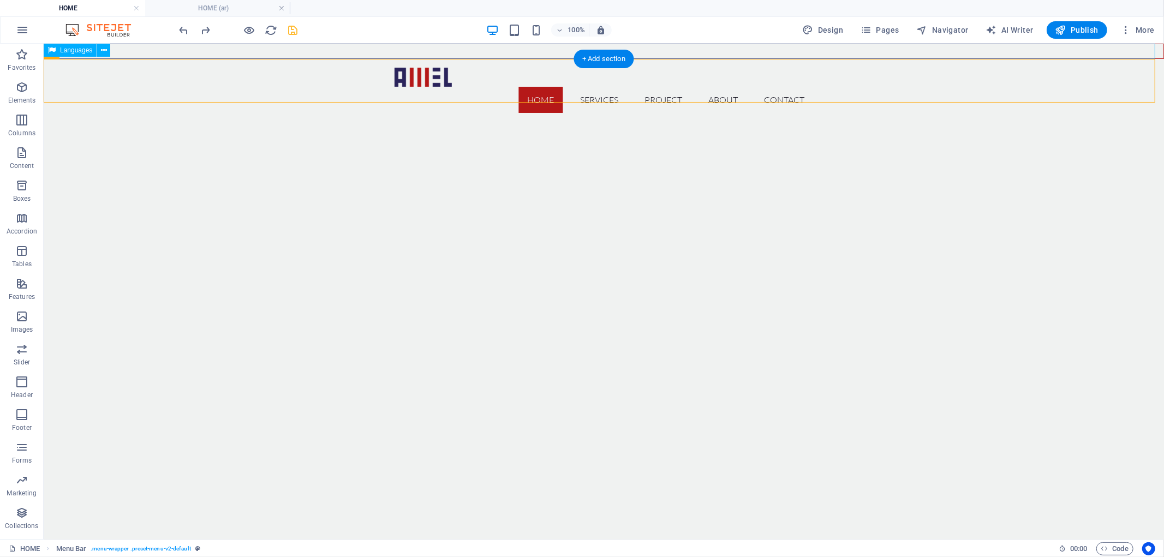
click at [270, 51] on div "English العربية" at bounding box center [603, 50] width 1120 height 15
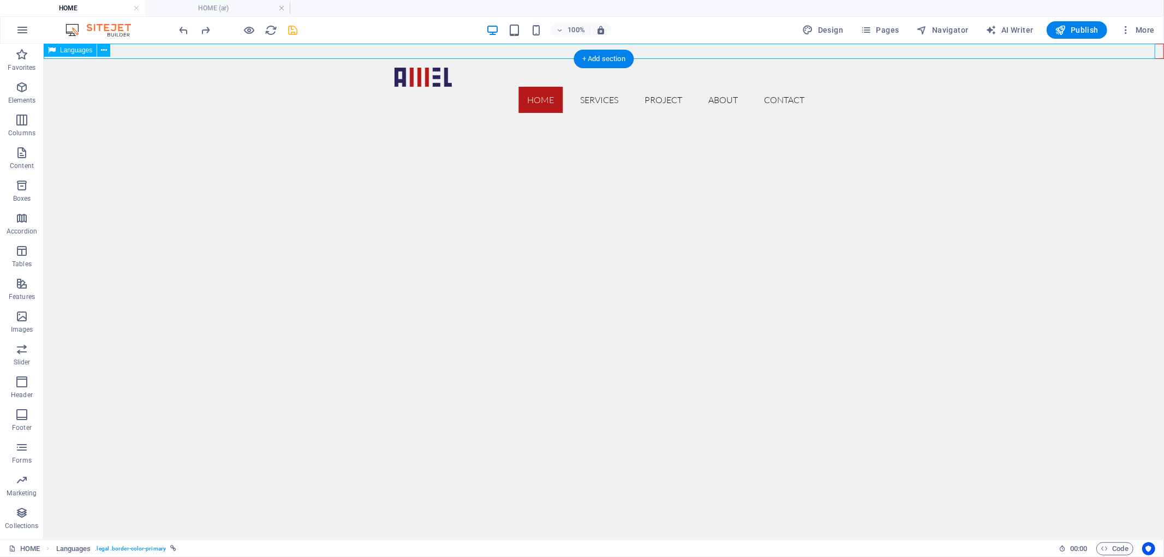
click at [270, 51] on div "English العربية" at bounding box center [603, 50] width 1120 height 15
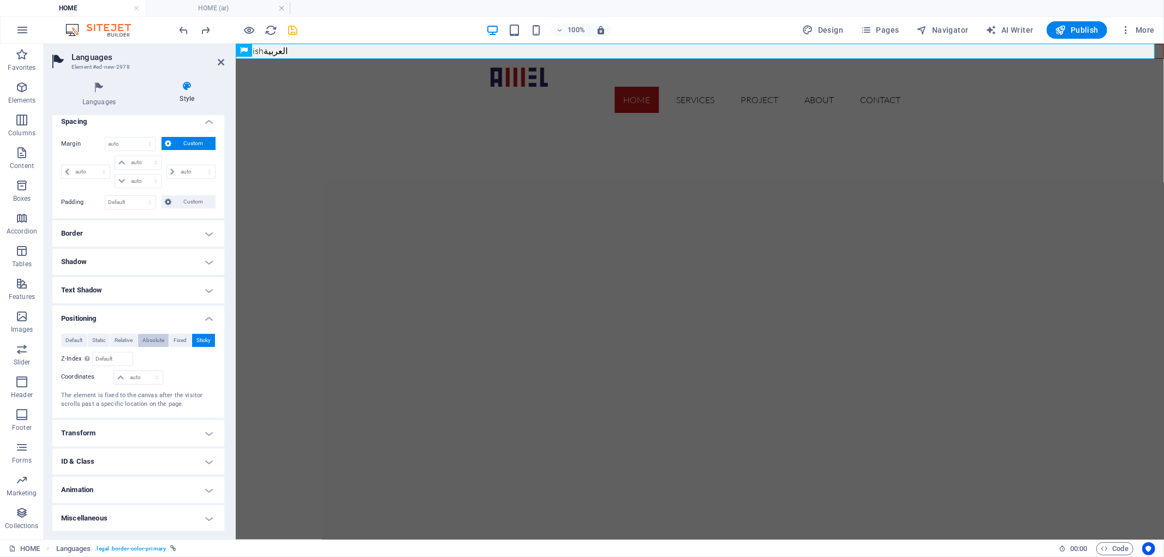
scroll to position [99, 0]
click at [152, 431] on h4 "Transform" at bounding box center [138, 433] width 172 height 26
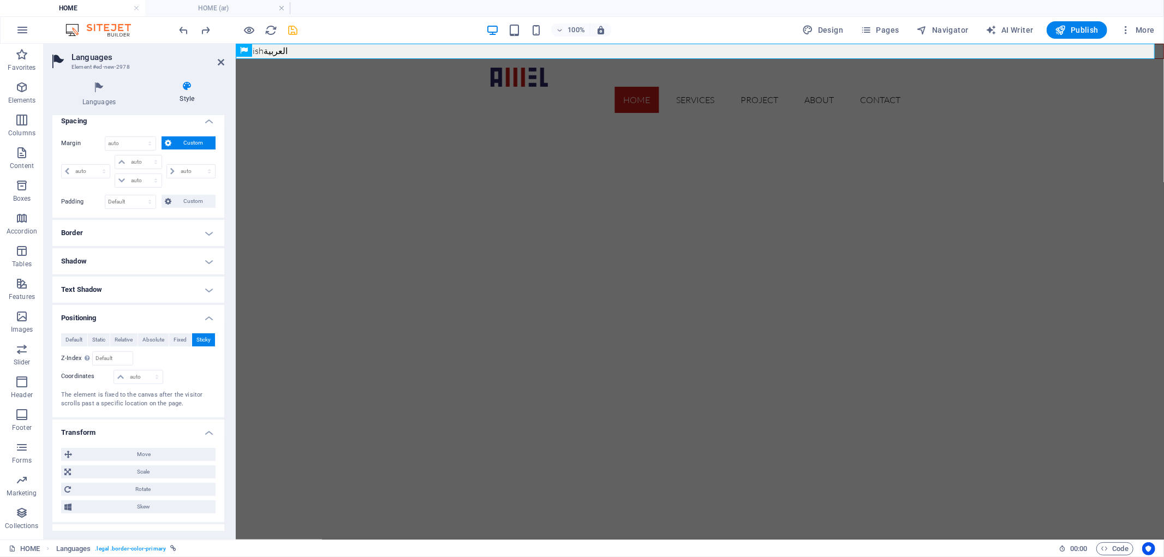
click at [200, 429] on h4 "Transform" at bounding box center [138, 430] width 172 height 20
click at [179, 451] on h4 "ID & Class" at bounding box center [138, 461] width 172 height 26
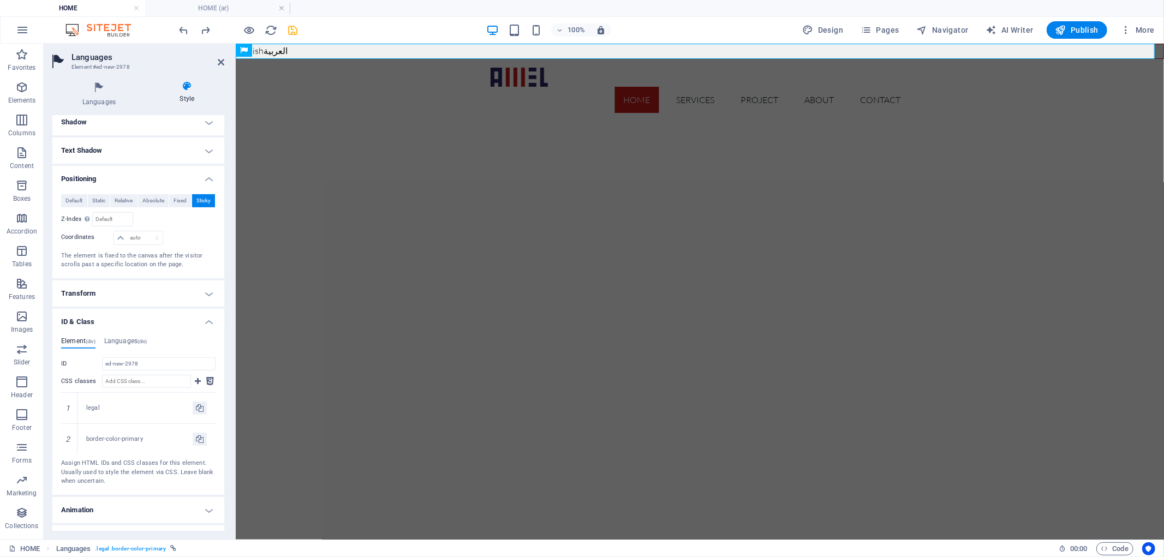
scroll to position [258, 0]
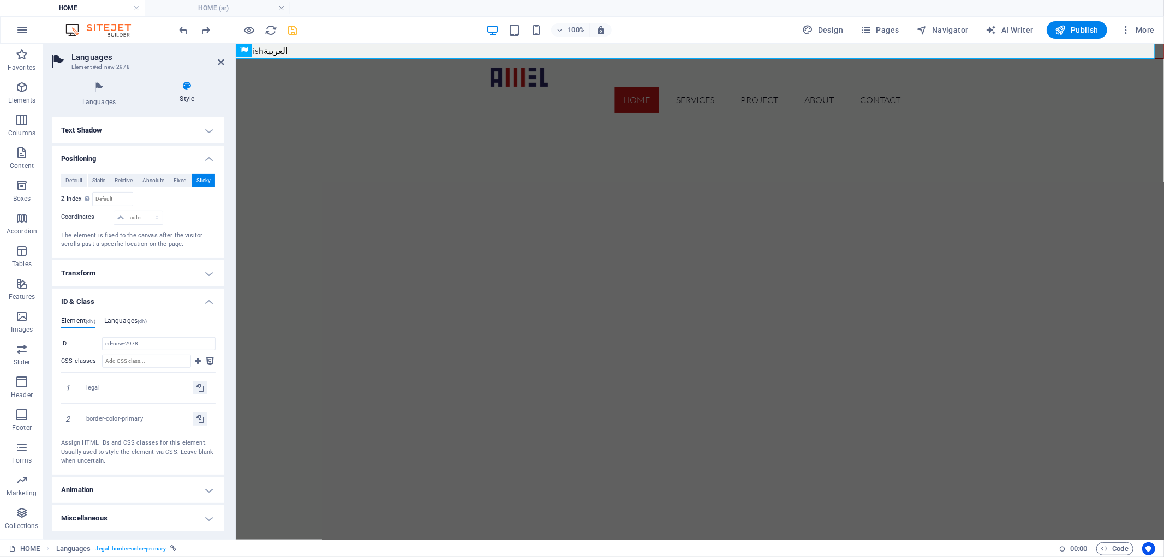
click at [136, 323] on h4 "Languages (div)" at bounding box center [125, 323] width 43 height 12
click at [62, 317] on h4 "Element (div)" at bounding box center [78, 323] width 34 height 12
click at [135, 486] on h4 "Animation" at bounding box center [138, 490] width 172 height 26
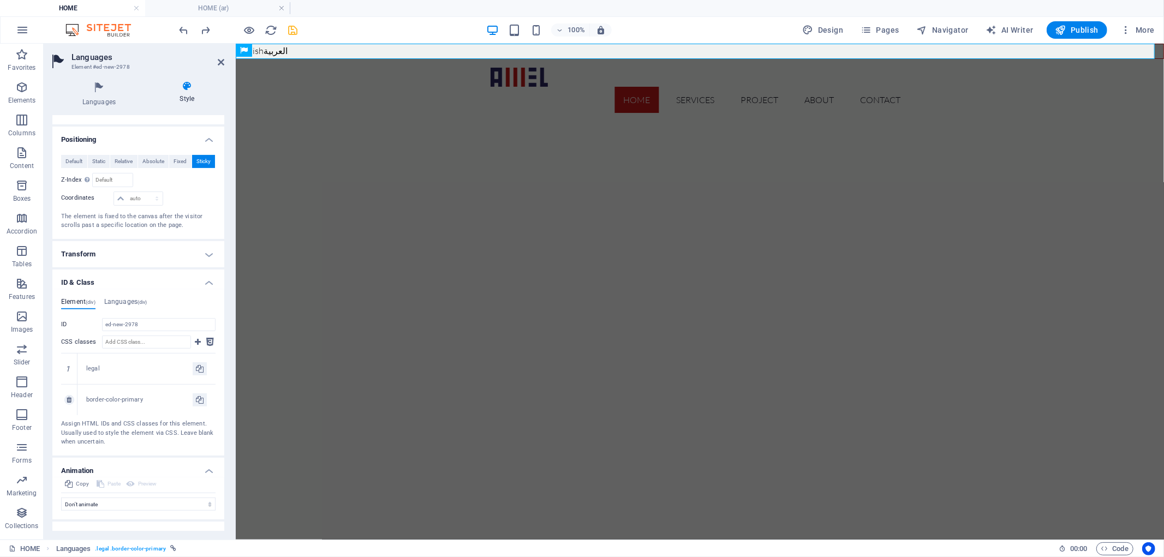
scroll to position [294, 0]
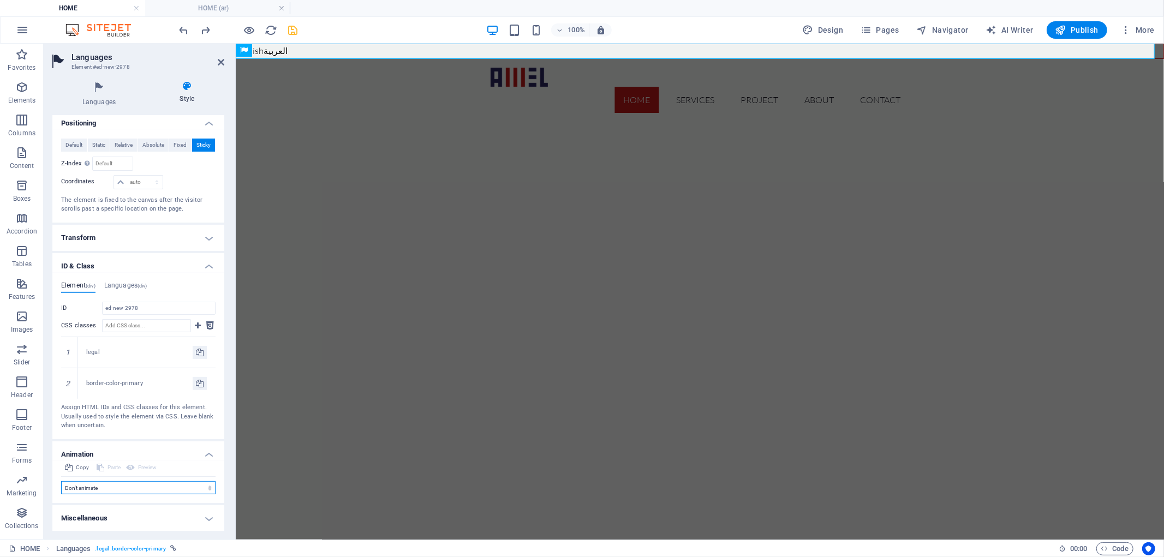
click at [149, 487] on select "Don't animate Show / Hide Slide up/down Zoom in/out Slide left to right Slide r…" at bounding box center [138, 487] width 154 height 13
click at [151, 488] on select "Don't animate Show / Hide Slide up/down Zoom in/out Slide left to right Slide r…" at bounding box center [138, 487] width 154 height 13
click at [157, 516] on h4 "Miscellaneous" at bounding box center [138, 518] width 172 height 26
click at [208, 521] on h4 "Miscellaneous" at bounding box center [138, 518] width 172 height 26
click at [204, 516] on h4 "Miscellaneous" at bounding box center [138, 518] width 172 height 26
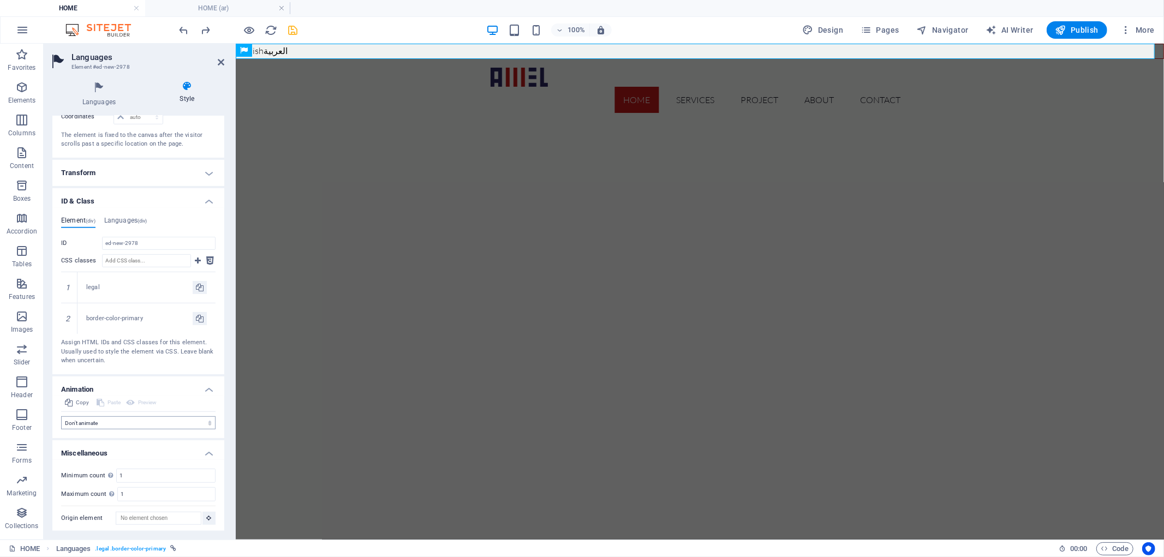
scroll to position [362, 0]
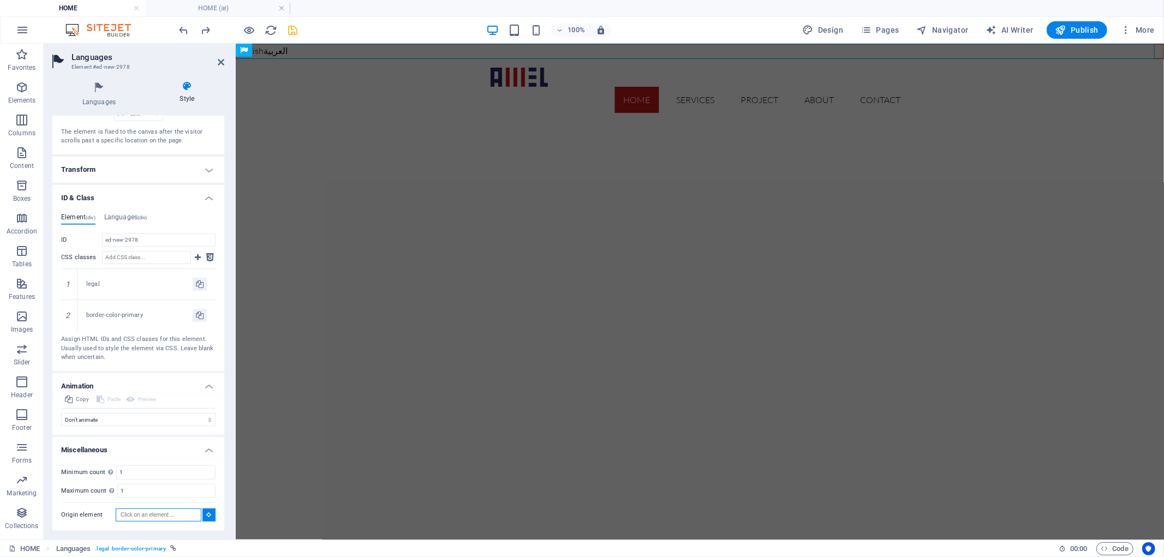
click at [167, 519] on input "Origin element" at bounding box center [159, 514] width 86 height 13
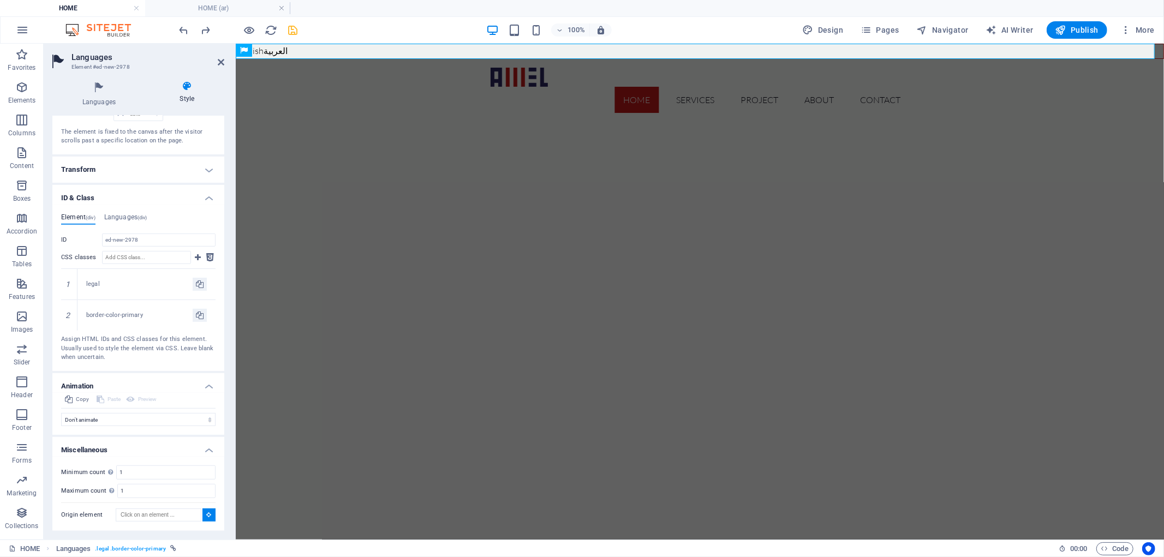
click at [170, 462] on div "Minimum count Define whether this element should be duplicable. 1 Maximum count…" at bounding box center [138, 494] width 172 height 74
click at [175, 470] on input "1" at bounding box center [166, 472] width 98 height 13
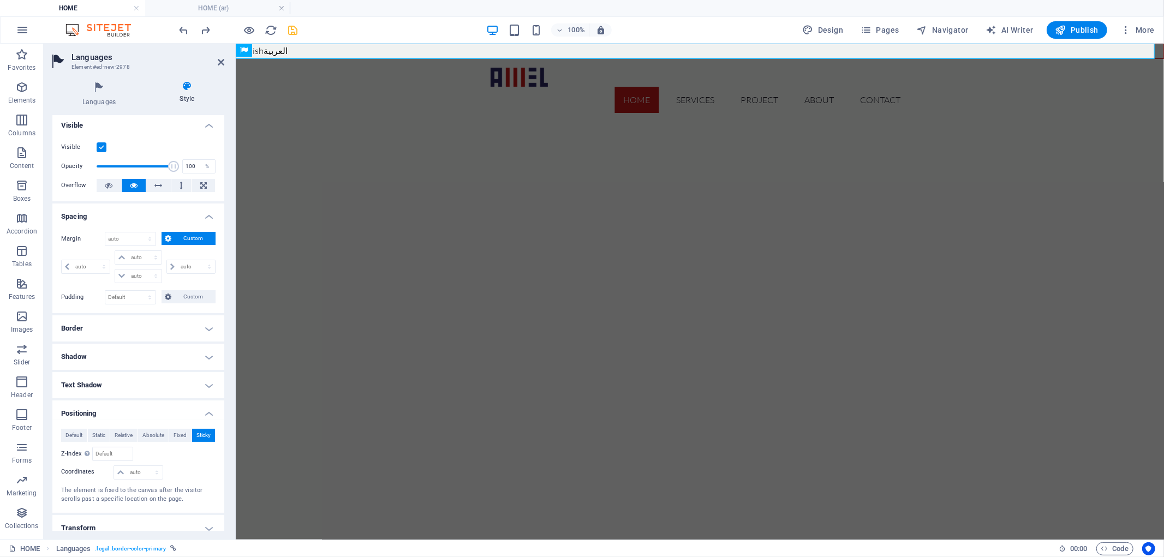
scroll to position [0, 0]
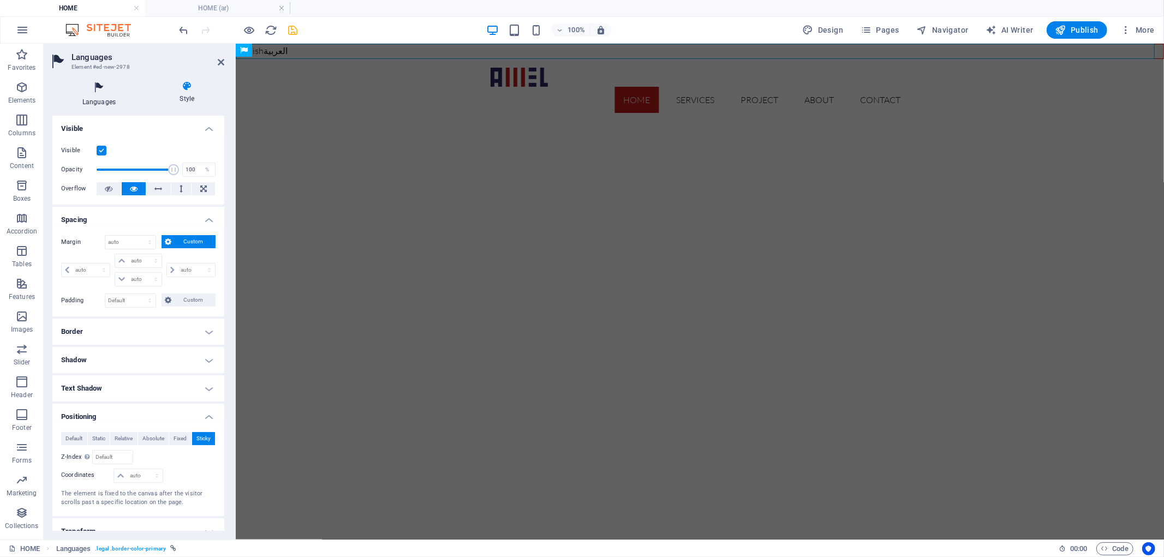
click at [100, 99] on h4 "Languages" at bounding box center [101, 94] width 98 height 26
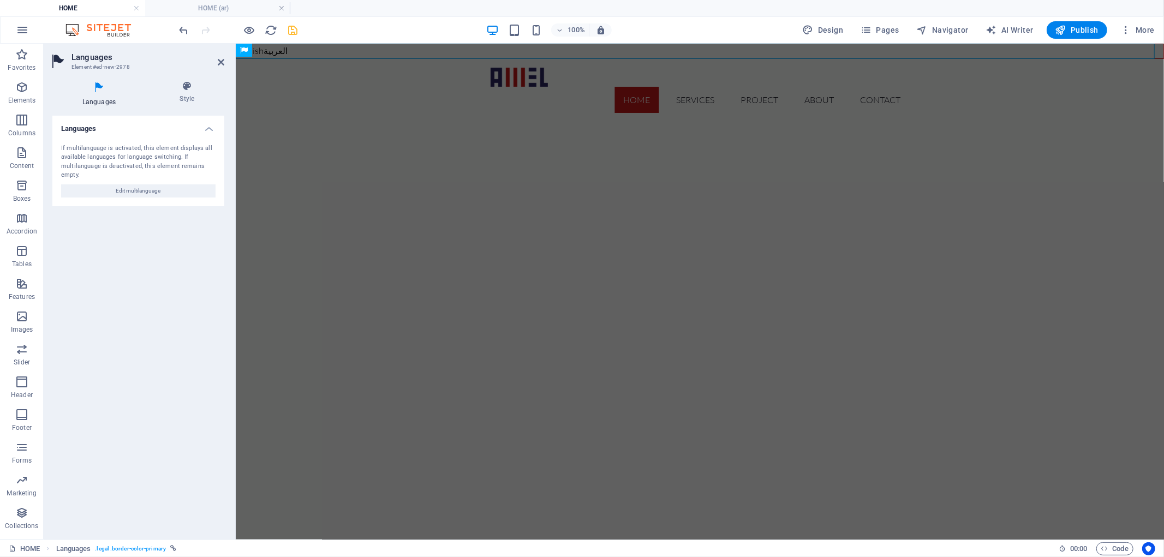
click at [215, 61] on h2 "Languages" at bounding box center [147, 57] width 153 height 10
click at [219, 61] on icon at bounding box center [221, 62] width 7 height 9
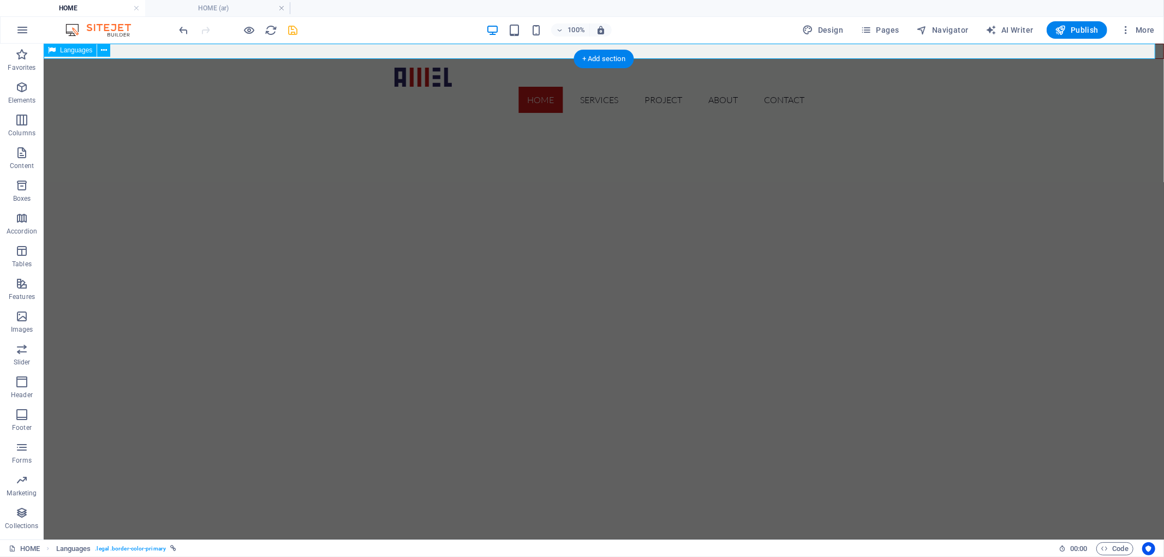
click at [138, 49] on div "English العربية" at bounding box center [603, 50] width 1120 height 15
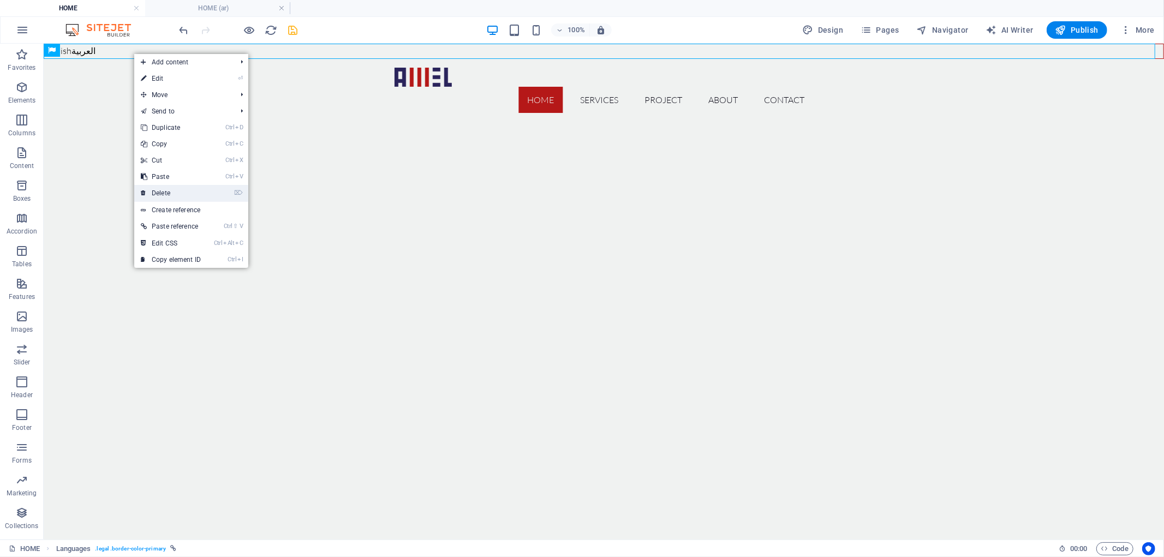
click at [175, 186] on link "⌦ Delete" at bounding box center [170, 193] width 73 height 16
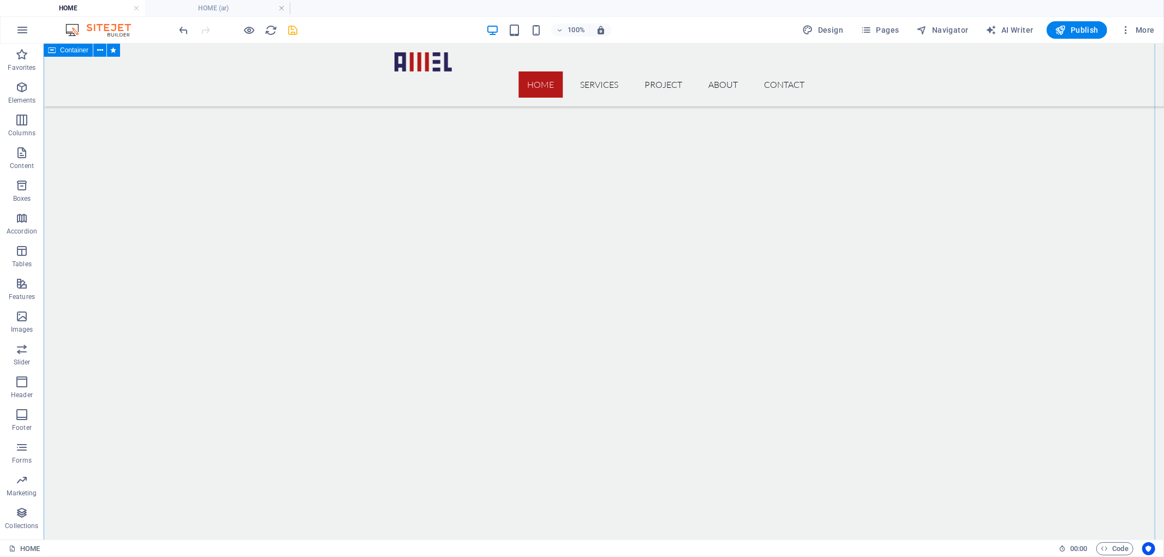
scroll to position [3279, 0]
drag, startPoint x: 868, startPoint y: 177, endPoint x: 848, endPoint y: 310, distance: 134.6
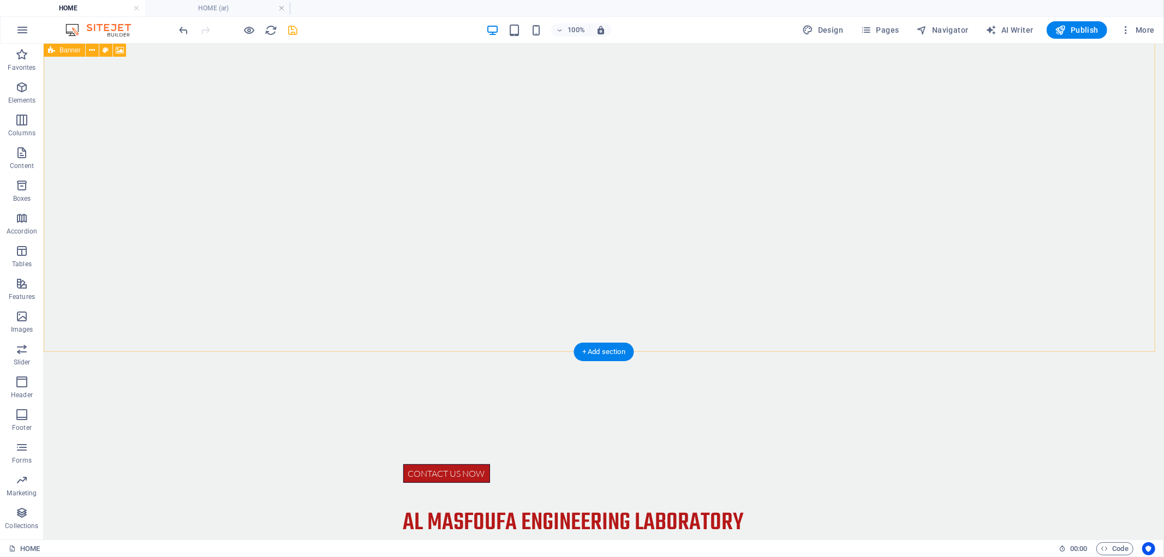
scroll to position [0, 0]
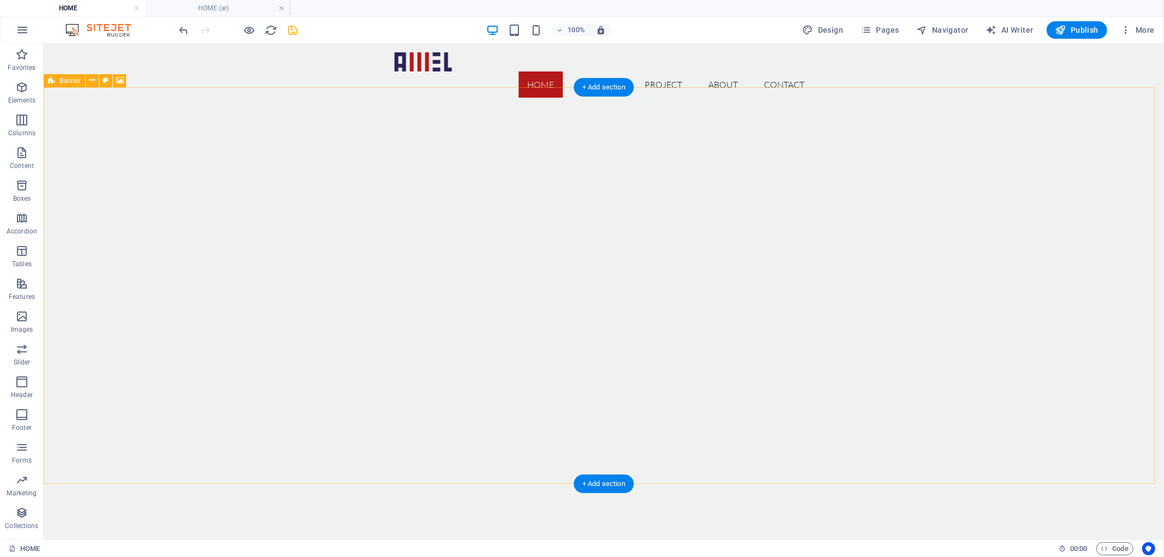
drag, startPoint x: 857, startPoint y: 381, endPoint x: 847, endPoint y: 254, distance: 128.0
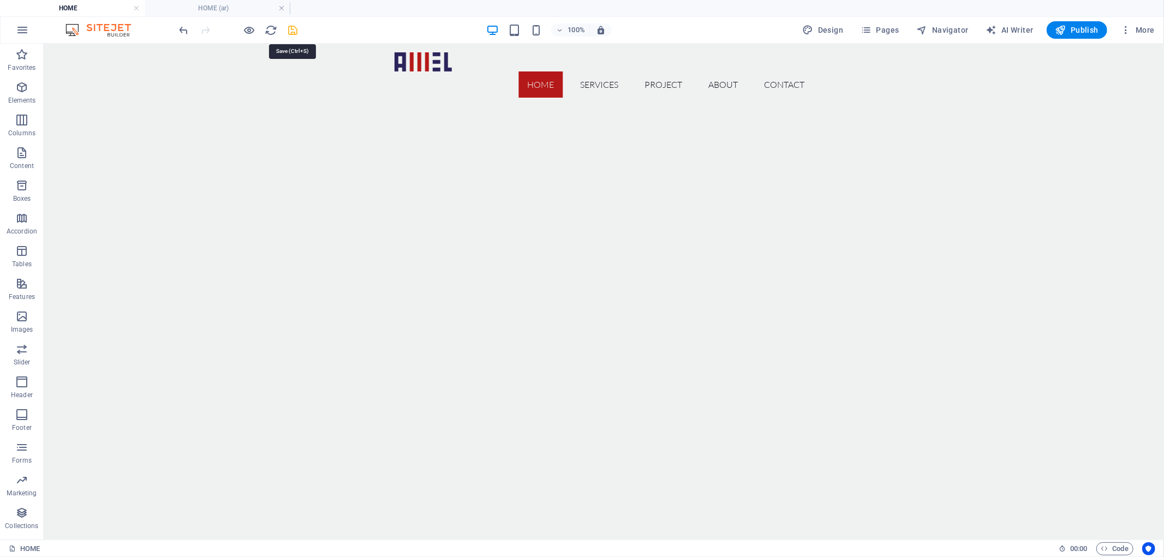
click at [290, 33] on icon "save" at bounding box center [293, 30] width 13 height 13
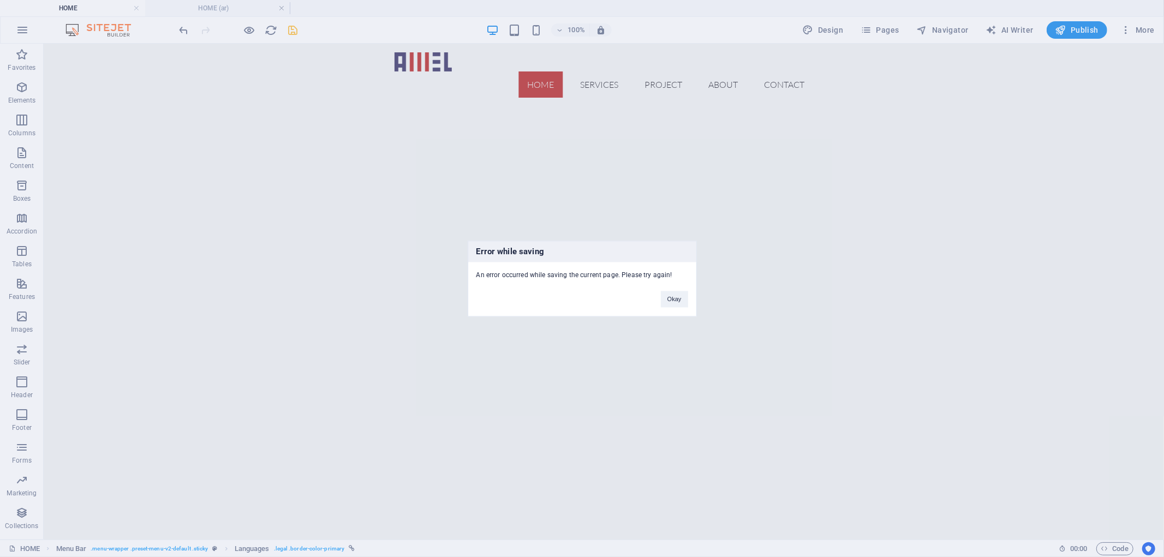
drag, startPoint x: 761, startPoint y: 127, endPoint x: 743, endPoint y: 193, distance: 69.1
click at [663, 296] on button "Okay" at bounding box center [674, 299] width 27 height 16
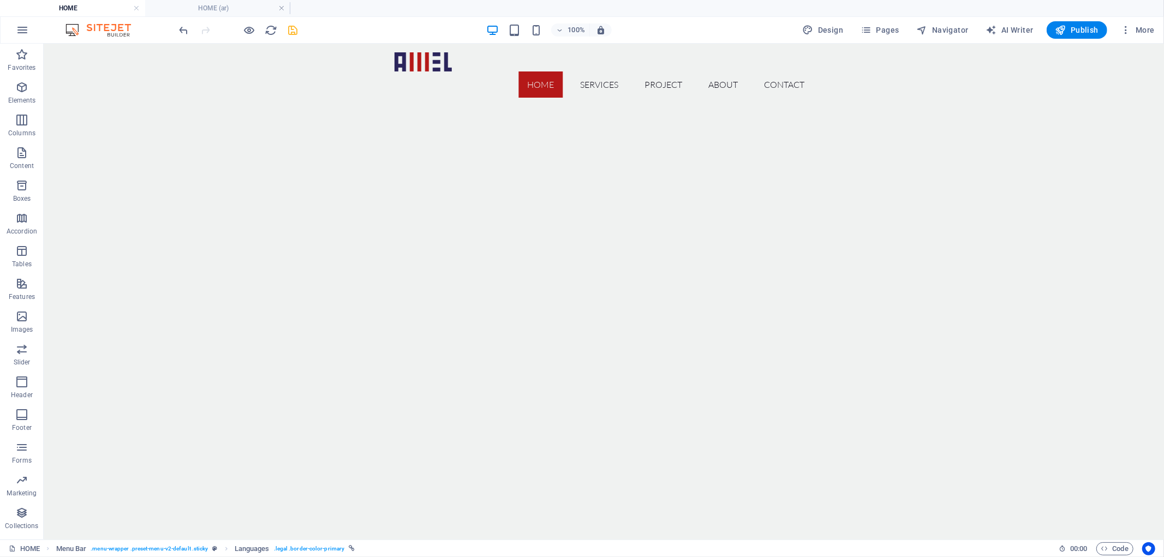
click at [262, 34] on div at bounding box center [238, 29] width 122 height 17
click at [274, 33] on icon "reload" at bounding box center [271, 30] width 13 height 13
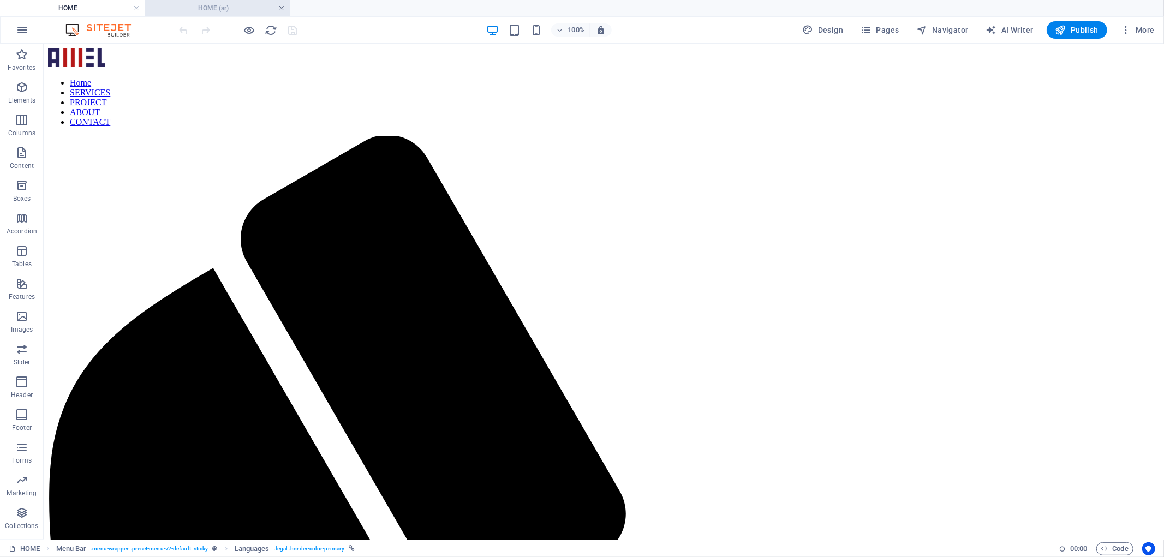
click at [280, 6] on link at bounding box center [281, 8] width 7 height 10
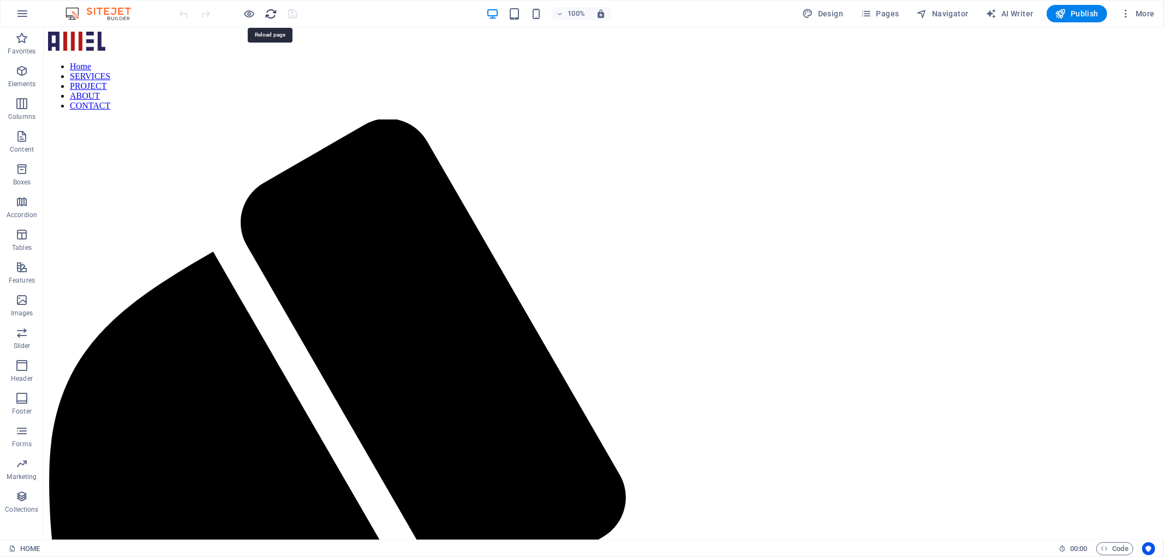
click at [275, 14] on icon "reload" at bounding box center [271, 14] width 13 height 13
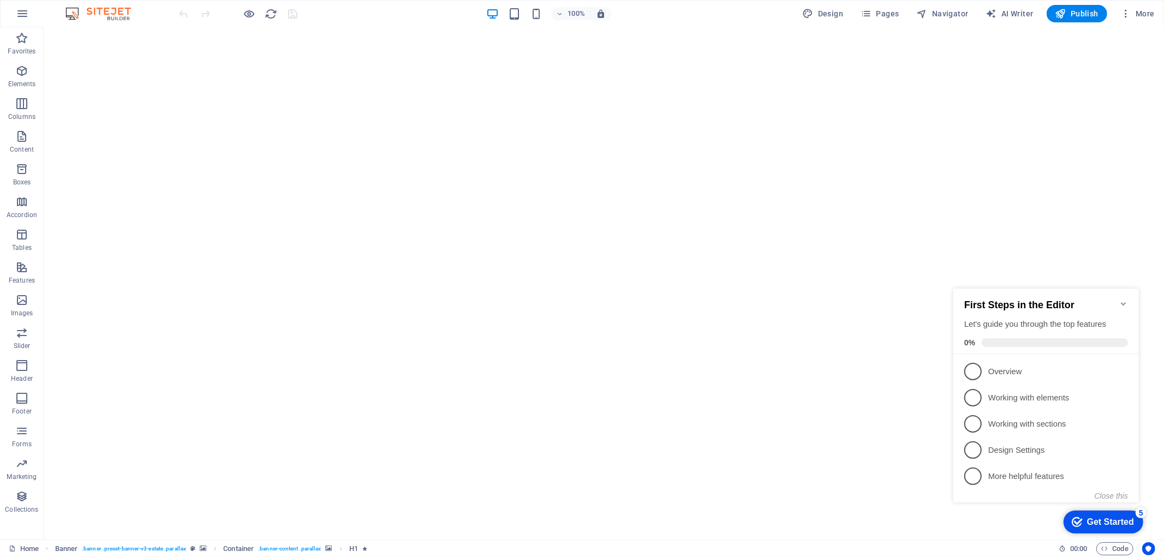
scroll to position [2246, 0]
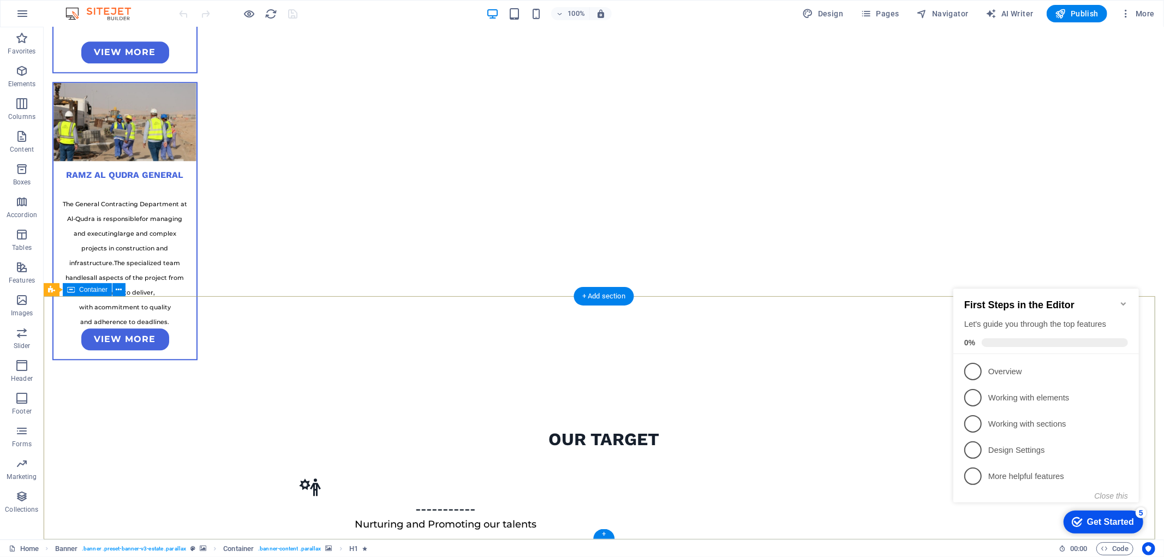
drag, startPoint x: 794, startPoint y: 170, endPoint x: 782, endPoint y: 320, distance: 150.5
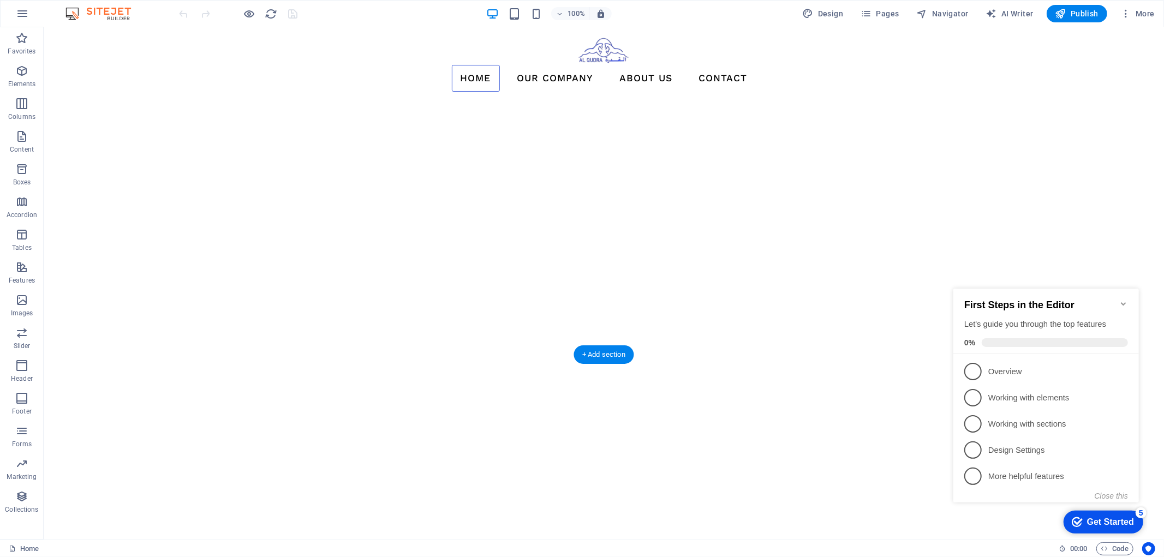
scroll to position [0, 0]
drag, startPoint x: 729, startPoint y: 416, endPoint x: 716, endPoint y: 334, distance: 82.9
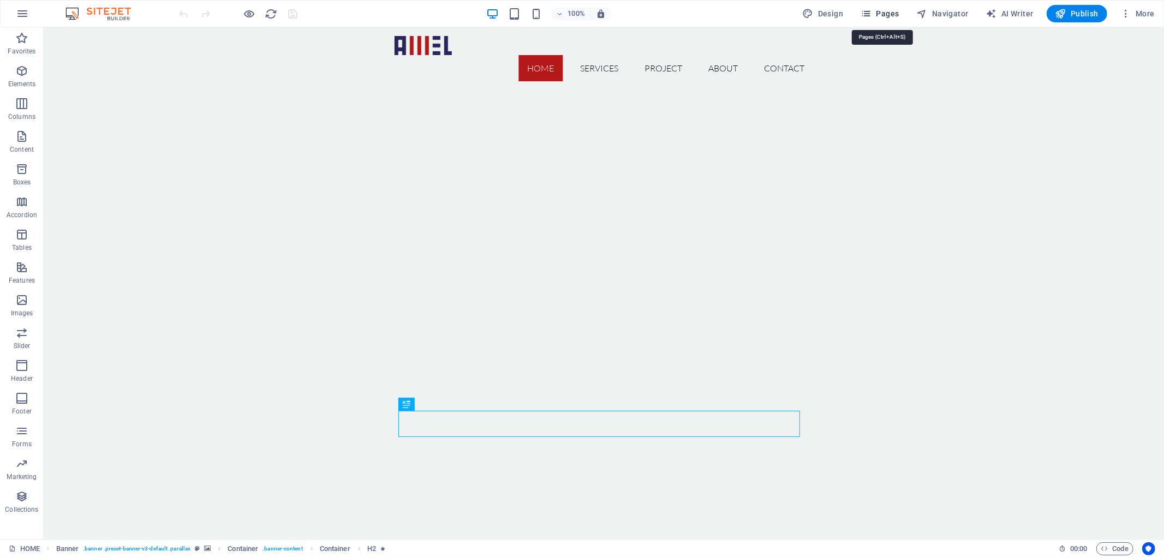
click at [895, 12] on span "Pages" at bounding box center [879, 13] width 38 height 11
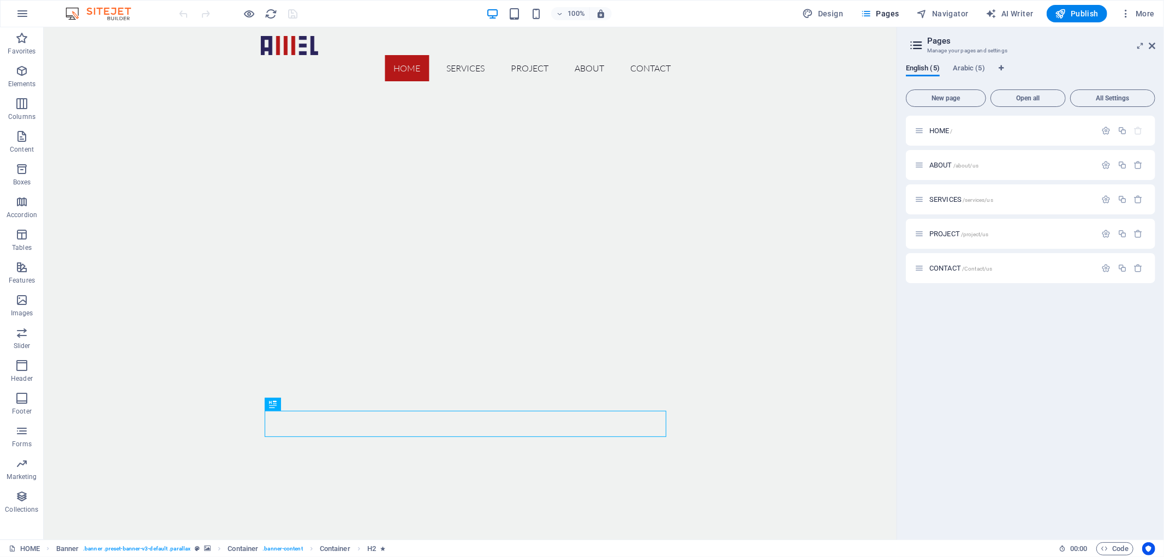
click at [963, 58] on div "English (5) Arabic (5) New page Open all All Settings HOME / ABOUT /about/us SE…" at bounding box center [1030, 298] width 267 height 484
click at [969, 63] on div "English (5) Arabic (5) New page Open all All Settings HOME / ABOUT /about/us SE…" at bounding box center [1030, 298] width 267 height 484
click at [972, 68] on span "Arabic (5)" at bounding box center [969, 69] width 32 height 15
click at [929, 68] on span "English (5)" at bounding box center [923, 69] width 34 height 15
click at [955, 68] on span "Arabic (5)" at bounding box center [969, 69] width 32 height 15
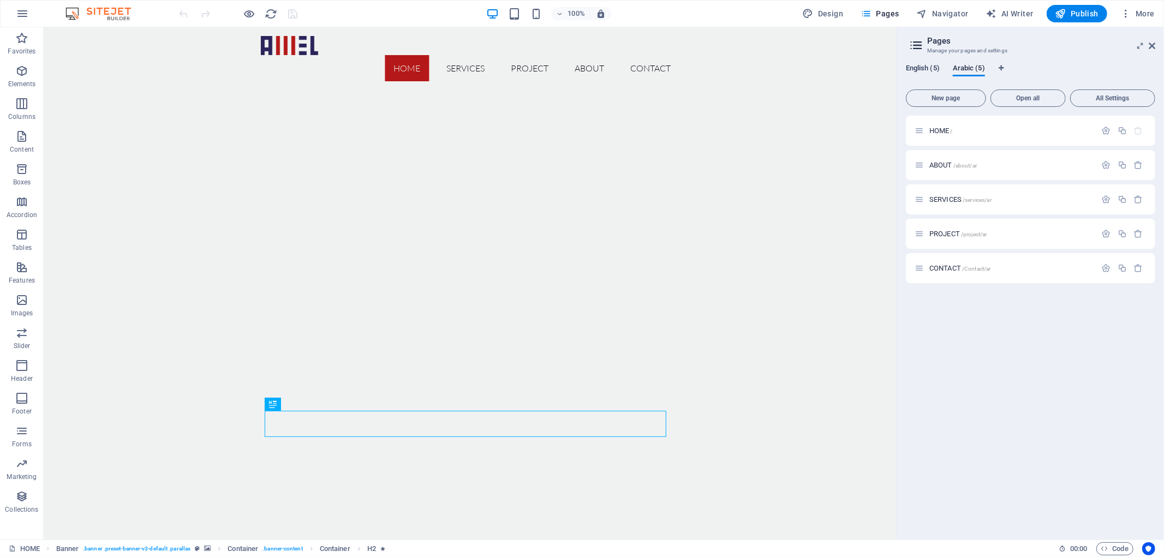
click at [931, 70] on span "English (5)" at bounding box center [923, 69] width 34 height 15
click at [731, 41] on div "Home SERVICES PROJECT ABOUT CONTACT" at bounding box center [469, 58] width 853 height 63
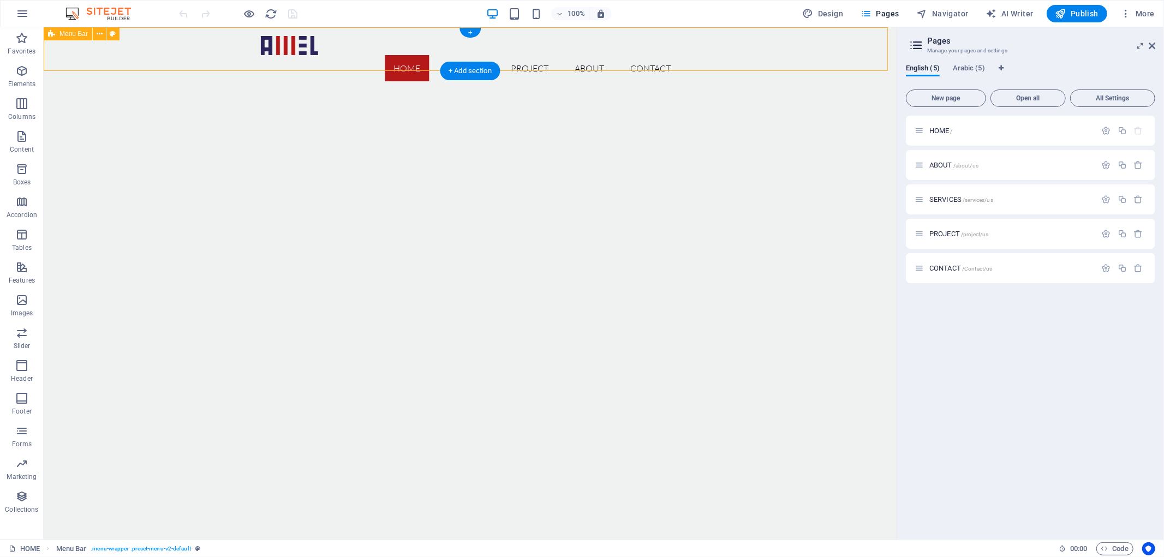
click at [143, 43] on div "Home SERVICES PROJECT ABOUT CONTACT" at bounding box center [469, 58] width 853 height 63
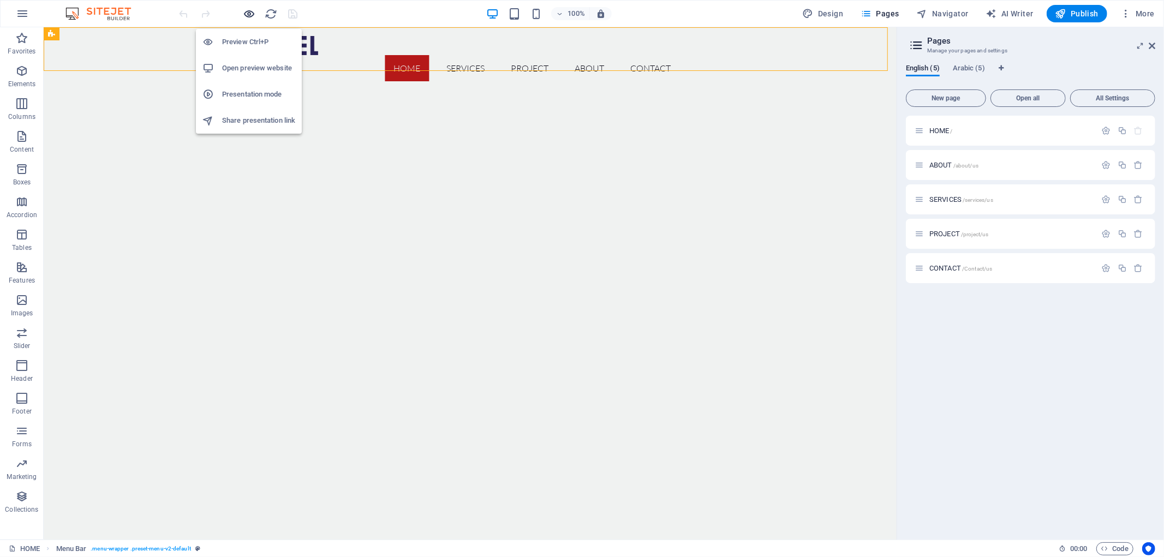
click at [248, 17] on icon "button" at bounding box center [249, 14] width 13 height 13
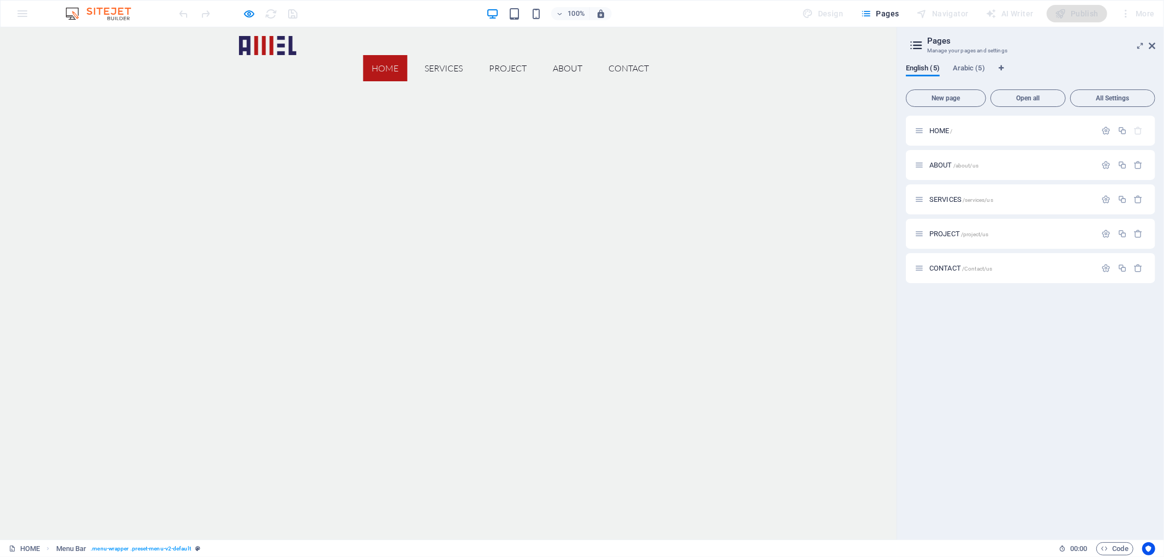
click at [1155, 46] on aside "Pages Manage your pages and settings English (5) Arabic (5) New page Open all A…" at bounding box center [1029, 283] width 267 height 512
click at [1149, 46] on icon at bounding box center [1151, 45] width 7 height 9
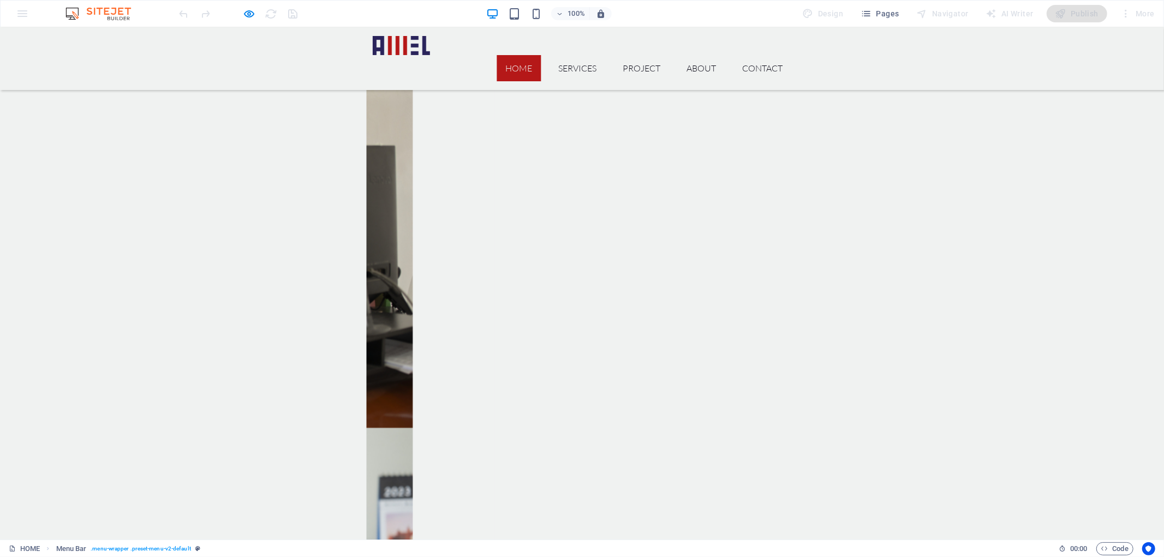
drag, startPoint x: 516, startPoint y: 165, endPoint x: 517, endPoint y: 281, distance: 116.2
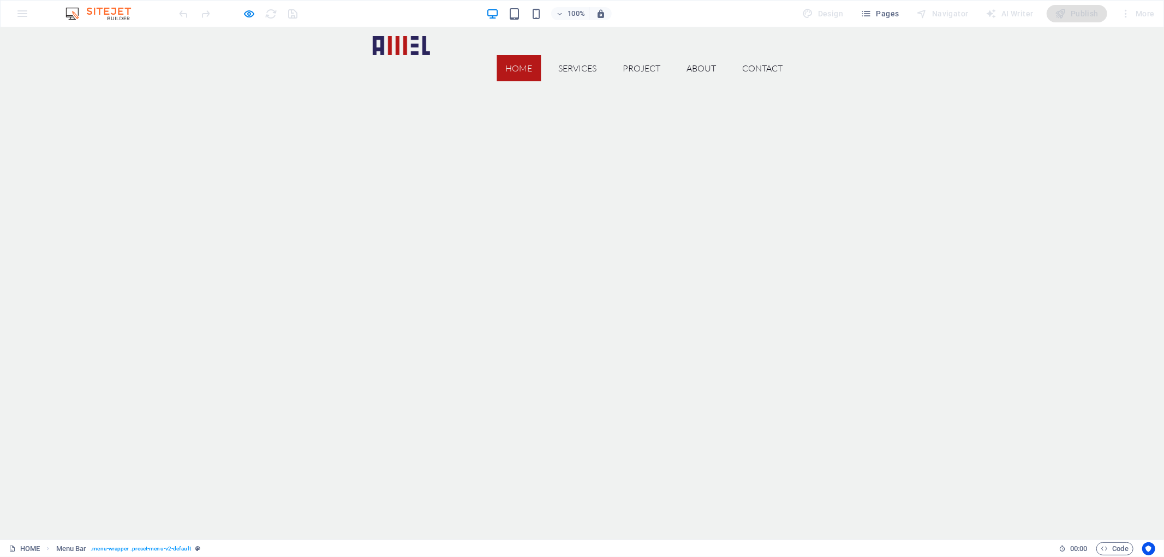
drag, startPoint x: 633, startPoint y: 376, endPoint x: 642, endPoint y: 279, distance: 97.0
click at [588, 55] on link "SERVICES" at bounding box center [578, 68] width 56 height 26
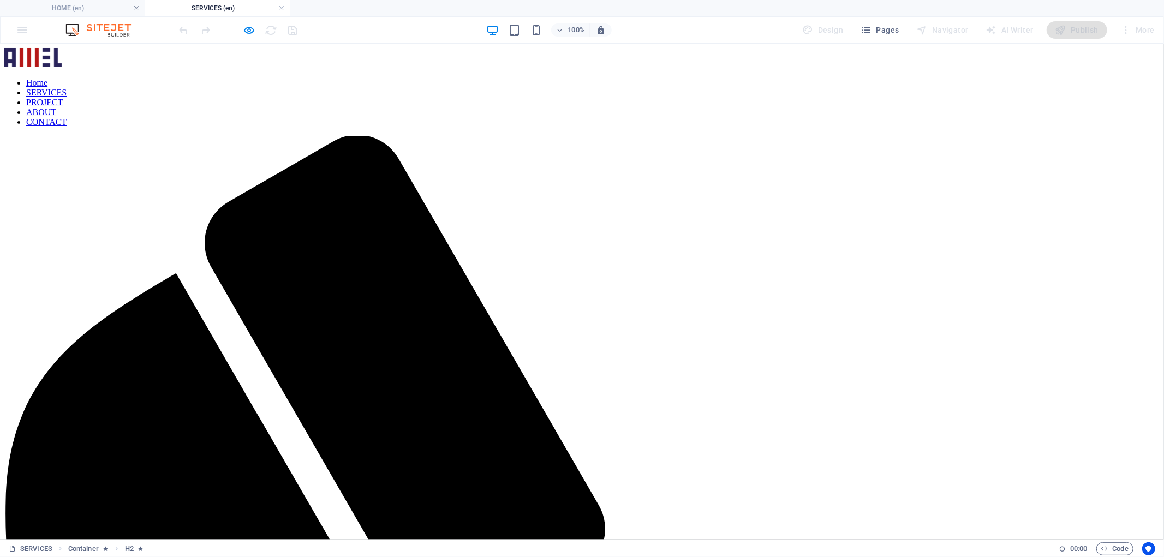
click at [639, 77] on nav "Home SERVICES PROJECT ABOUT CONTACT" at bounding box center [581, 101] width 1155 height 49
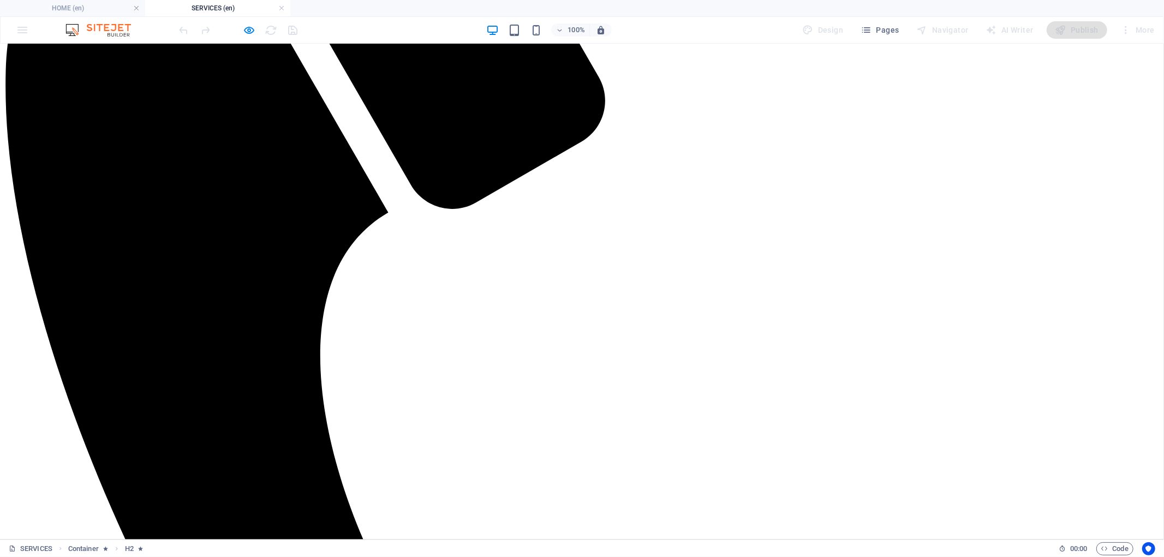
scroll to position [713, 0]
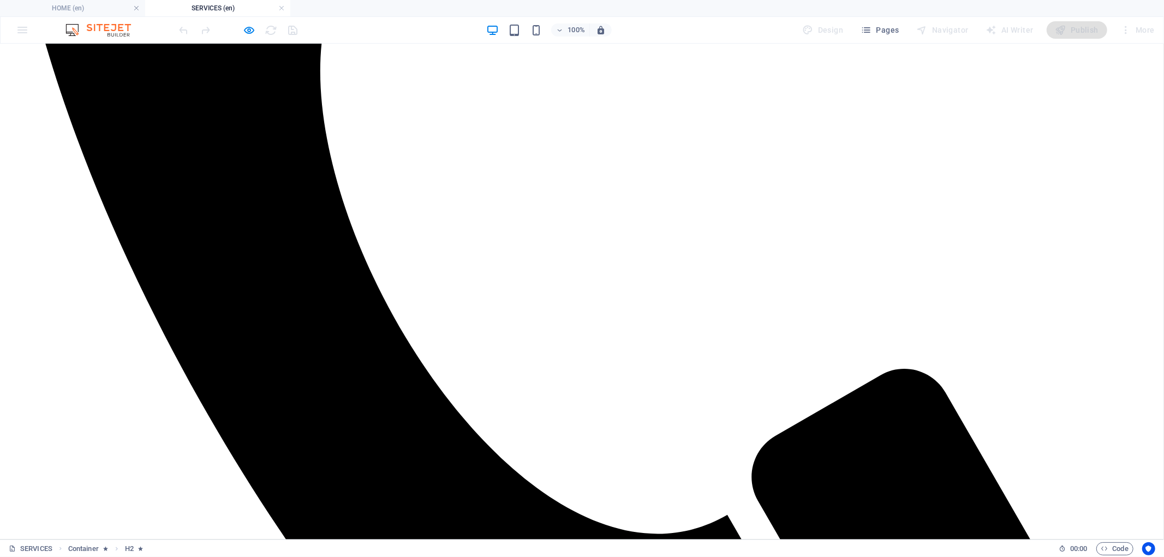
drag, startPoint x: 621, startPoint y: 105, endPoint x: 607, endPoint y: 230, distance: 125.2
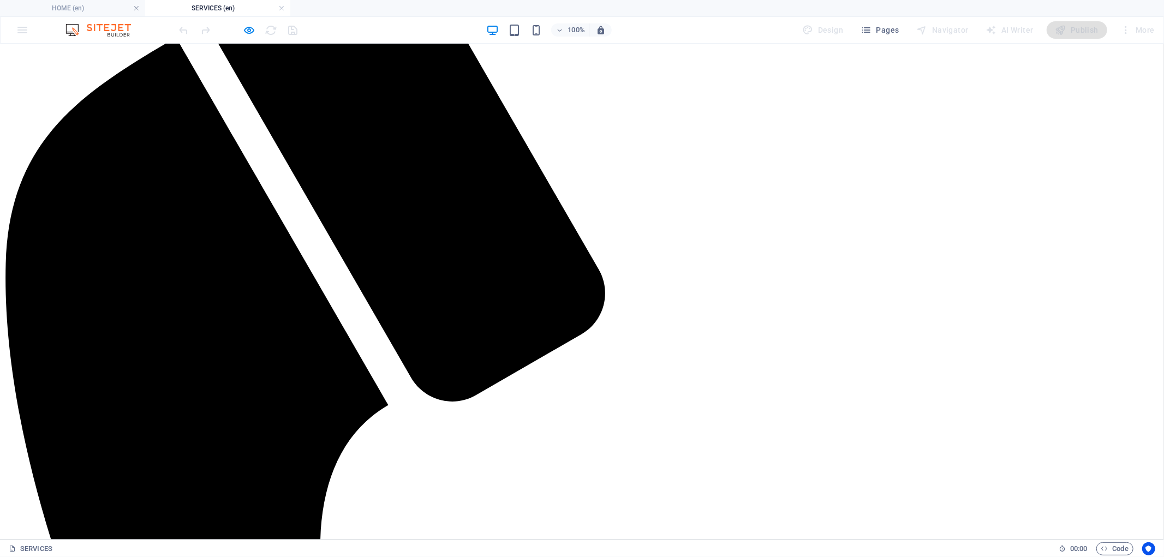
scroll to position [0, 0]
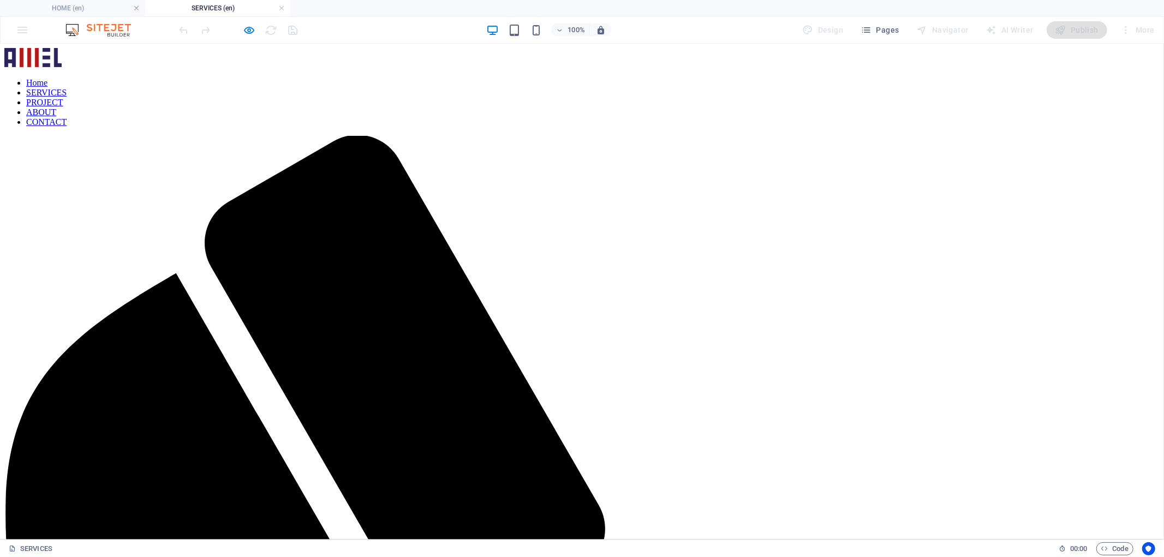
drag, startPoint x: 595, startPoint y: 257, endPoint x: 585, endPoint y: 137, distance: 119.9
click at [516, 77] on nav "Home SERVICES PROJECT ABOUT CONTACT" at bounding box center [581, 101] width 1155 height 49
click at [82, 11] on h4 "HOME (en)" at bounding box center [72, 8] width 145 height 12
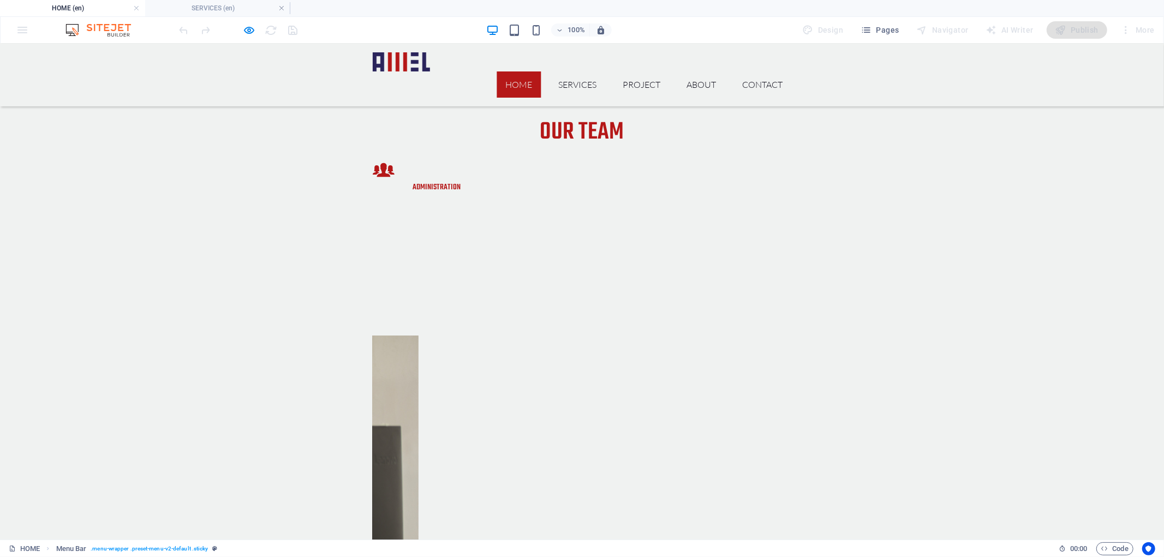
scroll to position [1834, 0]
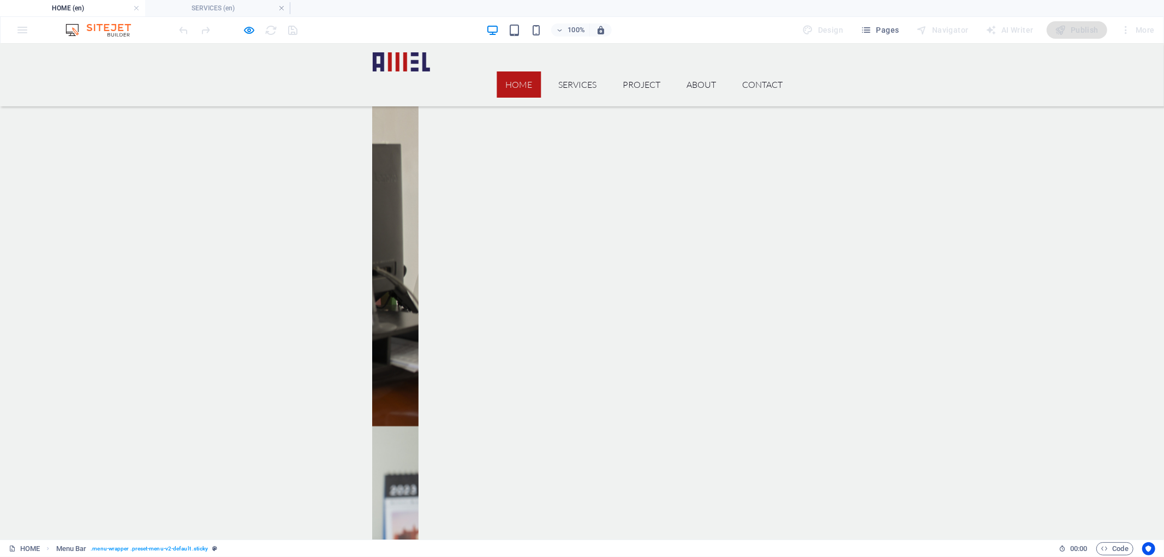
drag, startPoint x: 549, startPoint y: 179, endPoint x: 544, endPoint y: 254, distance: 74.9
click at [571, 71] on link "SERVICES" at bounding box center [578, 84] width 56 height 26
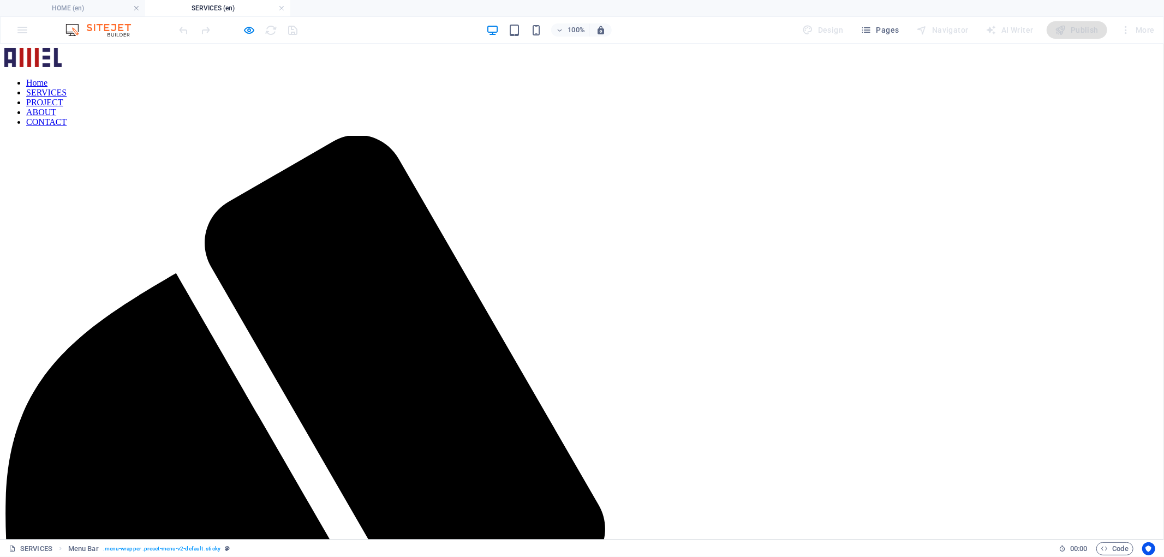
scroll to position [0, 0]
click at [79, 3] on h4 "HOME (en)" at bounding box center [72, 8] width 145 height 12
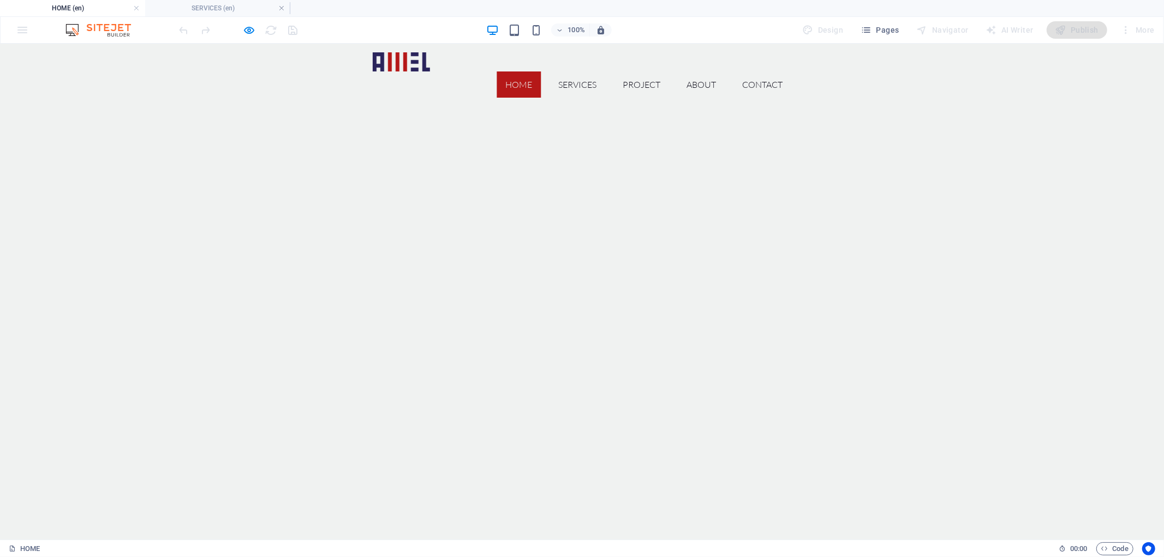
scroll to position [1834, 0]
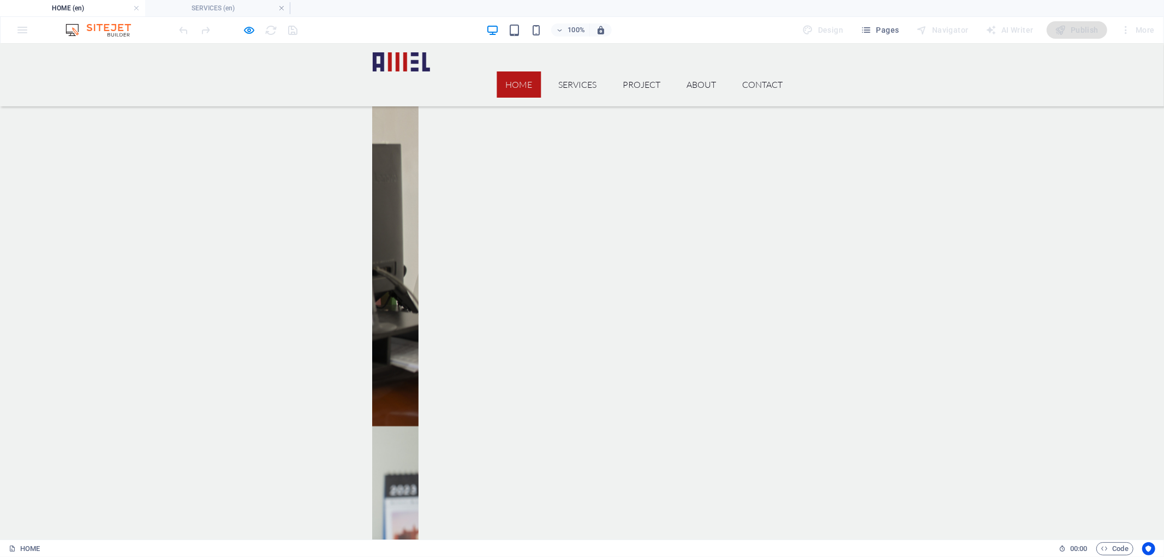
drag, startPoint x: 654, startPoint y: 325, endPoint x: 639, endPoint y: 227, distance: 99.3
drag, startPoint x: 643, startPoint y: 222, endPoint x: 657, endPoint y: 158, distance: 65.9
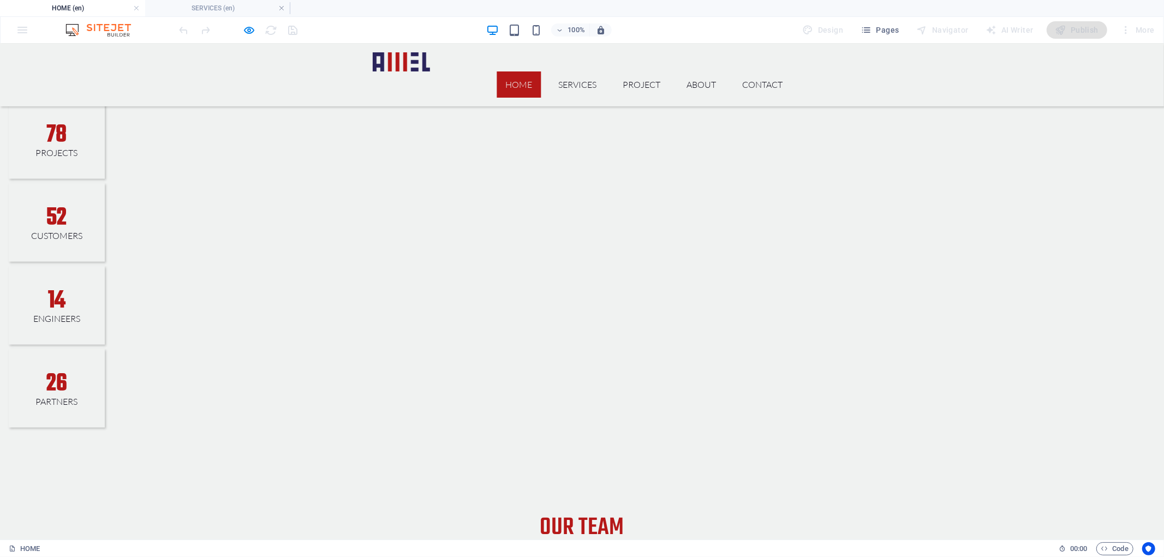
drag, startPoint x: 841, startPoint y: 285, endPoint x: 831, endPoint y: 213, distance: 72.6
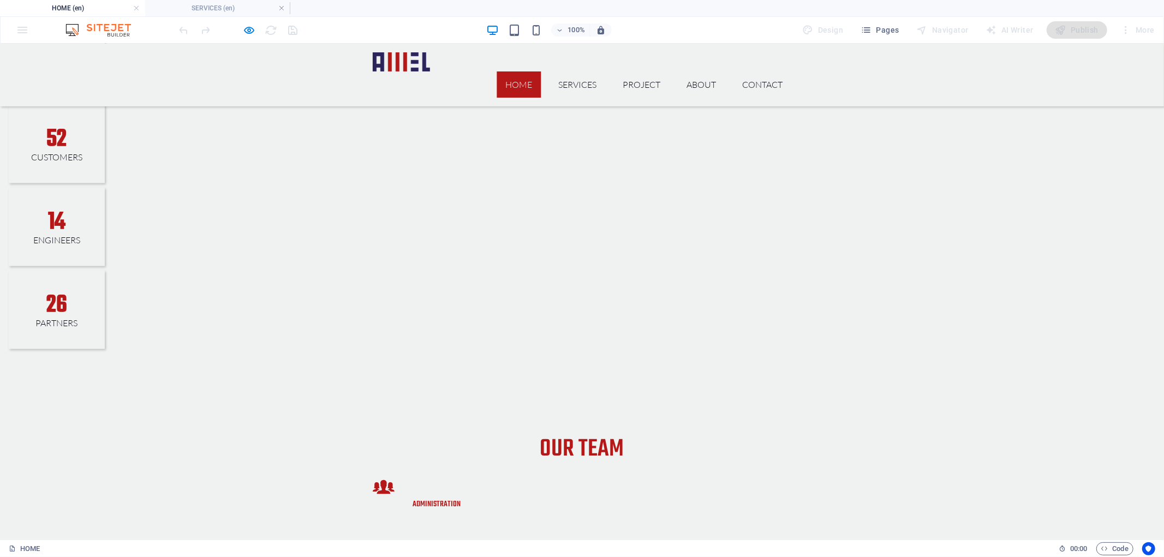
drag, startPoint x: 828, startPoint y: 306, endPoint x: 819, endPoint y: 344, distance: 39.2
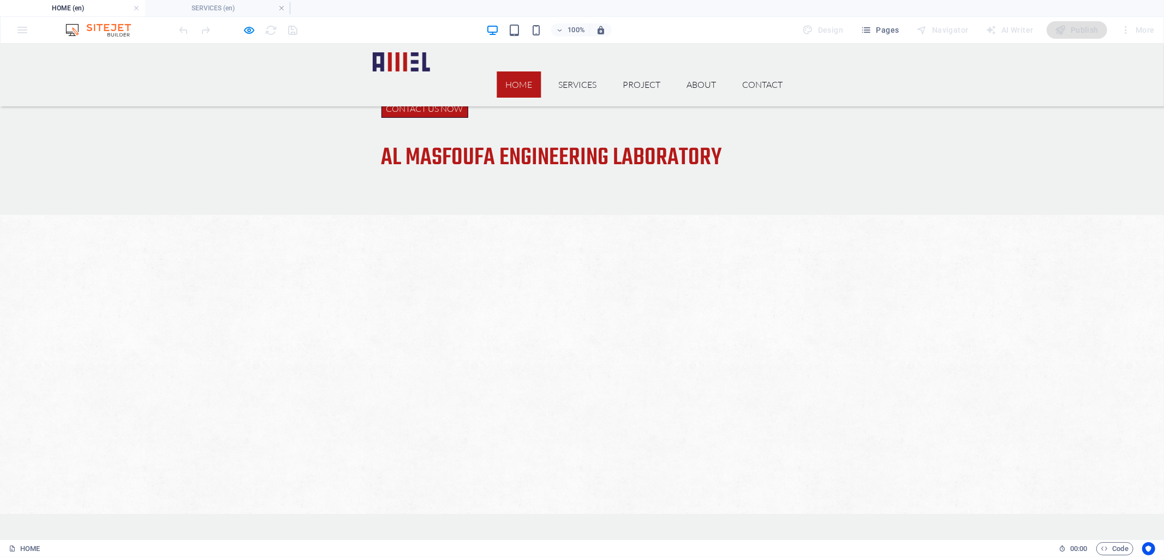
drag, startPoint x: 818, startPoint y: 344, endPoint x: 809, endPoint y: 285, distance: 60.2
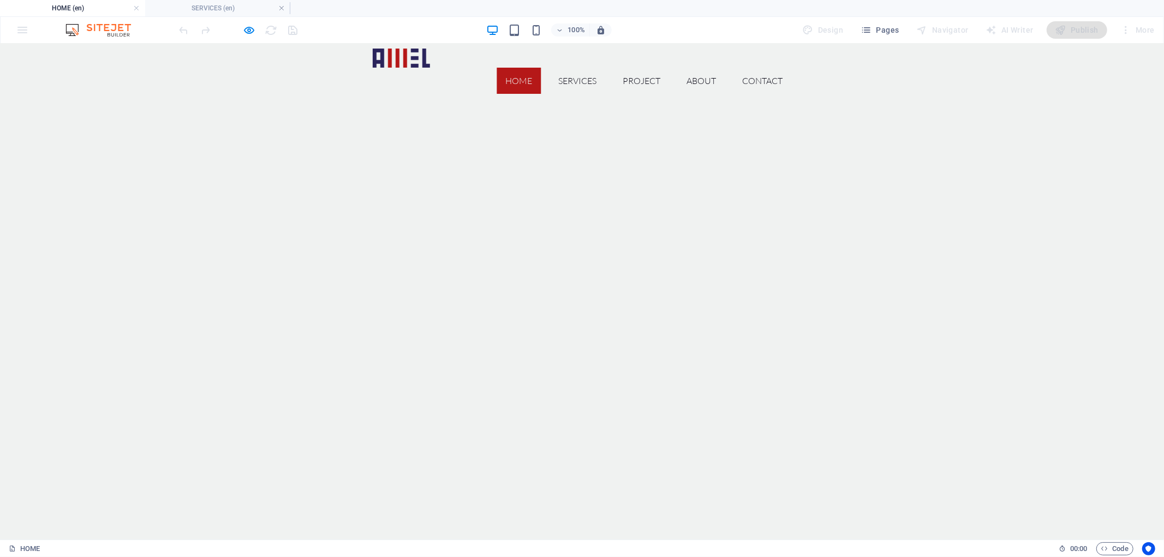
scroll to position [0, 0]
drag, startPoint x: 809, startPoint y: 285, endPoint x: 800, endPoint y: 215, distance: 70.4
click at [211, 9] on h4 "SERVICES (en)" at bounding box center [217, 8] width 145 height 12
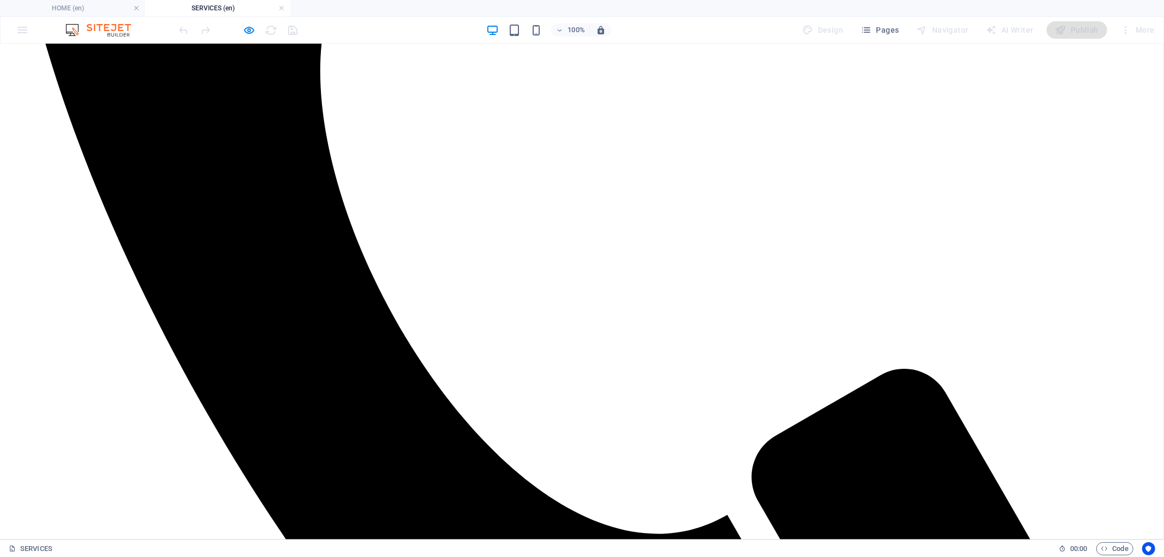
drag, startPoint x: 867, startPoint y: 216, endPoint x: 863, endPoint y: 318, distance: 102.1
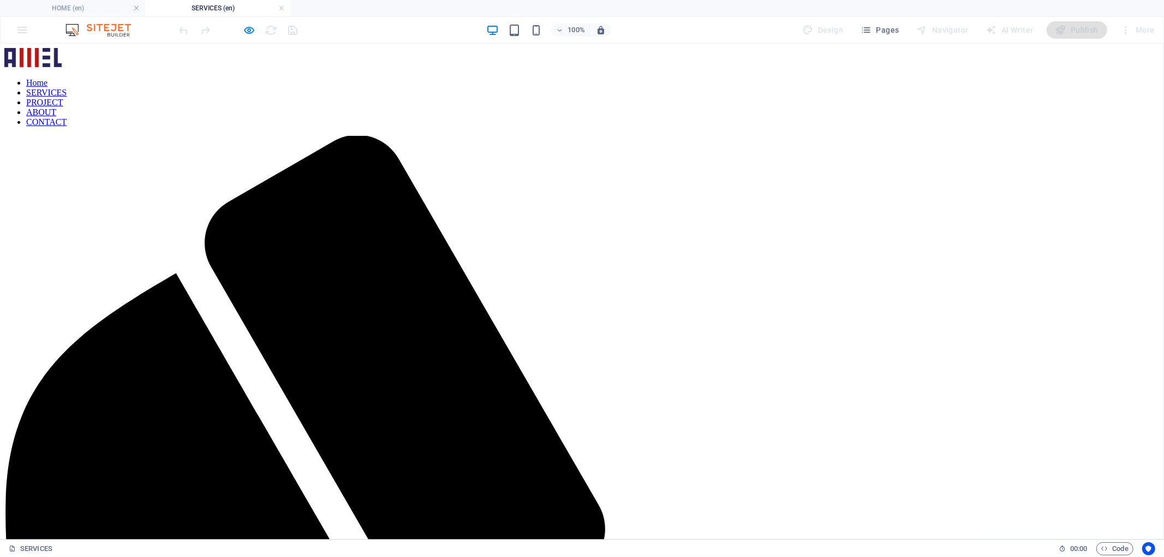
drag, startPoint x: 866, startPoint y: 377, endPoint x: 846, endPoint y: 227, distance: 151.5
click at [630, 77] on nav "Home SERVICES PROJECT ABOUT CONTACT" at bounding box center [581, 101] width 1155 height 49
click at [248, 28] on icon "button" at bounding box center [249, 30] width 13 height 13
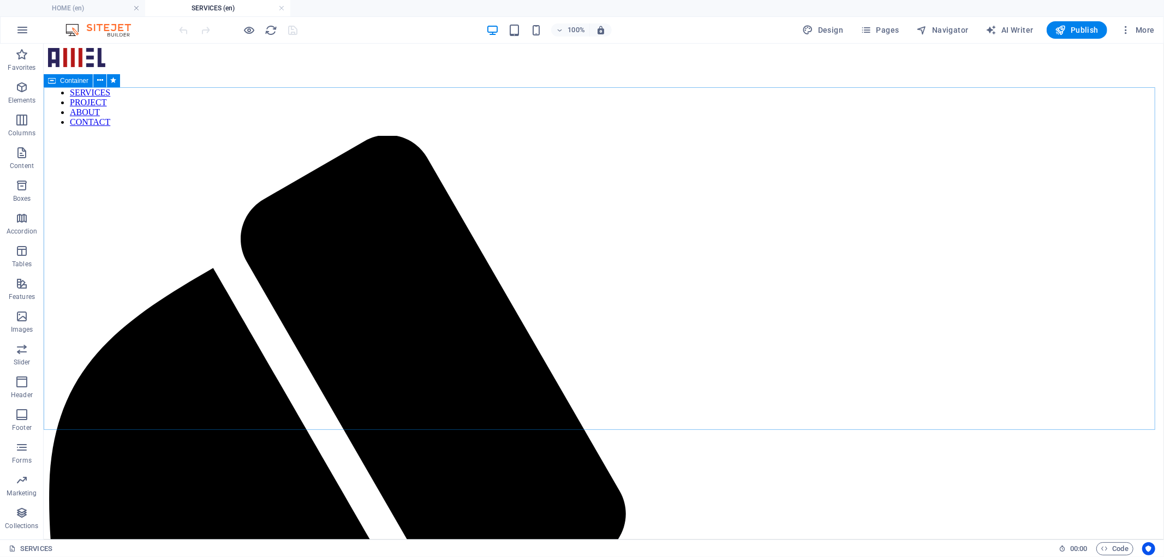
click at [62, 82] on span "Container" at bounding box center [74, 80] width 28 height 7
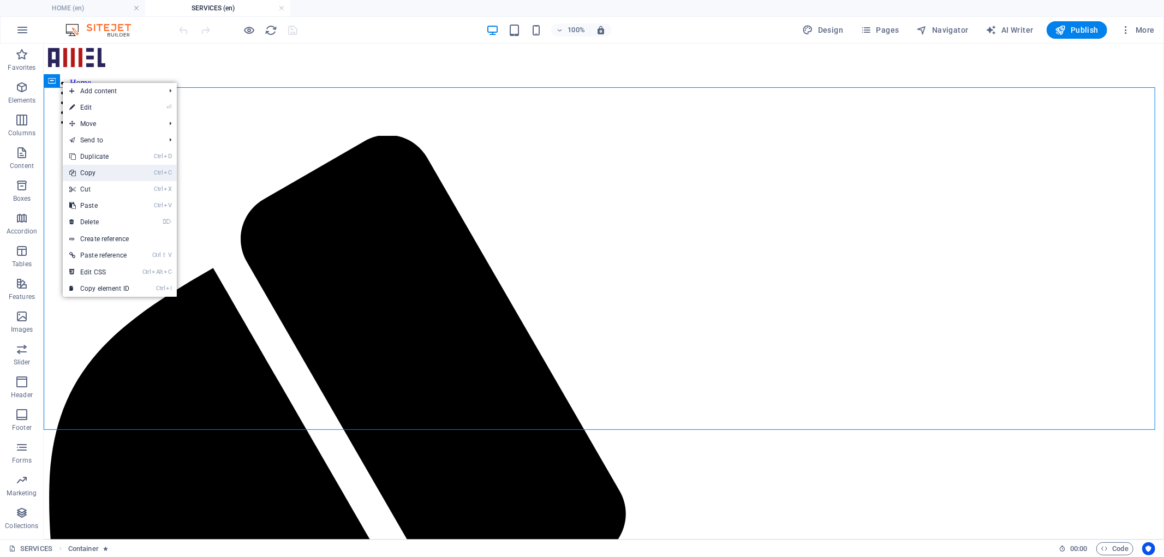
click at [110, 165] on link "Ctrl C Copy" at bounding box center [99, 173] width 73 height 16
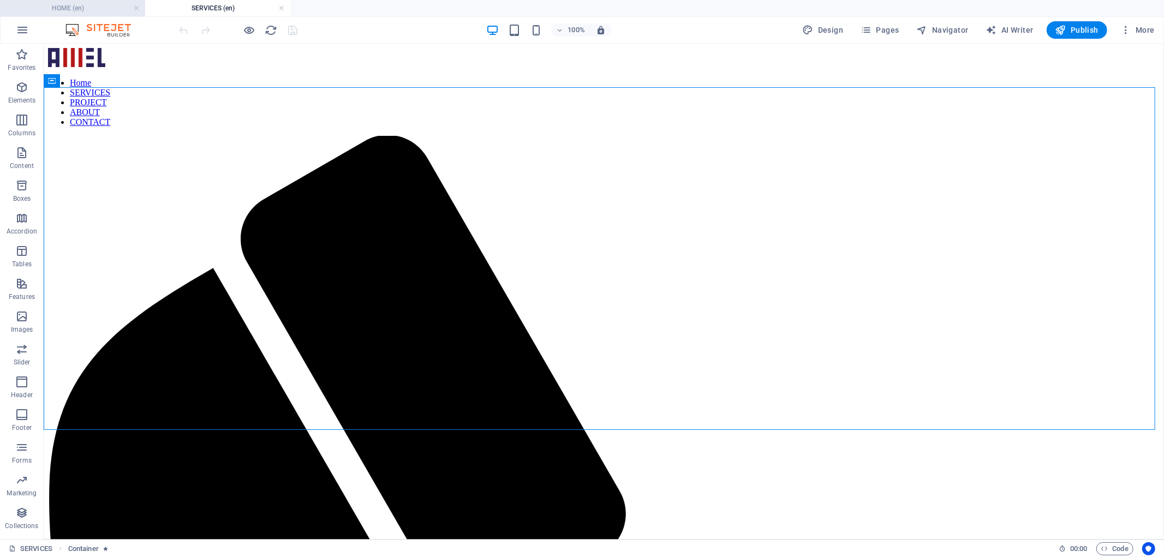
click at [101, 10] on h4 "HOME (en)" at bounding box center [72, 8] width 145 height 12
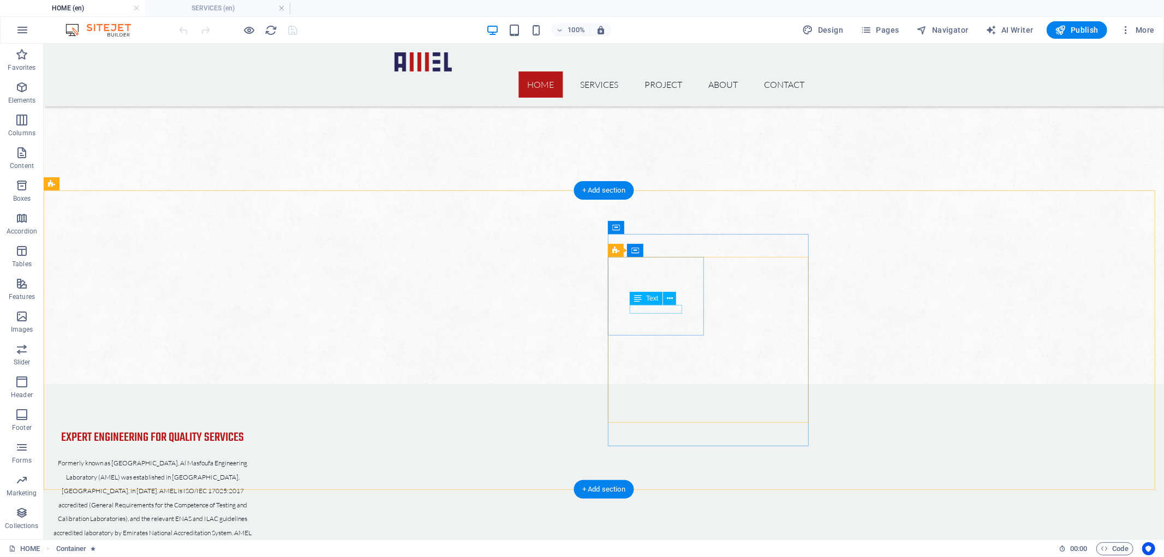
drag, startPoint x: 667, startPoint y: 219, endPoint x: 668, endPoint y: 306, distance: 87.3
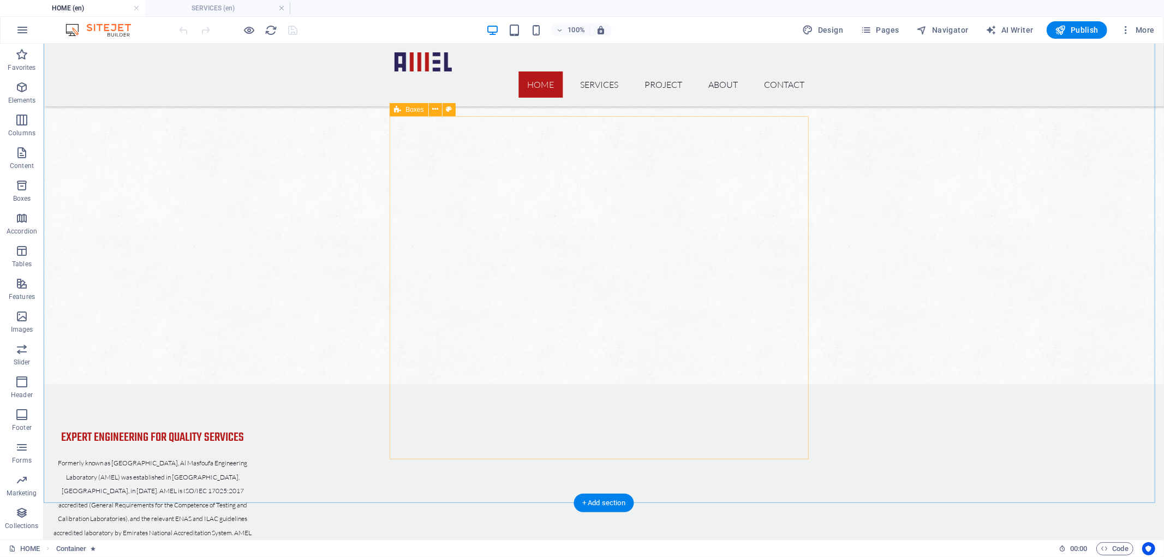
scroll to position [750, 0]
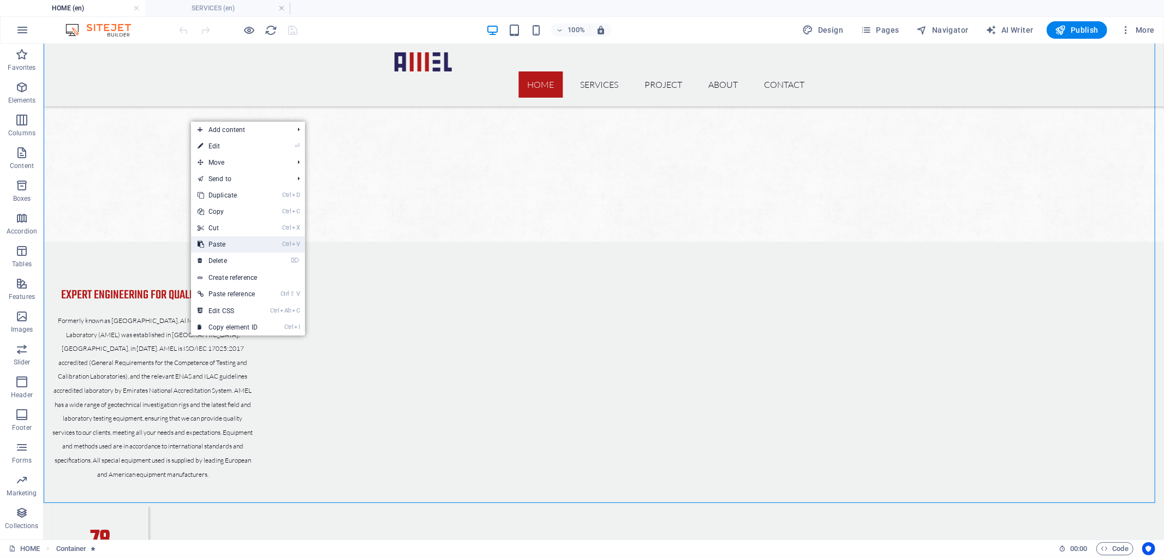
click at [255, 247] on link "Ctrl V Paste" at bounding box center [227, 244] width 73 height 16
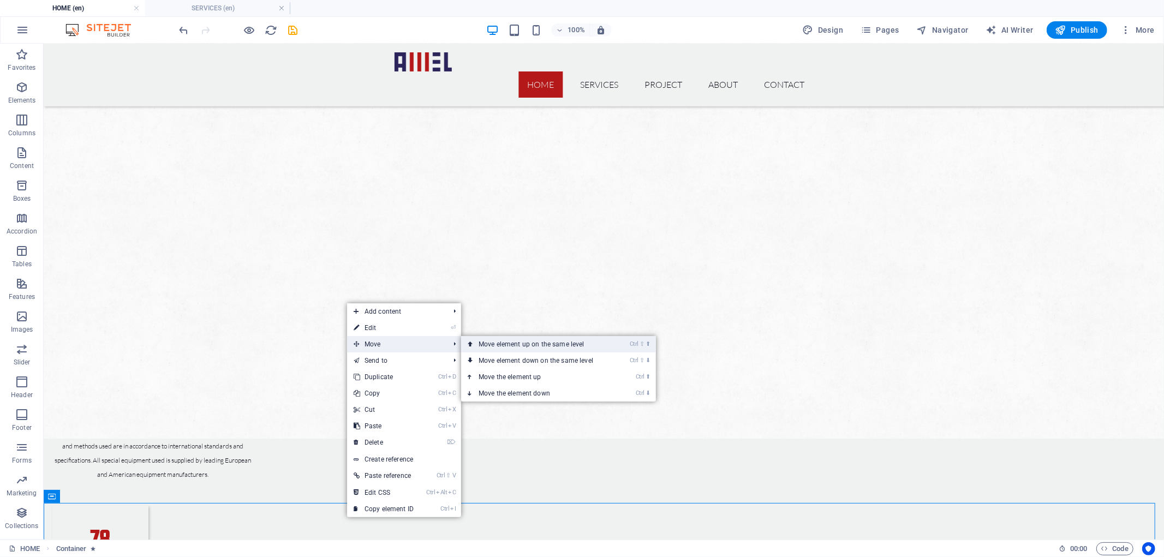
click at [516, 345] on link "Ctrl ⇧ ⬆ Move element up on the same level" at bounding box center [538, 344] width 154 height 16
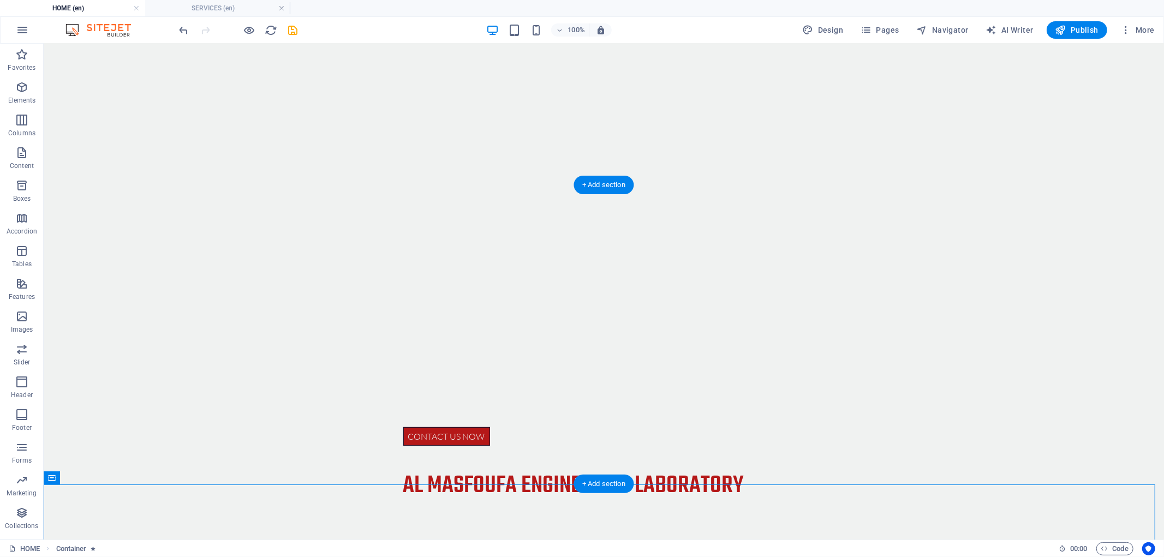
scroll to position [0, 0]
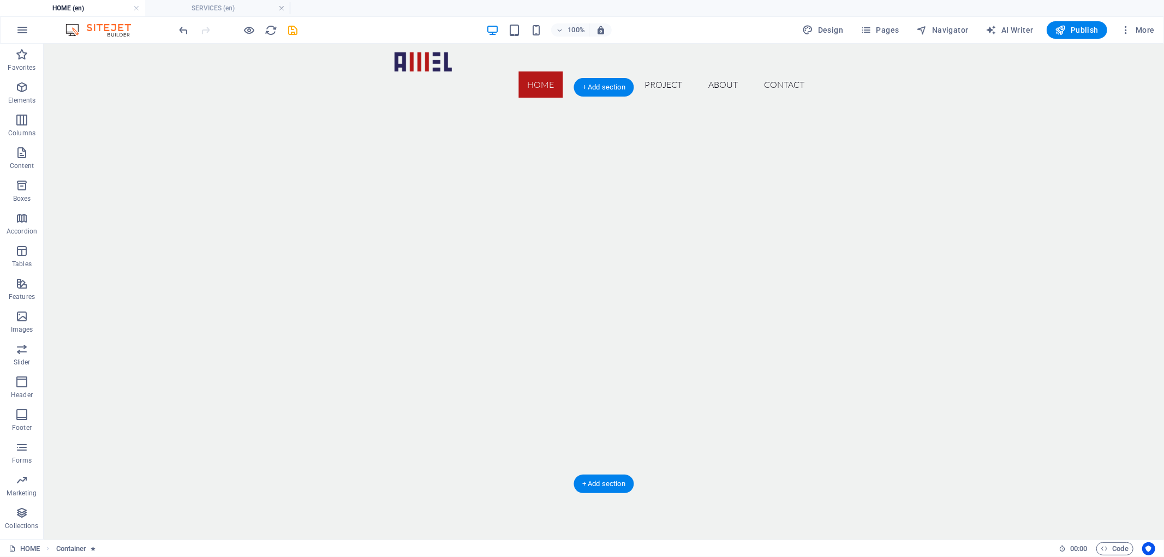
drag, startPoint x: 339, startPoint y: 387, endPoint x: 339, endPoint y: 234, distance: 152.8
click at [290, 29] on icon "save" at bounding box center [293, 30] width 13 height 13
click at [249, 28] on icon "button" at bounding box center [249, 30] width 13 height 13
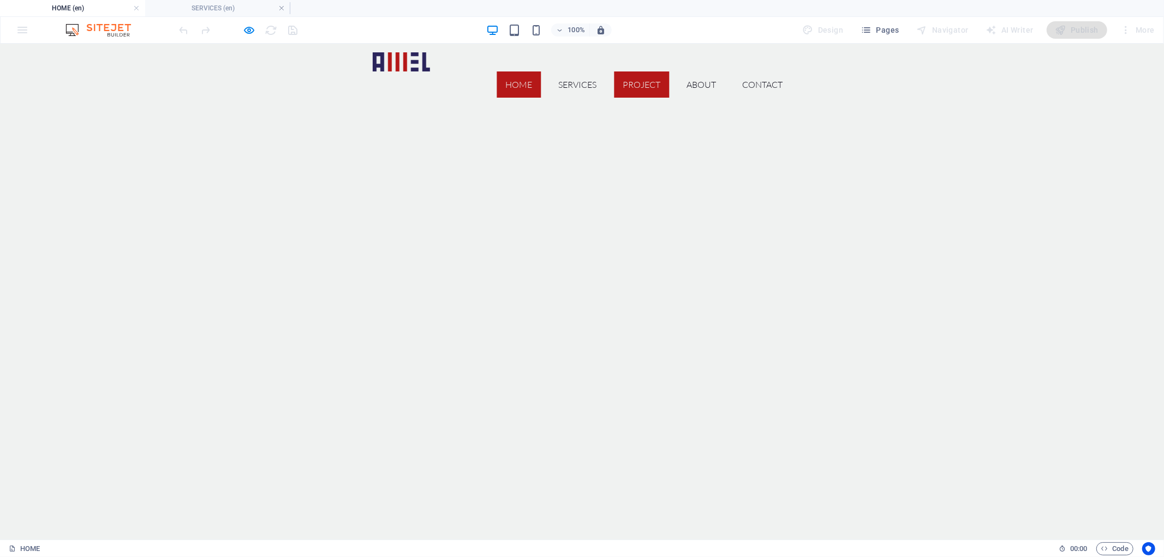
click at [636, 71] on link "PROJECT" at bounding box center [641, 84] width 55 height 26
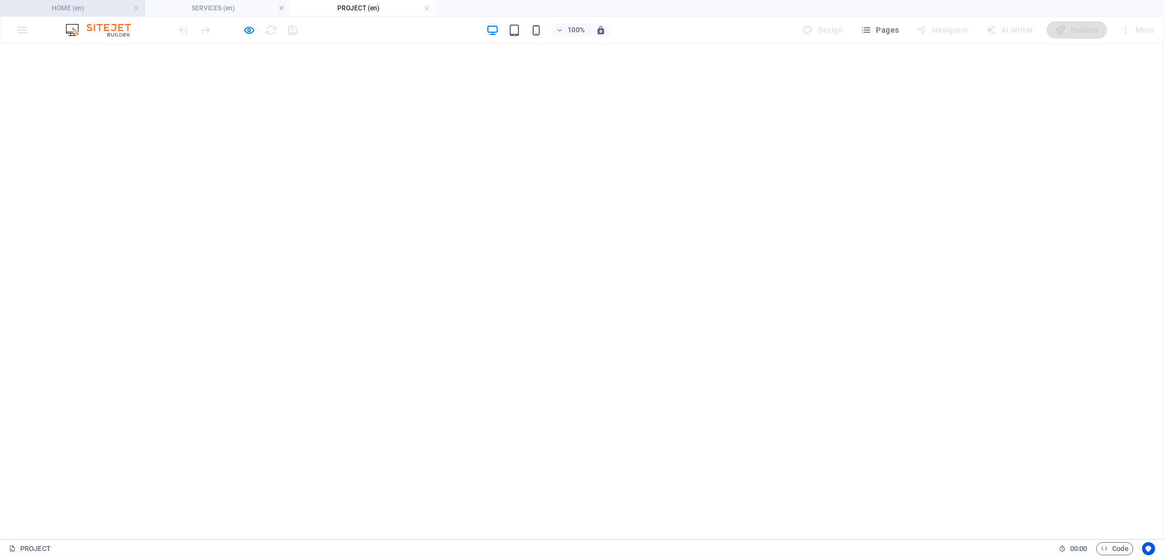
click at [104, 8] on h4 "HOME (en)" at bounding box center [72, 8] width 145 height 12
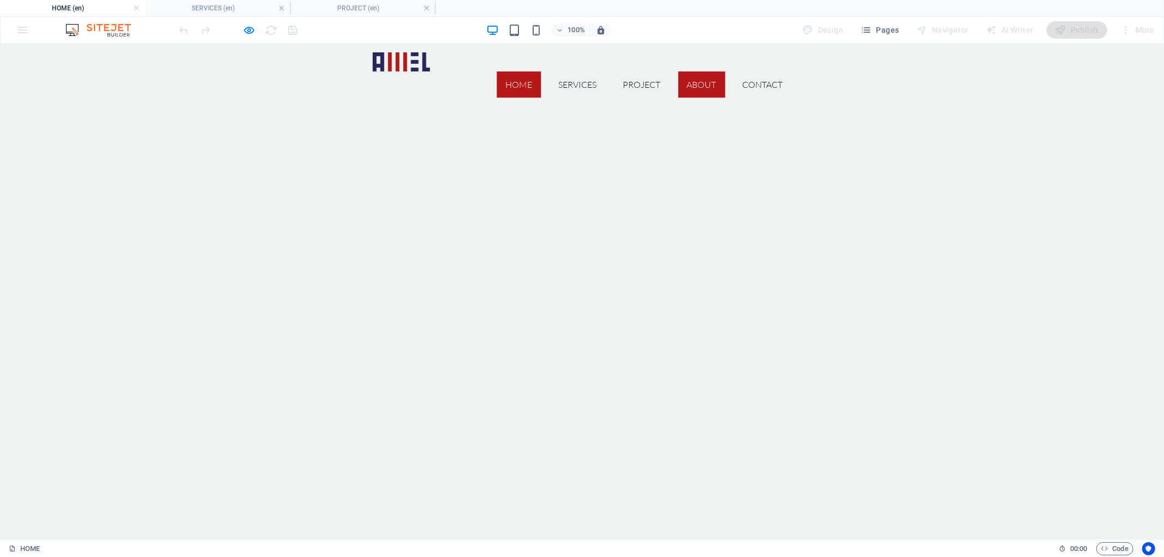
click at [693, 71] on link "ABOUT" at bounding box center [701, 84] width 47 height 26
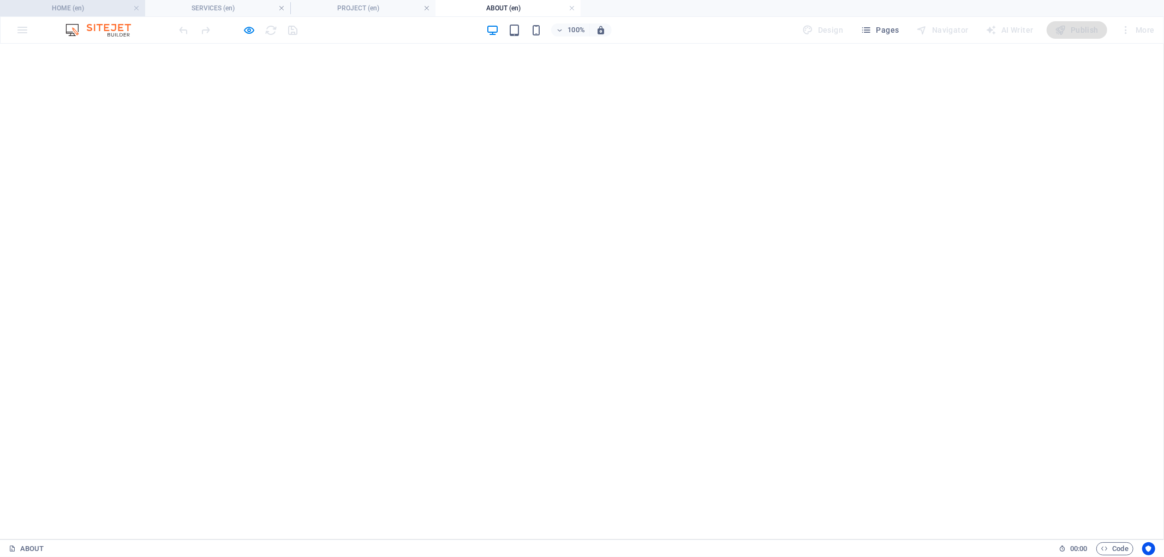
drag, startPoint x: 97, startPoint y: 11, endPoint x: 381, endPoint y: 1, distance: 284.4
click at [97, 11] on h4 "HOME (en)" at bounding box center [72, 8] width 145 height 12
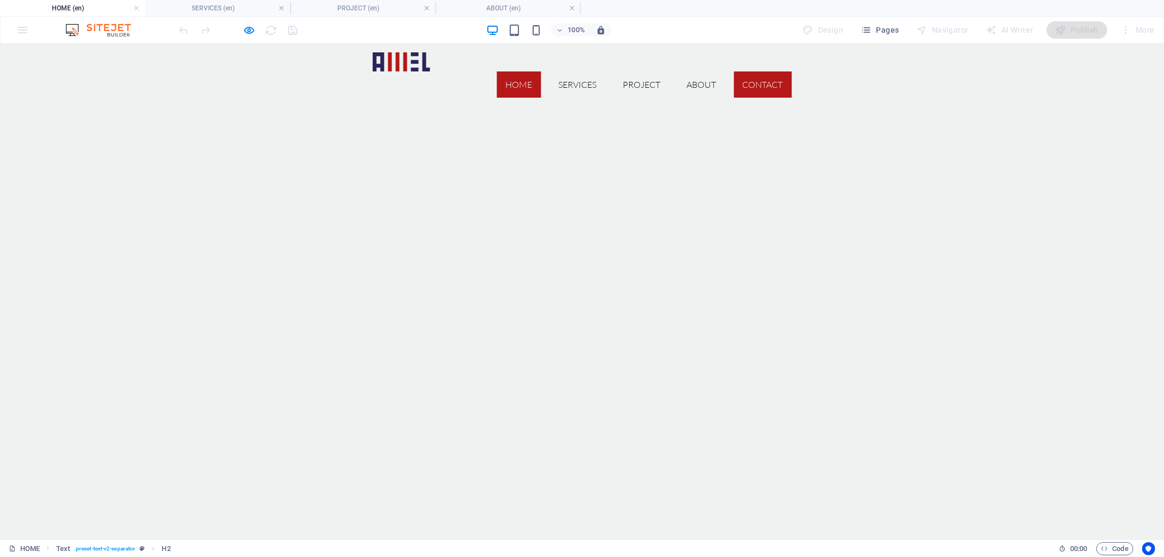
click at [759, 71] on link "CONTACT" at bounding box center [763, 84] width 58 height 26
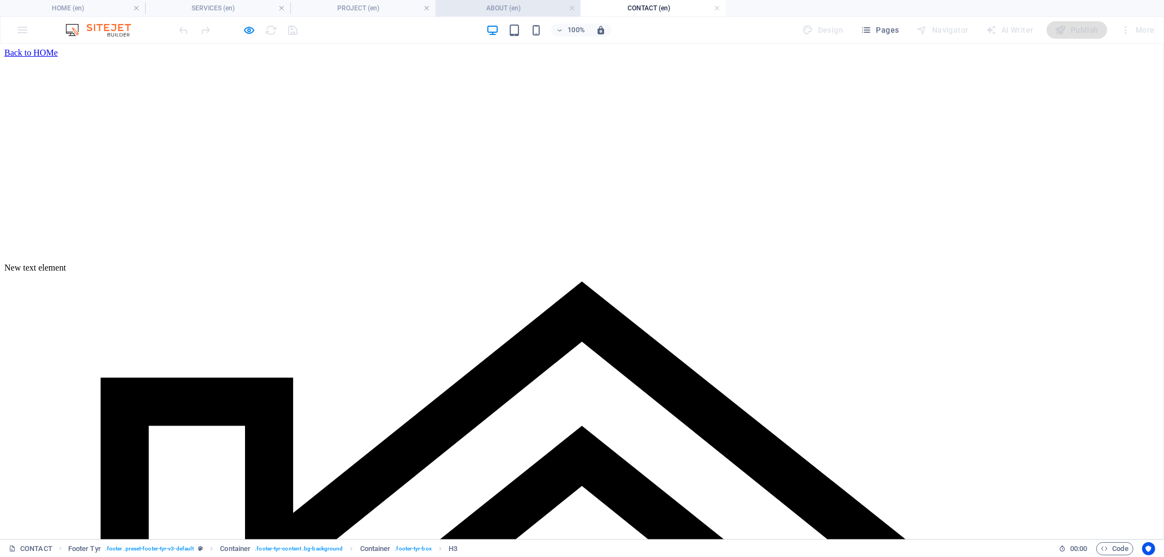
click at [533, 5] on h4 "ABOUT (en)" at bounding box center [507, 8] width 145 height 12
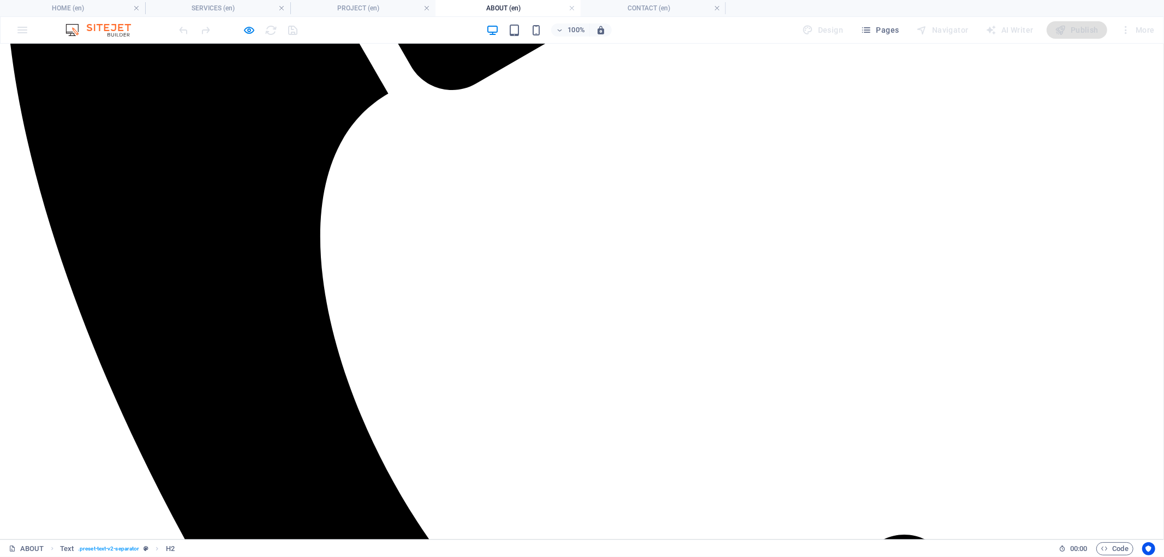
scroll to position [959, 0]
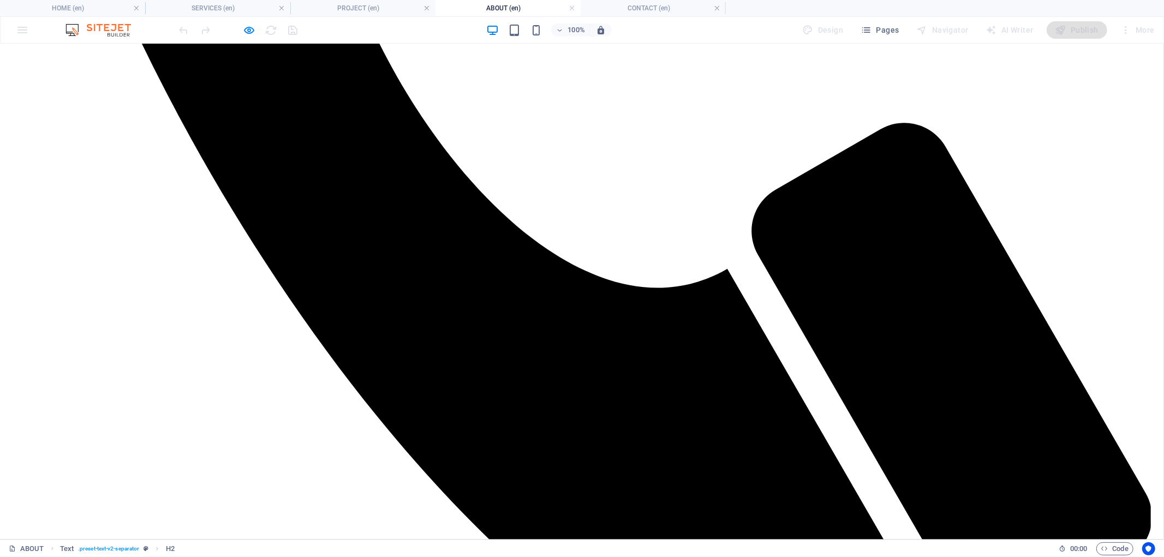
drag, startPoint x: 704, startPoint y: 174, endPoint x: 704, endPoint y: 296, distance: 122.2
click at [371, 3] on h4 "PROJECT (en)" at bounding box center [362, 8] width 145 height 12
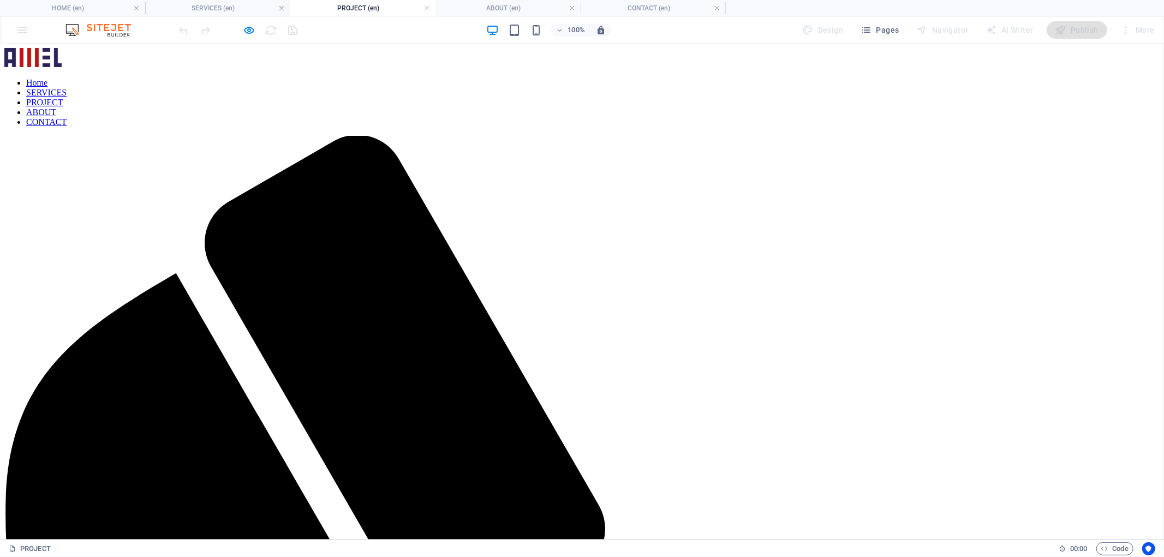
scroll to position [0, 0]
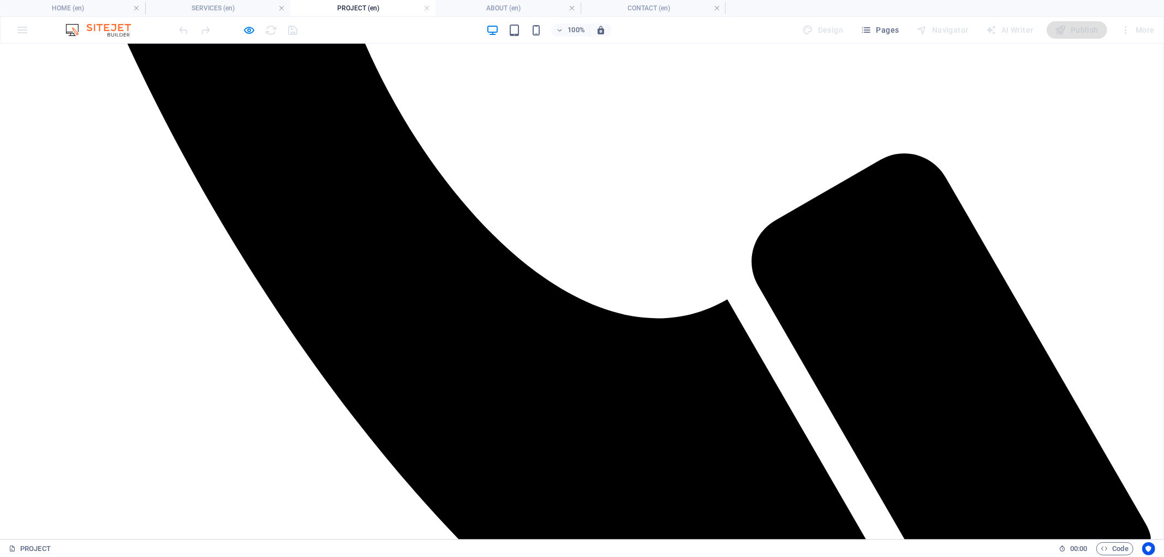
drag, startPoint x: 684, startPoint y: 176, endPoint x: 678, endPoint y: 296, distance: 120.2
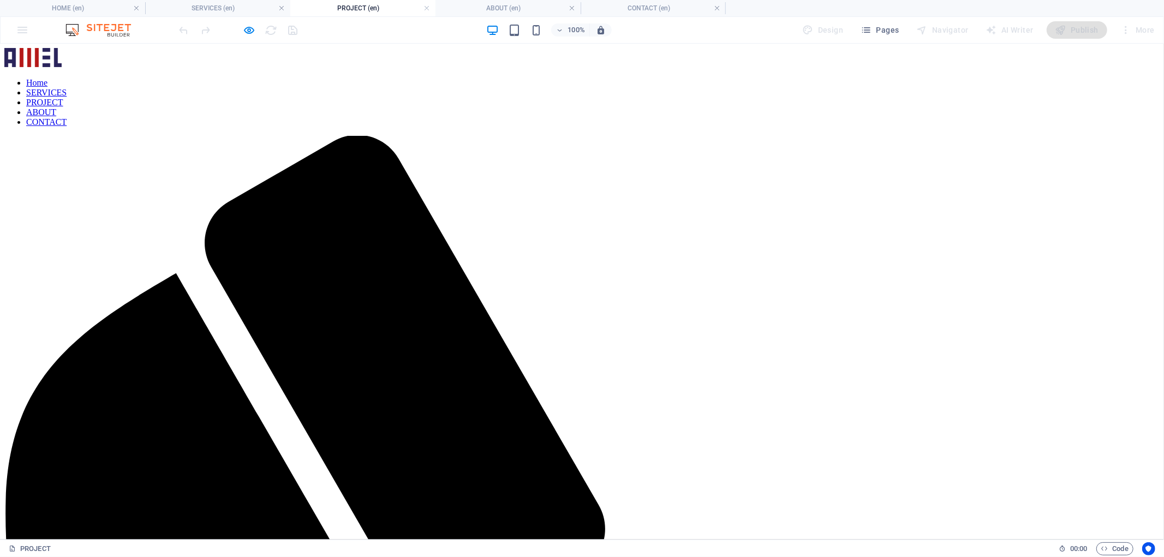
drag, startPoint x: 678, startPoint y: 309, endPoint x: 622, endPoint y: 171, distance: 148.3
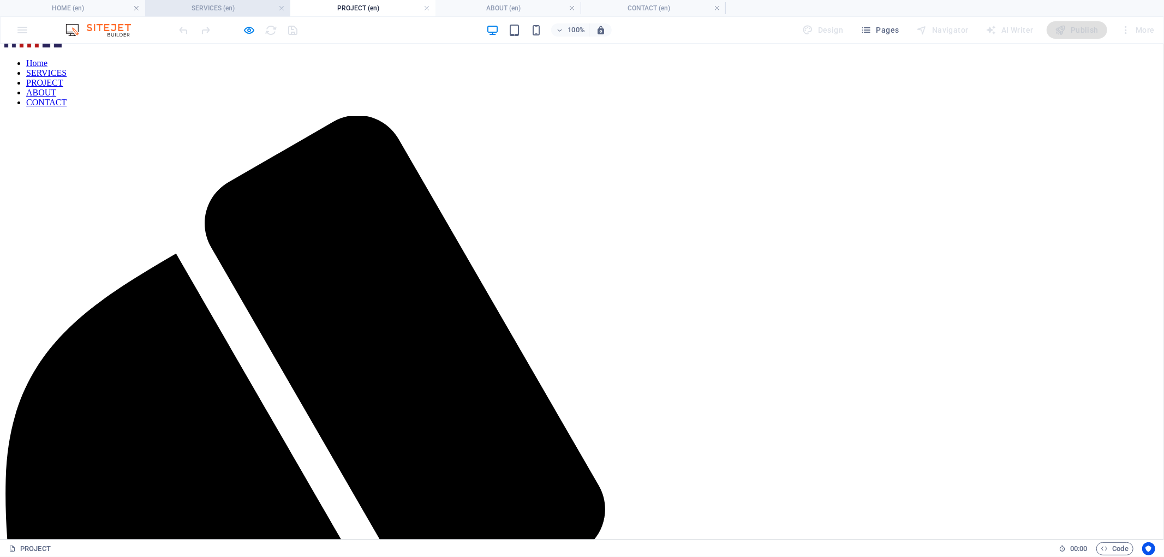
click at [234, 9] on h4 "SERVICES (en)" at bounding box center [217, 8] width 145 height 12
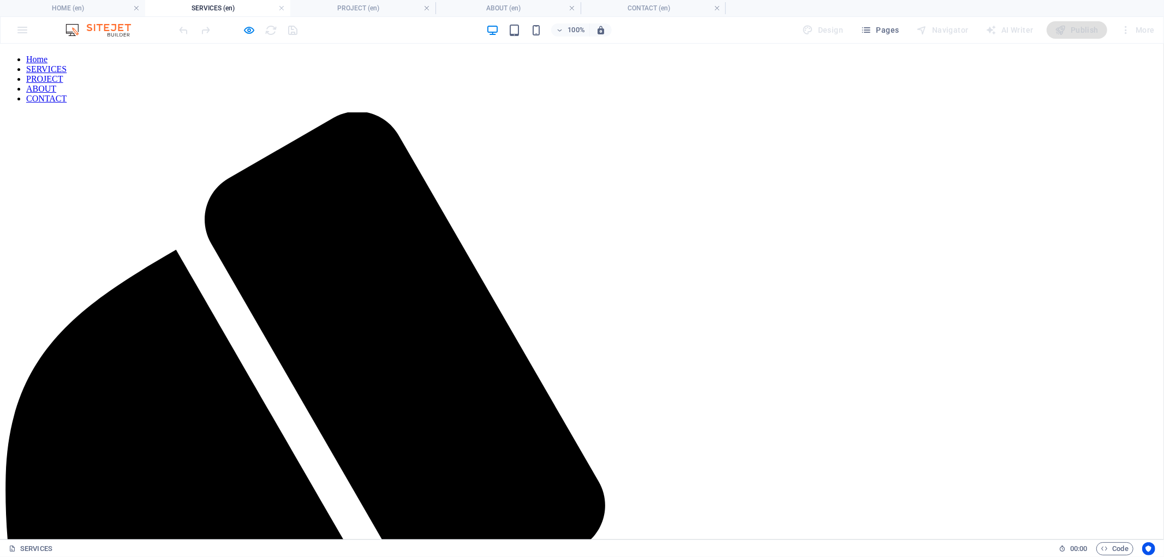
scroll to position [0, 0]
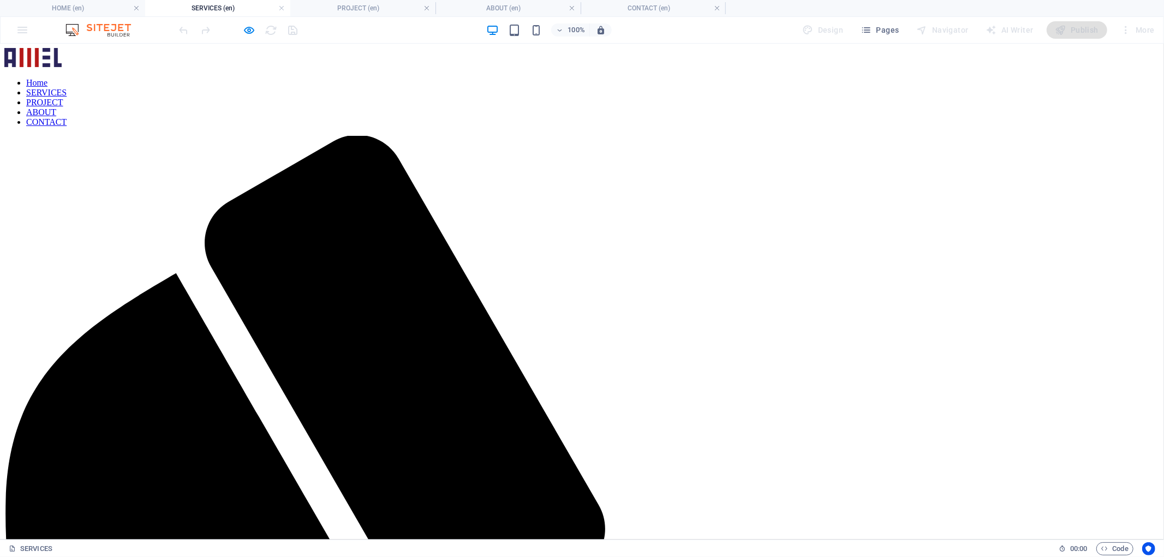
drag, startPoint x: 575, startPoint y: 137, endPoint x: 548, endPoint y: 53, distance: 88.3
drag, startPoint x: 95, startPoint y: 13, endPoint x: 190, endPoint y: 1, distance: 95.1
click at [95, 13] on h4 "HOME (en)" at bounding box center [72, 8] width 145 height 12
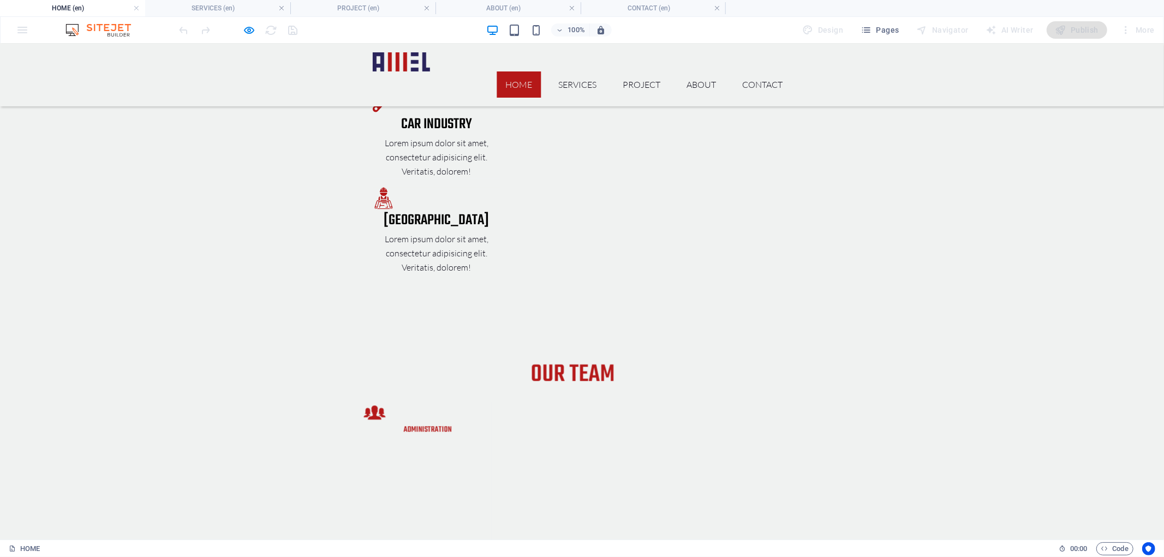
scroll to position [2176, 0]
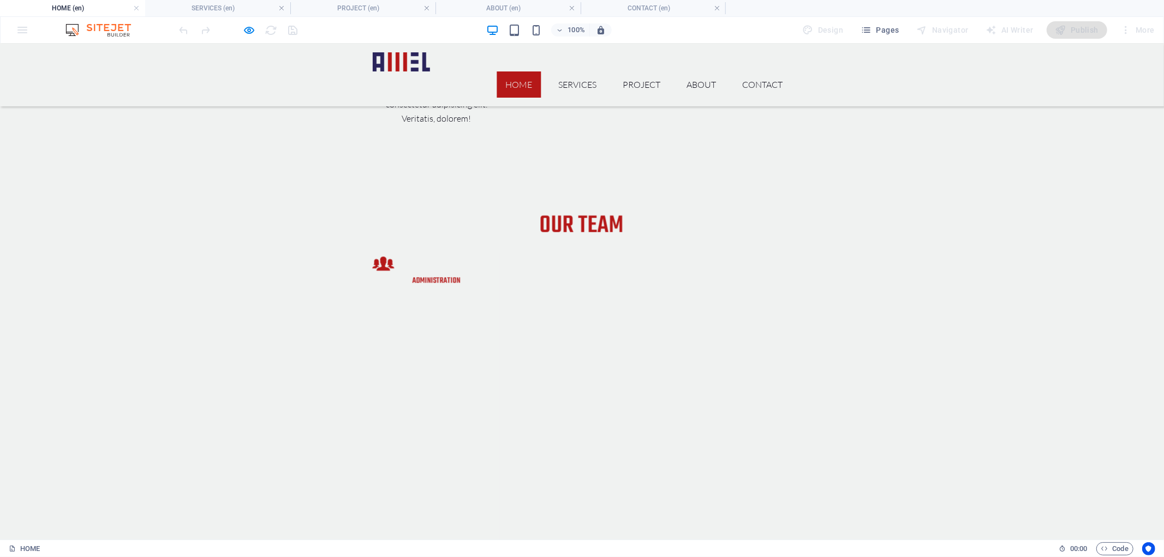
drag, startPoint x: 603, startPoint y: 125, endPoint x: 597, endPoint y: 207, distance: 82.1
drag, startPoint x: 588, startPoint y: 349, endPoint x: 581, endPoint y: 167, distance: 181.3
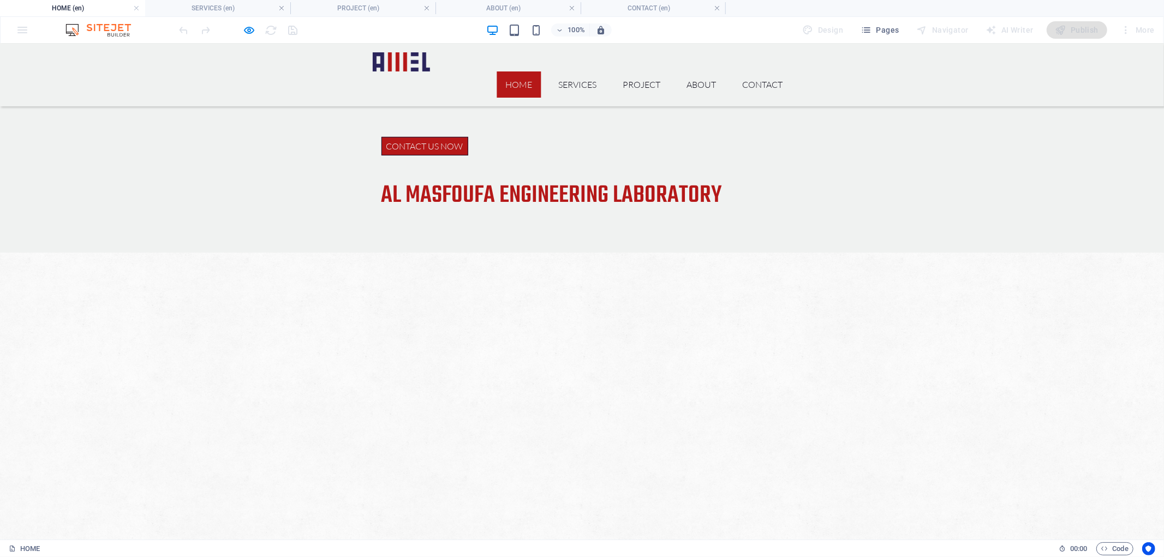
scroll to position [0, 0]
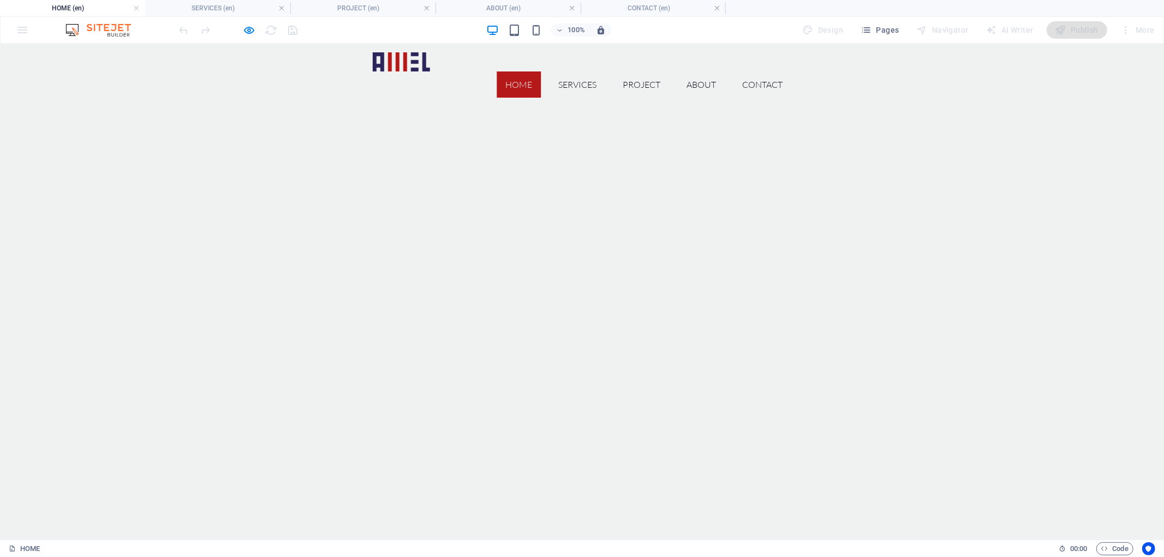
drag, startPoint x: 847, startPoint y: 394, endPoint x: 831, endPoint y: 240, distance: 155.7
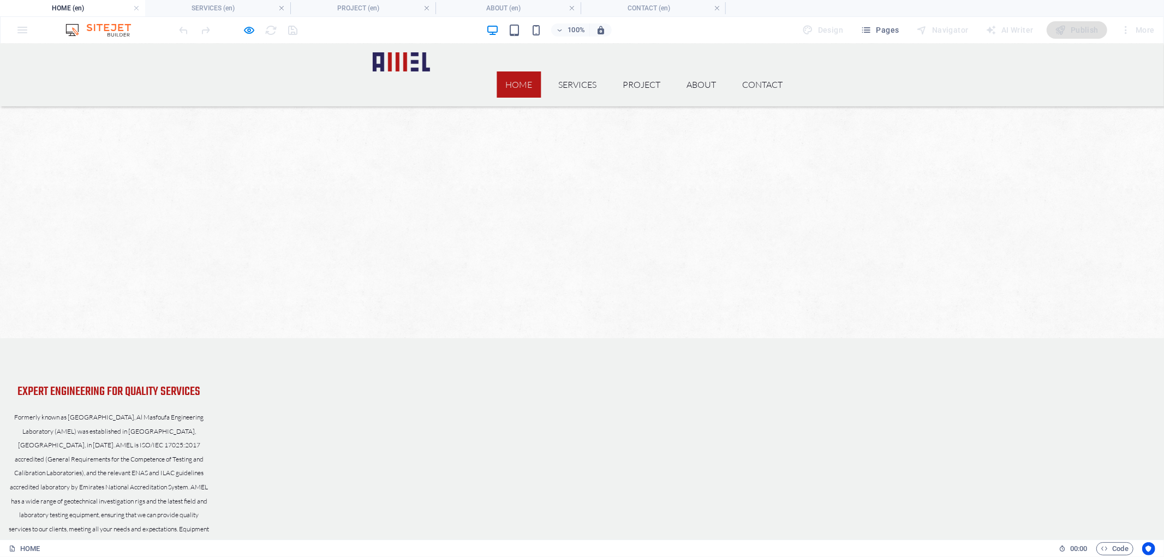
scroll to position [2176, 0]
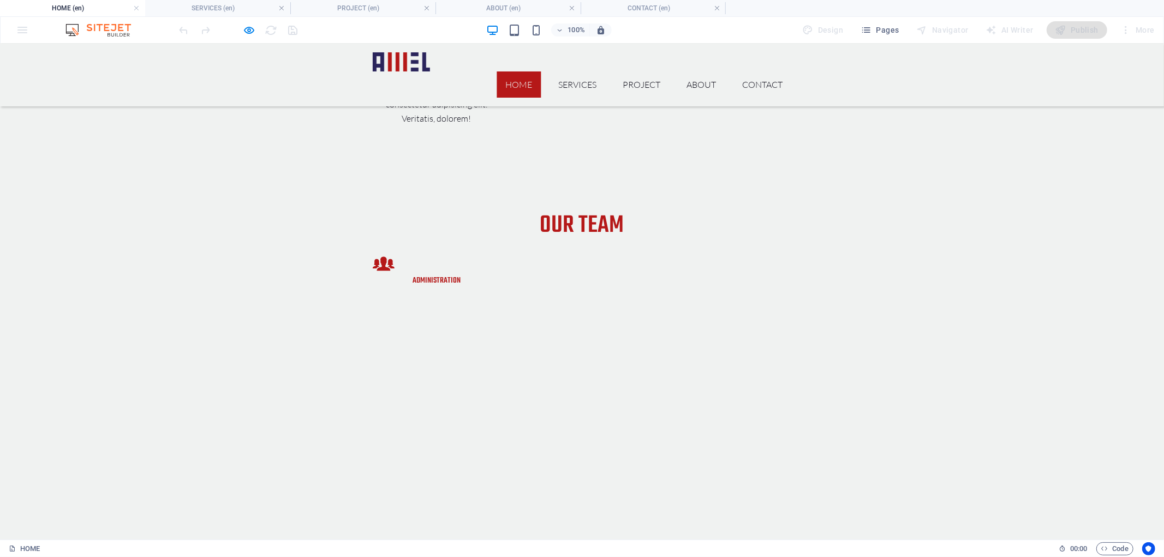
drag, startPoint x: 523, startPoint y: 175, endPoint x: 543, endPoint y: 301, distance: 128.3
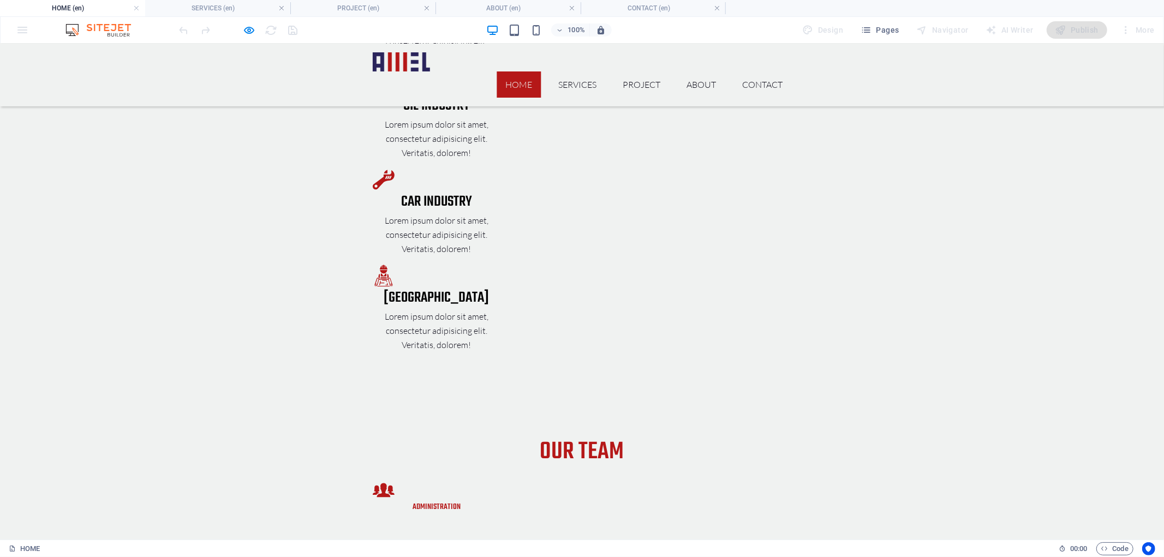
scroll to position [0, 0]
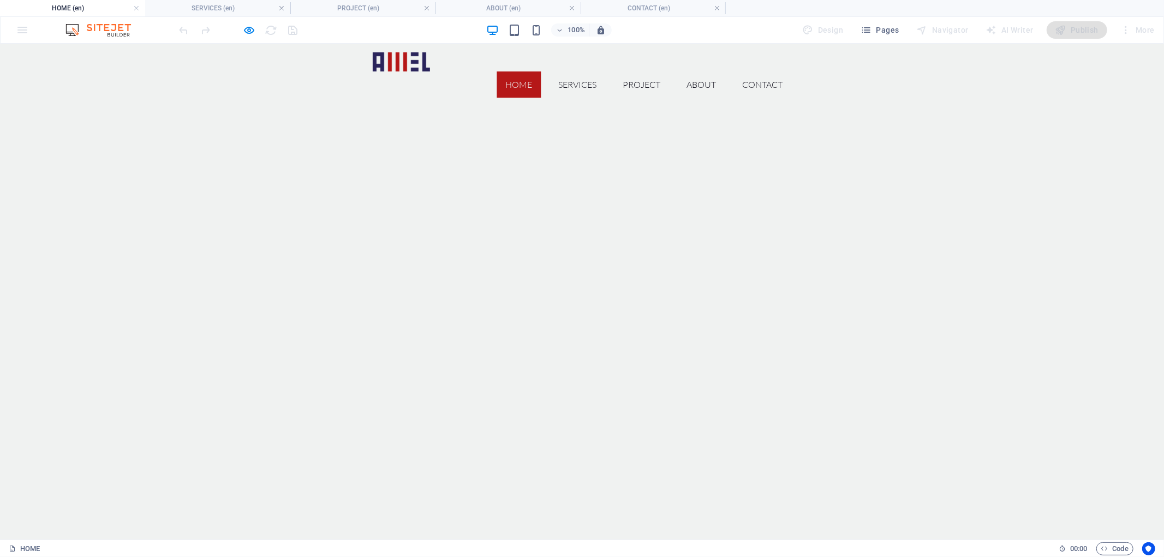
drag, startPoint x: 506, startPoint y: 394, endPoint x: 484, endPoint y: 201, distance: 194.4
click at [211, 5] on h4 "SERVICES (en)" at bounding box center [217, 8] width 145 height 12
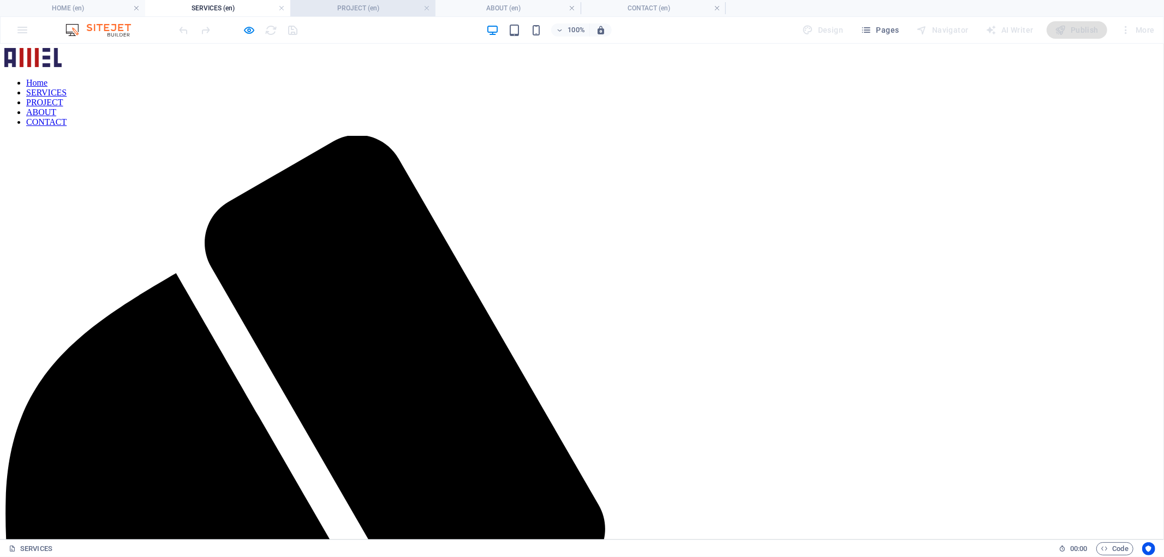
click at [375, 7] on h4 "PROJECT (en)" at bounding box center [362, 8] width 145 height 12
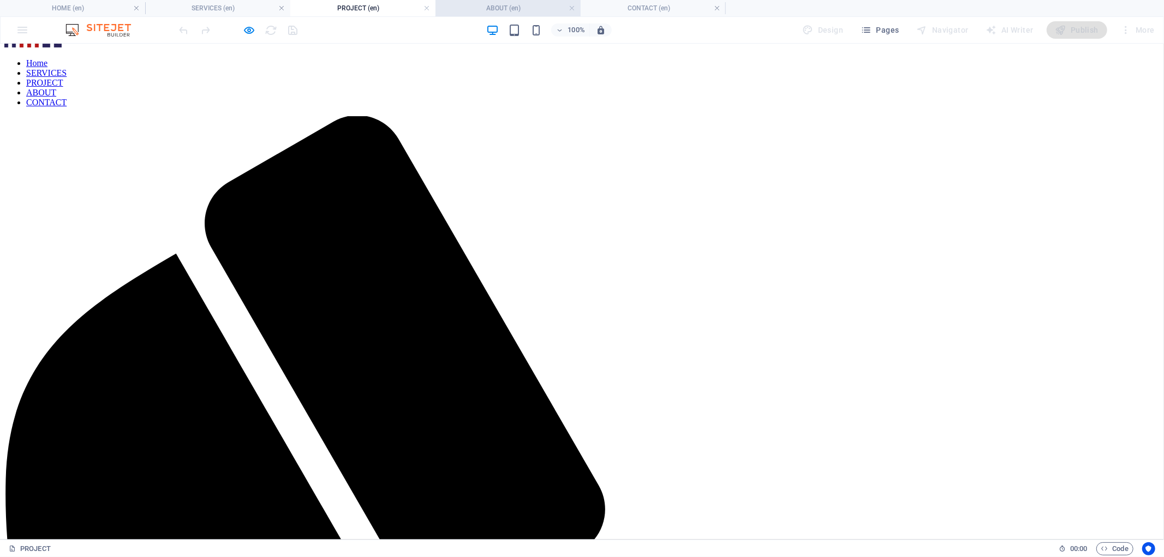
click at [522, 8] on h4 "ABOUT (en)" at bounding box center [507, 8] width 145 height 12
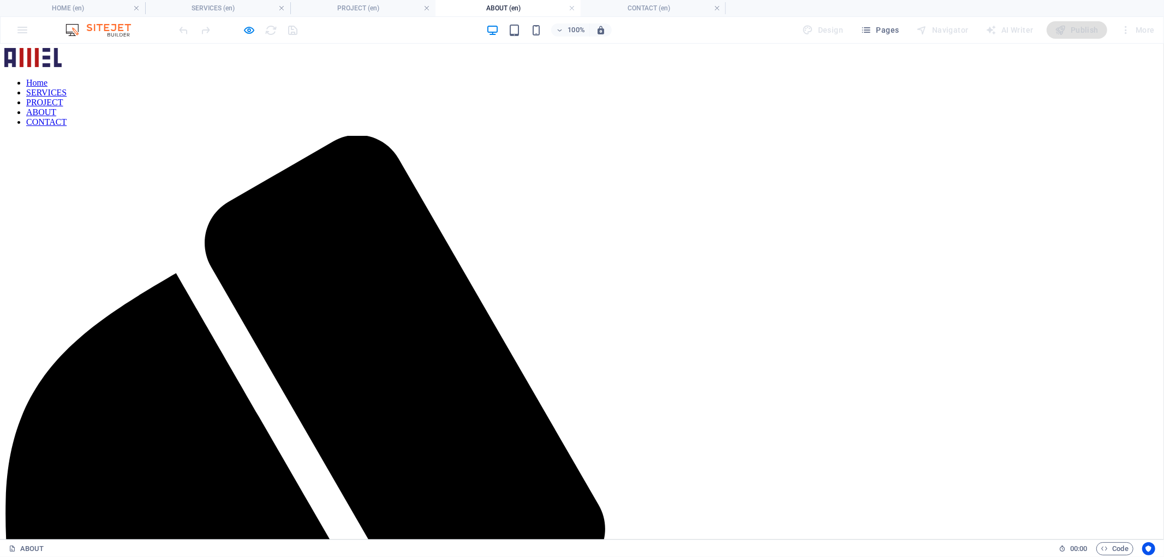
scroll to position [959, 0]
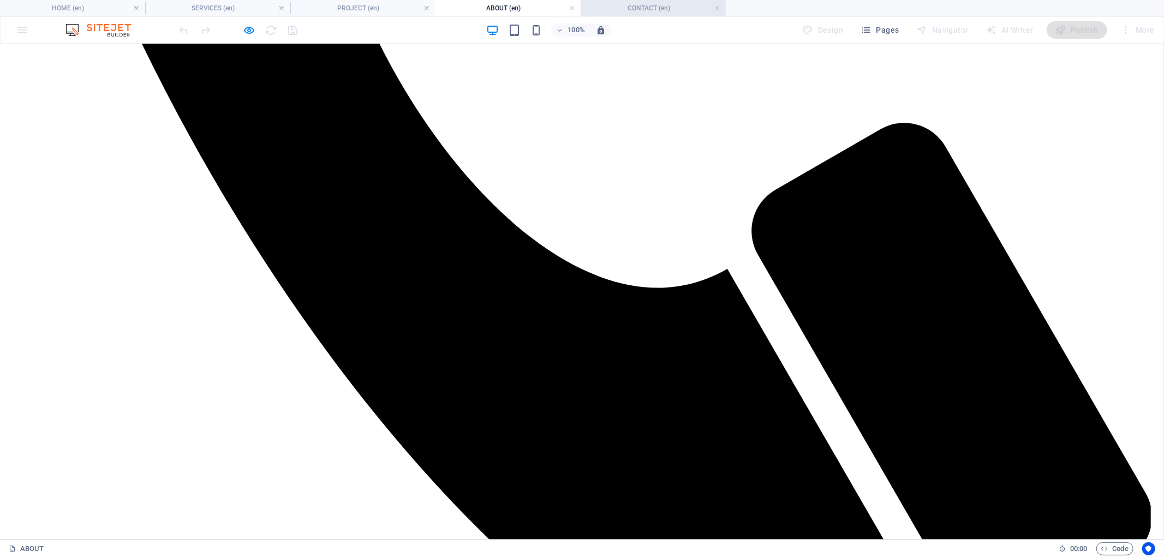
click at [633, 9] on h4 "CONTACT (en)" at bounding box center [652, 8] width 145 height 12
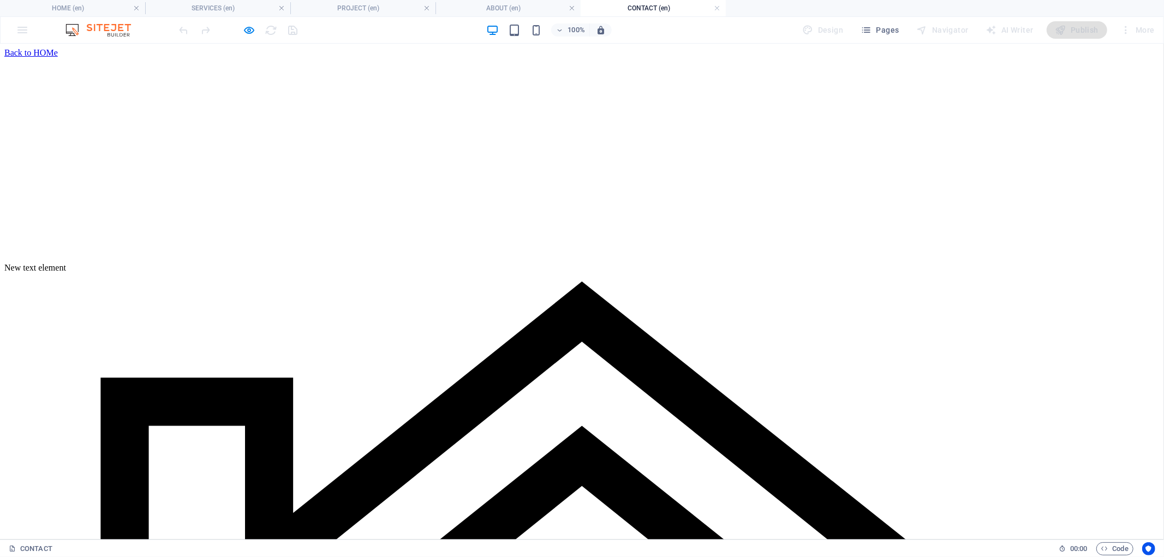
scroll to position [0, 0]
click at [113, 4] on h4 "HOME (en)" at bounding box center [72, 8] width 145 height 12
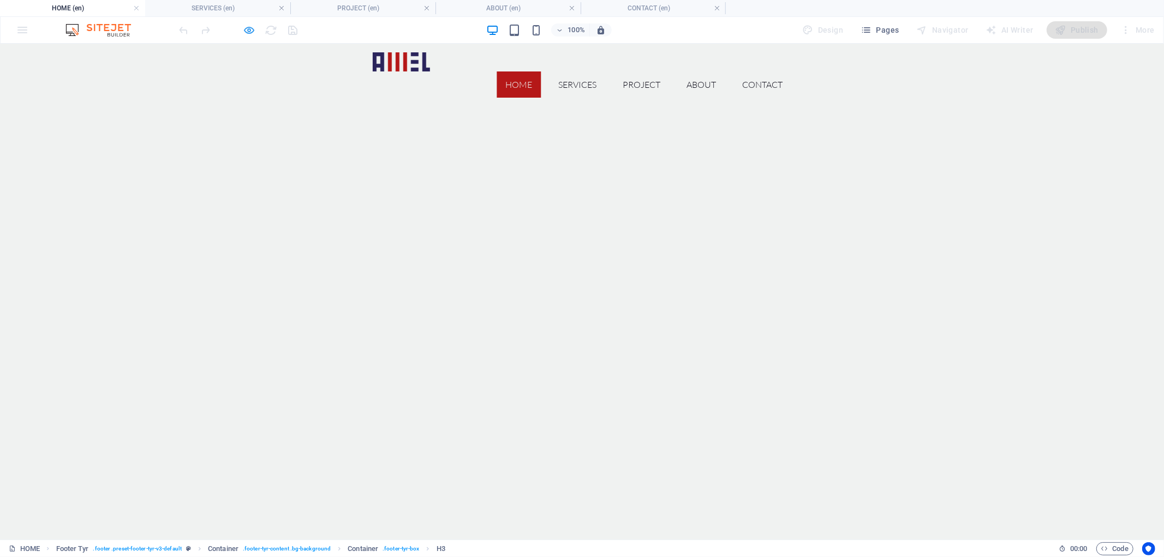
click at [252, 35] on icon "button" at bounding box center [249, 30] width 13 height 13
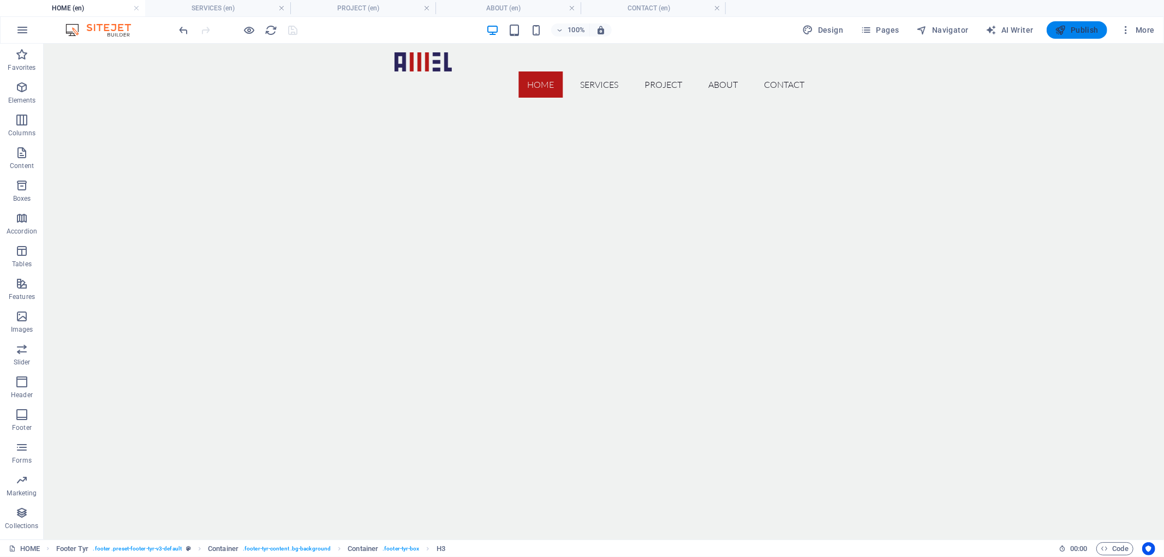
click at [1064, 33] on icon "button" at bounding box center [1060, 30] width 11 height 11
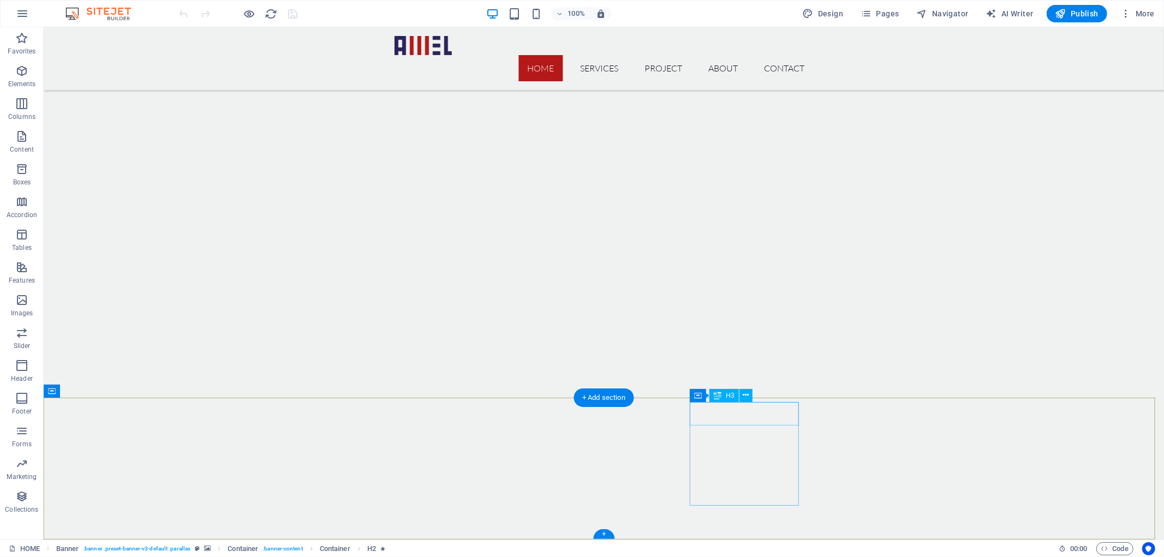
scroll to position [3618, 0]
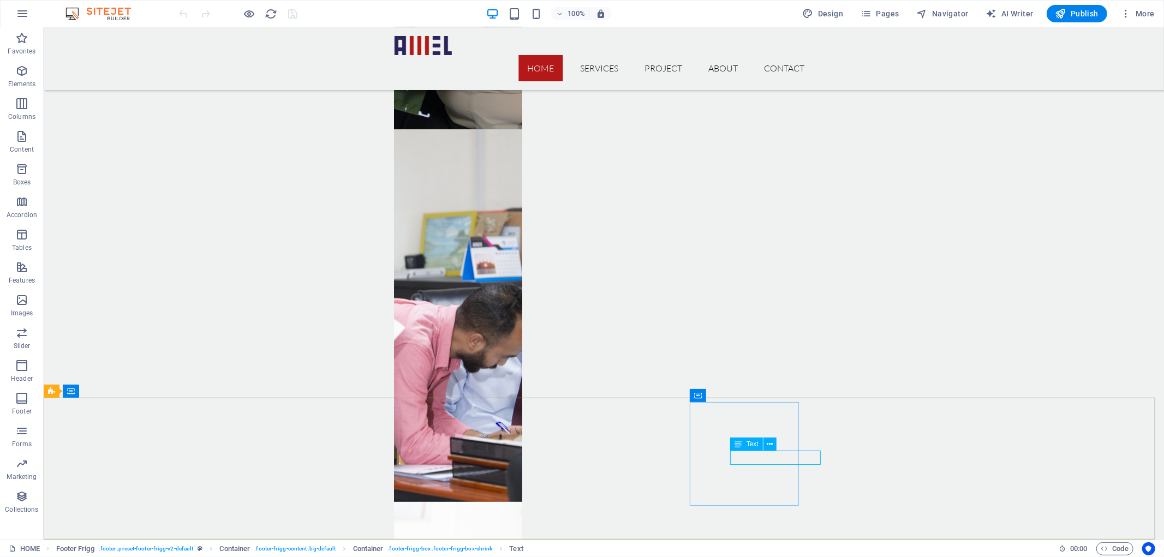
click at [756, 446] on span "Text" at bounding box center [752, 444] width 12 height 7
click at [767, 445] on icon at bounding box center [770, 444] width 6 height 11
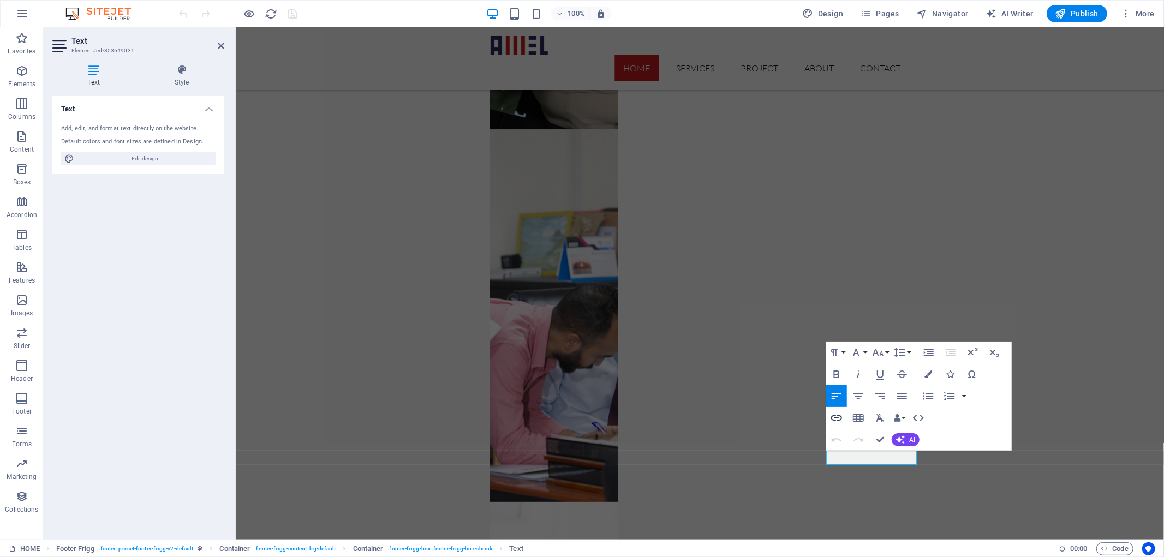
click at [834, 415] on icon "button" at bounding box center [836, 417] width 13 height 13
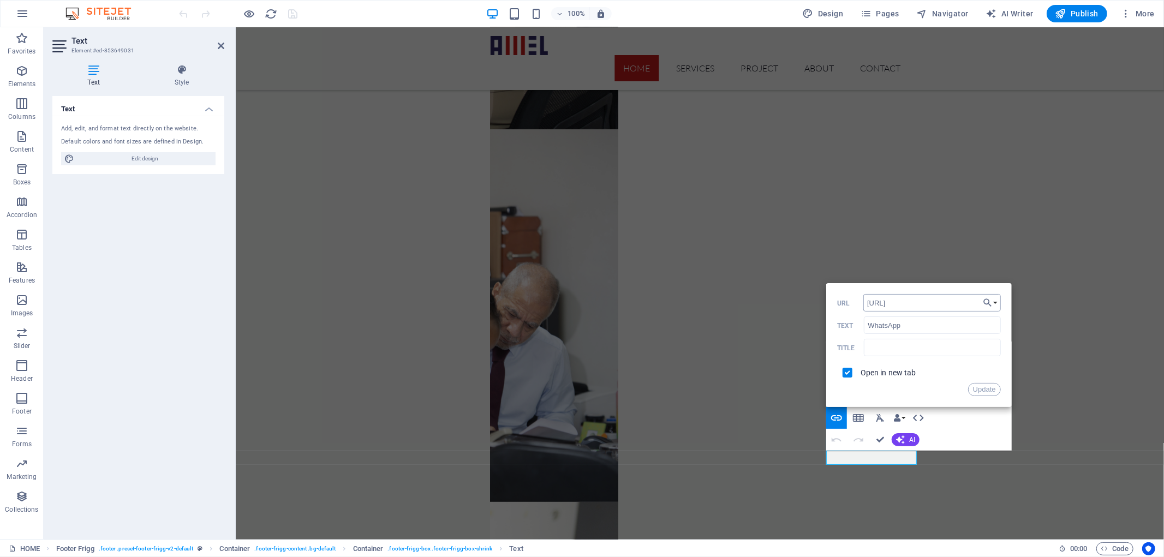
drag, startPoint x: 883, startPoint y: 306, endPoint x: 863, endPoint y: 306, distance: 19.6
click at [863, 306] on input "[URL]" at bounding box center [931, 302] width 137 height 17
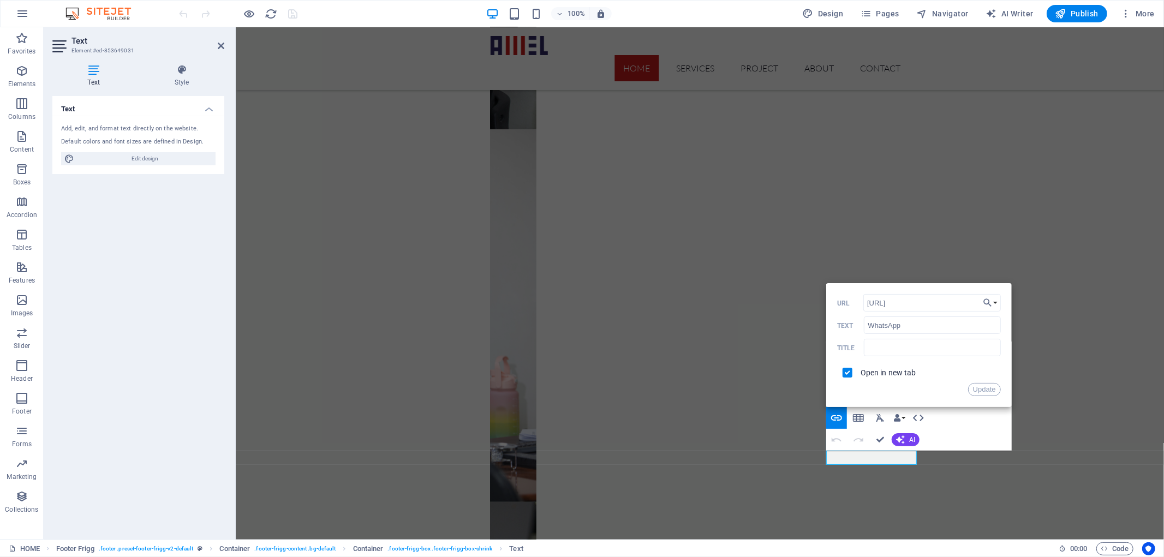
drag, startPoint x: 885, startPoint y: 303, endPoint x: 843, endPoint y: 302, distance: 42.0
click at [843, 302] on div "[URL] URL" at bounding box center [919, 303] width 164 height 18
type input "032275623"
click at [985, 388] on button "Update" at bounding box center [984, 389] width 33 height 13
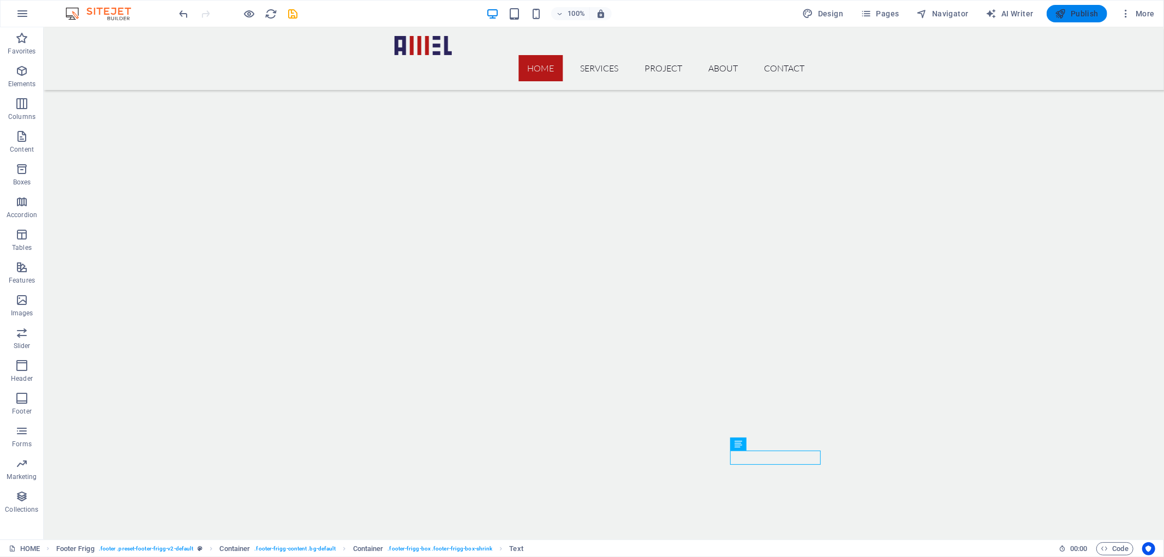
click at [1067, 17] on span "Publish" at bounding box center [1076, 13] width 43 height 11
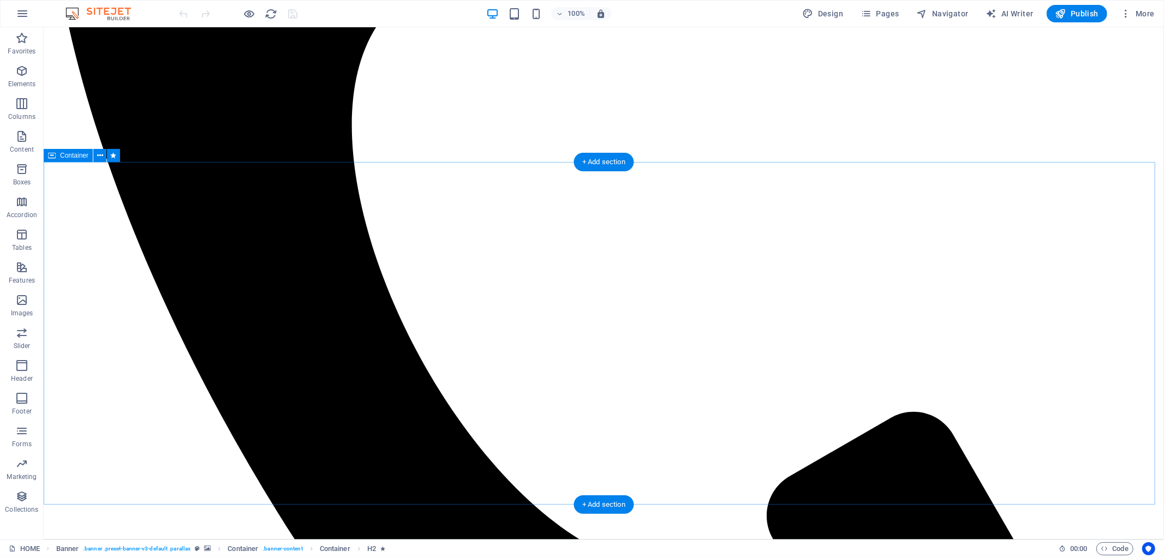
scroll to position [3618, 0]
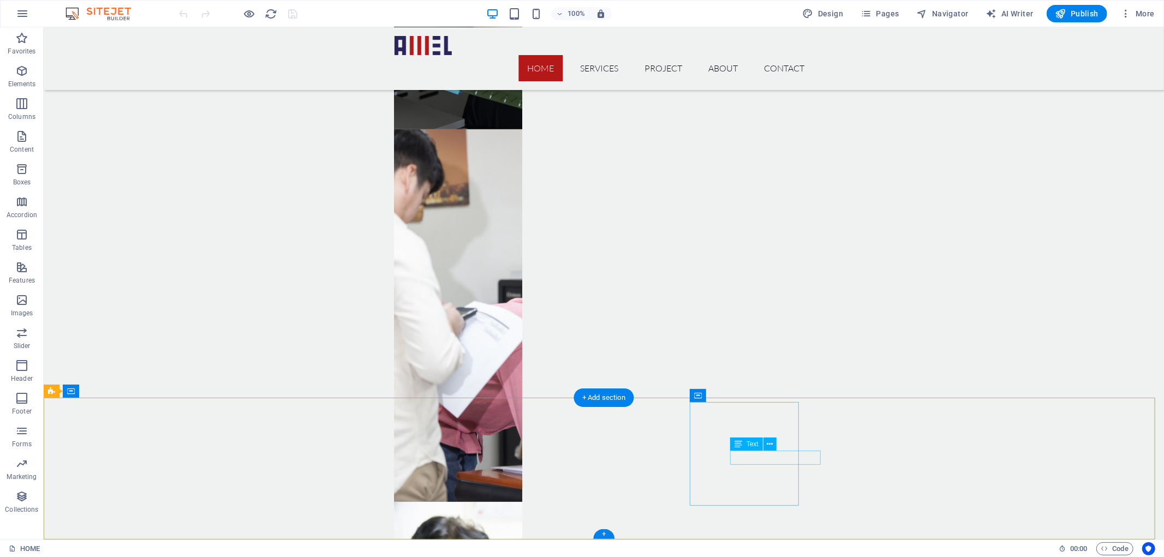
click at [772, 444] on icon at bounding box center [770, 444] width 6 height 11
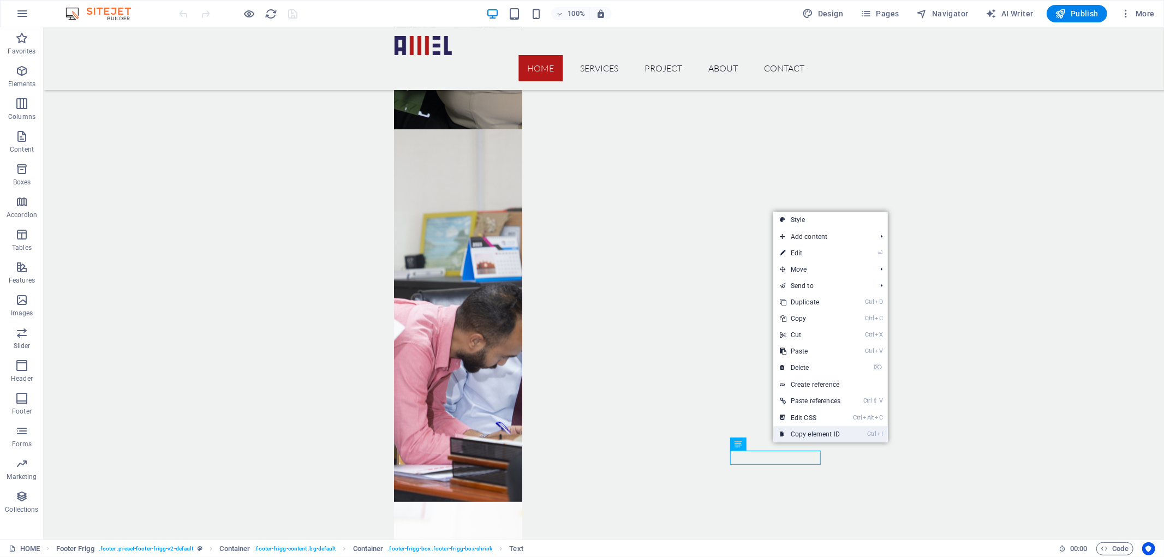
click at [808, 432] on link "Ctrl I Copy element ID" at bounding box center [810, 434] width 74 height 16
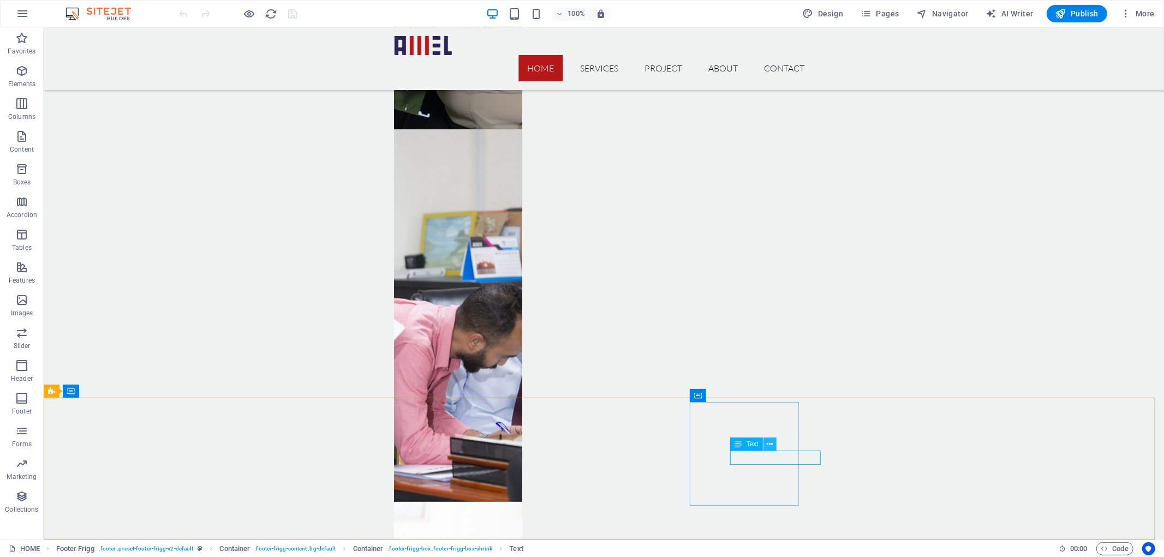
click at [770, 445] on icon at bounding box center [770, 444] width 6 height 11
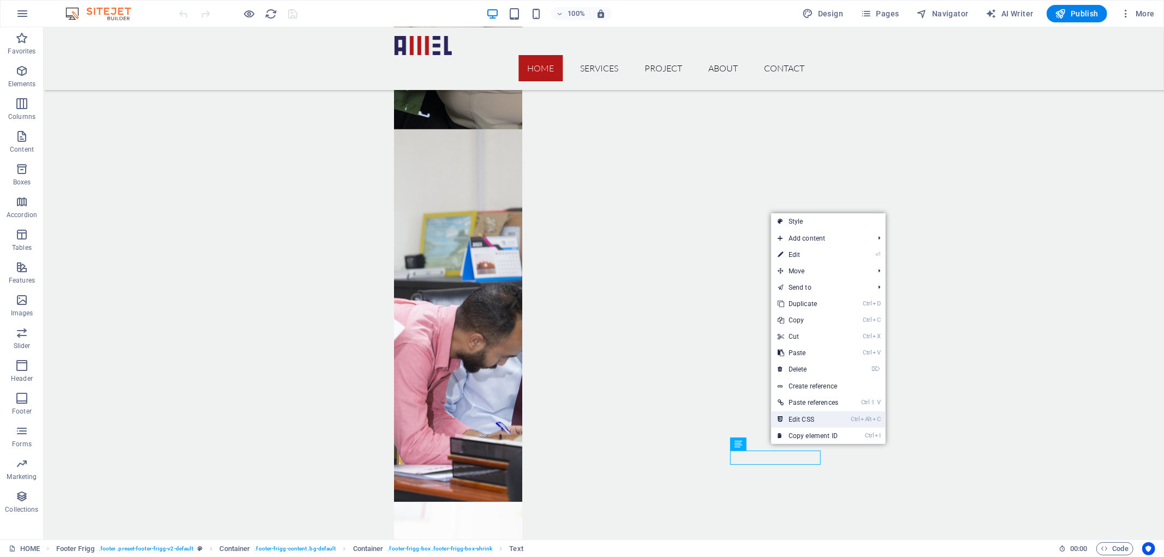
click at [804, 415] on link "Ctrl Alt C Edit CSS" at bounding box center [808, 419] width 74 height 16
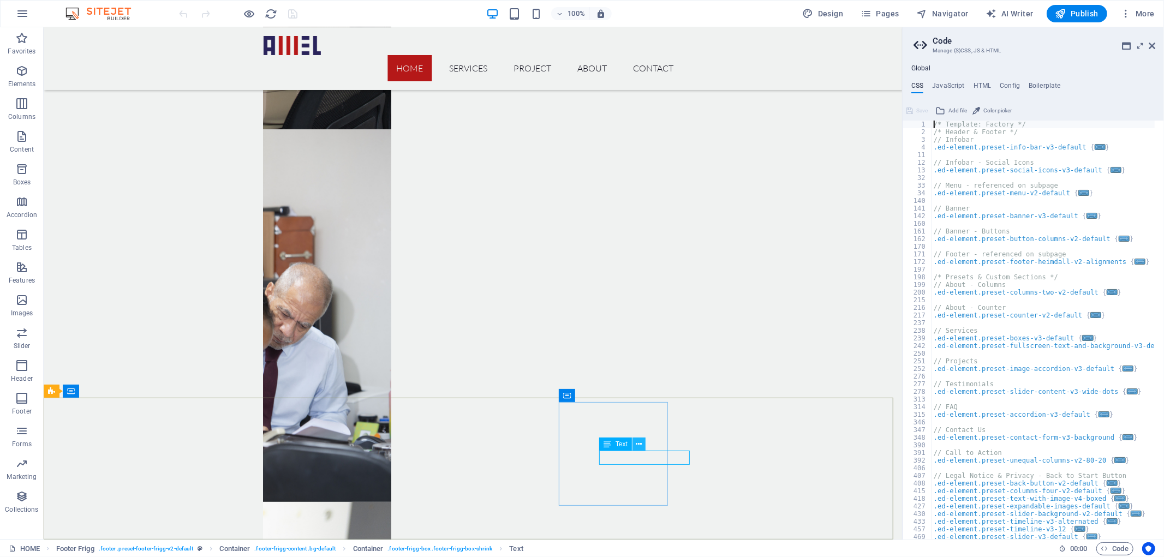
click at [636, 445] on icon at bounding box center [639, 444] width 6 height 11
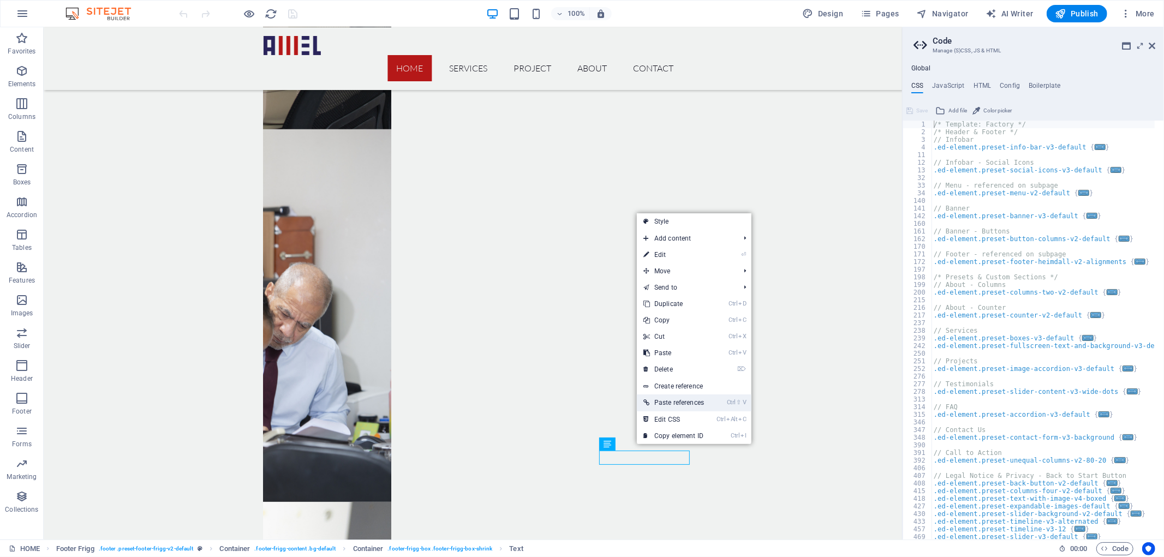
click at [664, 396] on link "Ctrl ⇧ V Paste references" at bounding box center [674, 402] width 74 height 16
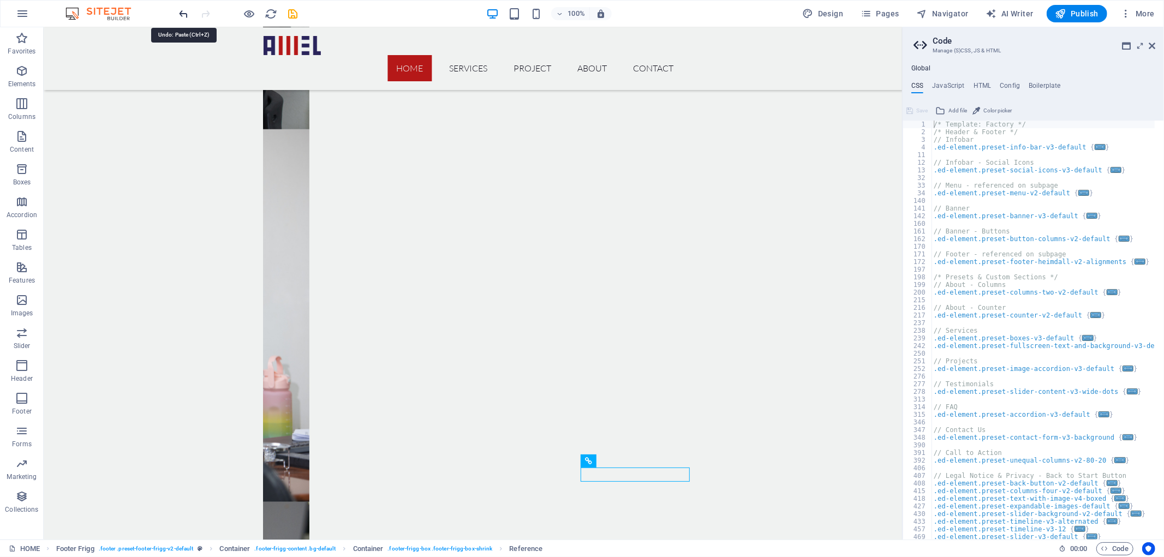
click at [178, 12] on icon "undo" at bounding box center [184, 14] width 13 height 13
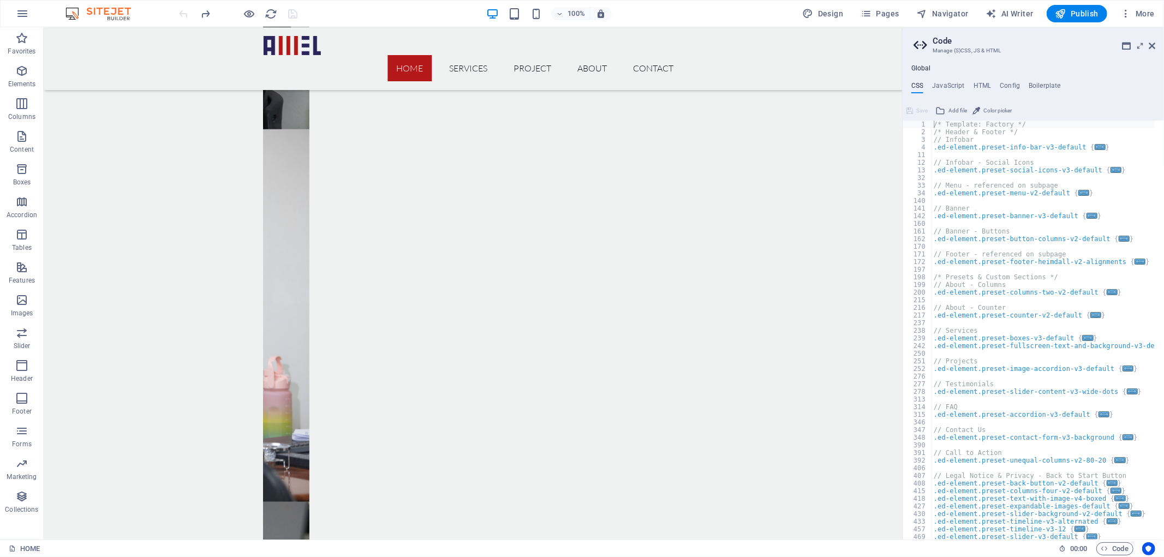
click at [1155, 45] on aside "Code Manage (S)CSS, JS & HTML Global CSS JavaScript HTML Config Boilerplate /* …" at bounding box center [1033, 283] width 262 height 512
click at [1154, 45] on icon at bounding box center [1151, 45] width 7 height 9
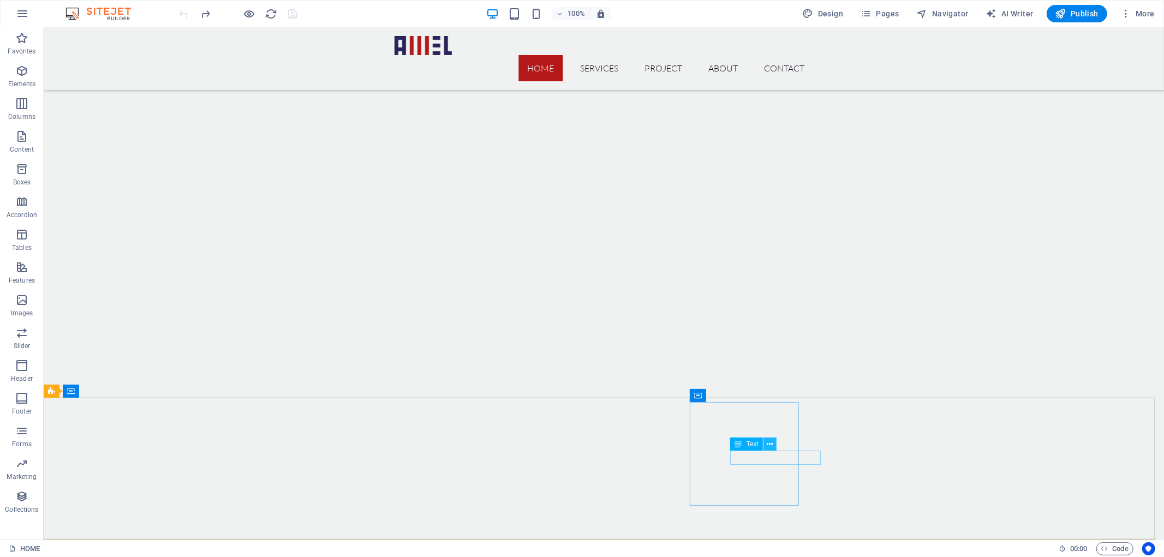
click at [774, 448] on button at bounding box center [769, 444] width 13 height 13
click at [748, 445] on span "Text" at bounding box center [752, 444] width 12 height 7
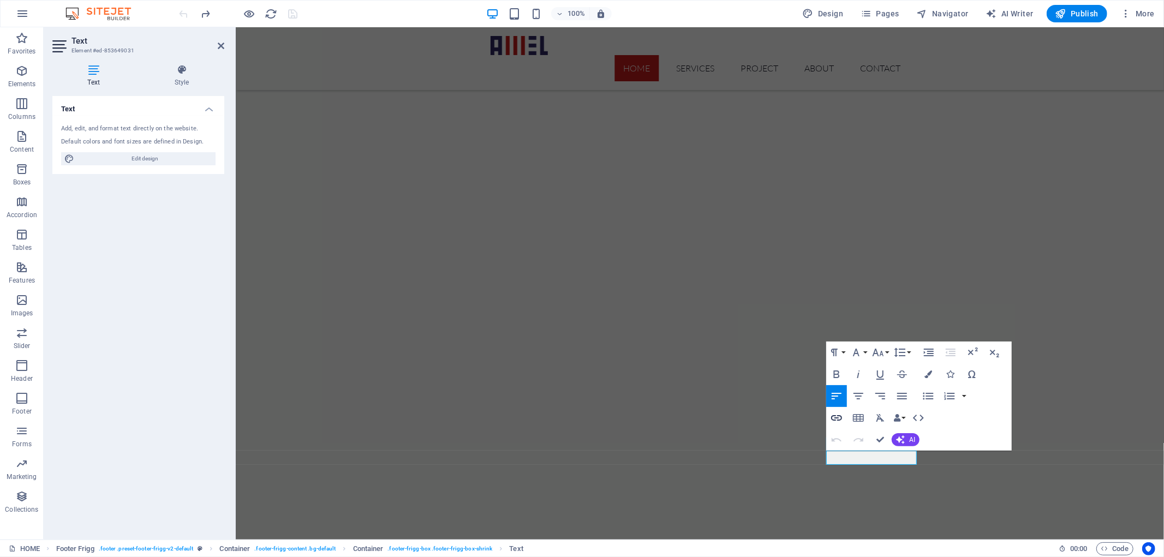
click at [833, 417] on icon "button" at bounding box center [836, 417] width 13 height 13
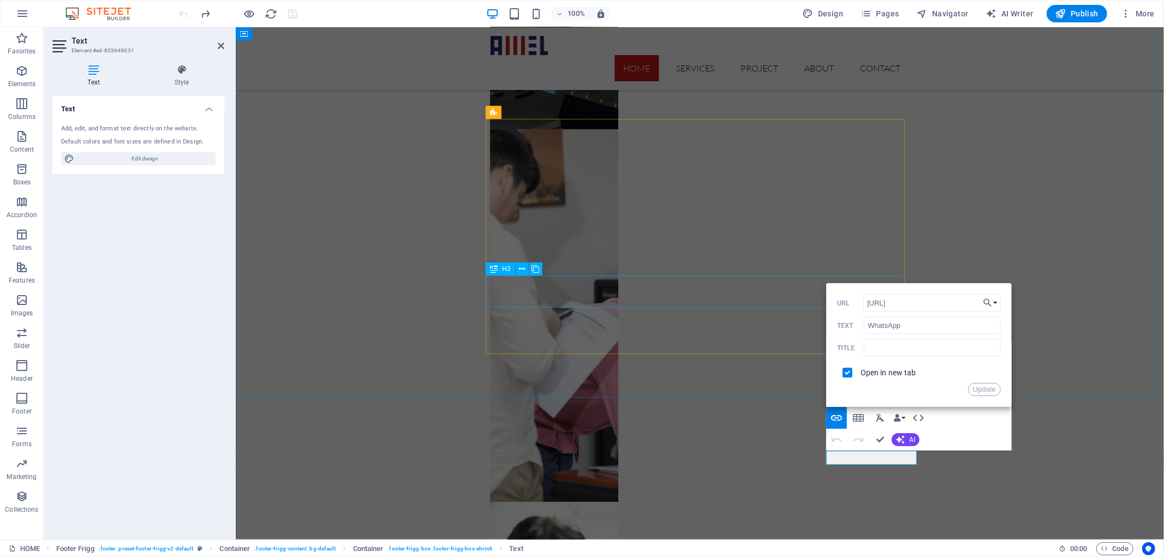
drag, startPoint x: 1167, startPoint y: 326, endPoint x: 756, endPoint y: 303, distance: 412.0
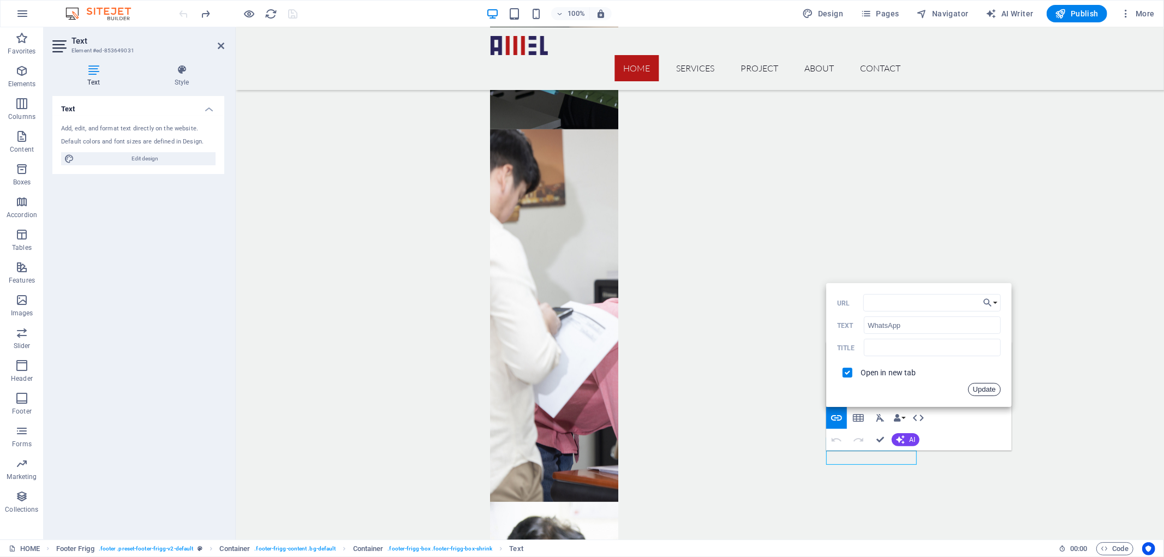
click at [983, 393] on button "Update" at bounding box center [984, 389] width 33 height 13
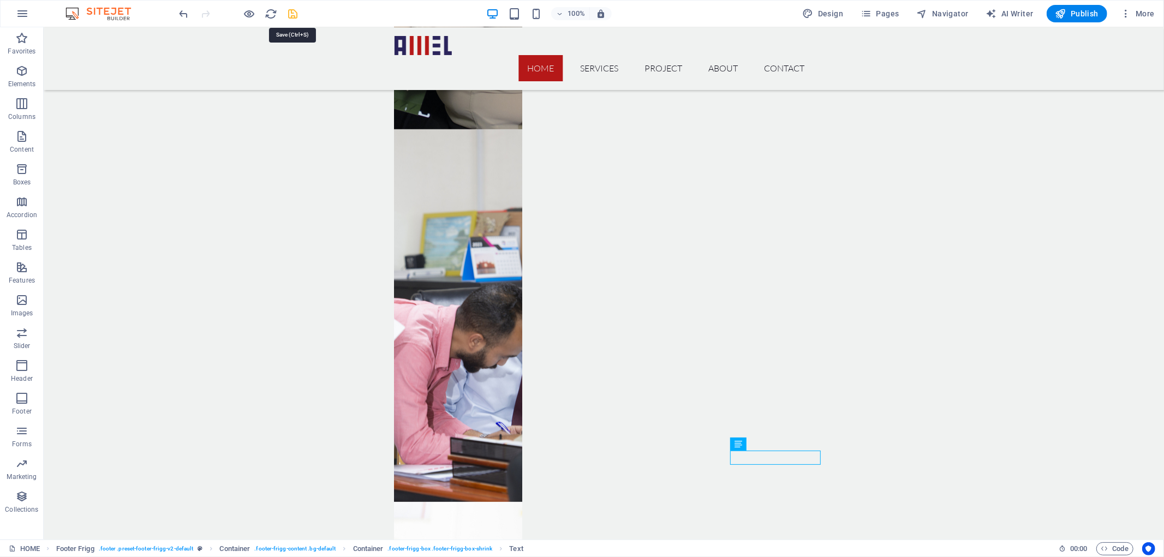
click at [297, 9] on icon "save" at bounding box center [293, 14] width 13 height 13
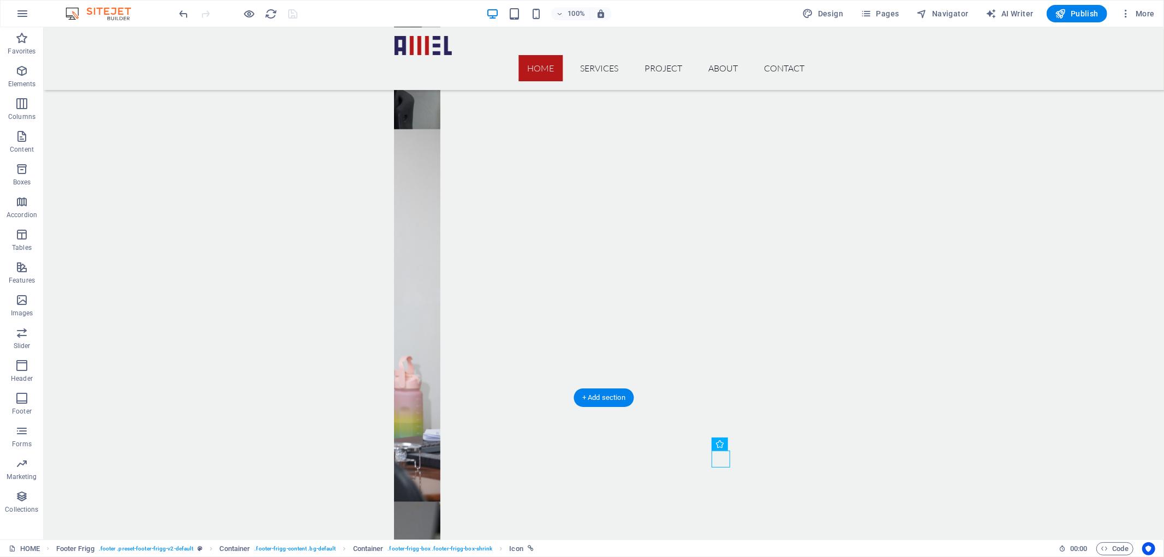
drag, startPoint x: 852, startPoint y: 493, endPoint x: 805, endPoint y: 192, distance: 304.9
click at [771, 55] on nav "Home SERVICES PROJECT ABOUT CONTACT" at bounding box center [603, 68] width 419 height 26
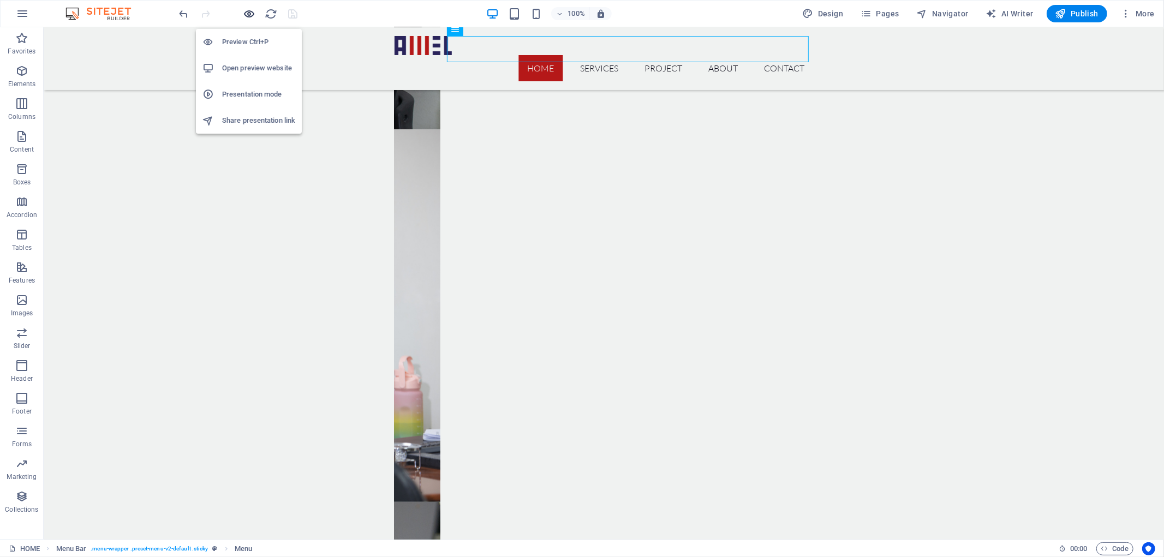
click at [244, 13] on icon "button" at bounding box center [249, 14] width 13 height 13
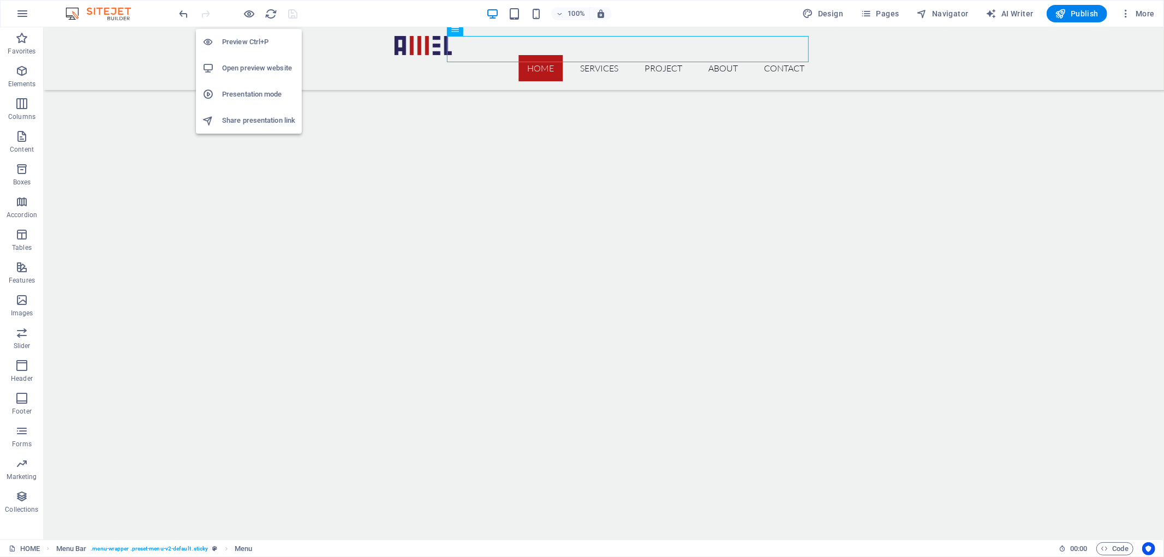
scroll to position [2173, 0]
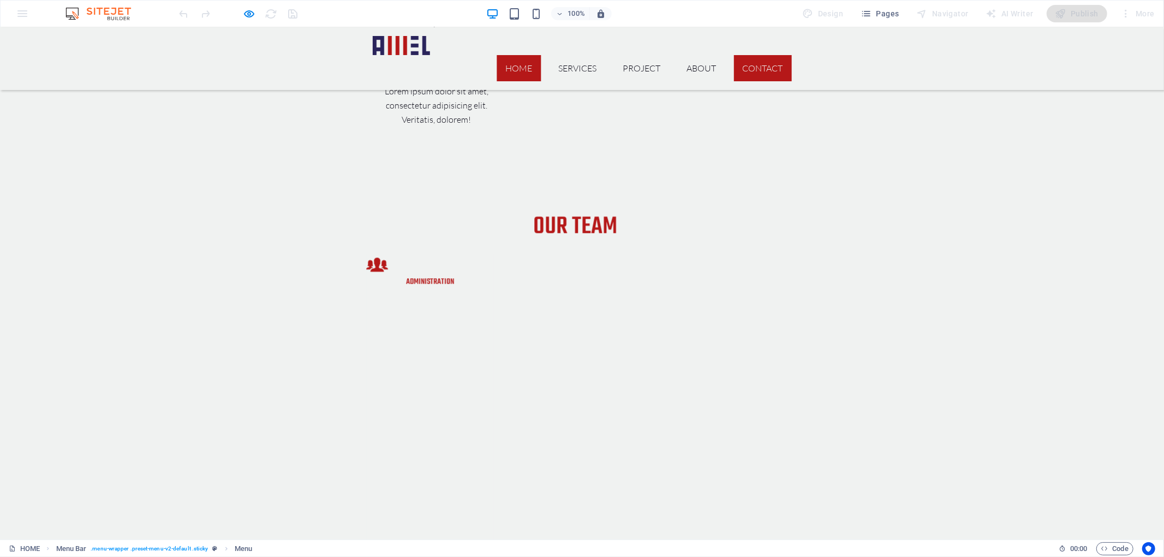
click at [764, 55] on link "CONTACT" at bounding box center [763, 68] width 58 height 26
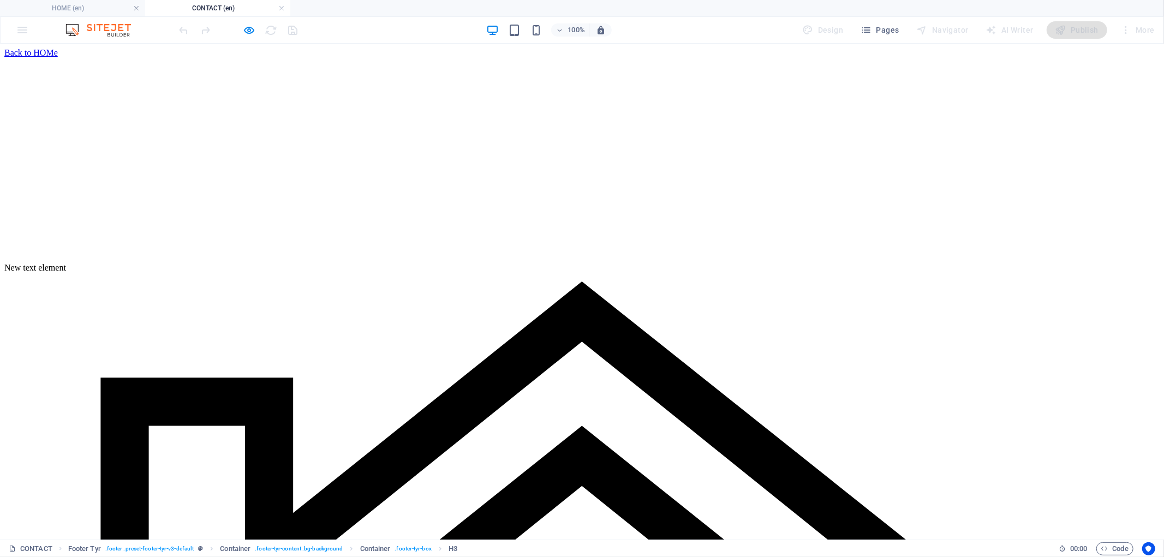
scroll to position [0, 0]
click at [248, 28] on icon "button" at bounding box center [249, 30] width 13 height 13
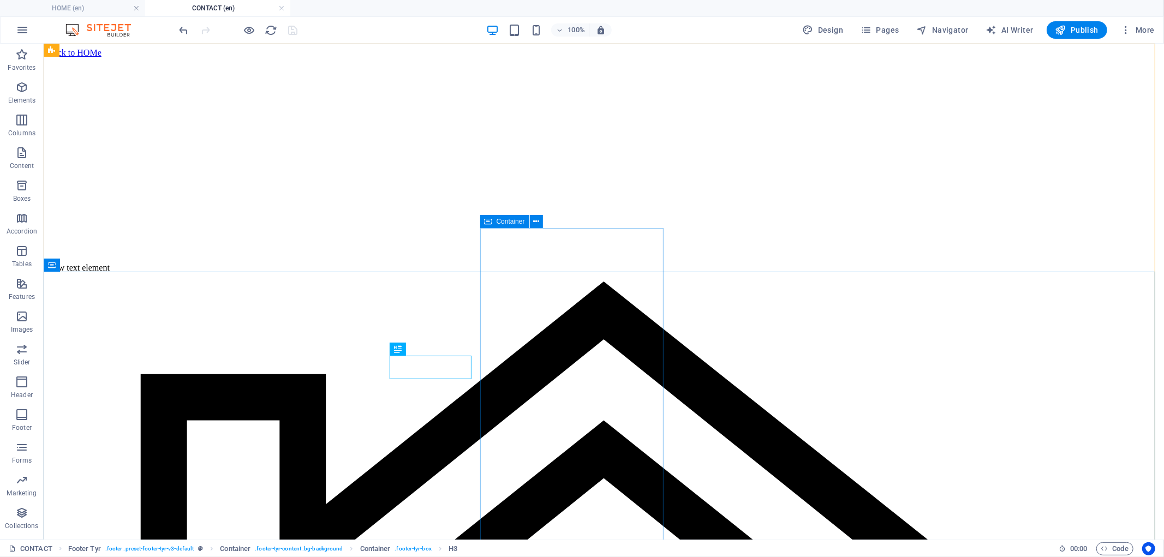
click at [502, 221] on span "Container" at bounding box center [510, 221] width 28 height 7
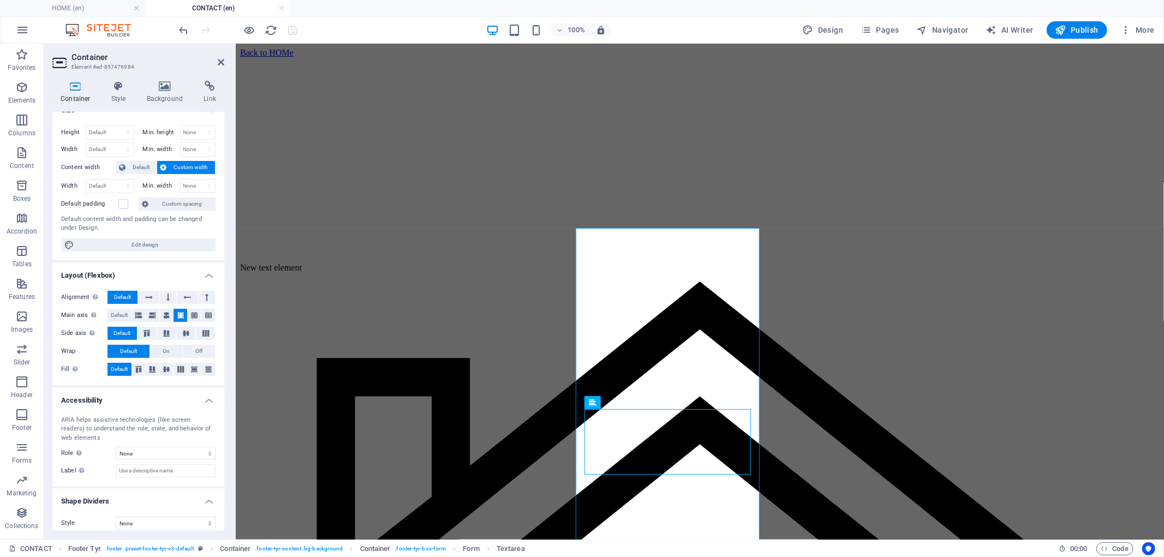
scroll to position [23, 0]
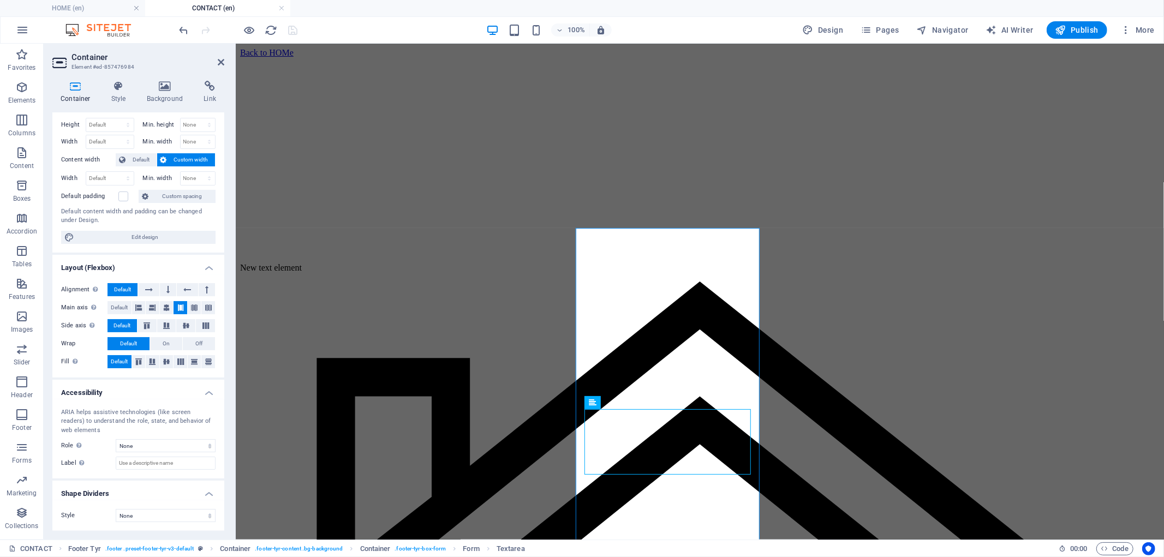
click at [171, 228] on div "Height Default px rem % vh vw Min. height None px rem % vh vw Width Default px …" at bounding box center [138, 180] width 172 height 143
click at [171, 235] on span "Edit design" at bounding box center [144, 237] width 135 height 13
select select "rem"
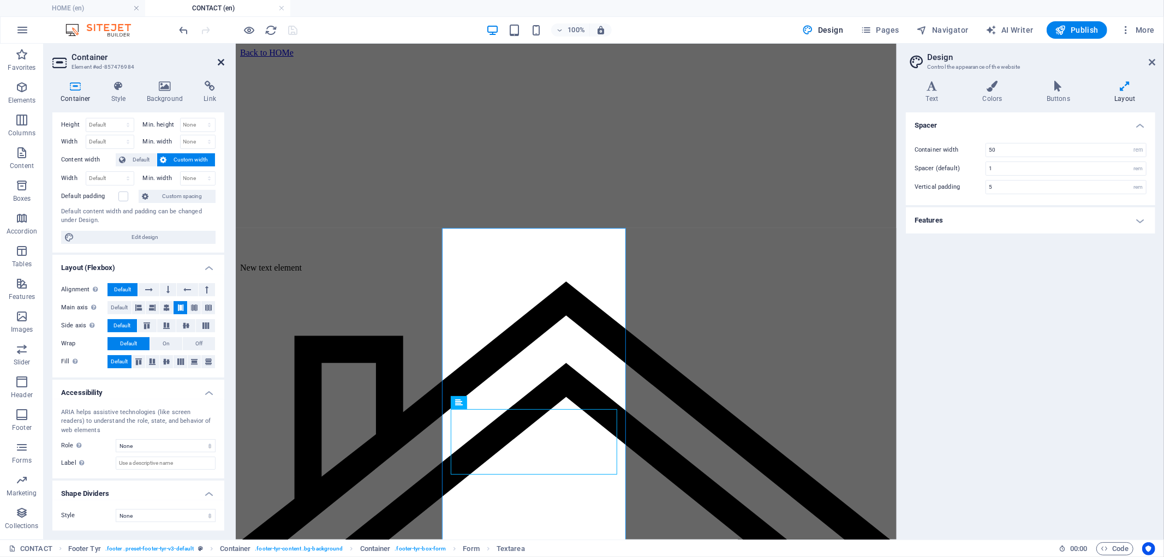
click at [218, 62] on icon at bounding box center [221, 62] width 7 height 9
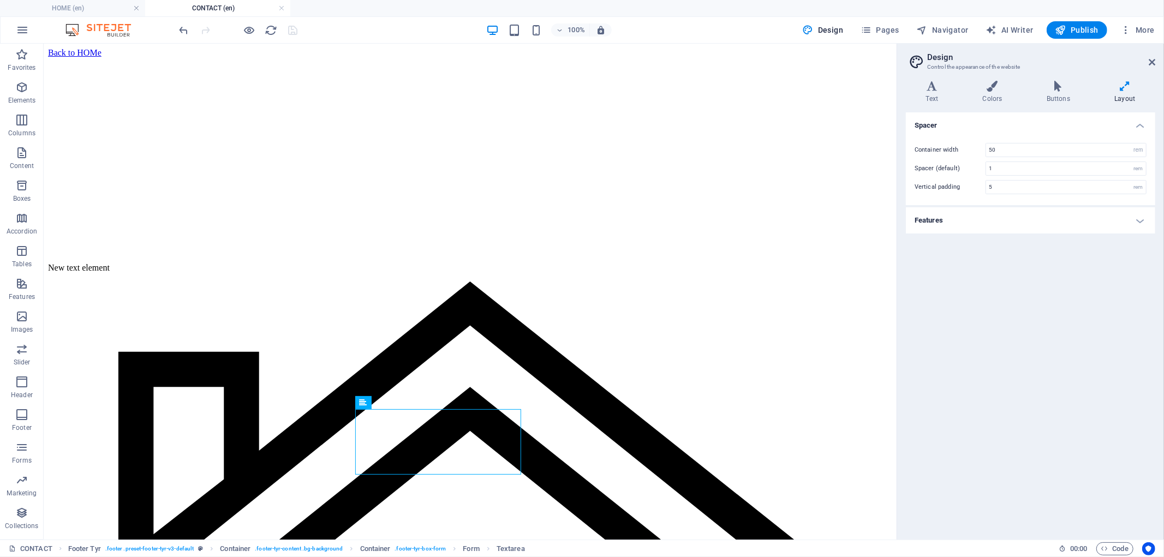
click at [1152, 55] on h2 "Design" at bounding box center [1041, 57] width 228 height 10
drag, startPoint x: 1152, startPoint y: 55, endPoint x: 1154, endPoint y: 61, distance: 5.7
click at [1154, 61] on header "Design Control the appearance of the website" at bounding box center [1031, 58] width 247 height 28
click at [1151, 58] on icon at bounding box center [1151, 62] width 7 height 9
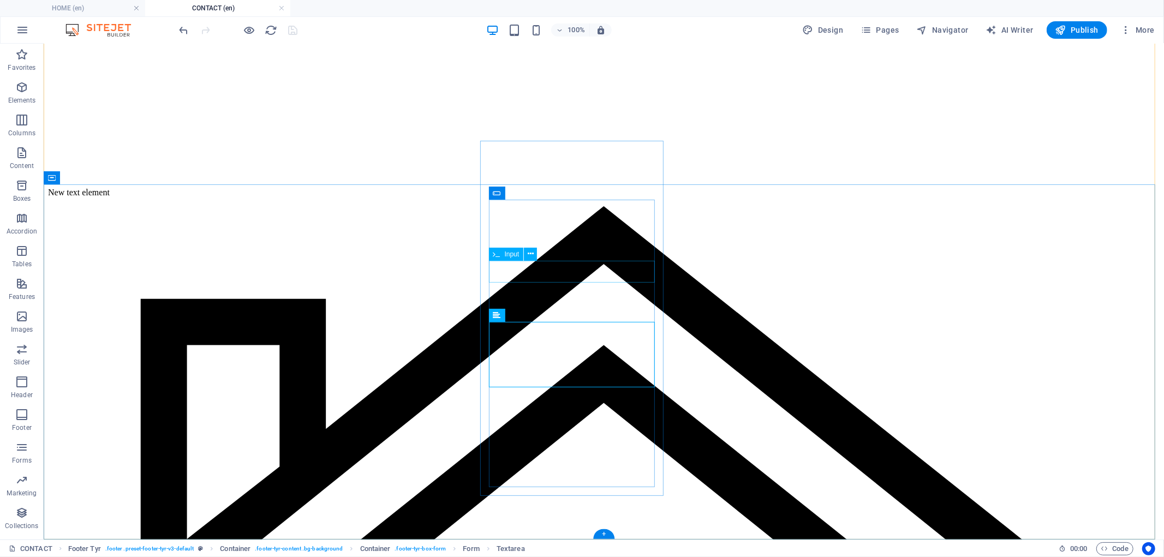
scroll to position [87, 0]
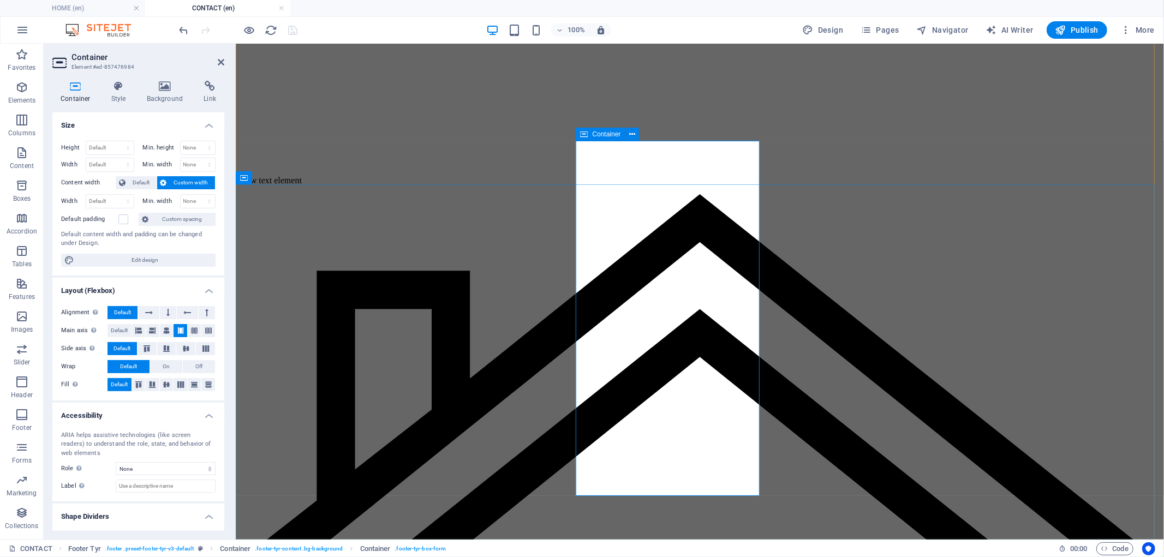
click at [586, 133] on icon at bounding box center [584, 134] width 8 height 13
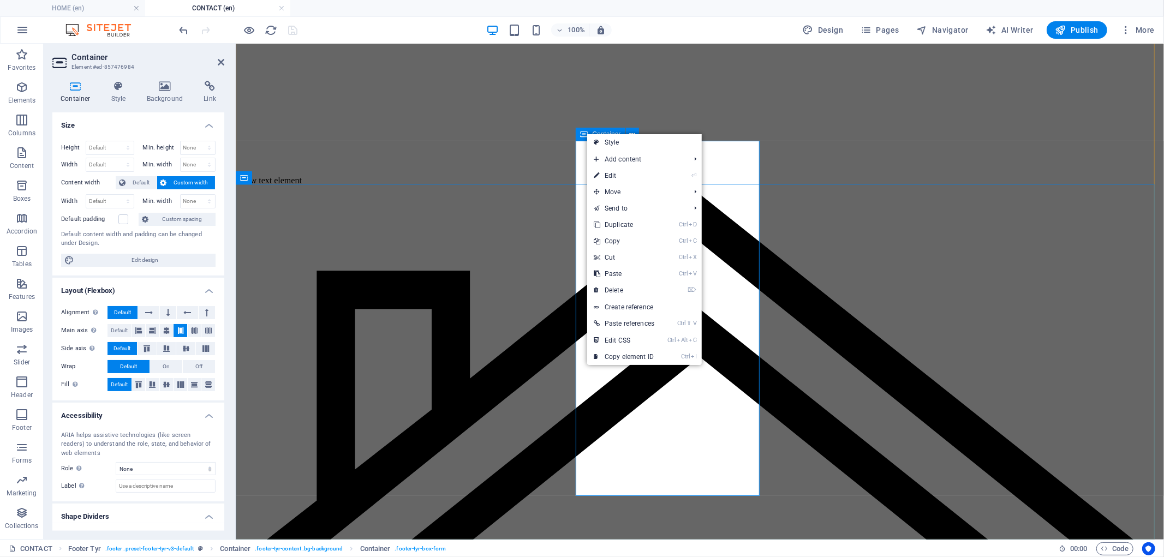
click at [586, 133] on icon at bounding box center [584, 134] width 8 height 13
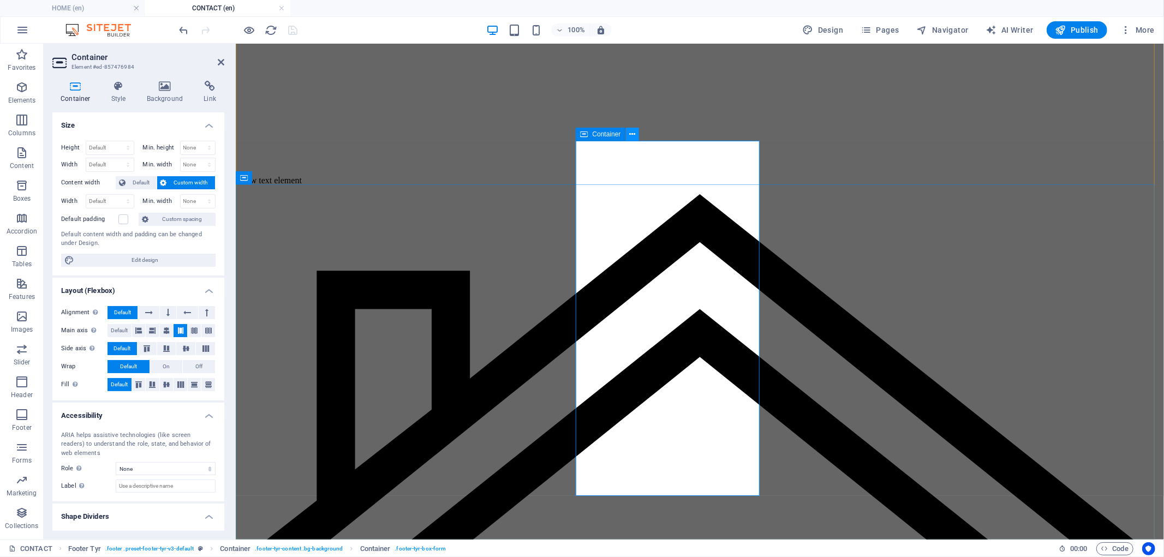
click at [630, 130] on icon at bounding box center [632, 134] width 6 height 11
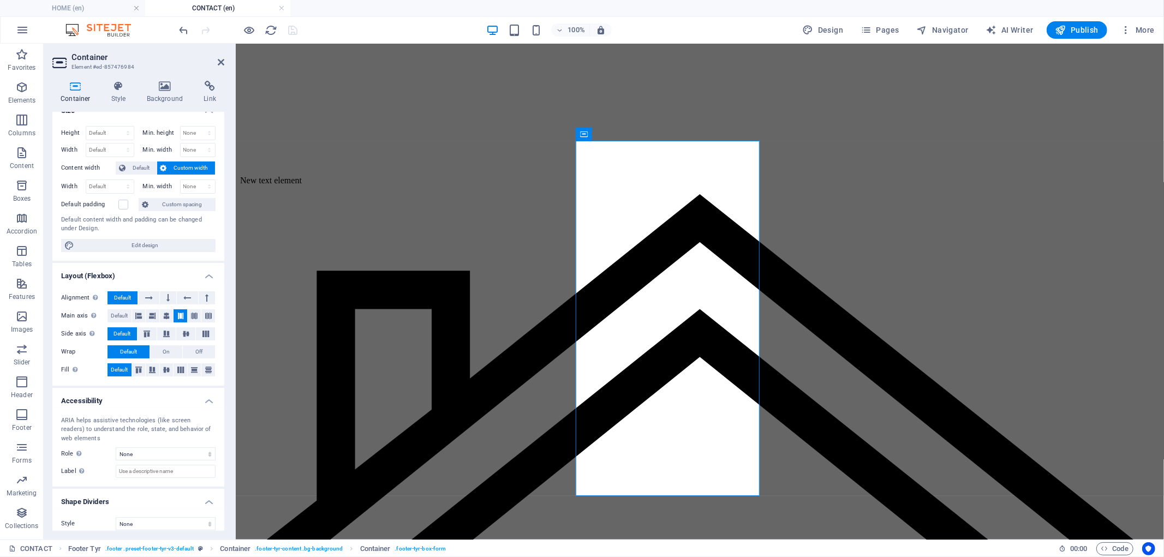
scroll to position [23, 0]
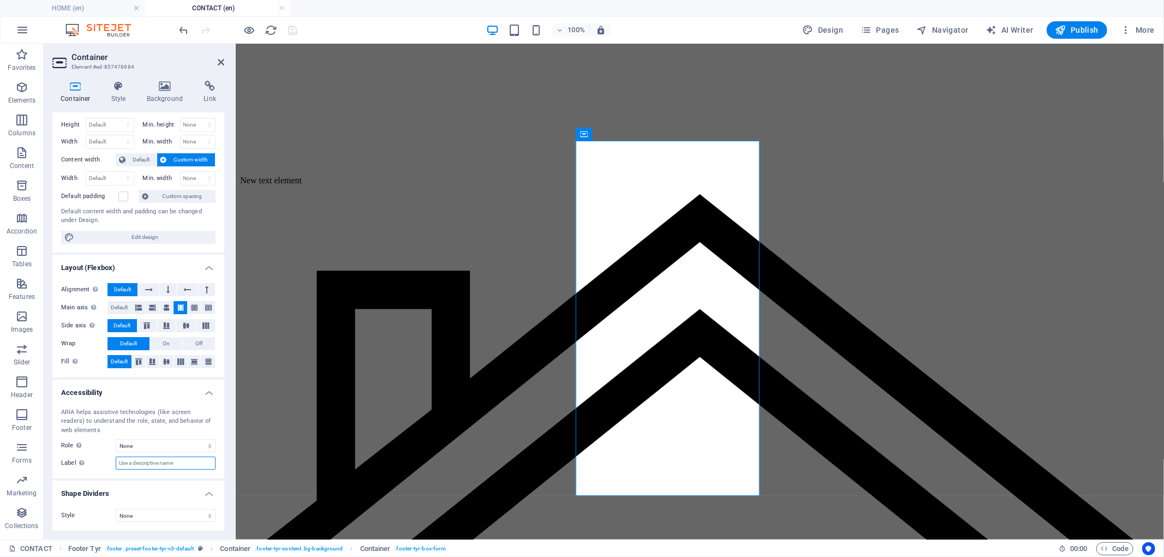
click at [139, 466] on input "Label Use the ARIA label to provide a clear and descriptive name for elements t…" at bounding box center [166, 463] width 100 height 13
click at [151, 513] on select "None Triangle Square Diagonal Polygon 1 Polygon 2 Zigzag Multiple Zigzags Waves…" at bounding box center [166, 515] width 100 height 13
click at [207, 445] on select "None Alert Article Banner Comment Complementary Dialog Footer Header Marquee Pr…" at bounding box center [166, 445] width 100 height 13
click at [73, 252] on div "Height Default px rem % vh vw Min. height None px rem % vh vw Width Default px …" at bounding box center [138, 180] width 172 height 143
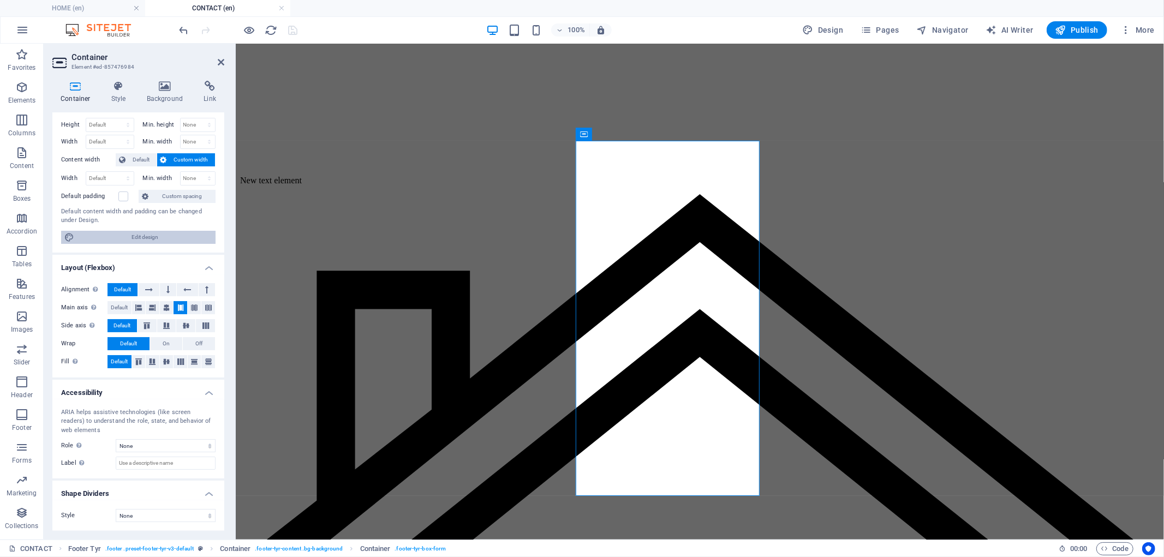
click at [169, 235] on span "Edit design" at bounding box center [144, 237] width 135 height 13
select select "rem"
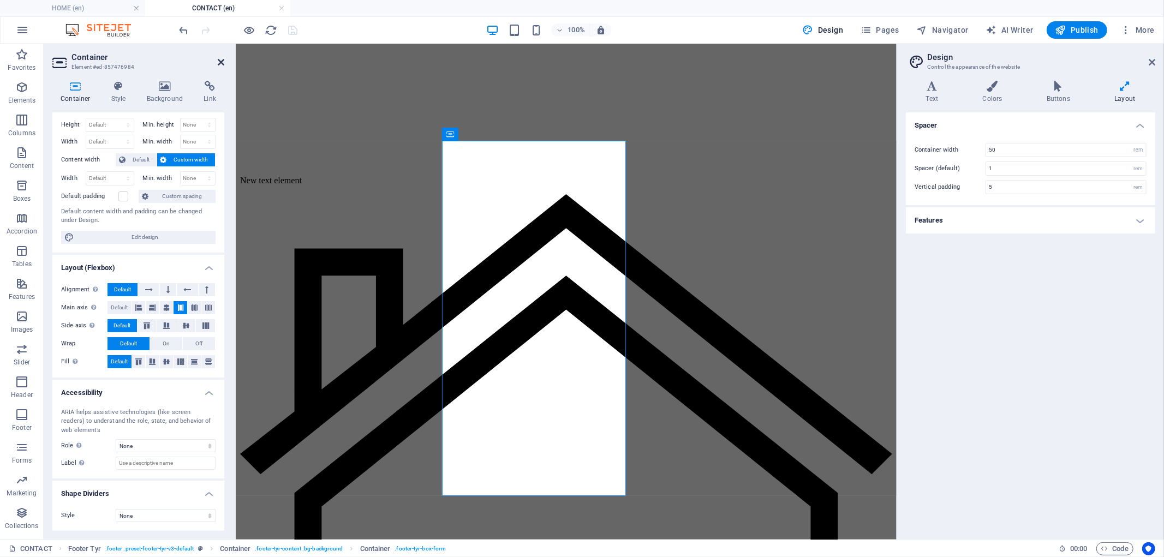
click at [222, 60] on icon at bounding box center [221, 62] width 7 height 9
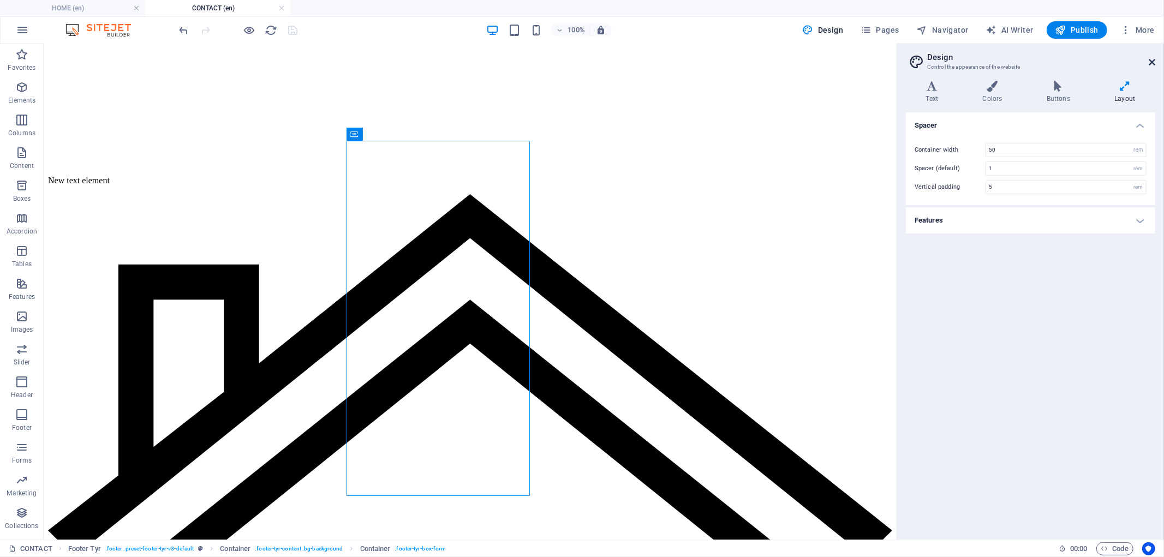
click at [1153, 60] on icon at bounding box center [1151, 62] width 7 height 9
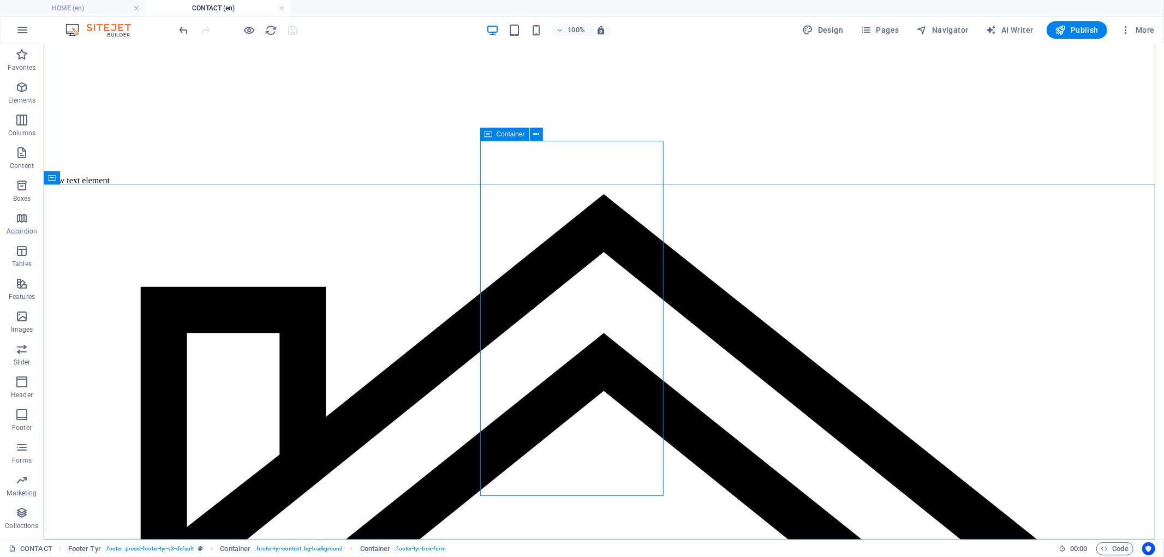
click at [520, 134] on span "Container" at bounding box center [510, 134] width 28 height 7
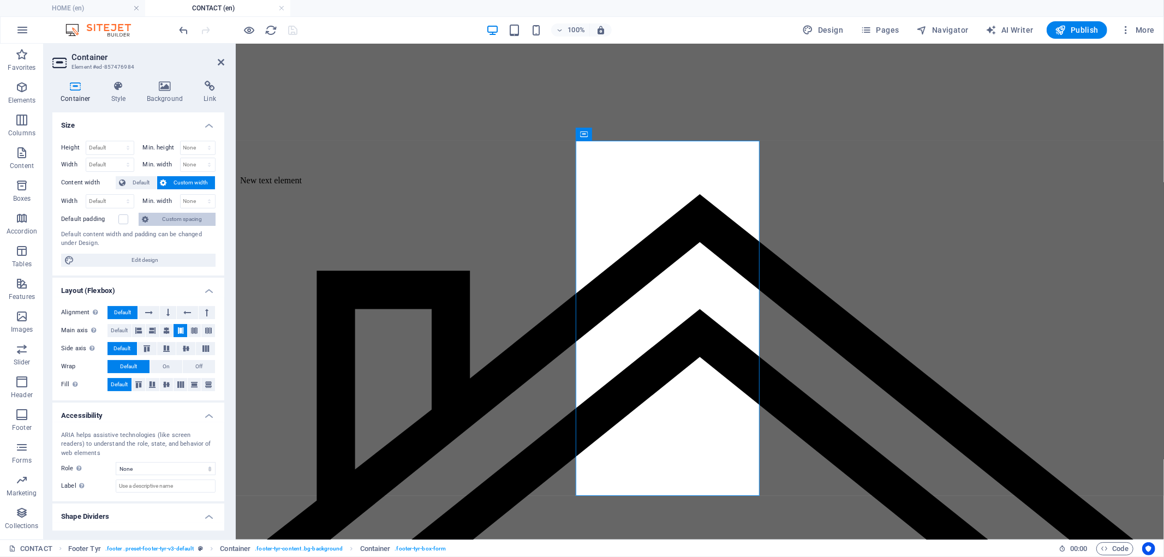
click at [187, 222] on span "Custom spacing" at bounding box center [182, 219] width 61 height 13
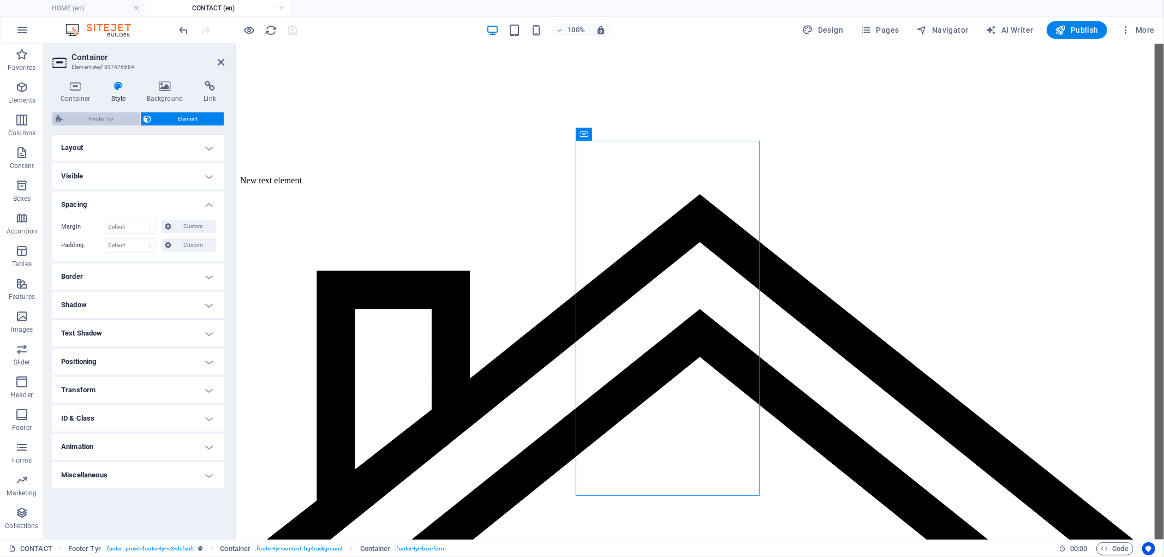
click at [120, 118] on span "Footer Tyr" at bounding box center [101, 118] width 71 height 13
select select "rem"
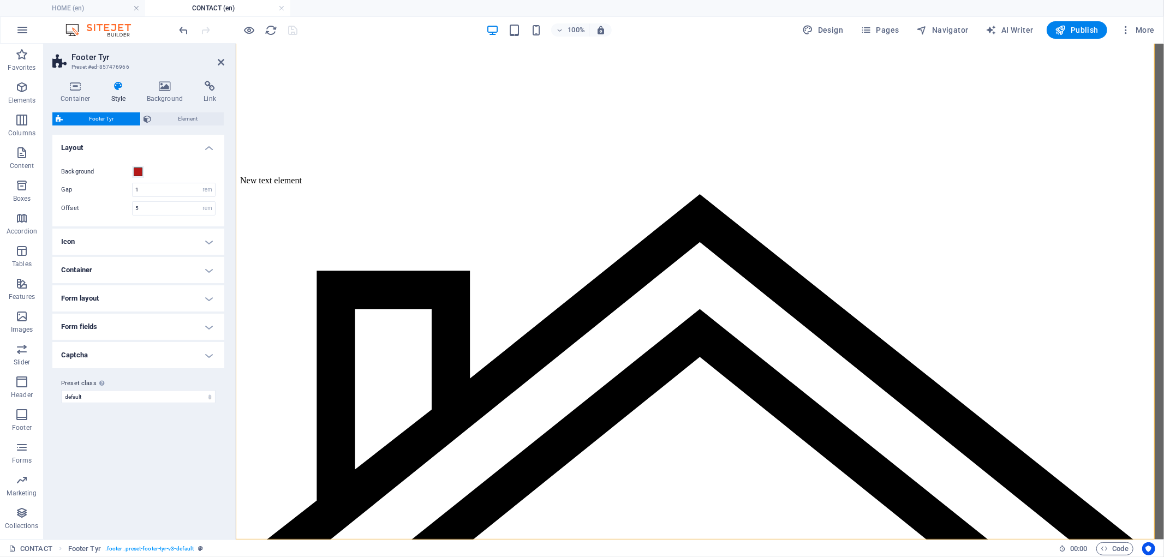
click at [205, 268] on h4 "Container" at bounding box center [138, 270] width 172 height 26
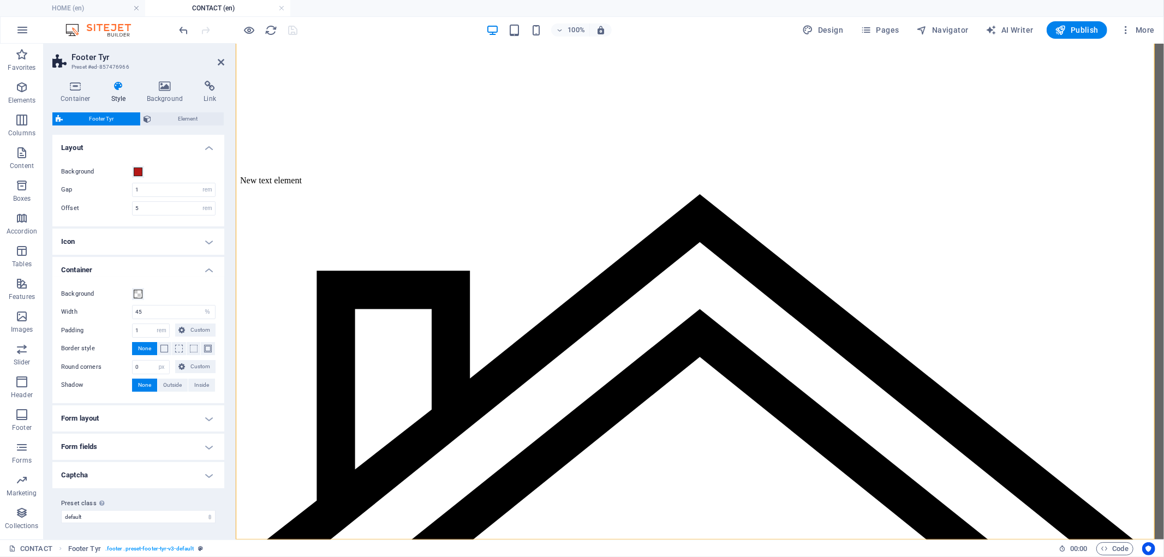
click at [208, 268] on h4 "Container" at bounding box center [138, 267] width 172 height 20
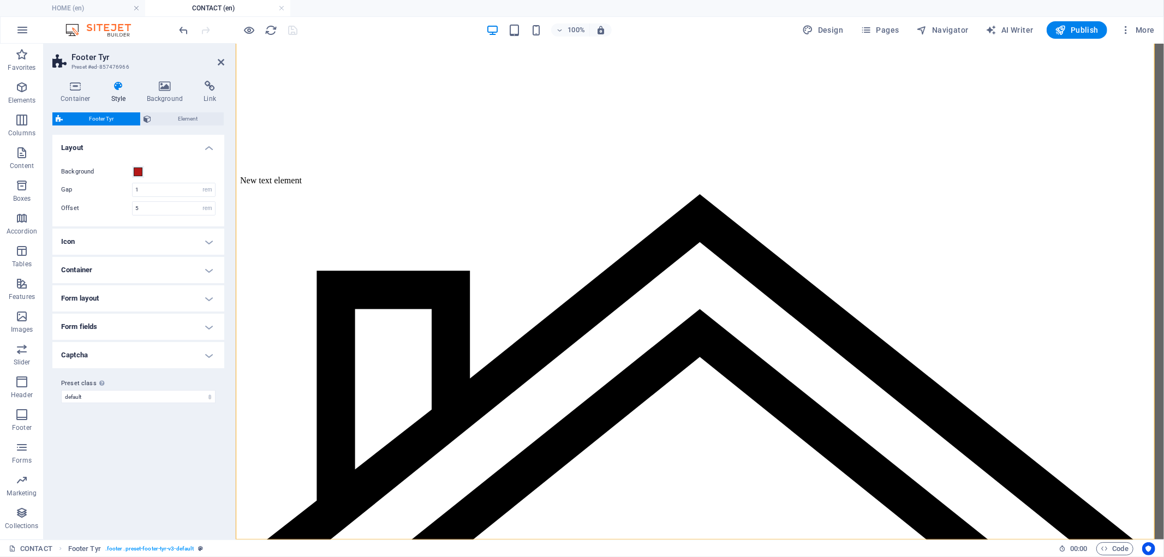
click at [205, 304] on h4 "Form layout" at bounding box center [138, 298] width 172 height 26
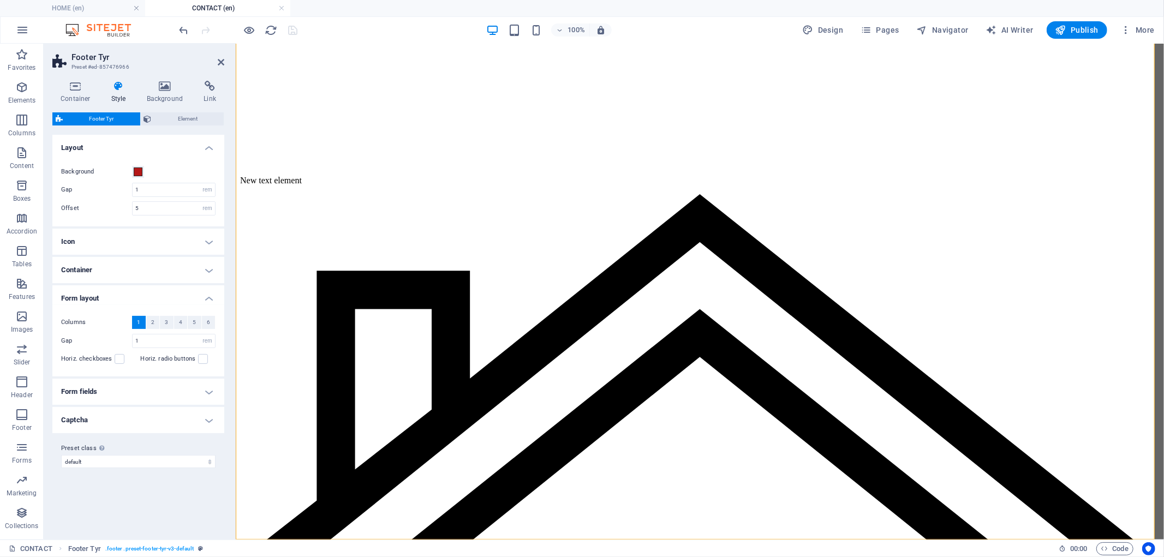
click at [211, 239] on h4 "Icon" at bounding box center [138, 242] width 172 height 26
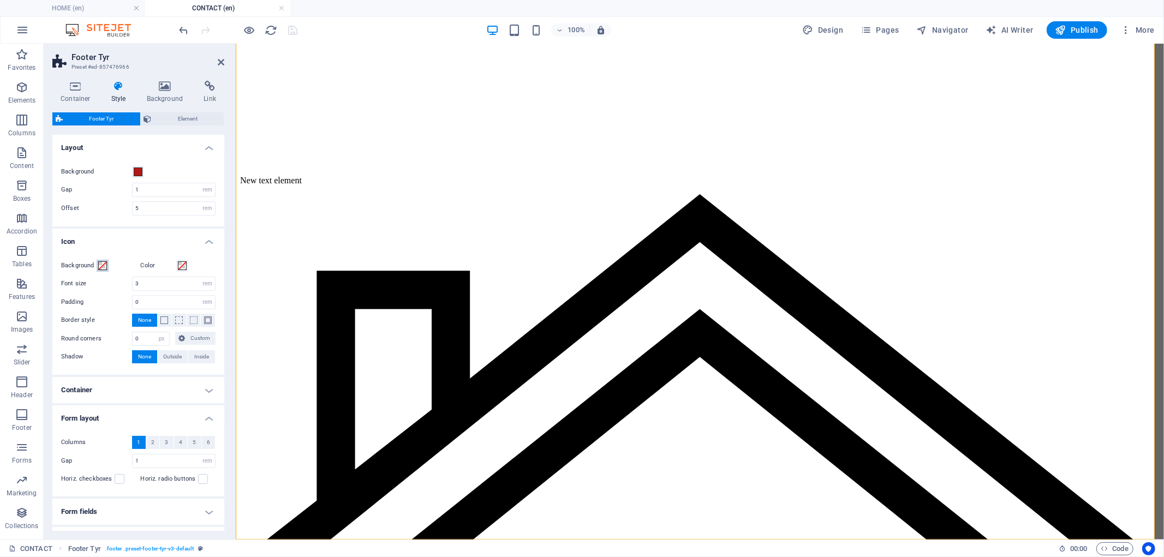
click at [108, 271] on button "Background" at bounding box center [103, 266] width 12 height 12
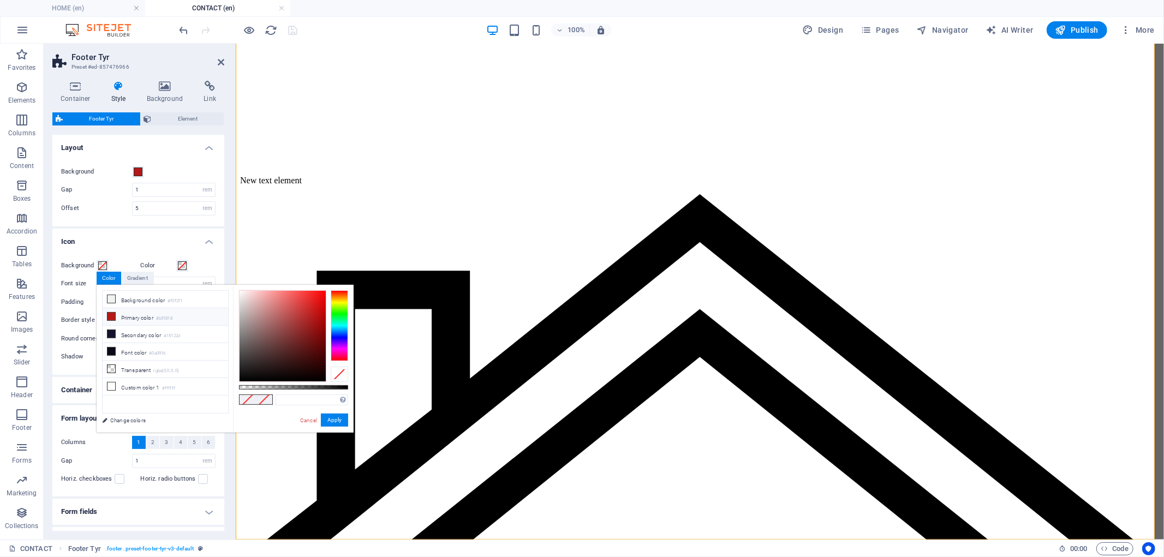
click at [120, 312] on li "Primary color #b51818" at bounding box center [165, 316] width 125 height 17
type input "#b51818"
click at [337, 417] on button "Apply" at bounding box center [334, 420] width 27 height 13
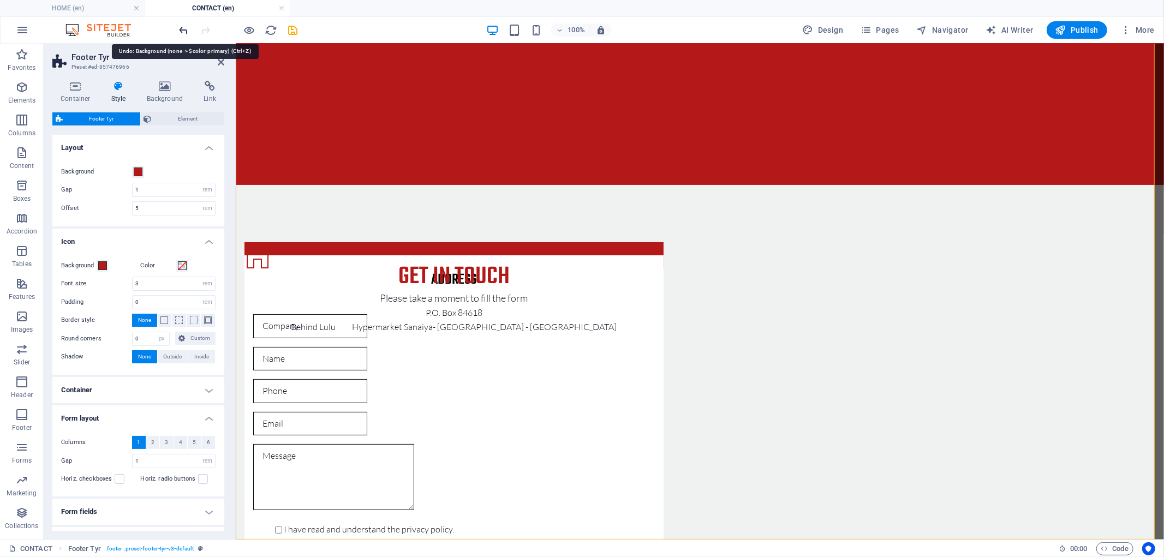
click at [181, 28] on icon "undo" at bounding box center [184, 30] width 13 height 13
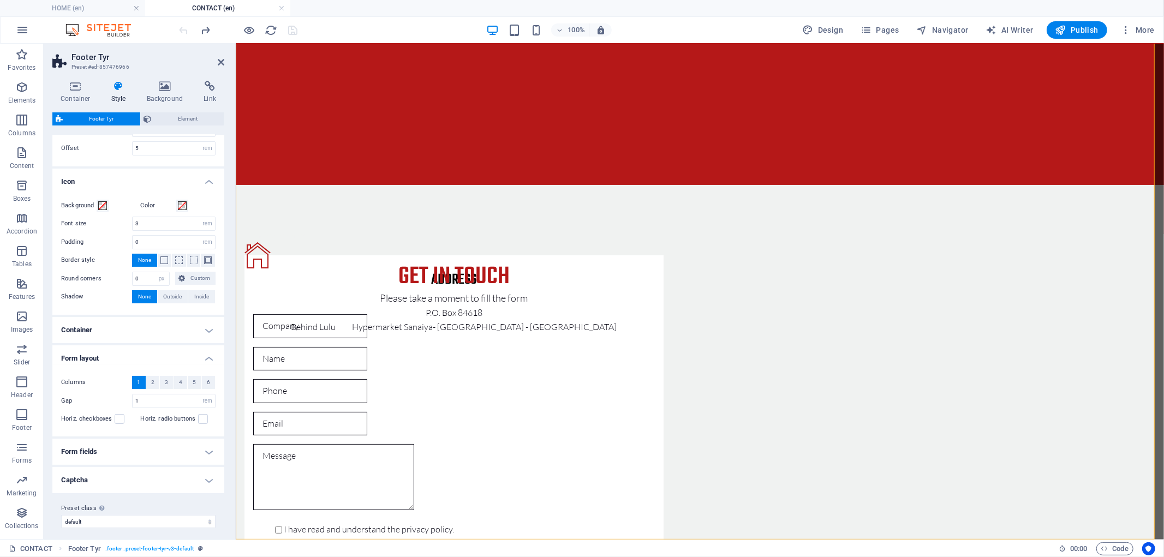
scroll to position [66, 0]
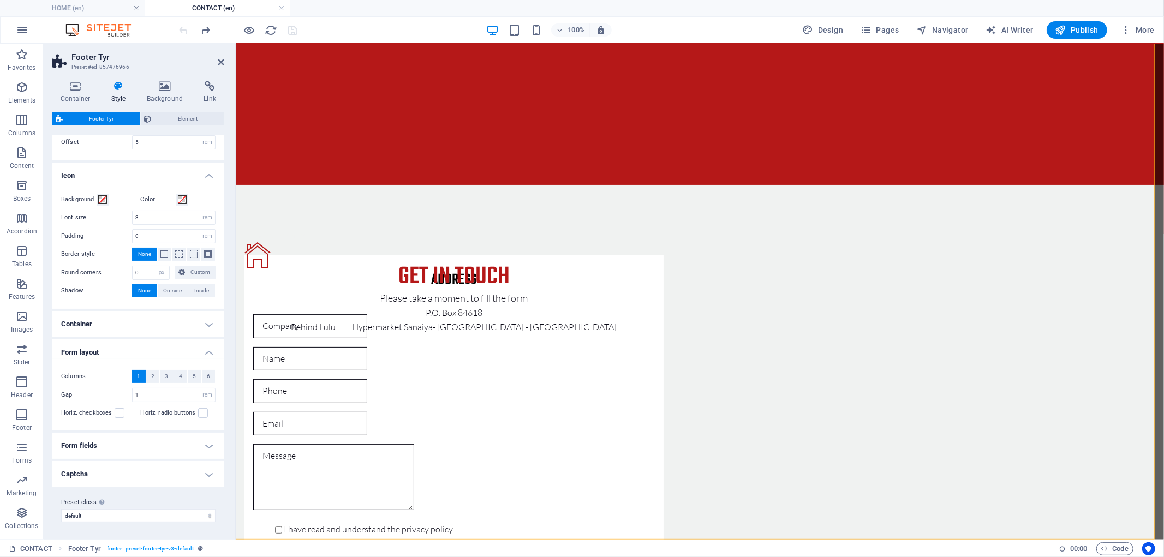
click at [172, 453] on h4 "Form fields" at bounding box center [138, 446] width 172 height 26
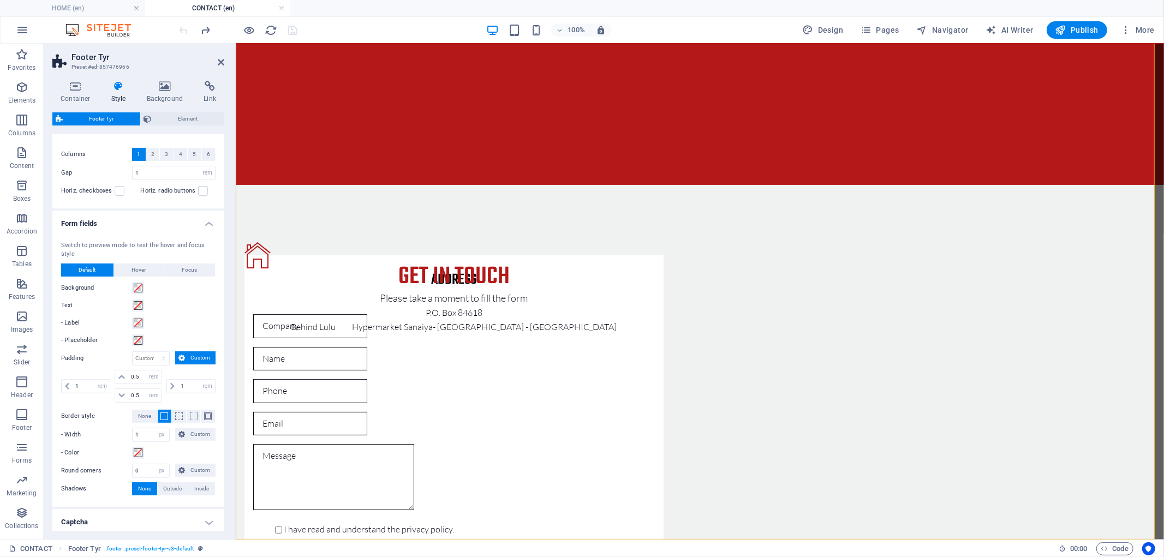
scroll to position [336, 0]
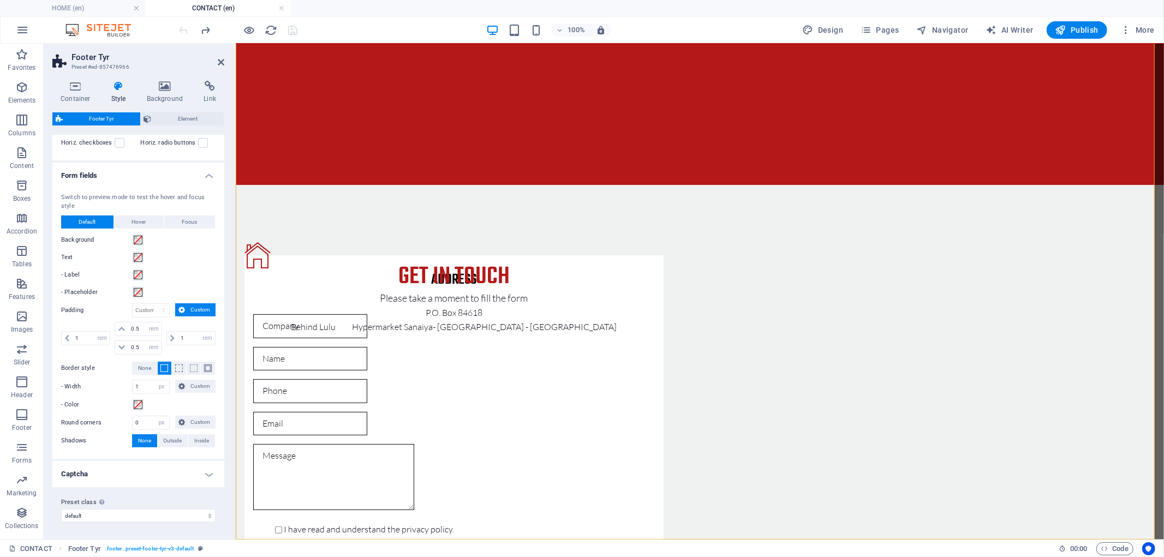
click at [161, 475] on h4 "Captcha" at bounding box center [138, 474] width 172 height 26
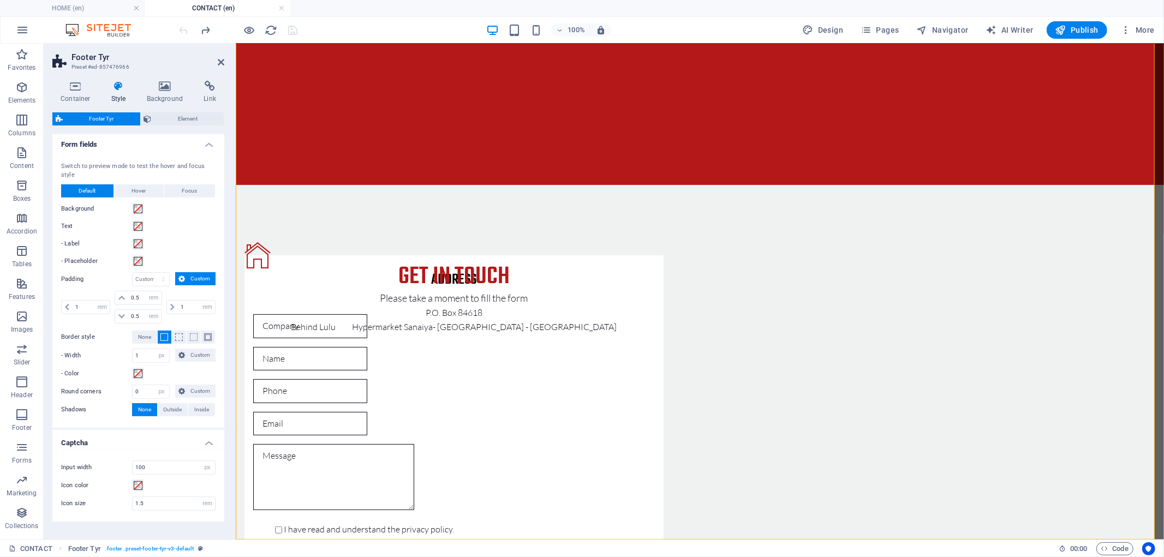
scroll to position [402, 0]
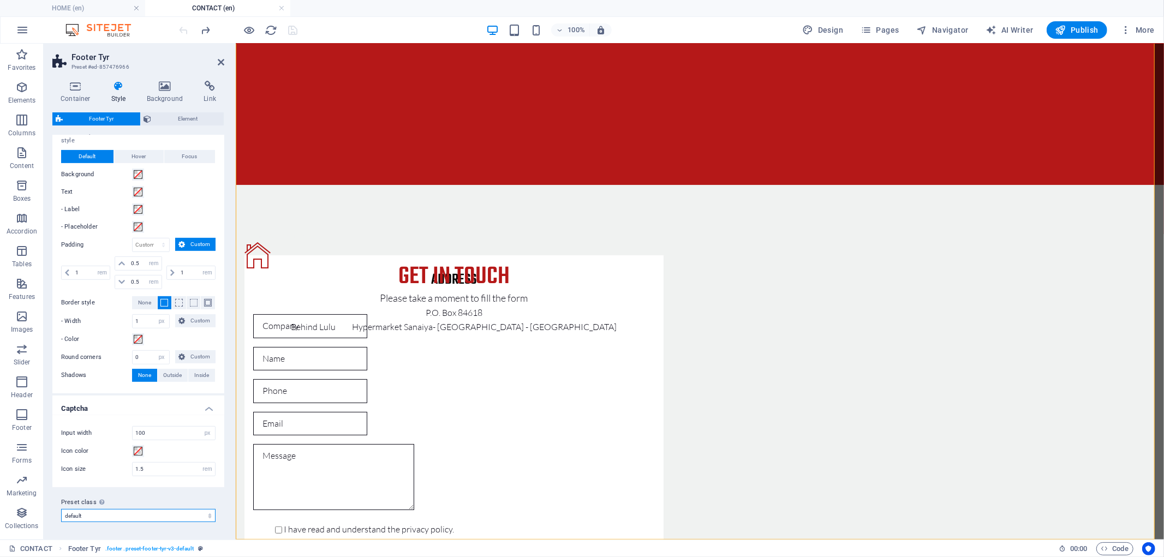
click at [148, 514] on select "default Add preset class" at bounding box center [138, 515] width 154 height 13
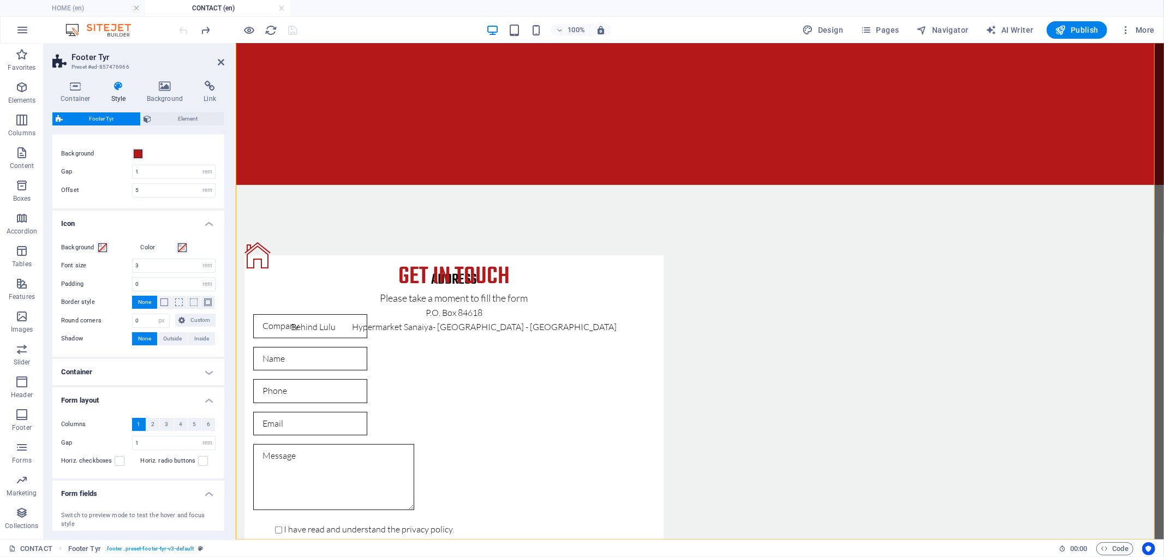
scroll to position [0, 0]
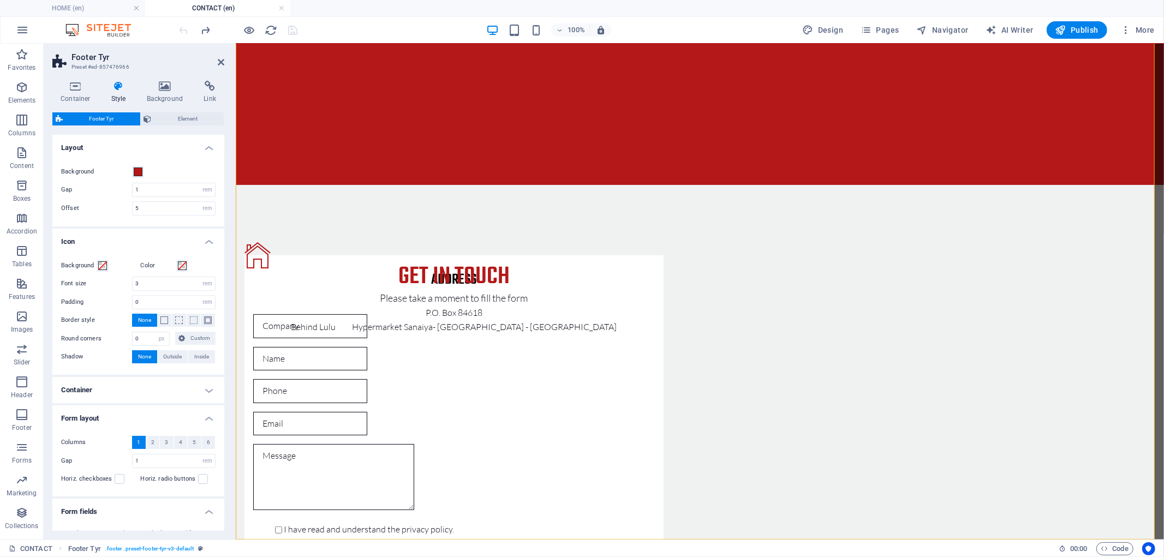
click at [209, 142] on h4 "Layout" at bounding box center [138, 145] width 172 height 20
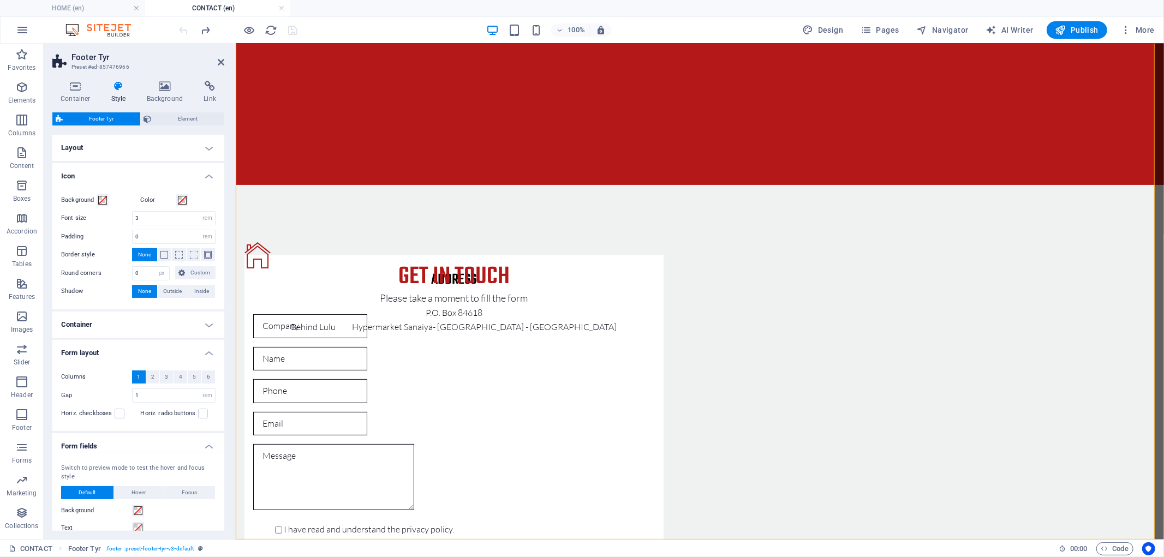
click at [206, 176] on h4 "Icon" at bounding box center [138, 173] width 172 height 20
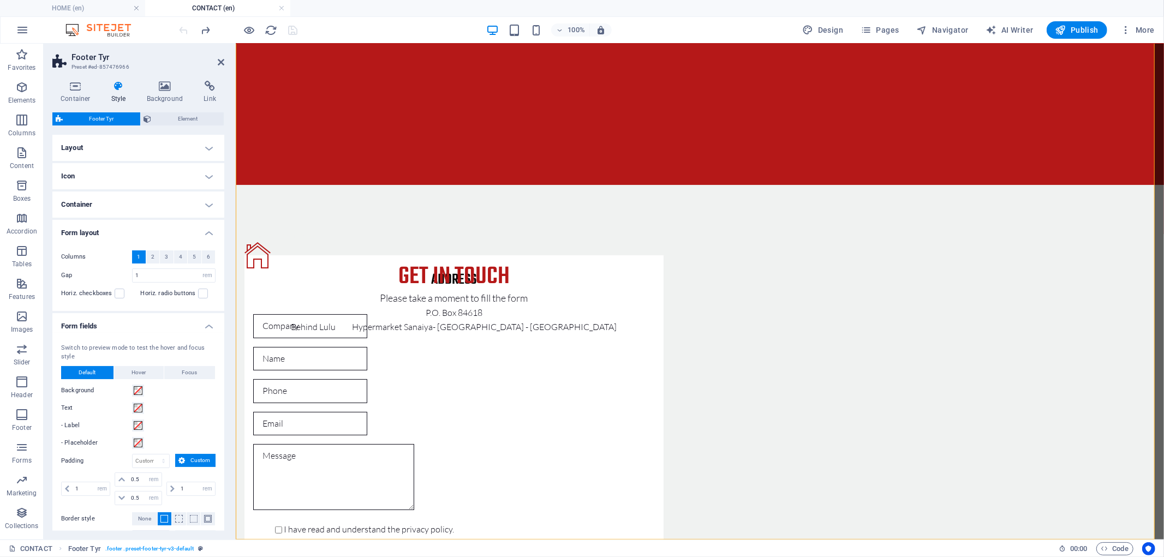
click at [209, 203] on h4 "Container" at bounding box center [138, 204] width 172 height 26
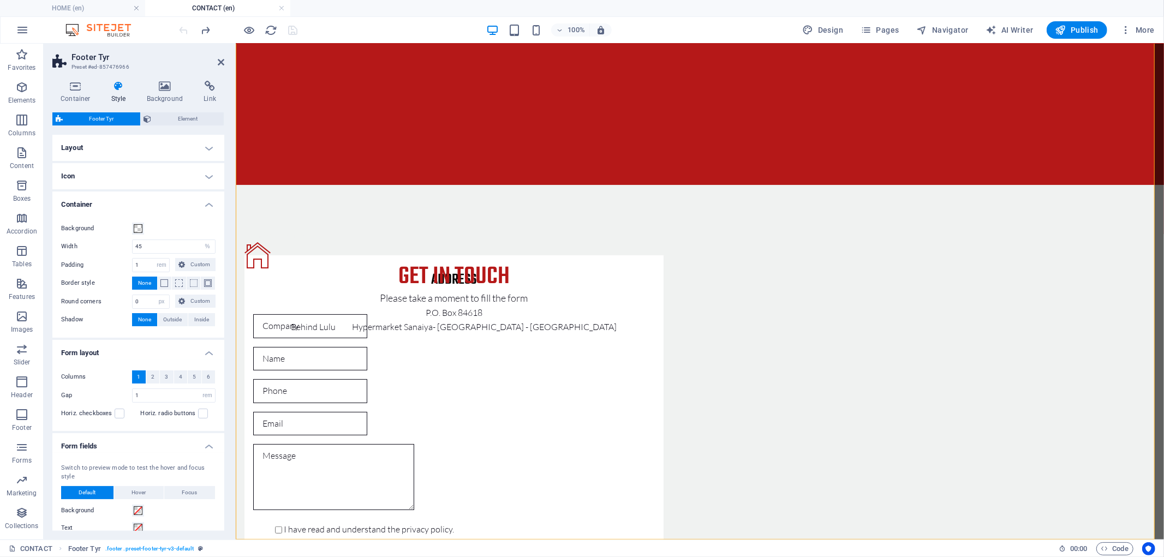
click at [208, 204] on h4 "Container" at bounding box center [138, 201] width 172 height 20
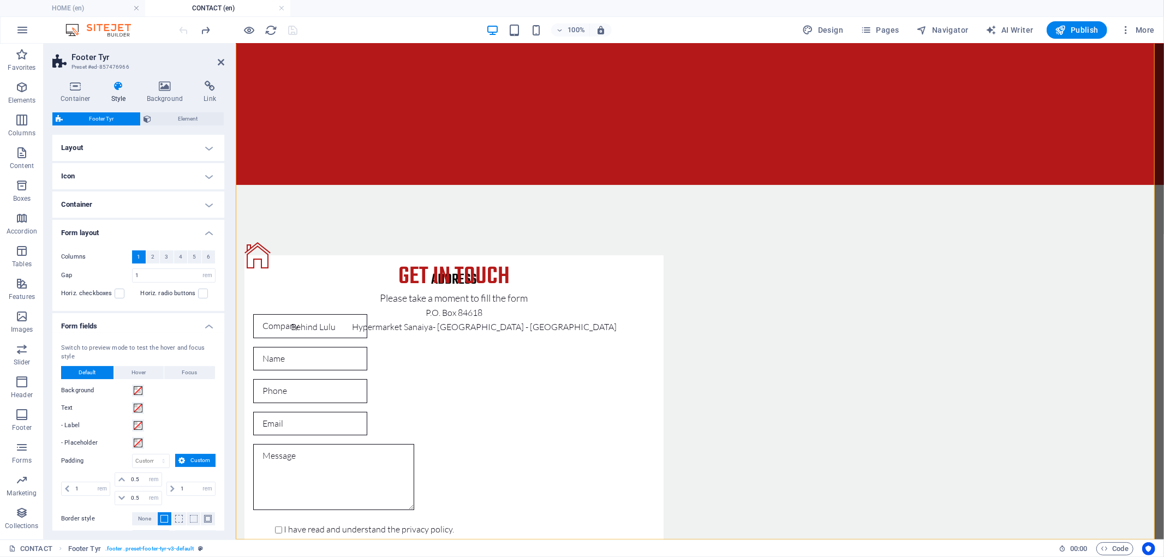
click at [208, 228] on h4 "Form layout" at bounding box center [138, 230] width 172 height 20
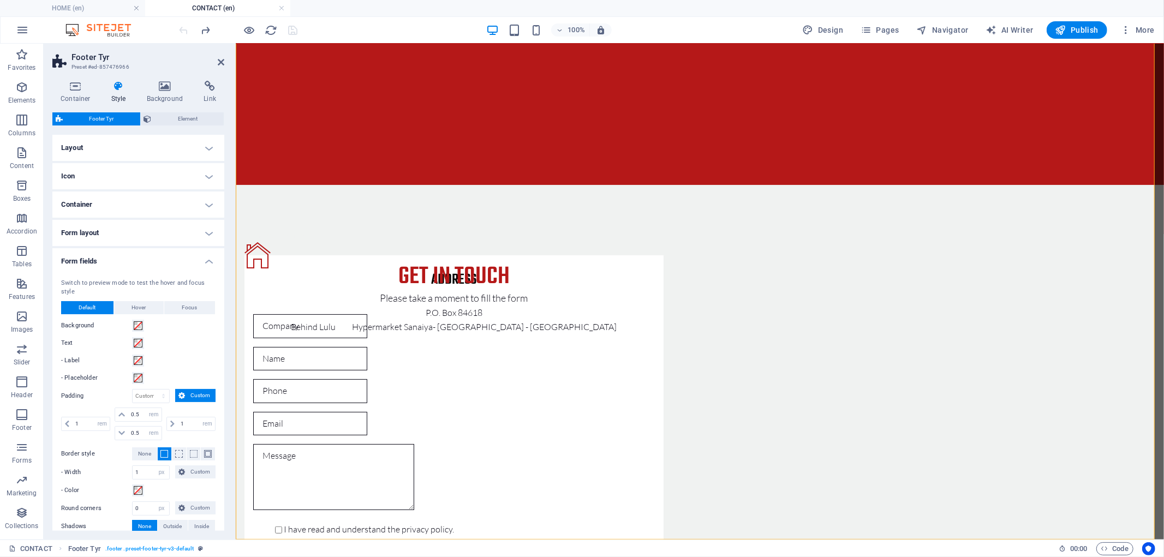
click at [210, 260] on h4 "Form fields" at bounding box center [138, 258] width 172 height 20
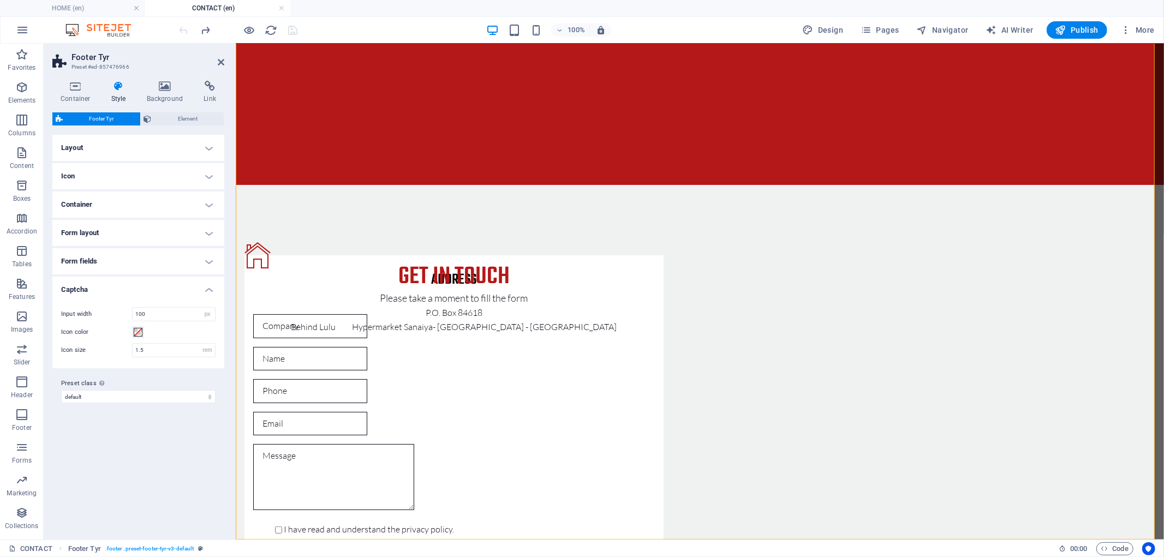
click at [206, 286] on h4 "Captcha" at bounding box center [138, 287] width 172 height 20
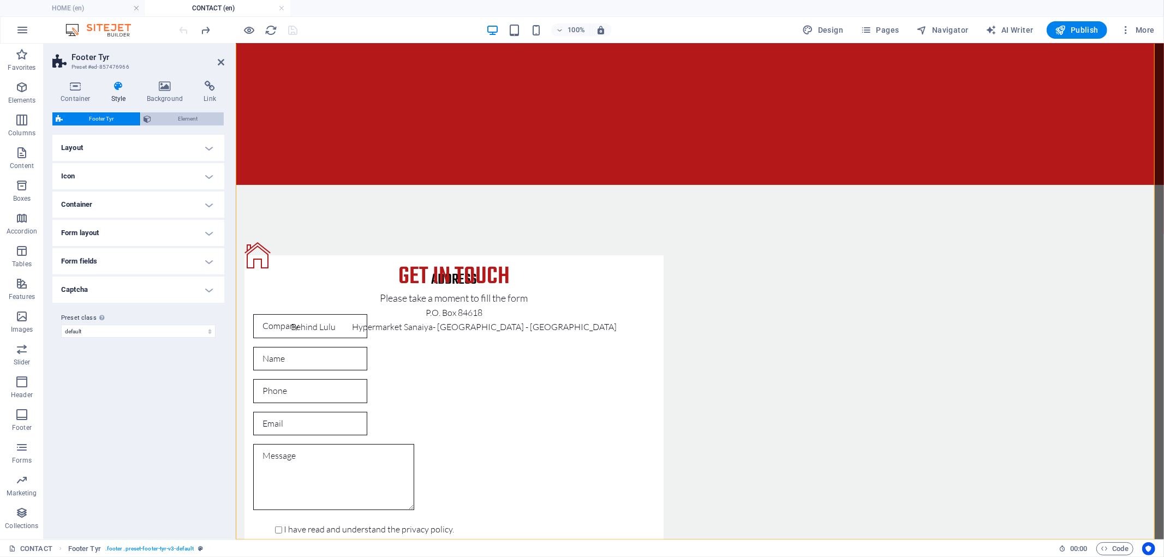
click at [184, 115] on span "Element" at bounding box center [188, 118] width 66 height 13
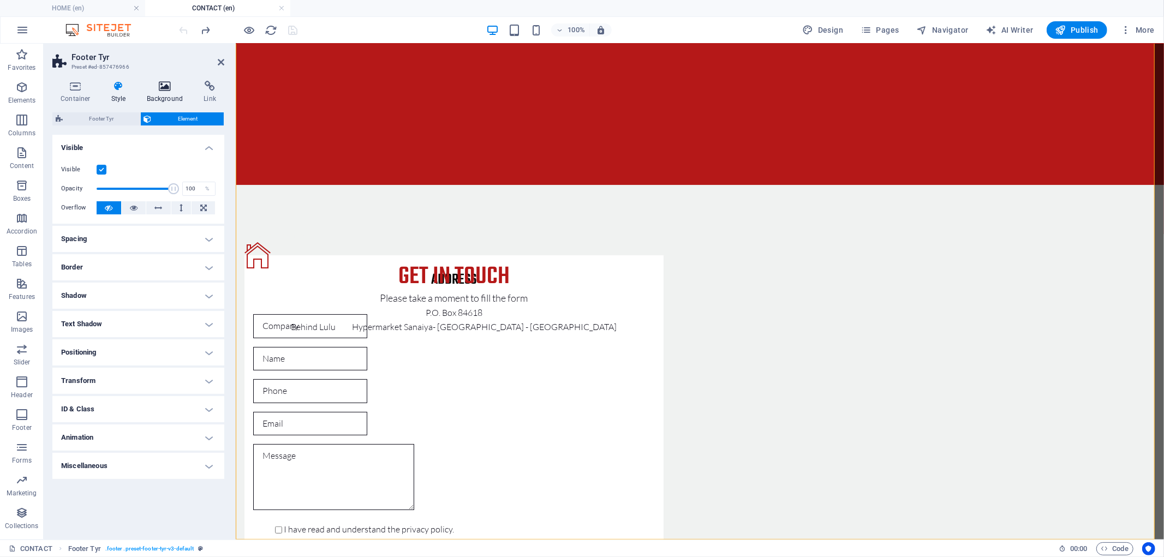
click at [169, 93] on h4 "Background" at bounding box center [167, 92] width 57 height 23
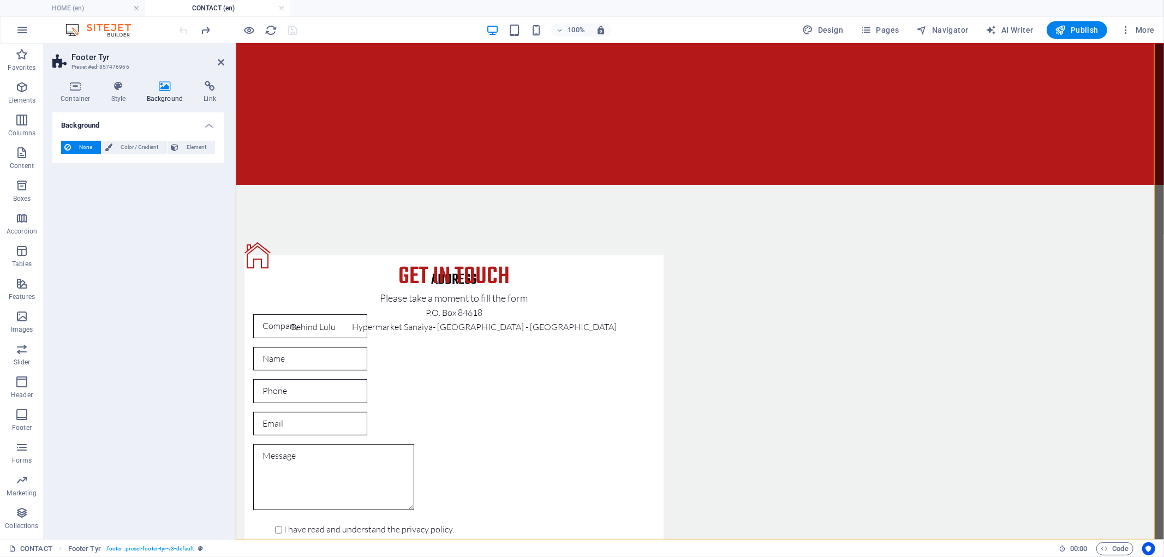
click at [132, 155] on div "None Color / Gradient Element Stretch background to full-width Color overlay Pl…" at bounding box center [138, 147] width 172 height 31
click at [135, 144] on span "Color / Gradient" at bounding box center [140, 147] width 48 height 13
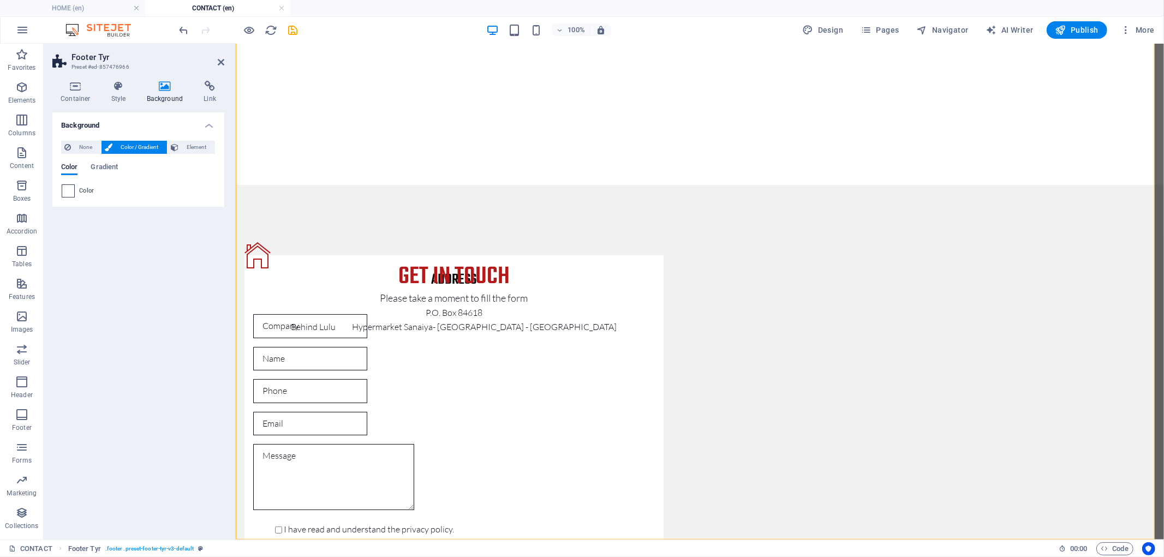
click at [73, 187] on span at bounding box center [68, 191] width 12 height 12
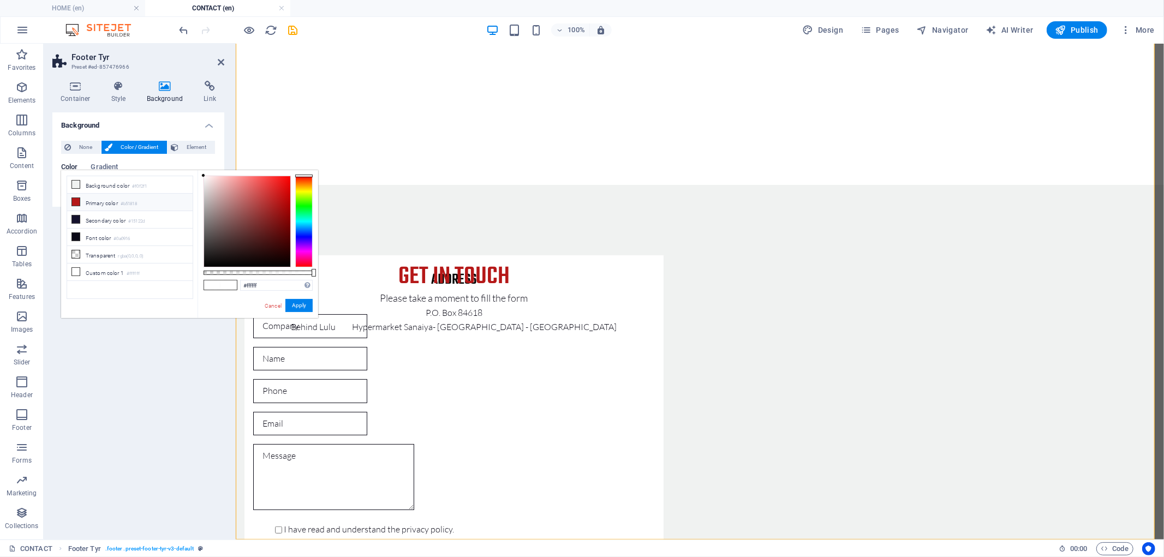
click at [123, 205] on li "Primary color #b51818" at bounding box center [129, 202] width 125 height 17
type input "#b51818"
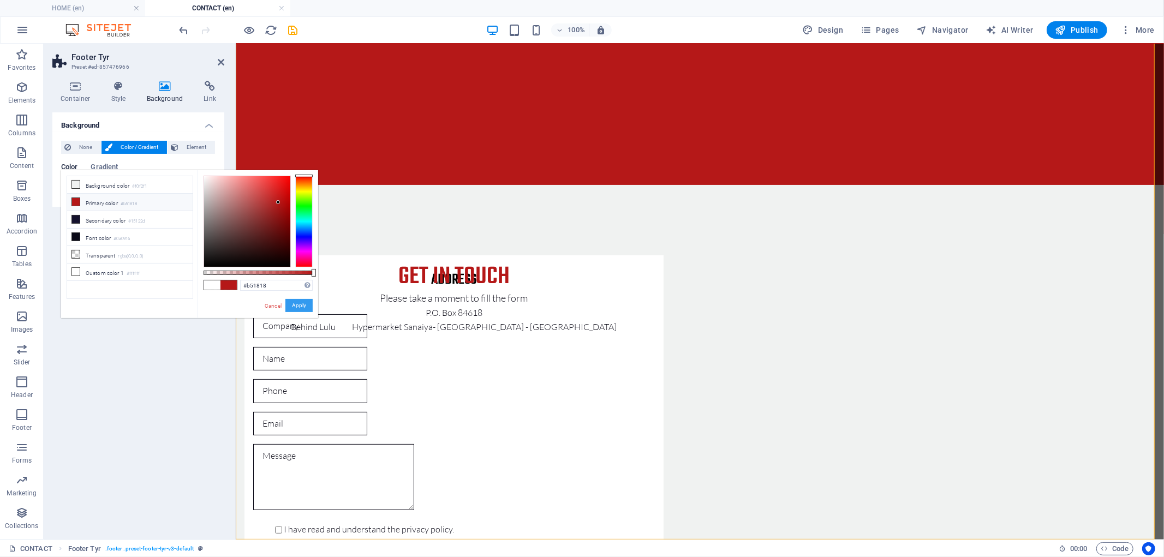
click at [303, 302] on button "Apply" at bounding box center [298, 305] width 27 height 13
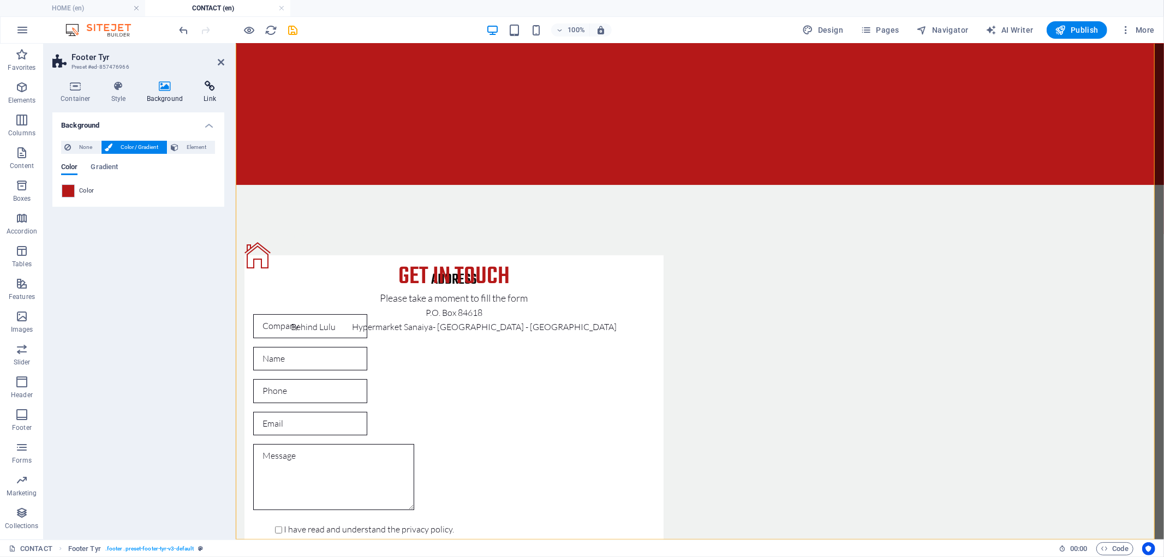
click at [210, 88] on icon at bounding box center [209, 86] width 29 height 11
click at [153, 196] on input "Anchor" at bounding box center [166, 197] width 100 height 13
click at [1138, 35] on span "More" at bounding box center [1137, 30] width 34 height 11
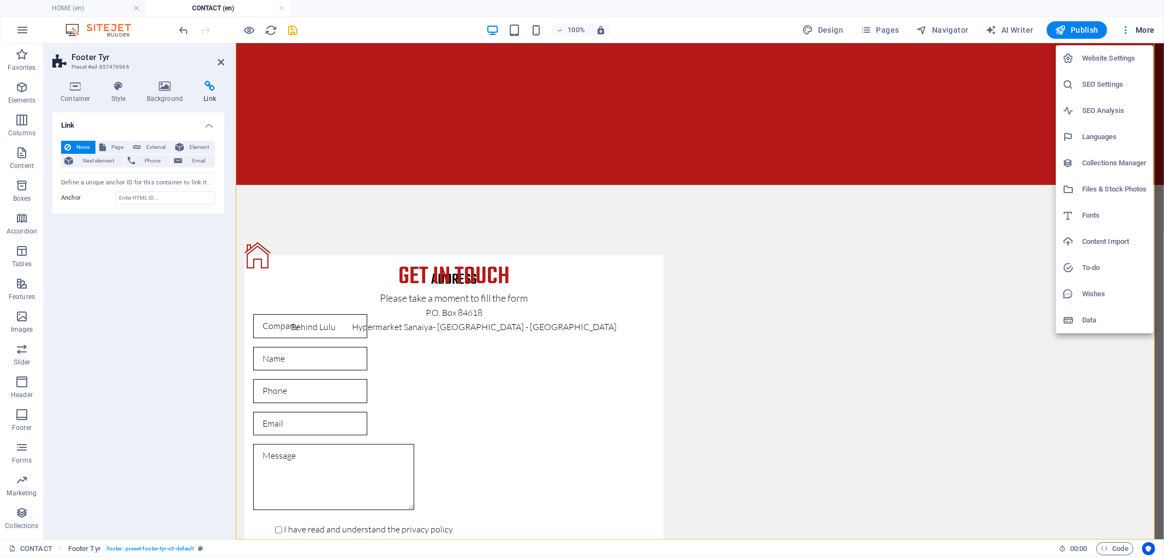
click at [1114, 61] on h6 "Website Settings" at bounding box center [1114, 58] width 65 height 13
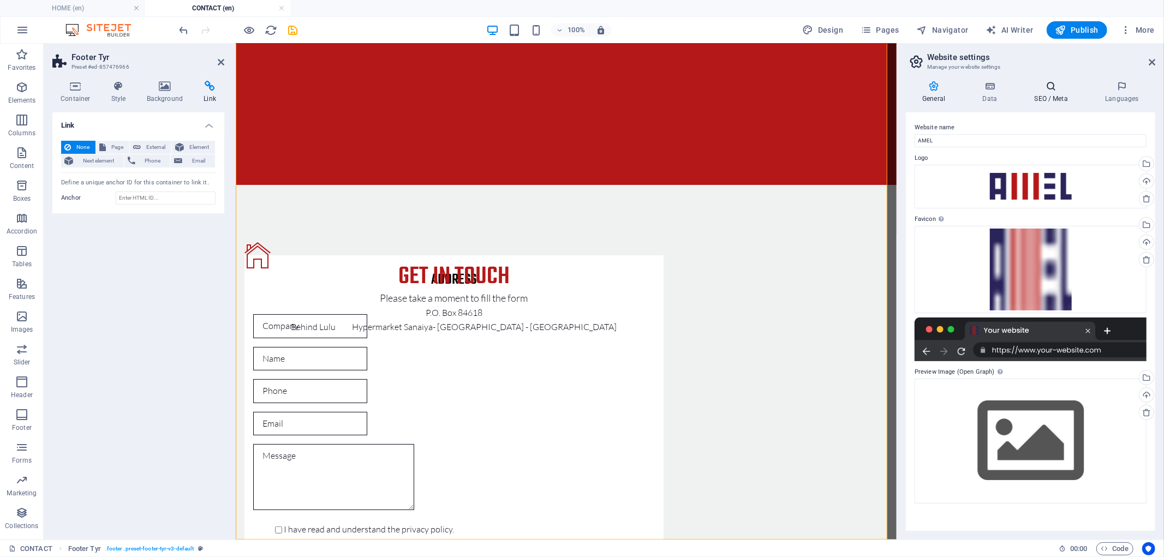
click at [1051, 93] on h4 "SEO / Meta" at bounding box center [1052, 92] width 71 height 23
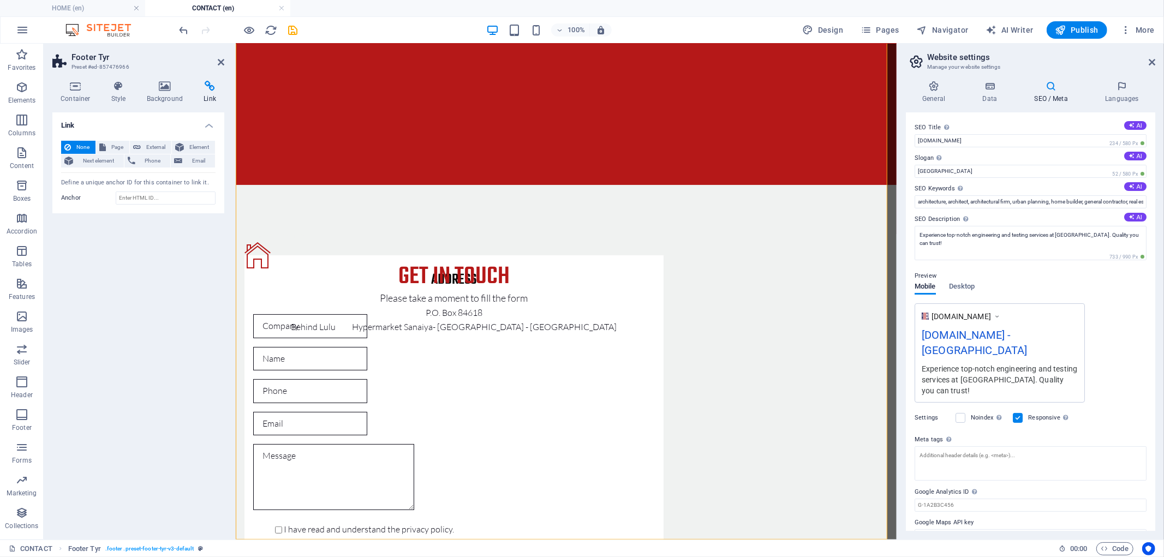
scroll to position [20, 0]
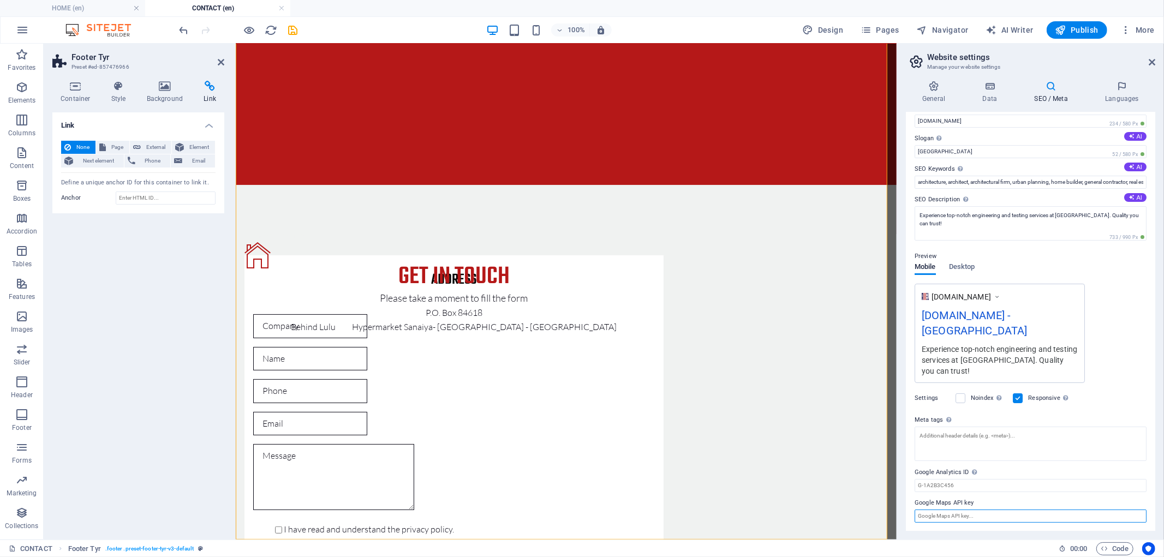
click at [995, 511] on input "Google Maps API key" at bounding box center [1030, 516] width 232 height 13
click at [987, 481] on input "Google Analytics ID Please only add the Google Analytics ID. We automatically i…" at bounding box center [1030, 485] width 232 height 13
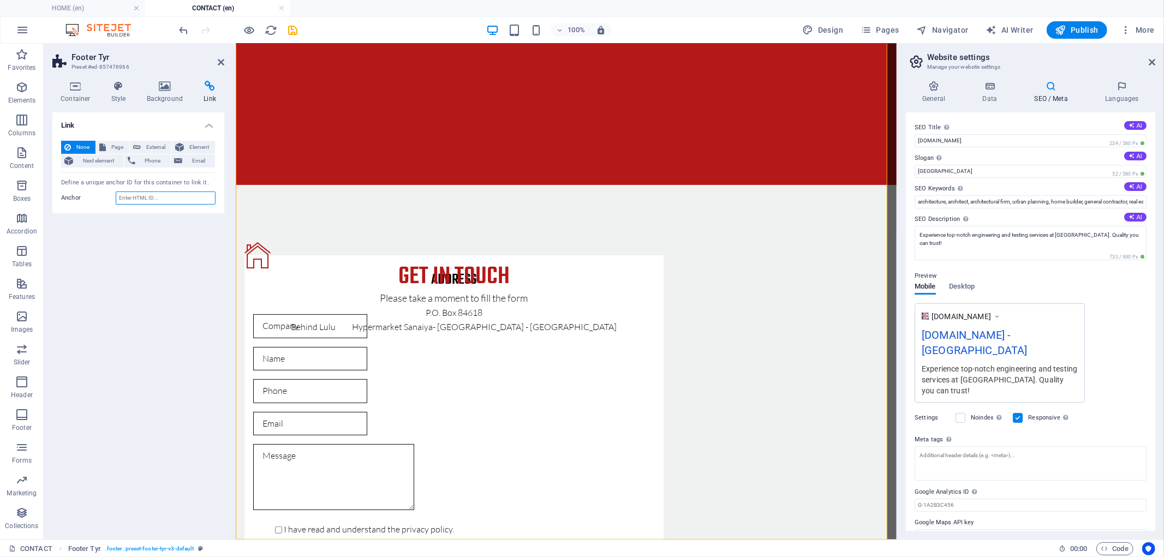
click at [177, 196] on input "Anchor" at bounding box center [166, 197] width 100 height 13
paste input "[EMAIL_ADDRESS][DOMAIN_NAME]"
type input "[EMAIL_ADDRESS][DOMAIN_NAME]"
click at [223, 63] on icon at bounding box center [221, 62] width 7 height 9
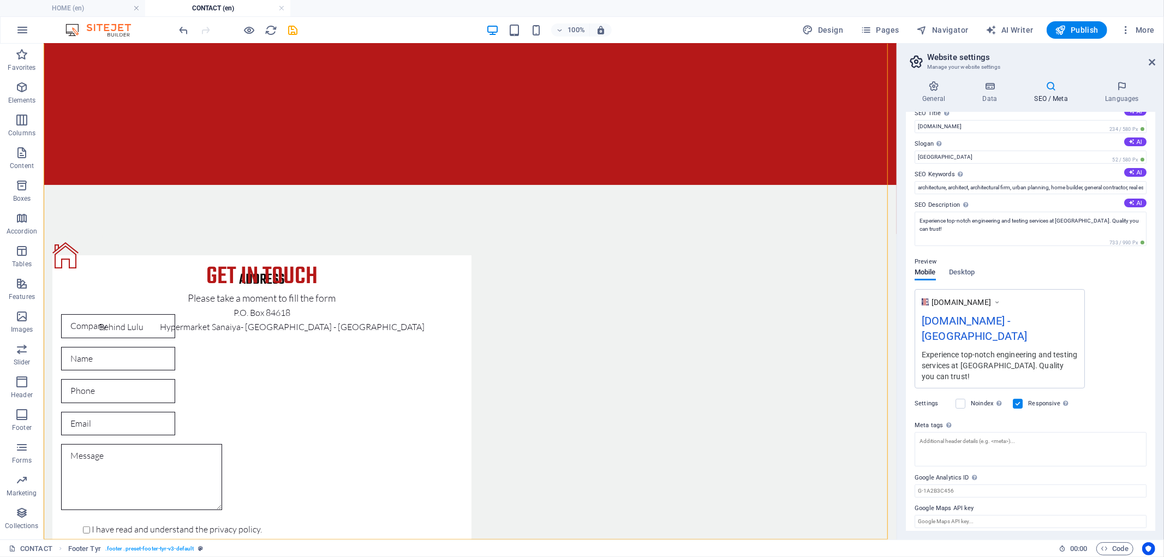
scroll to position [20, 0]
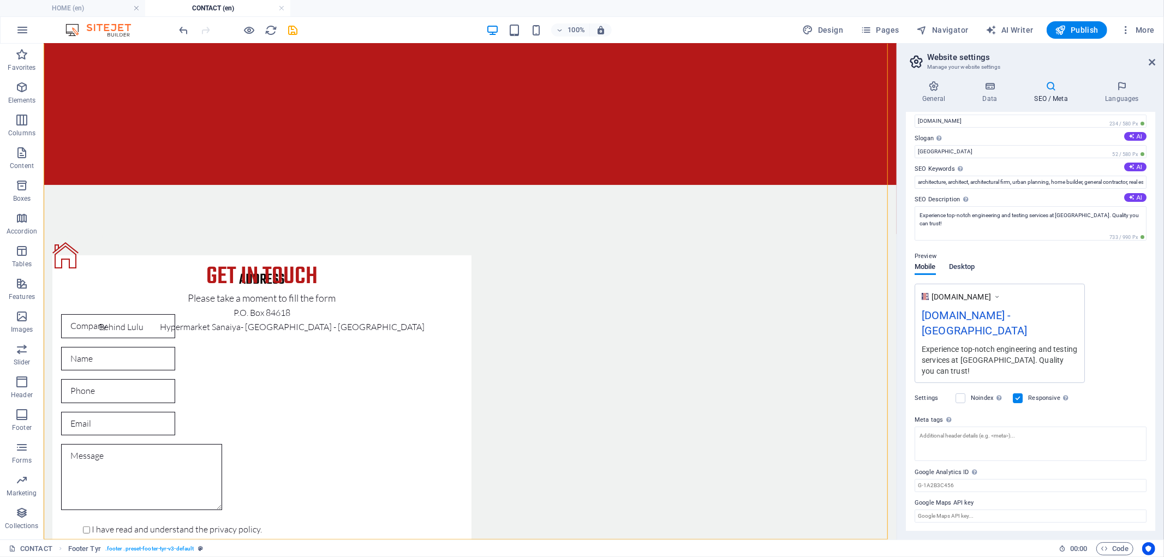
click at [959, 271] on span "Desktop" at bounding box center [962, 267] width 26 height 15
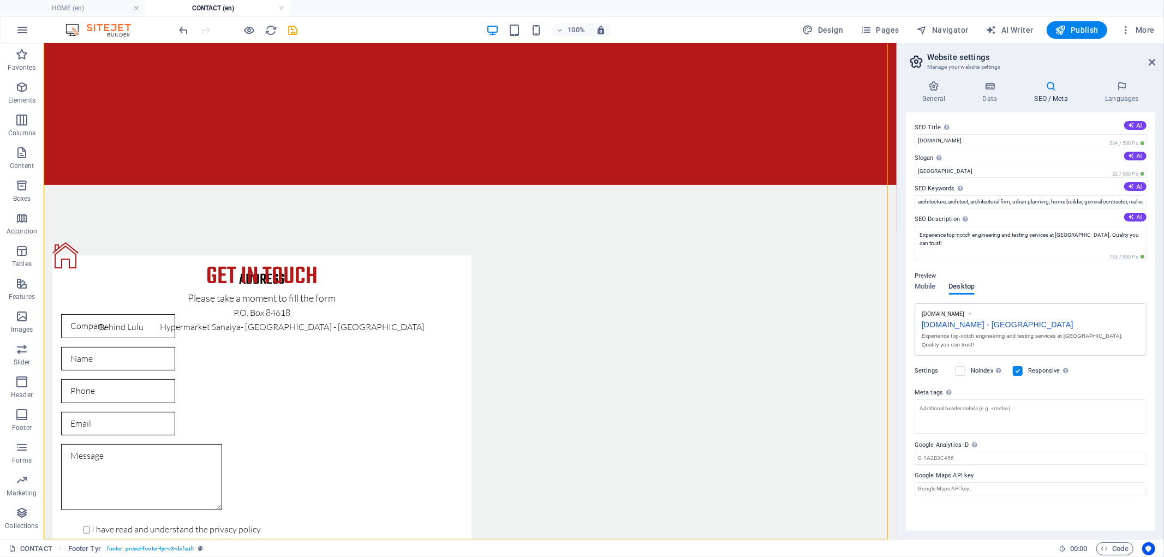
scroll to position [0, 0]
click at [920, 286] on span "Mobile" at bounding box center [924, 287] width 21 height 15
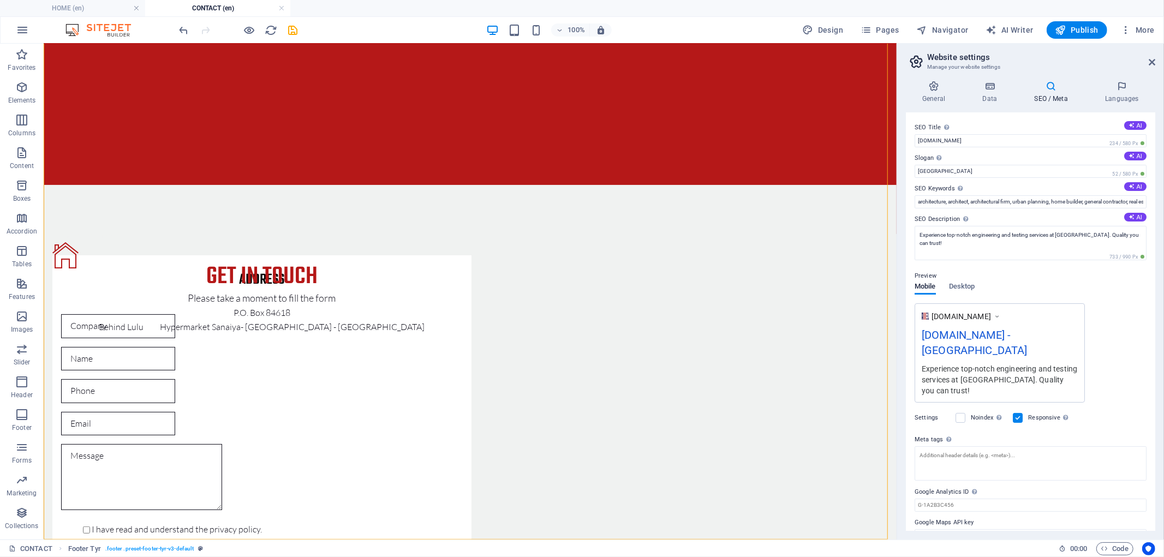
scroll to position [20, 0]
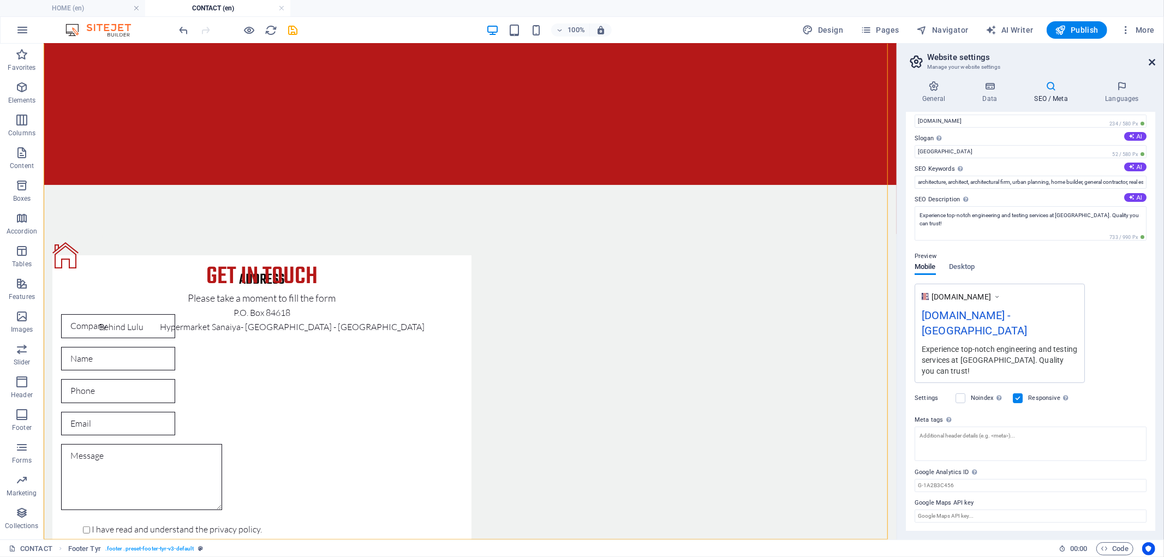
click at [1153, 58] on icon at bounding box center [1151, 62] width 7 height 9
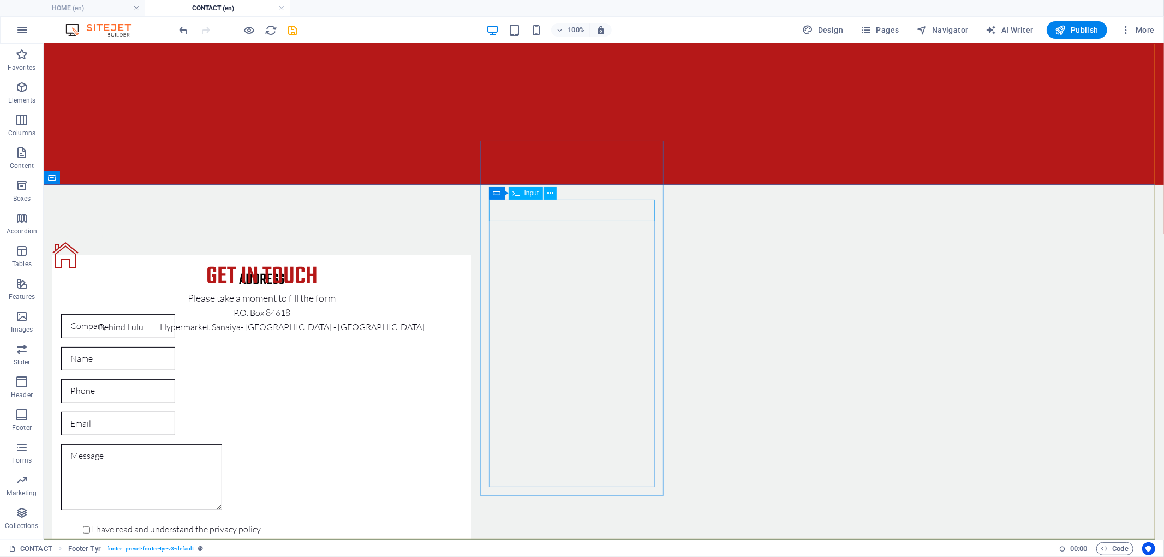
click at [524, 190] on span "Input" at bounding box center [531, 193] width 15 height 7
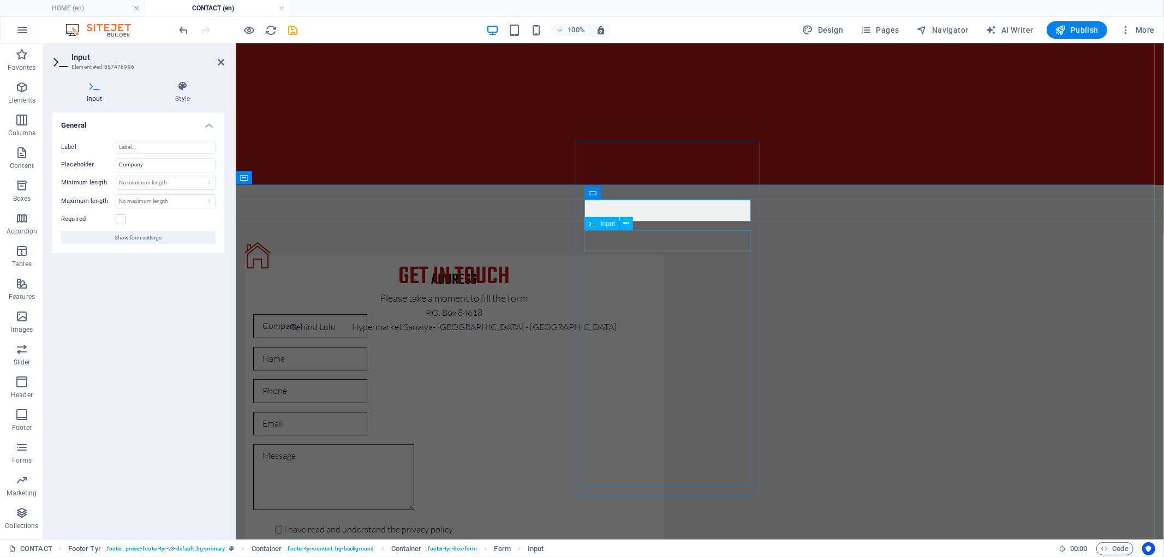
click at [610, 226] on span "Input" at bounding box center [607, 223] width 15 height 7
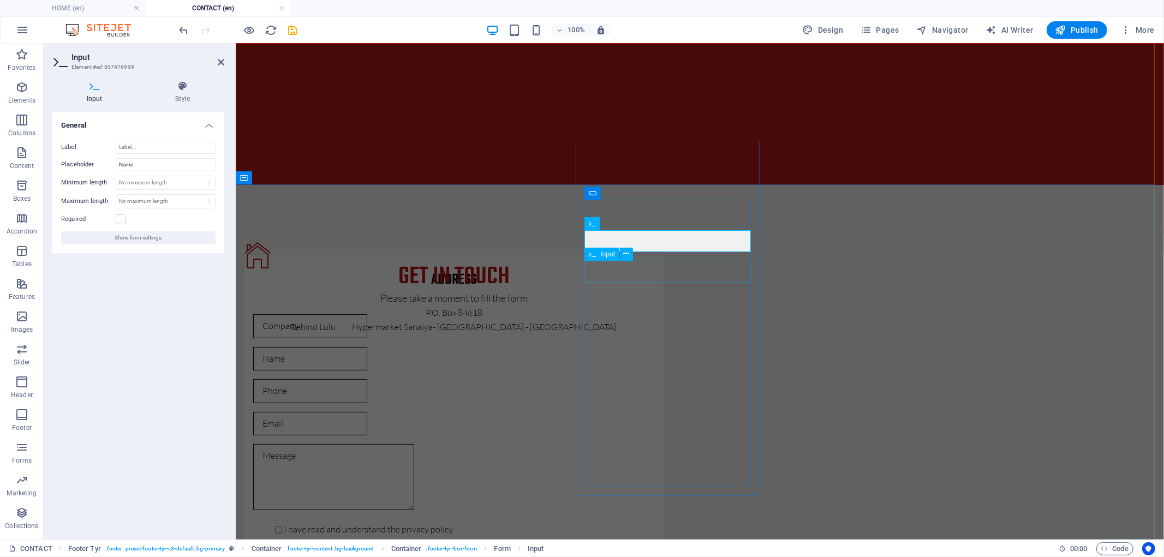
click at [607, 255] on span "Input" at bounding box center [607, 254] width 15 height 7
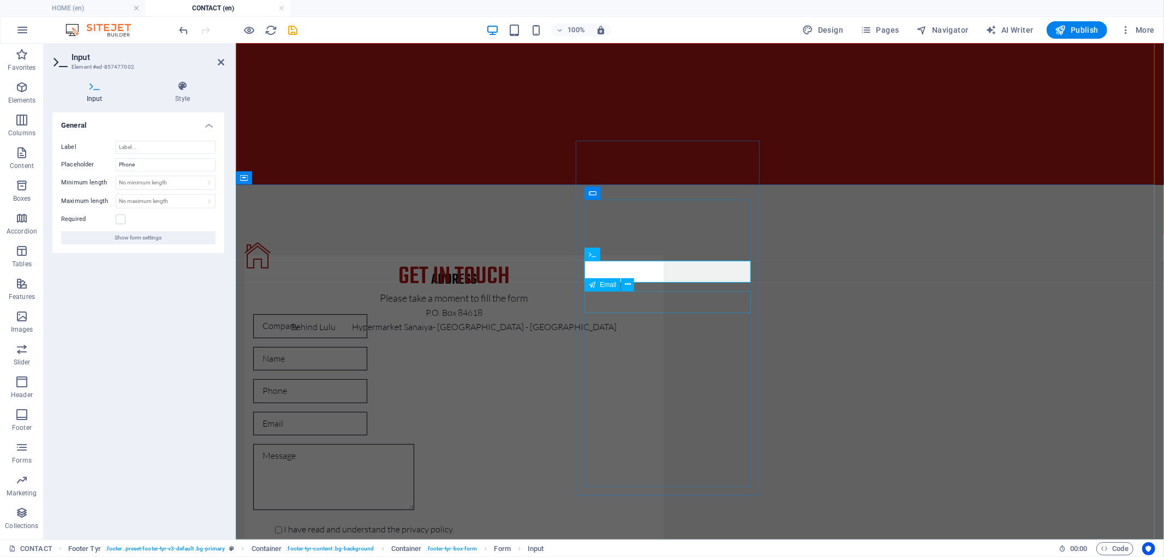
click at [367, 379] on input "text" at bounding box center [310, 391] width 114 height 24
drag, startPoint x: 367, startPoint y: 248, endPoint x: 603, endPoint y: 290, distance: 239.8
click at [603, 290] on div "Email" at bounding box center [602, 284] width 36 height 13
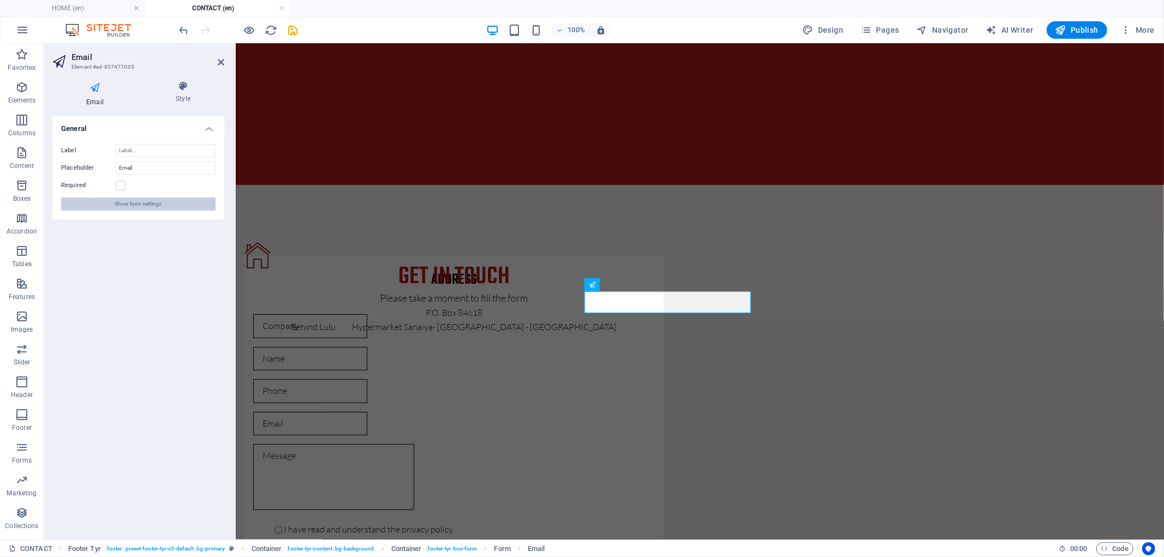
click at [153, 200] on span "Show form settings" at bounding box center [138, 203] width 47 height 13
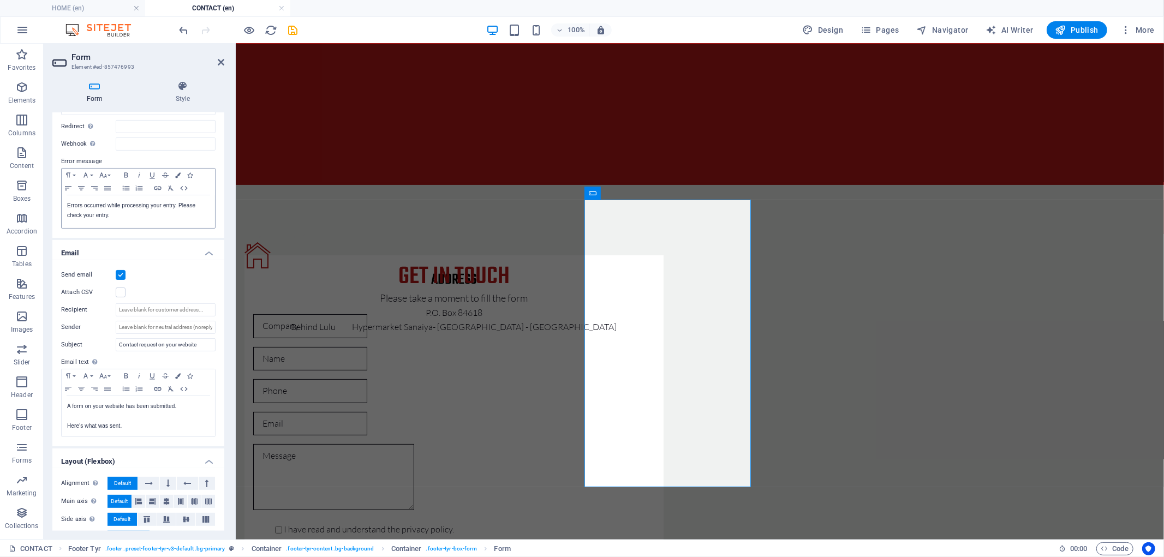
scroll to position [191, 0]
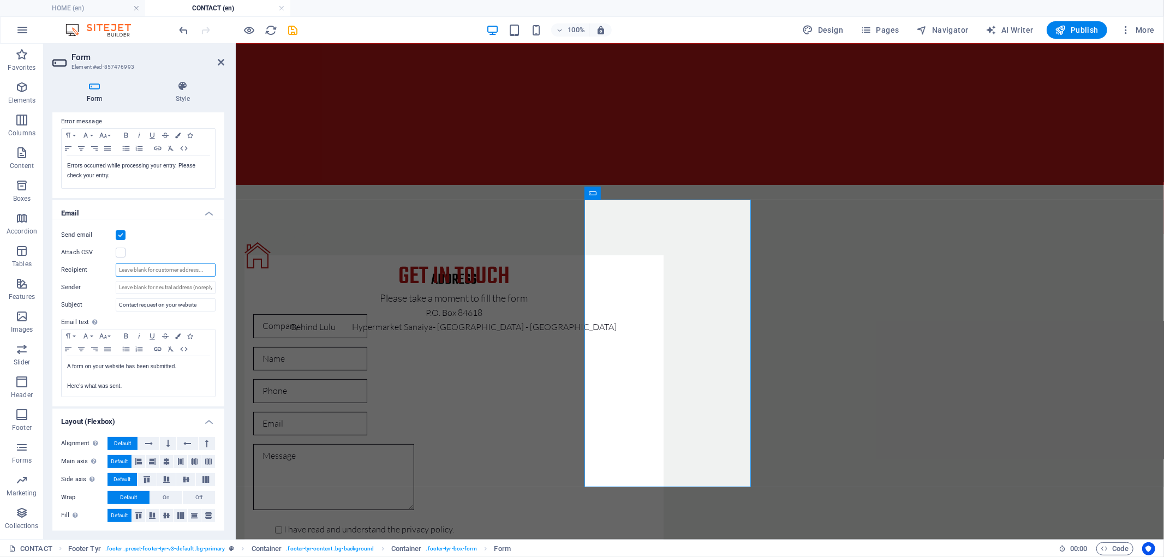
click at [167, 269] on input "Recipient" at bounding box center [166, 270] width 100 height 13
paste input "[EMAIL_ADDRESS][DOMAIN_NAME]"
type input "[EMAIL_ADDRESS][DOMAIN_NAME]"
click at [161, 283] on input "Sender" at bounding box center [166, 287] width 100 height 13
click at [127, 288] on input "wepsite" at bounding box center [166, 287] width 100 height 13
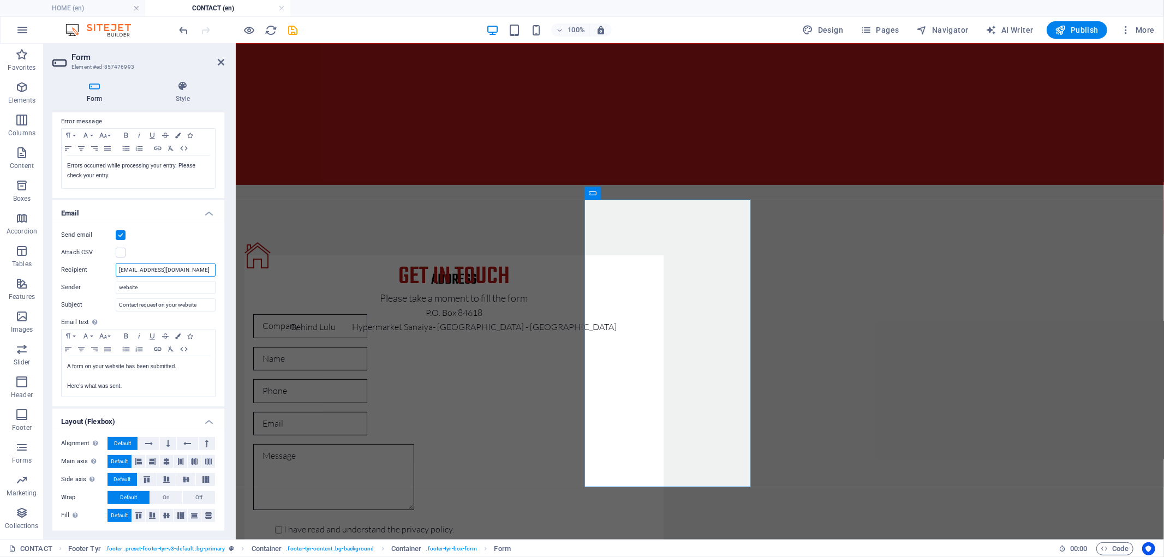
click at [178, 270] on input "[EMAIL_ADDRESS][DOMAIN_NAME]" at bounding box center [166, 270] width 100 height 13
drag, startPoint x: 188, startPoint y: 271, endPoint x: 134, endPoint y: 271, distance: 54.0
click at [134, 271] on input "[EMAIL_ADDRESS][DOMAIN_NAME]" at bounding box center [166, 270] width 100 height 13
click at [120, 288] on input "website" at bounding box center [166, 287] width 100 height 13
paste input "almasfoufaengineering"
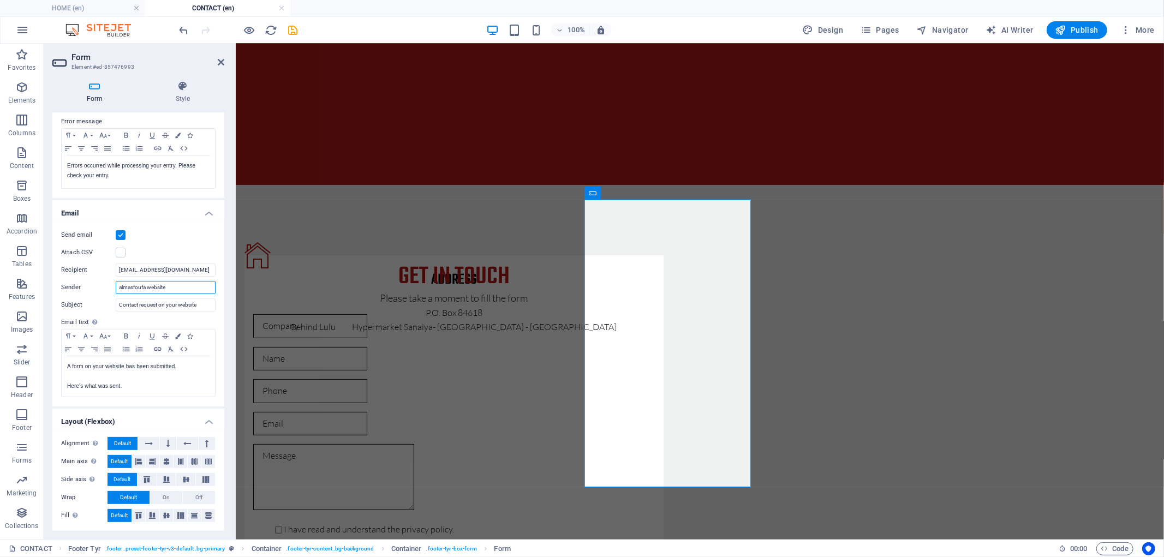
drag, startPoint x: 128, startPoint y: 290, endPoint x: 116, endPoint y: 289, distance: 11.5
click at [116, 289] on input "almasfoufa website" at bounding box center [166, 287] width 100 height 13
click at [151, 288] on input "Al Masfoufa website" at bounding box center [166, 287] width 100 height 13
type input "Al Masfoufa Website"
click at [295, 26] on icon "save" at bounding box center [293, 30] width 13 height 13
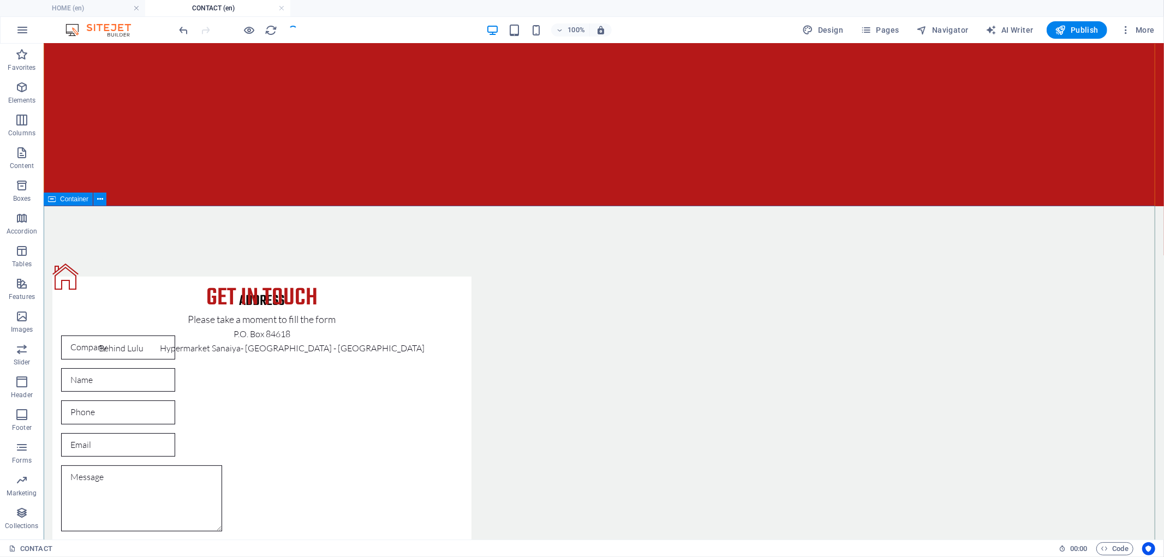
scroll to position [0, 0]
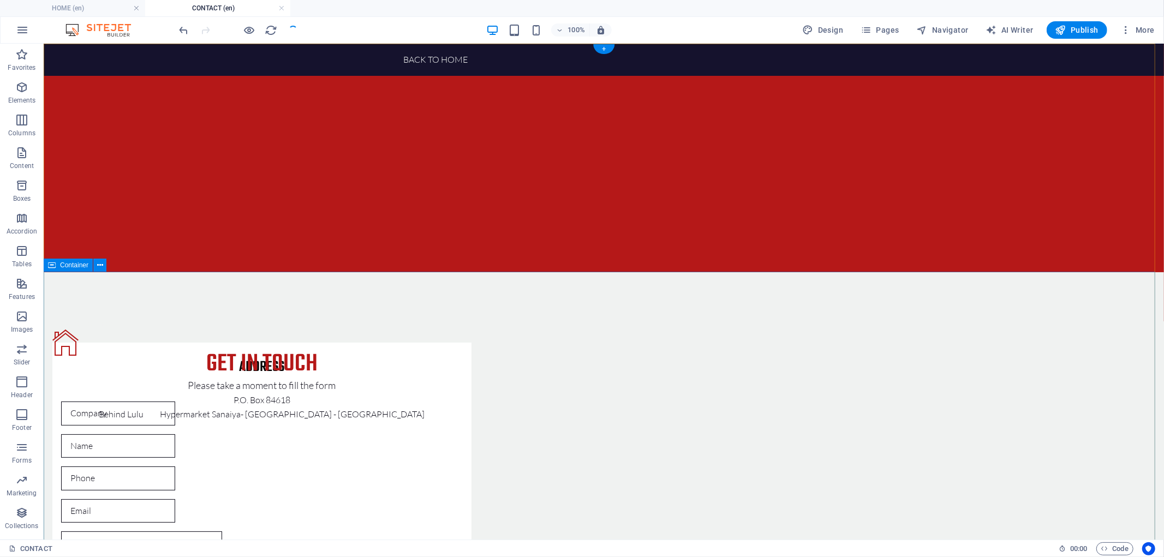
drag, startPoint x: 917, startPoint y: 433, endPoint x: 908, endPoint y: 334, distance: 99.6
click at [242, 31] on div at bounding box center [238, 29] width 122 height 17
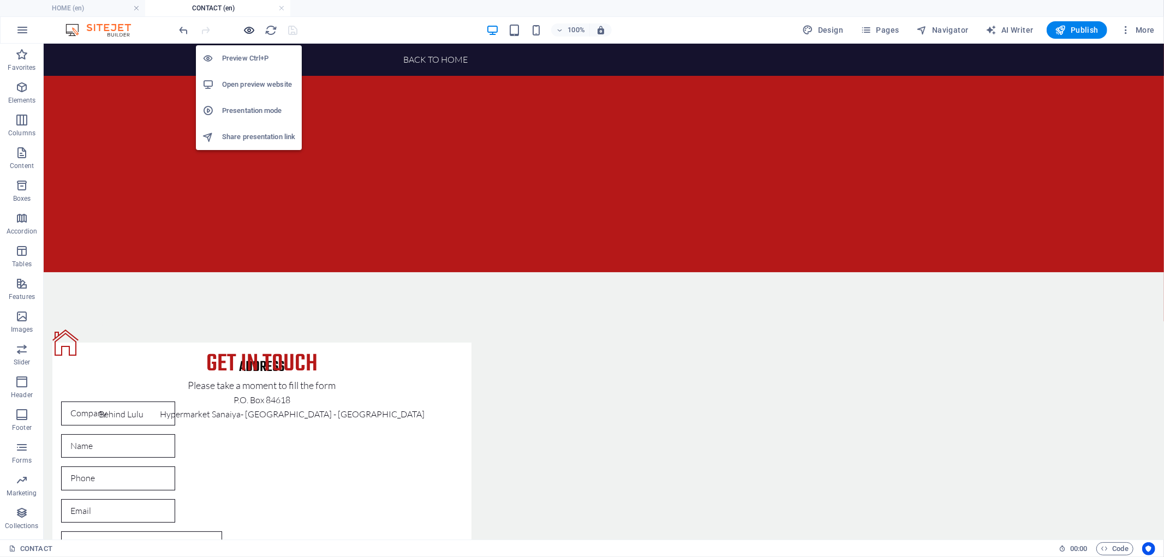
click at [246, 31] on icon "button" at bounding box center [249, 30] width 13 height 13
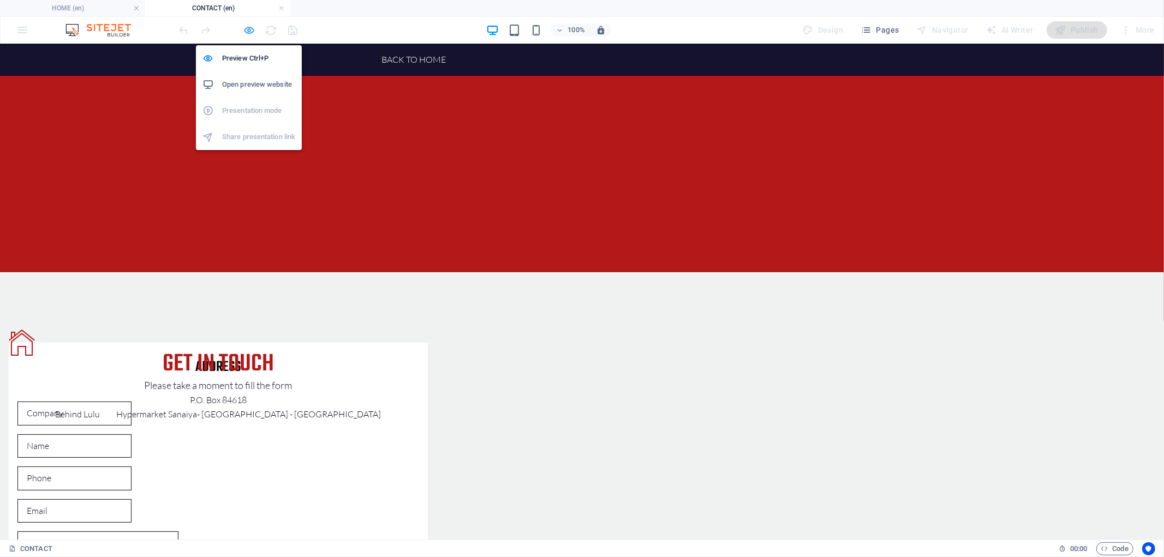
click at [248, 33] on icon "button" at bounding box center [249, 30] width 13 height 13
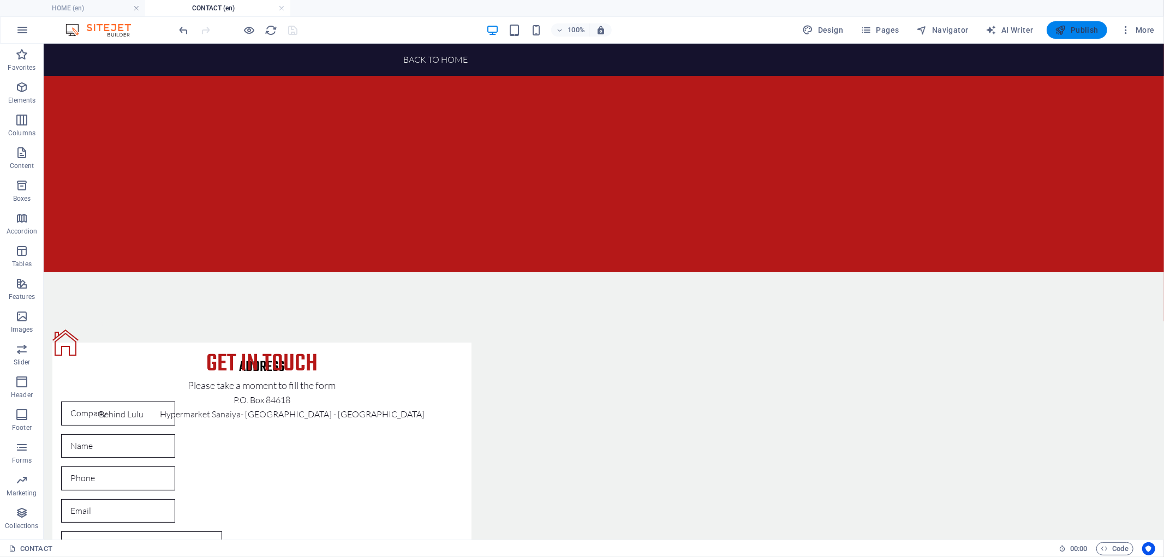
click at [1079, 29] on span "Publish" at bounding box center [1076, 30] width 43 height 11
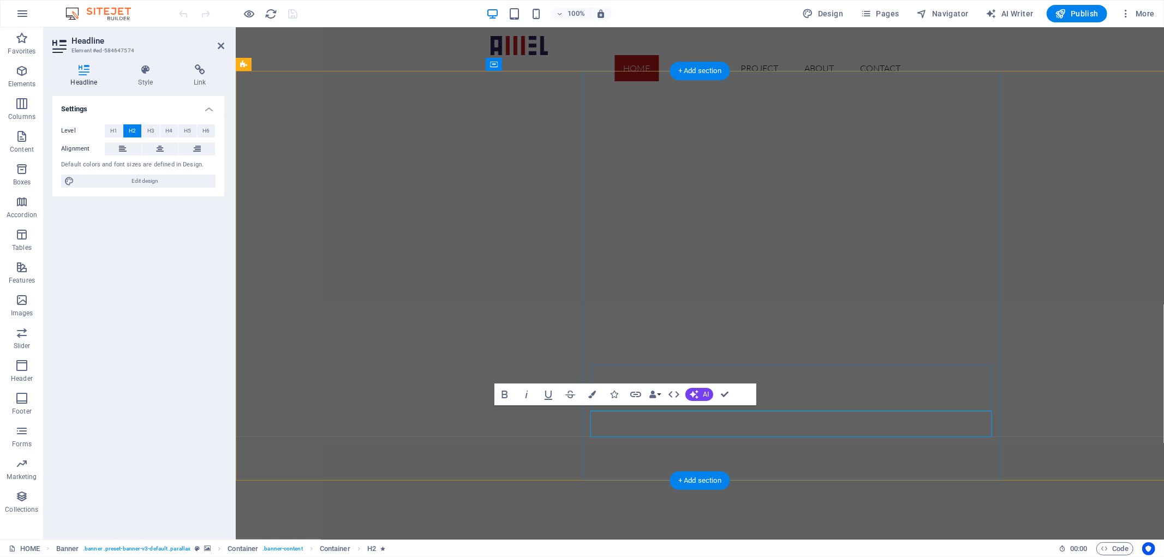
scroll to position [5, 0]
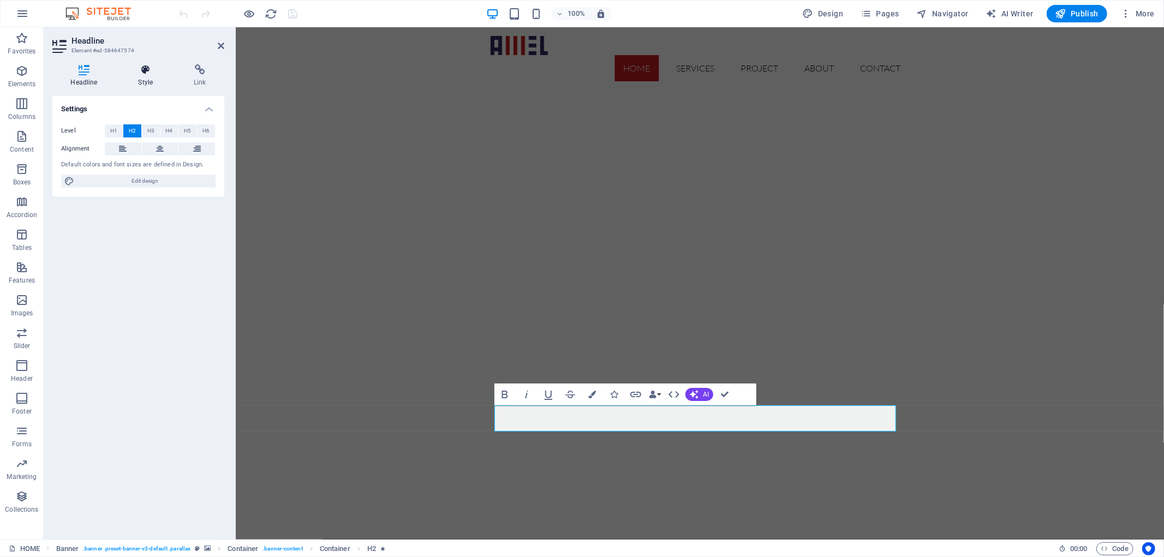
click at [154, 75] on h4 "Style" at bounding box center [148, 75] width 56 height 23
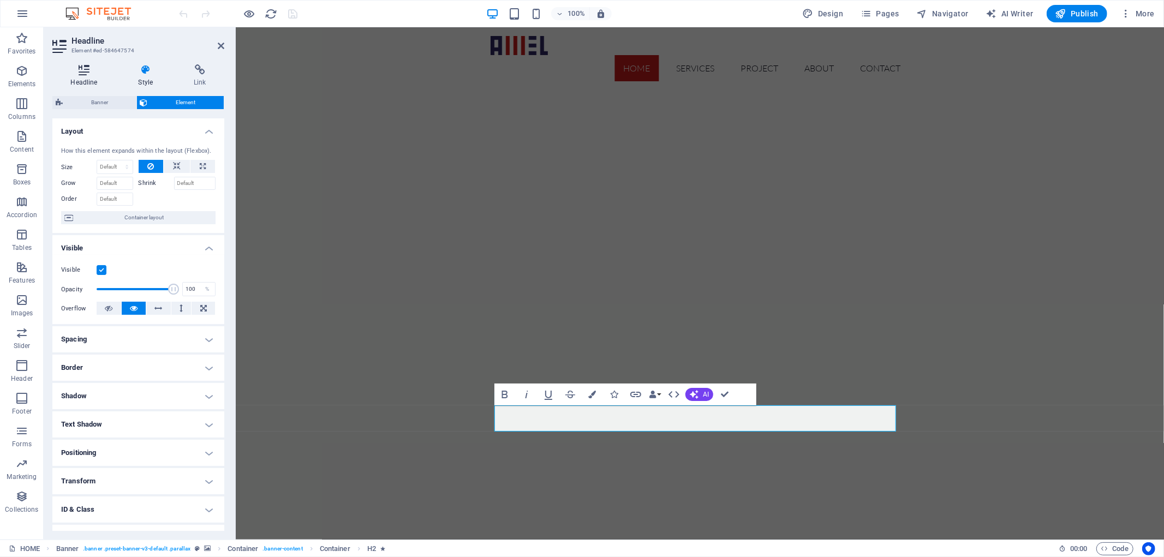
click at [97, 75] on h4 "Headline" at bounding box center [86, 75] width 68 height 23
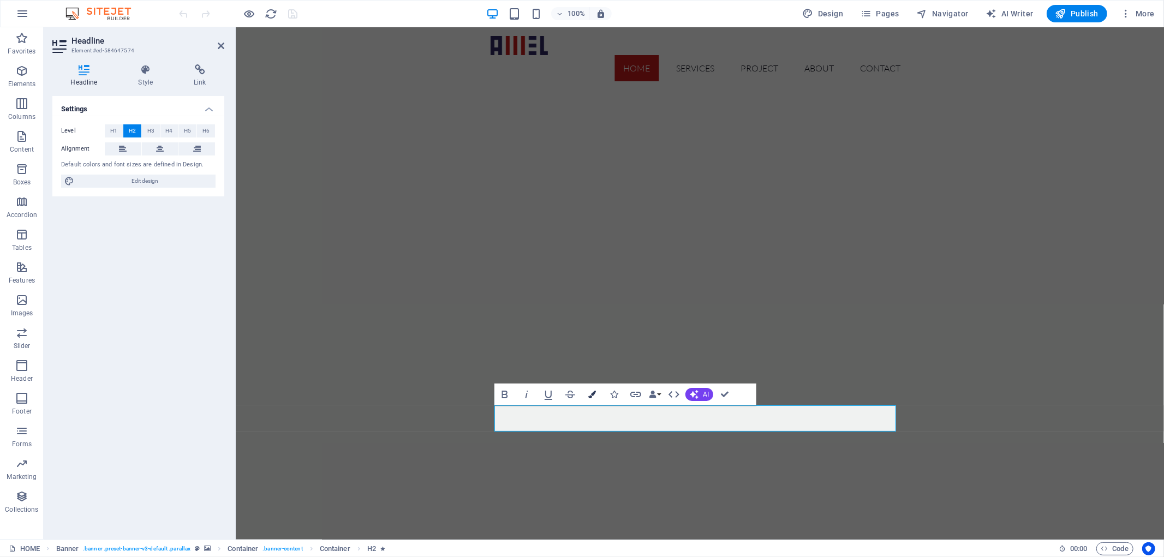
click at [594, 395] on icon "button" at bounding box center [592, 395] width 8 height 8
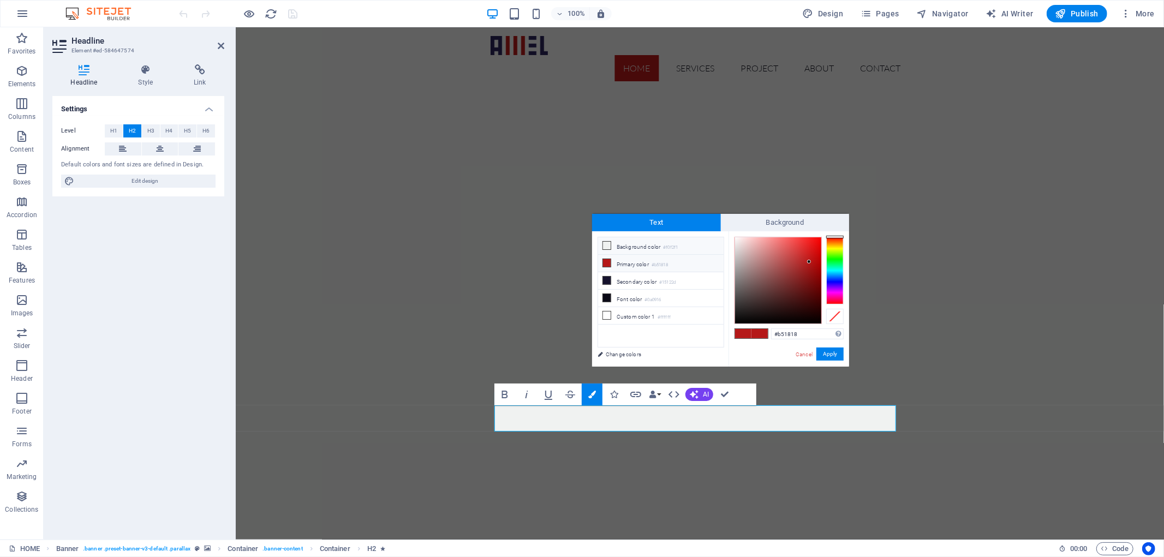
click at [652, 247] on li "Background color #f0f2f1" at bounding box center [660, 245] width 125 height 17
click at [630, 317] on li "Custom color 1 #ffffff" at bounding box center [660, 315] width 125 height 17
type input "#ffffff"
click at [831, 357] on button "Apply" at bounding box center [829, 354] width 27 height 13
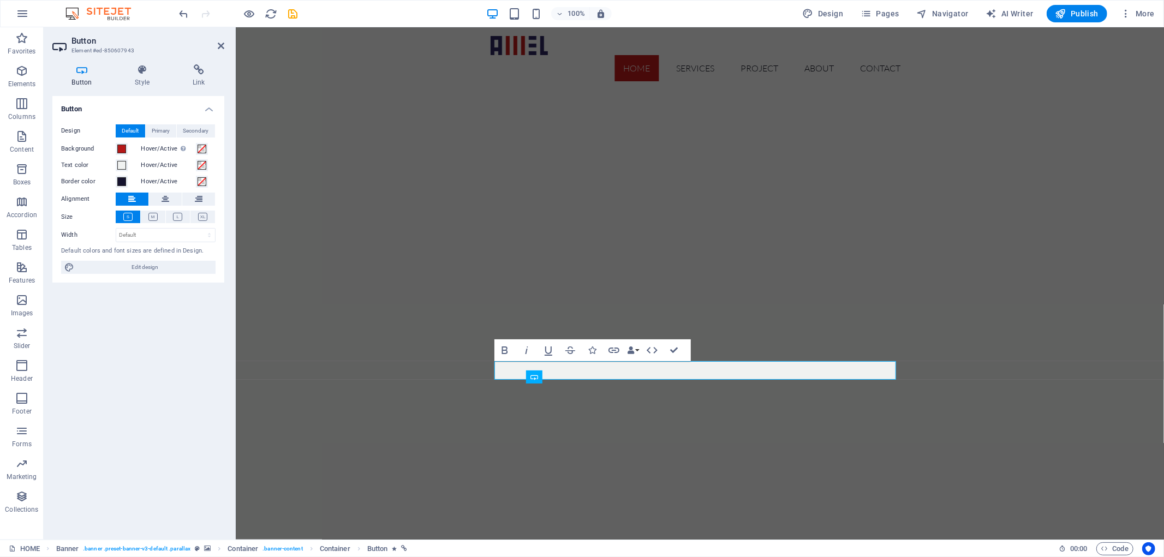
scroll to position [3, 0]
click at [144, 77] on h4 "Style" at bounding box center [145, 75] width 58 height 23
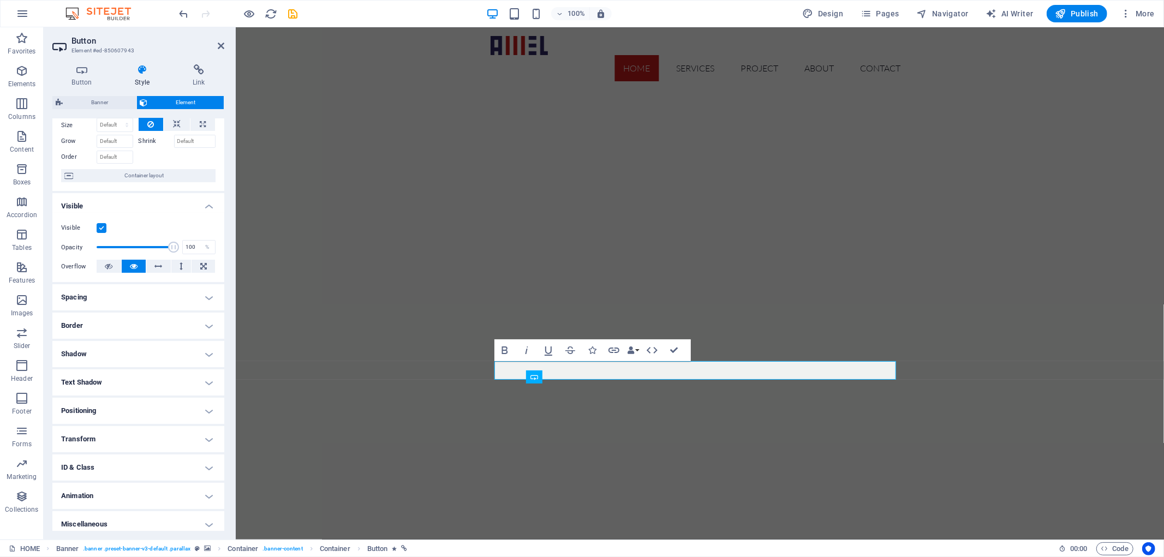
scroll to position [48, 0]
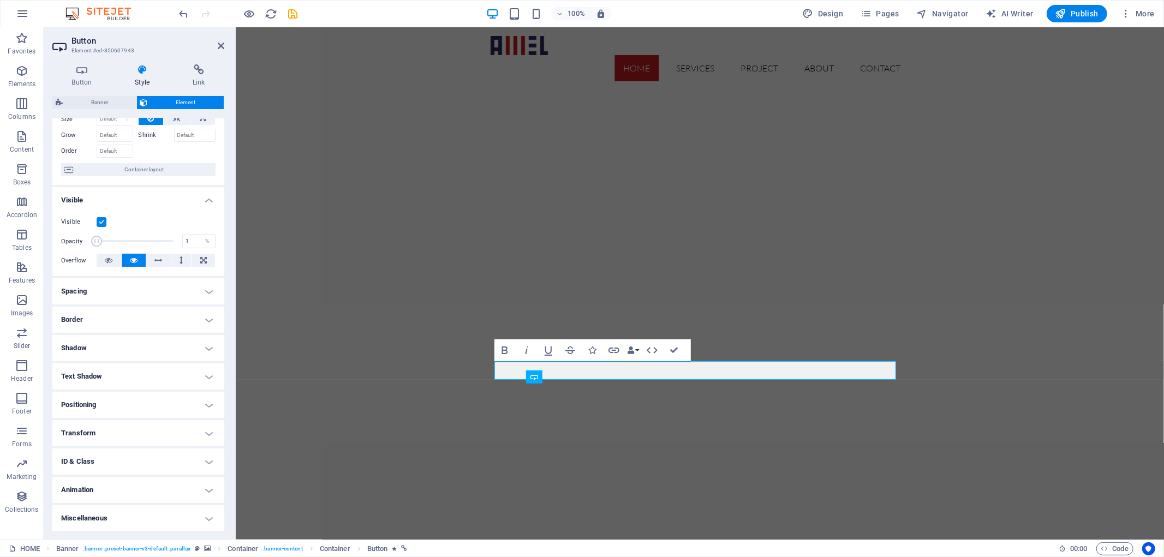
drag, startPoint x: 165, startPoint y: 243, endPoint x: 77, endPoint y: 227, distance: 89.9
click at [77, 227] on div "Visible Opacity 1 % Overflow" at bounding box center [138, 241] width 172 height 69
drag, startPoint x: 94, startPoint y: 237, endPoint x: 129, endPoint y: 240, distance: 35.1
click at [129, 240] on span at bounding box center [129, 241] width 11 height 11
drag, startPoint x: 130, startPoint y: 240, endPoint x: 146, endPoint y: 239, distance: 16.4
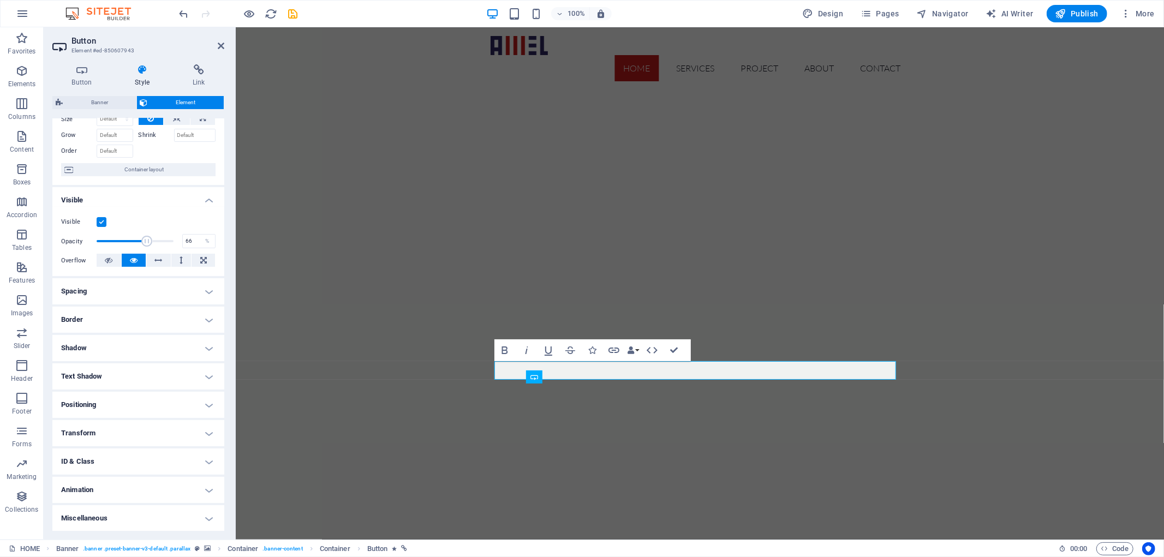
click at [146, 239] on span at bounding box center [147, 241] width 11 height 11
drag, startPoint x: 146, startPoint y: 239, endPoint x: 155, endPoint y: 237, distance: 9.4
click at [155, 237] on span at bounding box center [157, 241] width 11 height 11
drag, startPoint x: 155, startPoint y: 237, endPoint x: 138, endPoint y: 238, distance: 17.5
click at [138, 238] on span at bounding box center [139, 241] width 11 height 11
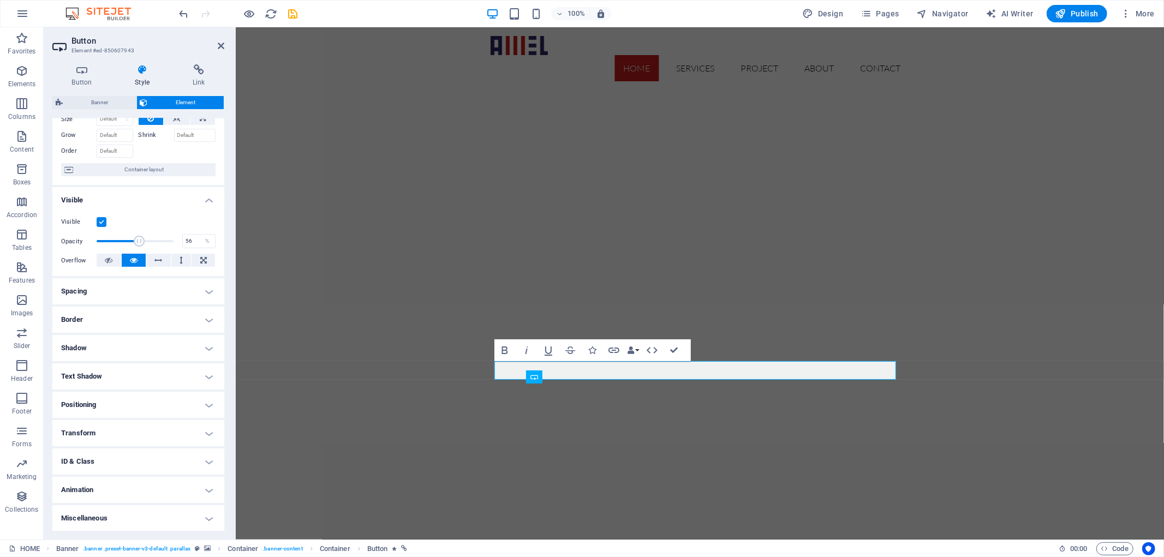
type input "56.00"
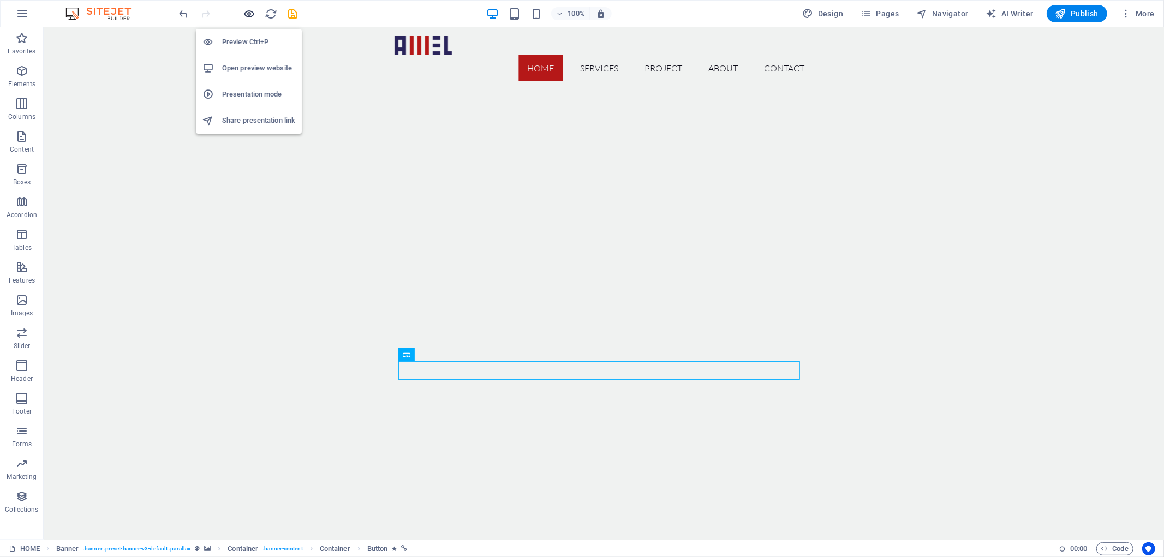
click at [252, 19] on icon "button" at bounding box center [249, 14] width 13 height 13
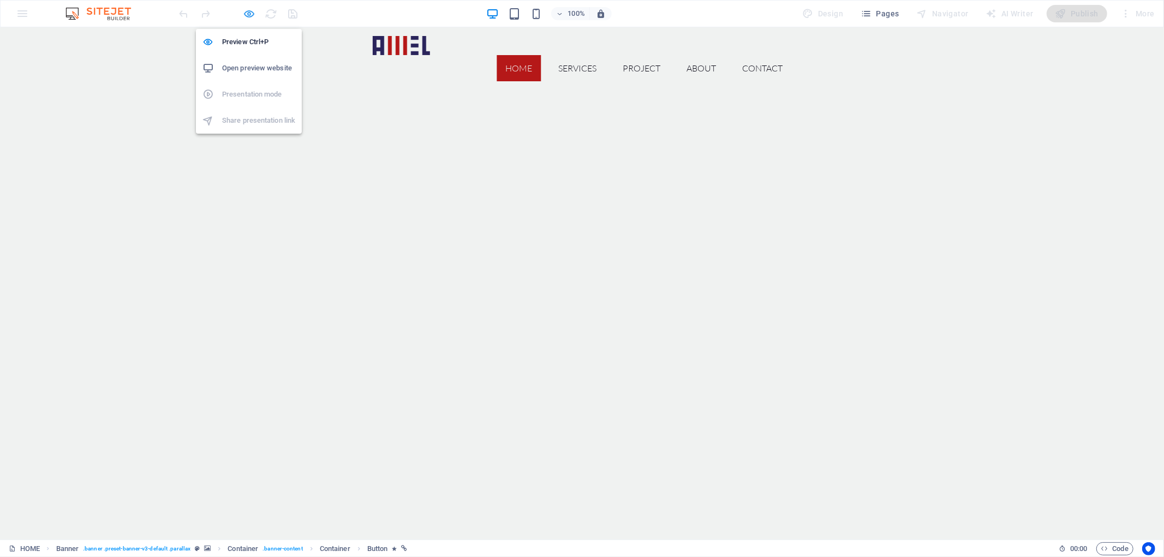
scroll to position [0, 0]
click at [246, 14] on icon "button" at bounding box center [249, 14] width 13 height 13
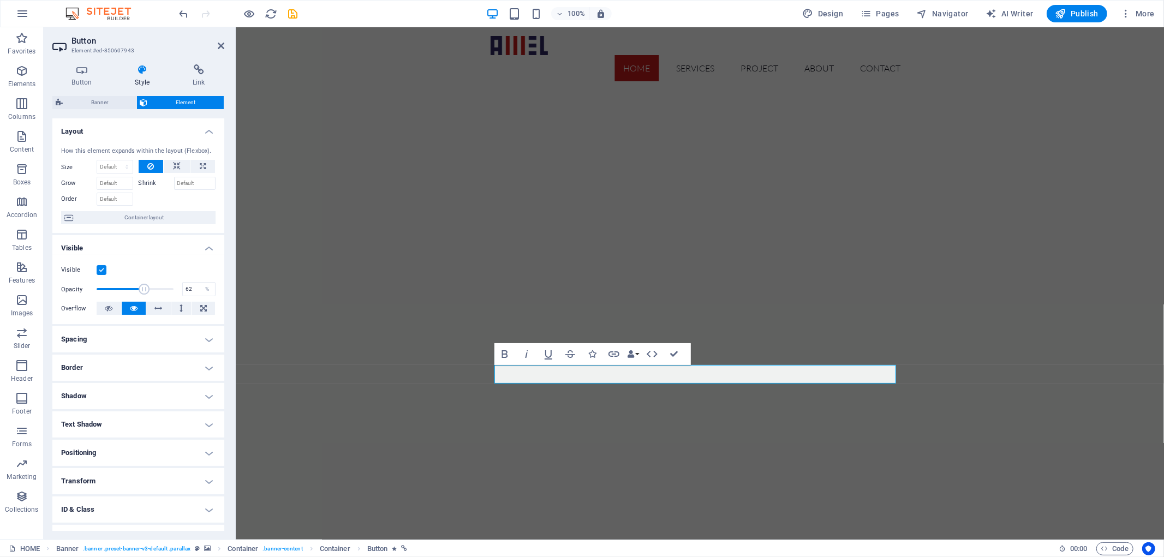
type input "61"
click at [142, 289] on span at bounding box center [142, 289] width 11 height 11
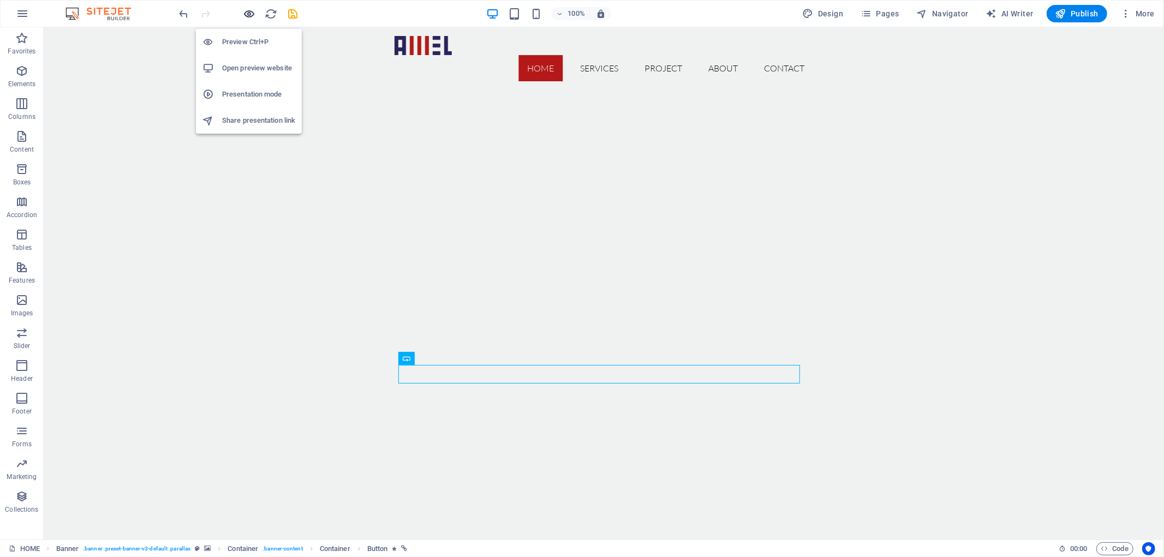
click at [244, 11] on icon "button" at bounding box center [249, 14] width 13 height 13
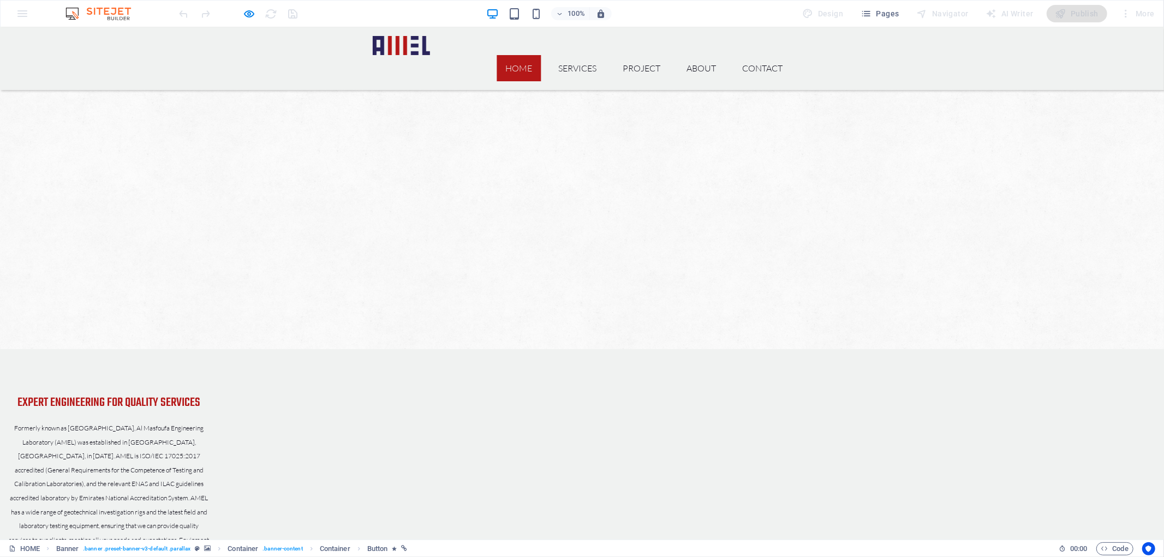
drag, startPoint x: 564, startPoint y: 361, endPoint x: 565, endPoint y: 409, distance: 48.6
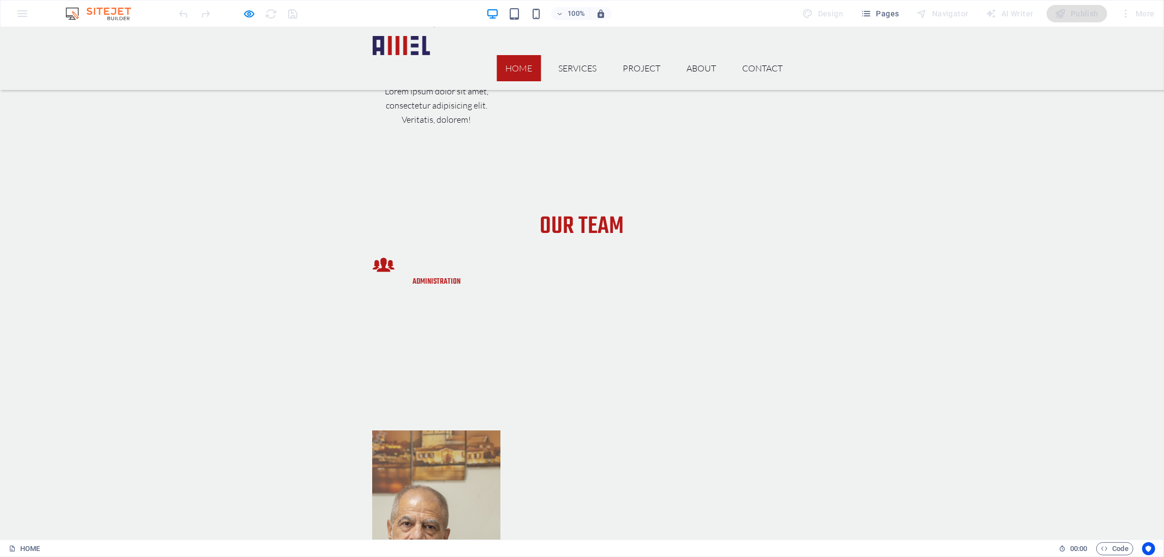
drag, startPoint x: 565, startPoint y: 409, endPoint x: 564, endPoint y: 488, distance: 78.6
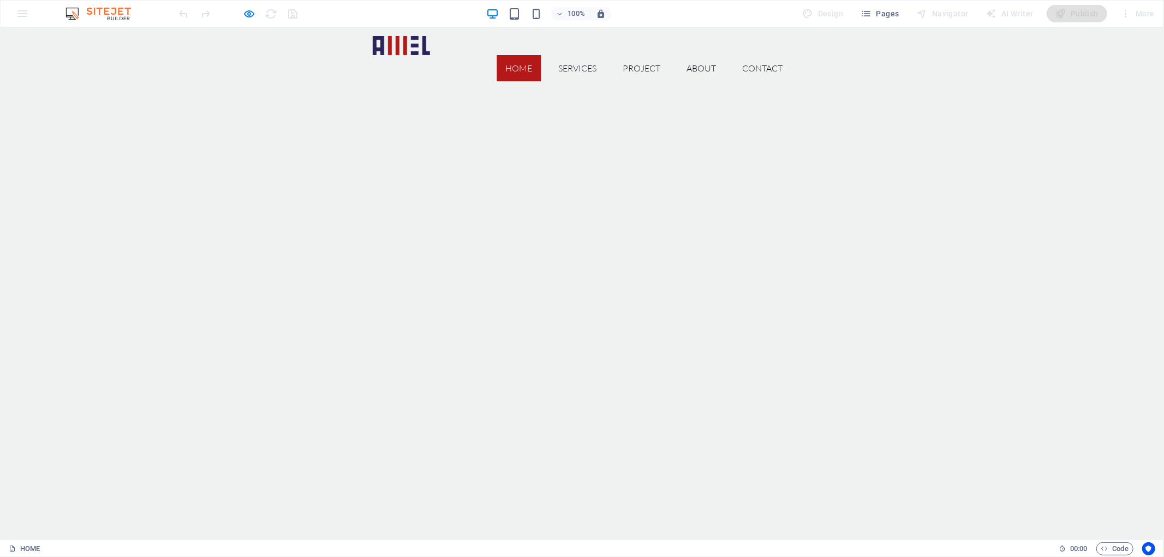
drag, startPoint x: 568, startPoint y: 473, endPoint x: 549, endPoint y: 255, distance: 219.1
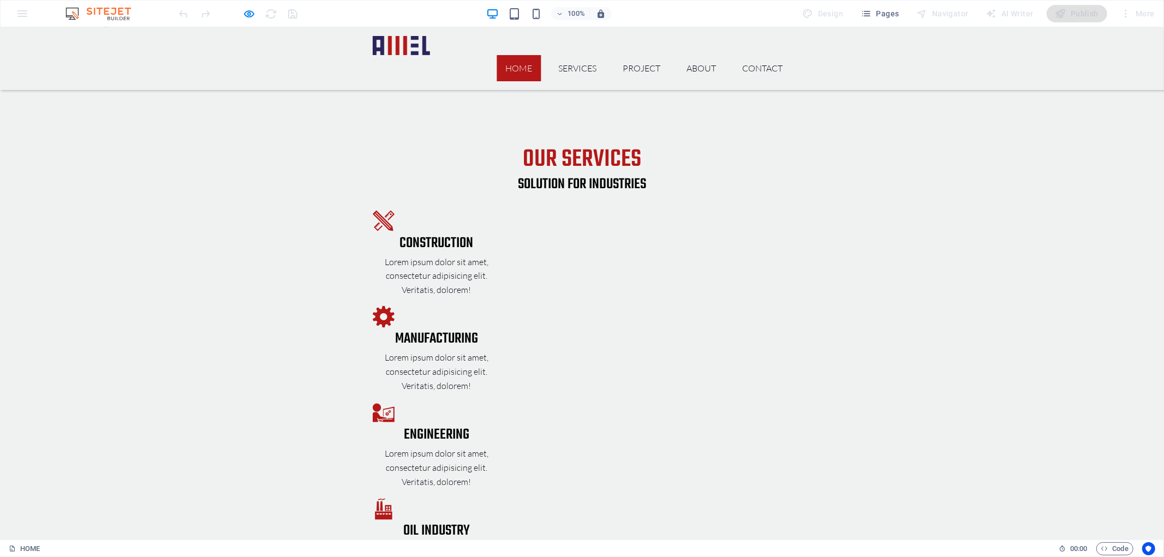
scroll to position [2173, 0]
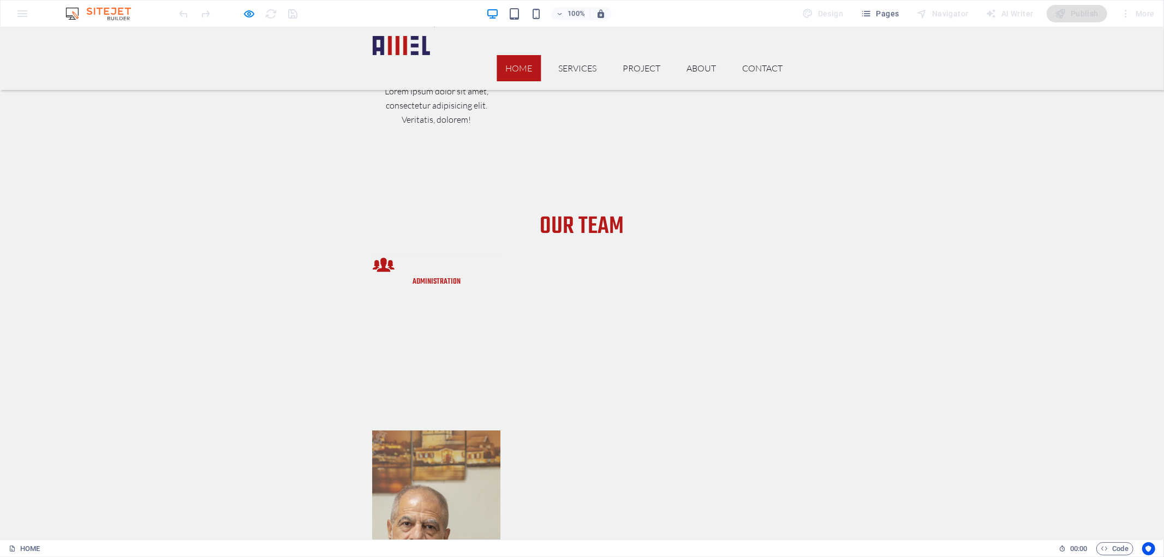
drag, startPoint x: 678, startPoint y: 251, endPoint x: 647, endPoint y: 492, distance: 243.1
copy span "2025"
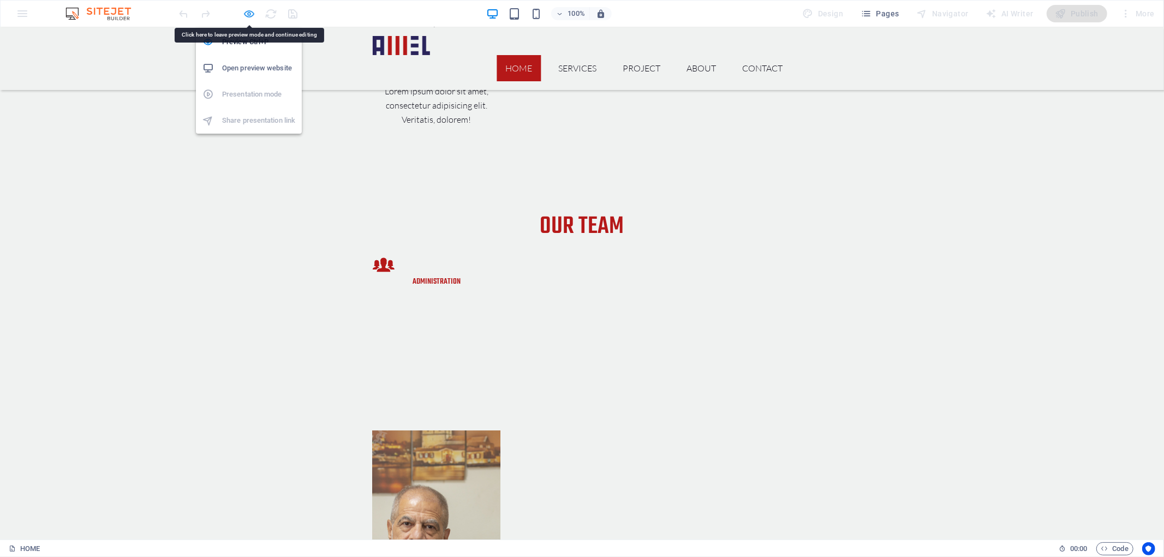
click at [247, 13] on icon "button" at bounding box center [249, 14] width 13 height 13
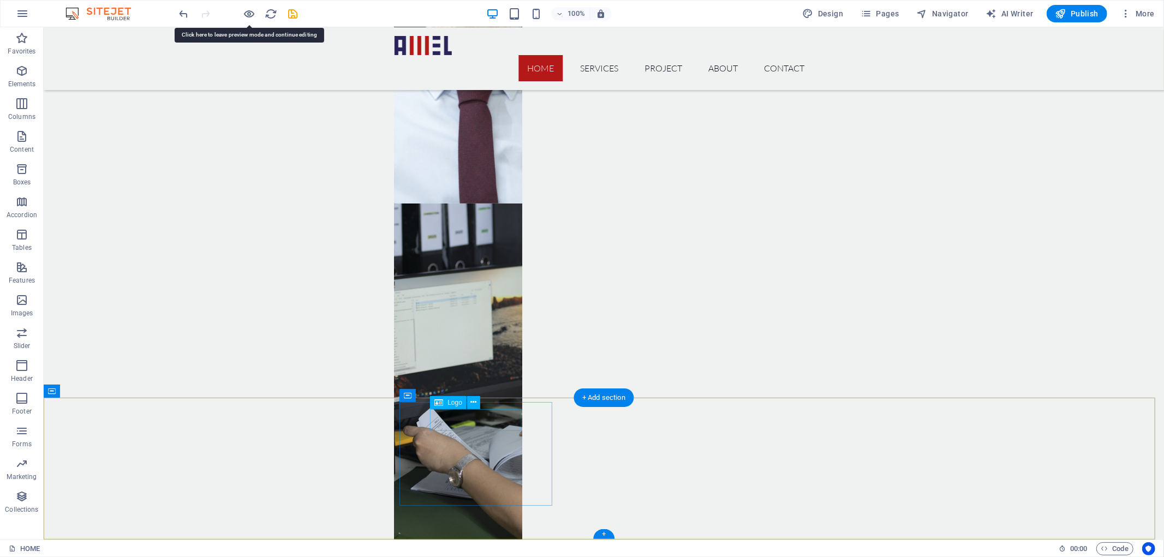
scroll to position [3618, 0]
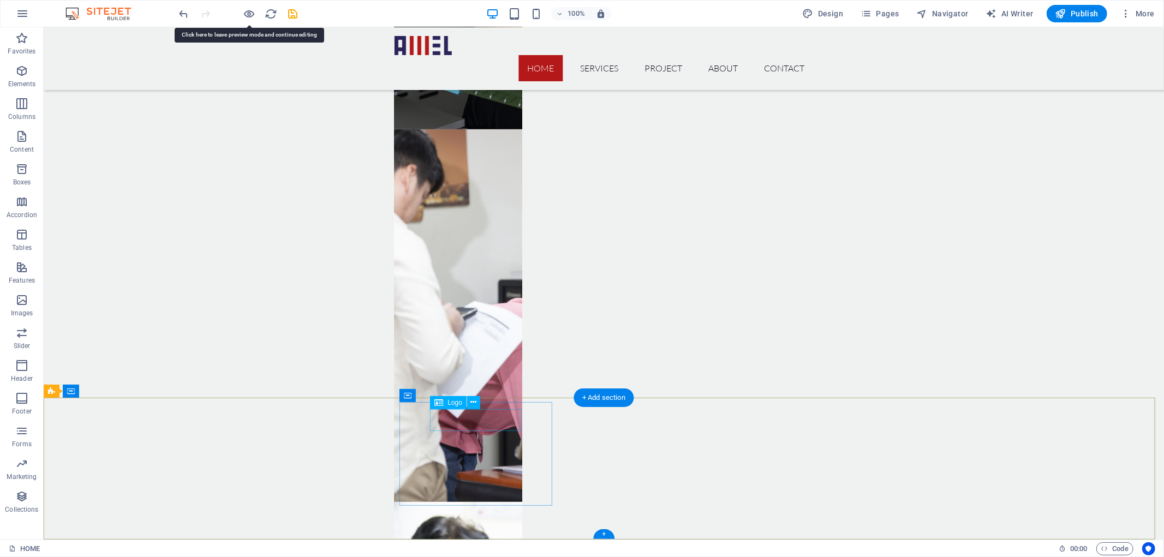
drag, startPoint x: 525, startPoint y: 228, endPoint x: 510, endPoint y: 430, distance: 203.5
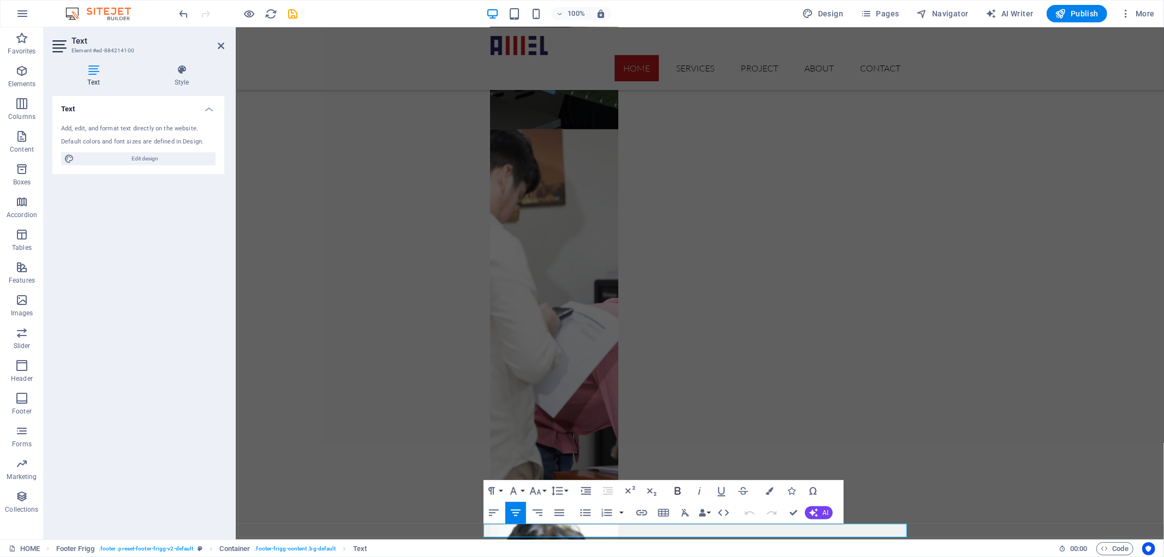
click at [677, 488] on icon "button" at bounding box center [677, 490] width 13 height 13
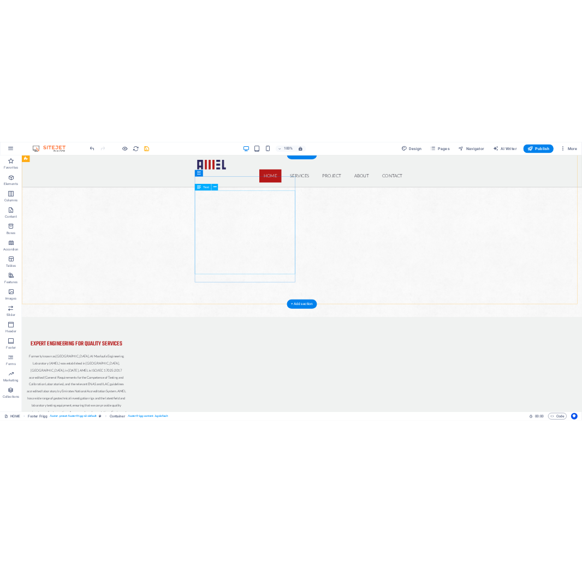
scroll to position [0, 0]
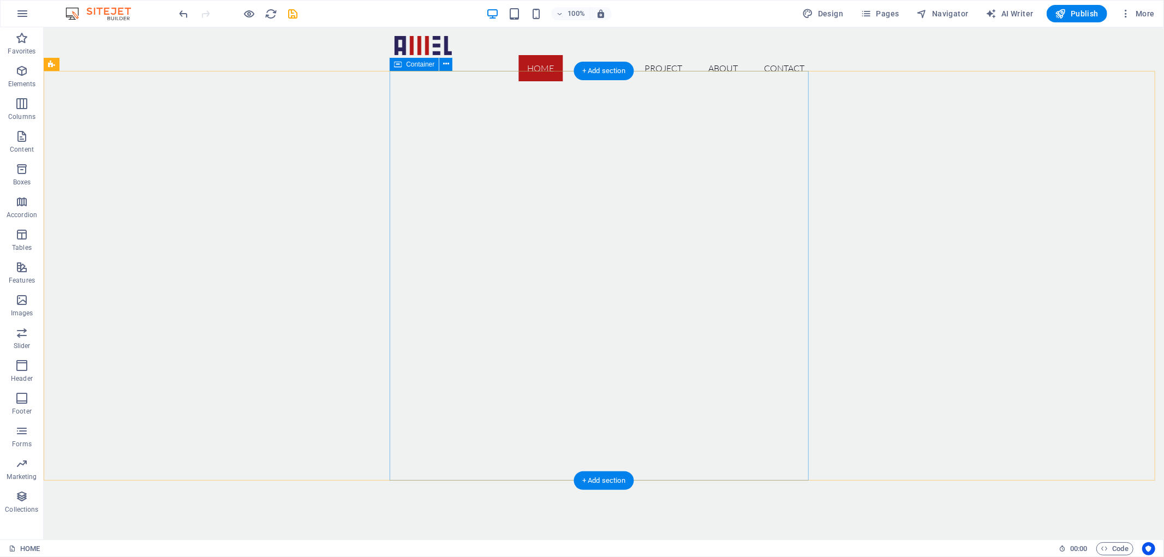
drag, startPoint x: 444, startPoint y: 289, endPoint x: 418, endPoint y: 140, distance: 151.1
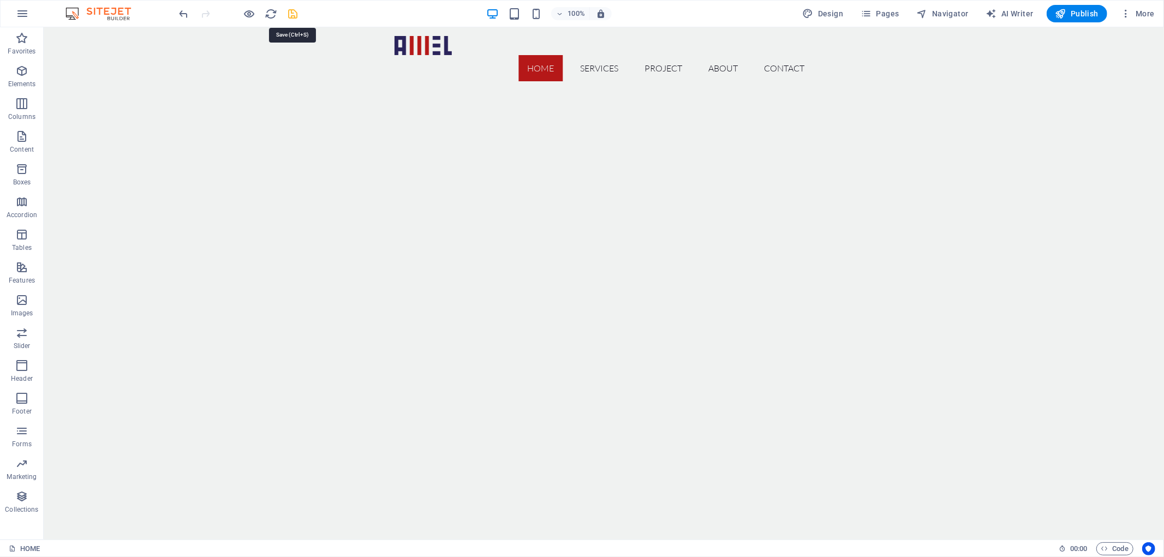
click at [289, 13] on icon "save" at bounding box center [293, 14] width 13 height 13
click at [249, 13] on icon "button" at bounding box center [249, 14] width 13 height 13
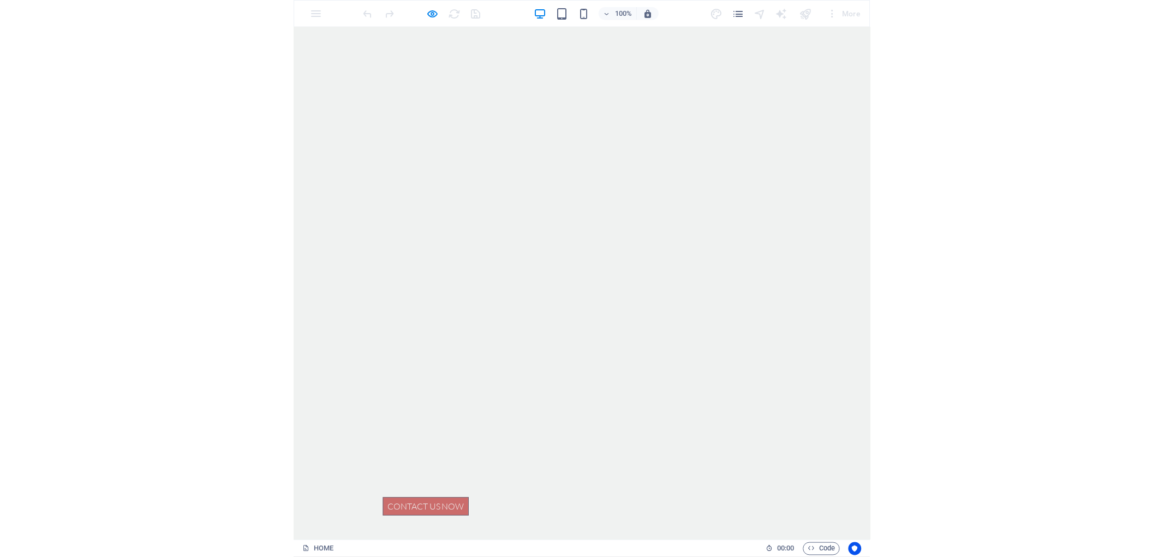
scroll to position [101, 0]
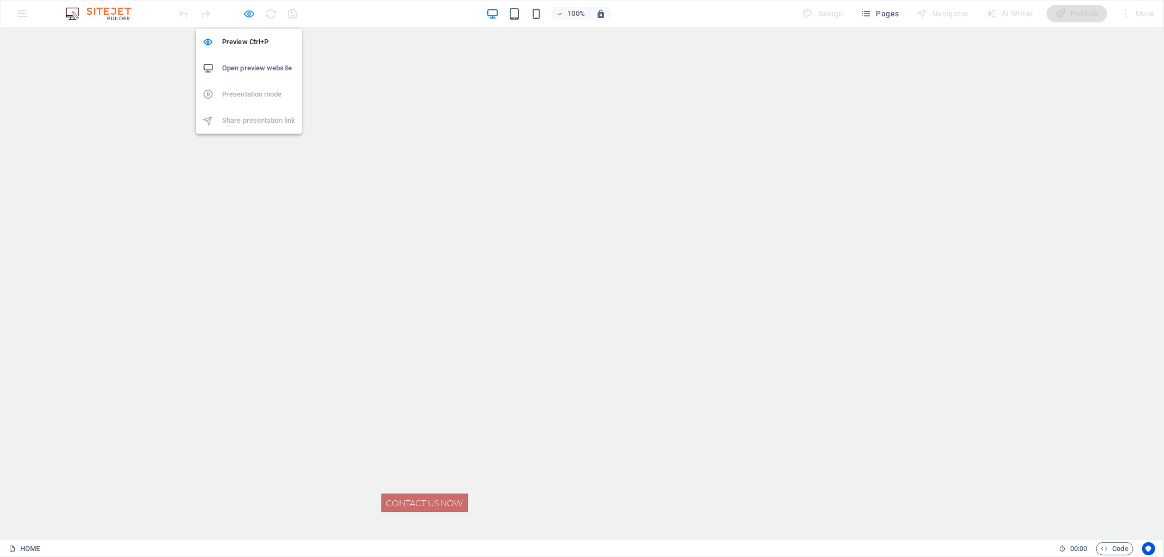
click at [247, 10] on icon "button" at bounding box center [249, 14] width 13 height 13
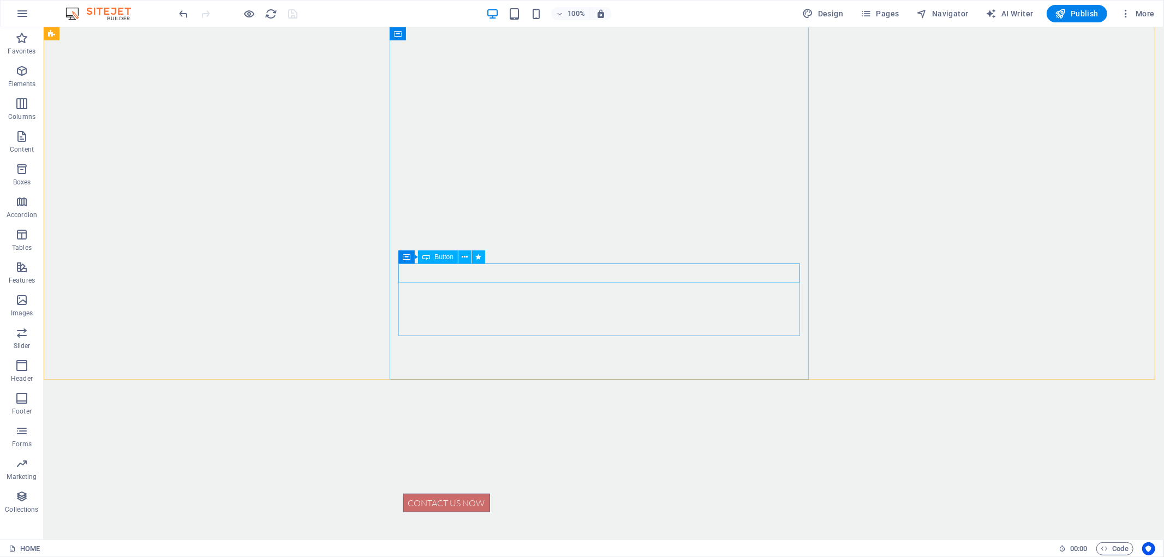
click at [475, 264] on div "Container Button" at bounding box center [445, 257] width 94 height 14
click at [468, 493] on div "Contact us now" at bounding box center [604, 502] width 402 height 19
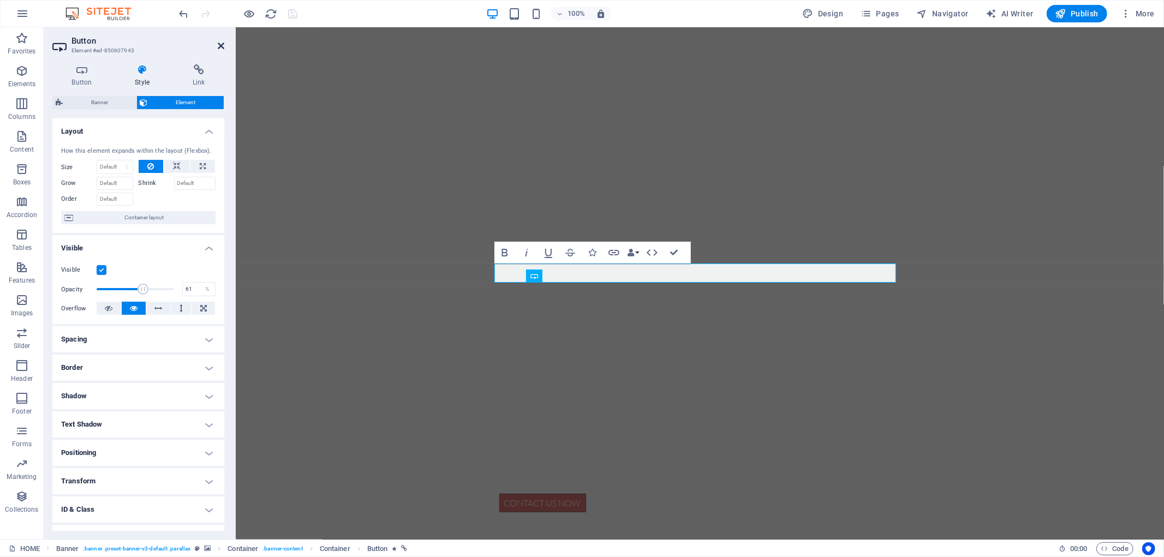
click at [222, 44] on icon at bounding box center [221, 45] width 7 height 9
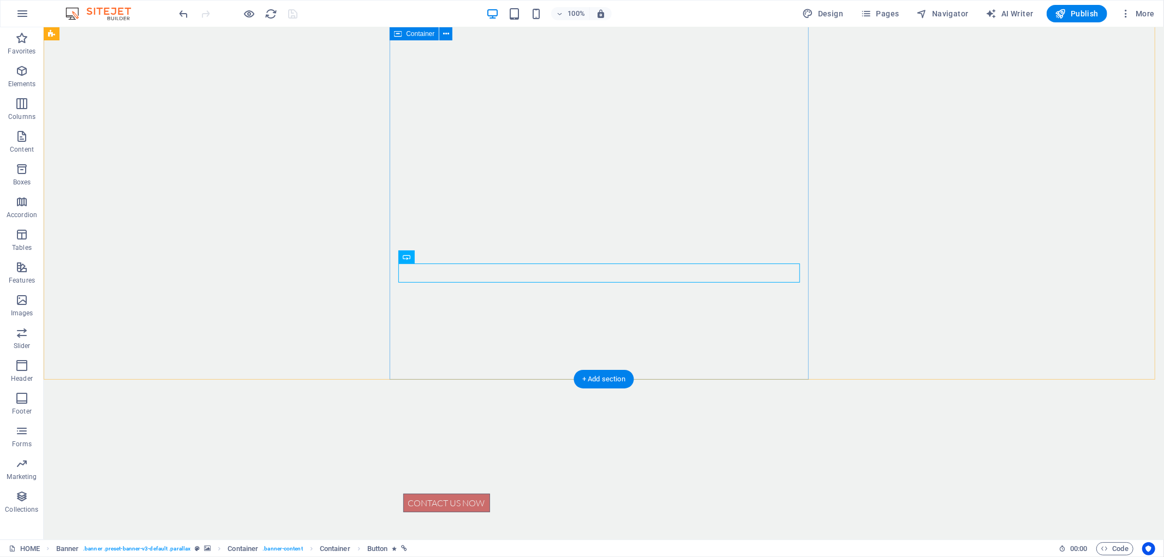
click at [439, 450] on div "Contact us now Al Masfoufa Engineering Laboratory" at bounding box center [603, 529] width 419 height 159
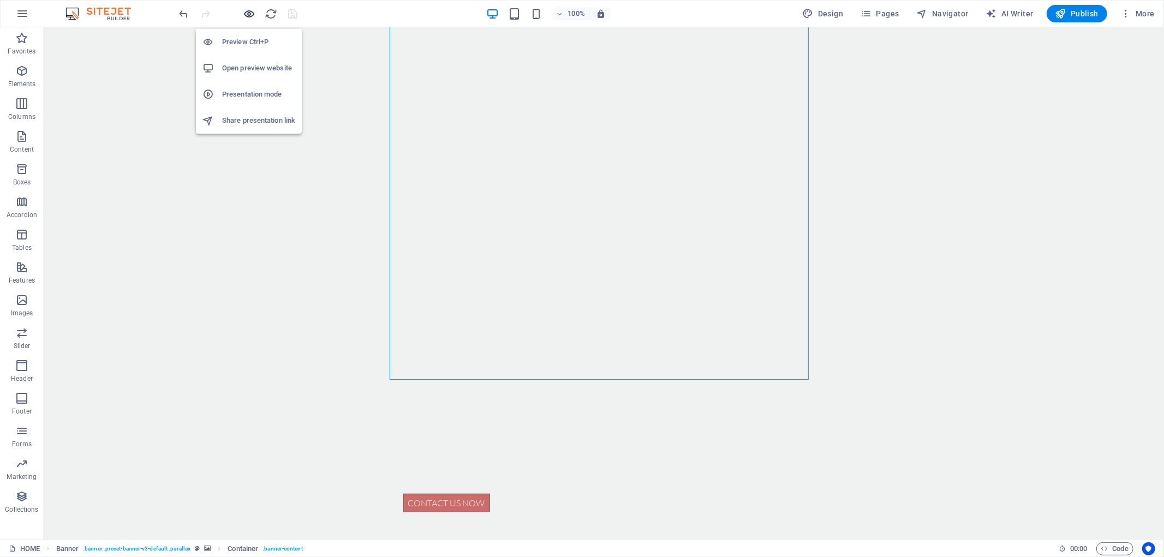
click at [243, 18] on icon "button" at bounding box center [249, 14] width 13 height 13
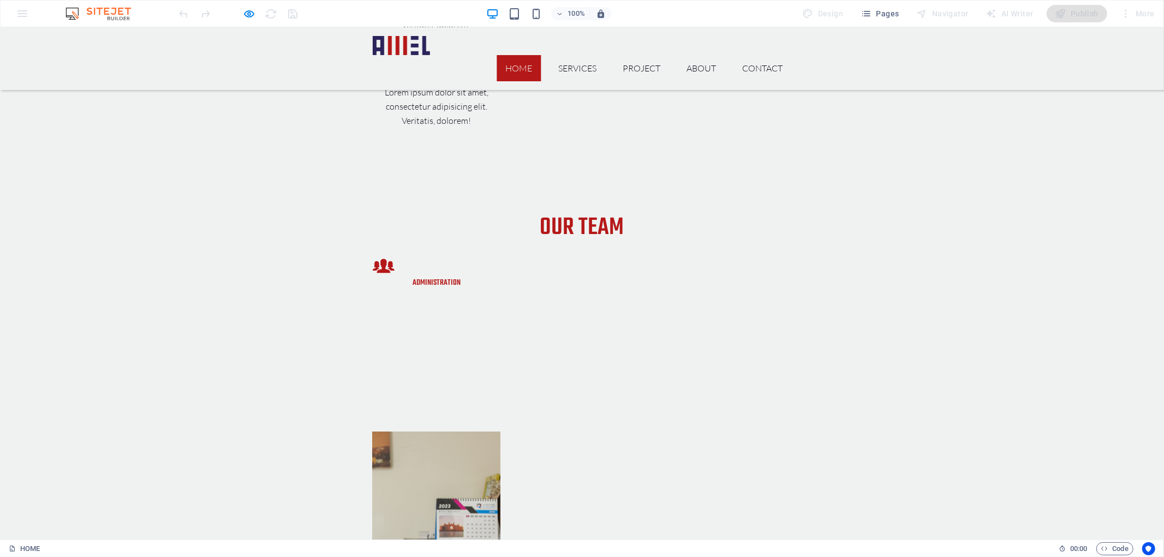
scroll to position [2173, 0]
click at [247, 14] on icon "button" at bounding box center [249, 14] width 13 height 13
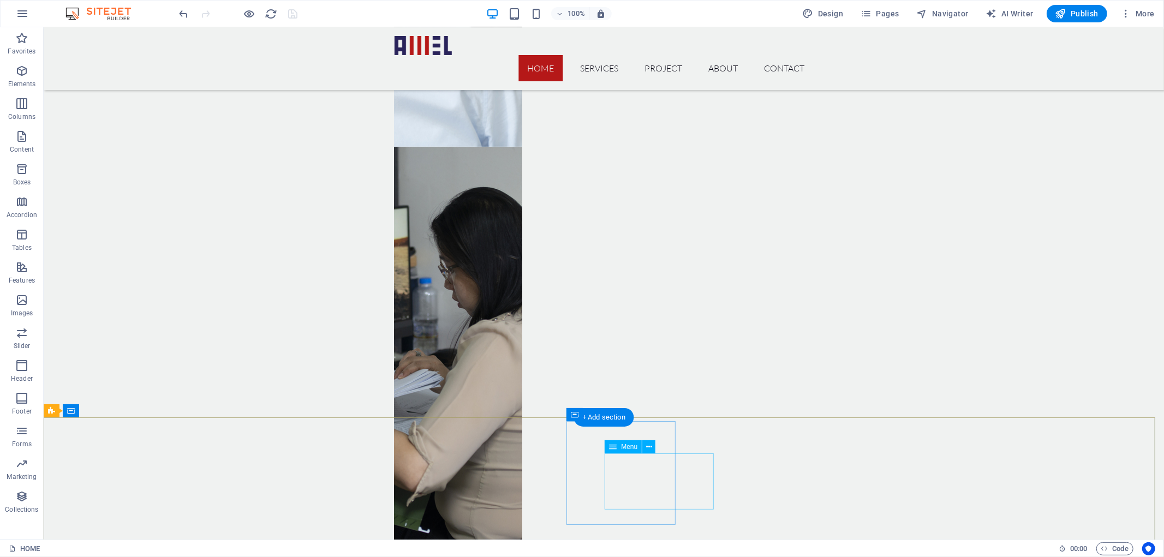
scroll to position [3618, 0]
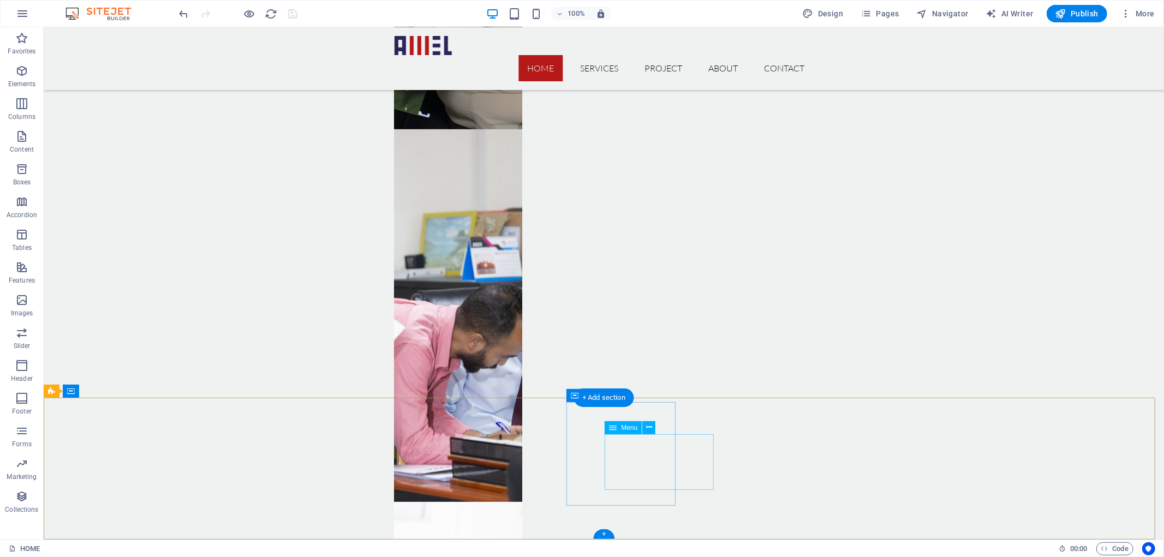
drag, startPoint x: 669, startPoint y: 271, endPoint x: 654, endPoint y: 478, distance: 207.3
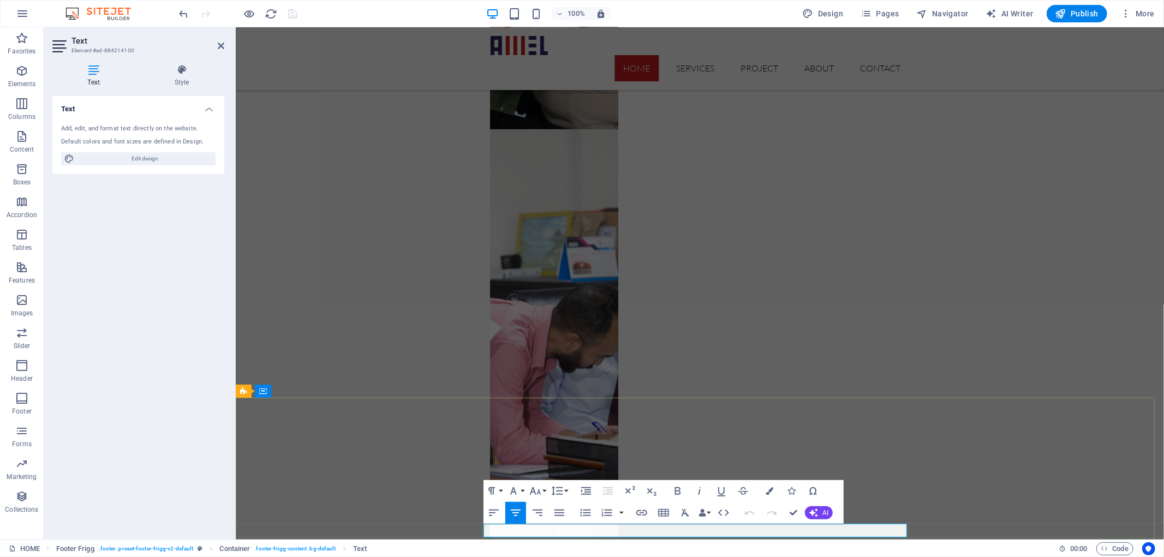
copy span "rights"
click at [770, 491] on icon "button" at bounding box center [769, 491] width 8 height 8
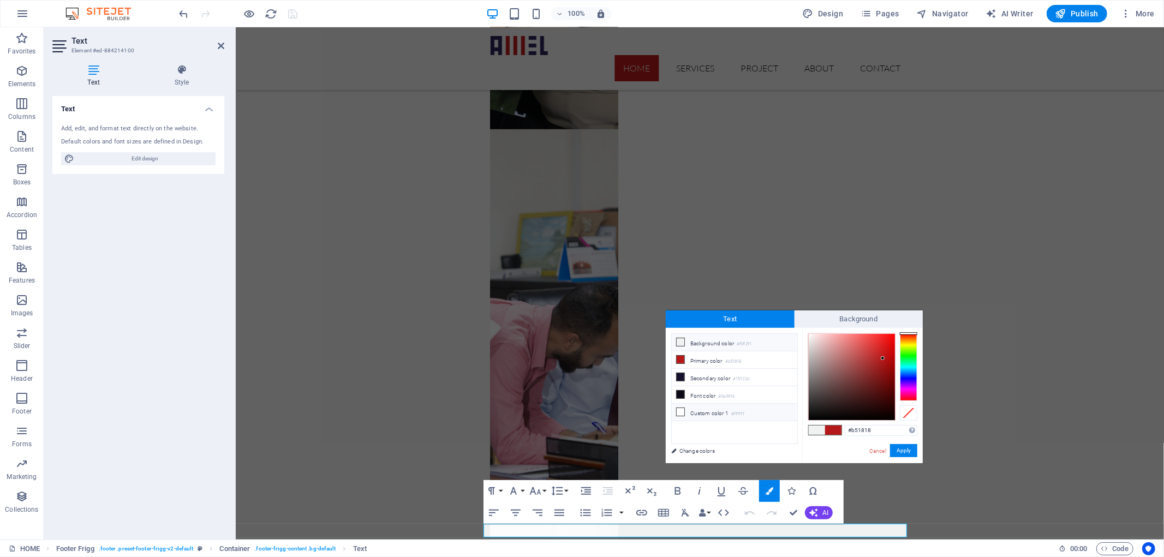
click at [695, 410] on li "Custom color 1 #ffffff" at bounding box center [734, 412] width 125 height 17
type input "#ffffff"
click at [906, 453] on button "Apply" at bounding box center [903, 450] width 27 height 13
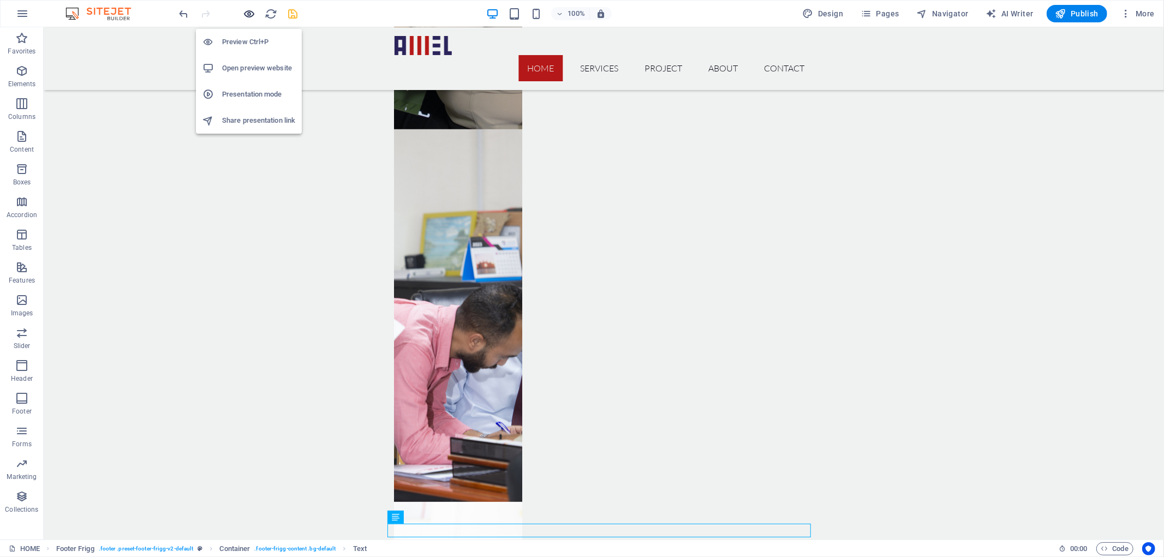
click at [249, 15] on icon "button" at bounding box center [249, 14] width 13 height 13
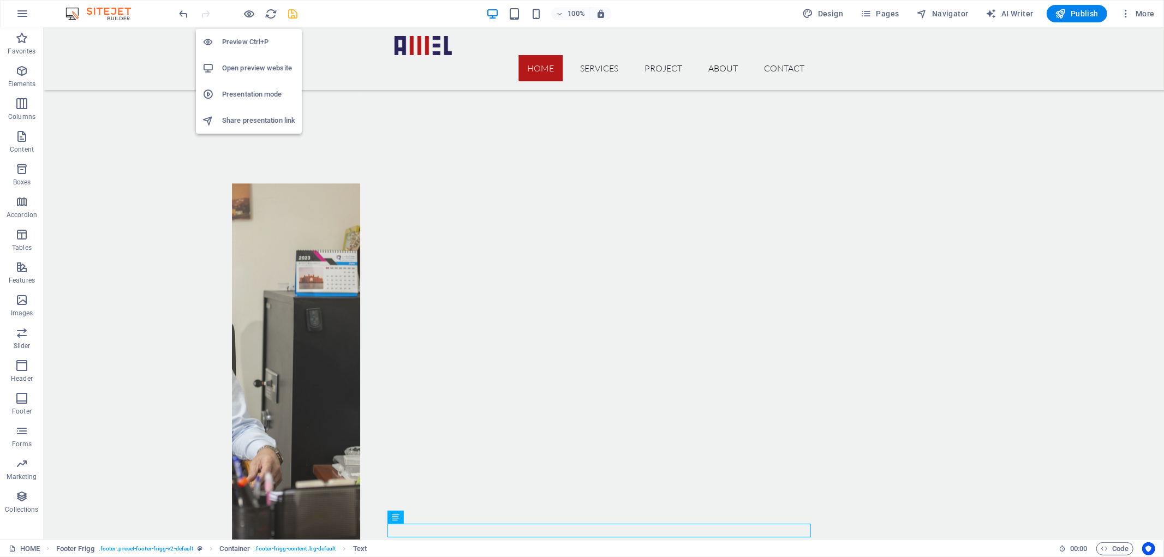
scroll to position [2173, 0]
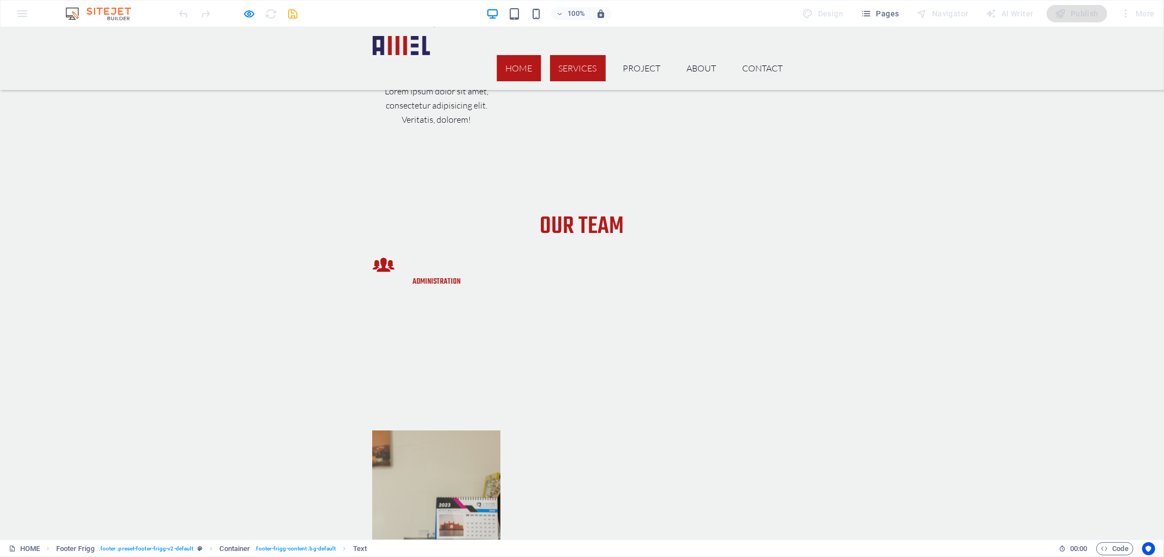
click at [570, 55] on link "SERVICES" at bounding box center [578, 68] width 56 height 26
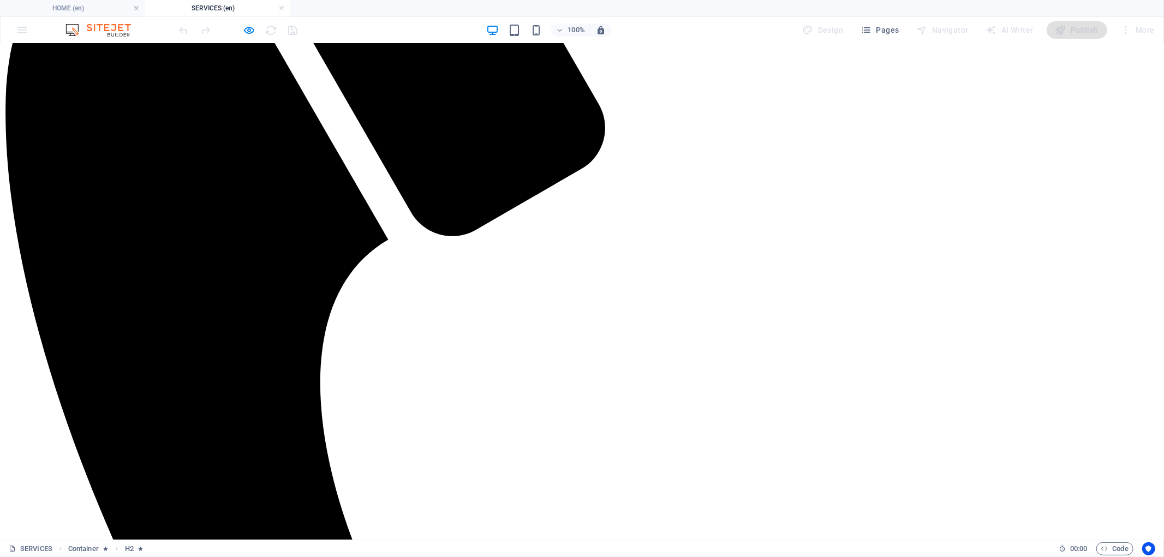
scroll to position [547, 0]
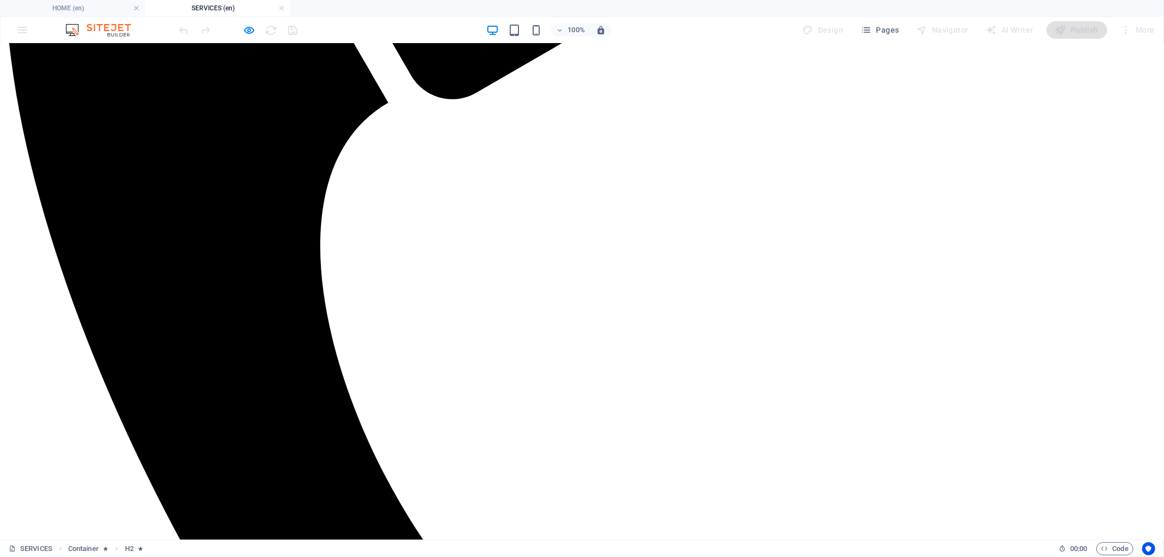
drag, startPoint x: 639, startPoint y: 129, endPoint x: 633, endPoint y: 186, distance: 57.6
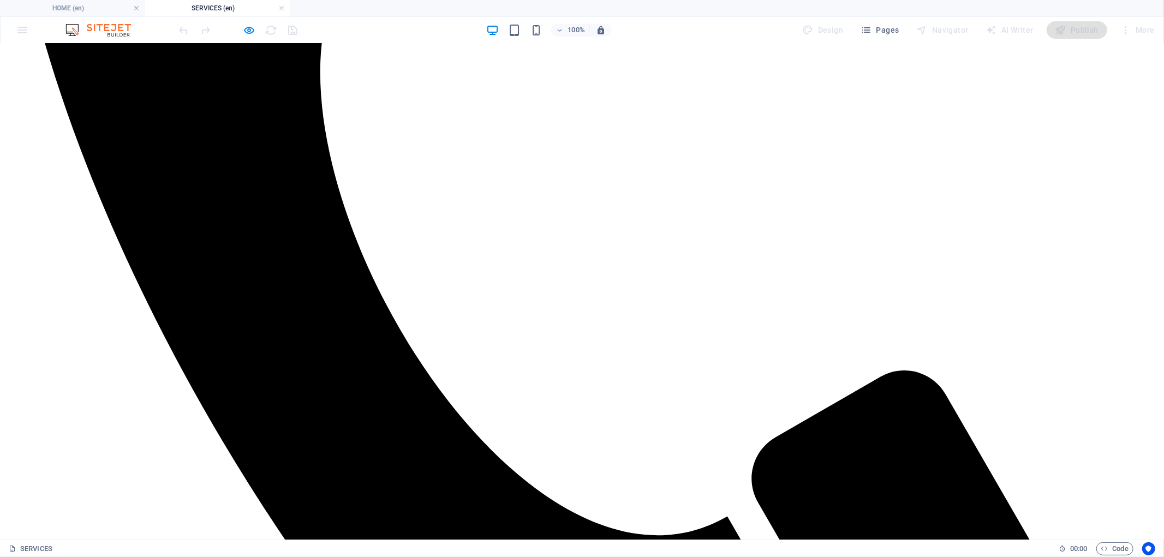
scroll to position [713, 0]
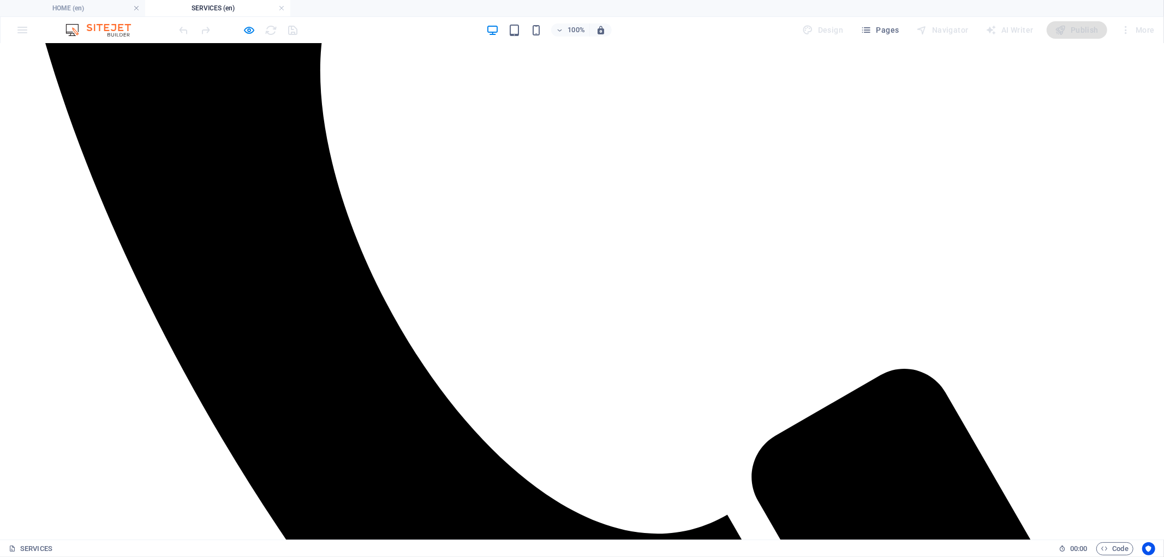
drag, startPoint x: 633, startPoint y: 175, endPoint x: 633, endPoint y: 212, distance: 37.6
click at [115, 7] on h4 "HOME (en)" at bounding box center [72, 8] width 145 height 12
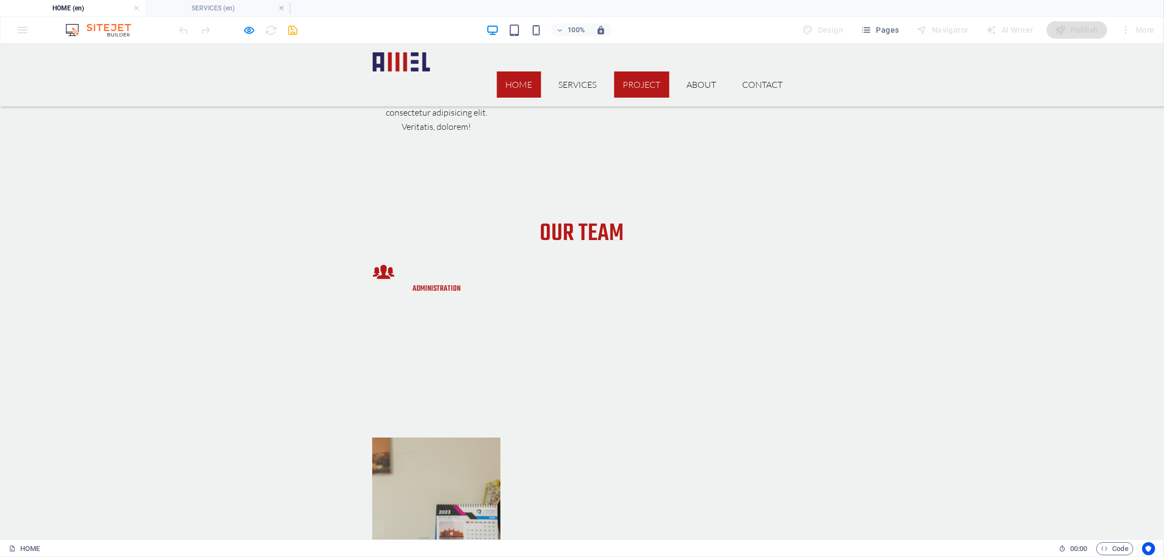
click at [642, 71] on link "PROJECT" at bounding box center [641, 84] width 55 height 26
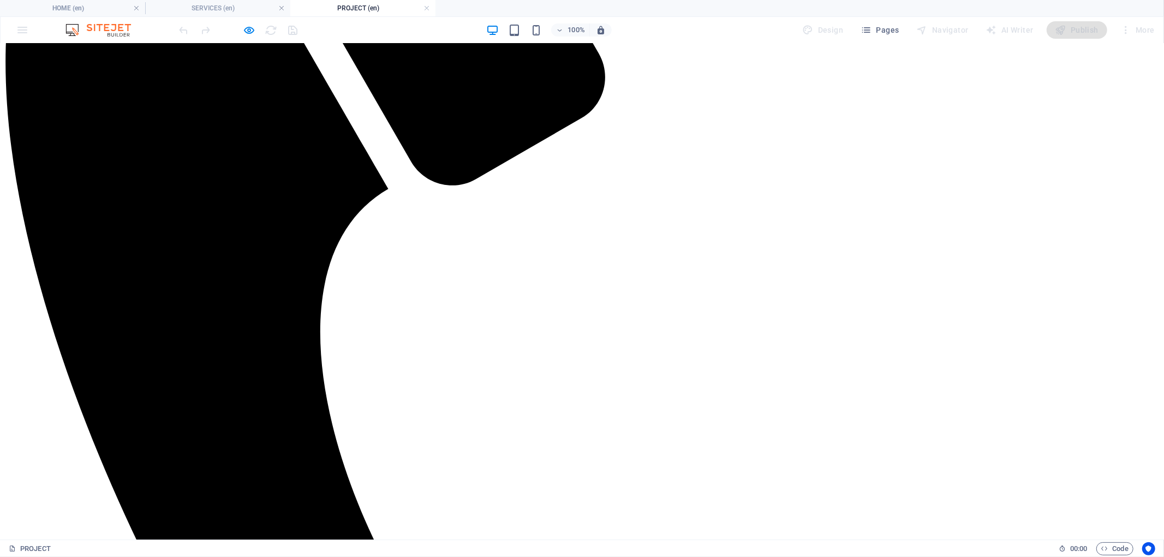
drag, startPoint x: 671, startPoint y: 132, endPoint x: 666, endPoint y: 175, distance: 42.9
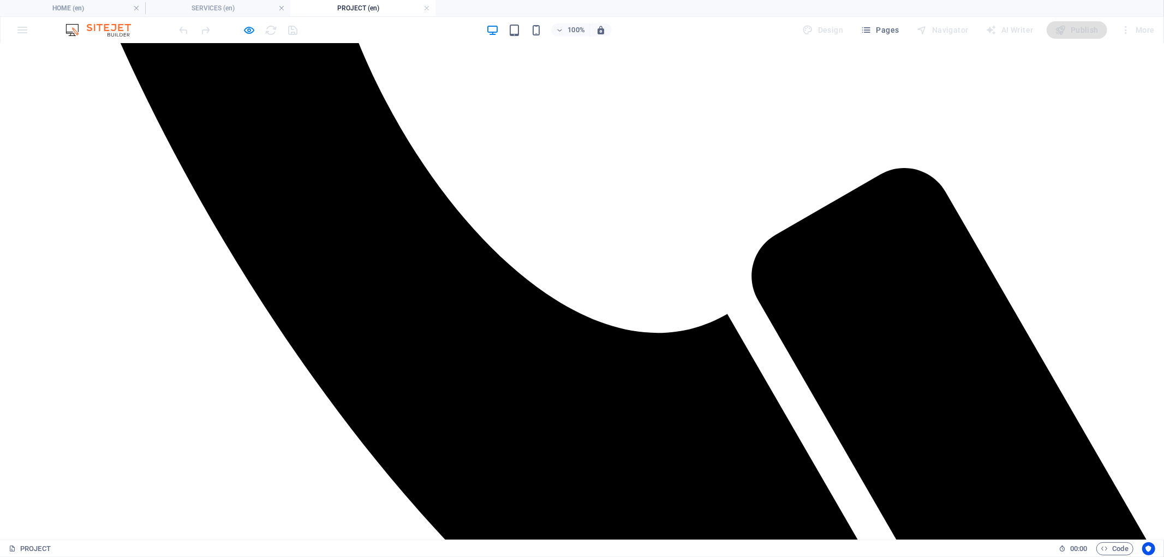
scroll to position [929, 0]
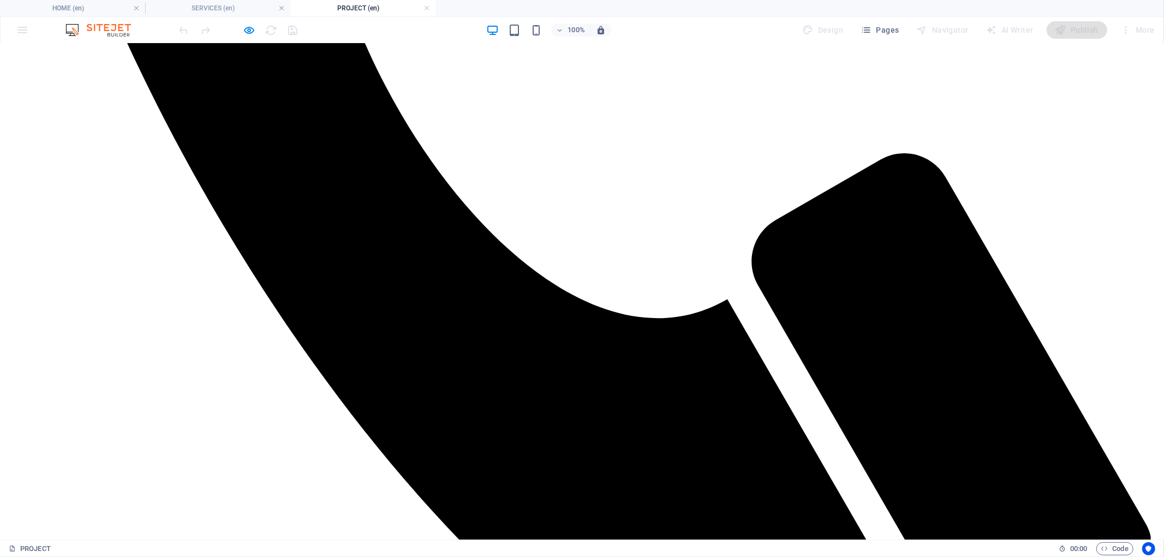
drag, startPoint x: 666, startPoint y: 175, endPoint x: 661, endPoint y: 211, distance: 36.9
click at [73, 4] on h4 "HOME (en)" at bounding box center [72, 8] width 145 height 12
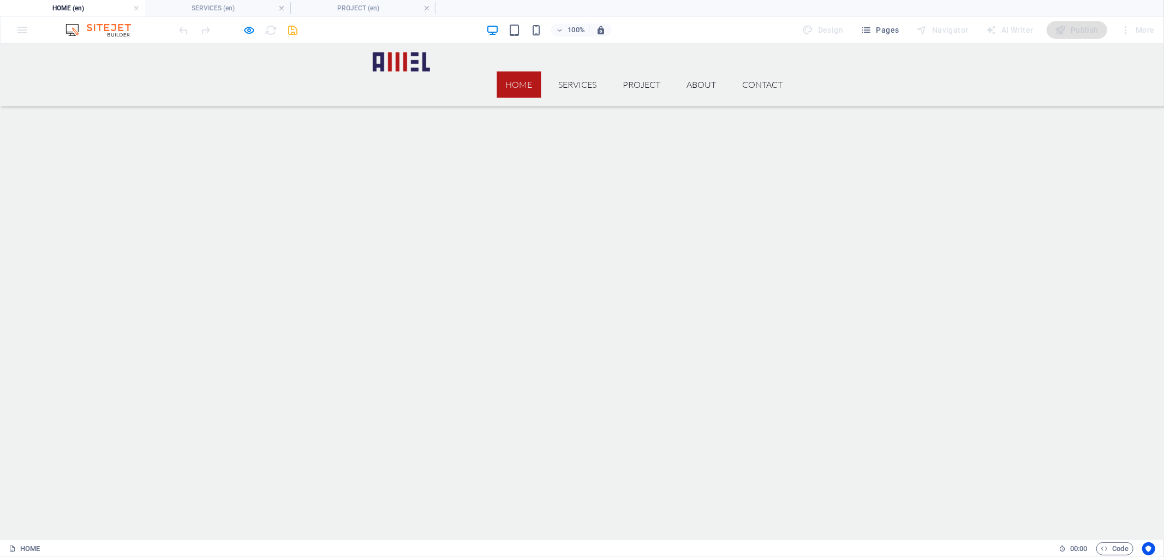
scroll to position [2168, 0]
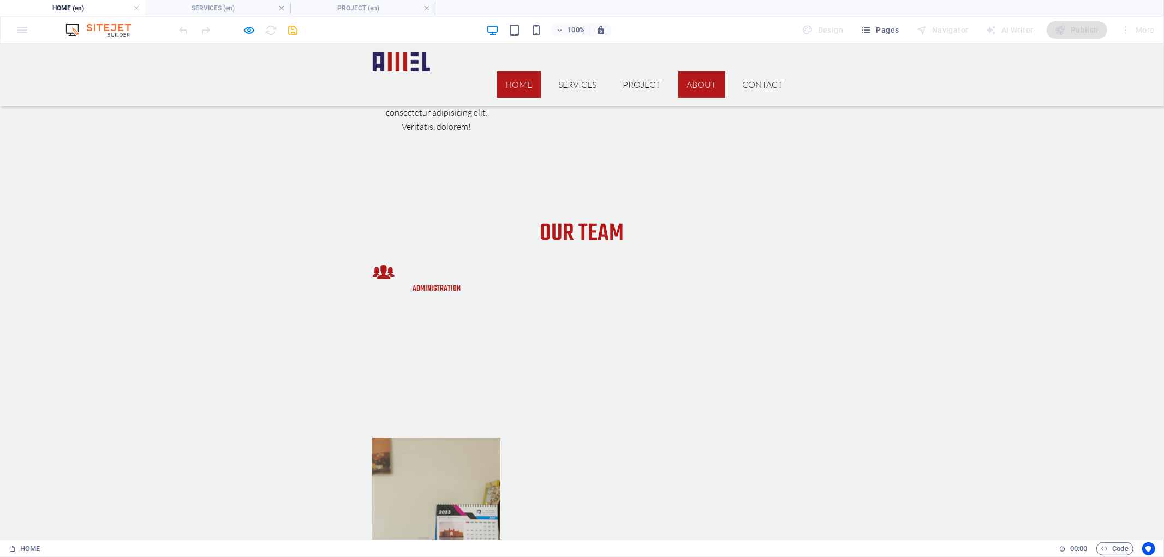
click at [702, 71] on link "ABOUT" at bounding box center [701, 84] width 47 height 26
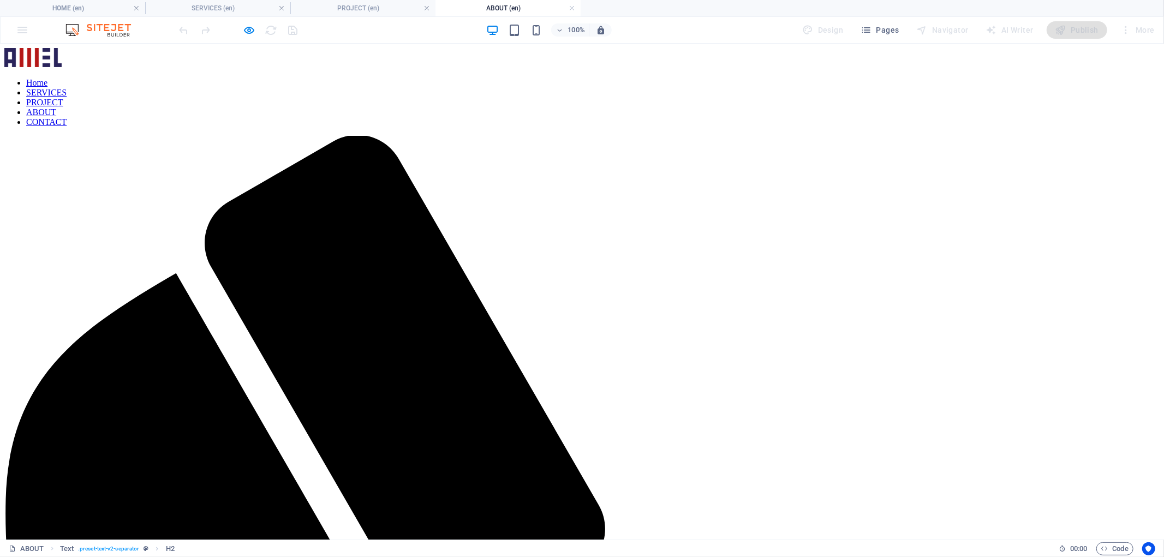
scroll to position [0, 0]
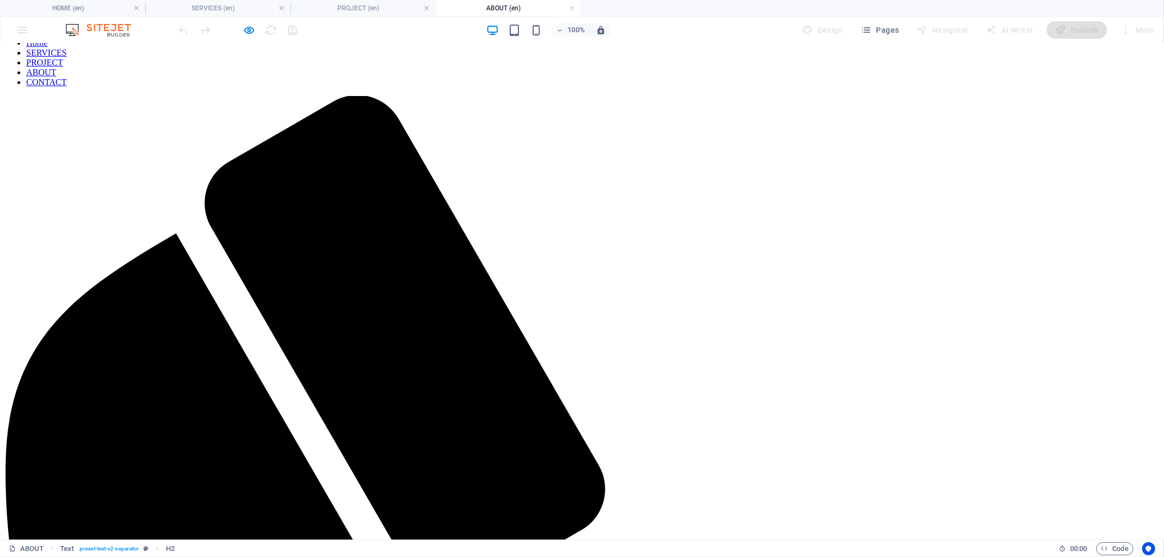
drag, startPoint x: 696, startPoint y: 147, endPoint x: 690, endPoint y: 171, distance: 24.9
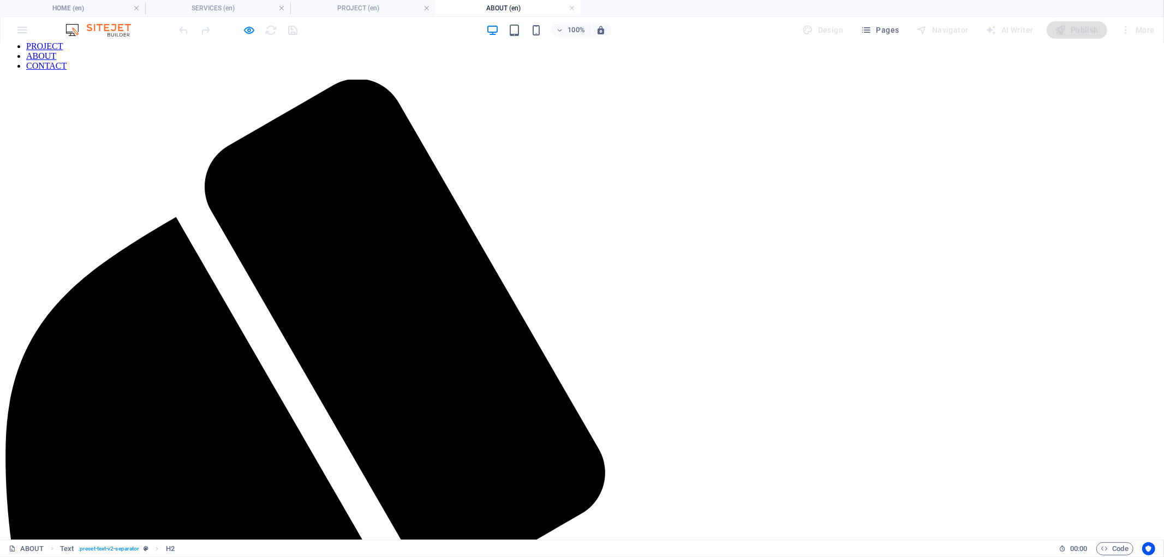
drag, startPoint x: 634, startPoint y: 183, endPoint x: 631, endPoint y: 201, distance: 18.3
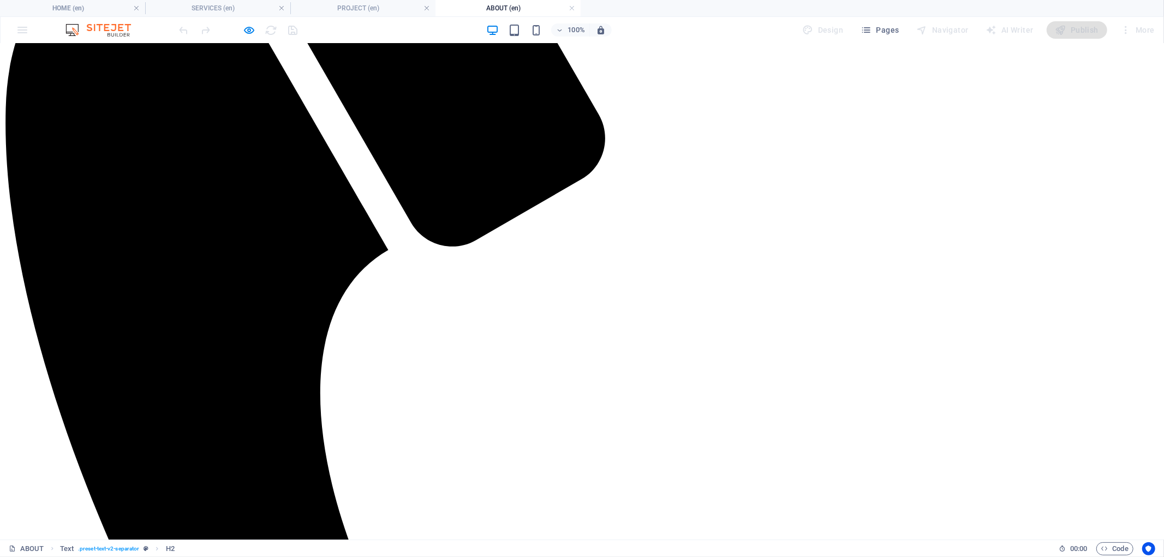
scroll to position [439, 0]
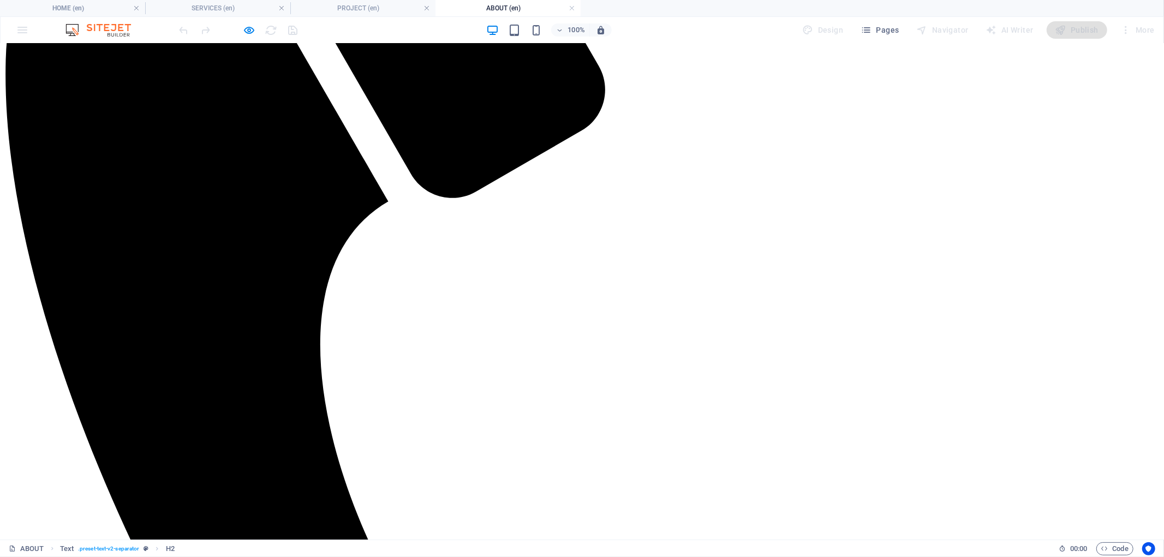
drag, startPoint x: 630, startPoint y: 218, endPoint x: 631, endPoint y: 251, distance: 33.3
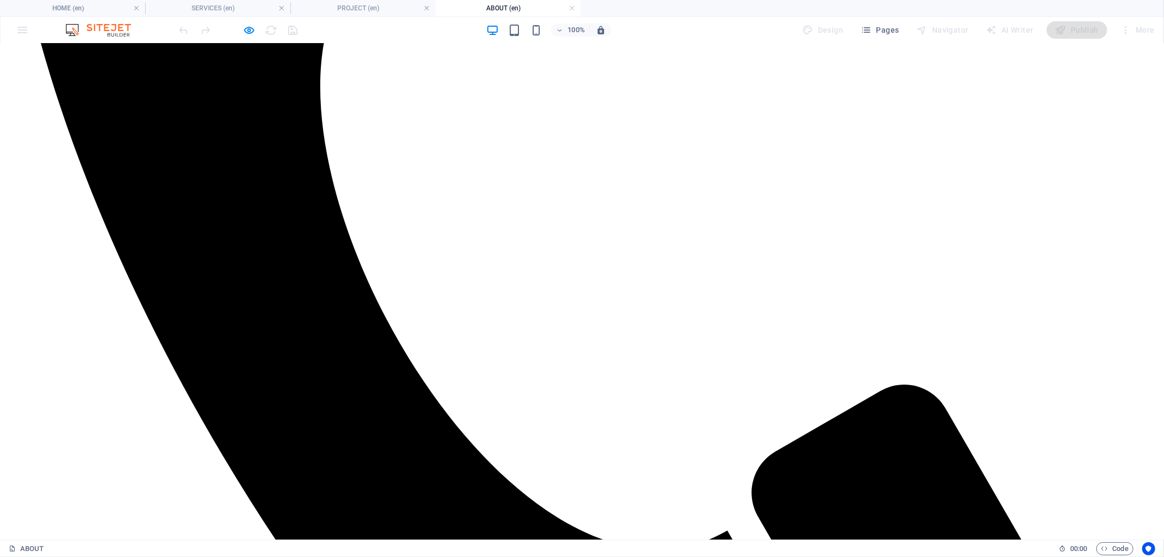
scroll to position [726, 0]
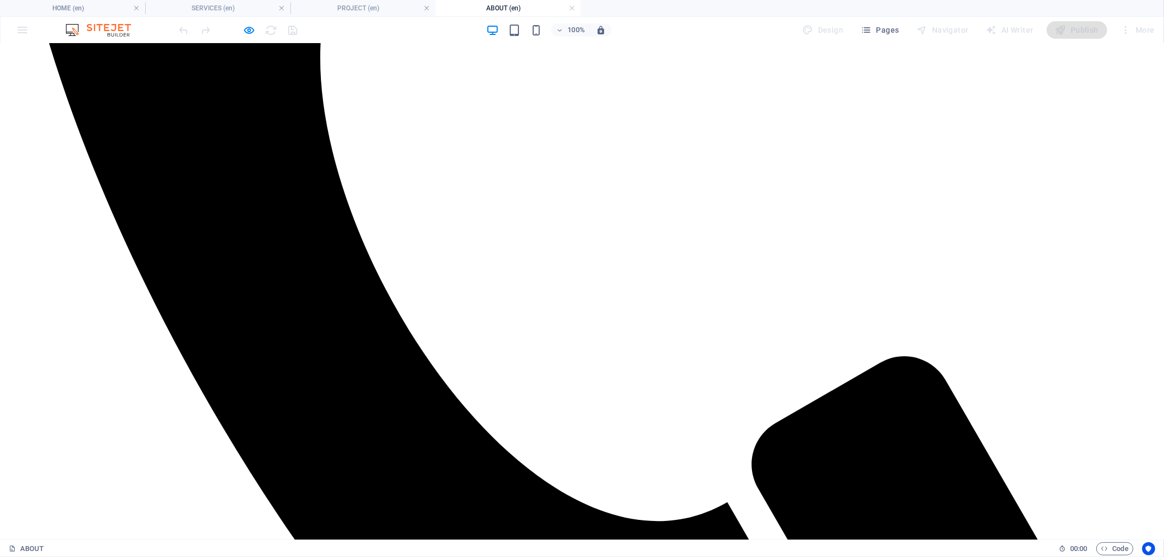
drag, startPoint x: 645, startPoint y: 230, endPoint x: 638, endPoint y: 266, distance: 36.2
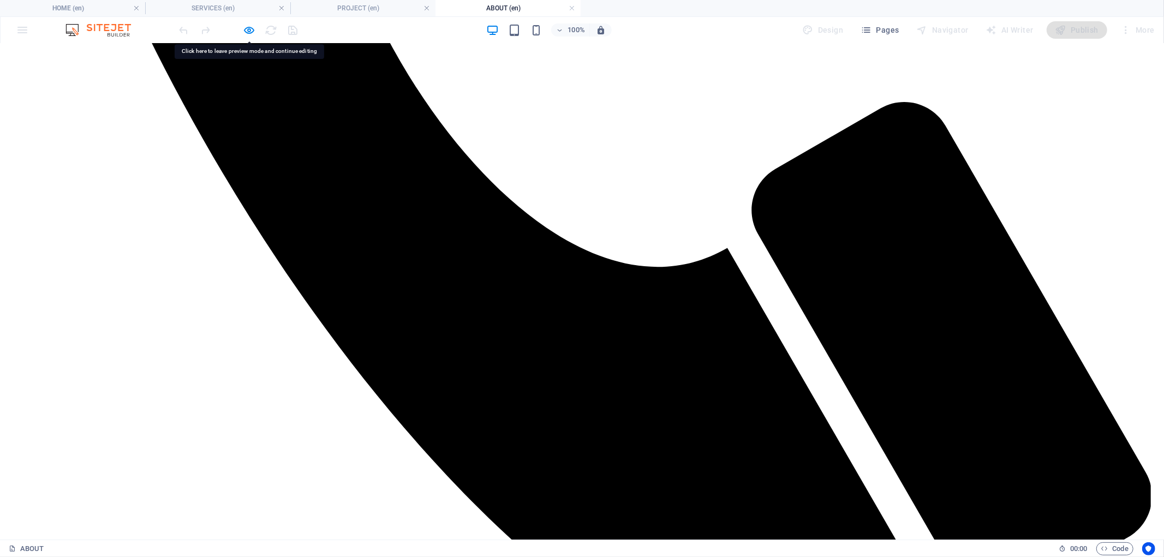
drag, startPoint x: 811, startPoint y: 258, endPoint x: 806, endPoint y: 298, distance: 40.7
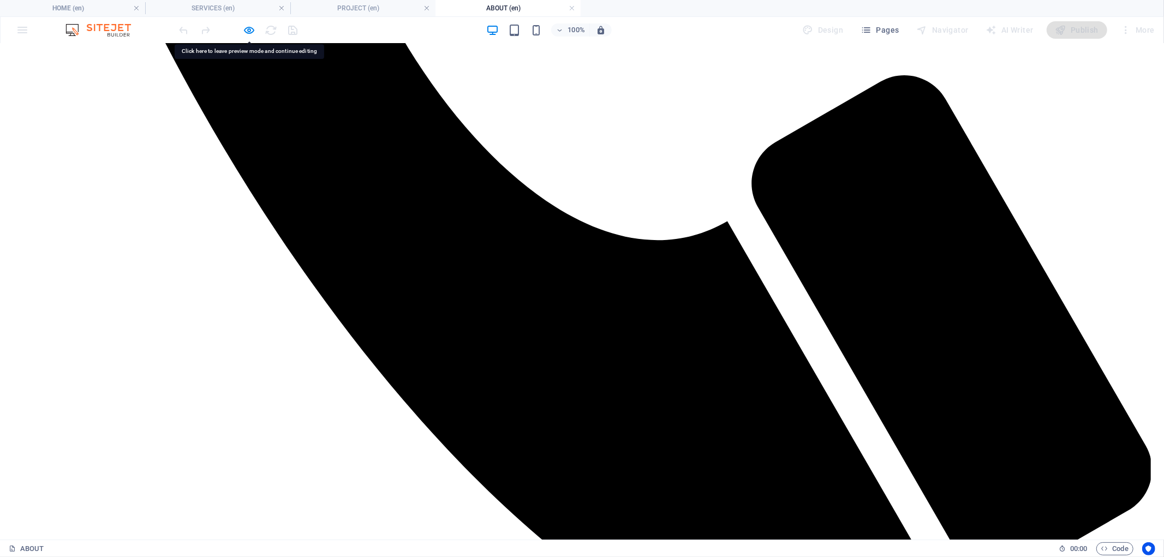
drag, startPoint x: 82, startPoint y: 14, endPoint x: 443, endPoint y: 89, distance: 368.9
click at [82, 14] on h4 "HOME (en)" at bounding box center [72, 8] width 145 height 12
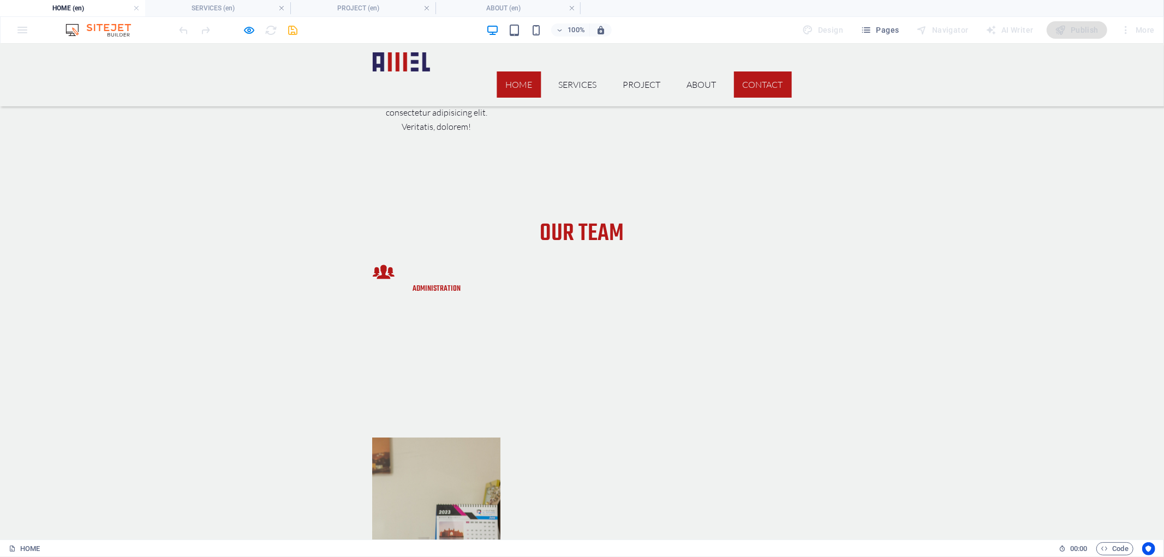
click at [775, 71] on link "CONTACT" at bounding box center [763, 84] width 58 height 26
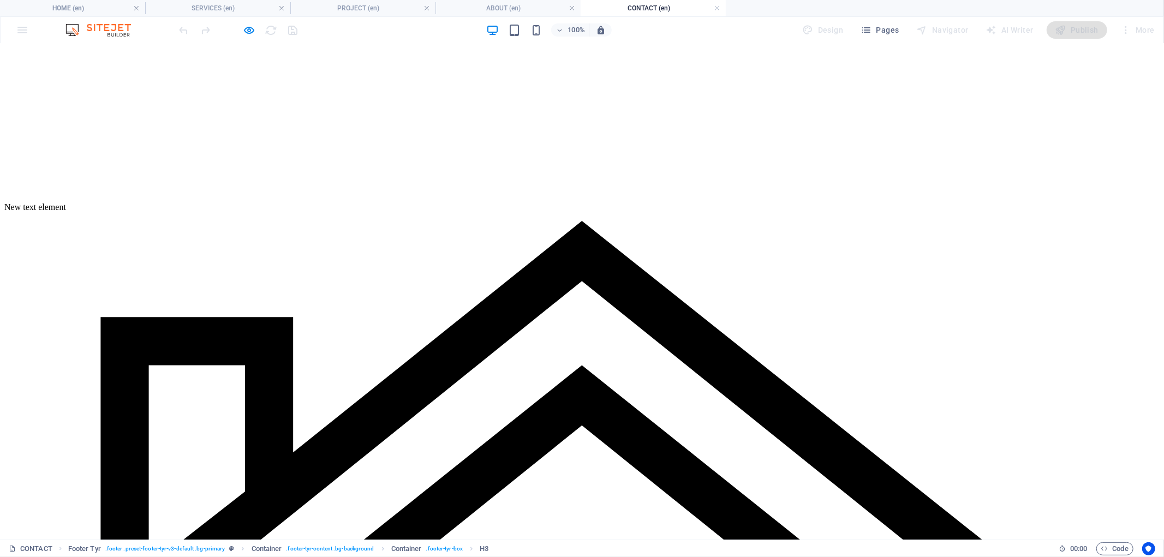
scroll to position [80, 0]
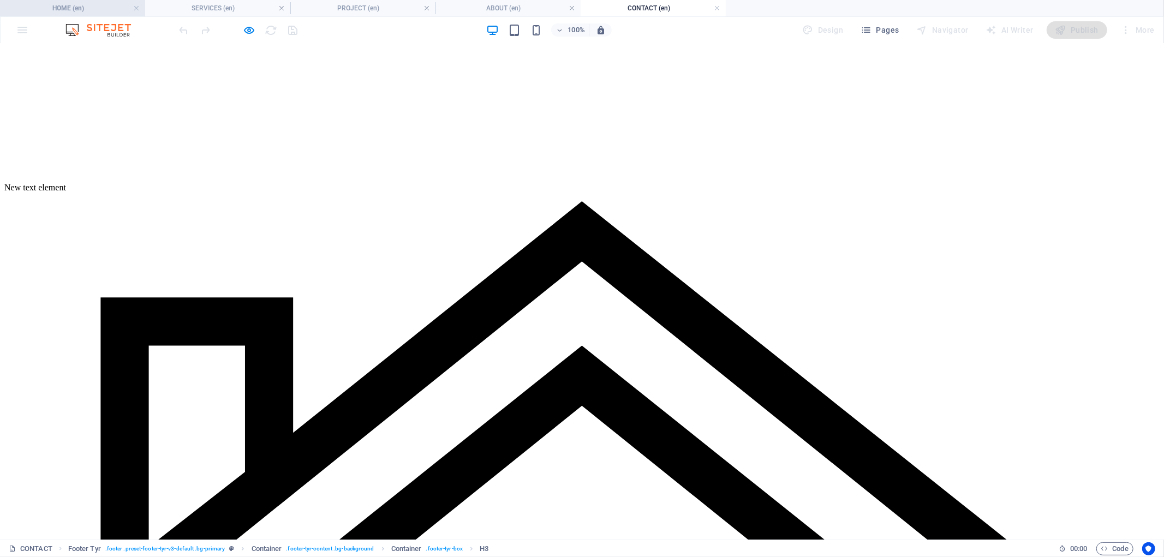
click at [96, 9] on h4 "HOME (en)" at bounding box center [72, 8] width 145 height 12
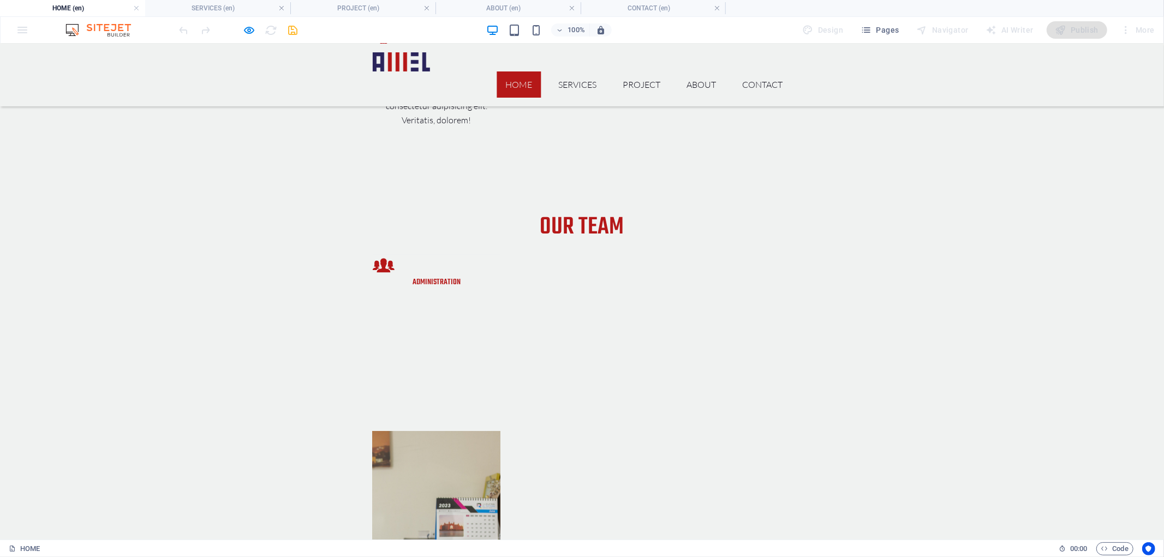
scroll to position [2176, 0]
copy h2 "Laboratory"
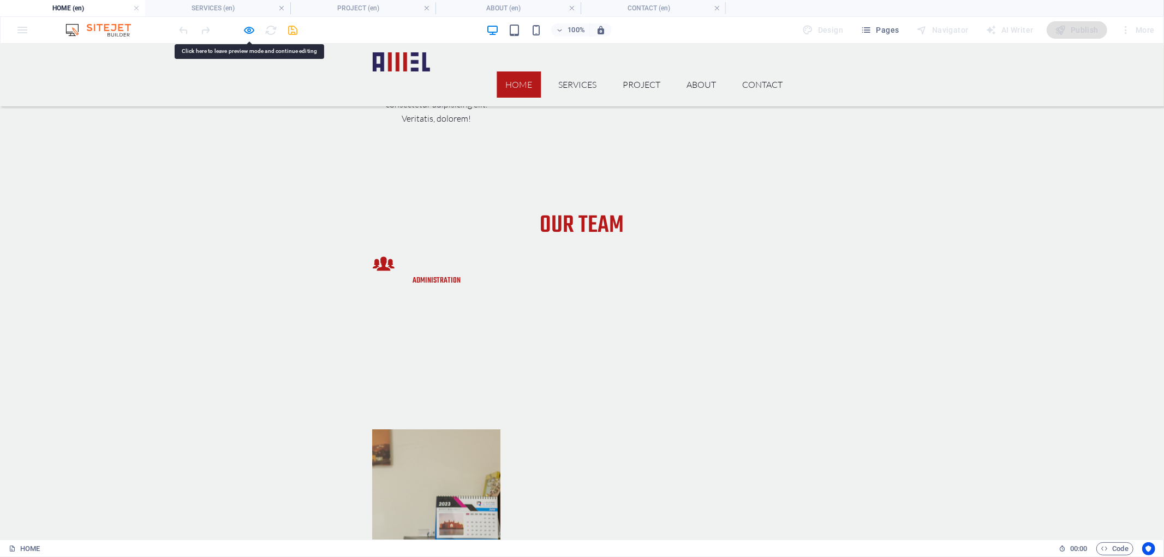
click at [247, 28] on icon "button" at bounding box center [249, 30] width 13 height 13
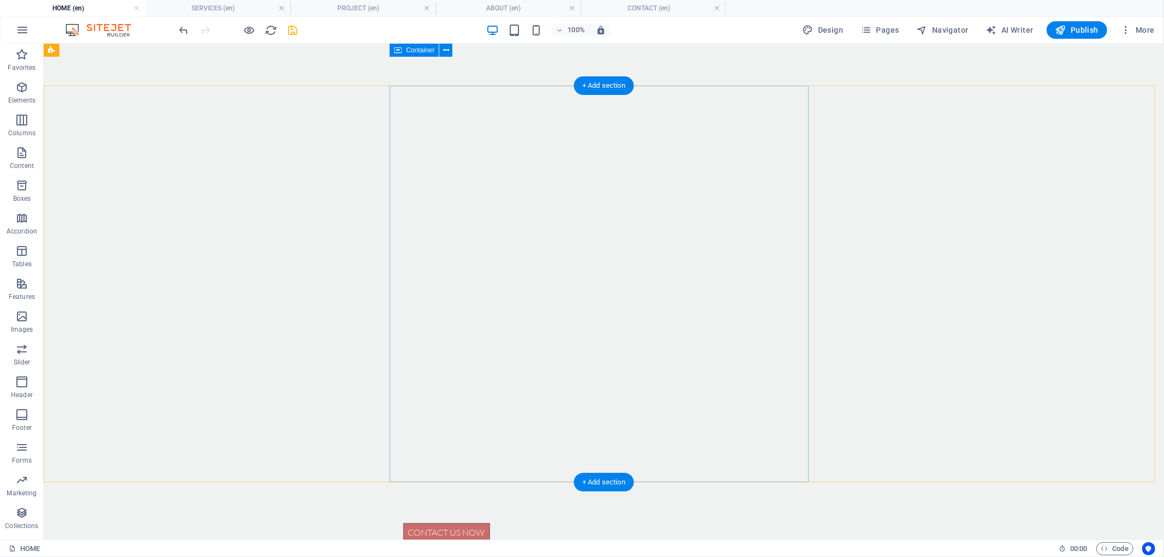
scroll to position [0, 0]
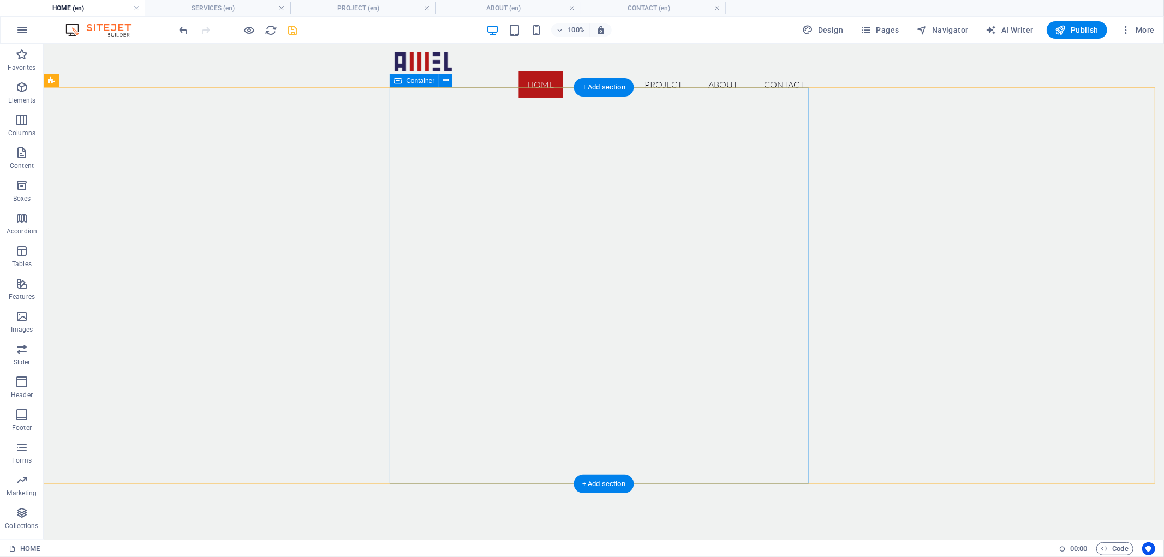
drag, startPoint x: 584, startPoint y: 255, endPoint x: 588, endPoint y: 175, distance: 80.3
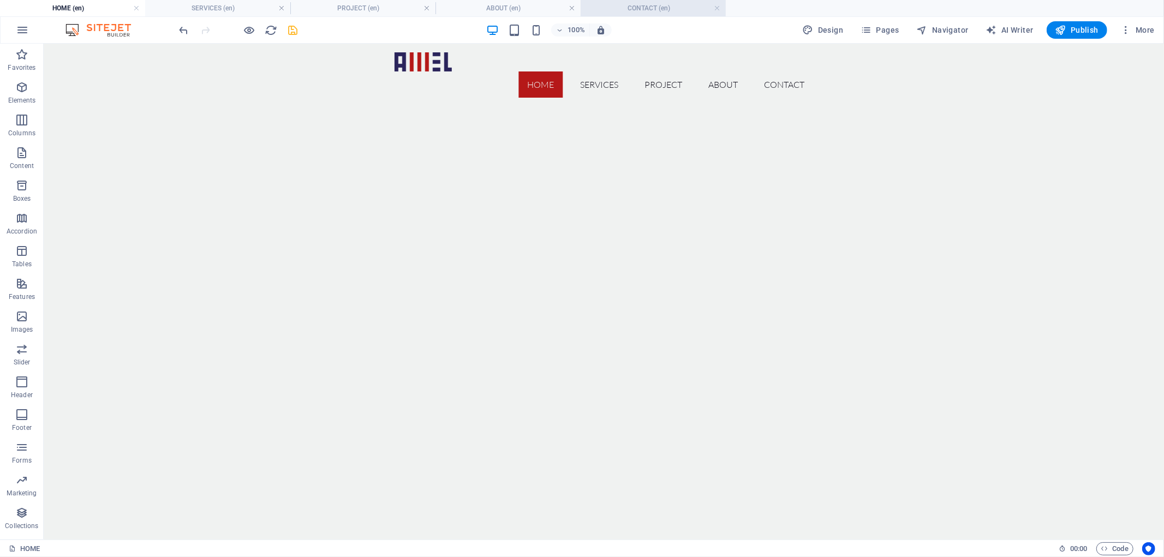
click at [657, 7] on h4 "CONTACT (en)" at bounding box center [652, 8] width 145 height 12
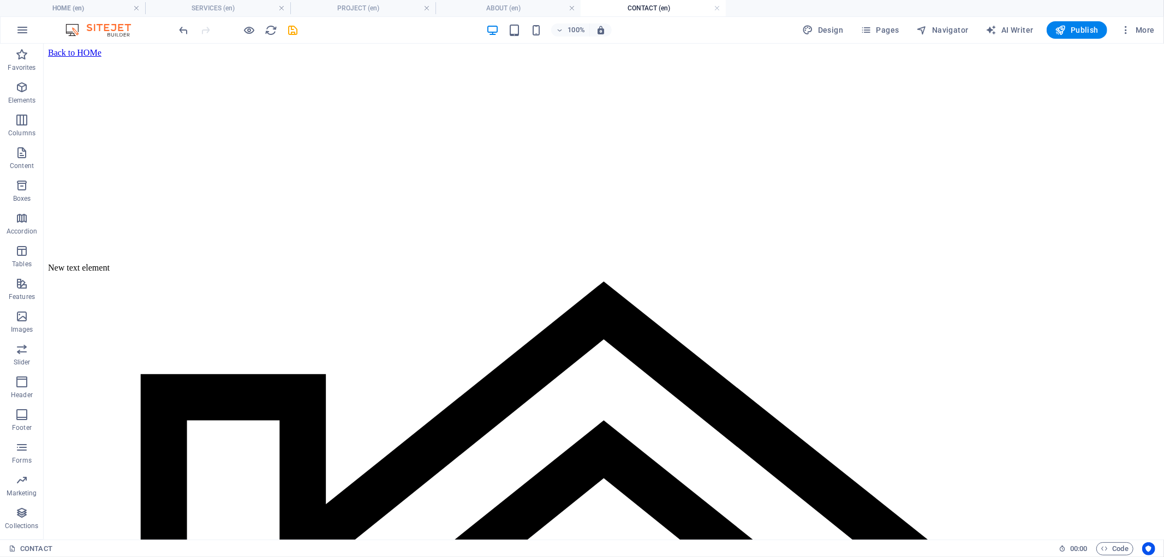
scroll to position [80, 0]
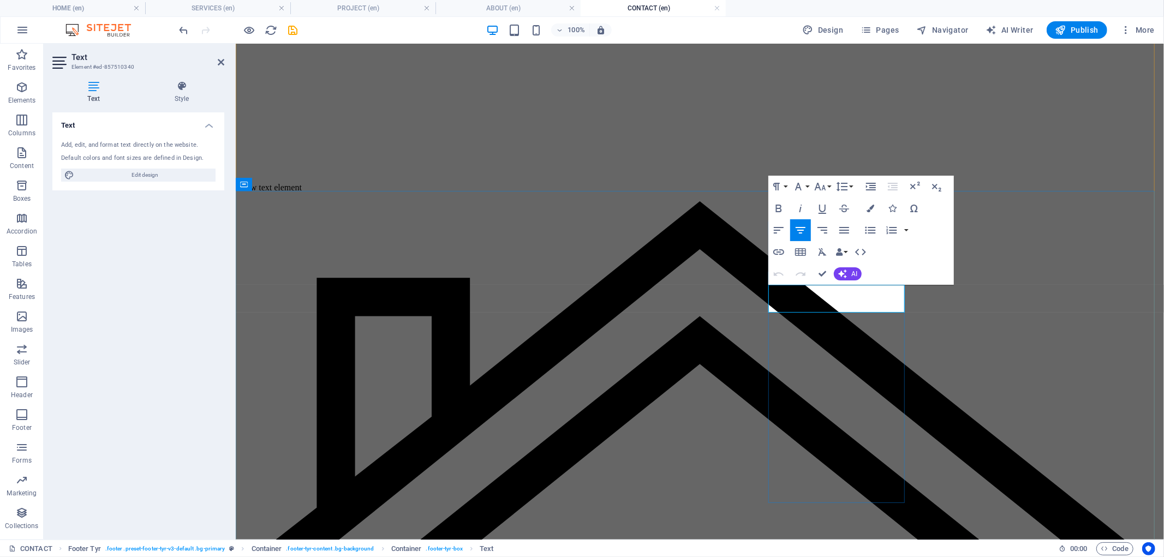
drag, startPoint x: 903, startPoint y: 291, endPoint x: 770, endPoint y: 288, distance: 132.6
copy span "Al Masfoufa Engineering Laboratory"
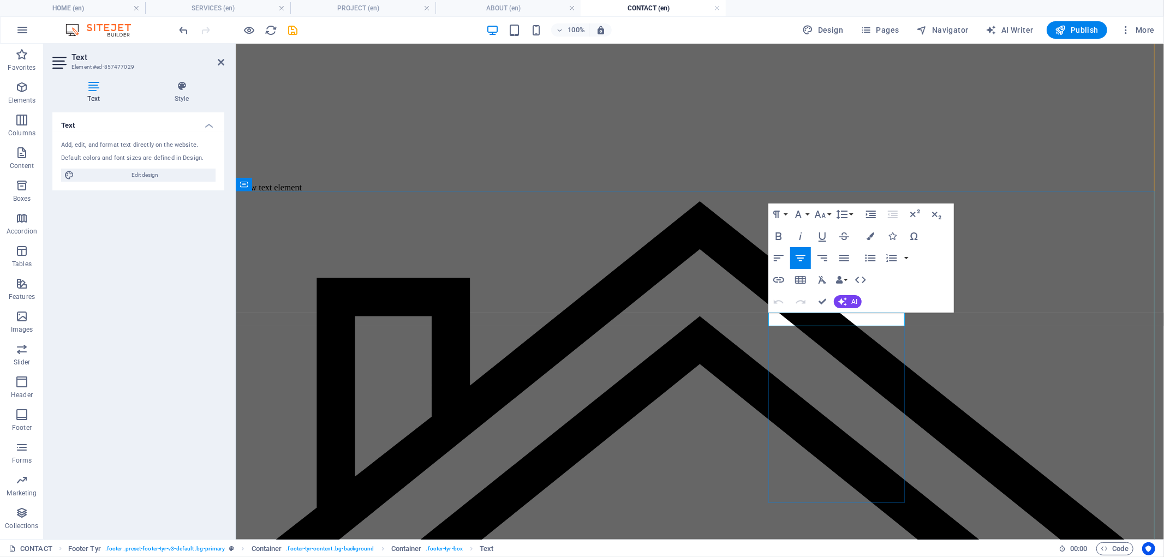
click link "[EMAIL_ADDRESS][DOMAIN_NAME]"
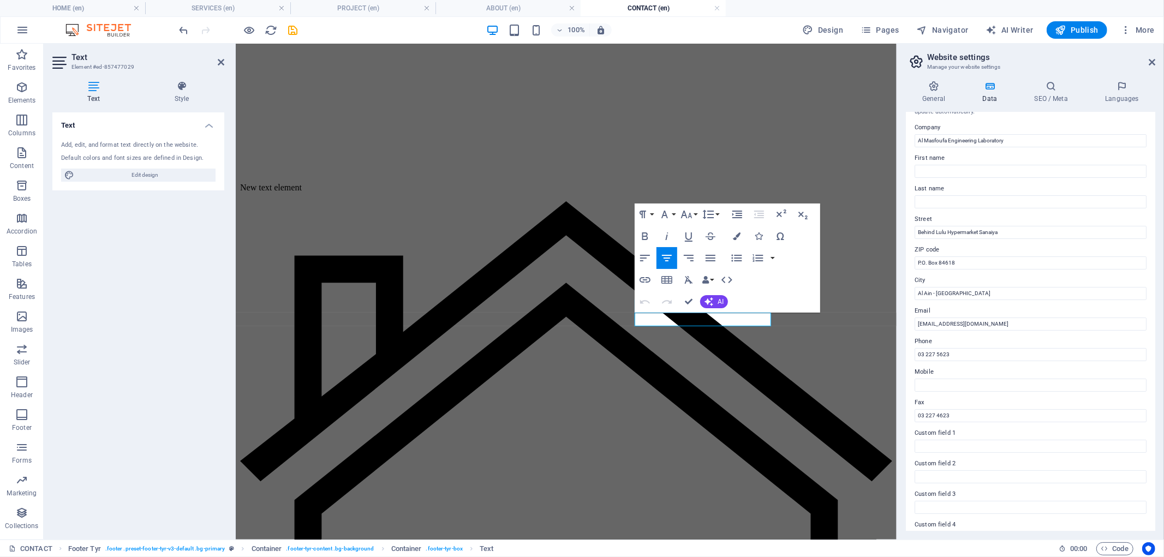
scroll to position [0, 0]
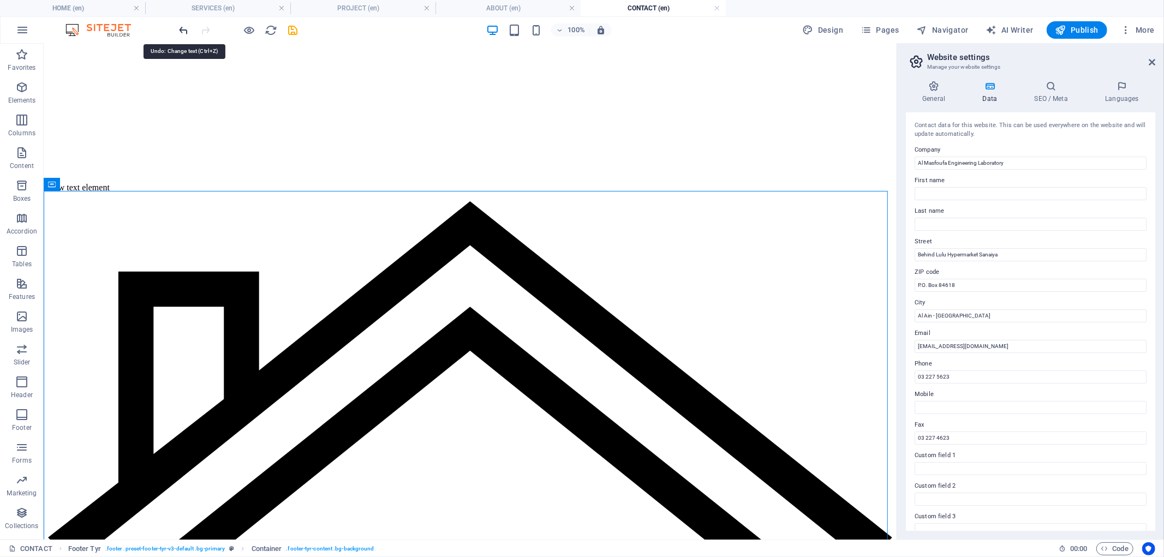
click at [181, 29] on icon "undo" at bounding box center [184, 30] width 13 height 13
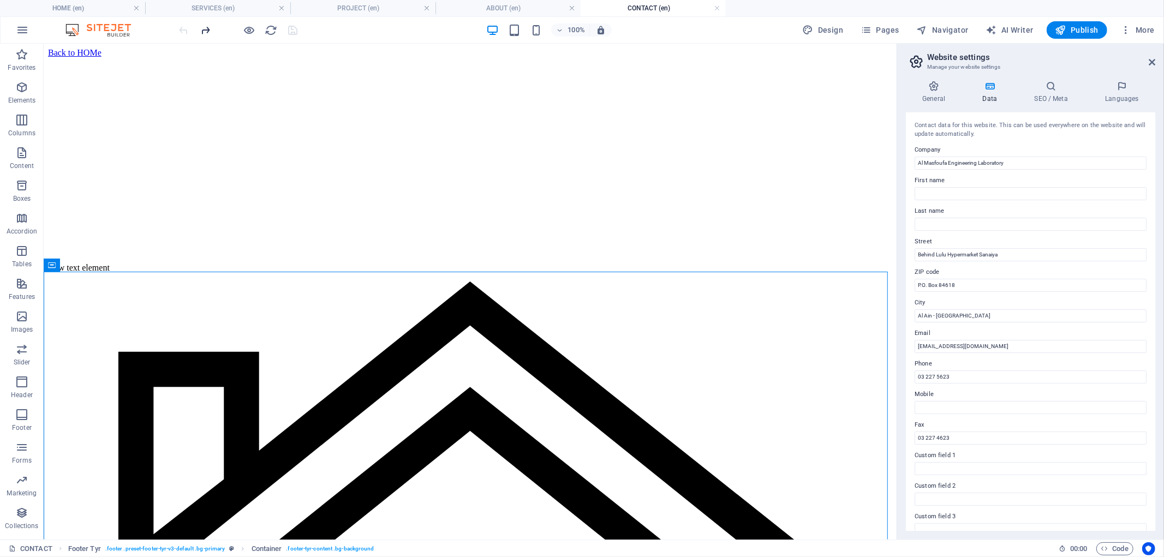
click at [204, 32] on icon "redo" at bounding box center [206, 30] width 13 height 13
click at [89, 7] on h4 "HOME (en)" at bounding box center [72, 8] width 145 height 12
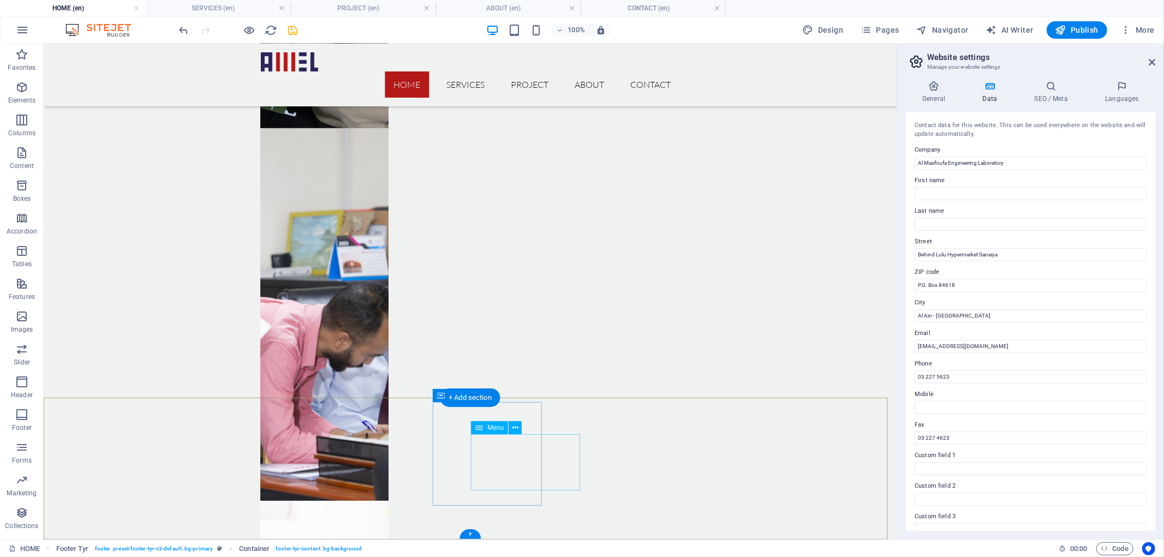
drag, startPoint x: 486, startPoint y: 316, endPoint x: 500, endPoint y: 486, distance: 170.3
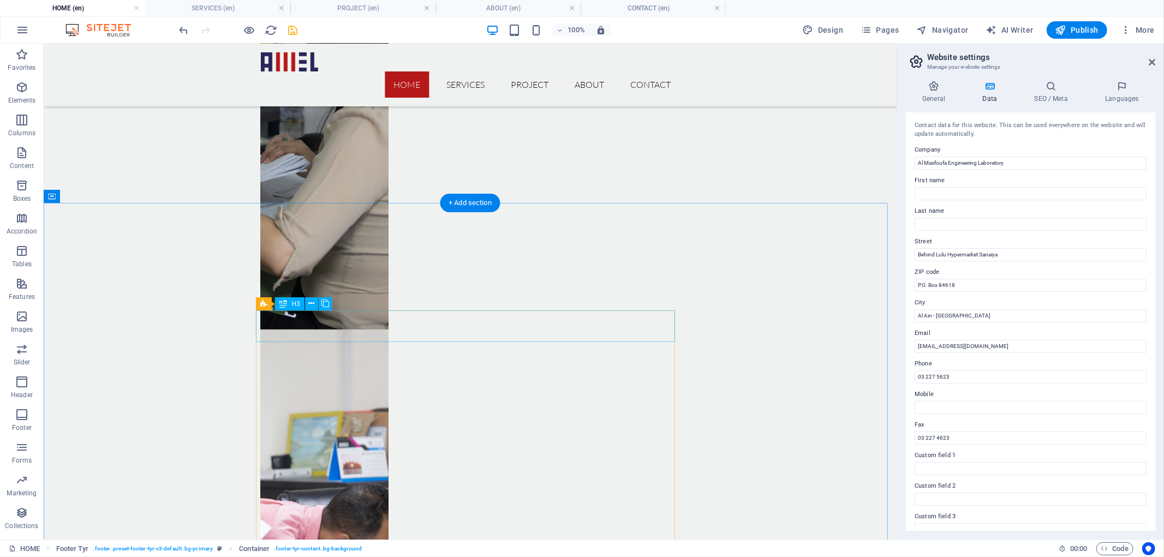
scroll to position [3419, 0]
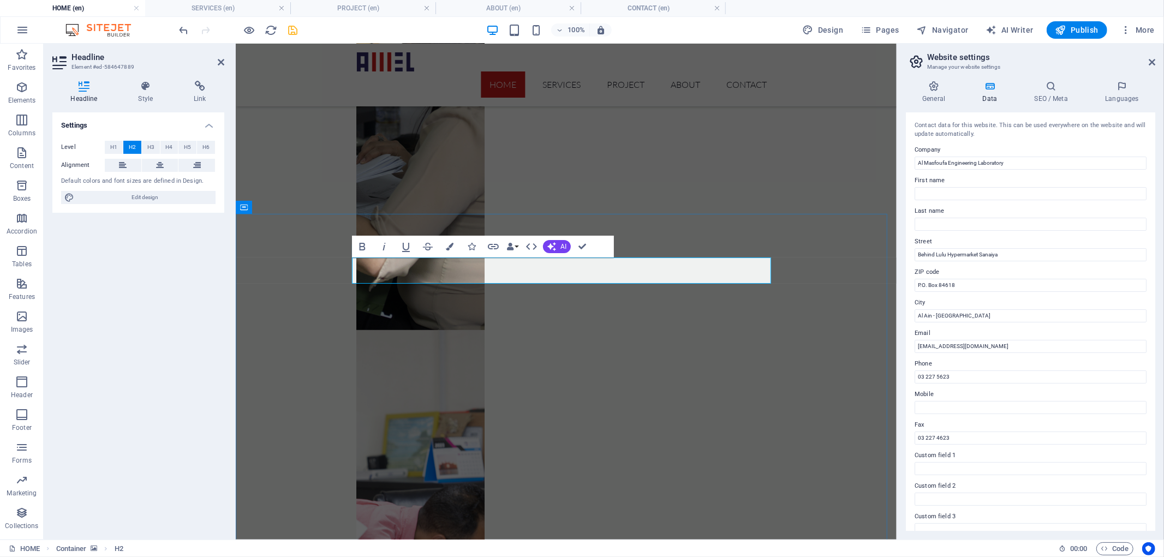
drag, startPoint x: 698, startPoint y: 275, endPoint x: 711, endPoint y: 271, distance: 13.1
drag, startPoint x: 713, startPoint y: 267, endPoint x: 388, endPoint y: 268, distance: 324.6
copy span "Al Masfoufa Engineering Laboratory"
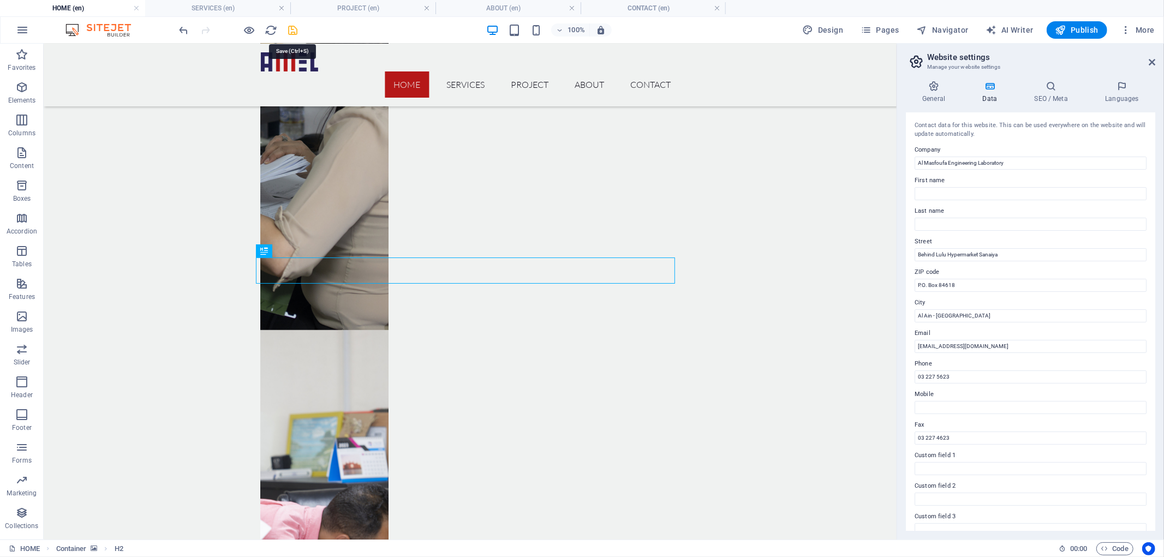
click at [295, 33] on icon "save" at bounding box center [293, 30] width 13 height 13
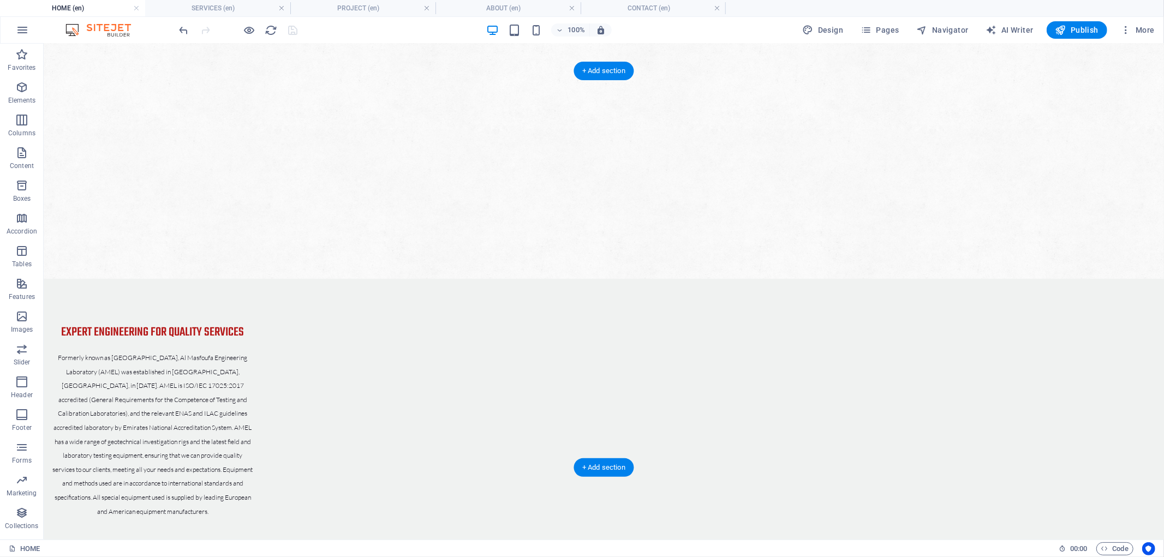
scroll to position [0, 0]
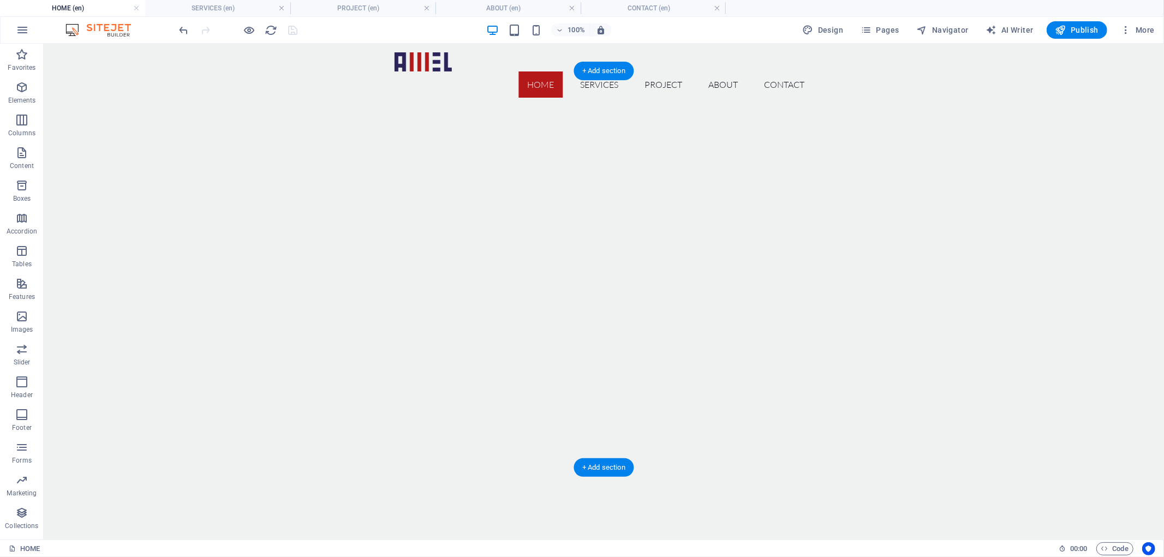
drag, startPoint x: 895, startPoint y: 460, endPoint x: 844, endPoint y: 259, distance: 207.7
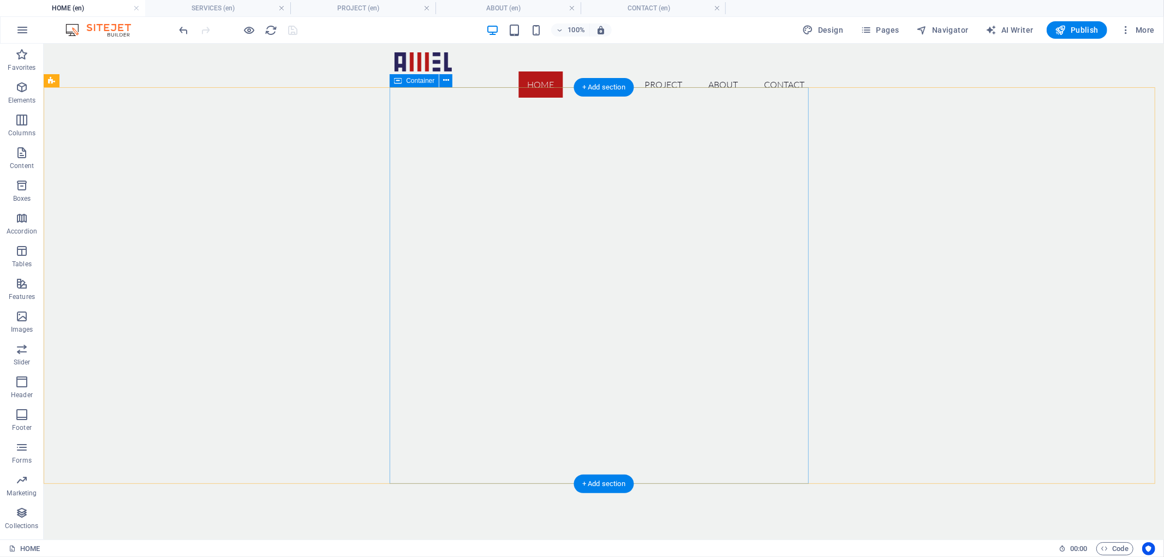
drag, startPoint x: 762, startPoint y: 464, endPoint x: 728, endPoint y: 298, distance: 169.2
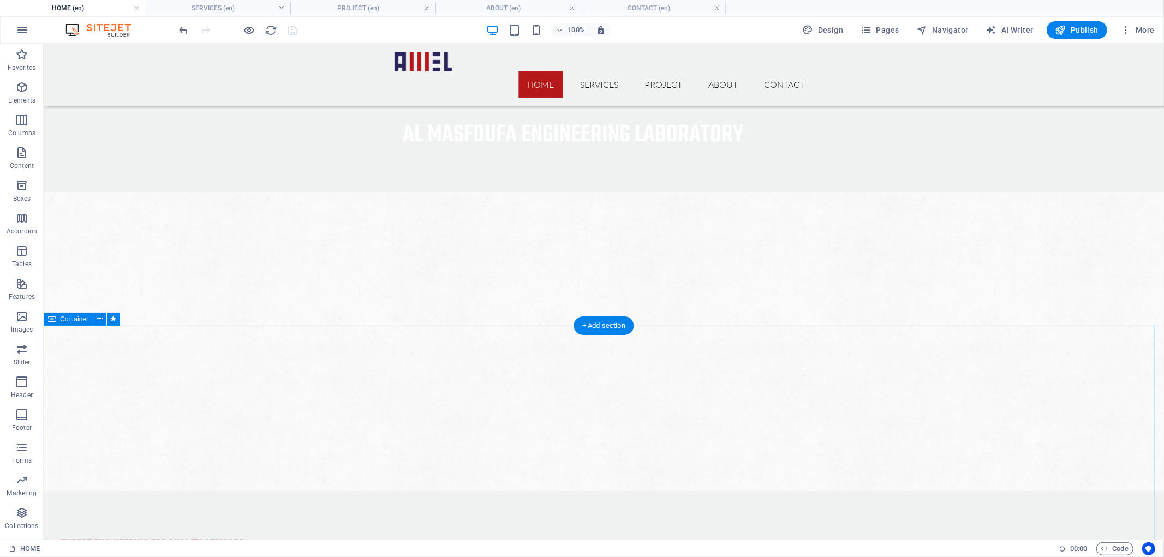
drag, startPoint x: 641, startPoint y: 293, endPoint x: 641, endPoint y: 332, distance: 39.3
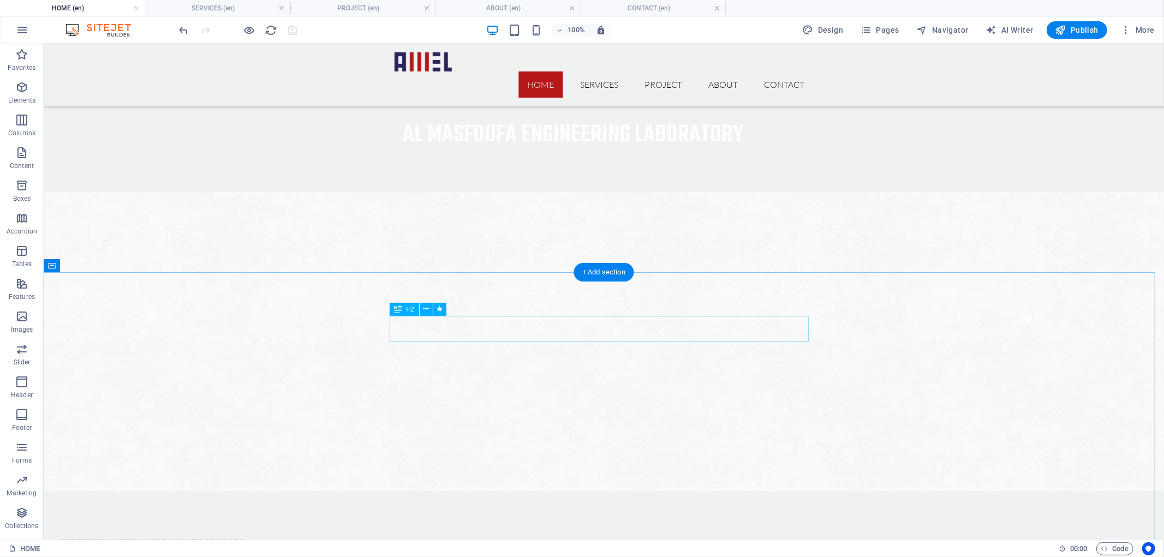
scroll to position [511, 0]
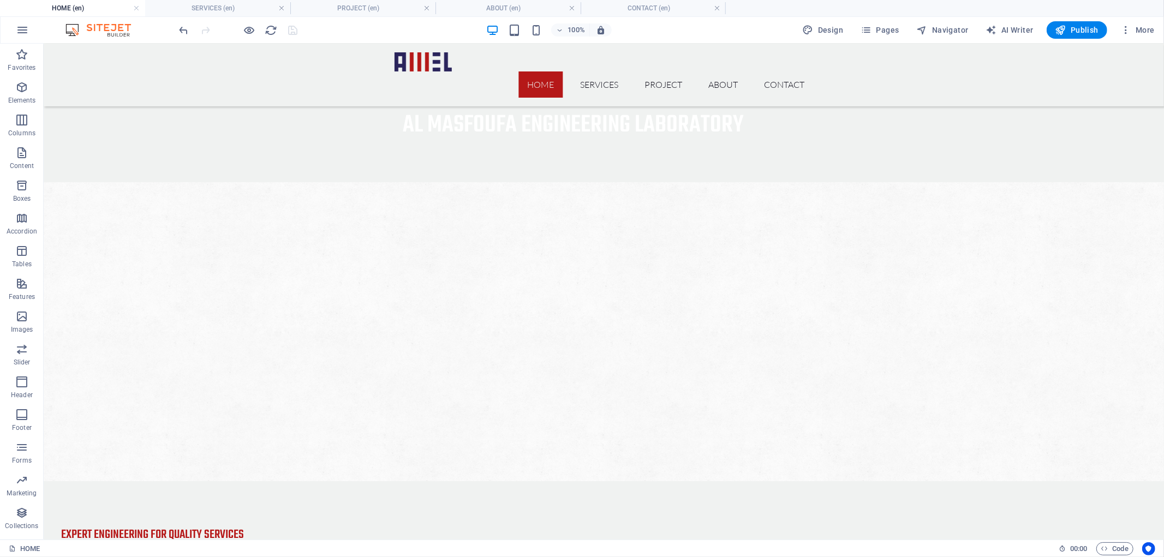
click at [232, 17] on div "100% Design Pages Navigator AI Writer Publish More" at bounding box center [582, 30] width 1163 height 26
click at [234, 11] on h4 "SERVICES (en)" at bounding box center [217, 8] width 145 height 12
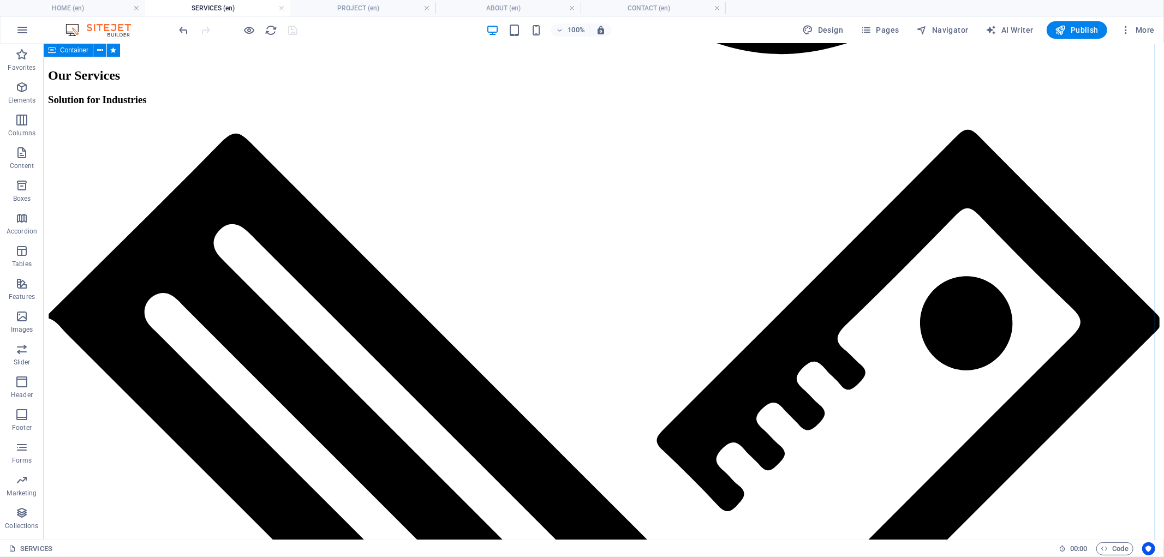
scroll to position [2069, 0]
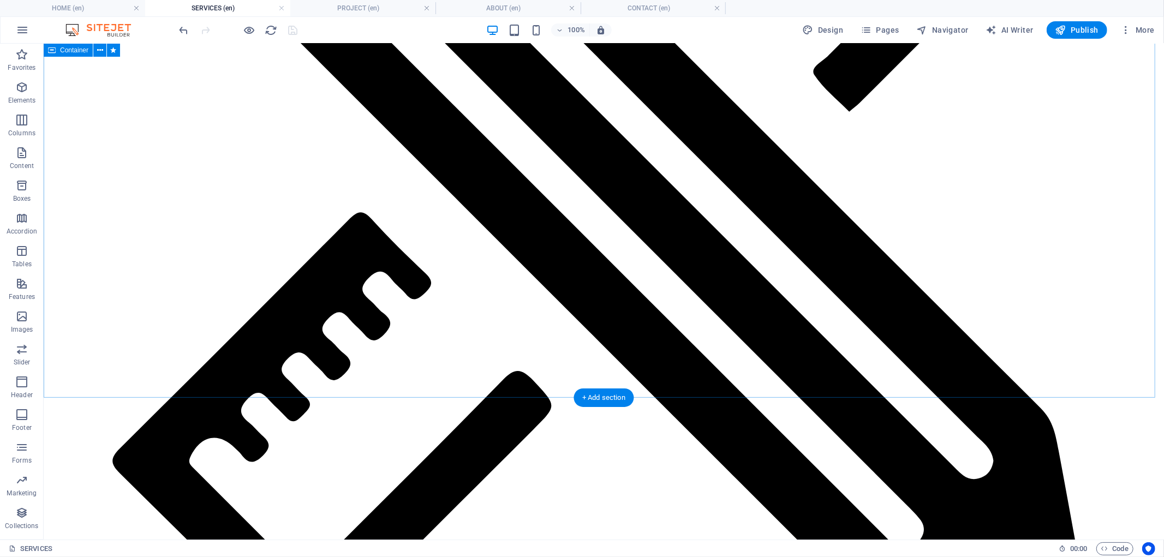
drag, startPoint x: 856, startPoint y: 194, endPoint x: 854, endPoint y: 320, distance: 126.6
click at [85, 13] on h4 "HOME (en)" at bounding box center [72, 8] width 145 height 12
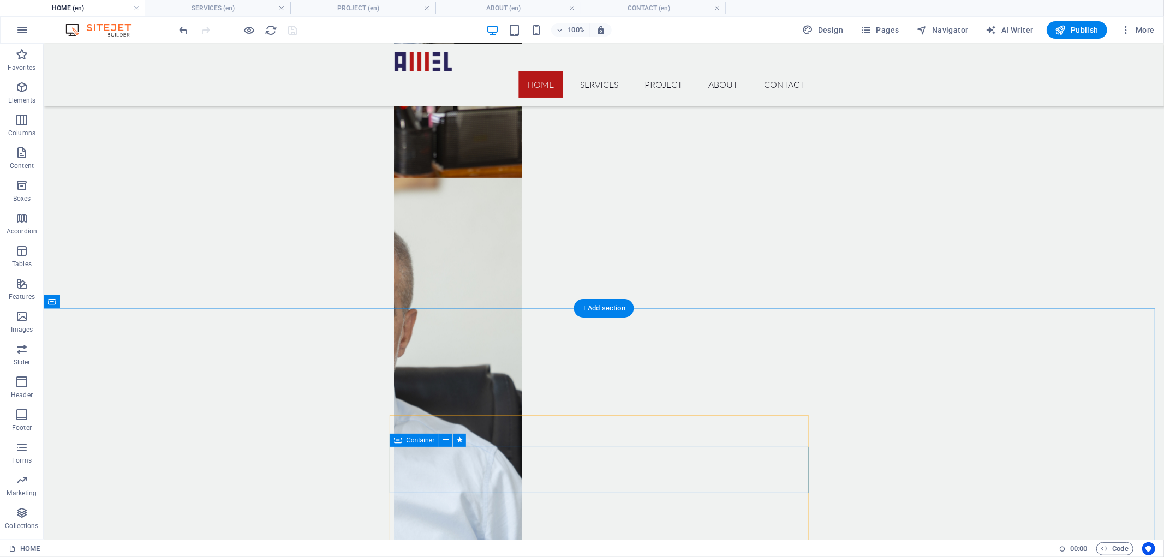
scroll to position [3621, 0]
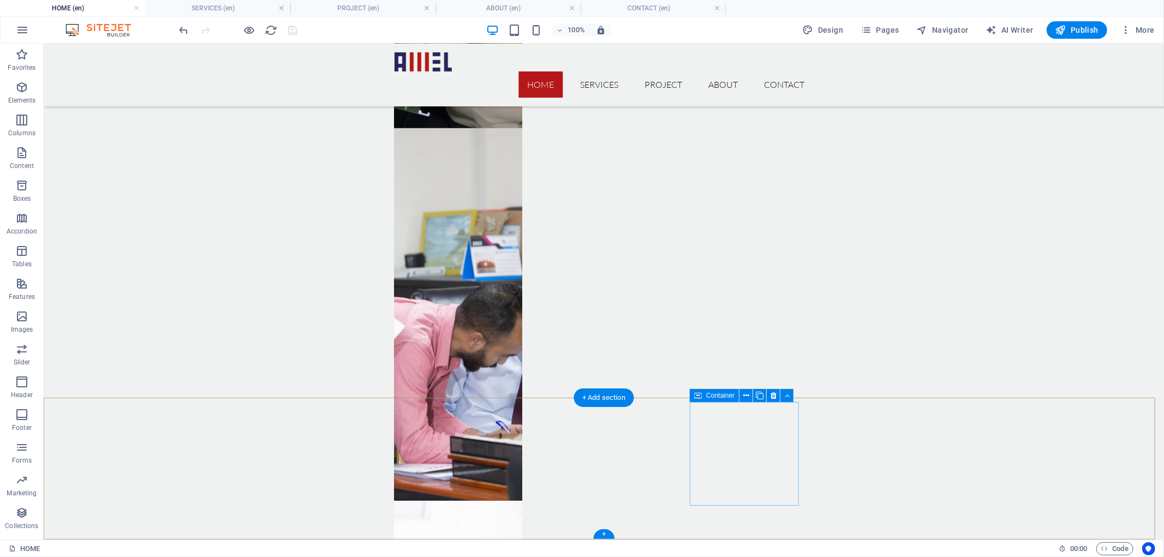
drag, startPoint x: 707, startPoint y: 315, endPoint x: 729, endPoint y: 489, distance: 176.0
click at [1072, 26] on span "Publish" at bounding box center [1076, 30] width 43 height 11
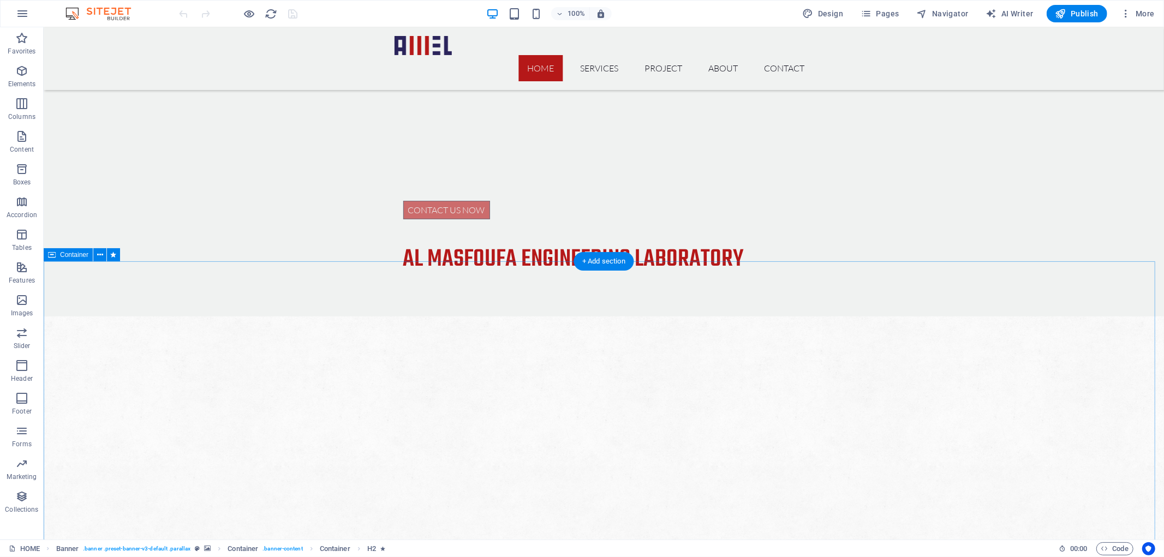
drag, startPoint x: 469, startPoint y: 204, endPoint x: 472, endPoint y: 302, distance: 98.3
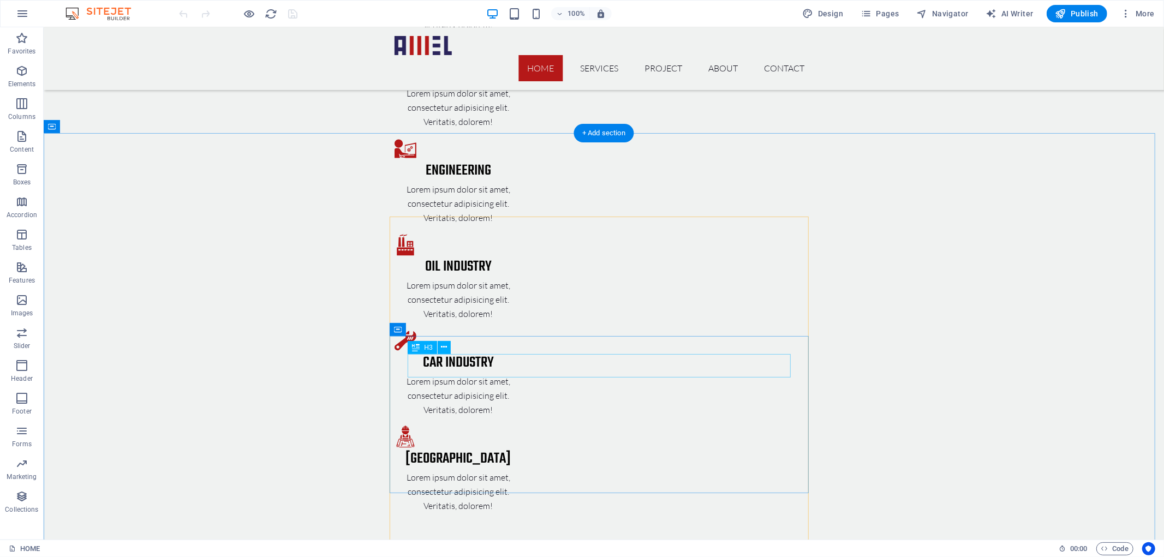
drag, startPoint x: 468, startPoint y: 229, endPoint x: 466, endPoint y: 355, distance: 125.5
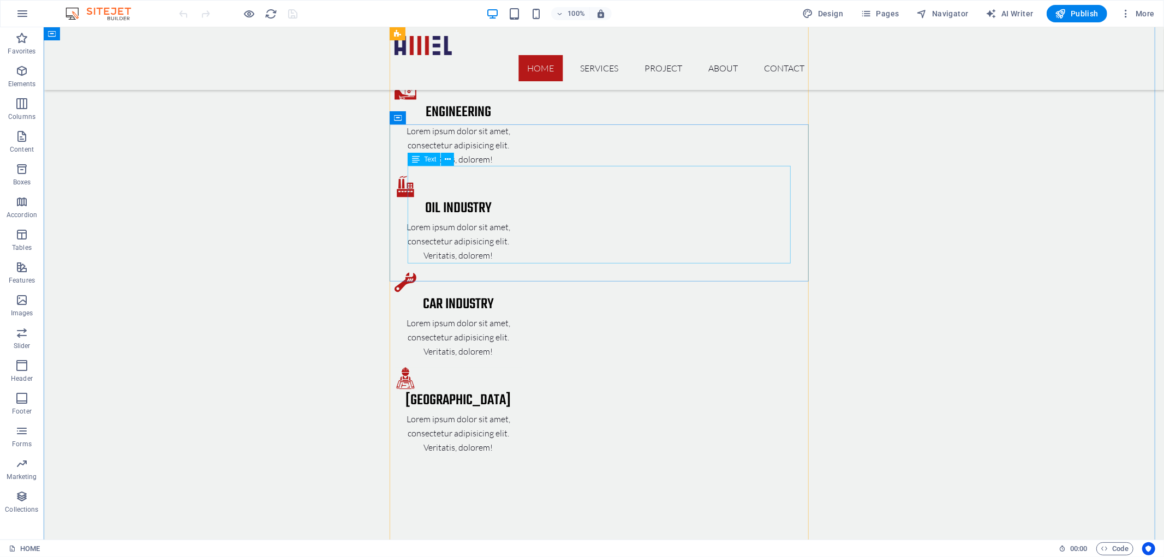
drag, startPoint x: 467, startPoint y: 340, endPoint x: 471, endPoint y: 254, distance: 86.3
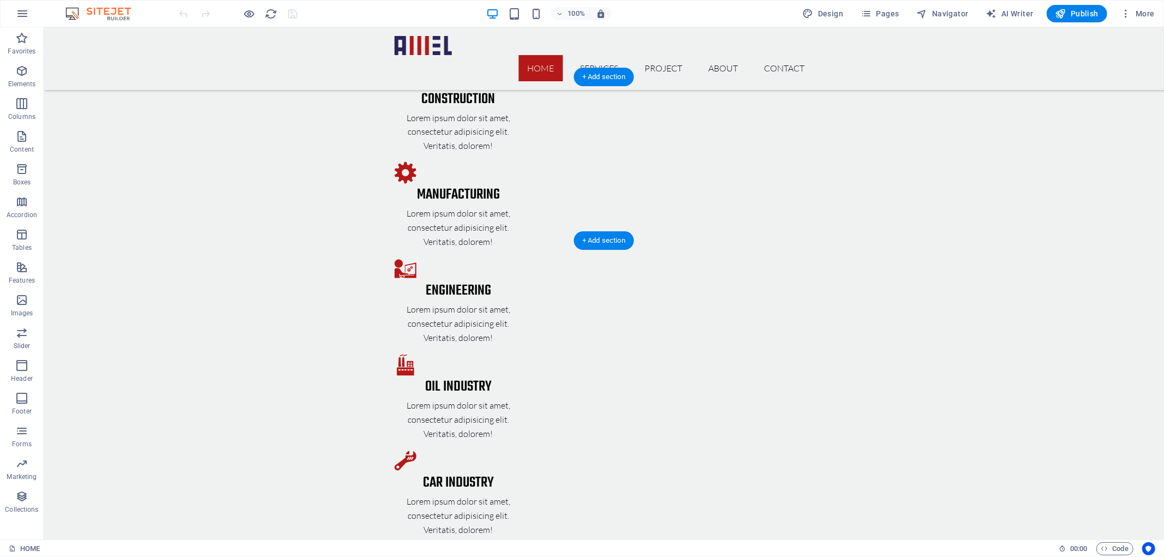
drag, startPoint x: 460, startPoint y: 250, endPoint x: 458, endPoint y: 205, distance: 45.4
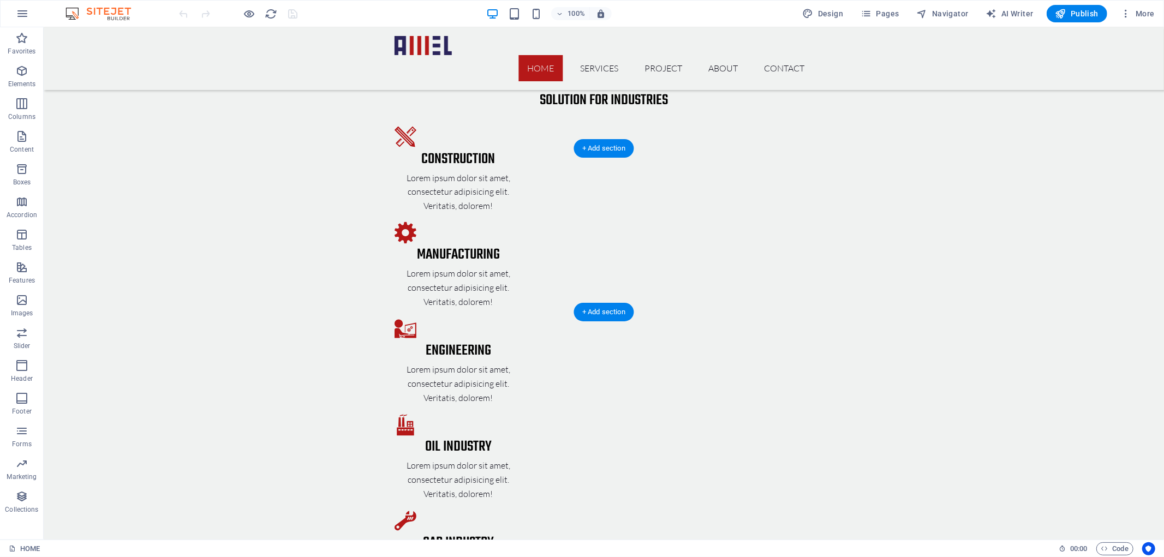
scroll to position [1606, 0]
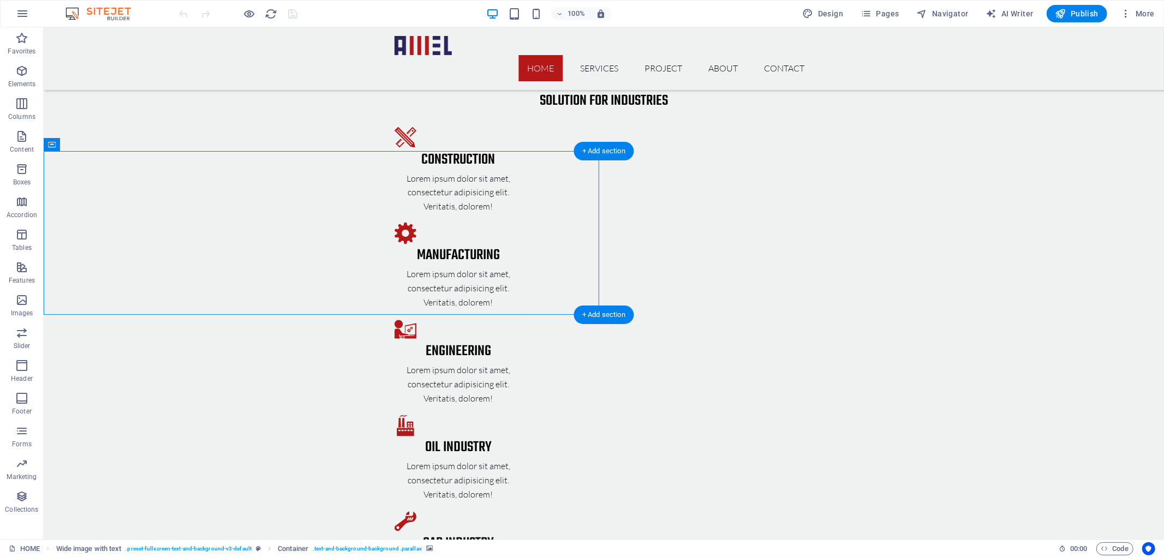
select select "px"
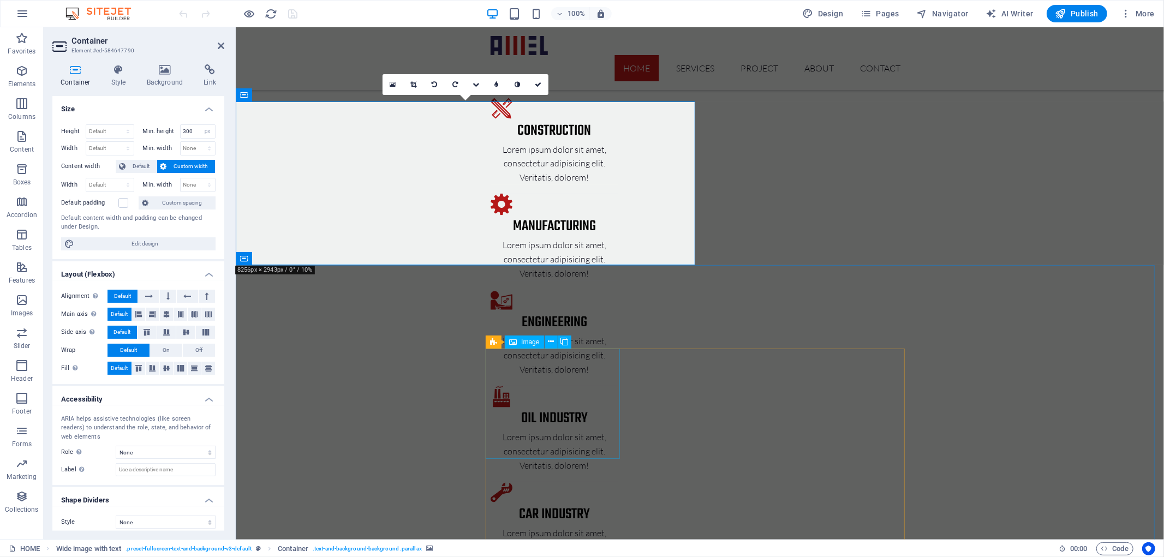
scroll to position [1666, 0]
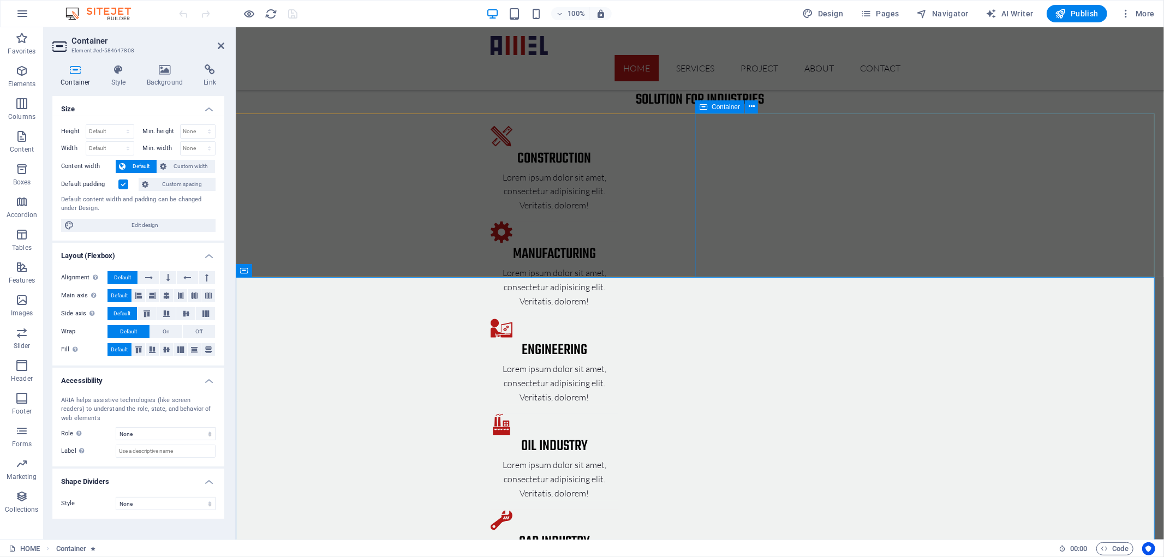
scroll to position [1565, 0]
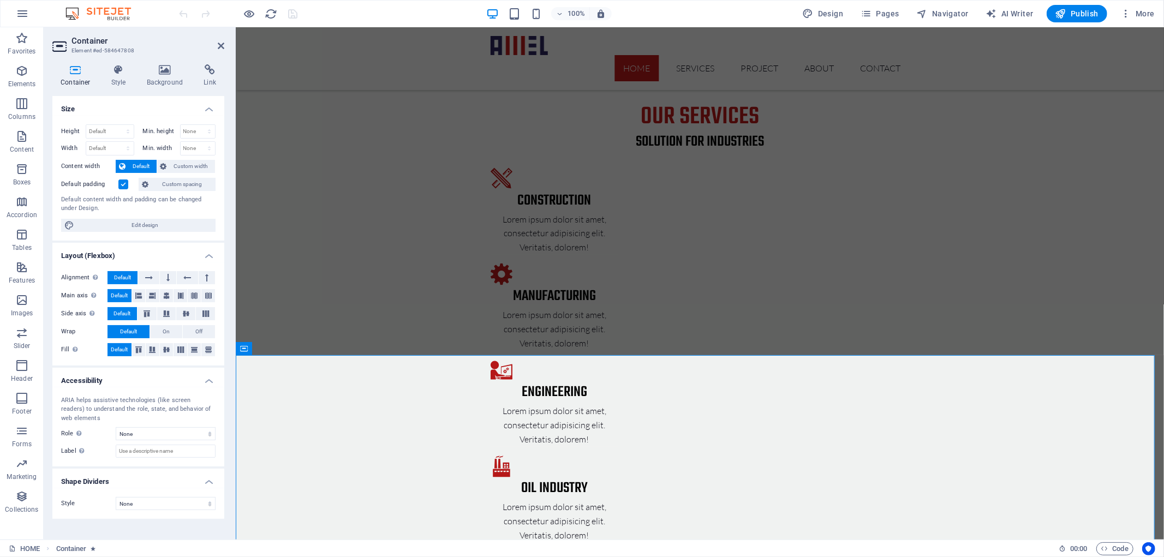
select select "px"
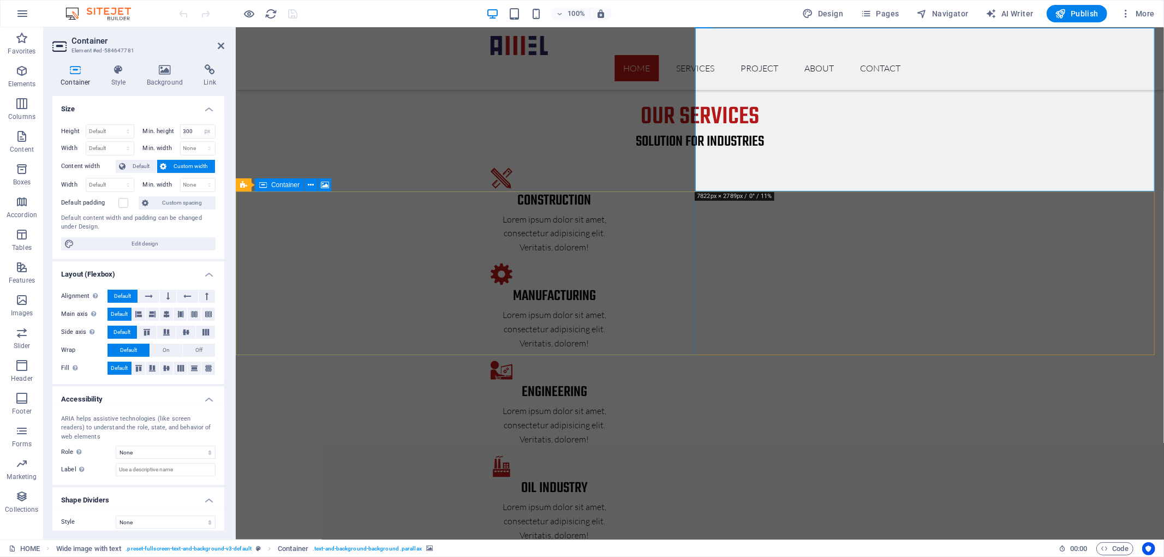
select select "px"
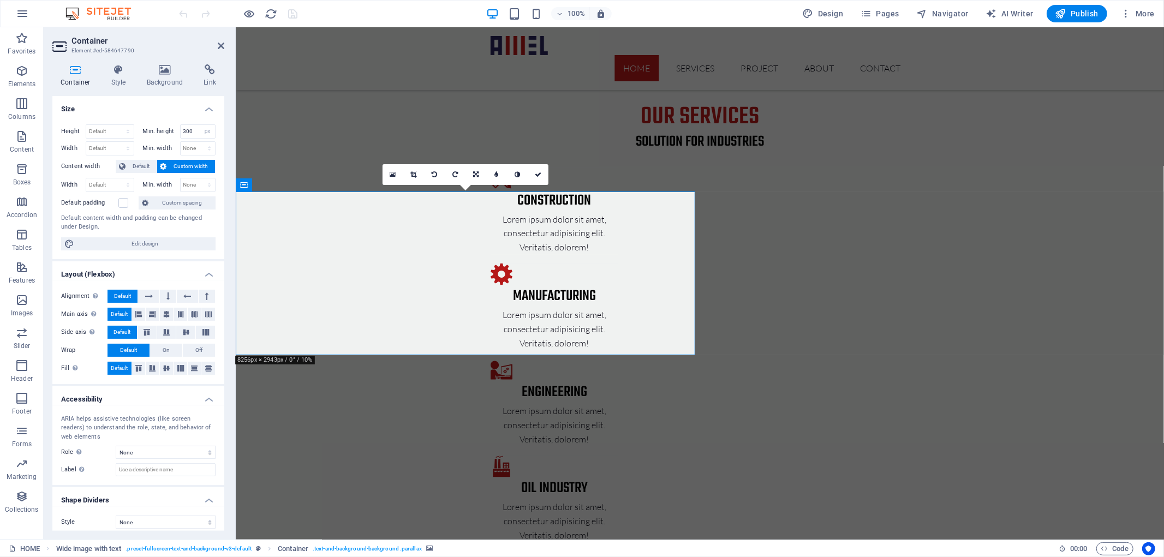
drag, startPoint x: 514, startPoint y: 283, endPoint x: 394, endPoint y: 290, distance: 119.7
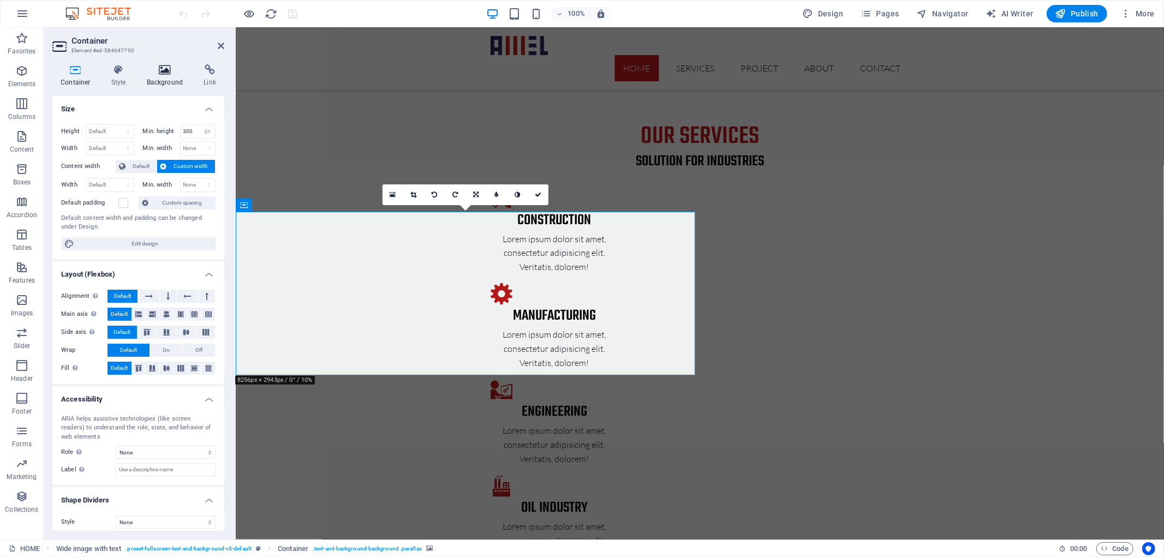
click at [165, 68] on icon at bounding box center [165, 69] width 53 height 11
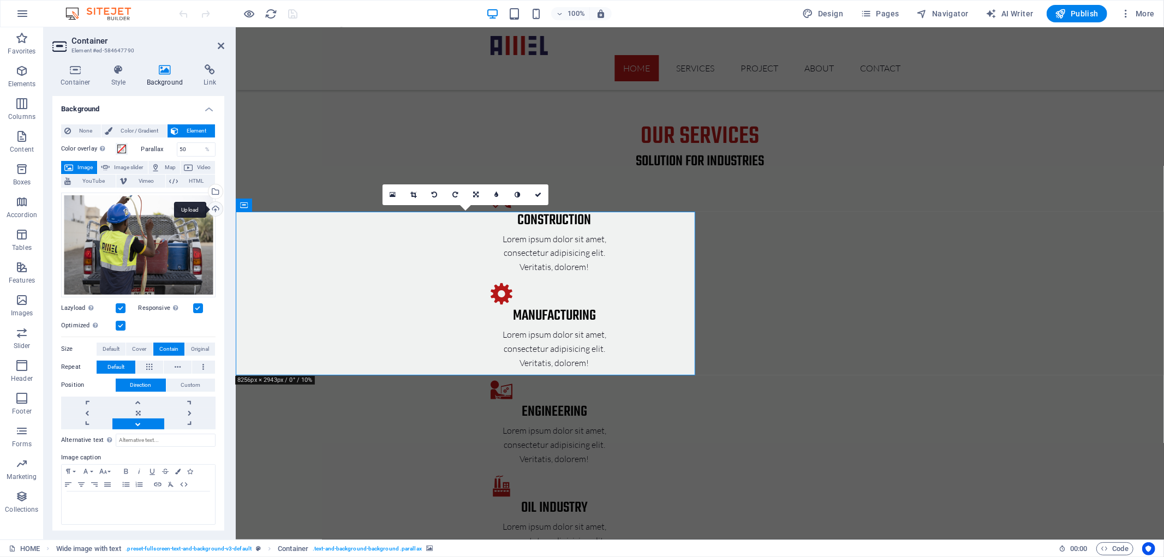
click at [215, 209] on div "Upload" at bounding box center [214, 210] width 16 height 16
drag, startPoint x: 137, startPoint y: 221, endPoint x: 213, endPoint y: 193, distance: 81.5
click at [213, 193] on div "Select files from the file manager, stock photos, or upload file(s)" at bounding box center [214, 192] width 16 height 16
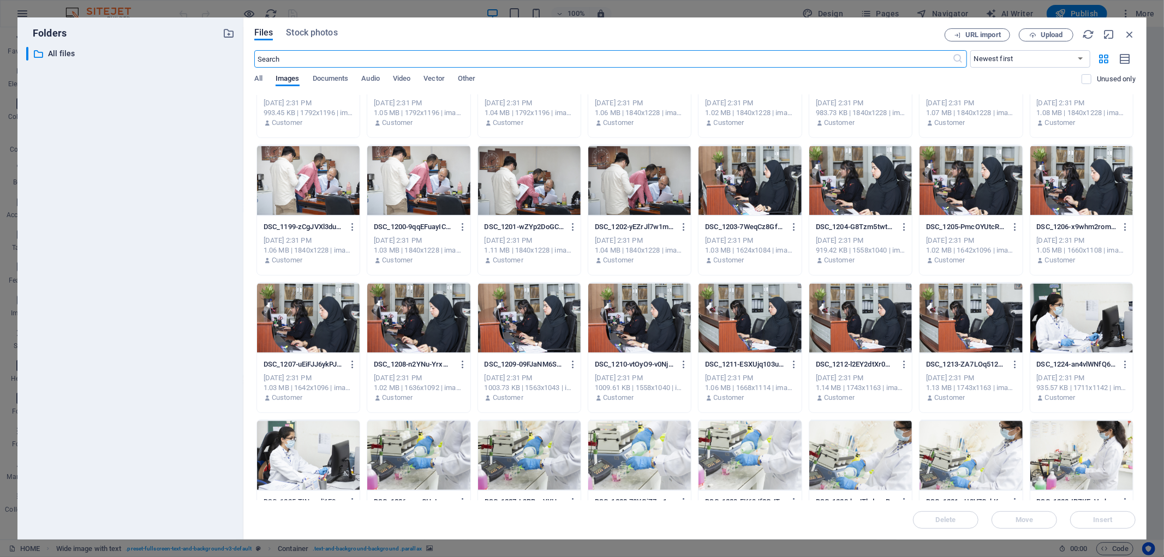
scroll to position [1217, 0]
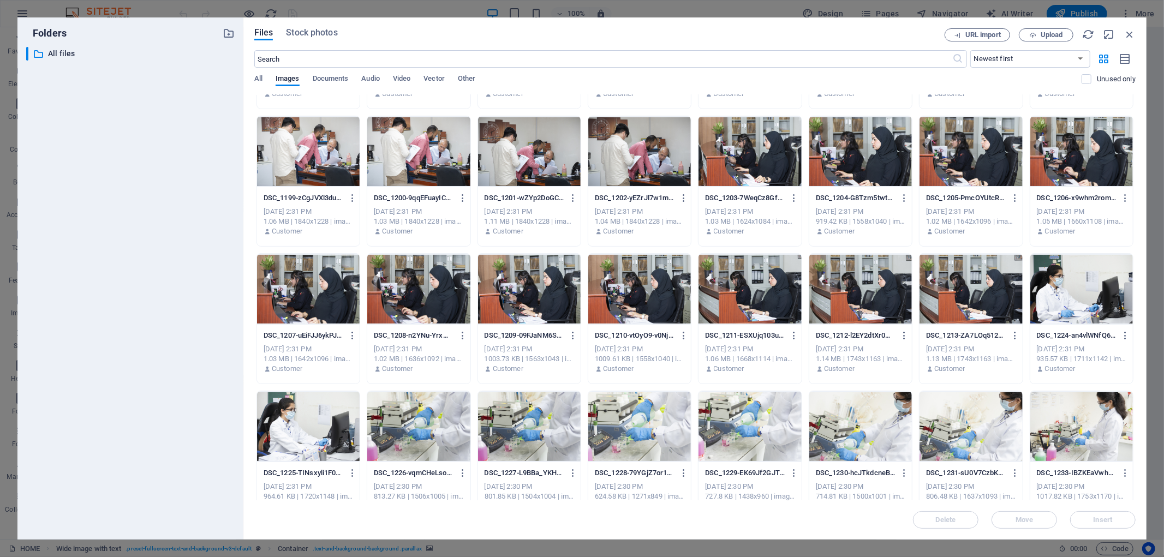
drag, startPoint x: 1133, startPoint y: 382, endPoint x: 1097, endPoint y: 541, distance: 162.4
click at [1097, 541] on div "Folders ​ All files All files Files Stock photos URL import Upload ​ Newest fir…" at bounding box center [582, 278] width 1164 height 557
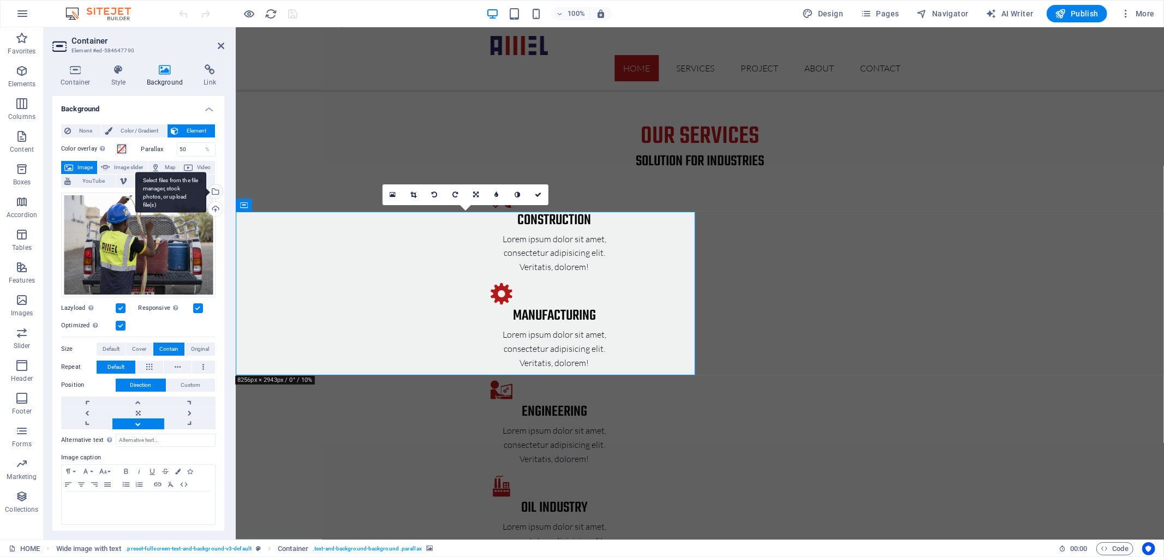
click at [214, 195] on div "Select files from the file manager, stock photos, or upload file(s)" at bounding box center [214, 192] width 16 height 16
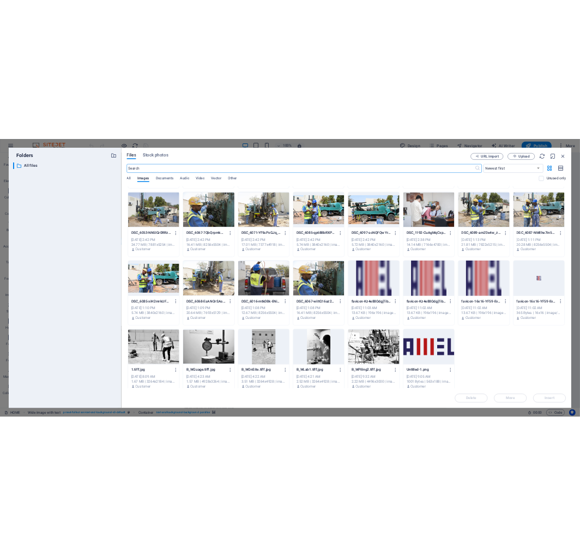
scroll to position [5224, 0]
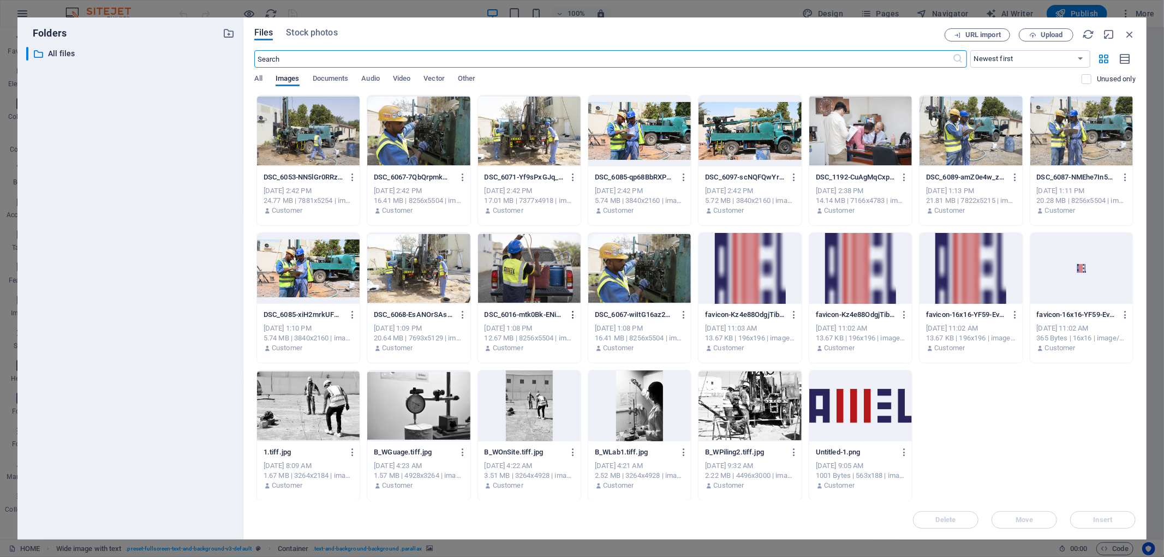
click at [571, 315] on icon "button" at bounding box center [573, 315] width 10 height 10
click at [569, 444] on h6 "Download" at bounding box center [579, 447] width 46 height 13
click at [573, 312] on icon "button" at bounding box center [573, 315] width 10 height 10
click at [559, 443] on h6 "Download" at bounding box center [579, 447] width 46 height 13
click at [352, 317] on icon "button" at bounding box center [353, 315] width 10 height 10
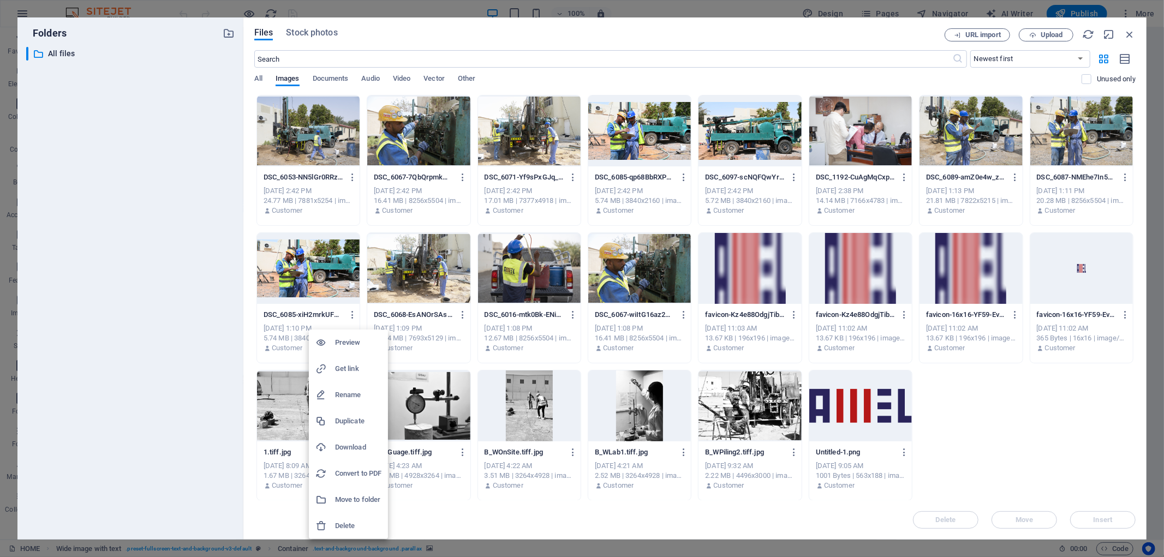
click at [340, 447] on h6 "Download" at bounding box center [358, 447] width 46 height 13
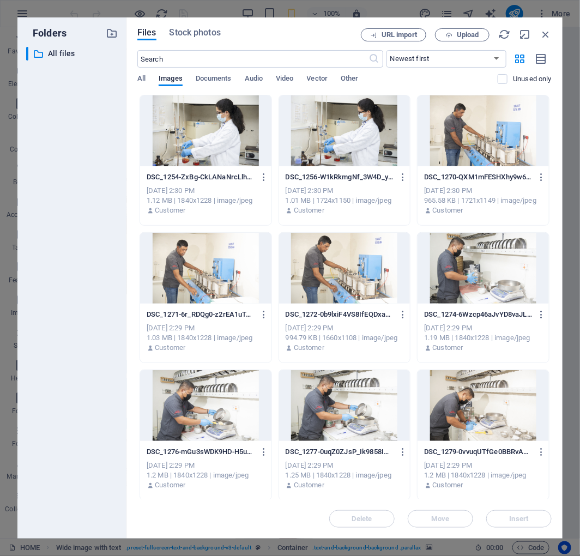
scroll to position [13886, 0]
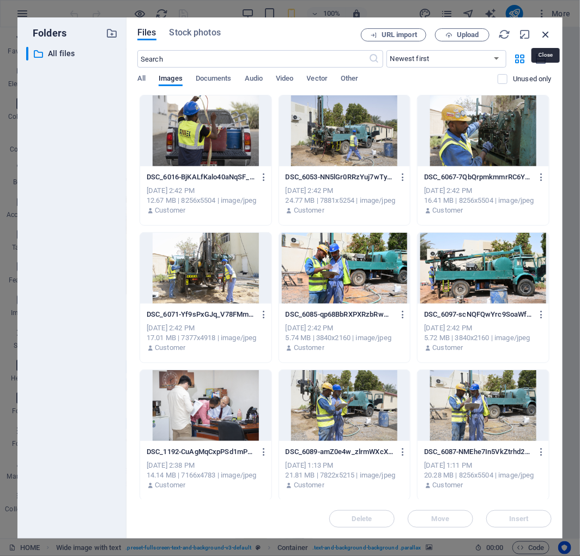
click at [548, 37] on icon "button" at bounding box center [546, 34] width 12 height 12
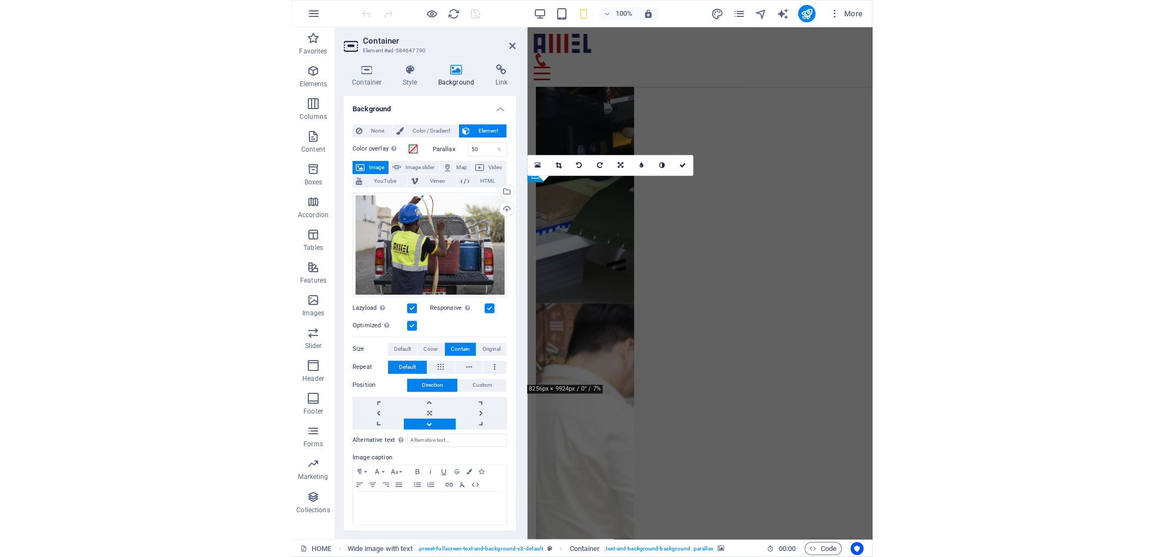
scroll to position [1621, 0]
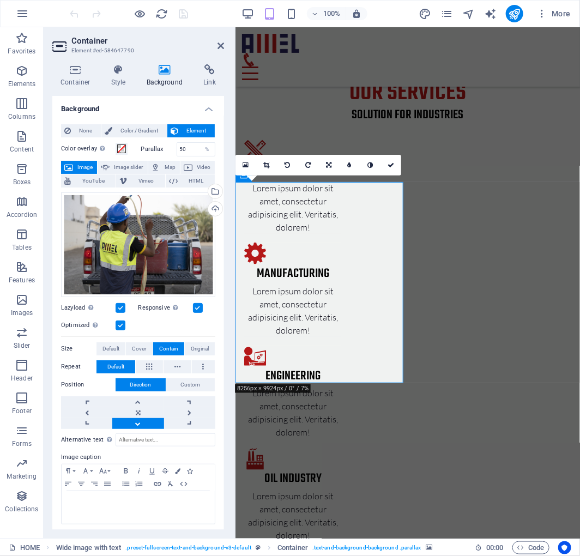
select select "px"
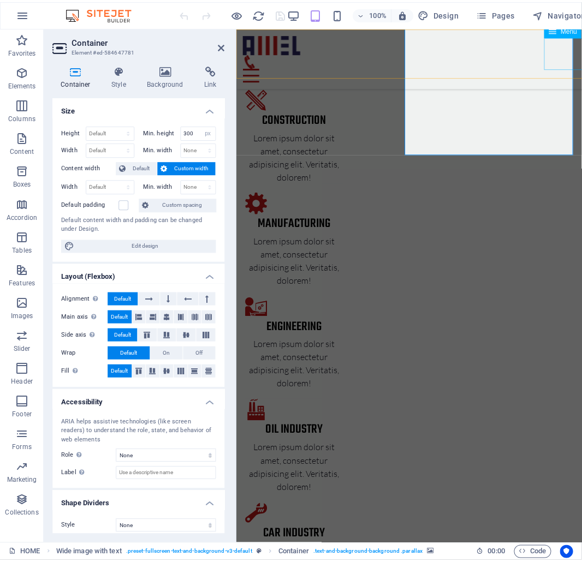
scroll to position [1645, 0]
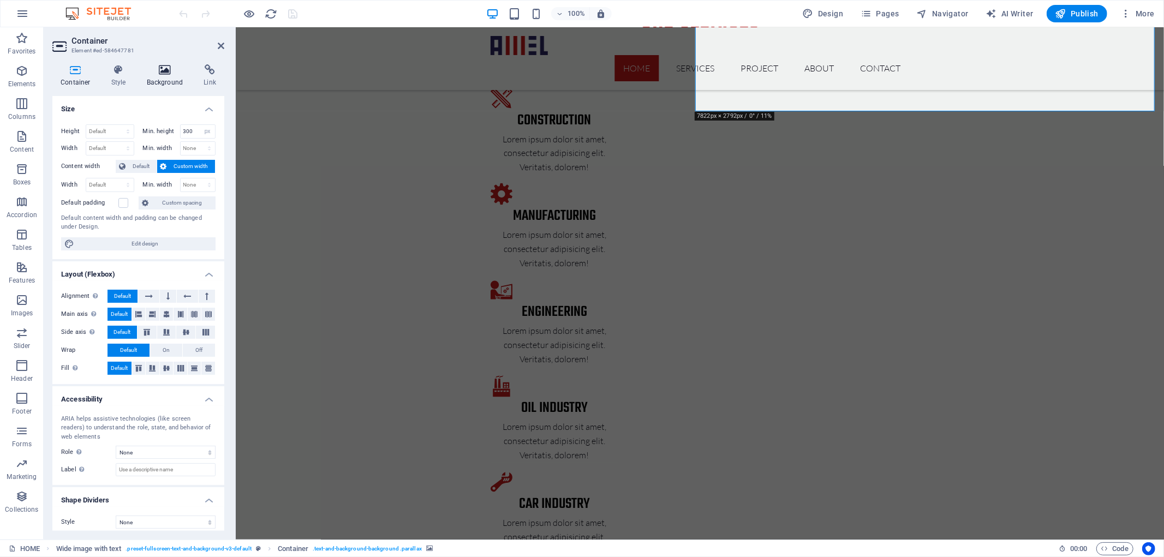
click at [164, 67] on icon at bounding box center [165, 69] width 53 height 11
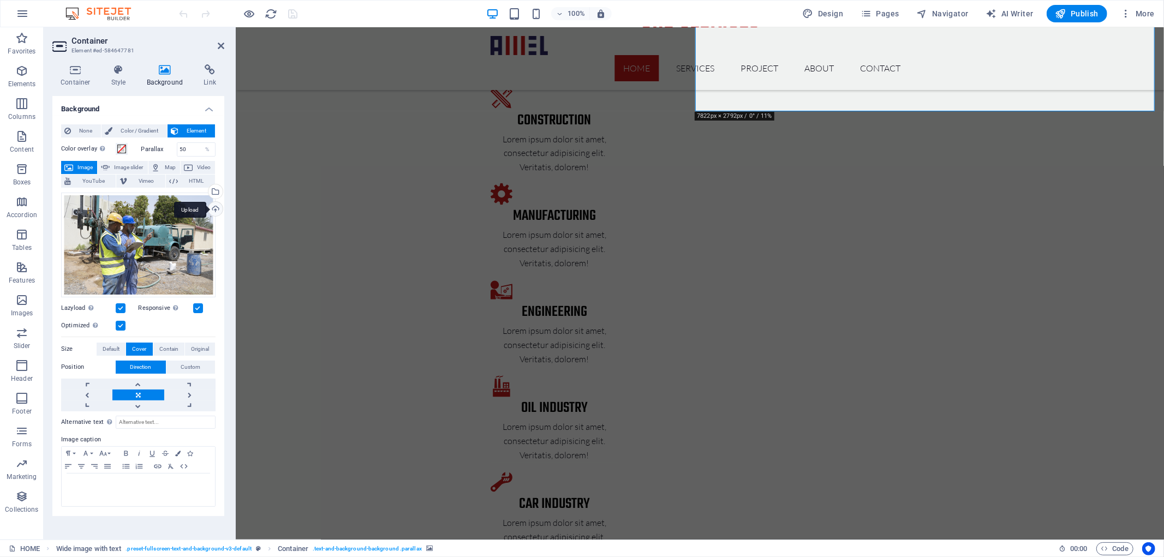
click at [218, 209] on div "Upload" at bounding box center [214, 210] width 16 height 16
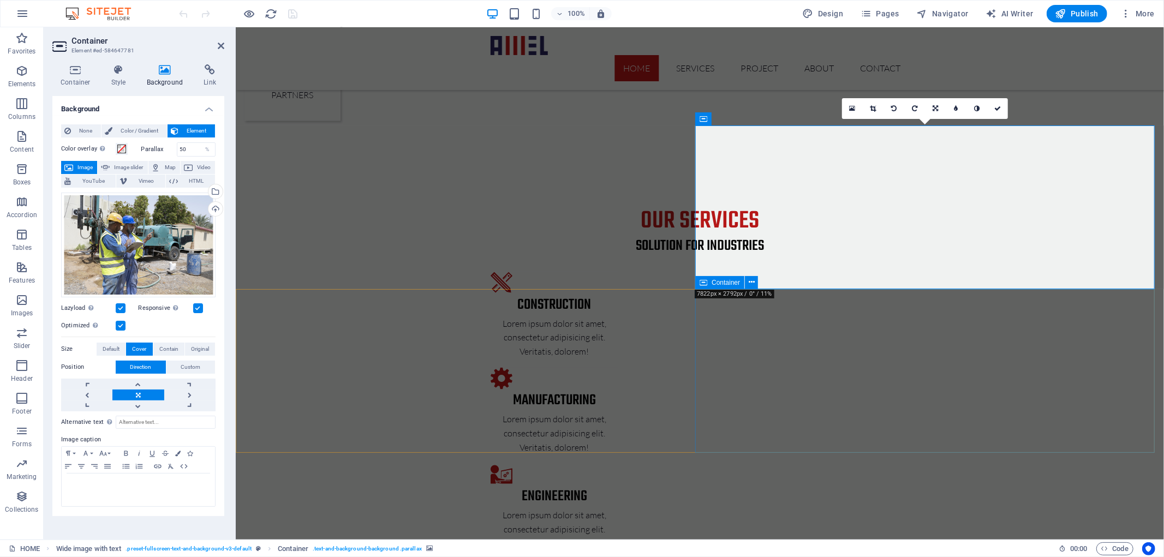
scroll to position [1443, 0]
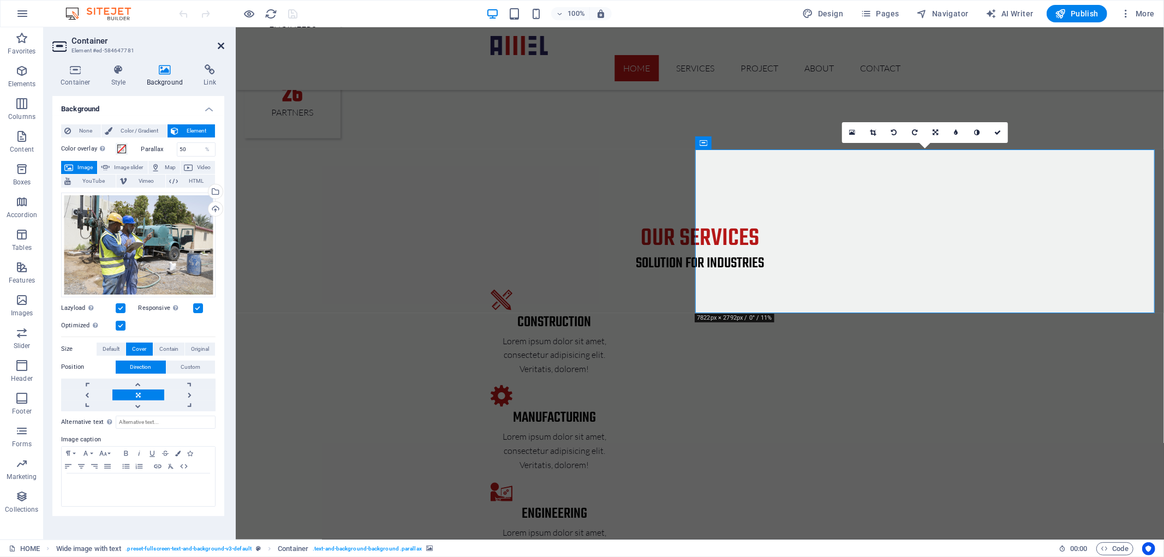
click at [224, 45] on icon at bounding box center [221, 45] width 7 height 9
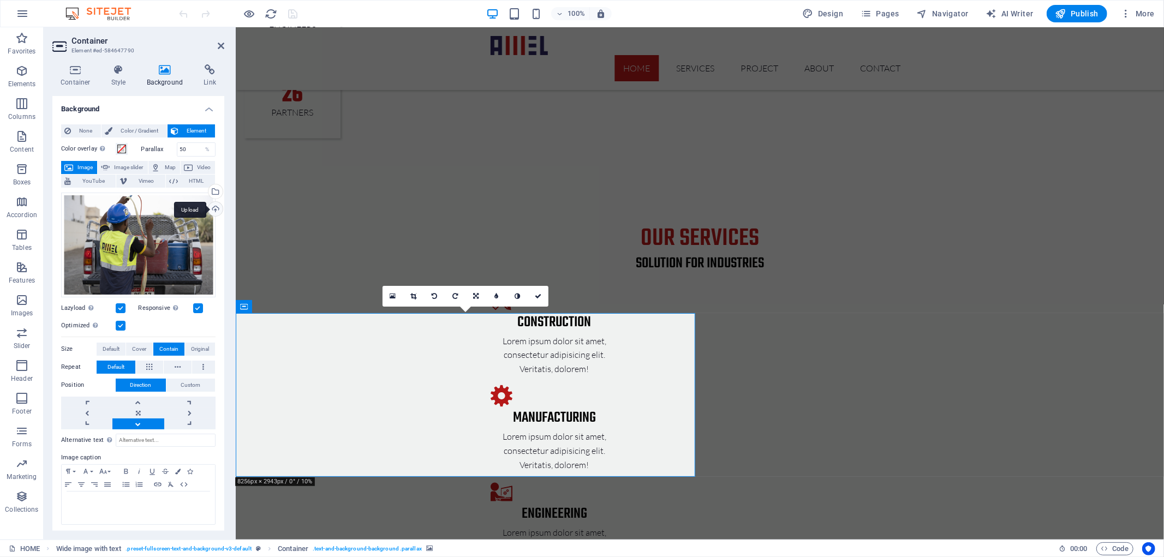
click at [213, 209] on div "Upload" at bounding box center [214, 210] width 16 height 16
click at [219, 41] on icon at bounding box center [221, 45] width 7 height 9
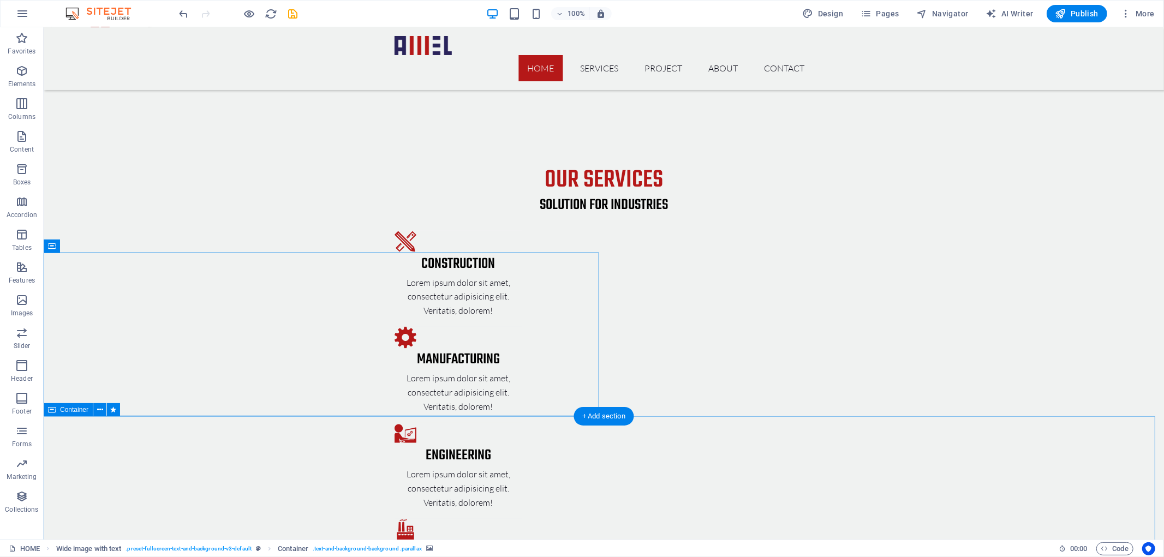
scroll to position [1504, 0]
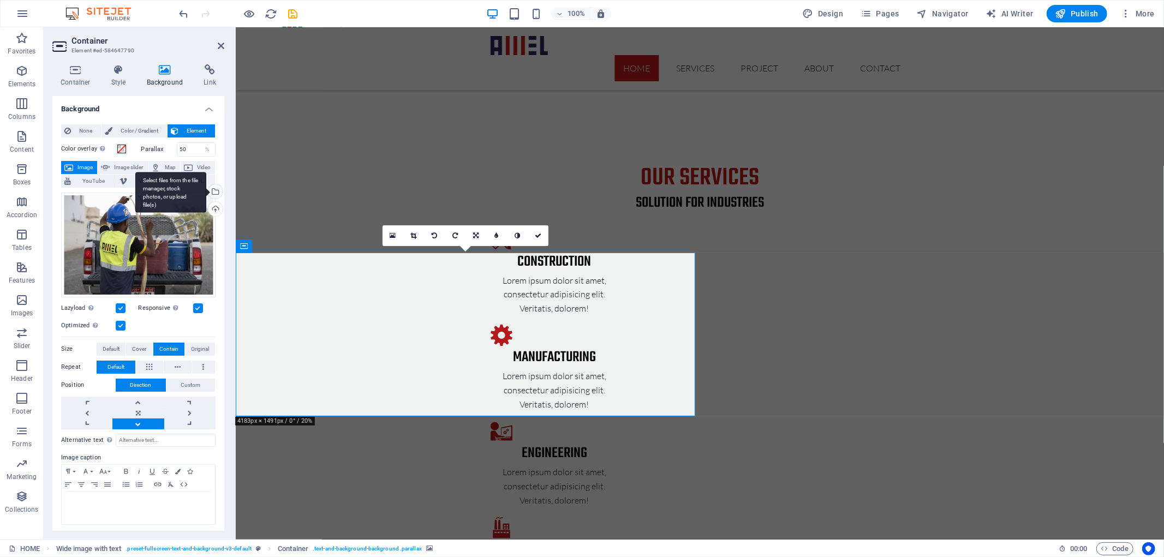
click at [218, 190] on div "Select files from the file manager, stock photos, or upload file(s)" at bounding box center [214, 192] width 16 height 16
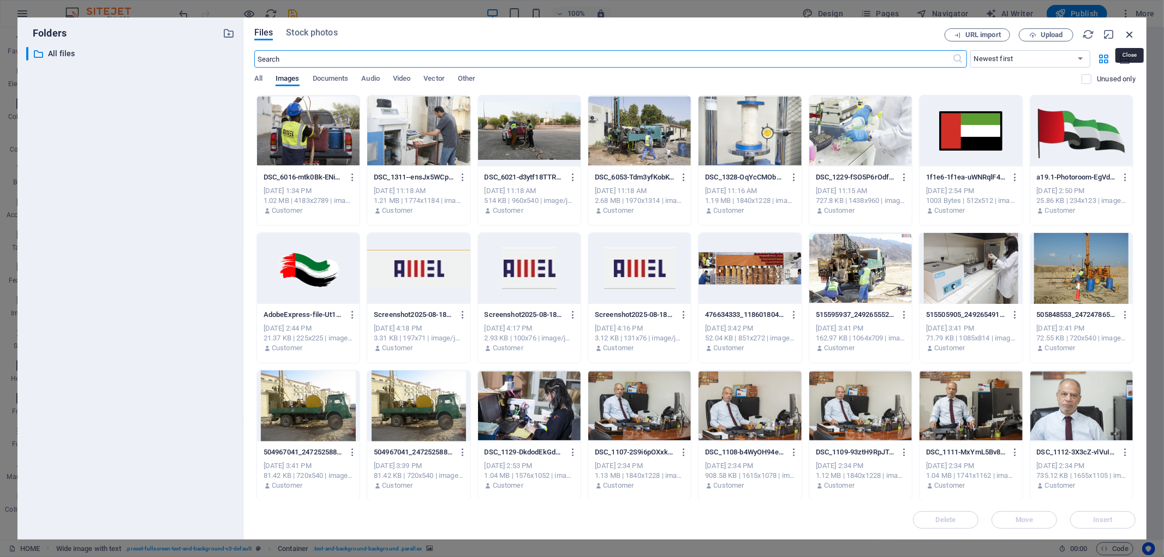
click at [1134, 33] on icon "button" at bounding box center [1129, 34] width 12 height 12
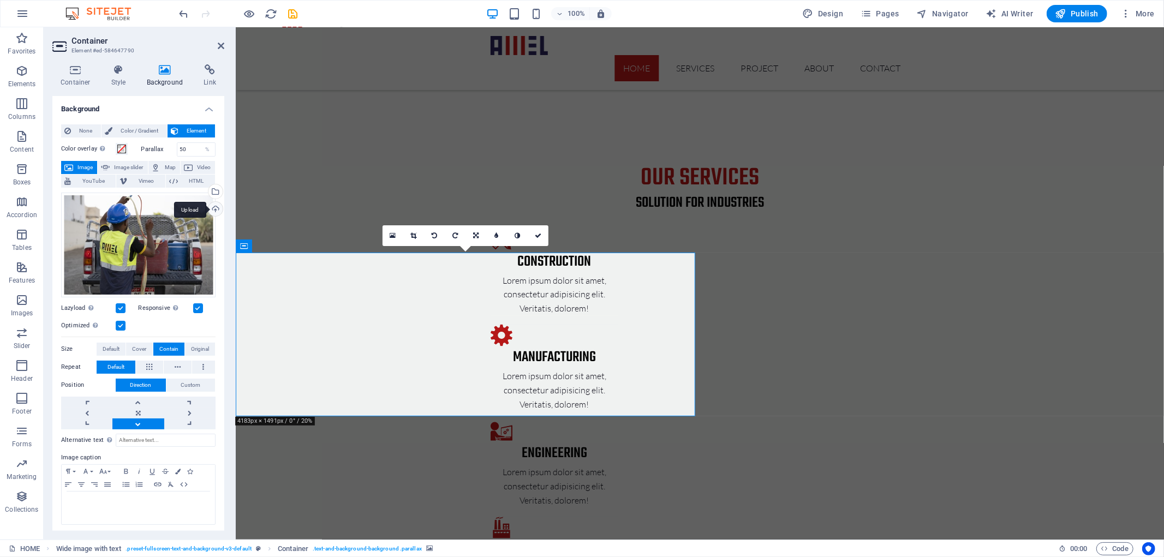
click at [213, 209] on div "Upload" at bounding box center [214, 210] width 16 height 16
click at [538, 232] on icon at bounding box center [538, 235] width 7 height 7
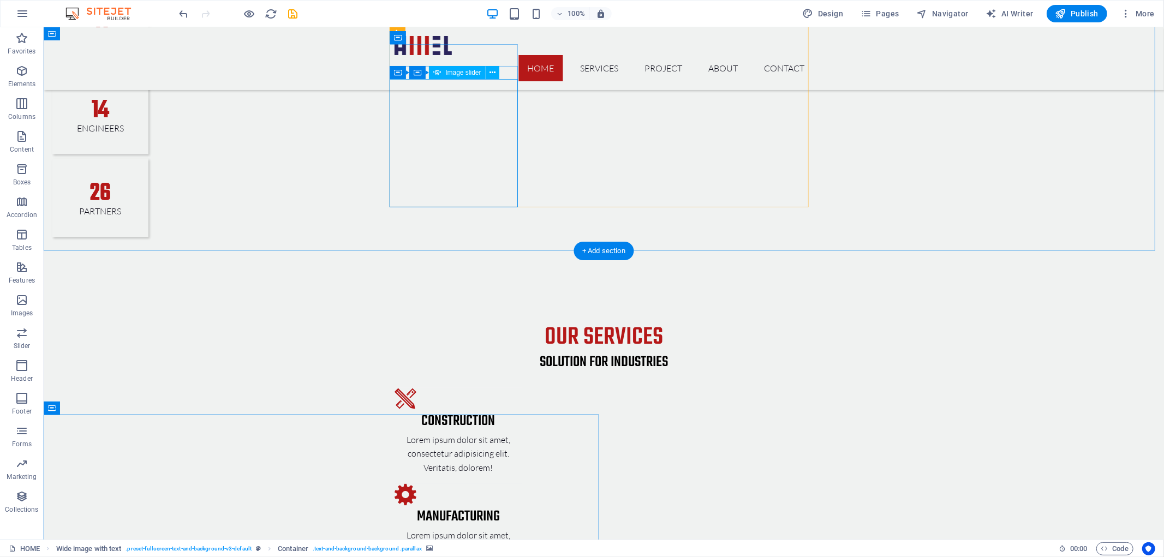
scroll to position [1342, 0]
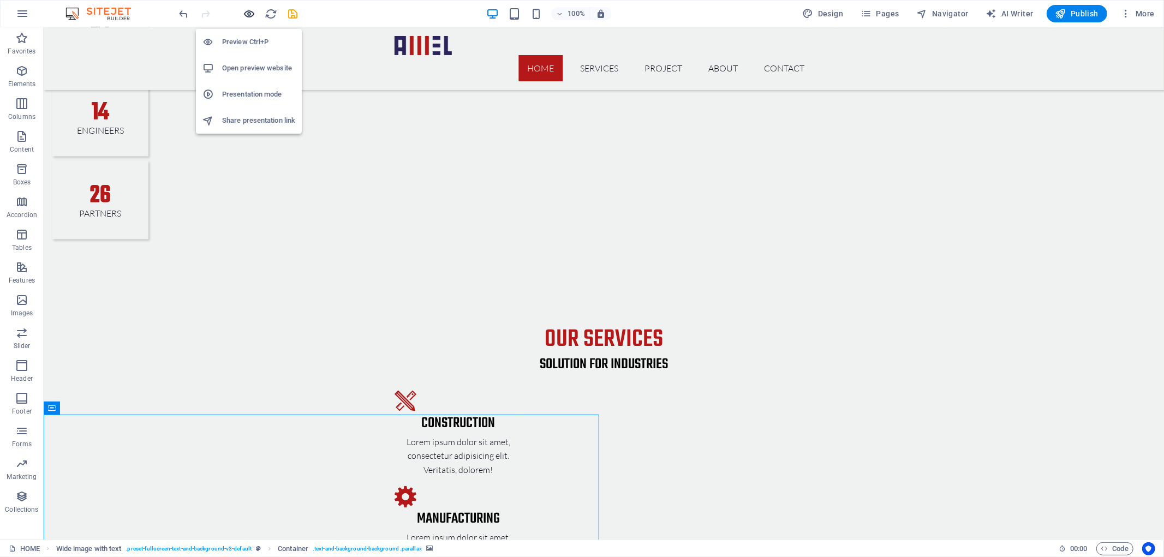
click at [248, 13] on icon "button" at bounding box center [249, 14] width 13 height 13
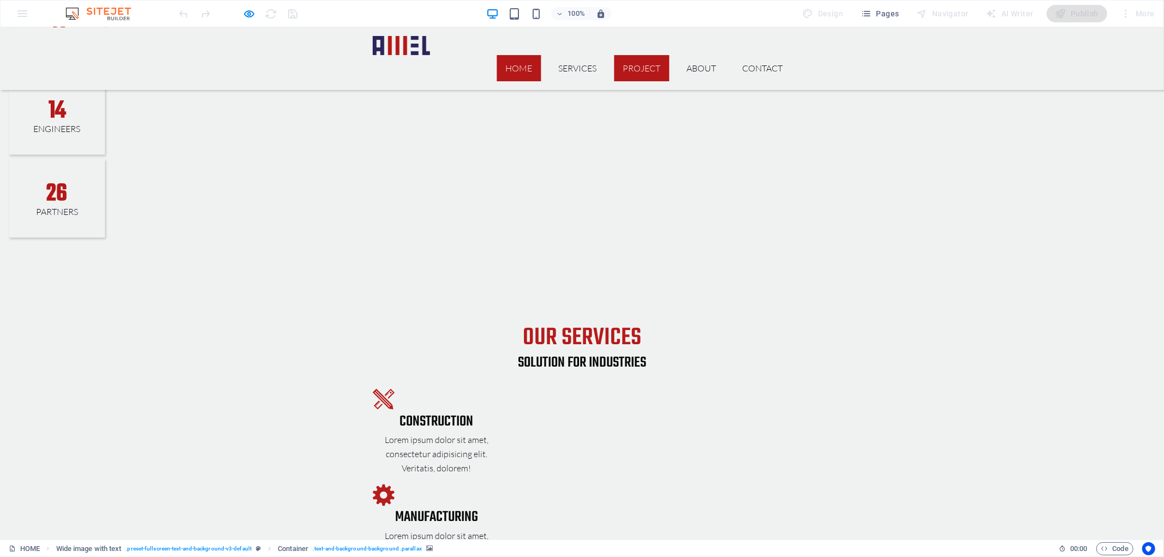
click at [637, 55] on link "PROJECT" at bounding box center [641, 68] width 55 height 26
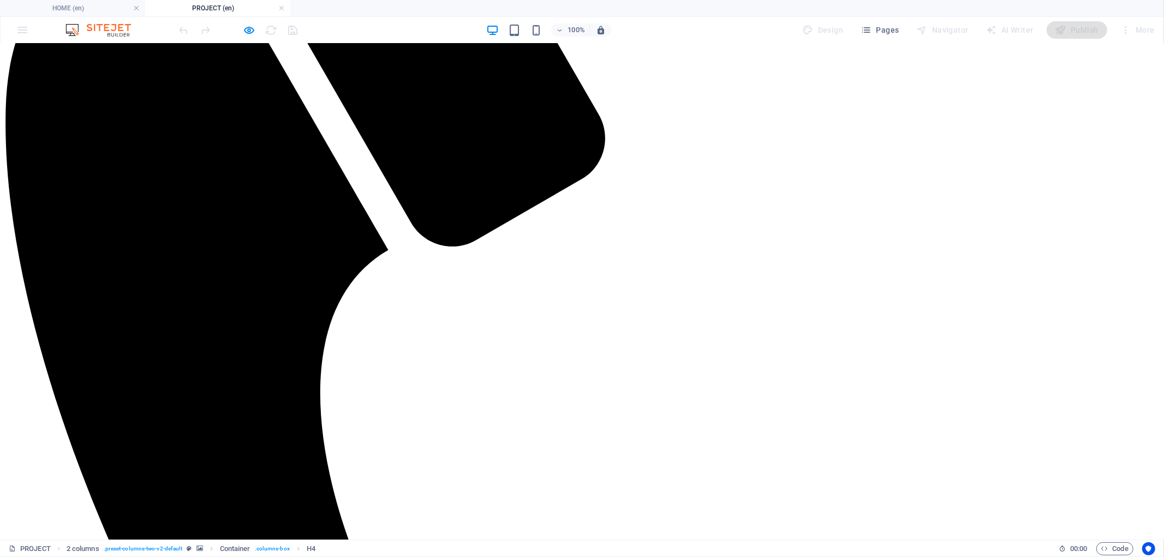
scroll to position [372, 0]
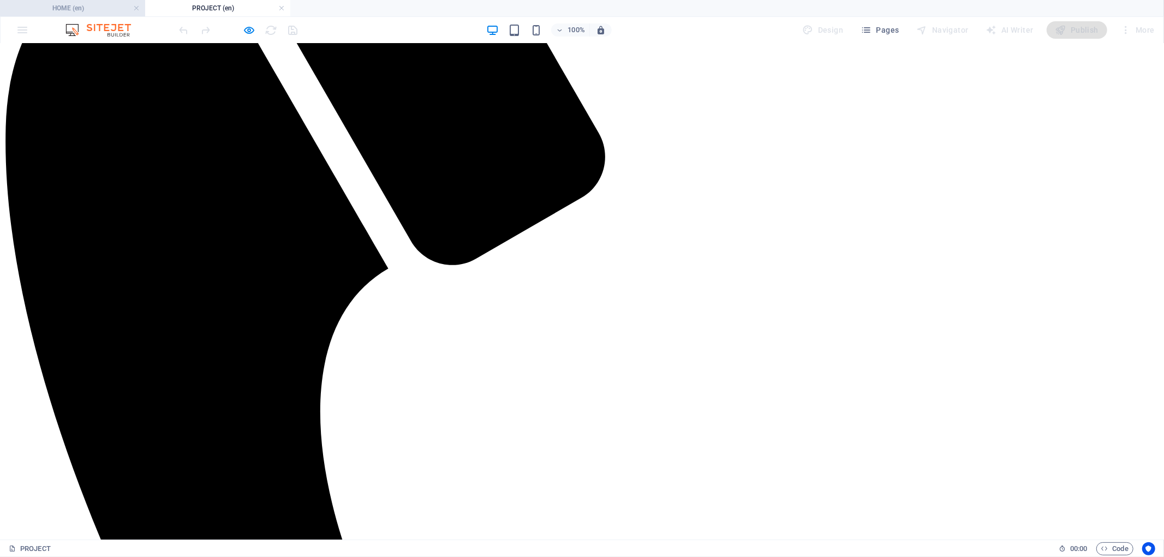
click at [99, 4] on h4 "HOME (en)" at bounding box center [72, 8] width 145 height 12
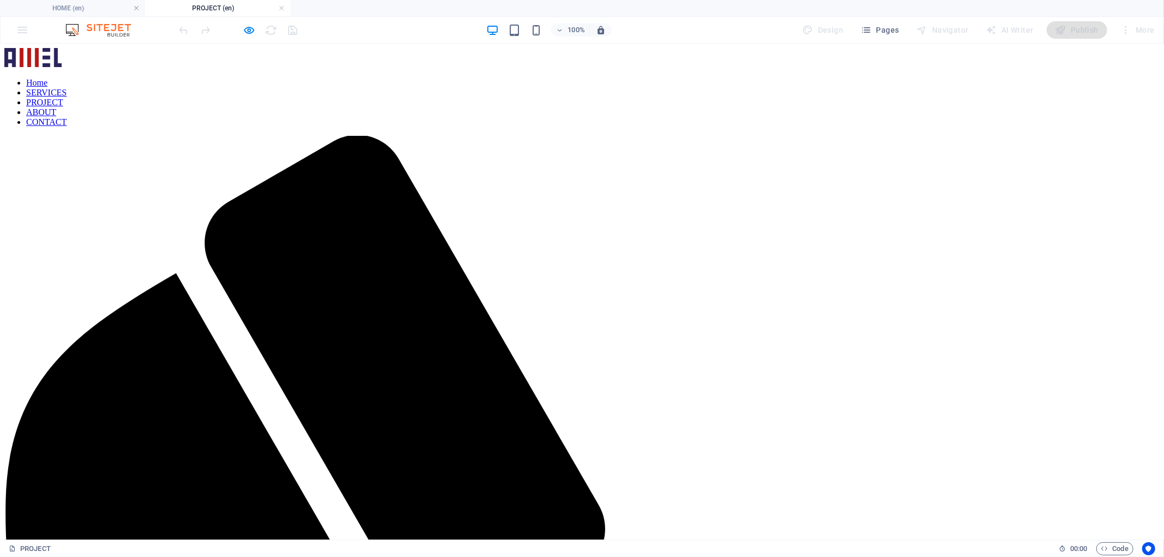
scroll to position [1364, 0]
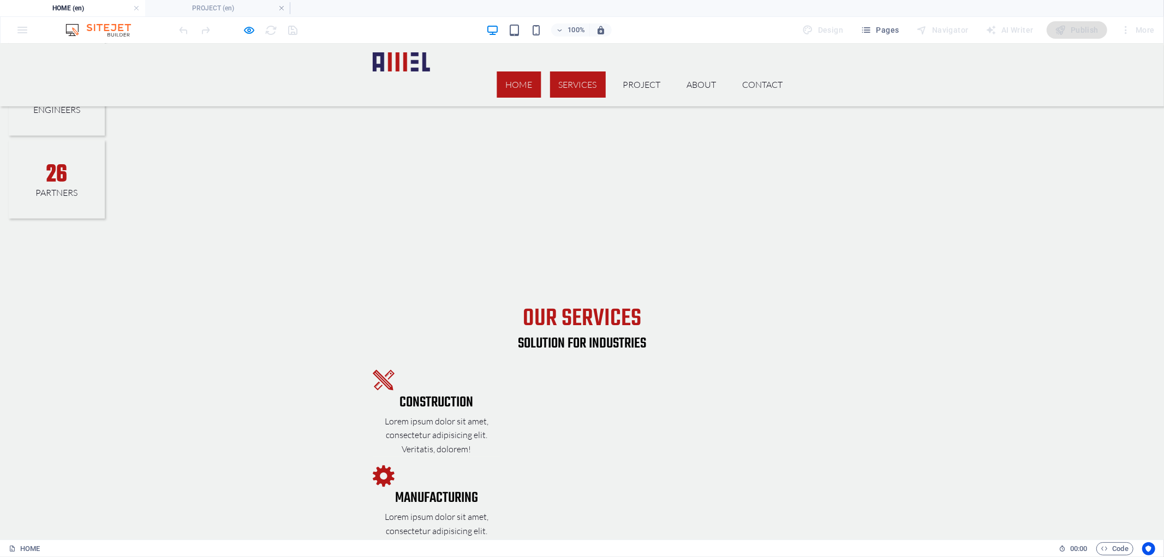
click at [572, 71] on link "SERVICES" at bounding box center [578, 84] width 56 height 26
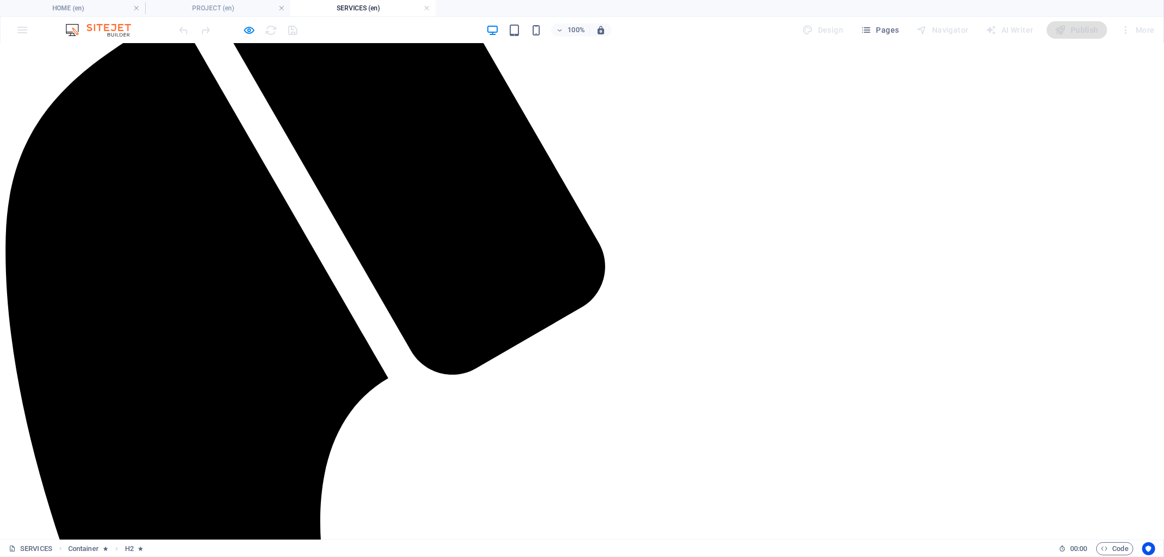
scroll to position [283, 0]
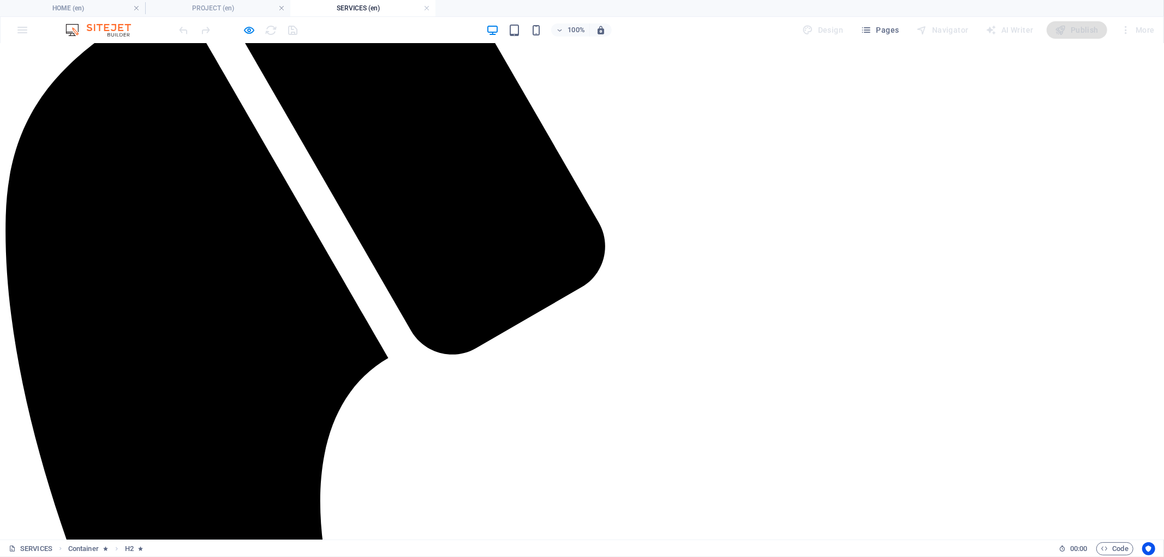
click at [242, 29] on div at bounding box center [238, 29] width 122 height 17
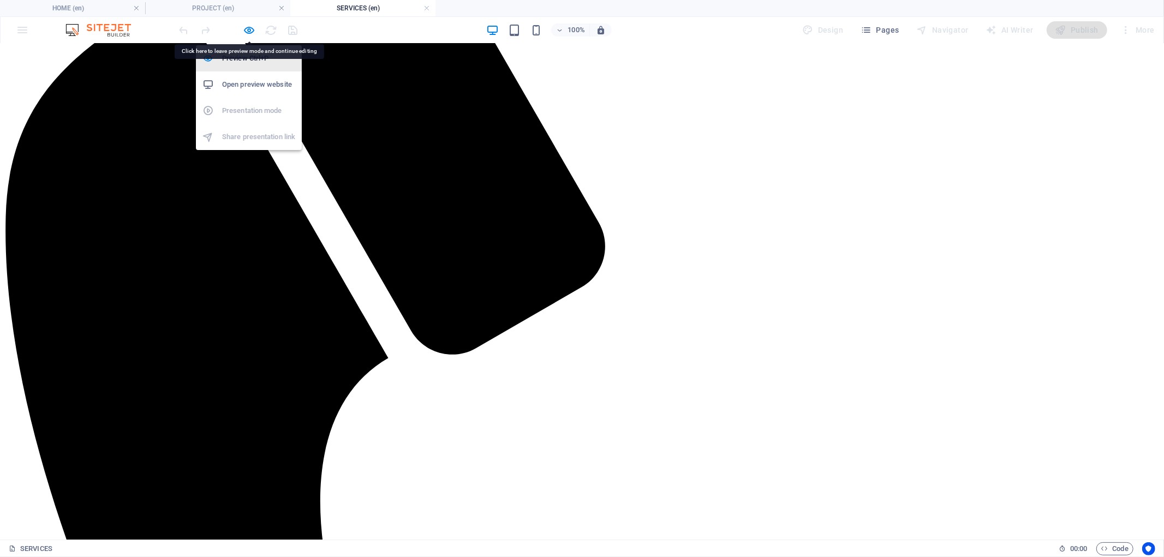
drag, startPoint x: 246, startPoint y: 28, endPoint x: 252, endPoint y: 46, distance: 19.0
click at [246, 28] on icon "button" at bounding box center [249, 30] width 13 height 13
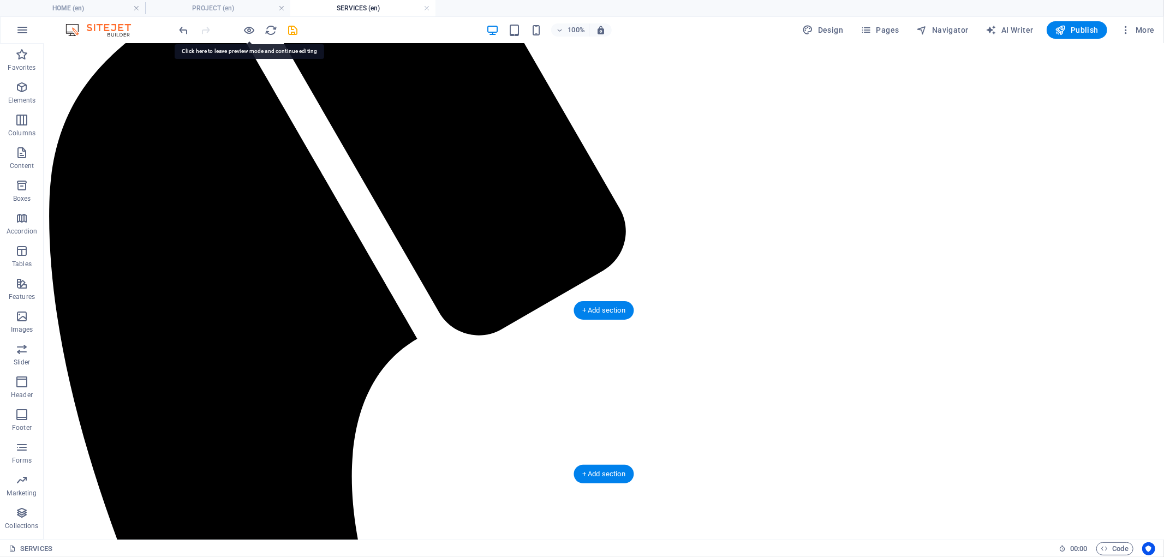
select select "px"
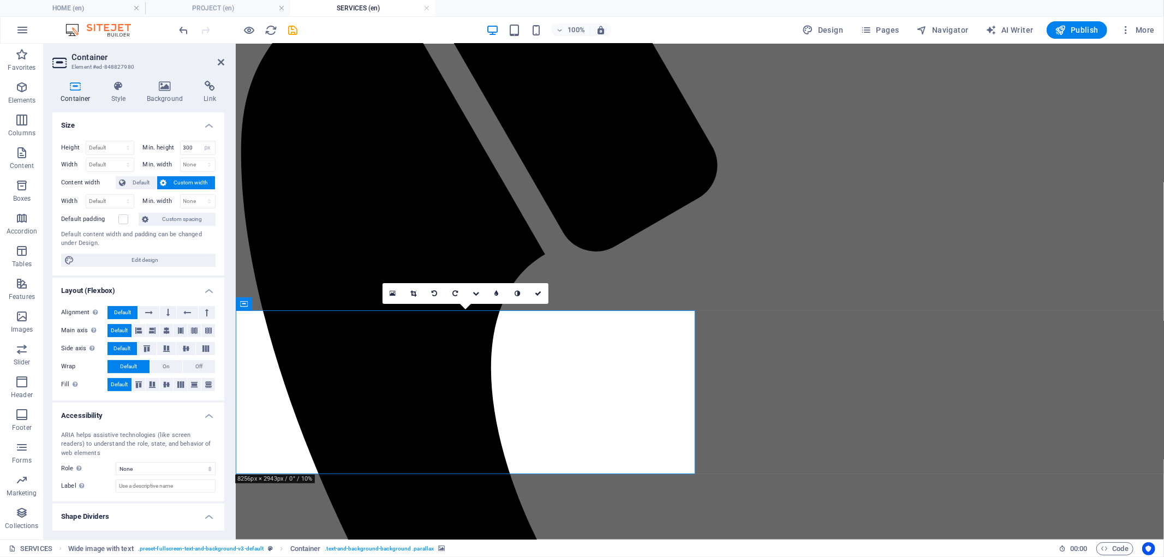
click at [173, 75] on div "Container Style Background Link Size Height Default px rem % vh vw Min. height …" at bounding box center [138, 306] width 189 height 468
click at [164, 87] on icon at bounding box center [165, 86] width 53 height 11
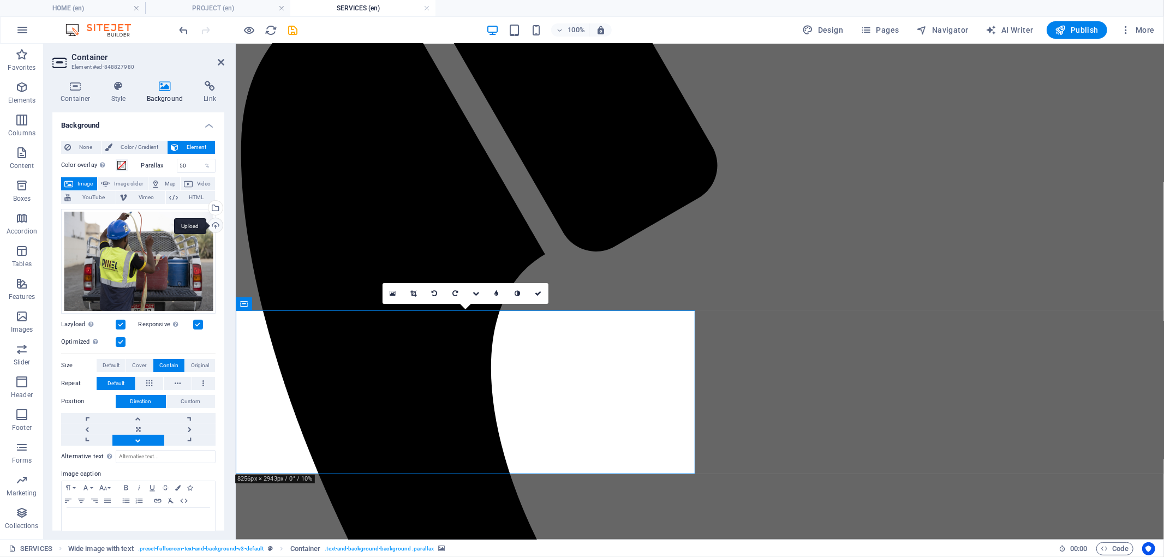
click at [212, 231] on div "Upload" at bounding box center [214, 226] width 16 height 16
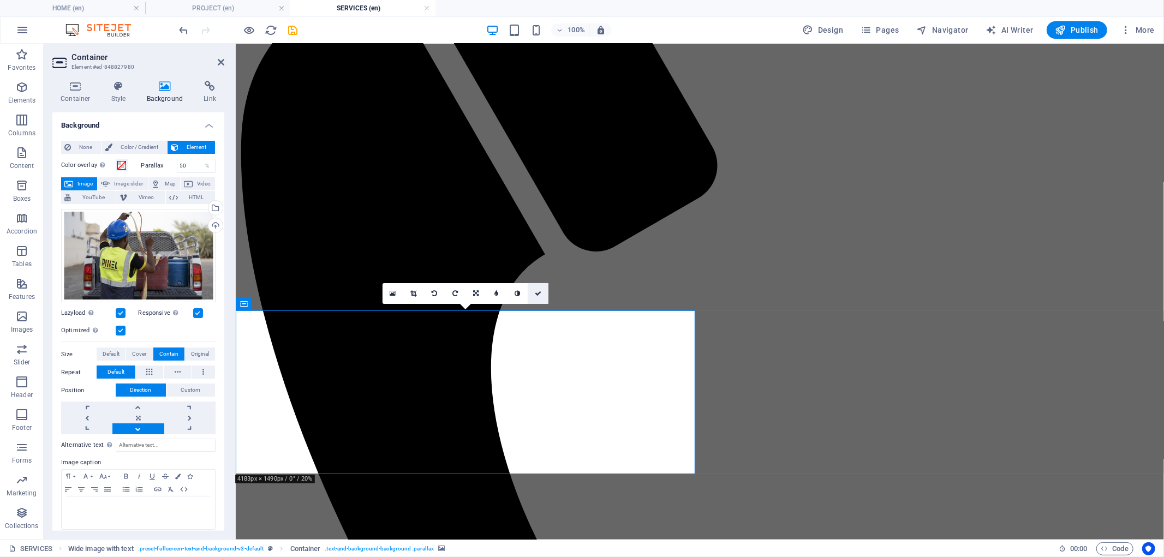
click at [537, 294] on icon at bounding box center [538, 293] width 7 height 7
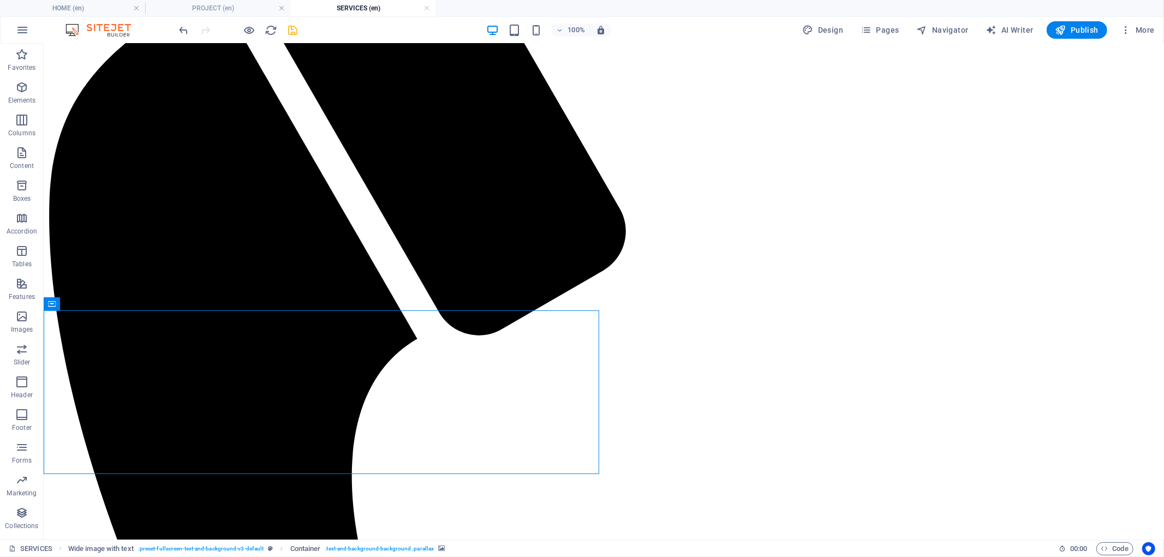
click at [291, 29] on icon "save" at bounding box center [293, 30] width 13 height 13
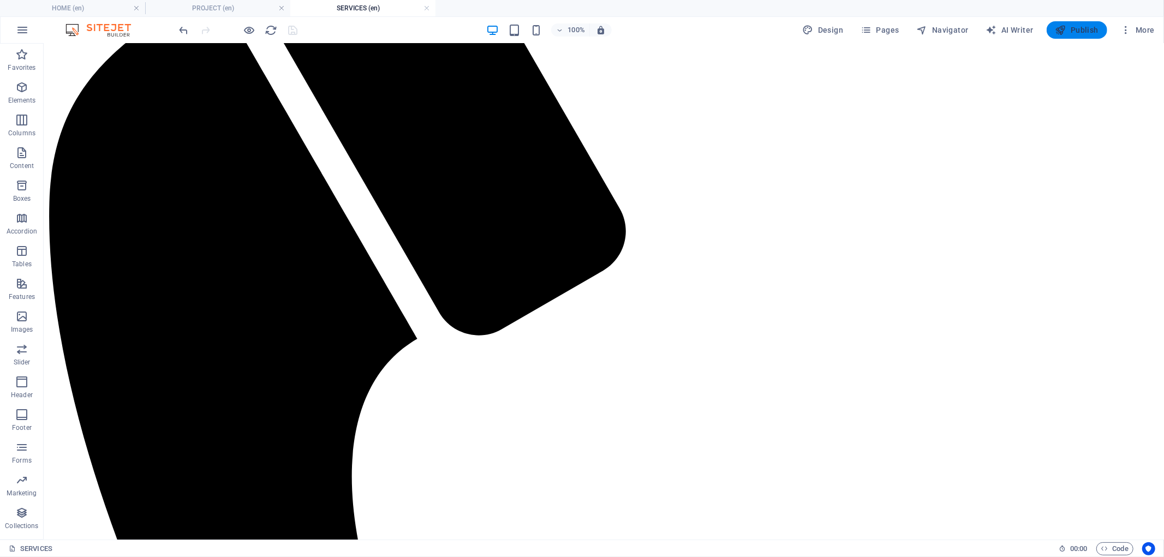
click at [1064, 29] on icon "button" at bounding box center [1060, 30] width 11 height 11
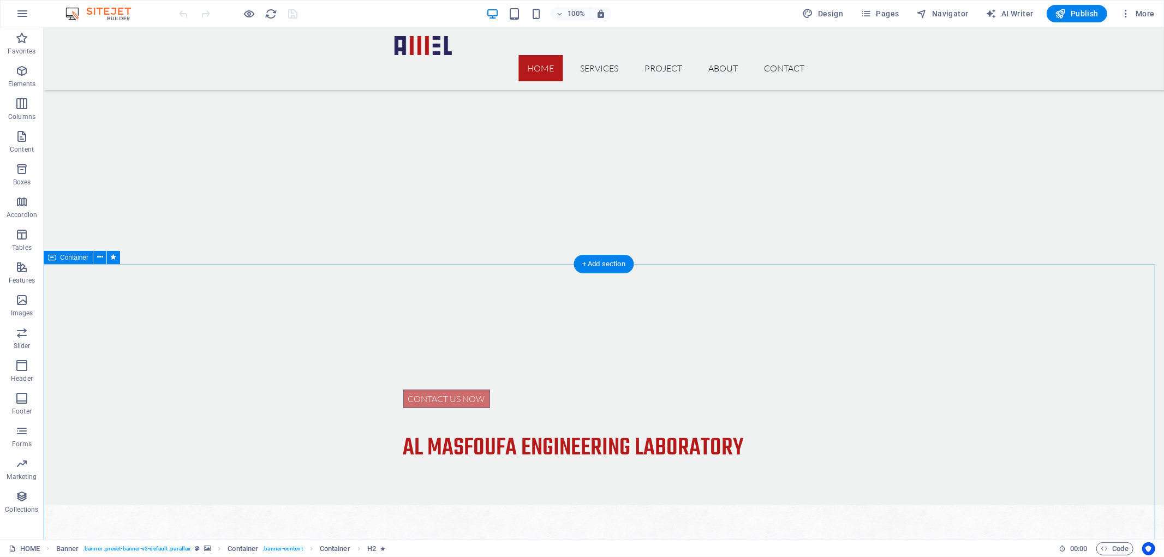
scroll to position [3618, 0]
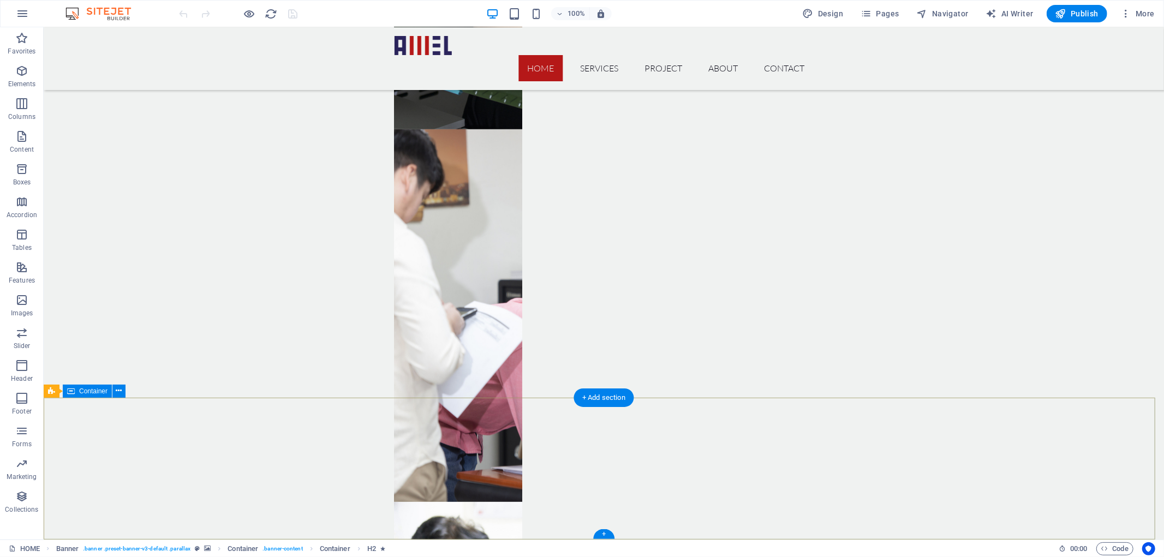
drag, startPoint x: 860, startPoint y: 214, endPoint x: 840, endPoint y: 454, distance: 240.9
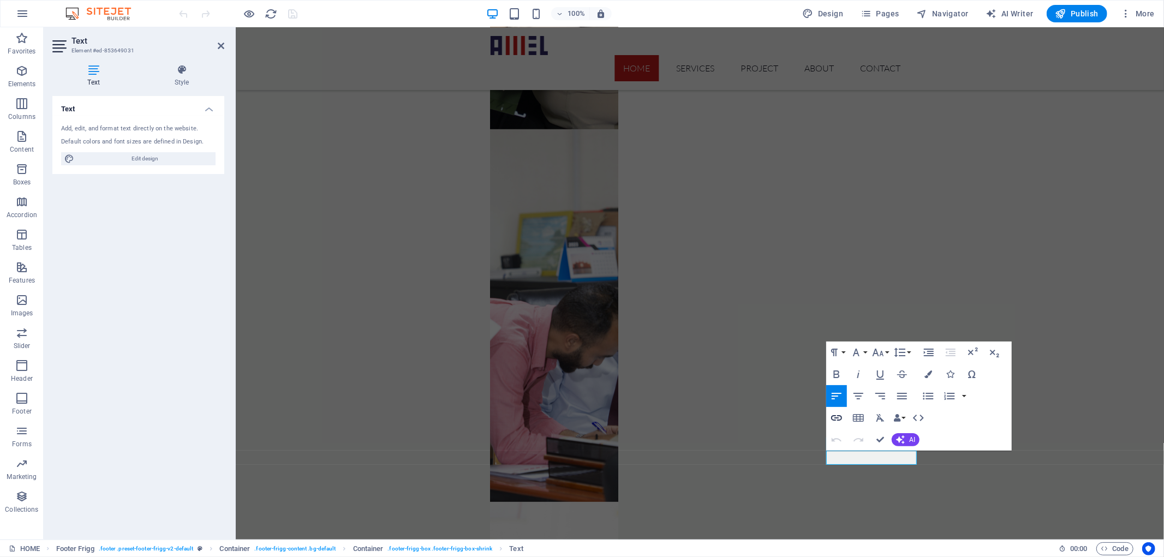
drag, startPoint x: 621, startPoint y: 428, endPoint x: 841, endPoint y: 426, distance: 219.9
click at [841, 426] on button "Insert Link" at bounding box center [836, 418] width 21 height 22
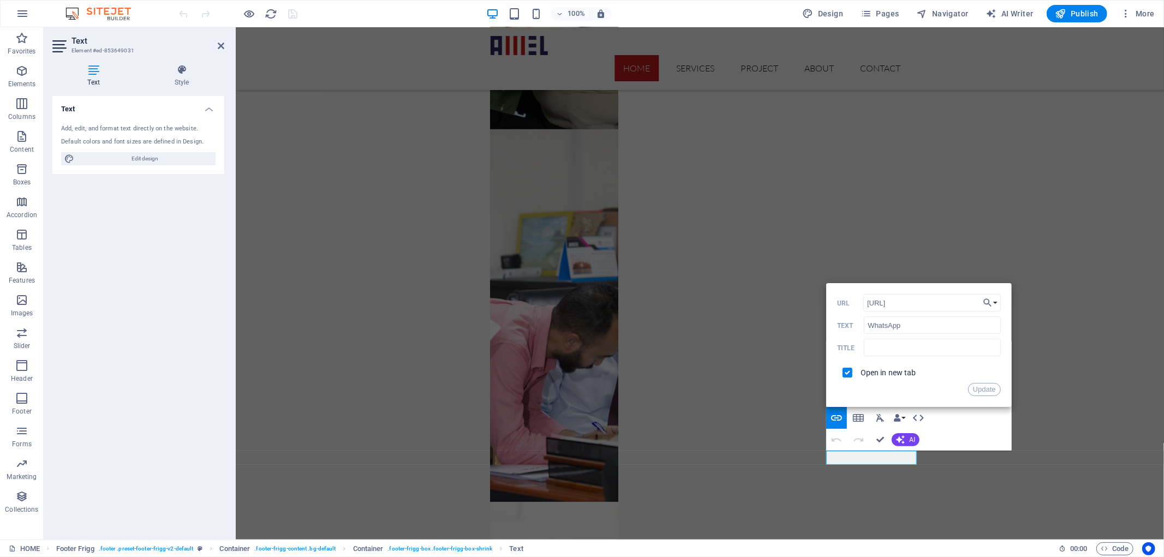
drag, startPoint x: 936, startPoint y: 304, endPoint x: 844, endPoint y: 308, distance: 91.8
click at [844, 308] on div "http://032275623 URL" at bounding box center [919, 303] width 164 height 18
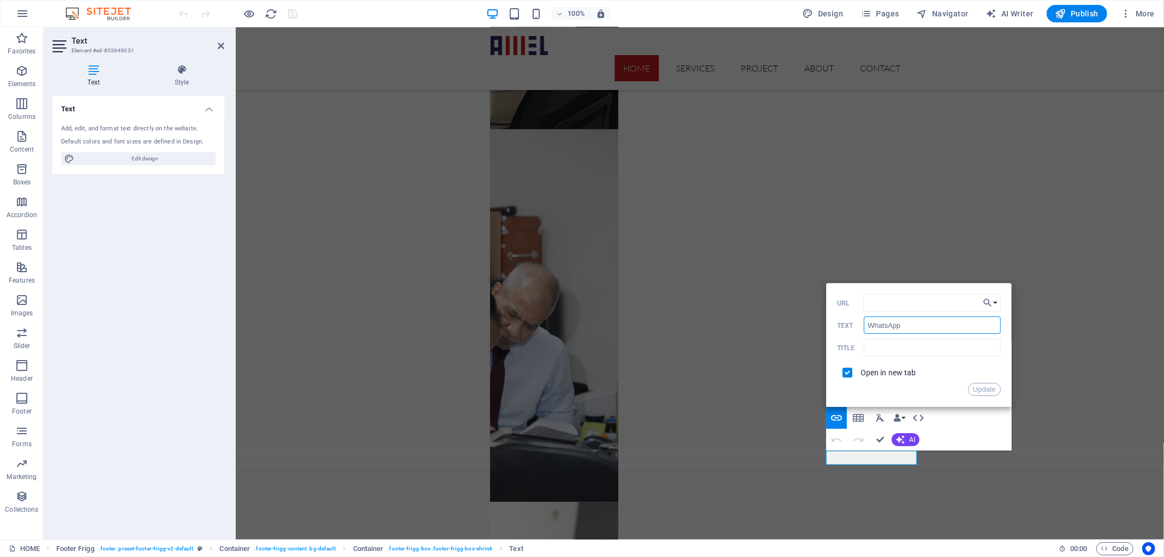
drag, startPoint x: 919, startPoint y: 322, endPoint x: 860, endPoint y: 341, distance: 62.5
click at [826, 330] on div "Back Choose Link HOME (en) ABOUT (en) SERVICES (en) PROJECT (en) CONTACT (en) H…" at bounding box center [918, 345] width 185 height 124
click at [986, 386] on button "Update" at bounding box center [984, 389] width 33 height 13
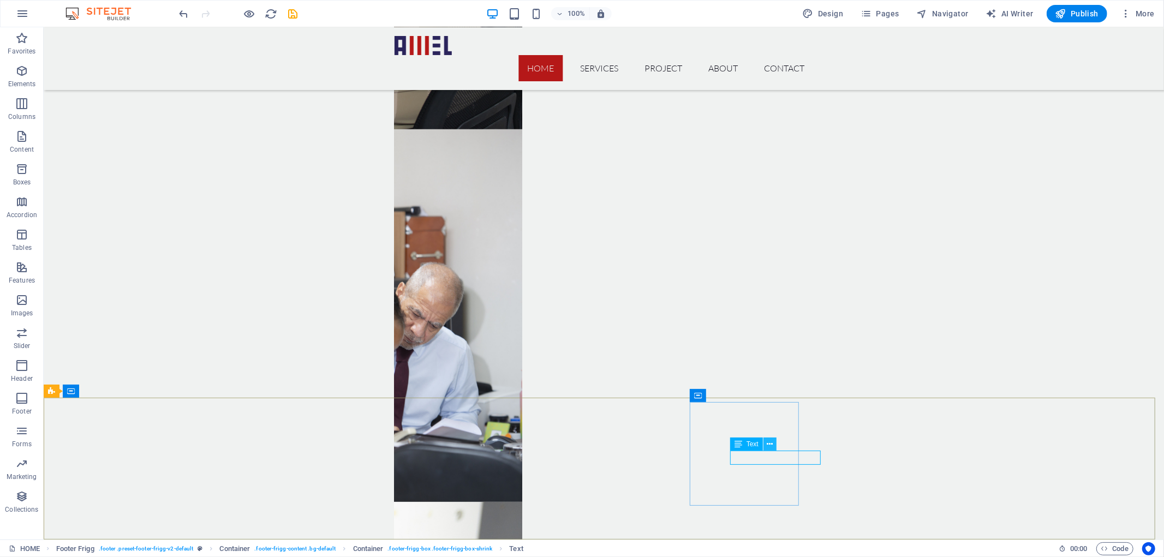
click at [767, 446] on icon at bounding box center [770, 444] width 6 height 11
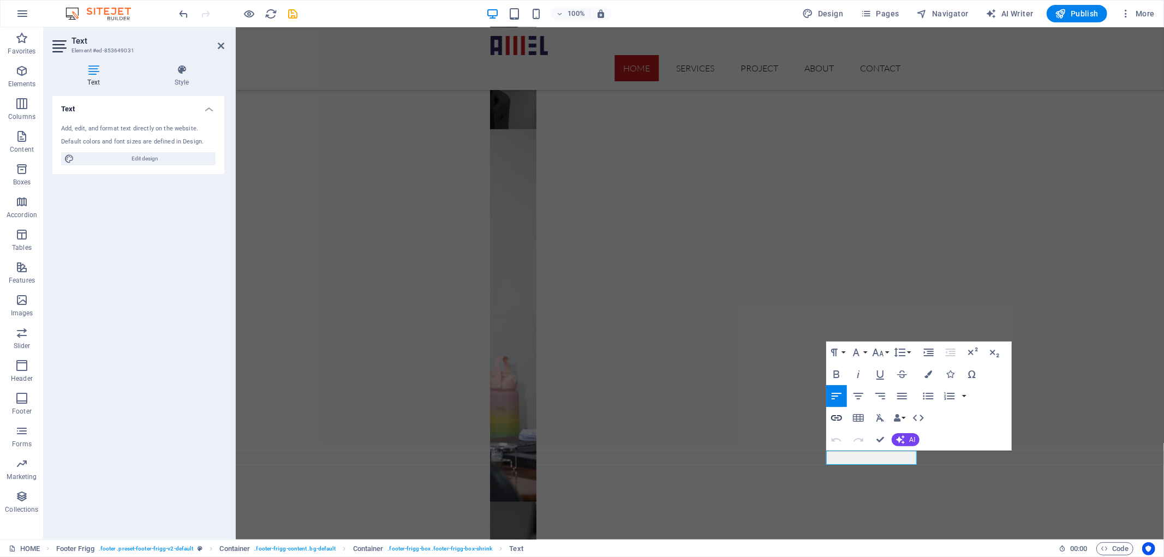
click at [839, 412] on icon "button" at bounding box center [836, 417] width 13 height 13
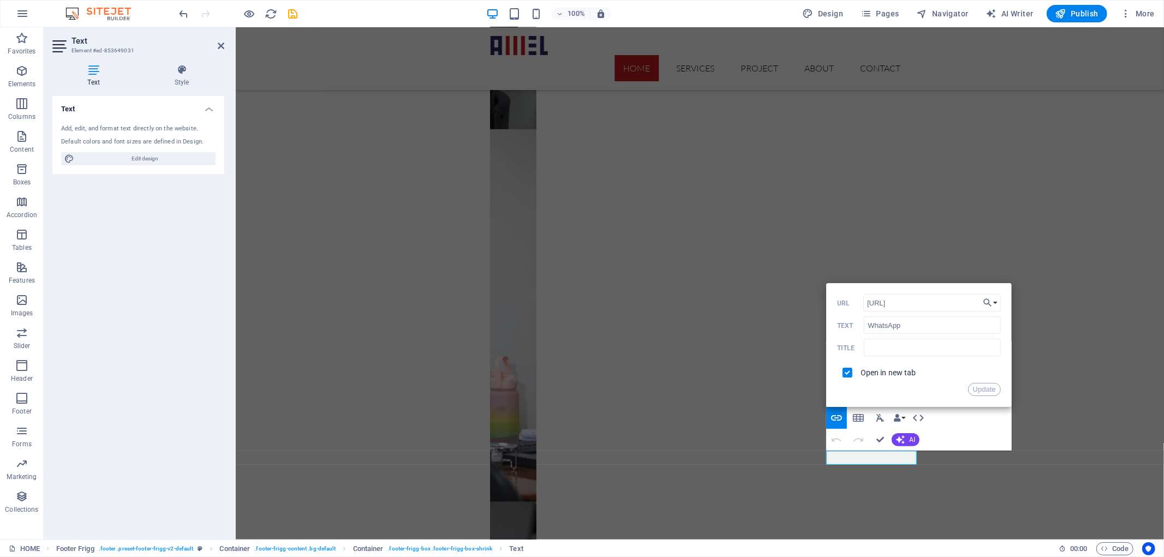
drag, startPoint x: 933, startPoint y: 304, endPoint x: 857, endPoint y: 308, distance: 76.5
click at [857, 308] on div "http://032275623 URL" at bounding box center [919, 303] width 164 height 18
click at [997, 301] on button "Choose Link" at bounding box center [990, 302] width 21 height 17
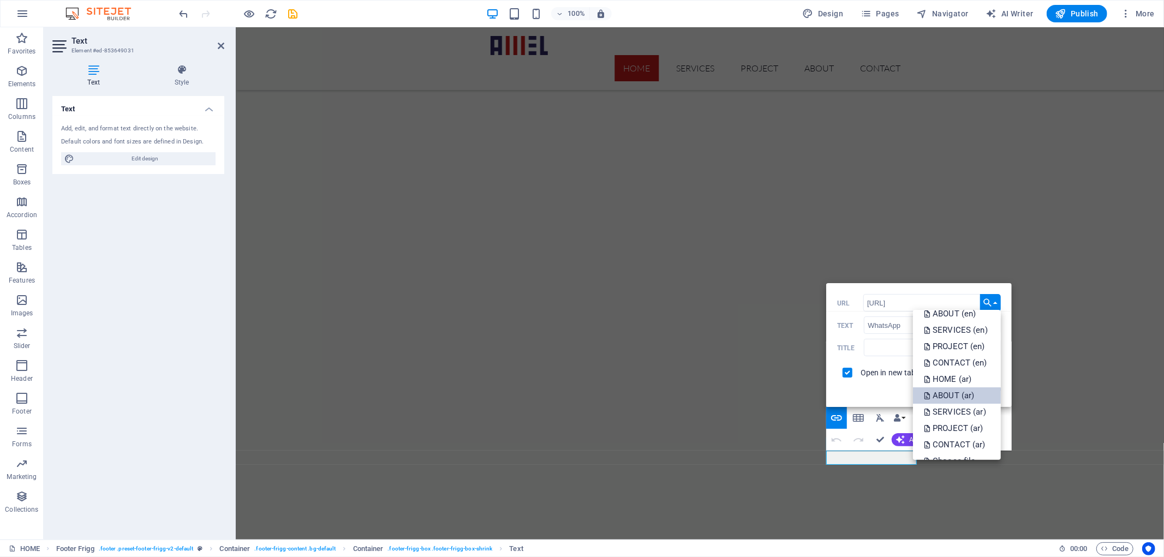
scroll to position [38, 0]
click at [947, 427] on p "CONTACT (ar)" at bounding box center [956, 431] width 64 height 16
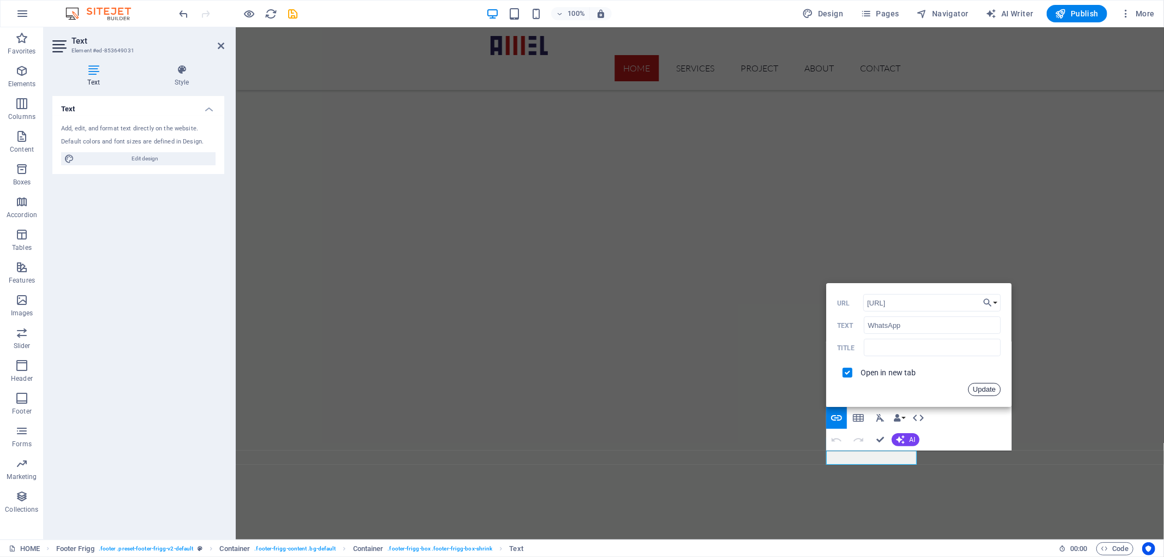
click at [977, 390] on button "Update" at bounding box center [984, 389] width 33 height 13
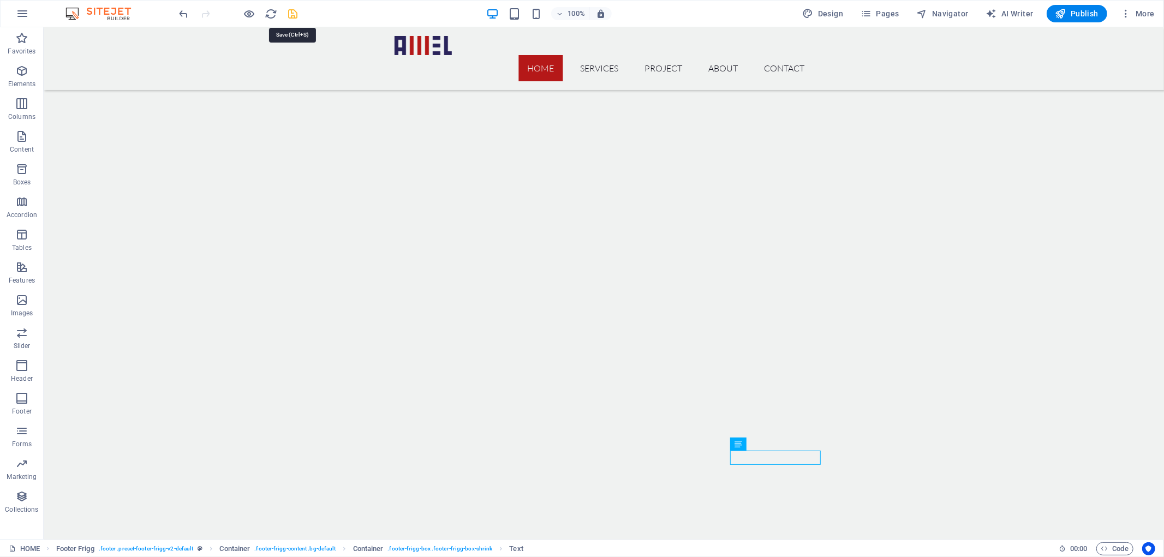
click at [291, 11] on icon "save" at bounding box center [293, 14] width 13 height 13
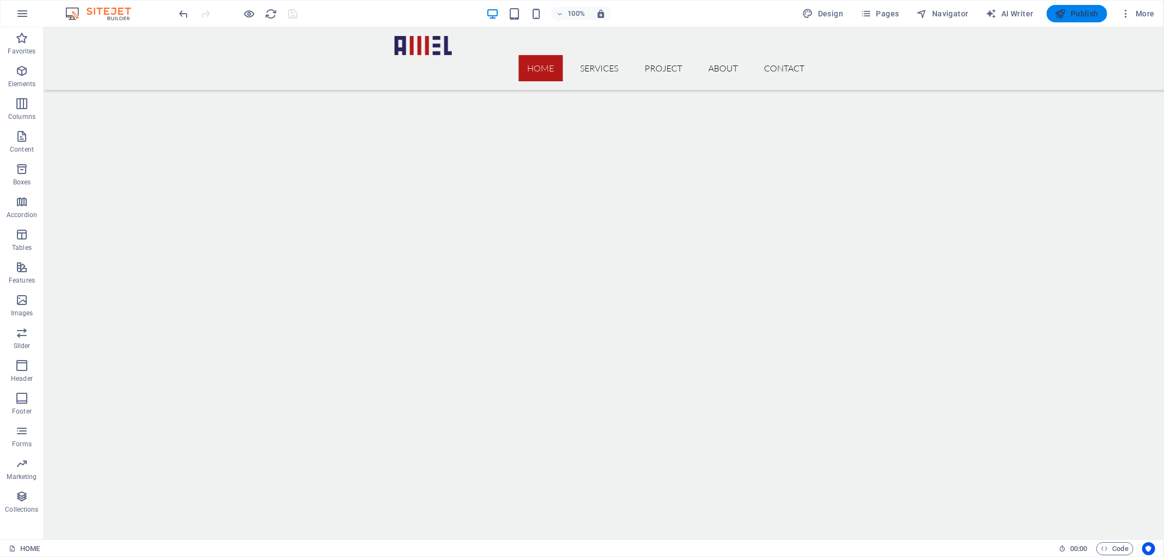
click at [1075, 12] on span "Publish" at bounding box center [1076, 13] width 43 height 11
click at [535, 12] on icon "button" at bounding box center [536, 14] width 13 height 13
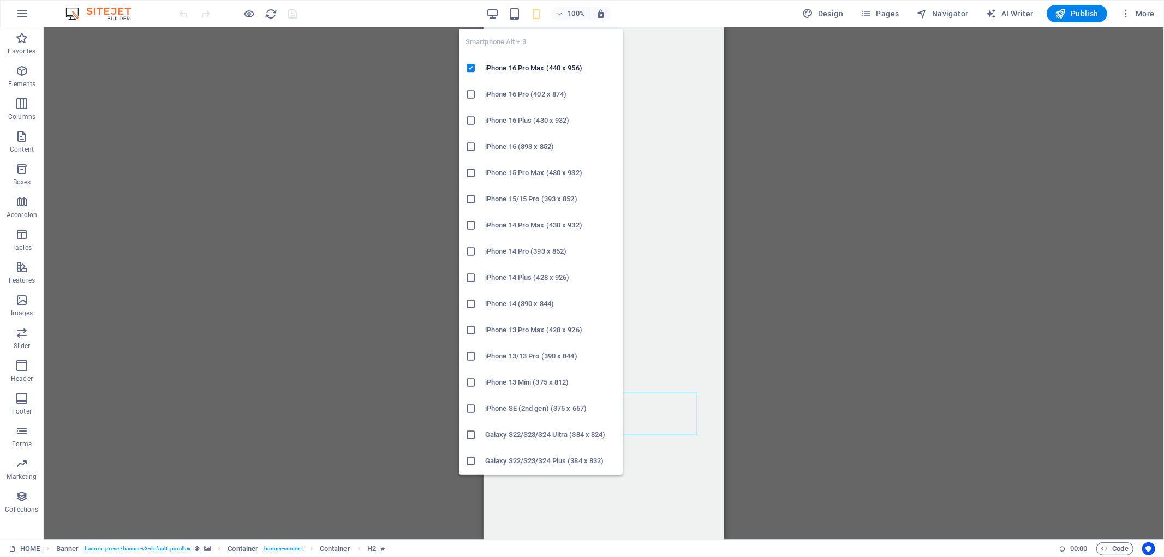
click at [525, 151] on h6 "iPhone 16 (393 x 852)" at bounding box center [550, 146] width 131 height 13
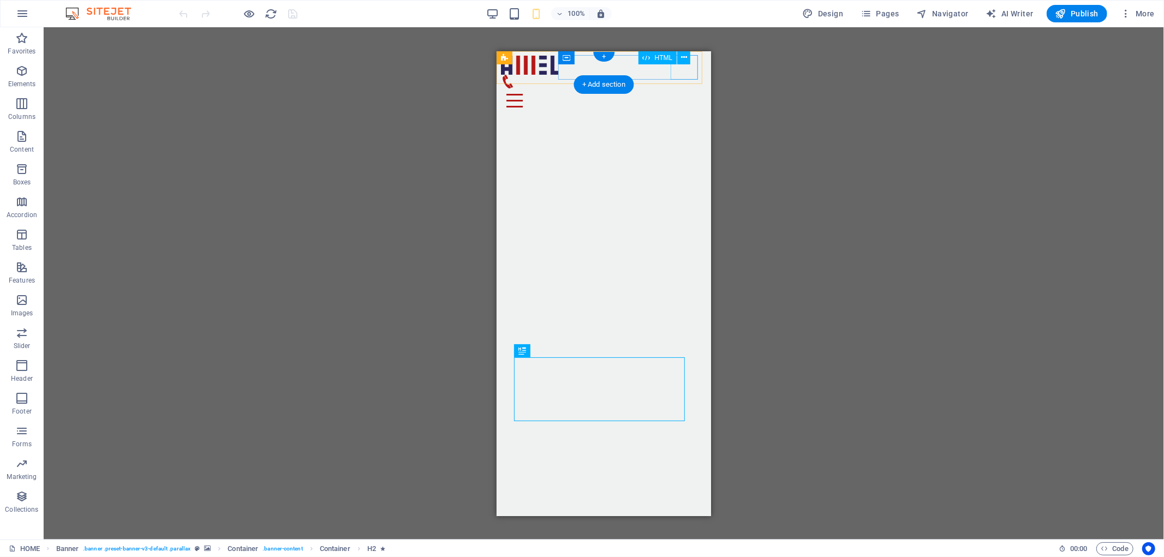
click at [676, 88] on div at bounding box center [603, 100] width 206 height 25
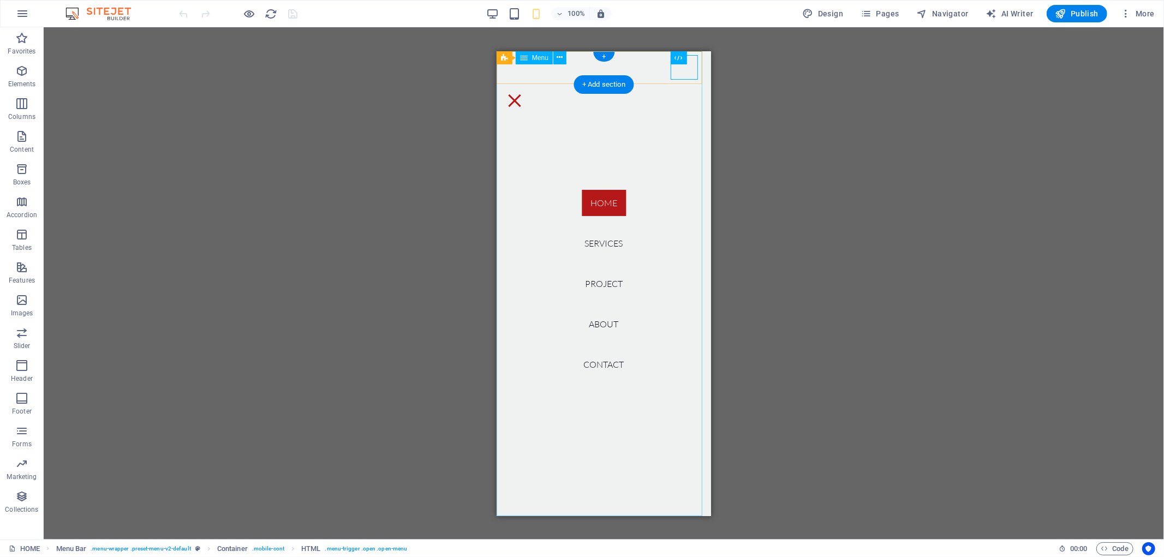
click at [594, 366] on nav "Home SERVICES PROJECT ABOUT CONTACT" at bounding box center [603, 283] width 214 height 465
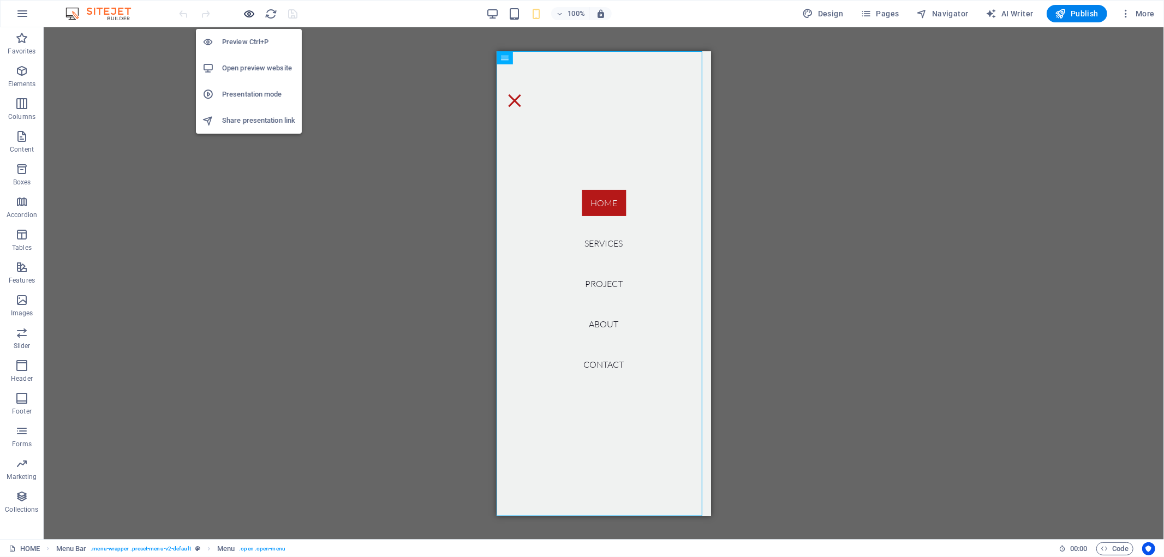
click at [249, 14] on icon "button" at bounding box center [249, 14] width 13 height 13
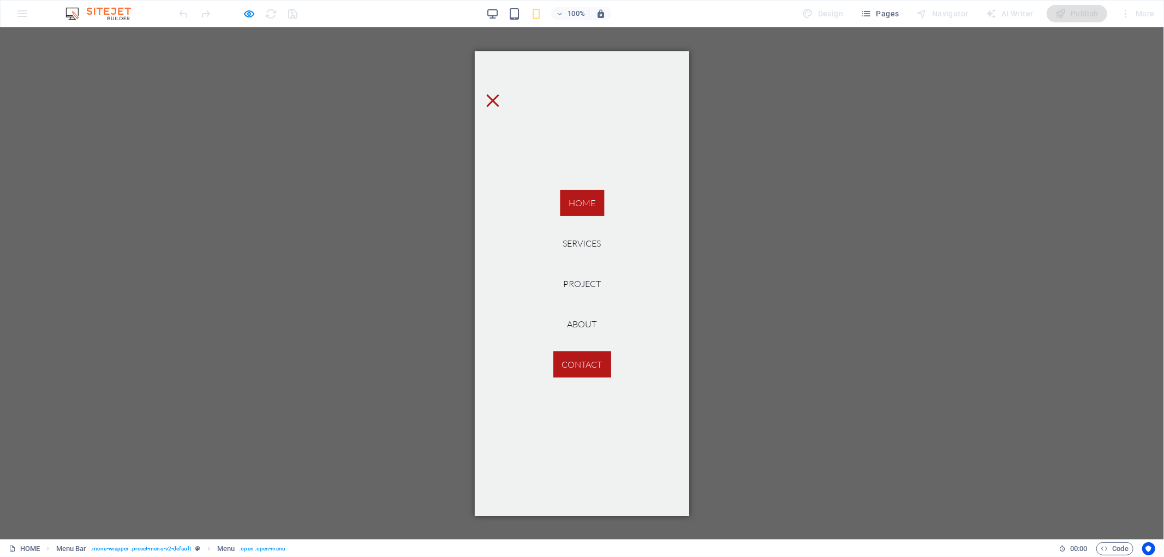
click at [570, 353] on link "CONTACT" at bounding box center [582, 364] width 58 height 26
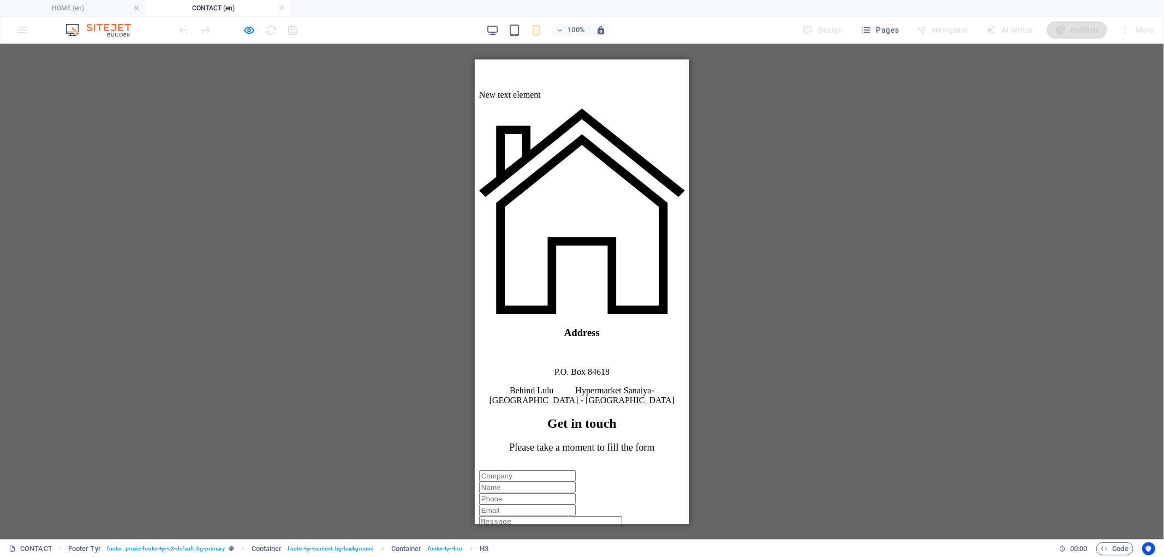
scroll to position [194, 0]
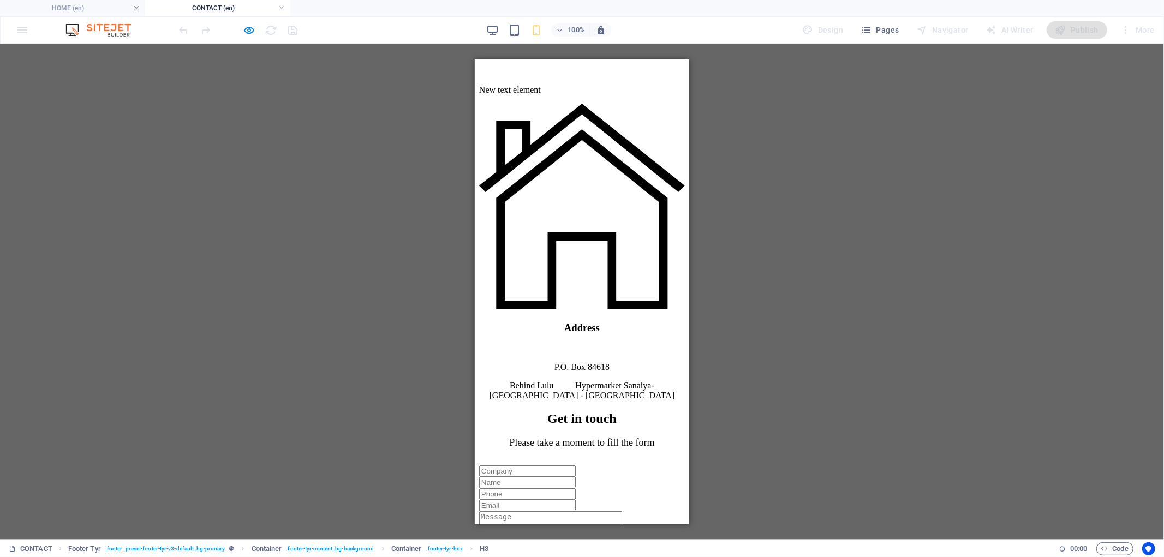
click at [560, 380] on div "Behind Lulu Hypermarket Sanaiya- [GEOGRAPHIC_DATA] - [GEOGRAPHIC_DATA]" at bounding box center [581, 390] width 206 height 20
click at [242, 23] on div at bounding box center [238, 29] width 122 height 17
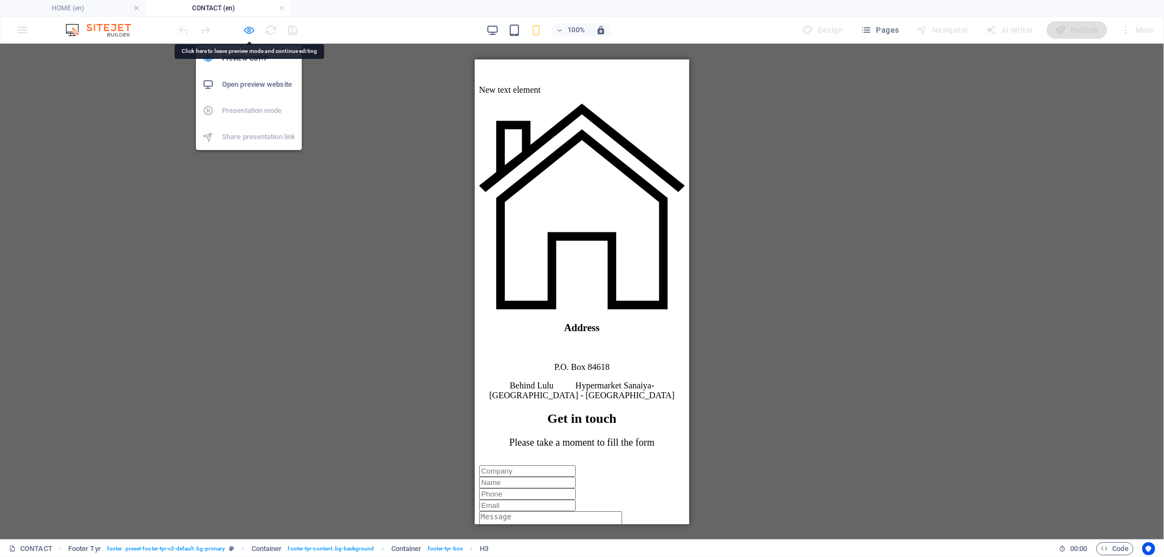
click at [248, 26] on icon "button" at bounding box center [249, 30] width 13 height 13
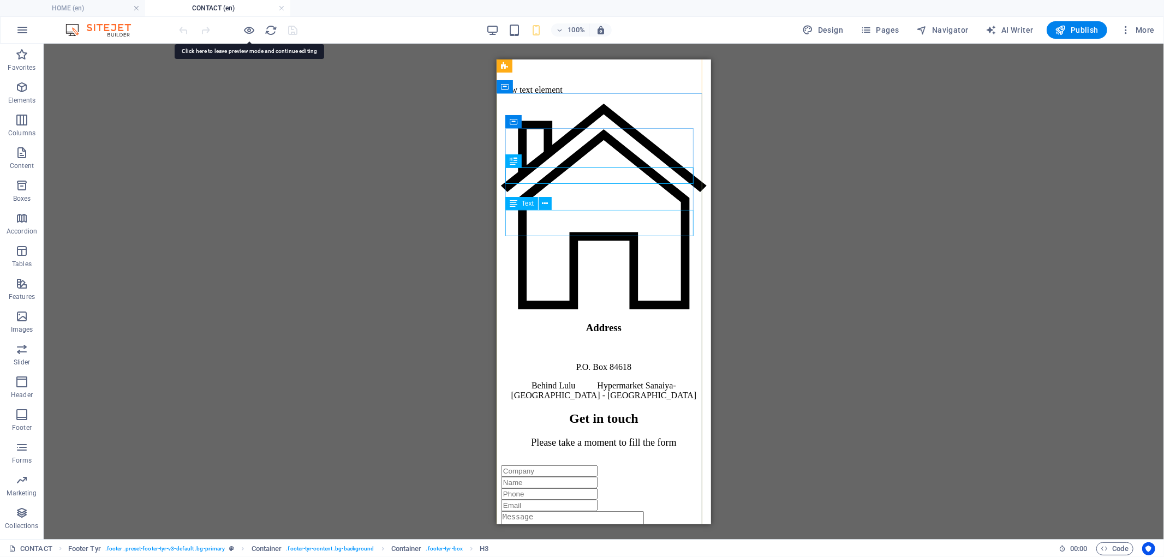
click at [591, 380] on div "Behind Lulu Hypermarket Sanaiya- [GEOGRAPHIC_DATA] - [GEOGRAPHIC_DATA]" at bounding box center [603, 390] width 206 height 20
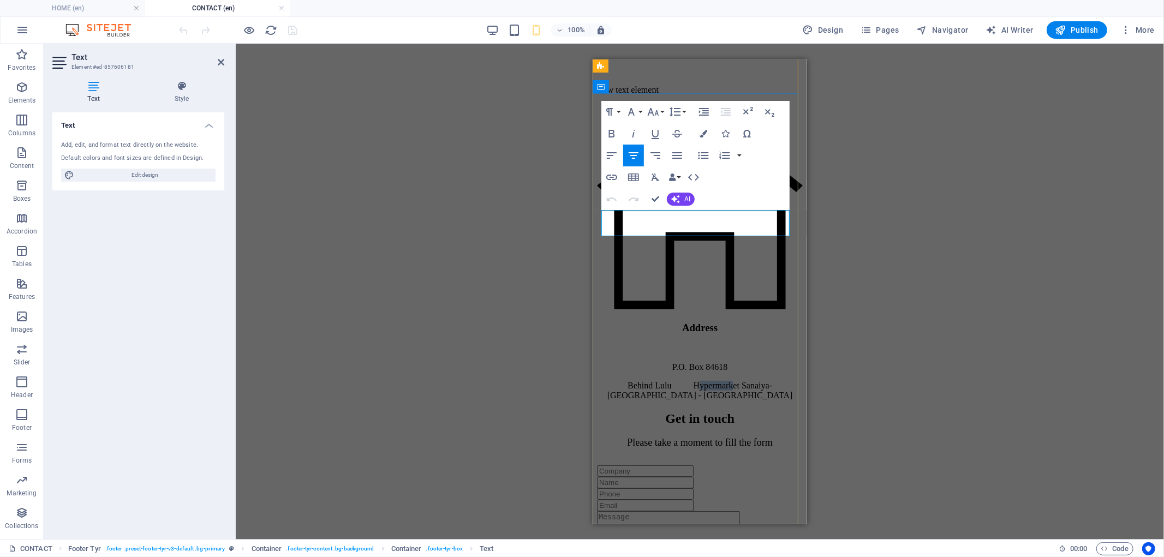
drag, startPoint x: 679, startPoint y: 217, endPoint x: 663, endPoint y: 217, distance: 15.8
click at [663, 380] on span "Behind Lulu Hypermarket Sanaiya- [GEOGRAPHIC_DATA] - [GEOGRAPHIC_DATA]" at bounding box center [699, 389] width 185 height 19
copy span
click at [670, 380] on span "Behind Lulu Hypermarket Sanaiya- [GEOGRAPHIC_DATA] - [GEOGRAPHIC_DATA]" at bounding box center [699, 389] width 185 height 19
click at [773, 380] on span "Behind Lulu Hypermarket Sanaiya- [GEOGRAPHIC_DATA] - [GEOGRAPHIC_DATA]" at bounding box center [699, 389] width 185 height 19
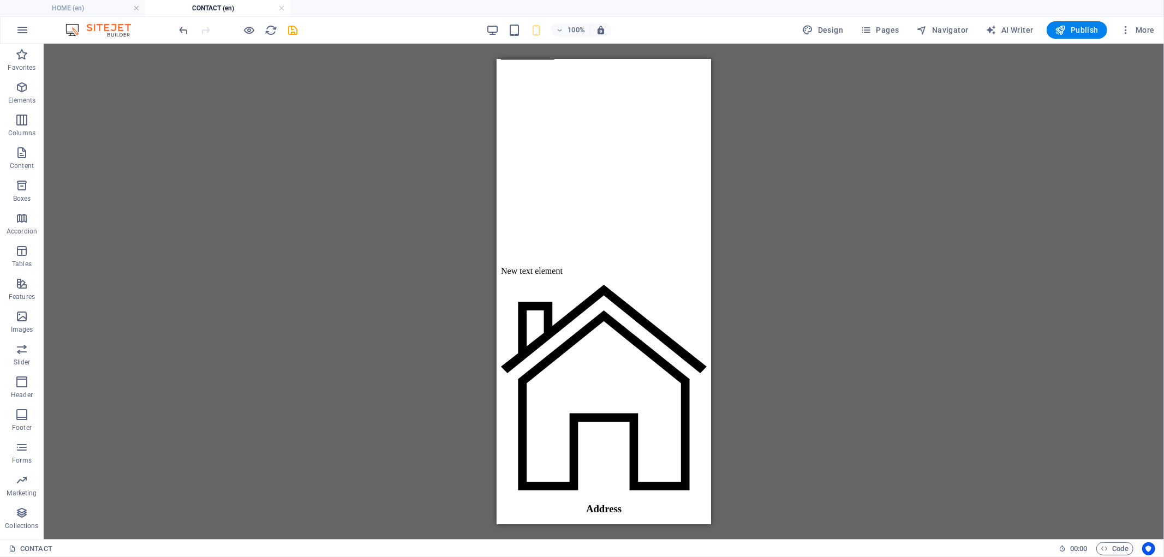
scroll to position [0, 0]
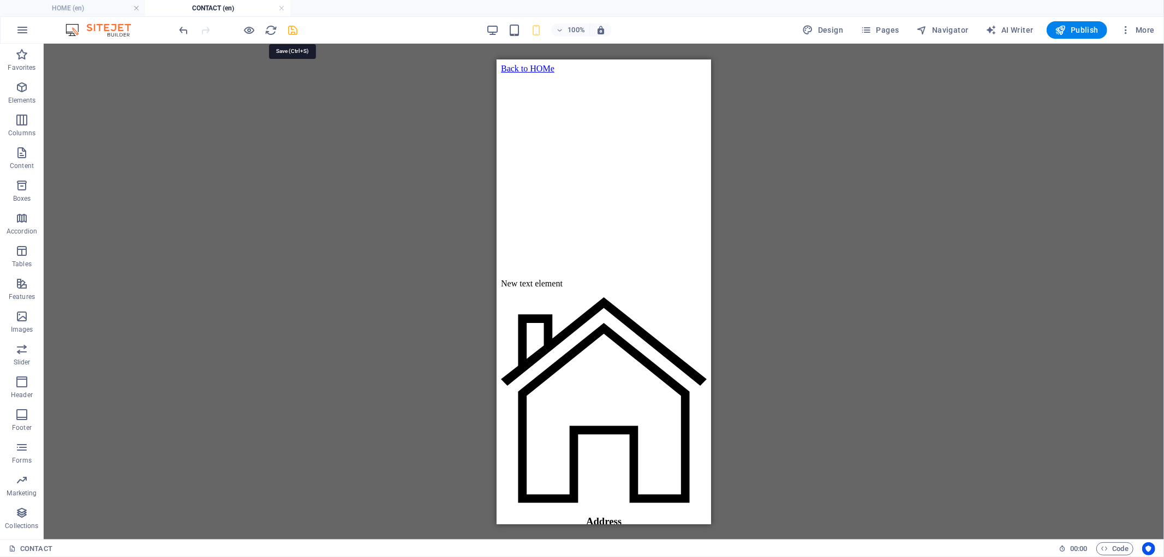
click at [293, 33] on icon "save" at bounding box center [293, 30] width 13 height 13
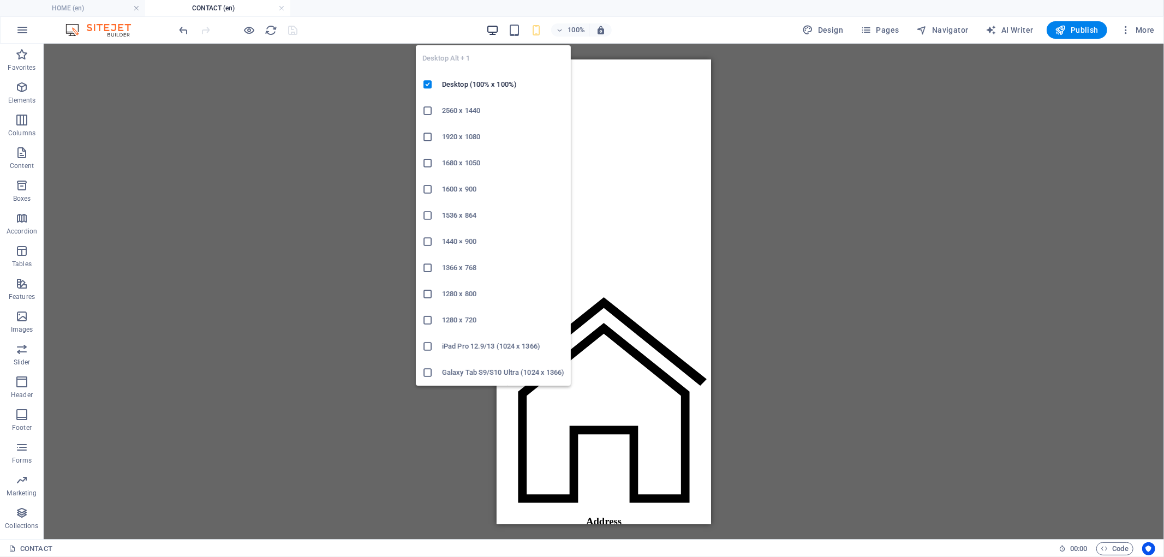
click at [491, 28] on icon "button" at bounding box center [492, 30] width 13 height 13
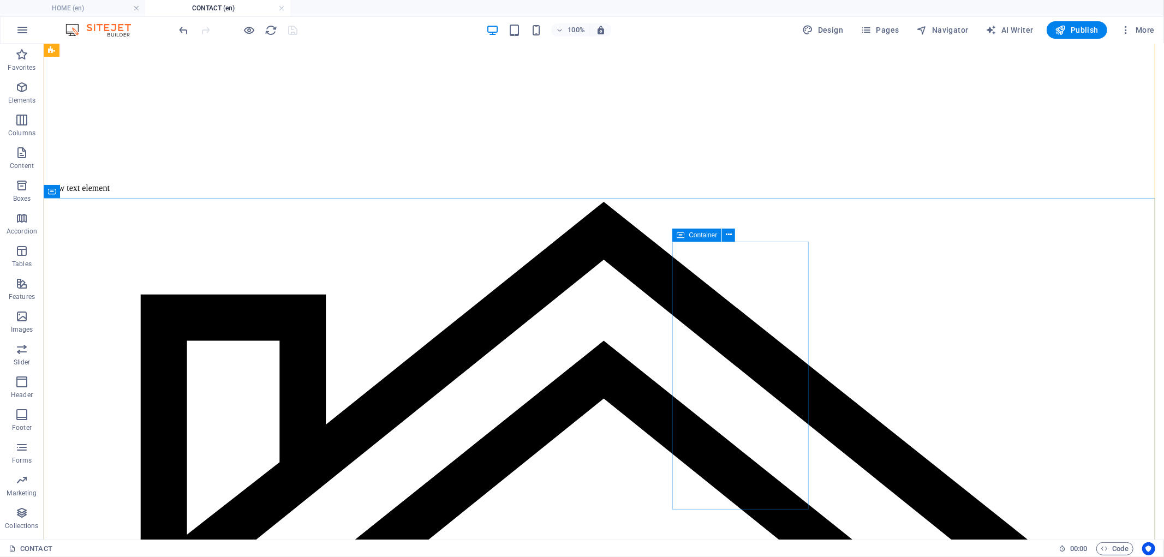
scroll to position [81, 0]
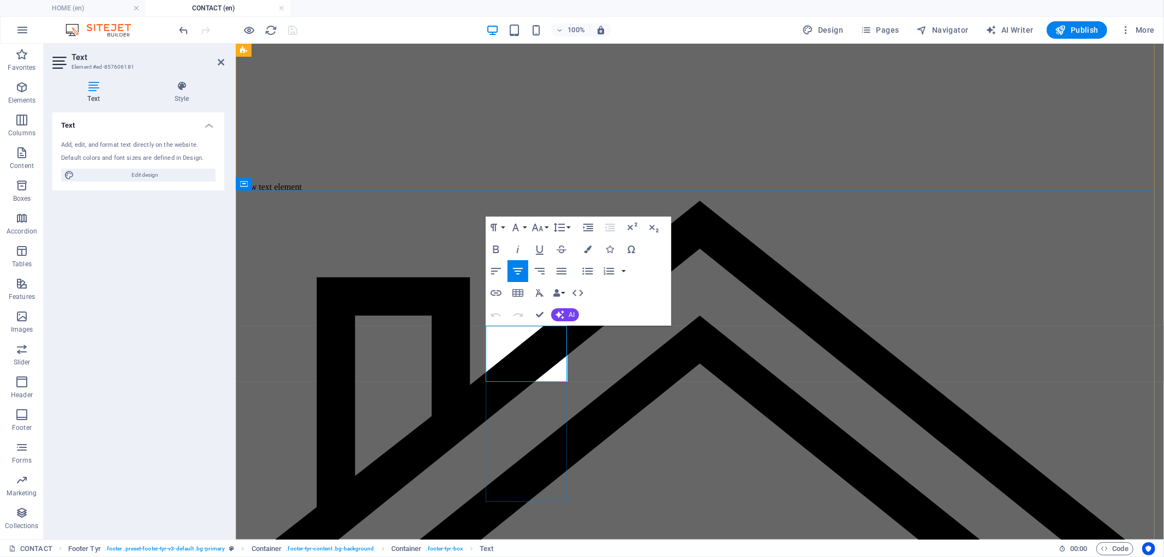
drag, startPoint x: 553, startPoint y: 376, endPoint x: 485, endPoint y: 317, distance: 89.7
copy div "Behind Lulu Hypermarket Sanaiya- [GEOGRAPHIC_DATA] - [GEOGRAPHIC_DATA]"
click at [538, 271] on icon "button" at bounding box center [540, 271] width 10 height 7
click at [514, 273] on icon "button" at bounding box center [517, 271] width 13 height 13
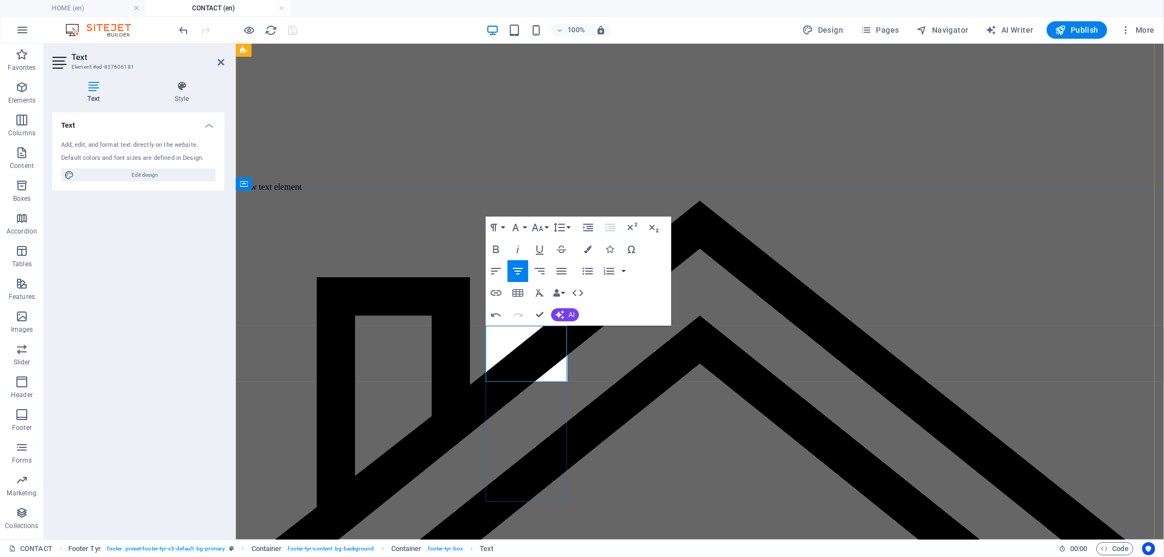
drag, startPoint x: 505, startPoint y: 333, endPoint x: 467, endPoint y: 331, distance: 37.7
copy span
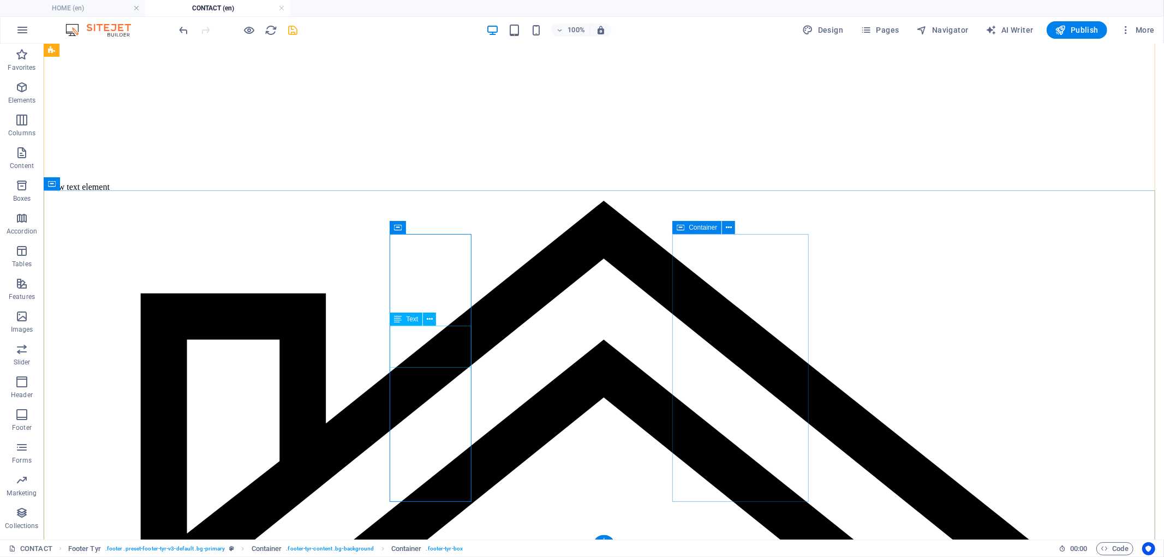
click at [297, 29] on icon "save" at bounding box center [293, 30] width 13 height 13
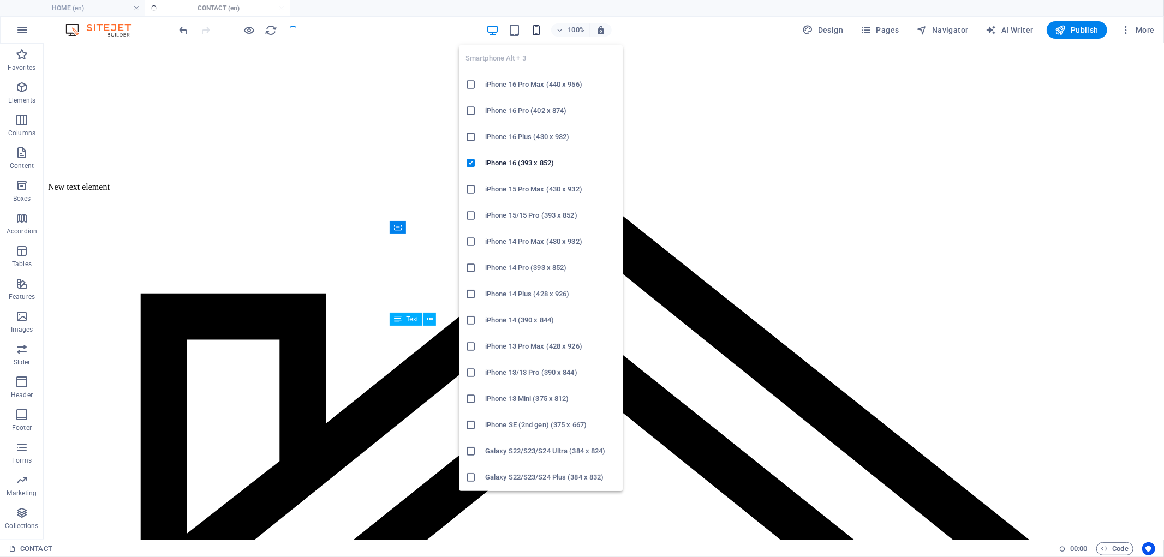
click at [537, 34] on icon "button" at bounding box center [536, 30] width 13 height 13
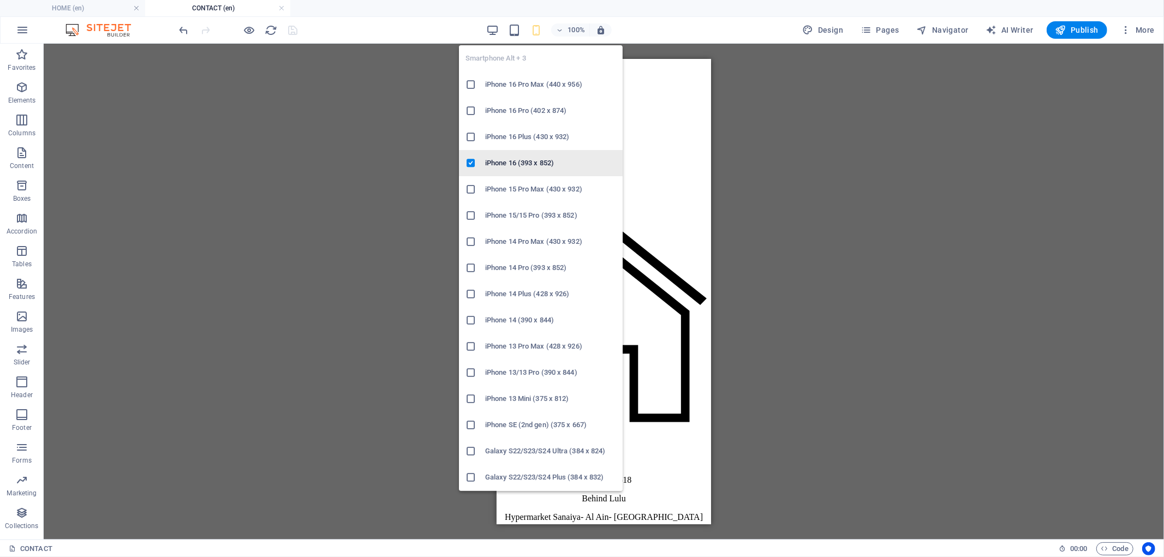
click at [517, 166] on h6 "iPhone 16 (393 x 852)" at bounding box center [550, 163] width 131 height 13
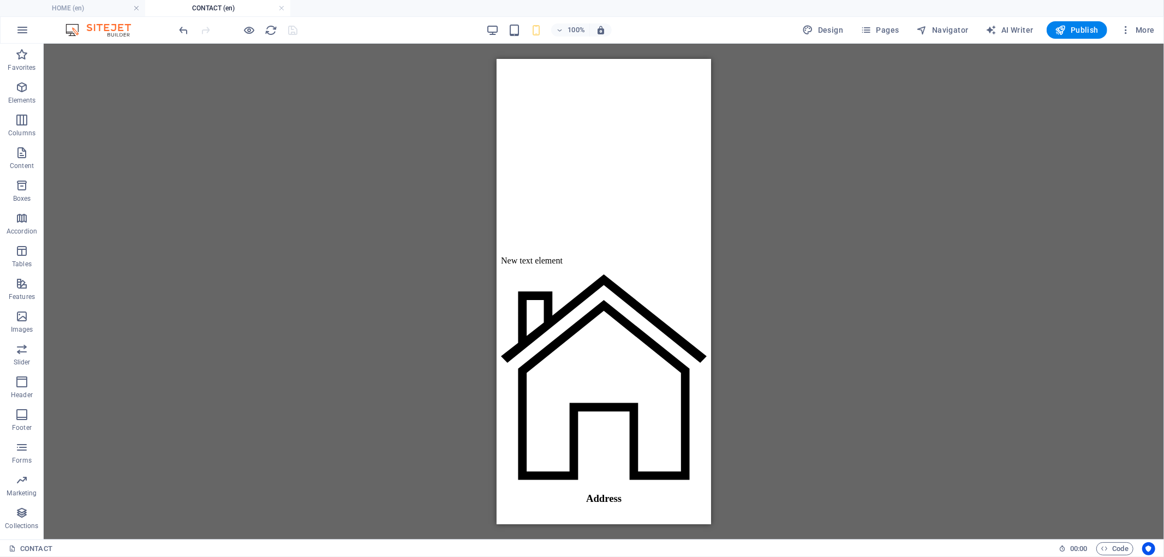
scroll to position [0, 0]
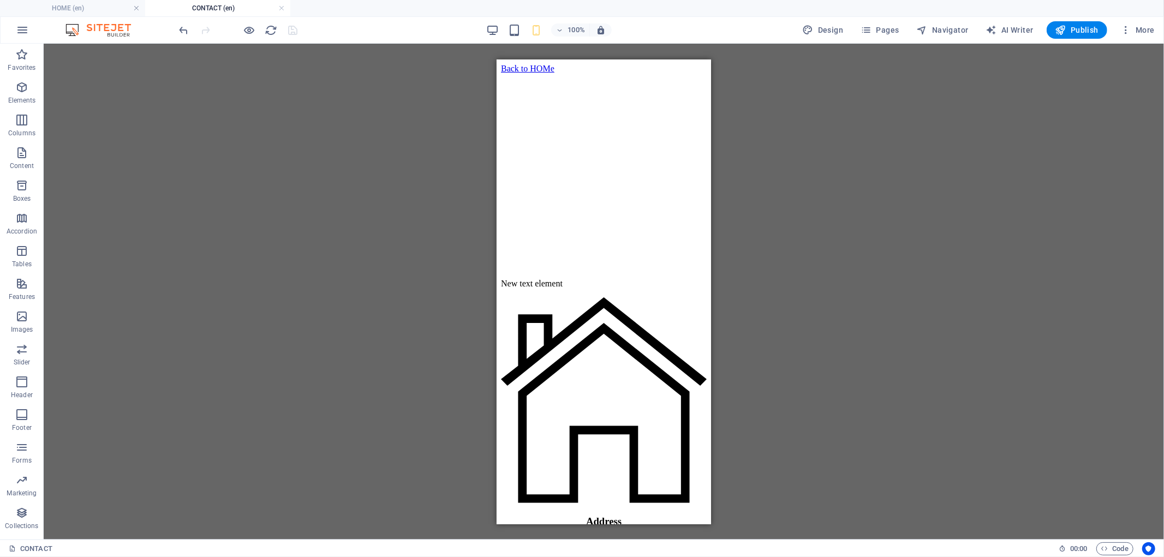
click at [487, 26] on div "100% Design Pages Navigator AI Writer Publish More" at bounding box center [667, 29] width 981 height 17
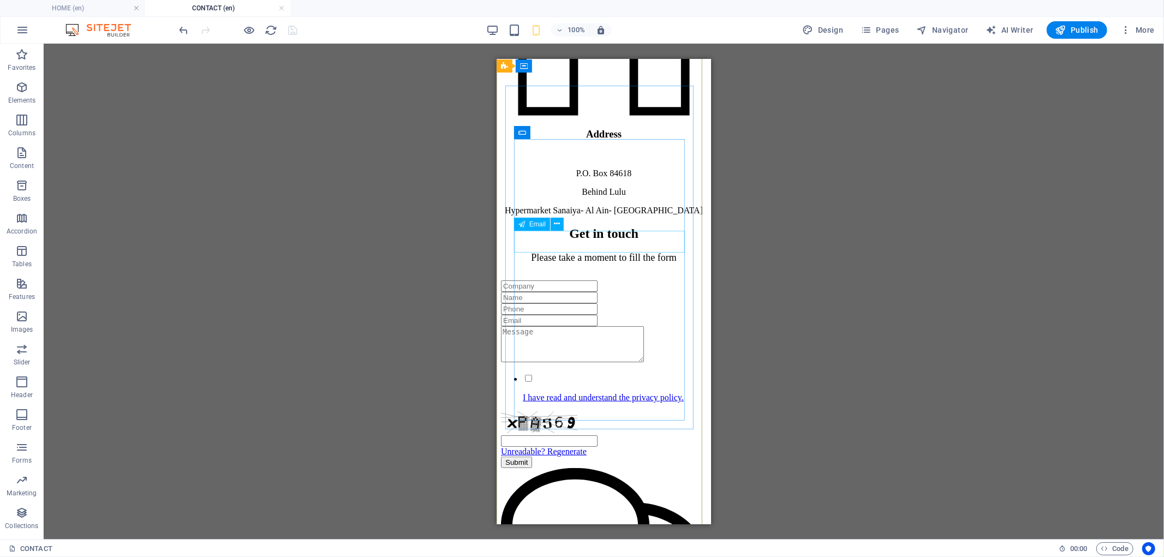
scroll to position [388, 0]
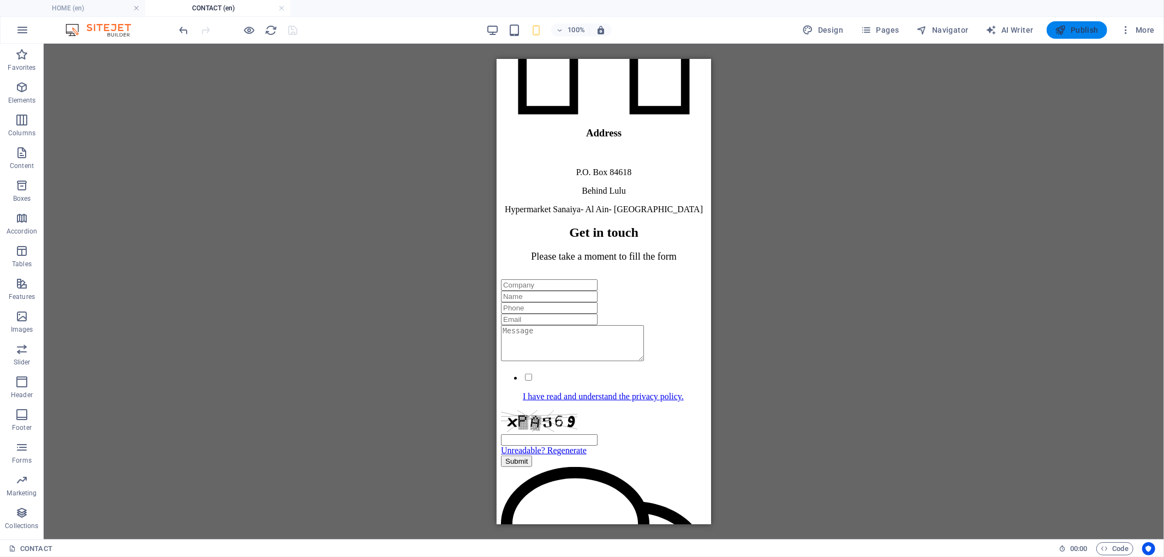
click at [1082, 34] on span "Publish" at bounding box center [1076, 30] width 43 height 11
